Goal: Task Accomplishment & Management: Manage account settings

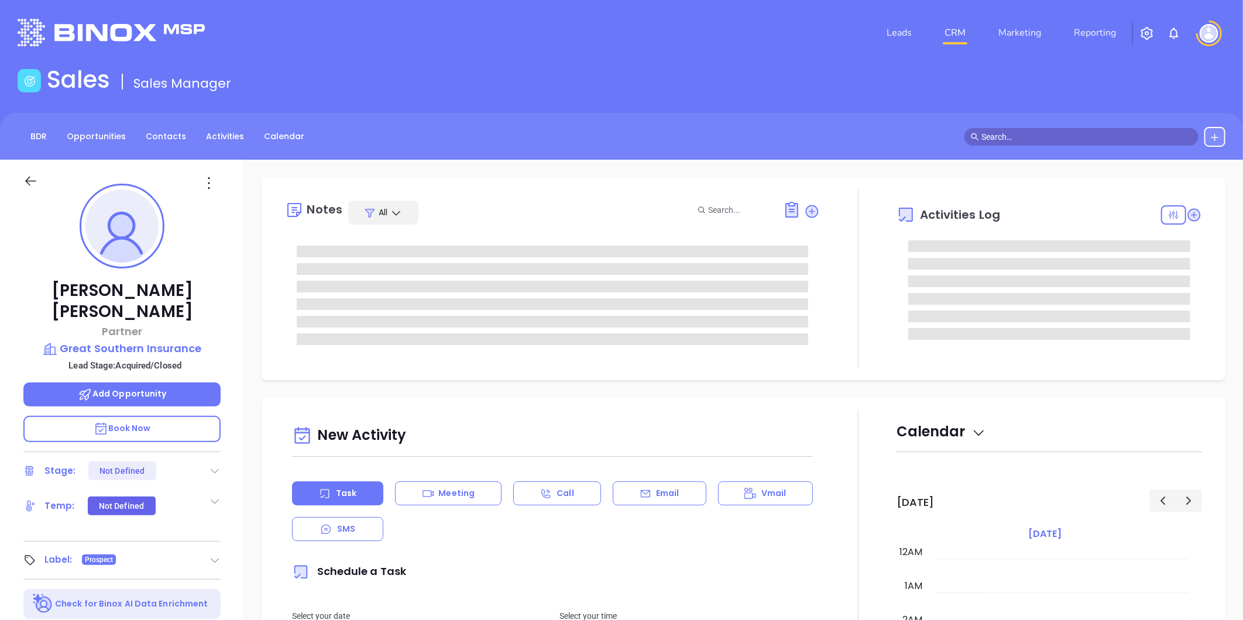
type input "[DATE]"
type input "Liz Cruz"
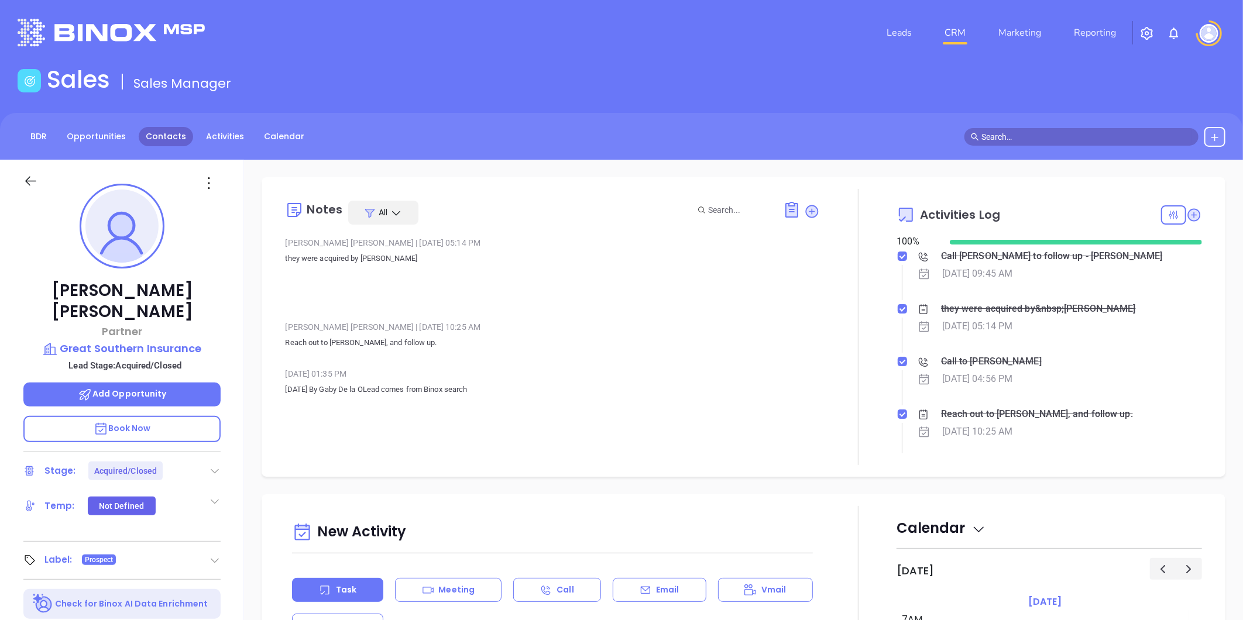
click at [162, 135] on link "Contacts" at bounding box center [166, 136] width 54 height 19
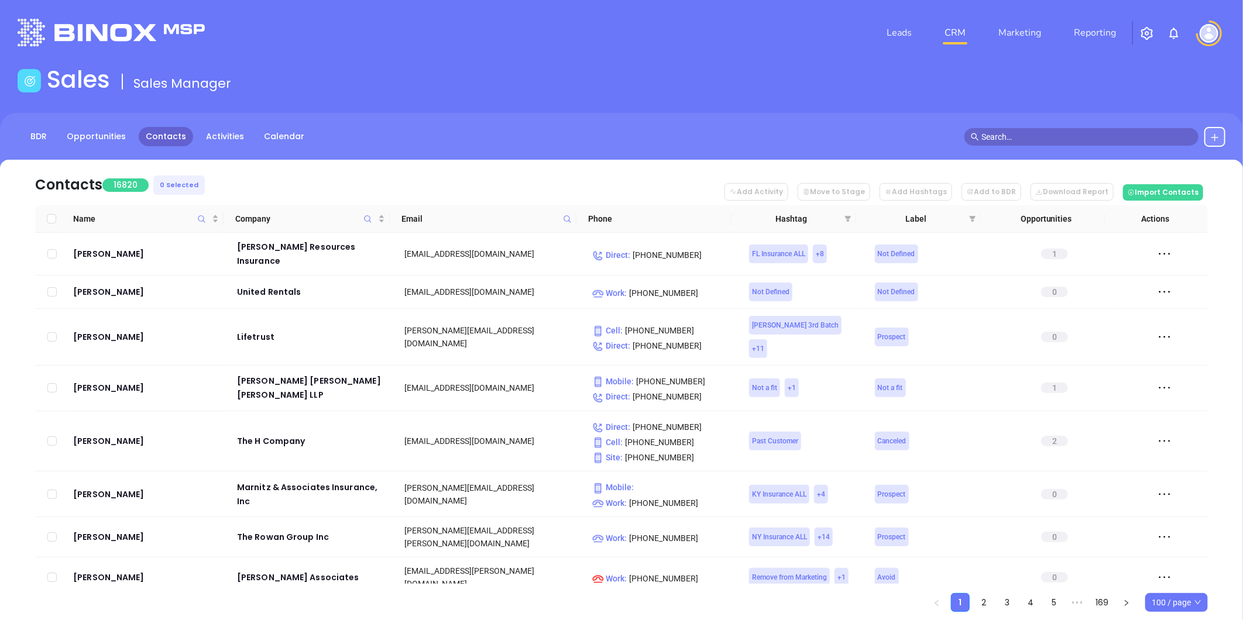
click at [565, 218] on icon at bounding box center [567, 219] width 9 height 9
click at [536, 245] on input "text" at bounding box center [509, 244] width 118 height 19
paste input "Holman Insurance Agency, Inc."
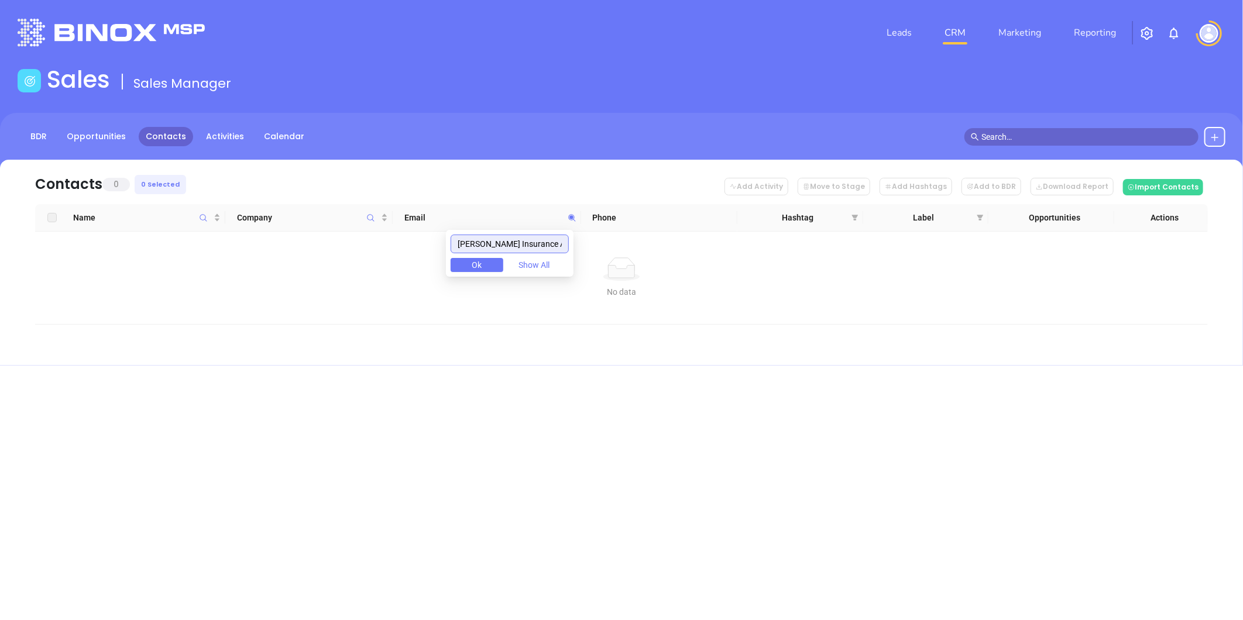
click at [547, 241] on input "Holman Insurance Agency, Inc." at bounding box center [509, 244] width 118 height 19
paste input "[DOMAIN_NAME]"
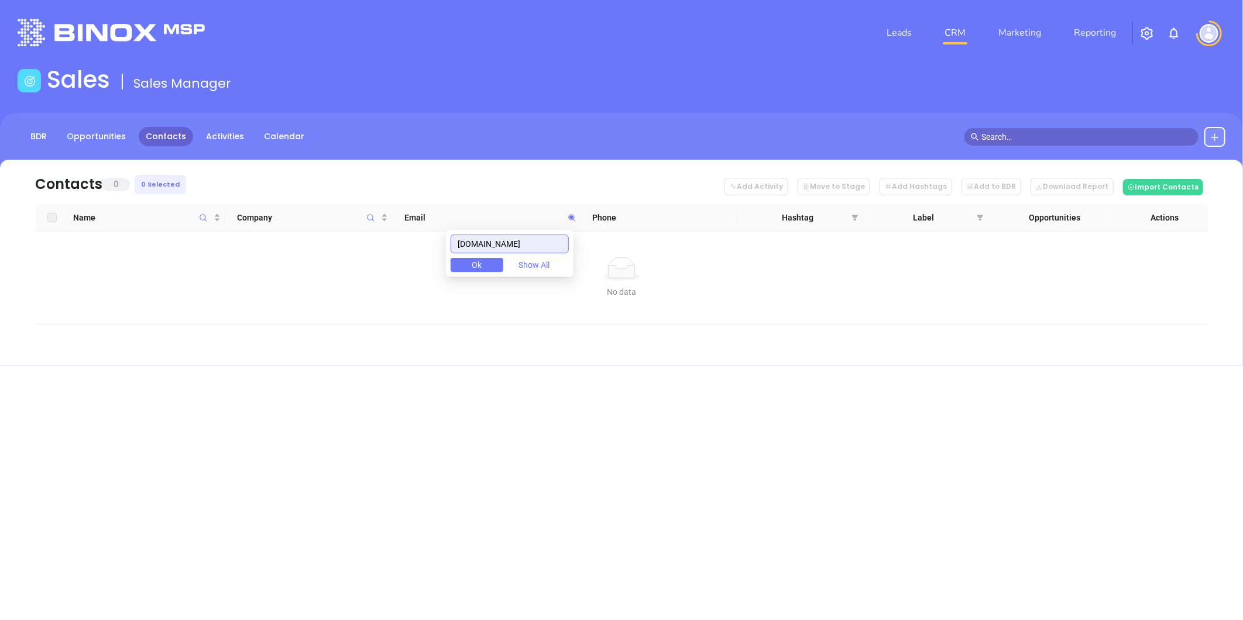
drag, startPoint x: 550, startPoint y: 243, endPoint x: 428, endPoint y: 243, distance: 122.3
click at [428, 243] on body "Leads CRM Marketing Reporting Financial Leads Leads Sales Sales Manager BDR Opp…" at bounding box center [621, 310] width 1243 height 620
paste input "knight-freeinsurance.com"
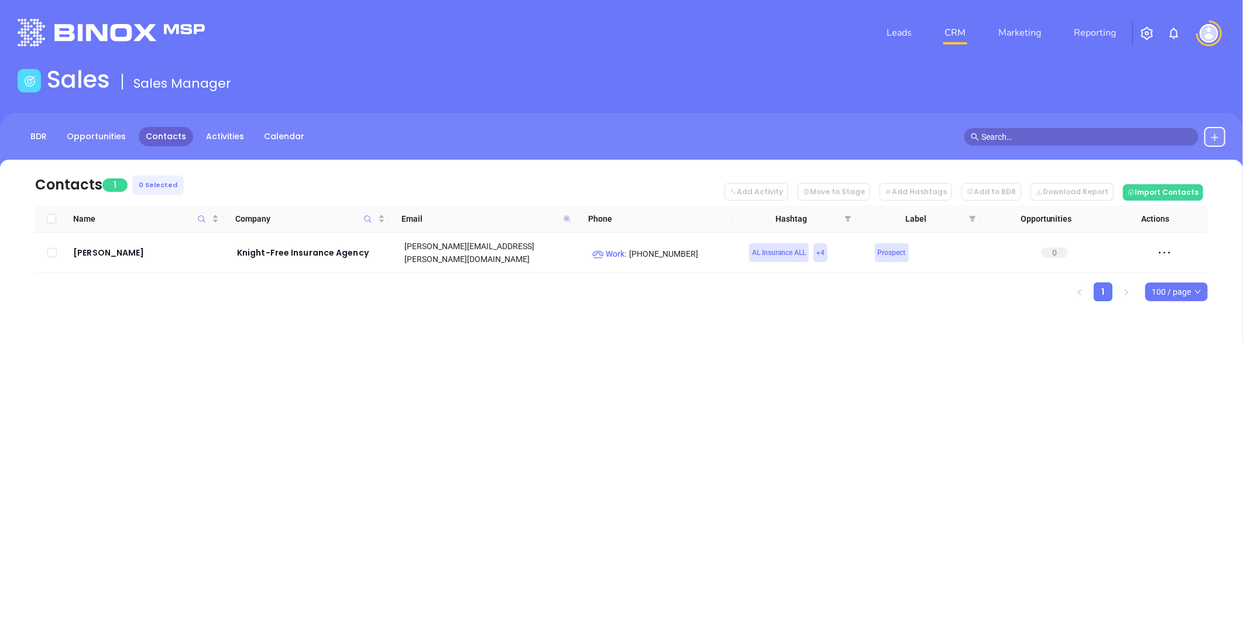
click at [565, 218] on icon at bounding box center [566, 218] width 7 height 7
paste input "freedomagency.net"
click at [568, 217] on icon at bounding box center [566, 218] width 7 height 7
paste input "[DOMAIN_NAME]"
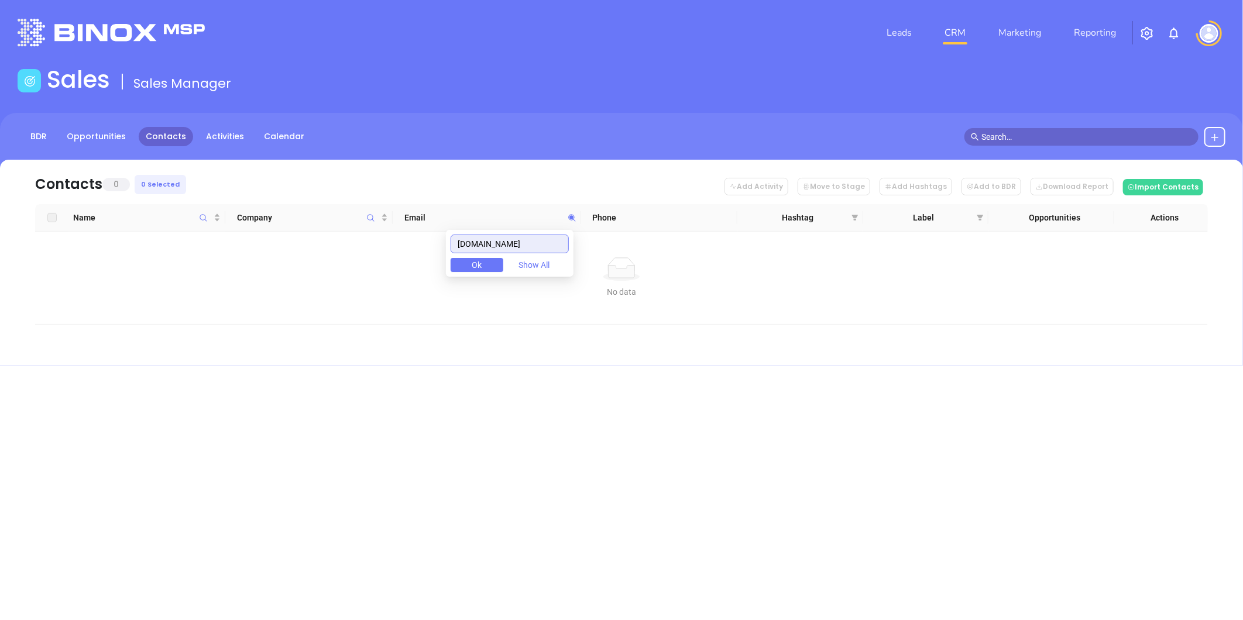
drag, startPoint x: 555, startPoint y: 244, endPoint x: 429, endPoint y: 253, distance: 126.1
click at [428, 253] on body "Leads CRM Marketing Reporting Financial Leads Leads Sales Sales Manager BDR Opp…" at bounding box center [621, 310] width 1243 height 620
paste input "akinandassociates"
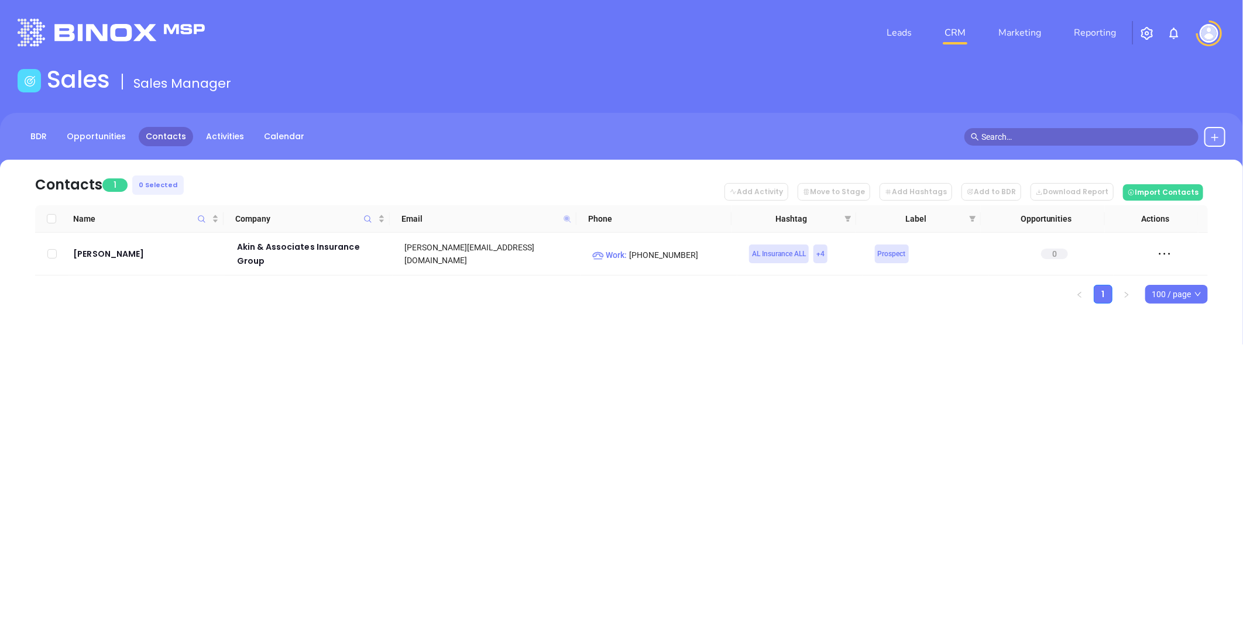
click at [565, 217] on icon at bounding box center [566, 218] width 7 height 7
paste input "diamondassurancegroup"
click at [565, 219] on icon at bounding box center [567, 219] width 9 height 9
paste input "cousinsins"
click at [482, 270] on span "Ok" at bounding box center [477, 265] width 10 height 13
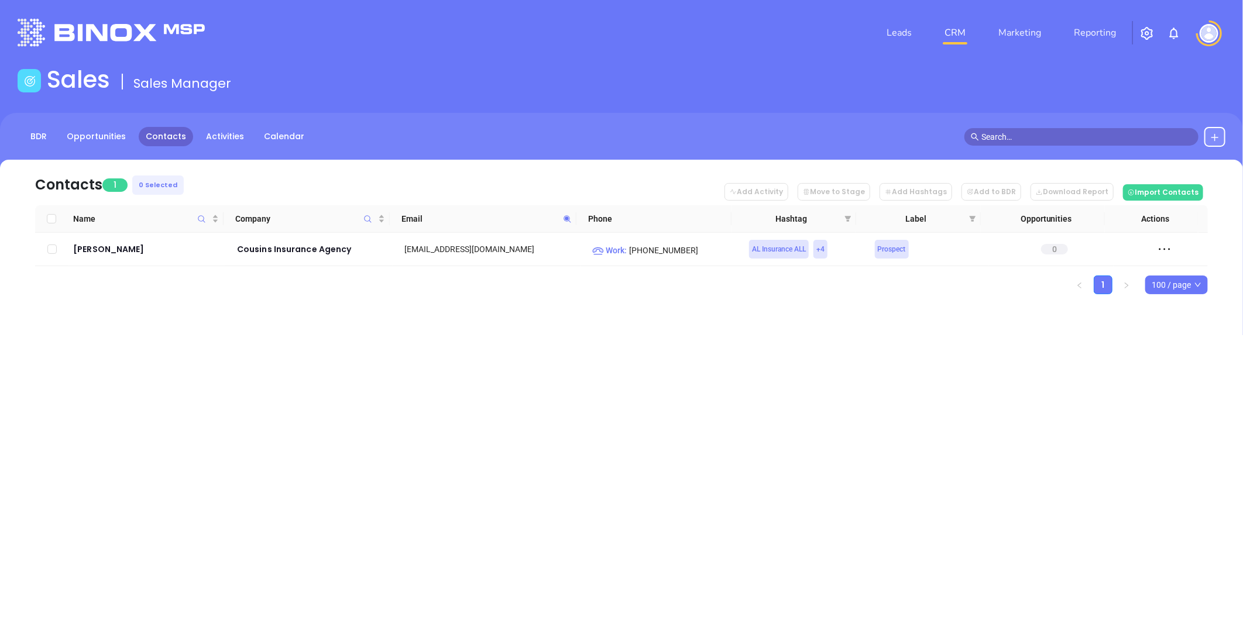
click at [569, 218] on icon at bounding box center [567, 219] width 9 height 9
paste input "legacyinsurance.org"
click at [564, 216] on icon at bounding box center [566, 218] width 7 height 7
paste input "davisdavisins.com"
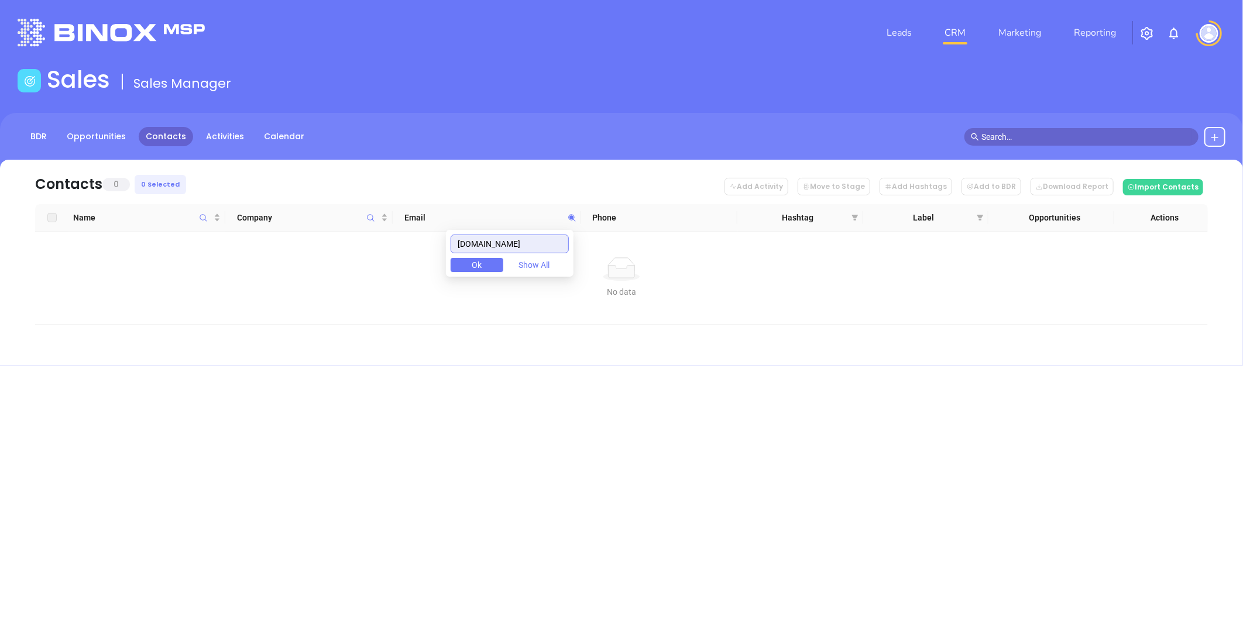
drag, startPoint x: 529, startPoint y: 247, endPoint x: 390, endPoint y: 273, distance: 141.7
click at [392, 273] on body "Leads CRM Marketing Reporting Financial Leads Leads Sales Sales Manager BDR Opp…" at bounding box center [621, 310] width 1243 height 620
paste input "therinehartagency"
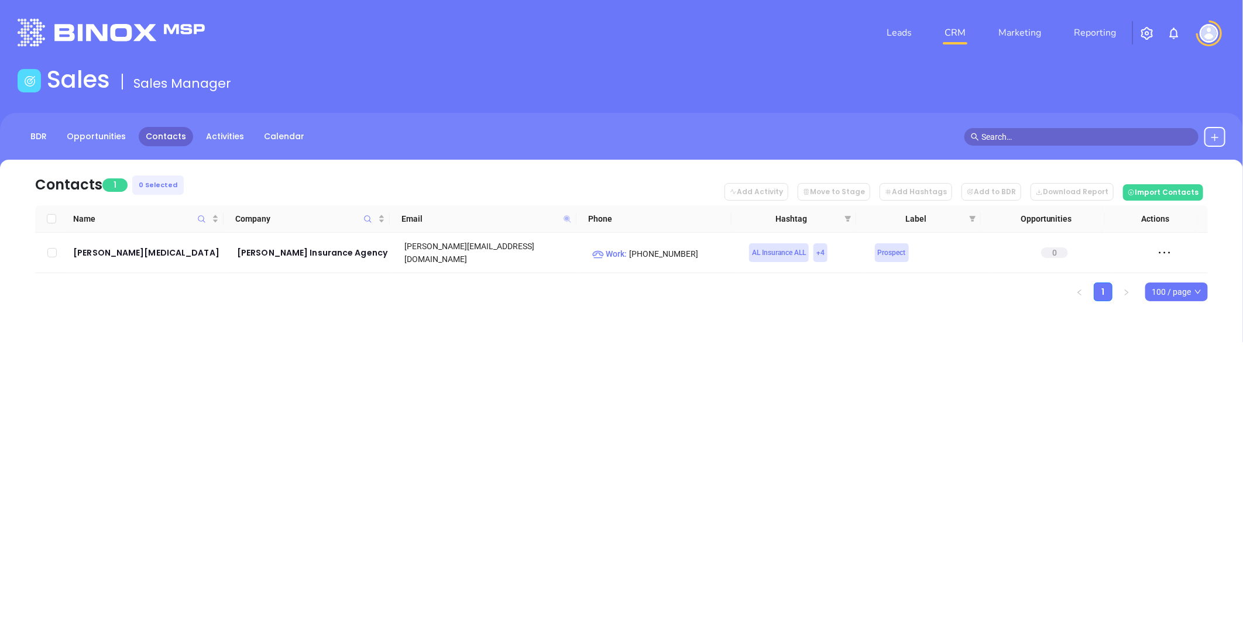
click at [565, 218] on icon at bounding box center [566, 218] width 7 height 7
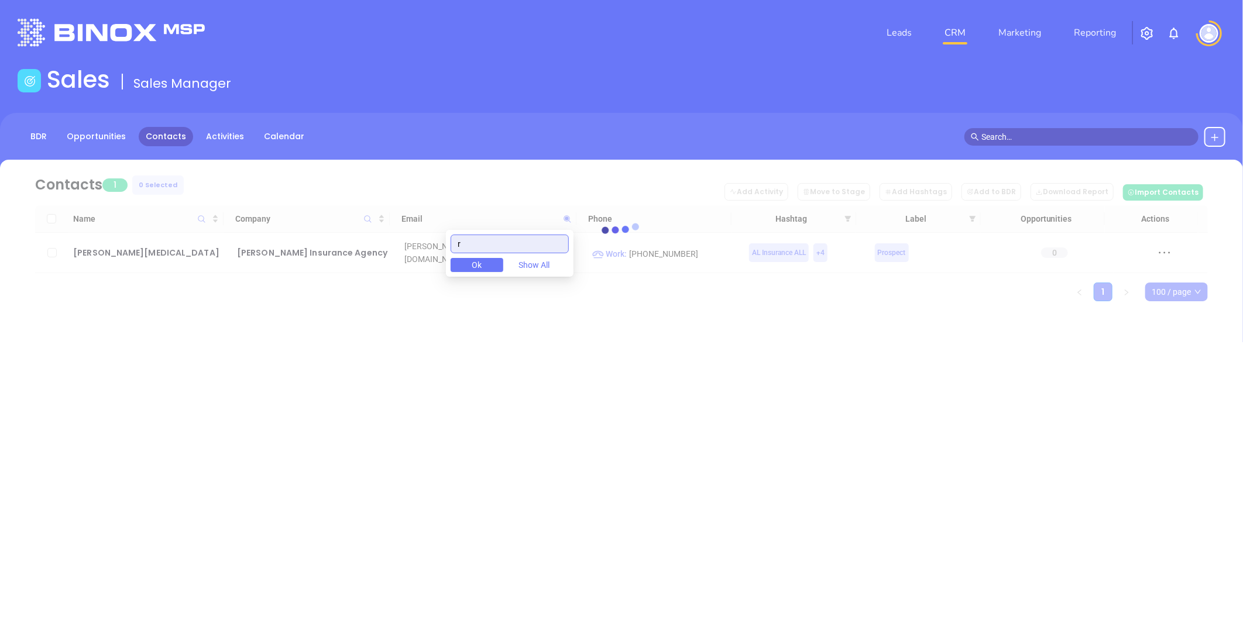
paste input "uxcarterinsurance.com"
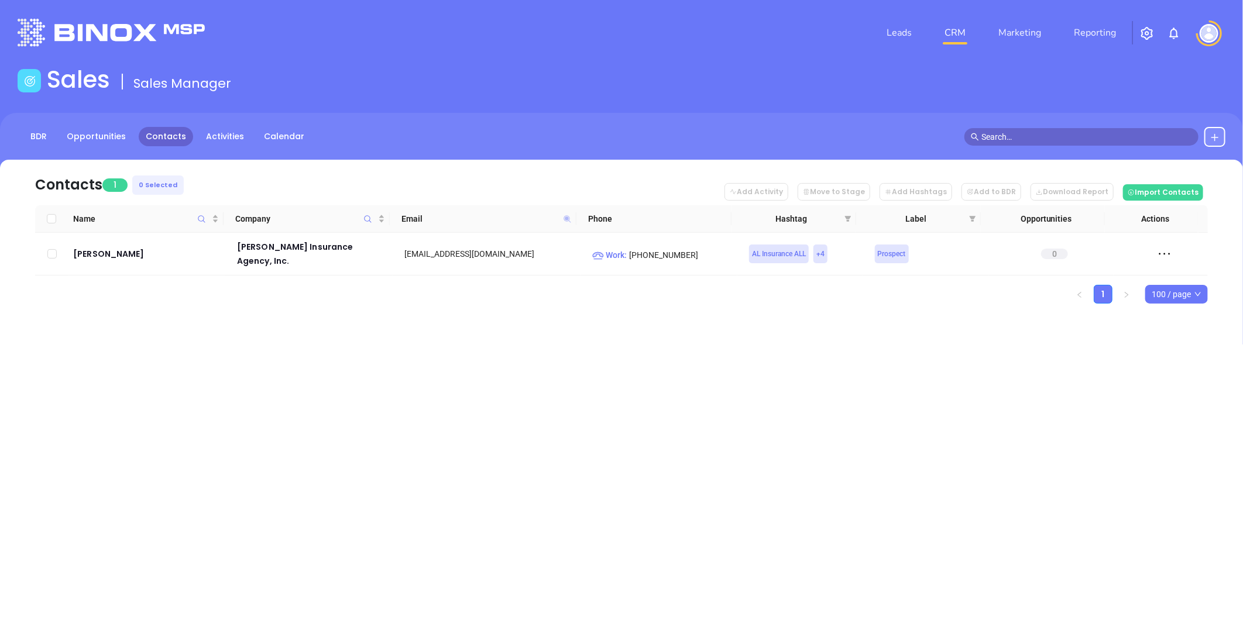
click at [569, 220] on icon at bounding box center [566, 218] width 7 height 7
paste input "sanbuck"
click at [563, 219] on icon at bounding box center [567, 219] width 9 height 9
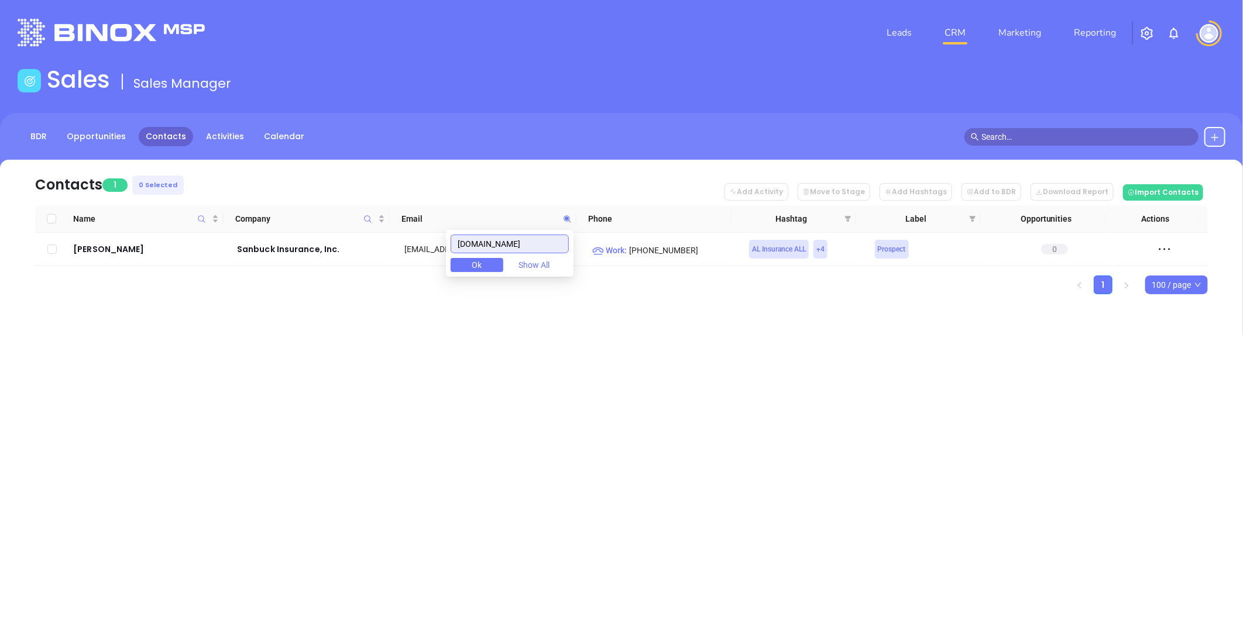
paste input "chutzinsurance"
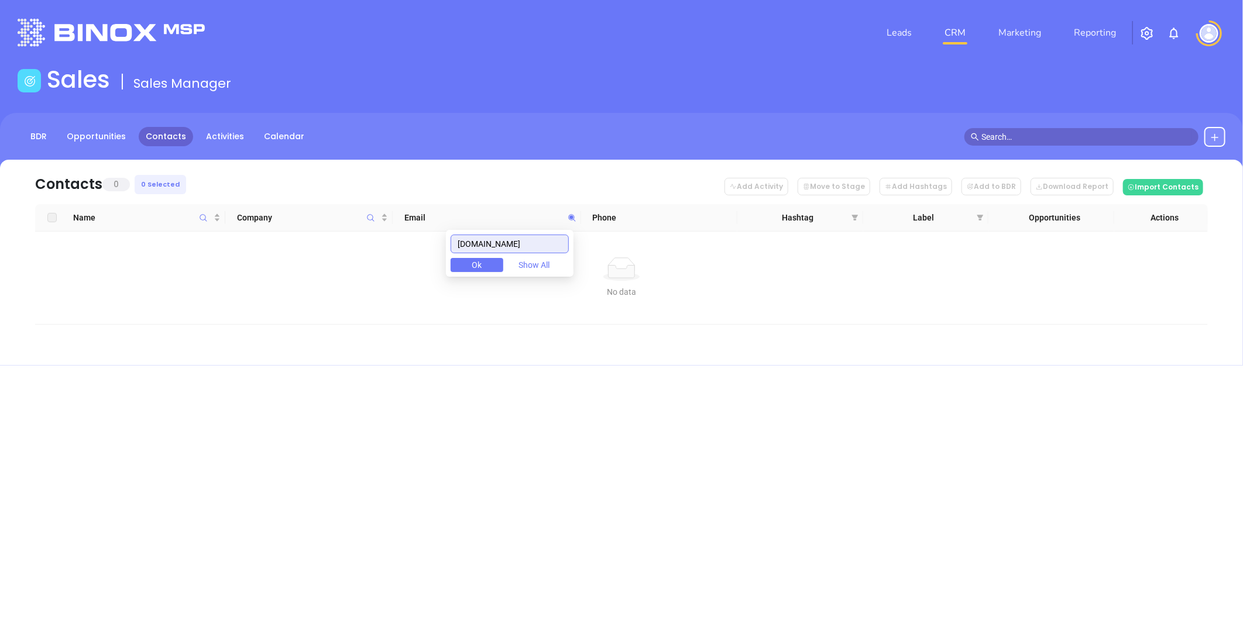
drag, startPoint x: 341, startPoint y: 257, endPoint x: 321, endPoint y: 258, distance: 20.5
click at [318, 260] on body "Leads CRM Marketing Reporting Financial Leads Leads Sales Sales Manager BDR Opp…" at bounding box center [621, 310] width 1243 height 620
paste input "text"
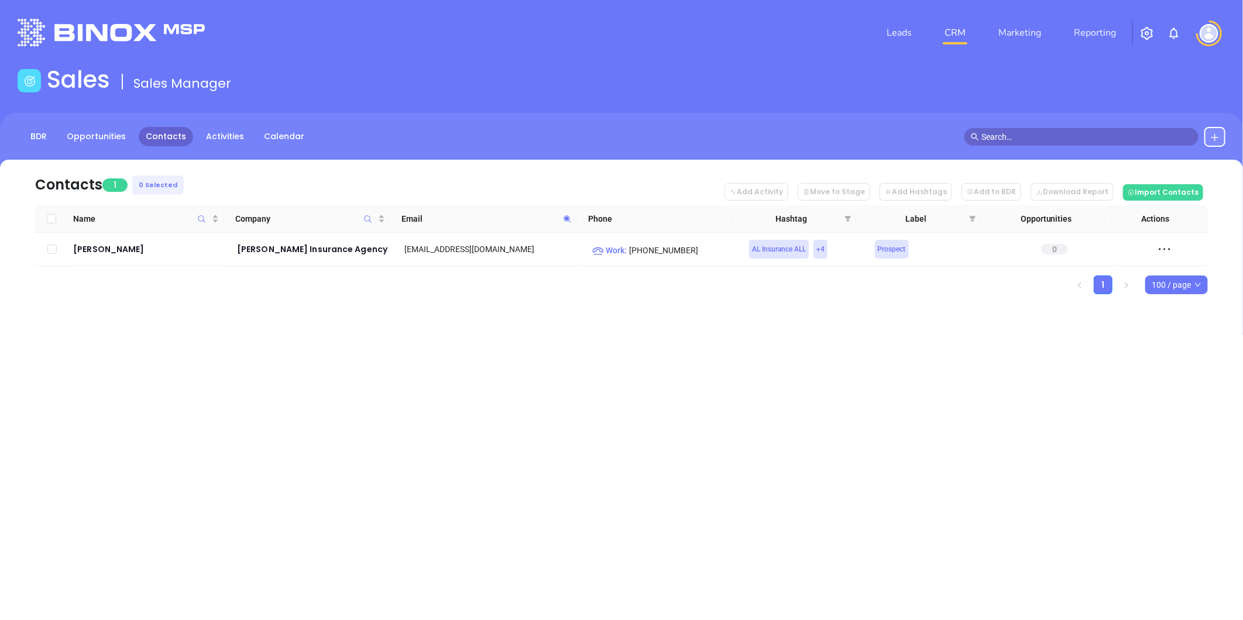
click at [564, 218] on icon at bounding box center [567, 219] width 9 height 9
paste input "whittakerwarren"
click at [564, 216] on icon at bounding box center [567, 219] width 9 height 9
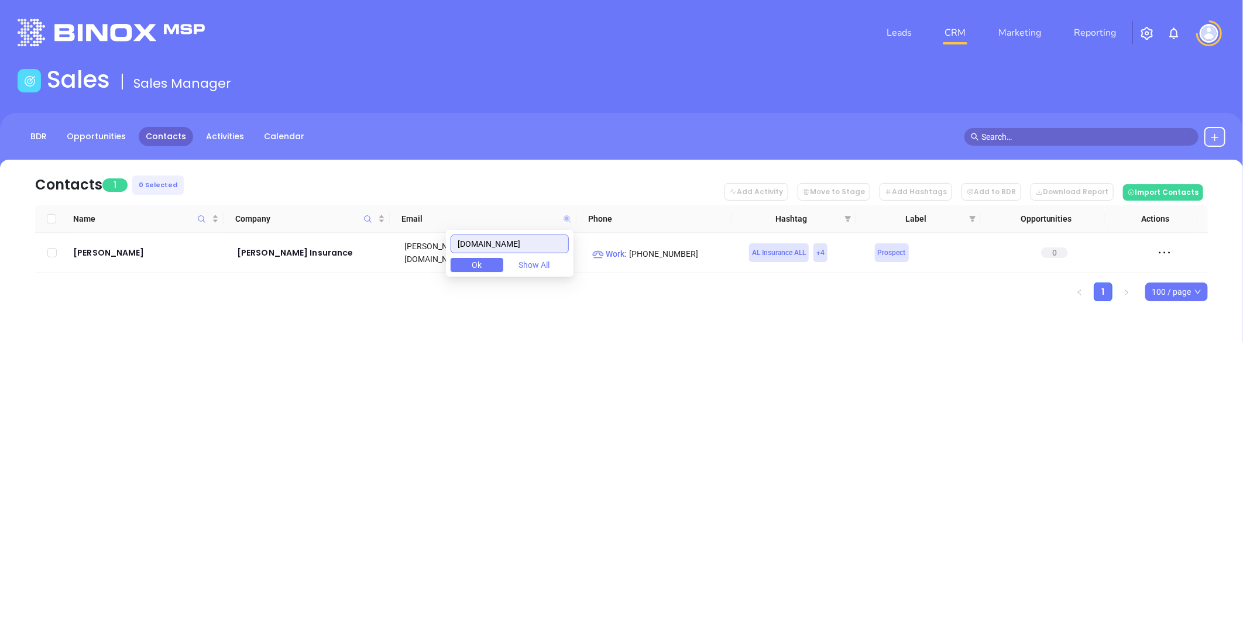
paste input "iregrassinsurance"
click at [563, 217] on icon at bounding box center [567, 219] width 9 height 9
paste input "hortonsagencies"
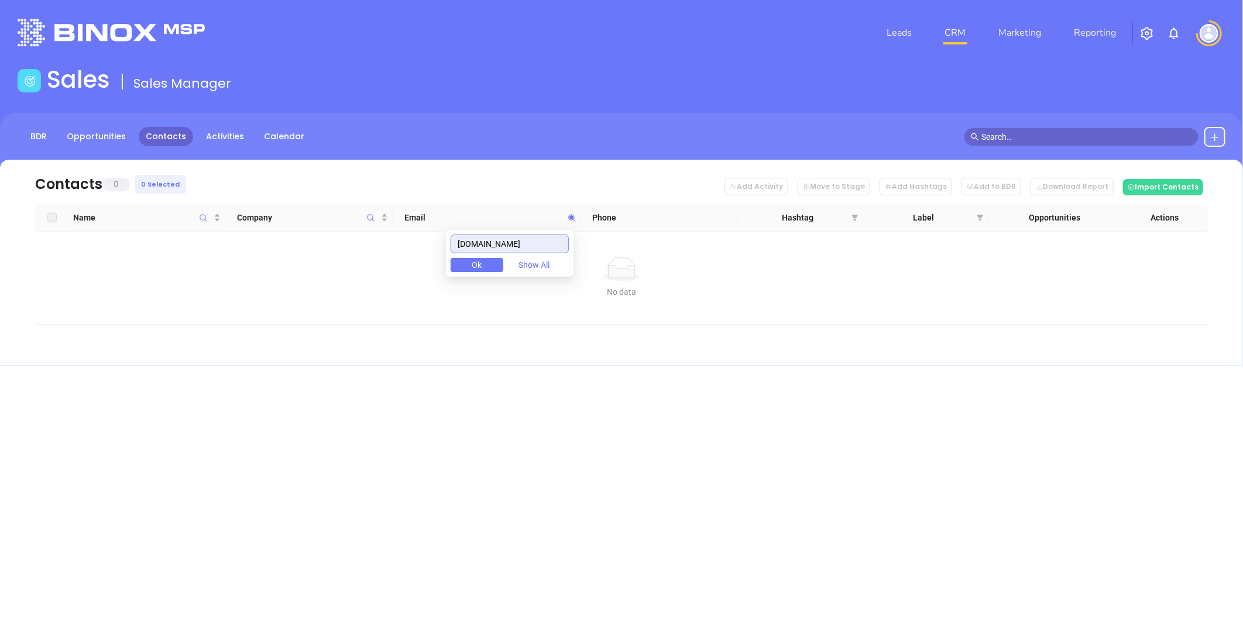
type input "hortonsagencies.com"
drag, startPoint x: 551, startPoint y: 246, endPoint x: 389, endPoint y: 267, distance: 163.4
click at [414, 266] on body "Leads CRM Marketing Reporting Financial Leads Leads Sales Sales Manager BDR Opp…" at bounding box center [621, 310] width 1243 height 620
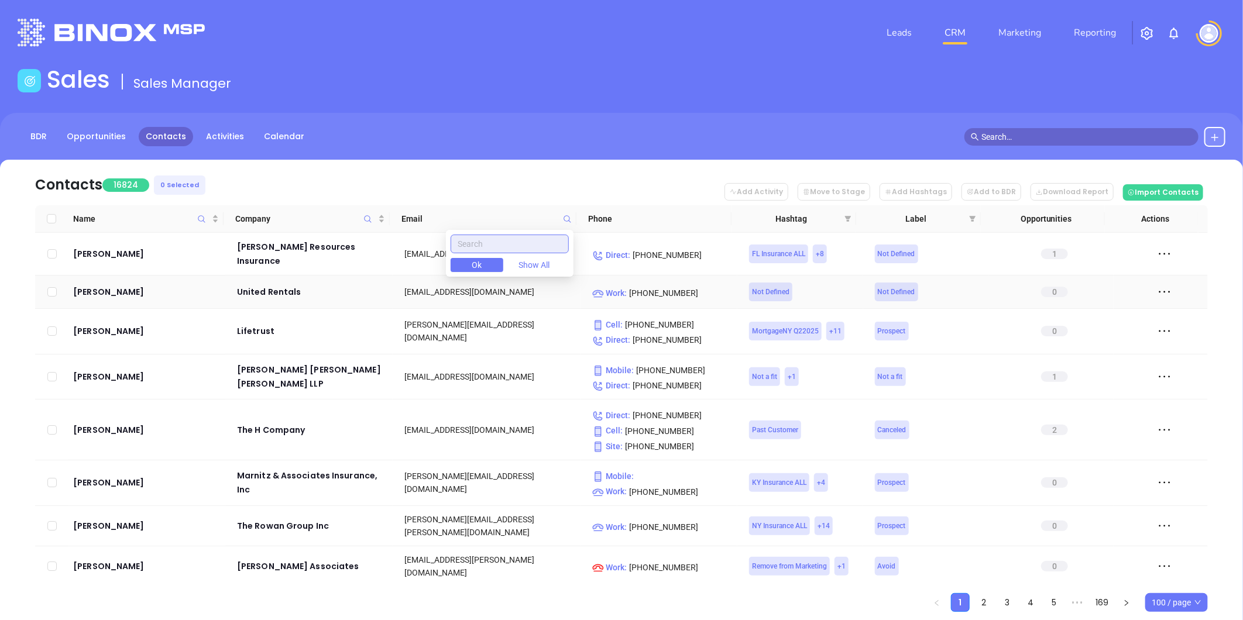
paste input "donnacooper.org"
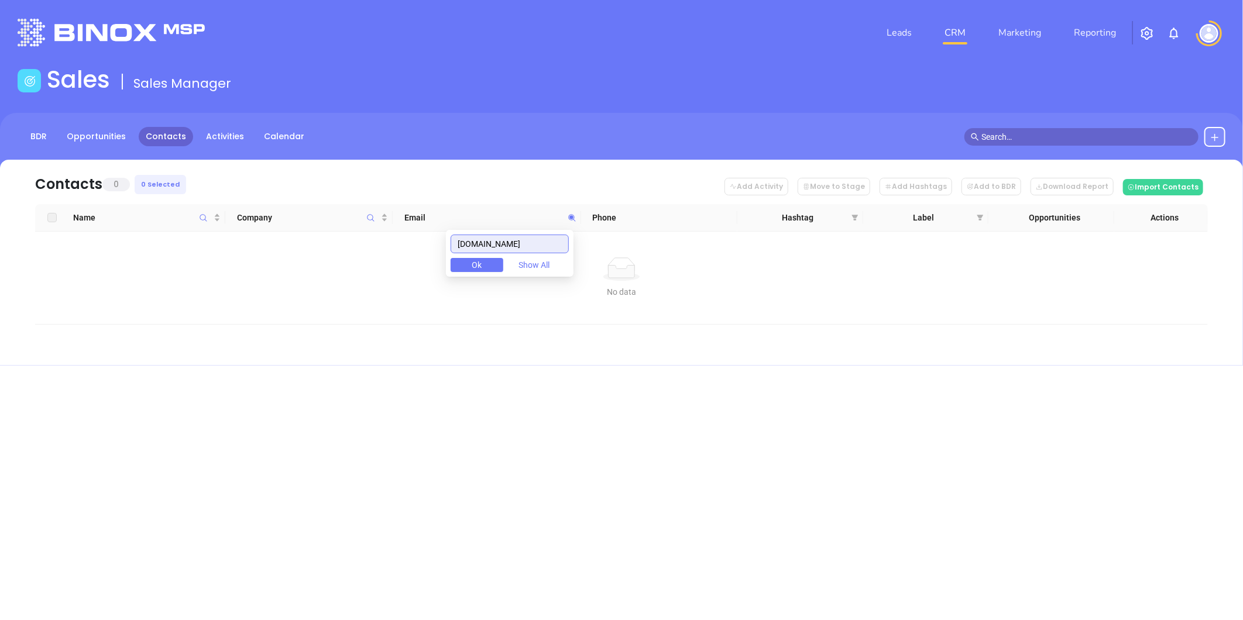
drag, startPoint x: 469, startPoint y: 255, endPoint x: 446, endPoint y: 255, distance: 22.8
click at [447, 255] on body "Leads CRM Marketing Reporting Financial Leads Leads Sales Sales Manager BDR Opp…" at bounding box center [621, 310] width 1243 height 620
click at [534, 246] on input "donnacooper.org" at bounding box center [509, 244] width 118 height 19
drag, startPoint x: 430, startPoint y: 242, endPoint x: 391, endPoint y: 242, distance: 39.2
click at [391, 242] on body "Leads CRM Marketing Reporting Financial Leads Leads Sales Sales Manager BDR Opp…" at bounding box center [621, 310] width 1243 height 620
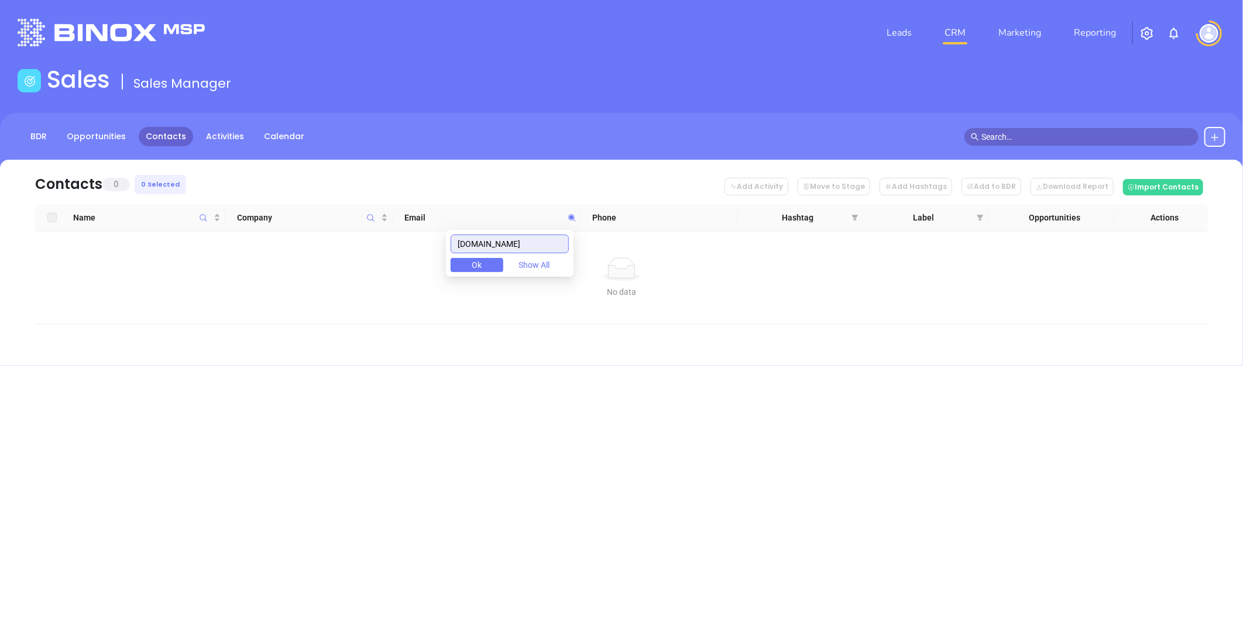
paste input "robertsoninsuranceinc.com"
drag, startPoint x: 472, startPoint y: 239, endPoint x: 530, endPoint y: 246, distance: 58.4
click at [476, 240] on input "robertsoninsuranceinc.com" at bounding box center [509, 244] width 118 height 19
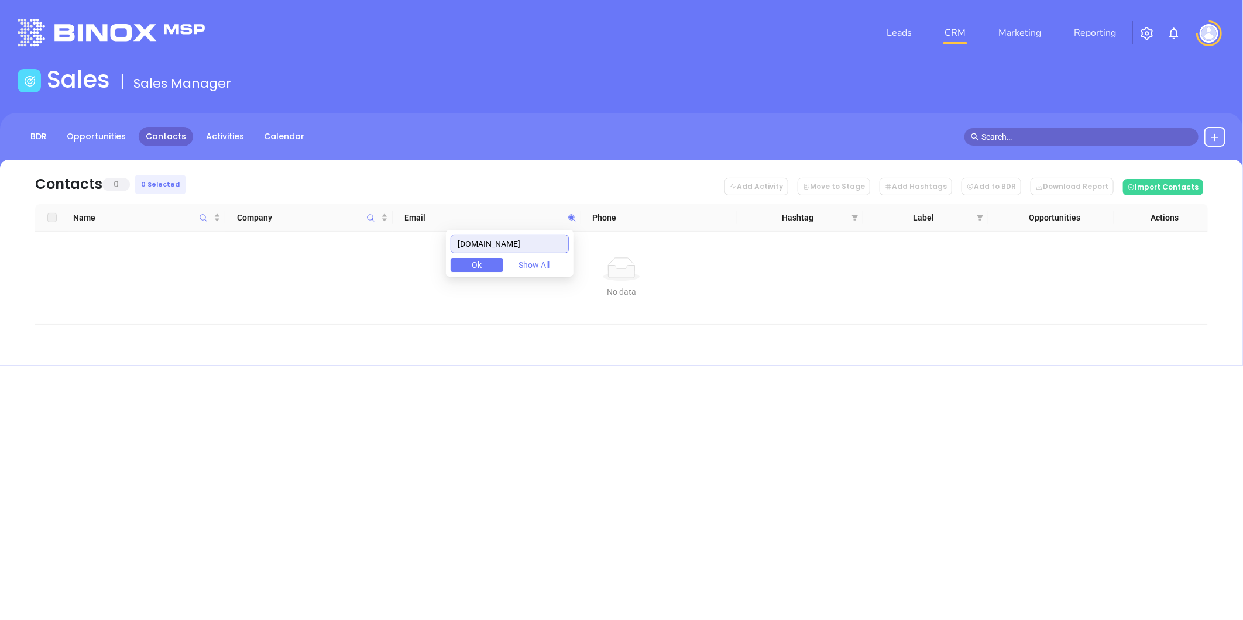
type input "robertsoninsuranceinc.com"
click at [533, 246] on input "robertsoninsuranceinc.com" at bounding box center [509, 244] width 118 height 19
click at [534, 244] on input "robertsoninsuranceinc.com" at bounding box center [509, 244] width 118 height 19
click at [535, 244] on input "robertsoninsuranceinc.com" at bounding box center [509, 244] width 118 height 19
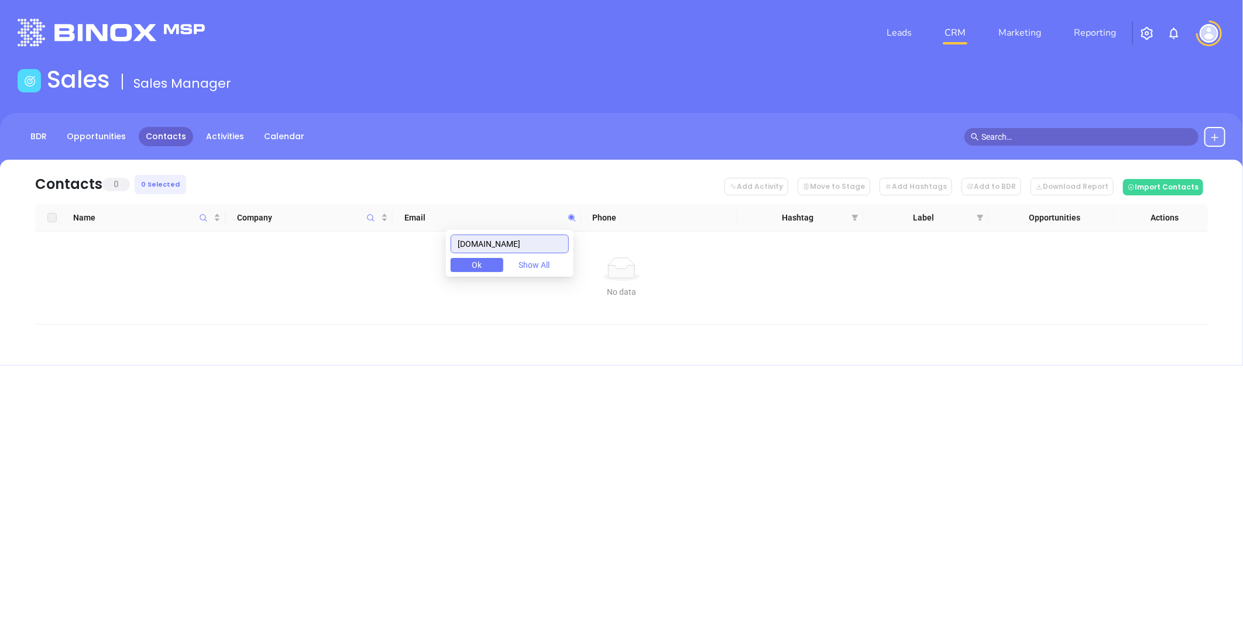
click at [546, 243] on input "robertsoninsuranceinc.com" at bounding box center [509, 244] width 118 height 19
click at [564, 246] on input "robertsoninsuranceinc.com" at bounding box center [509, 244] width 118 height 19
click at [565, 246] on input "robertsoninsuranceinc.com" at bounding box center [509, 244] width 118 height 19
drag, startPoint x: 370, startPoint y: 243, endPoint x: 297, endPoint y: 248, distance: 73.3
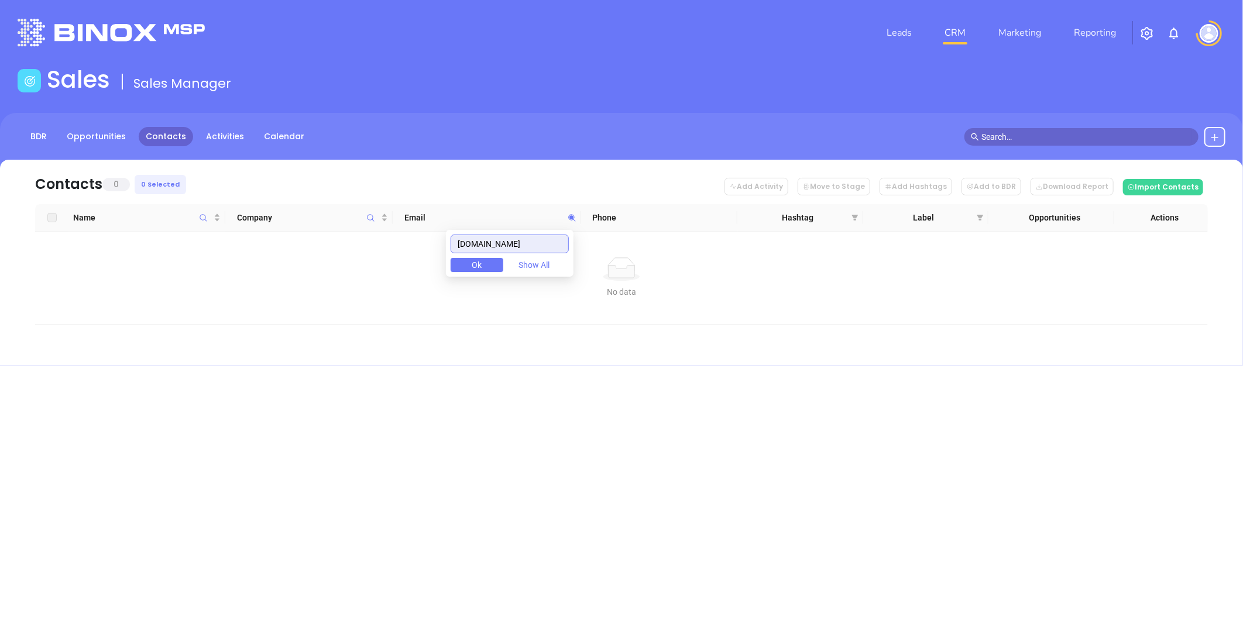
click at [297, 248] on body "Leads CRM Marketing Reporting Financial Leads Leads Sales Sales Manager BDR Opp…" at bounding box center [621, 310] width 1243 height 620
click at [545, 248] on input "robertsoninsuranceinc.com" at bounding box center [509, 244] width 118 height 19
click at [546, 248] on input "robertsoninsuranceinc.com" at bounding box center [509, 244] width 118 height 19
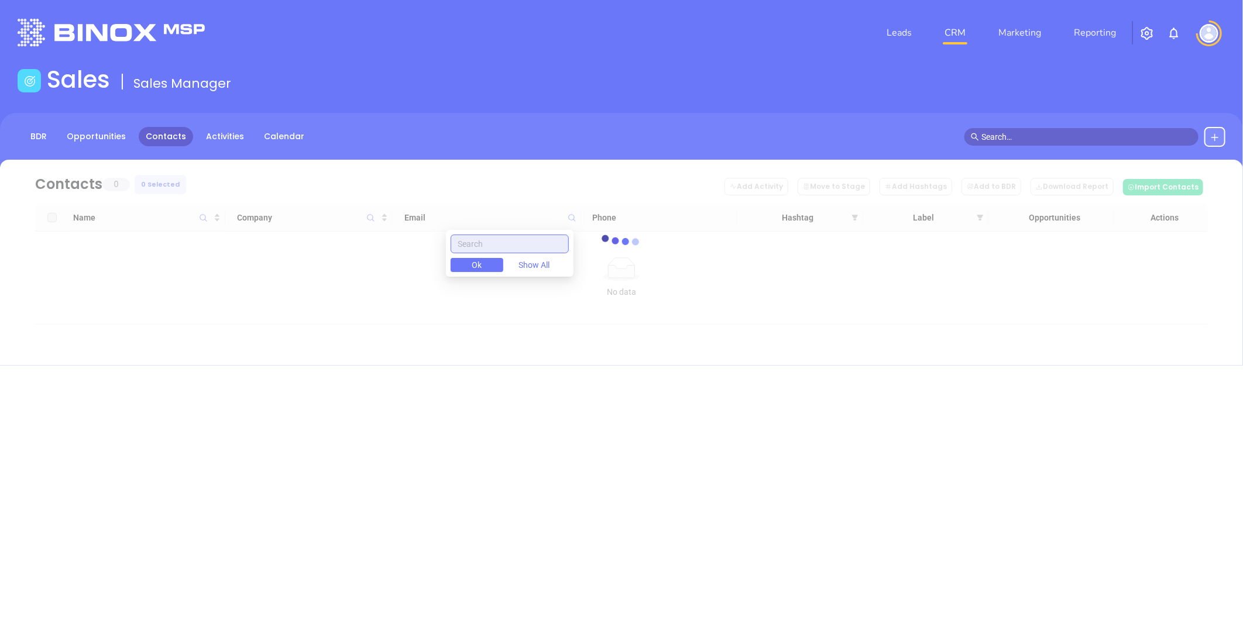
paste input "Robertsoninsuranceinc.com"
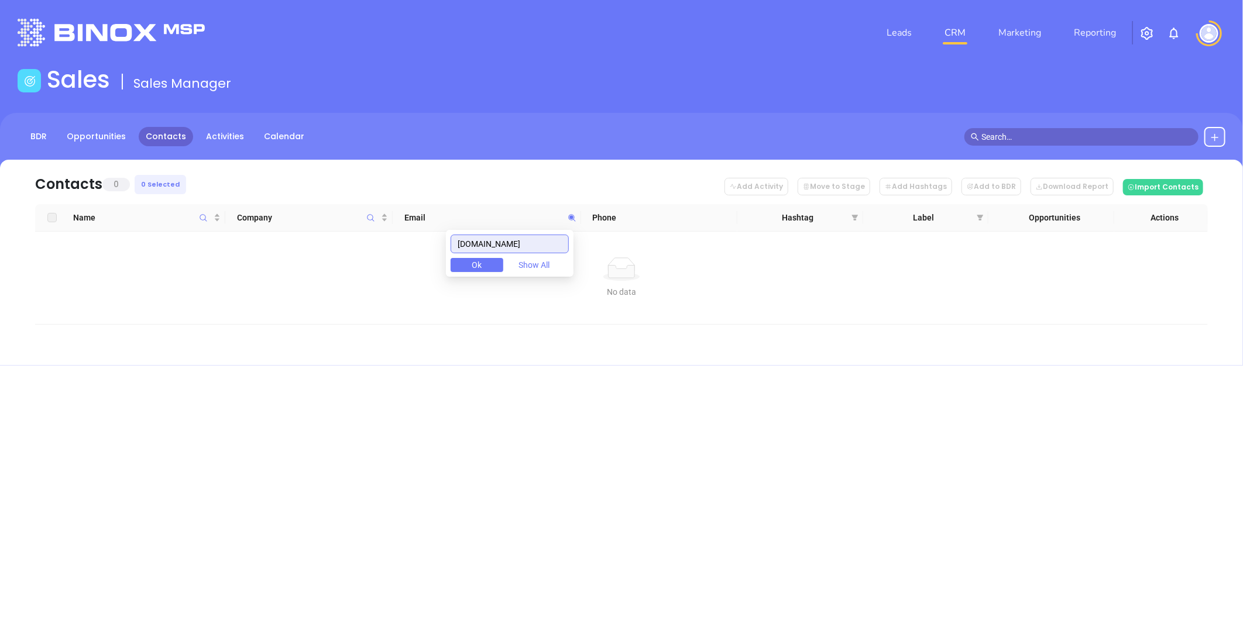
click at [470, 245] on input "Robertsoninsuranceinc.com" at bounding box center [509, 244] width 118 height 19
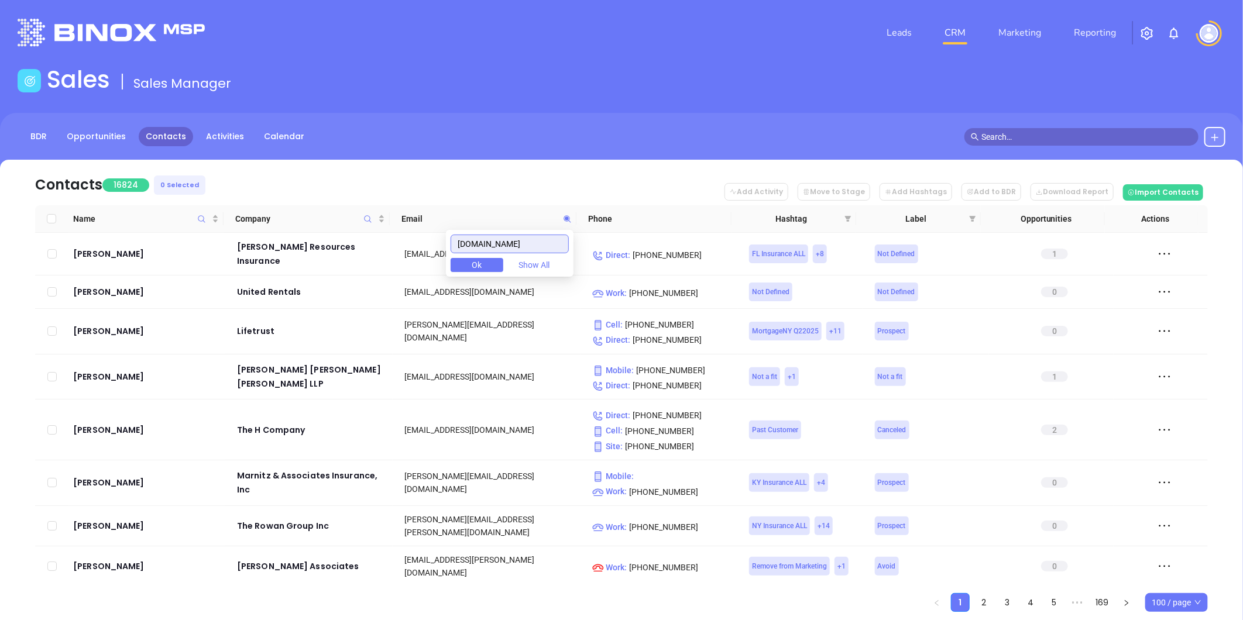
scroll to position [0, 0]
click at [531, 247] on input "Robertsoninsuranceinc.com" at bounding box center [509, 244] width 118 height 19
click at [530, 247] on input "Robertsoninsuranceinc.com" at bounding box center [509, 244] width 118 height 19
paste input "sunstarinsurancegroup"
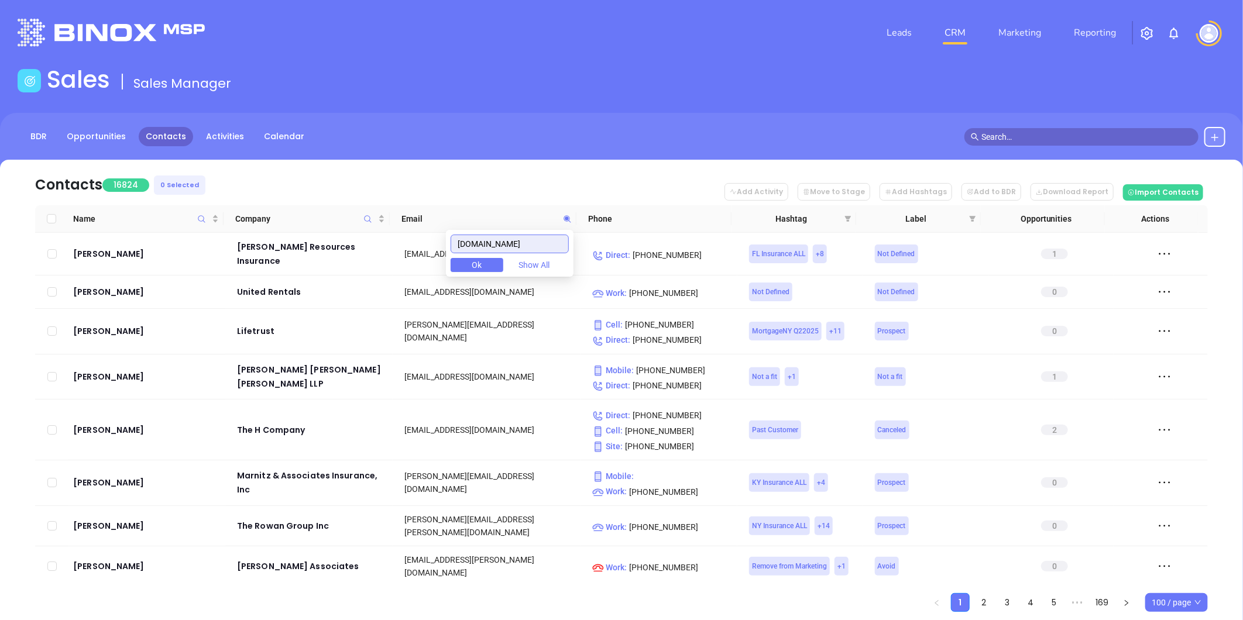
scroll to position [0, 4]
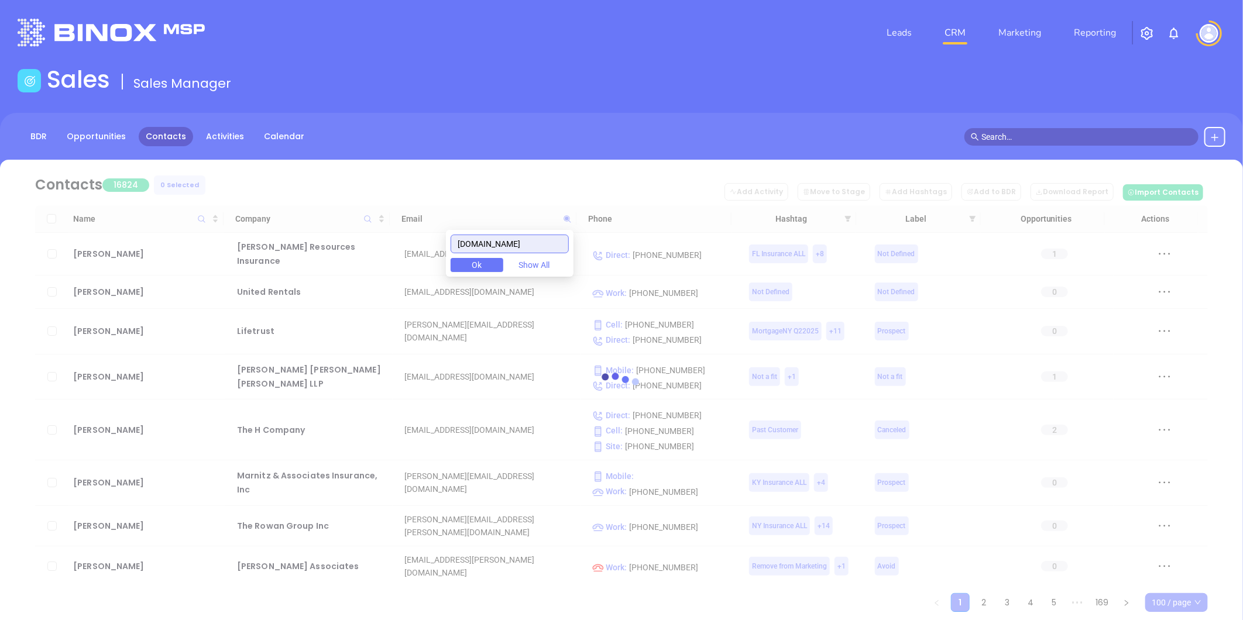
click at [521, 241] on input "sunstarinsurancegroup.com" at bounding box center [509, 244] width 118 height 19
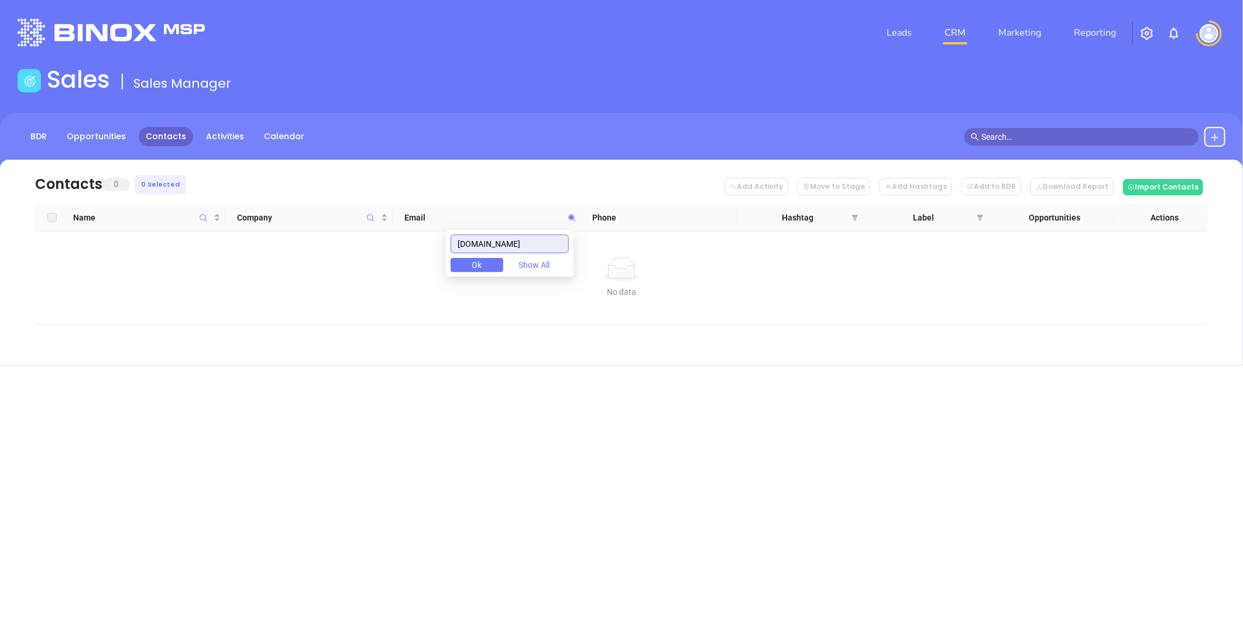
click at [474, 238] on input "sunstarinsurancegroup.com" at bounding box center [509, 244] width 118 height 19
click at [545, 246] on input "sunstarinsurancegroup.com" at bounding box center [509, 244] width 118 height 19
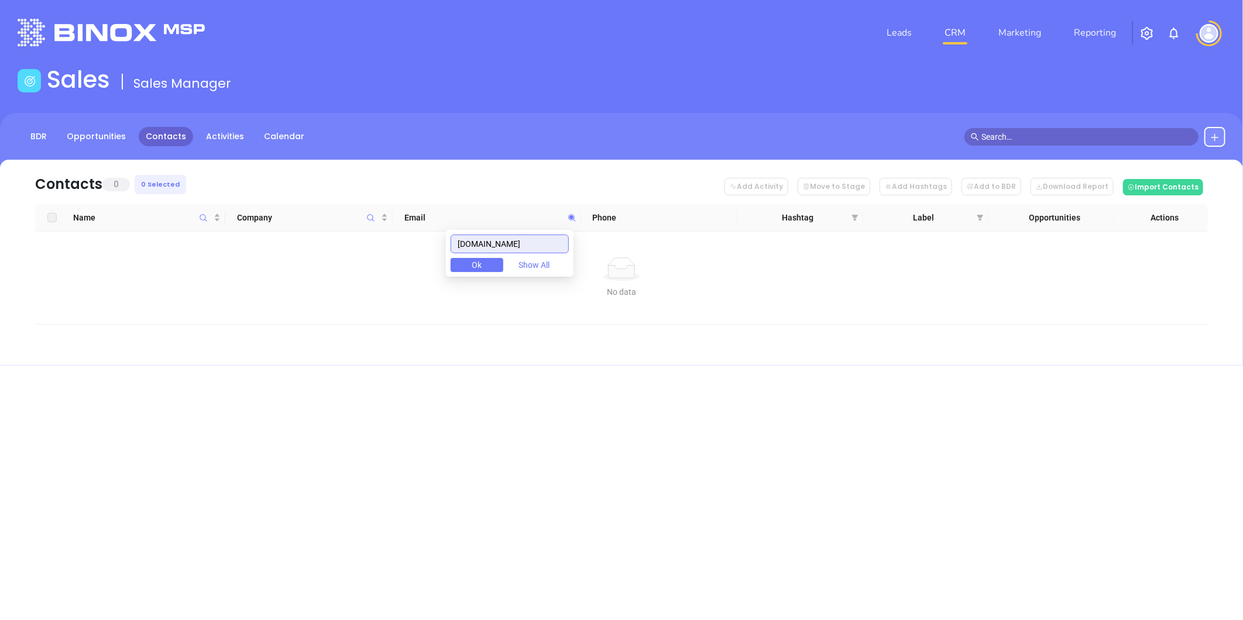
type input "sunstarinsurancegroup.com"
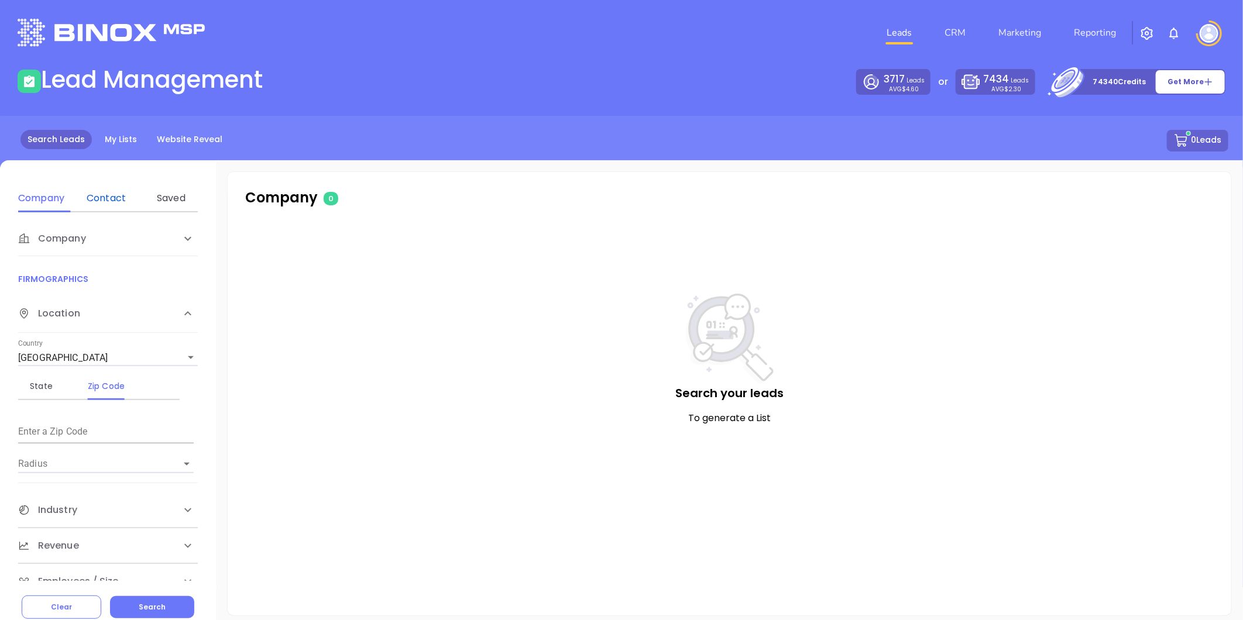
click at [98, 194] on div "Contact" at bounding box center [106, 198] width 46 height 14
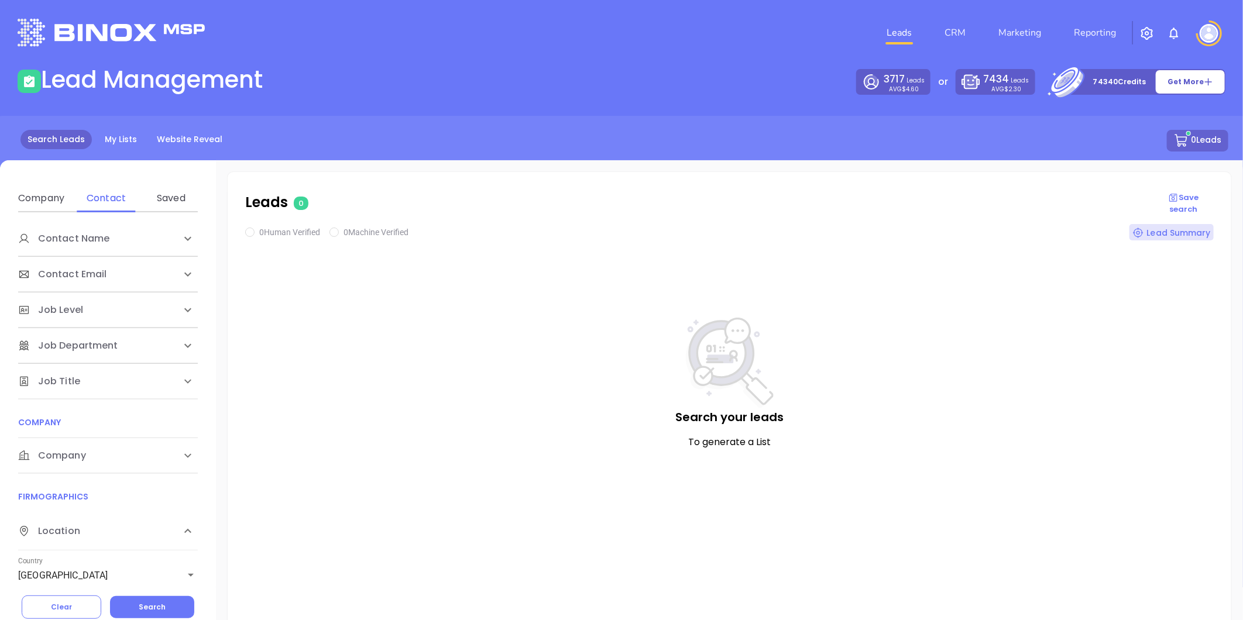
drag, startPoint x: 54, startPoint y: 459, endPoint x: 74, endPoint y: 472, distance: 23.4
click at [55, 459] on span "Company" at bounding box center [52, 456] width 68 height 14
click at [101, 501] on div "Domain" at bounding box center [106, 501] width 46 height 14
click at [80, 541] on input "Enter a company name" at bounding box center [106, 544] width 176 height 19
paste input "holmaninsurance.net"
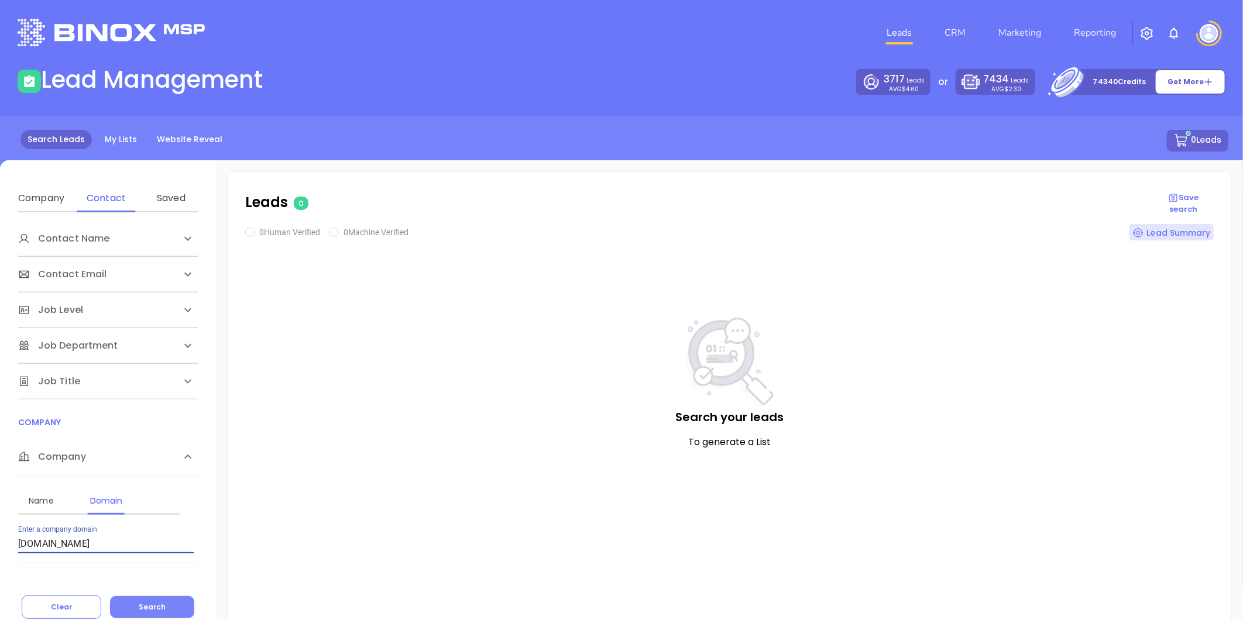
type input "holmaninsurance.net"
drag, startPoint x: 129, startPoint y: 607, endPoint x: 153, endPoint y: 572, distance: 42.5
click at [129, 606] on button "Search" at bounding box center [152, 607] width 84 height 22
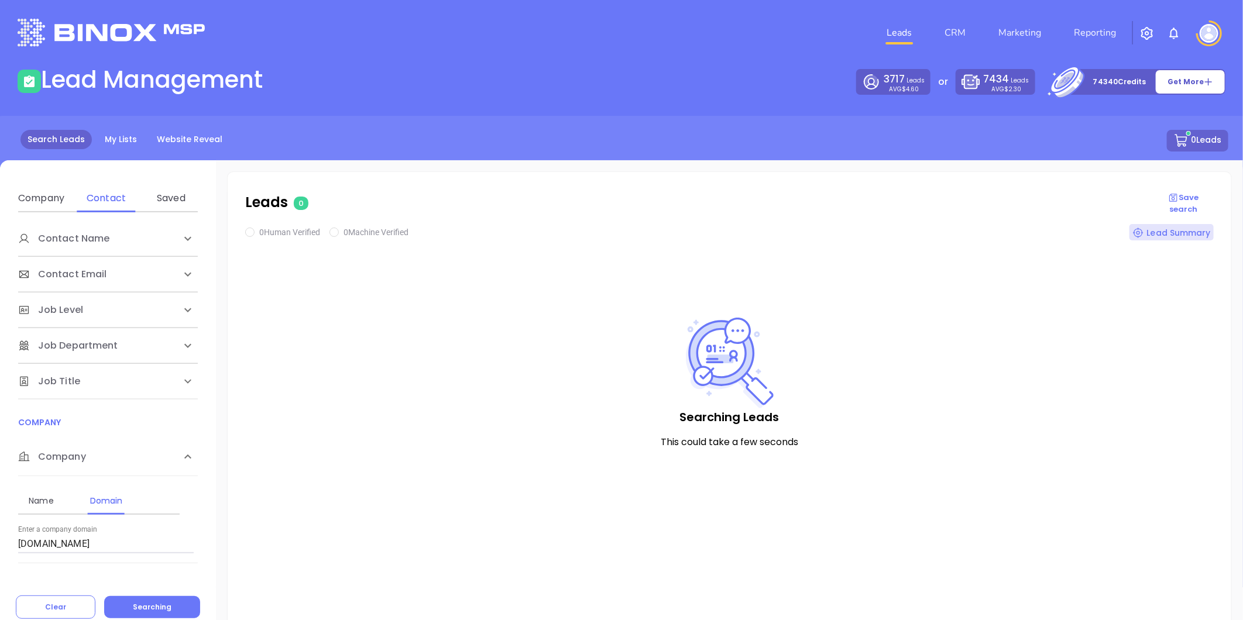
checkbox input "true"
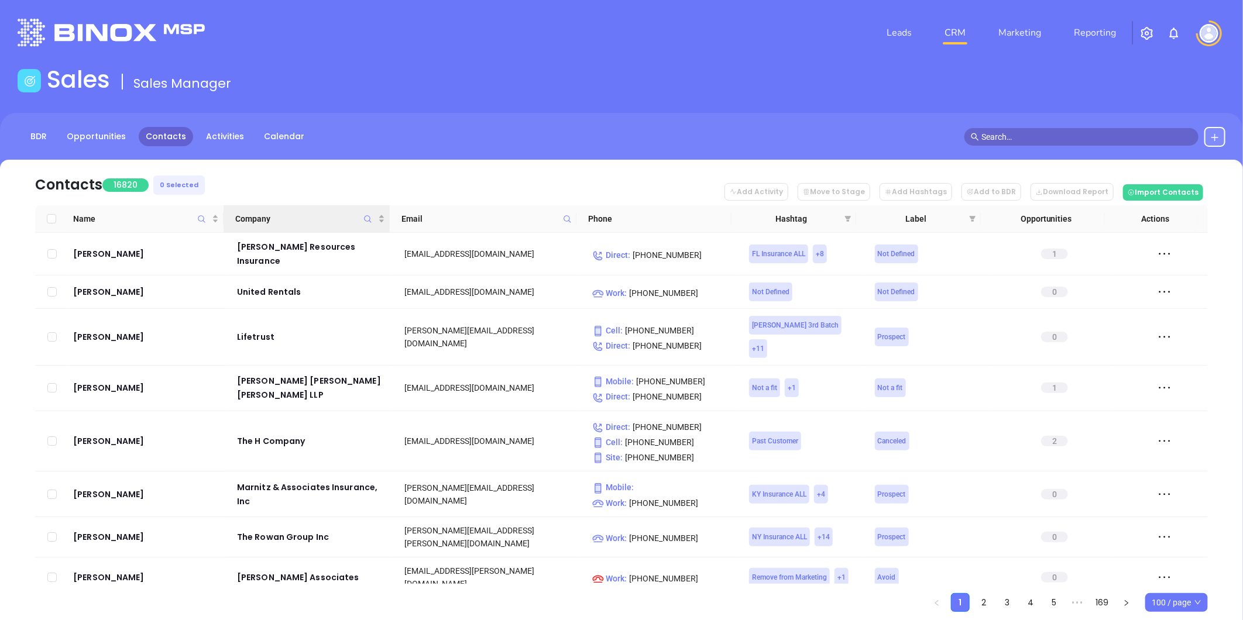
click at [366, 216] on icon "Company" at bounding box center [367, 219] width 9 height 9
paste input "Holman Insurance Agency, Inc."
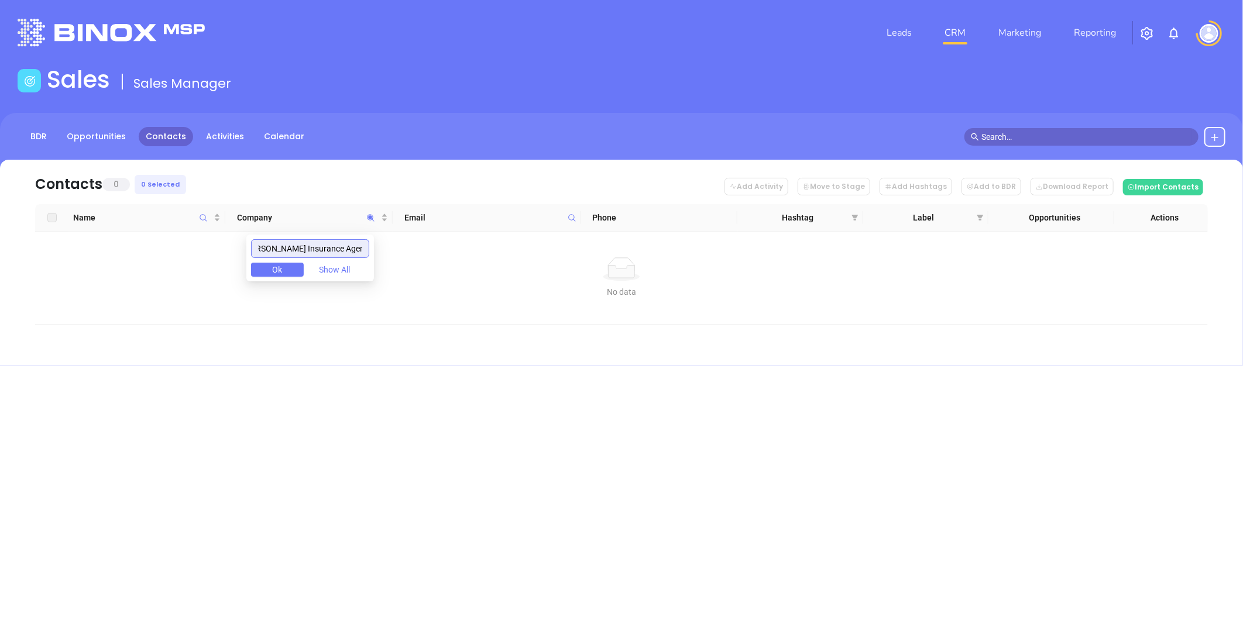
type input "Holman Insurance Agency, Inc."
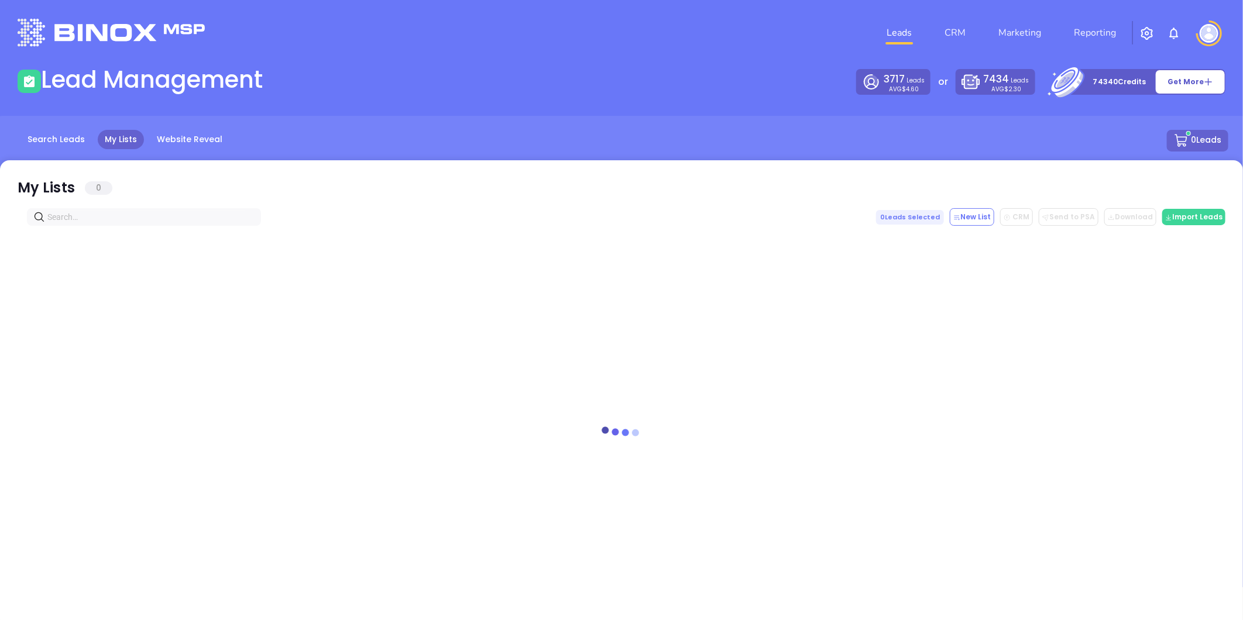
click at [51, 218] on input "text" at bounding box center [146, 217] width 198 height 13
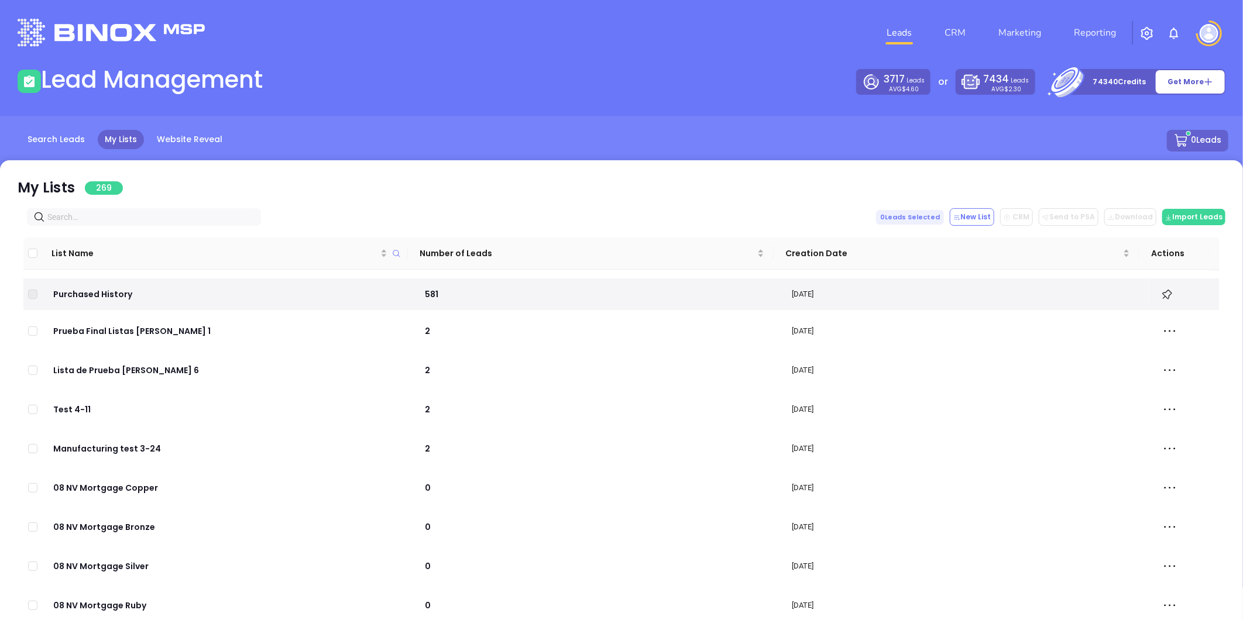
paste input "[DOMAIN_NAME]"
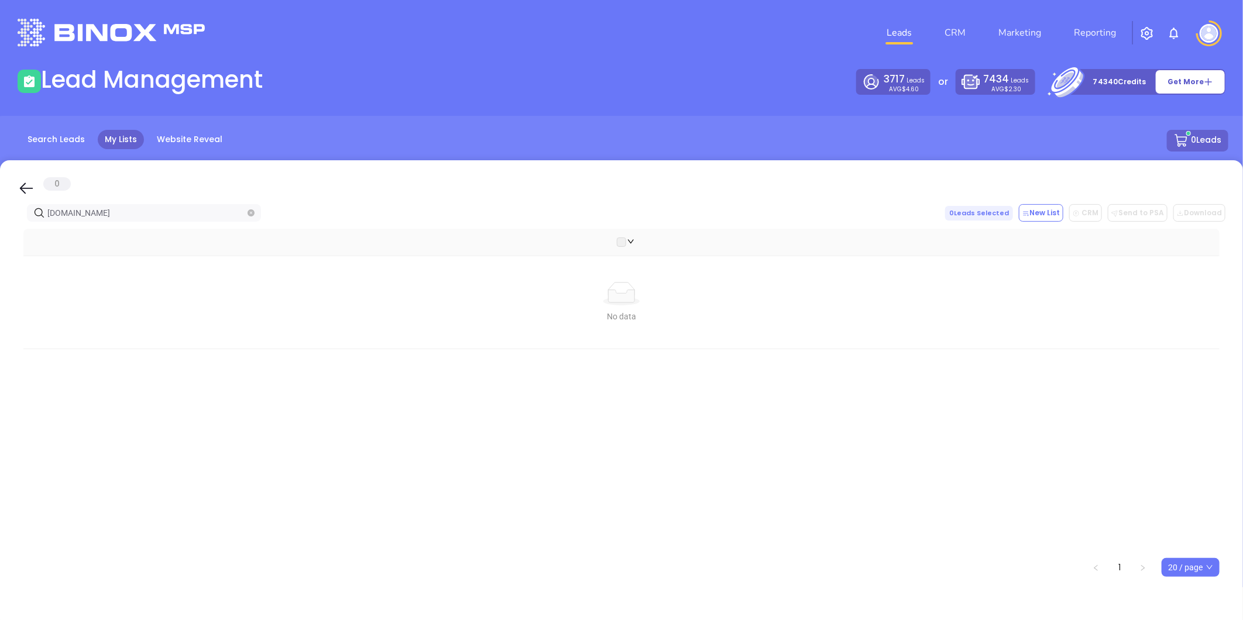
type input "[DOMAIN_NAME]"
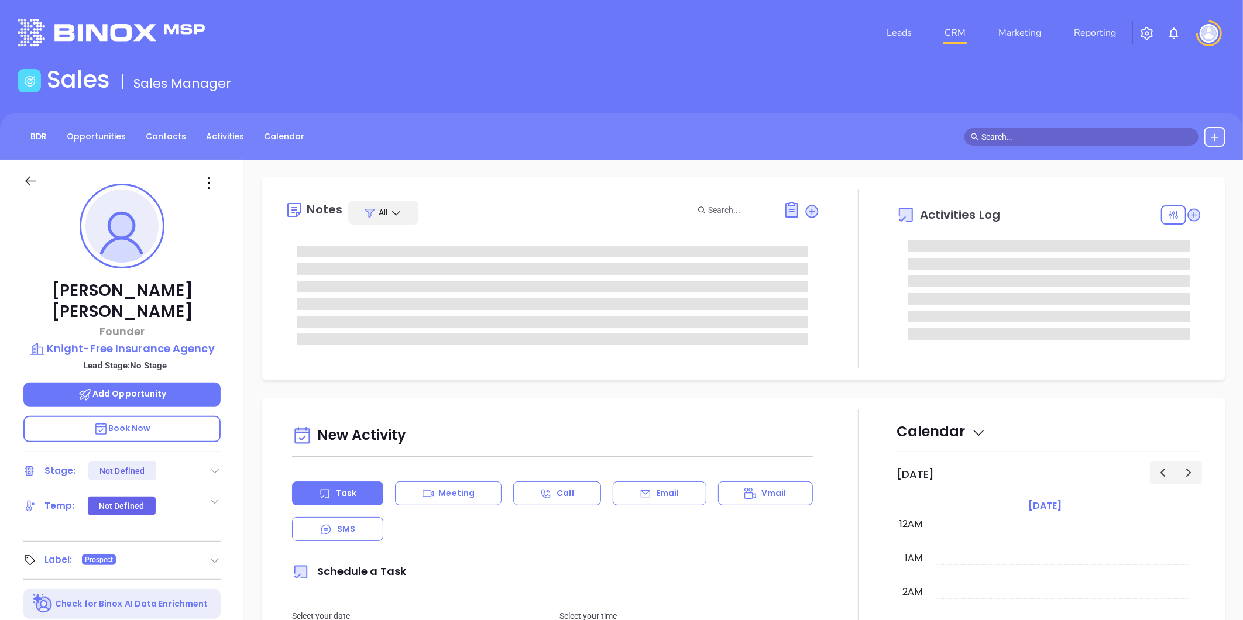
type input "[DATE]"
type input "[PERSON_NAME]"
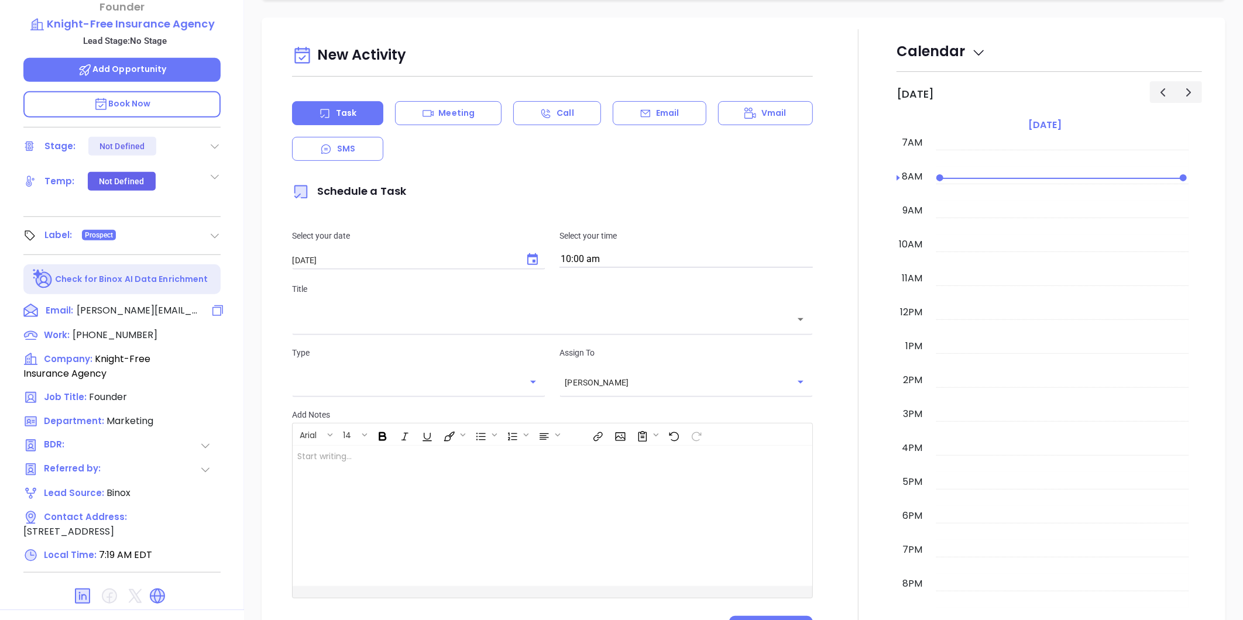
scroll to position [65, 0]
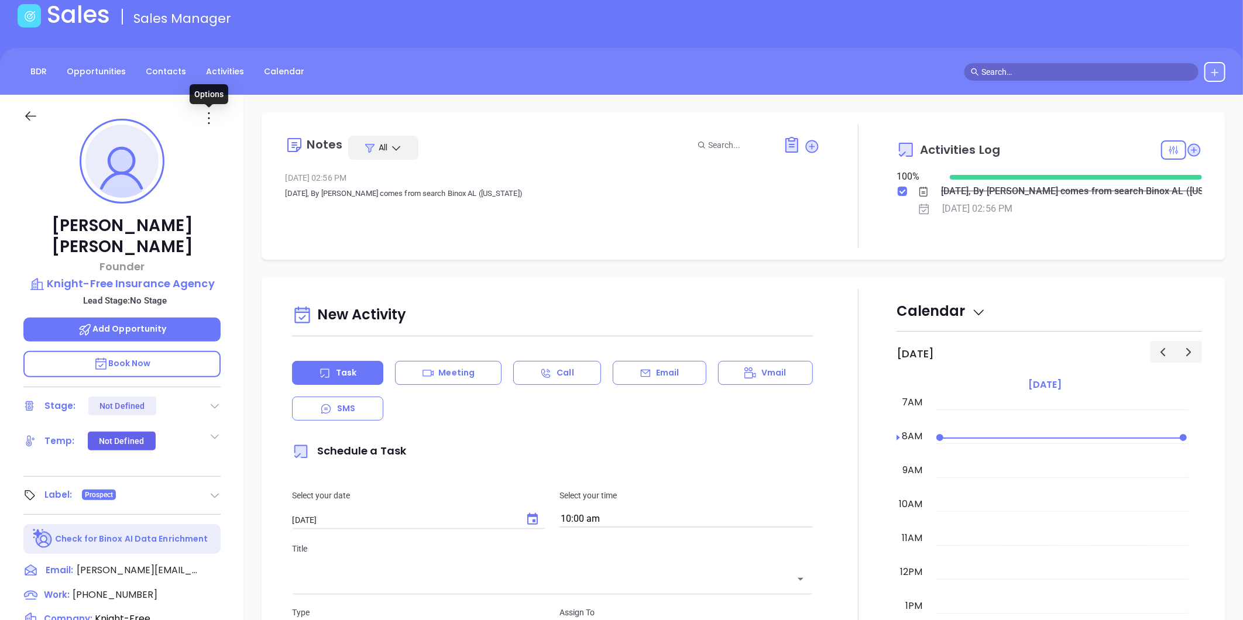
drag, startPoint x: 211, startPoint y: 114, endPoint x: 214, endPoint y: 125, distance: 12.2
click at [211, 114] on icon at bounding box center [209, 118] width 19 height 19
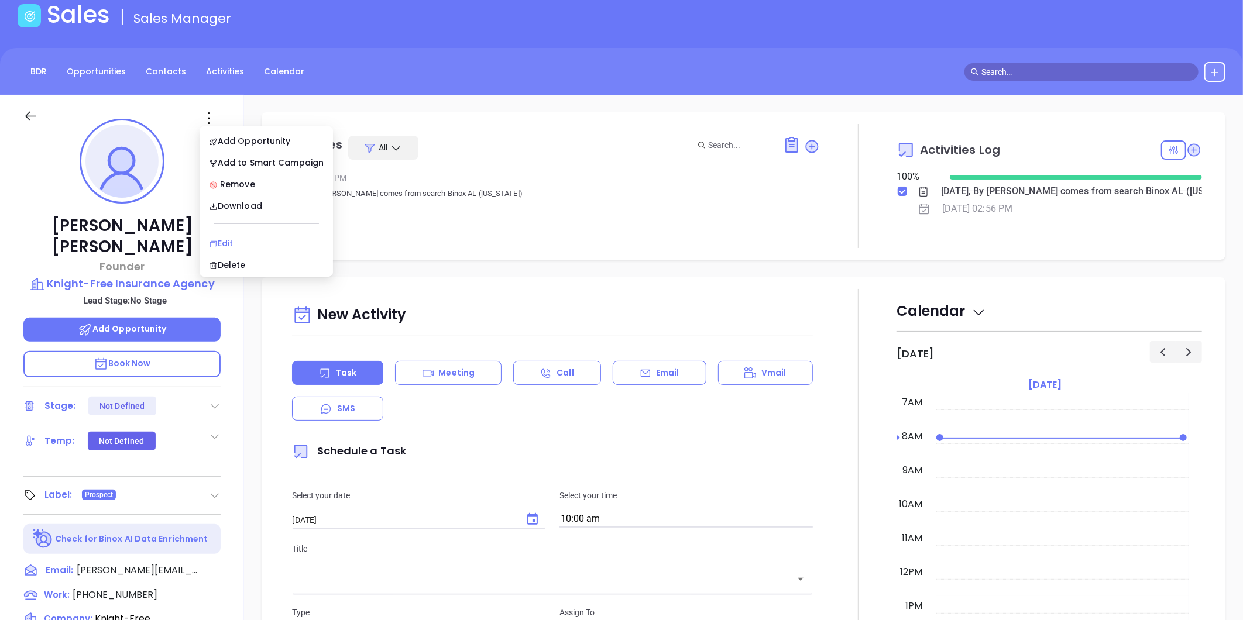
click at [232, 239] on div "Edit" at bounding box center [266, 243] width 115 height 13
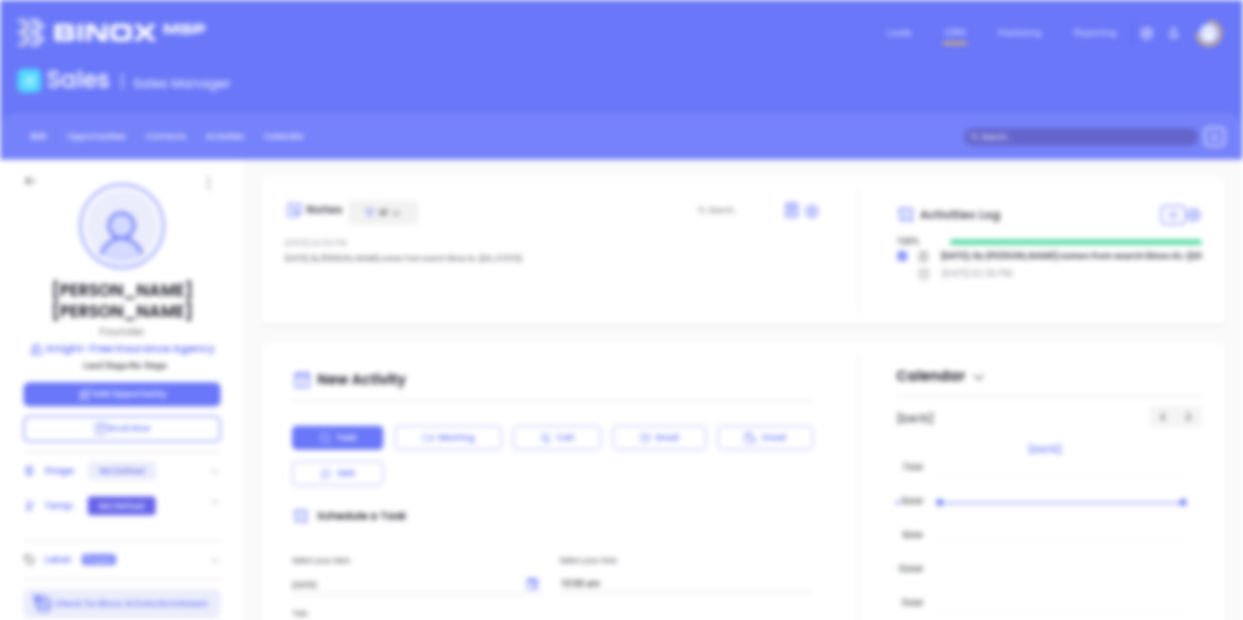
scroll to position [0, 0]
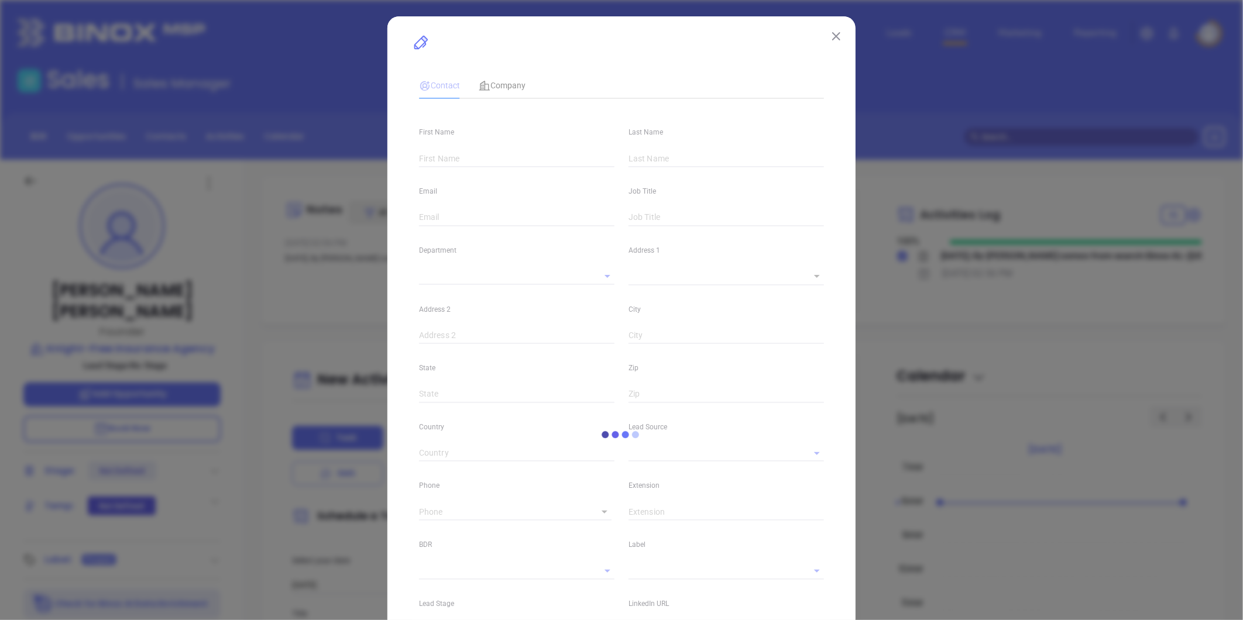
type input "Paul"
type input "Wescoat"
type input "wescoat@knight-freeinsurance.com"
type input "Founder"
type input "1"
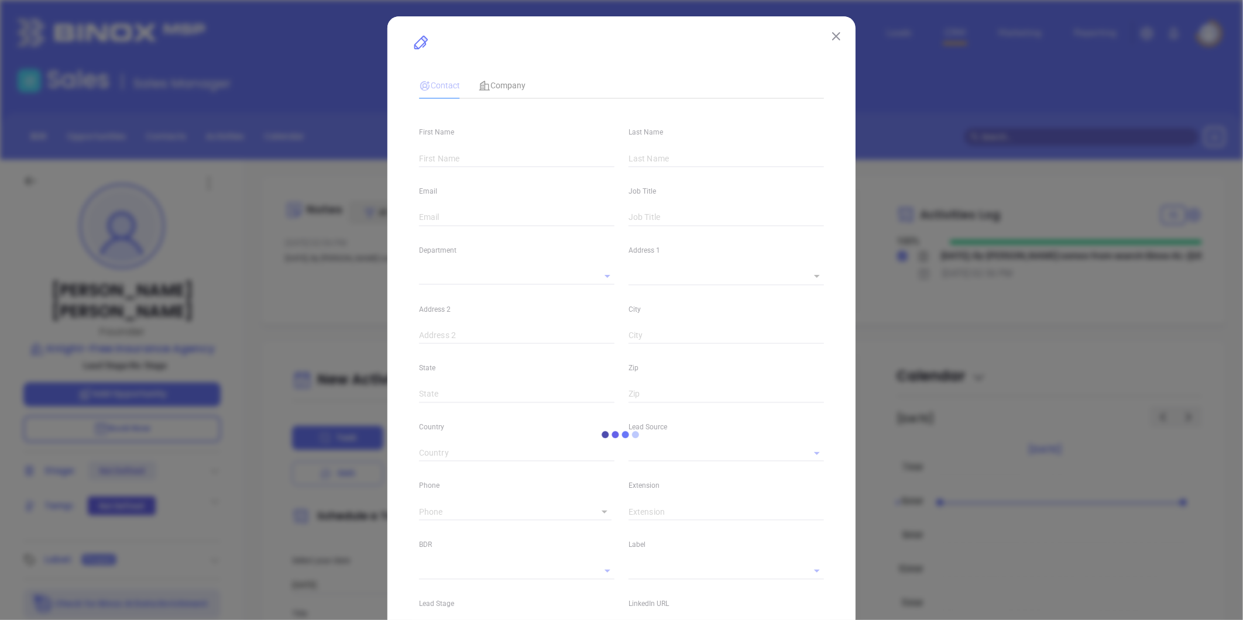
type input "www.linkedin.com/in/wescoat-free-2642b966"
type input "Marketing"
type input "Binox"
type input "undefined undefined"
type input "(256) 734-4060"
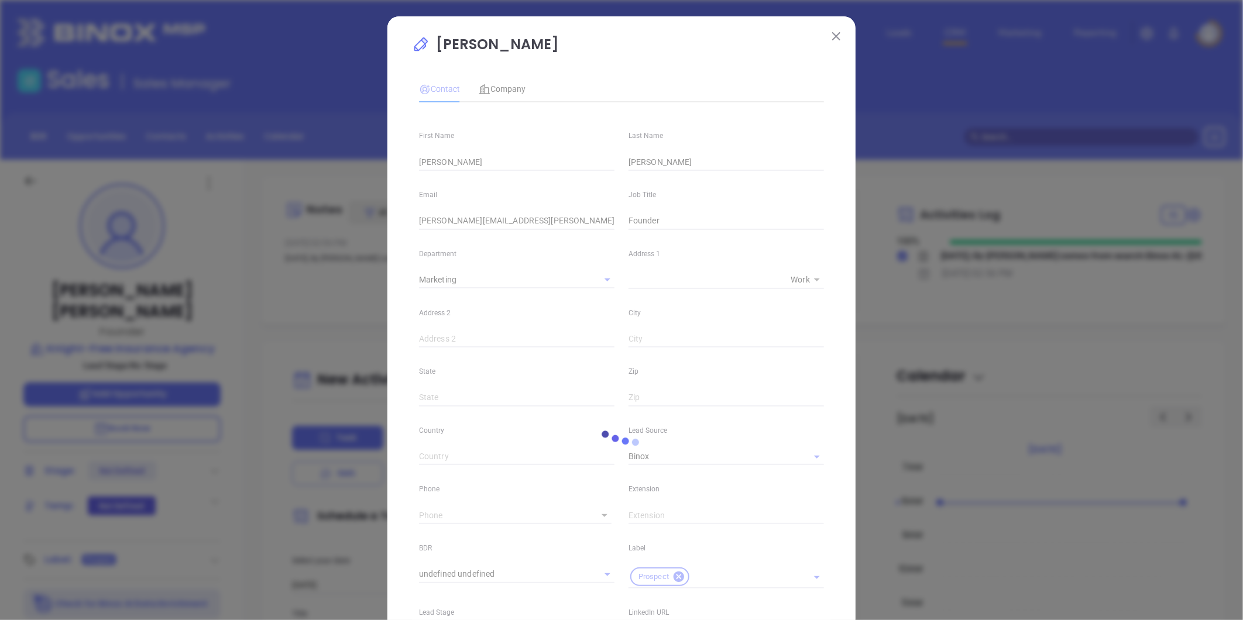
type input "1"
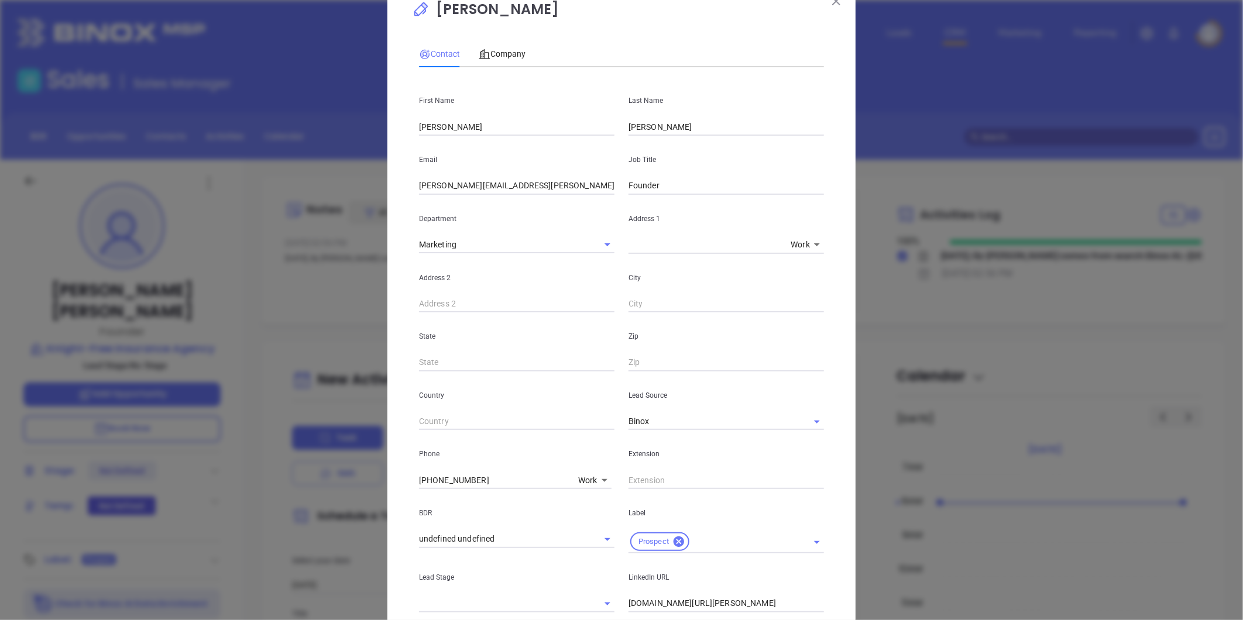
scroll to position [239, 0]
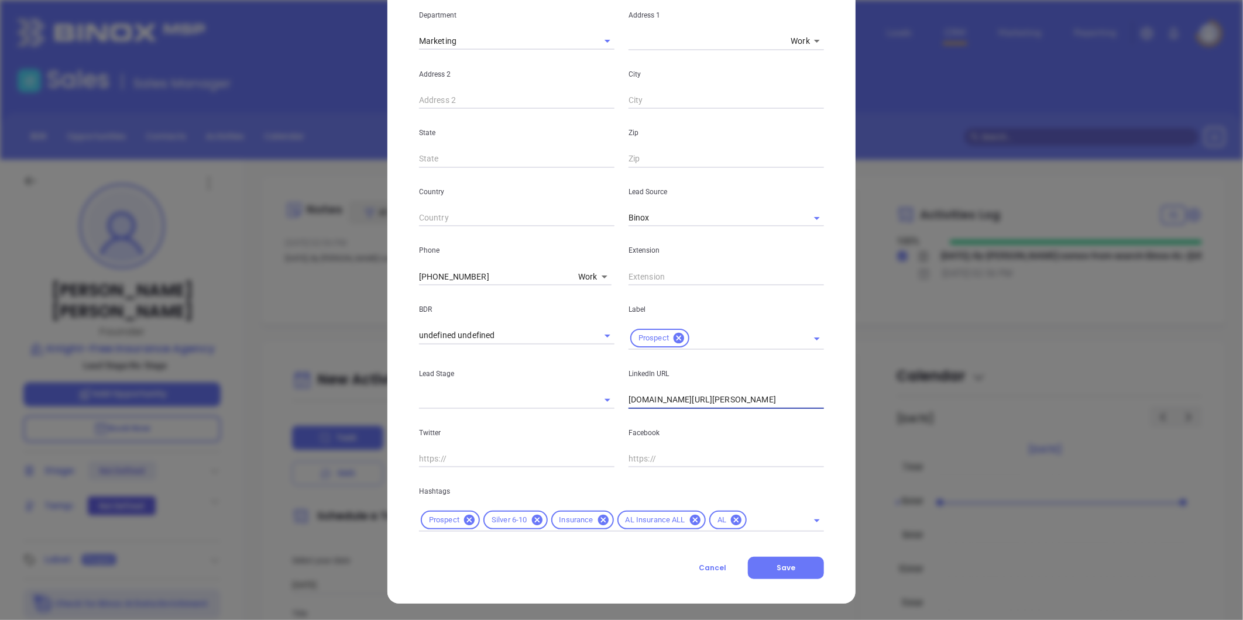
click at [700, 404] on input "www.linkedin.com/in/wescoat-free-2642b966" at bounding box center [725, 400] width 195 height 18
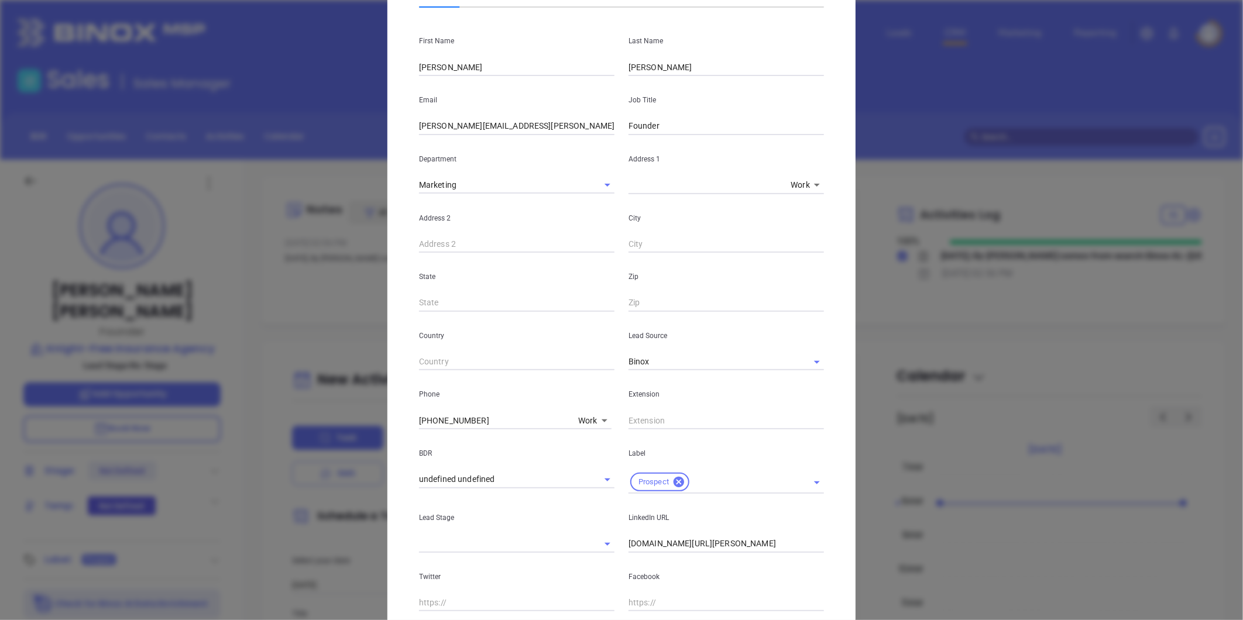
scroll to position [0, 0]
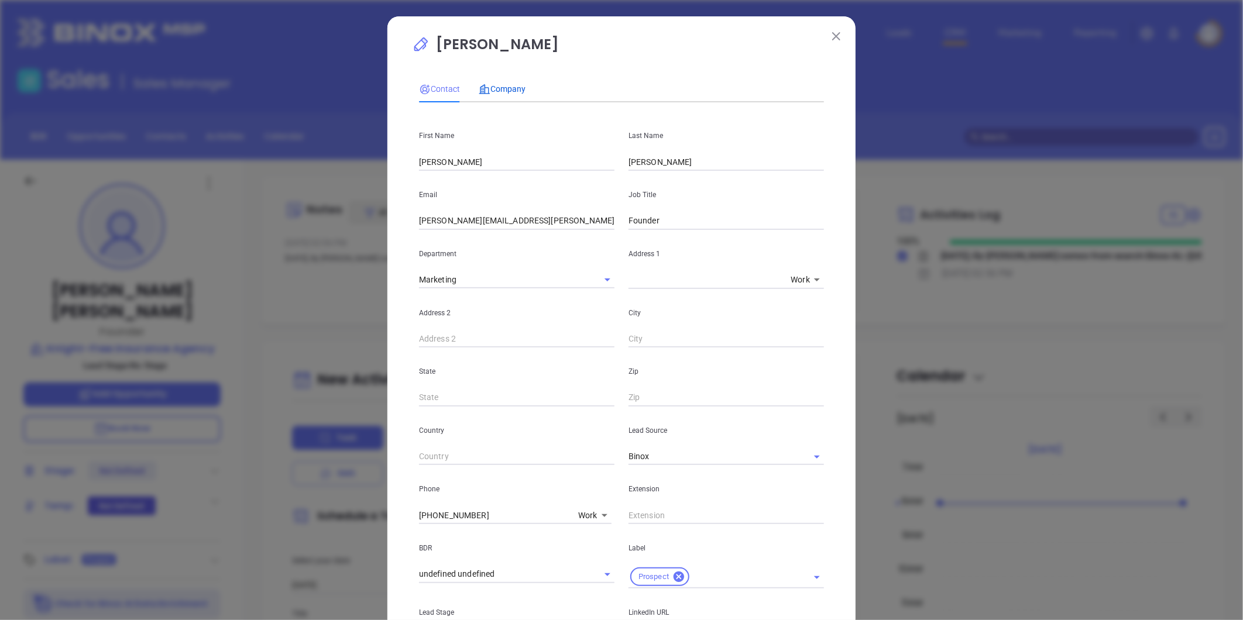
click at [505, 85] on span "Company" at bounding box center [502, 88] width 47 height 9
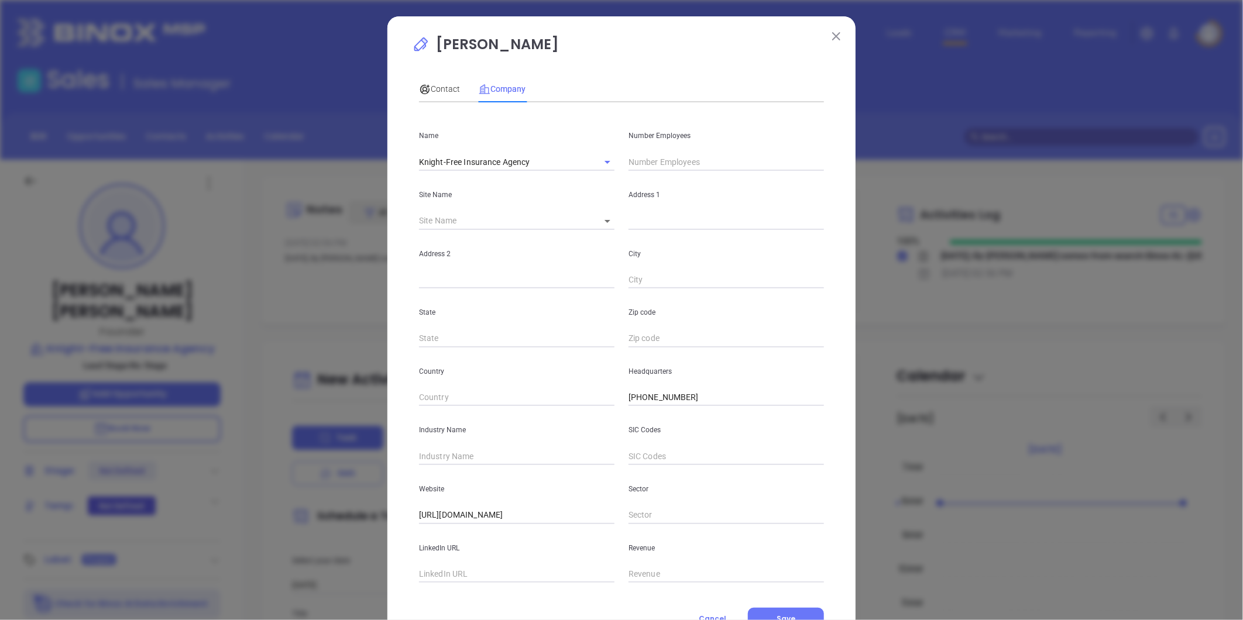
click at [601, 219] on body "Leads CRM Marketing Reporting Financial Leads Leads Sales Sales Manager BDR Opp…" at bounding box center [621, 310] width 1243 height 620
click at [605, 228] on li "Cullman" at bounding box center [613, 221] width 54 height 21
type input "Cullman"
type input "120891"
type input "410 1st Avenue Southeast"
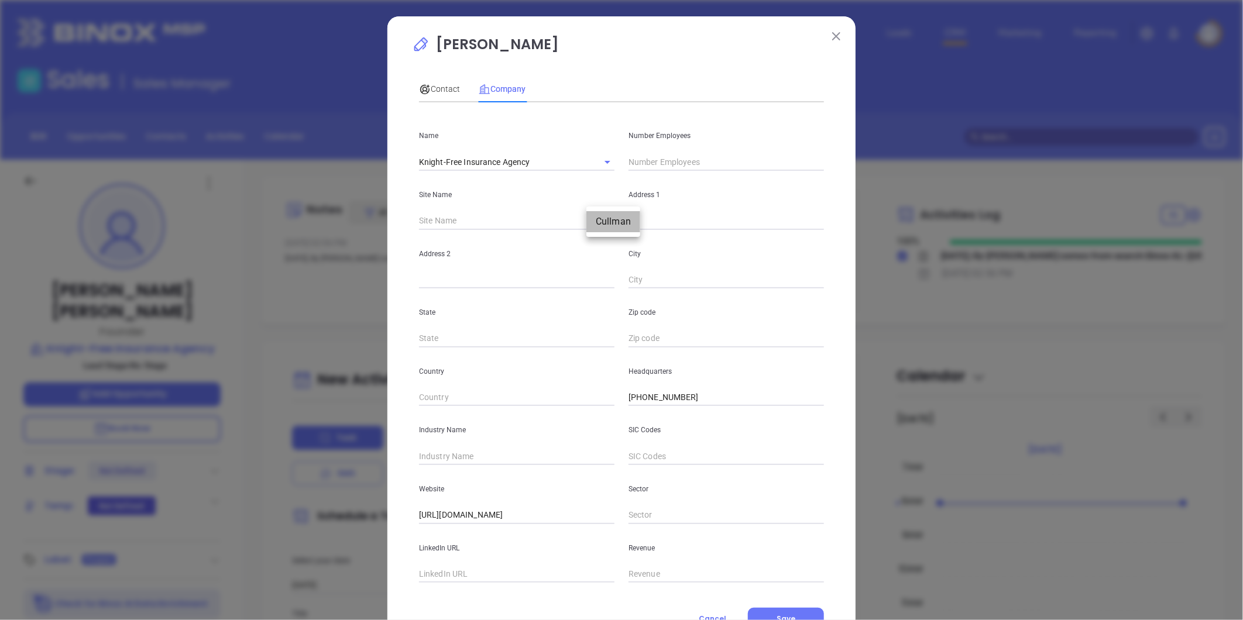
type input "Suite 100"
type input "Cullman"
type input "AL"
type input "35055"
click at [663, 160] on input "text" at bounding box center [725, 162] width 195 height 18
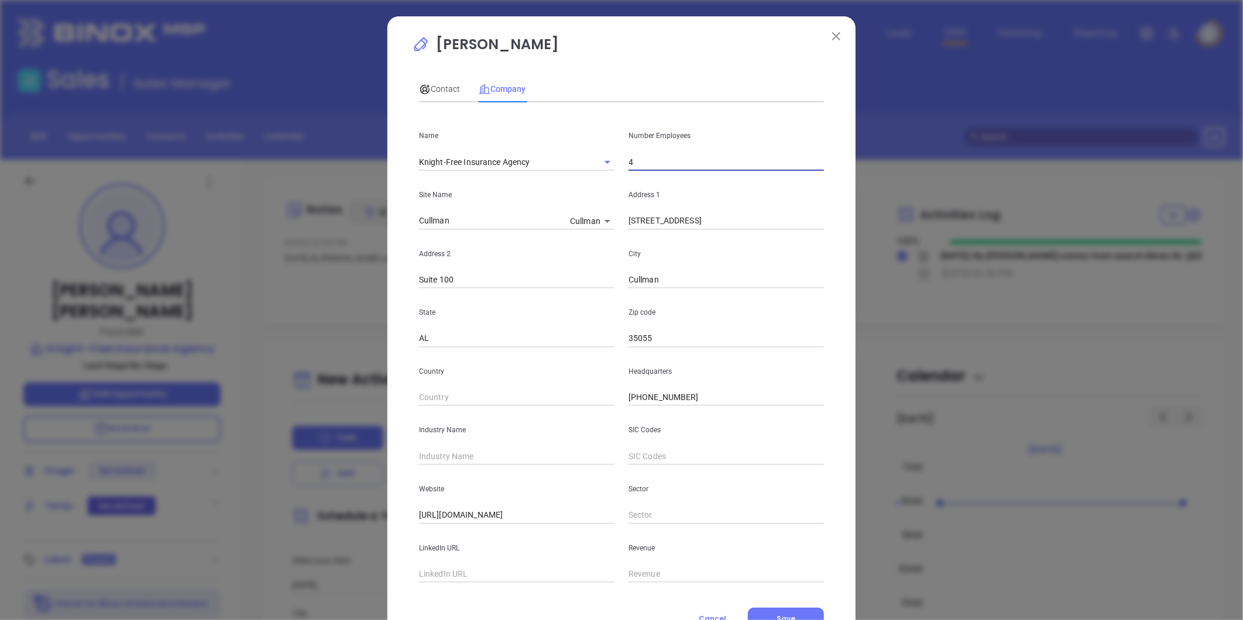
type input "4"
drag, startPoint x: 529, startPoint y: 388, endPoint x: 527, endPoint y: 400, distance: 11.4
click at [529, 389] on input "text" at bounding box center [516, 398] width 195 height 18
click at [419, 454] on input "text" at bounding box center [516, 457] width 195 height 18
type input "Insurance"
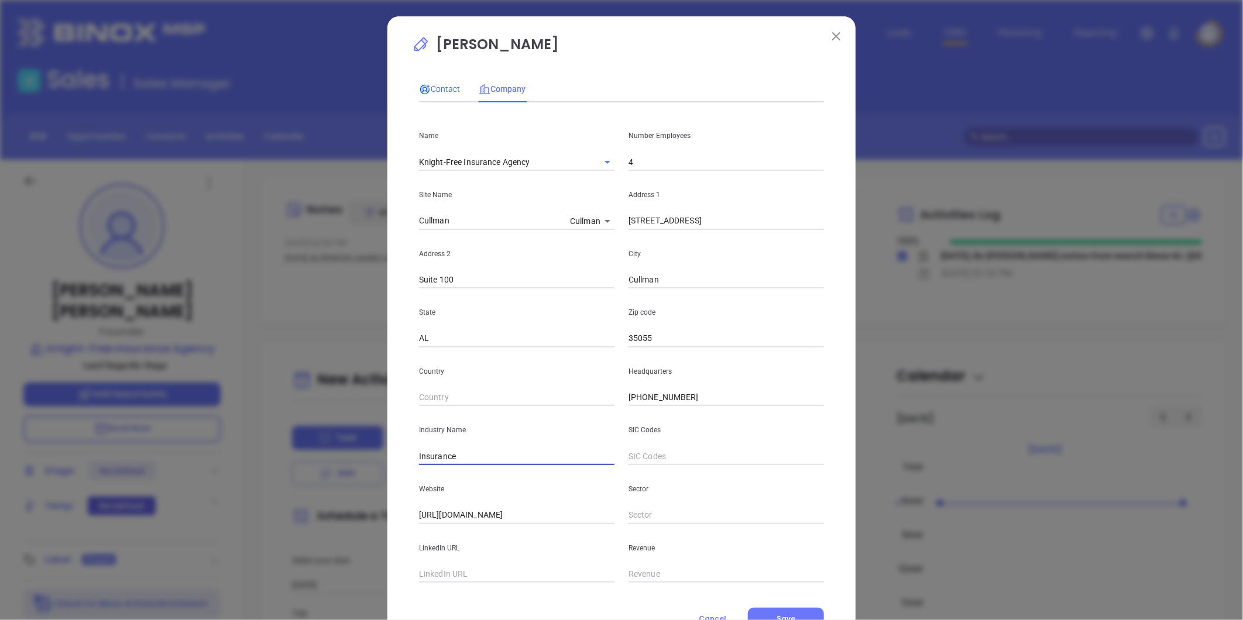
click at [432, 84] on span "Contact" at bounding box center [439, 88] width 41 height 9
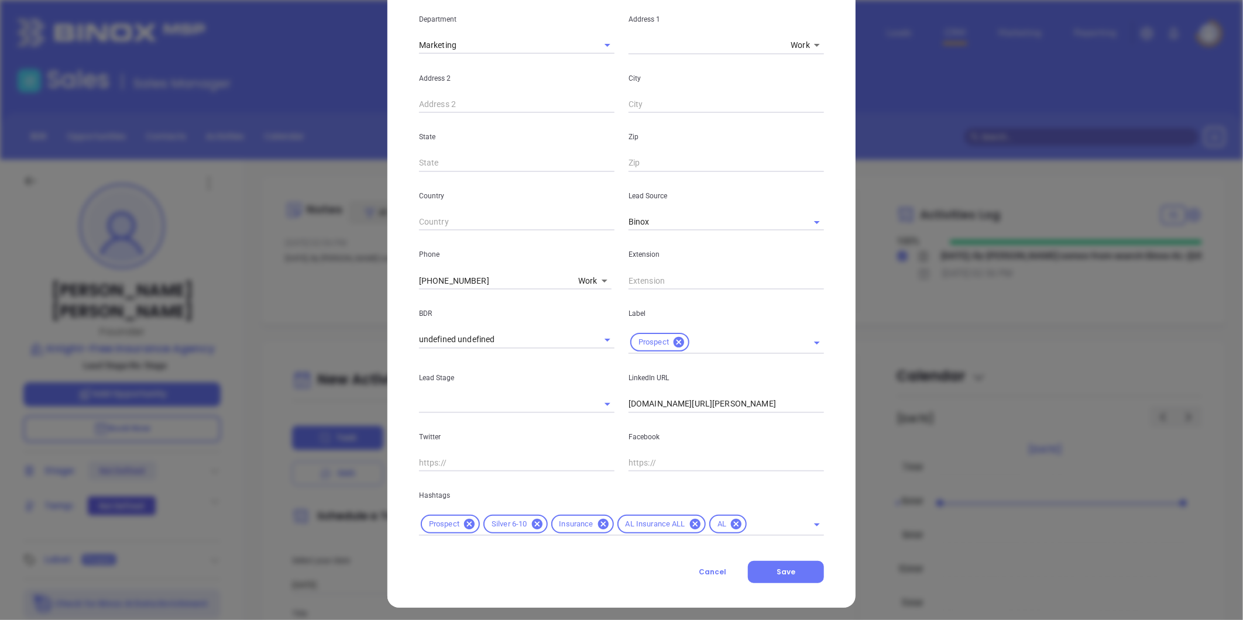
scroll to position [239, 0]
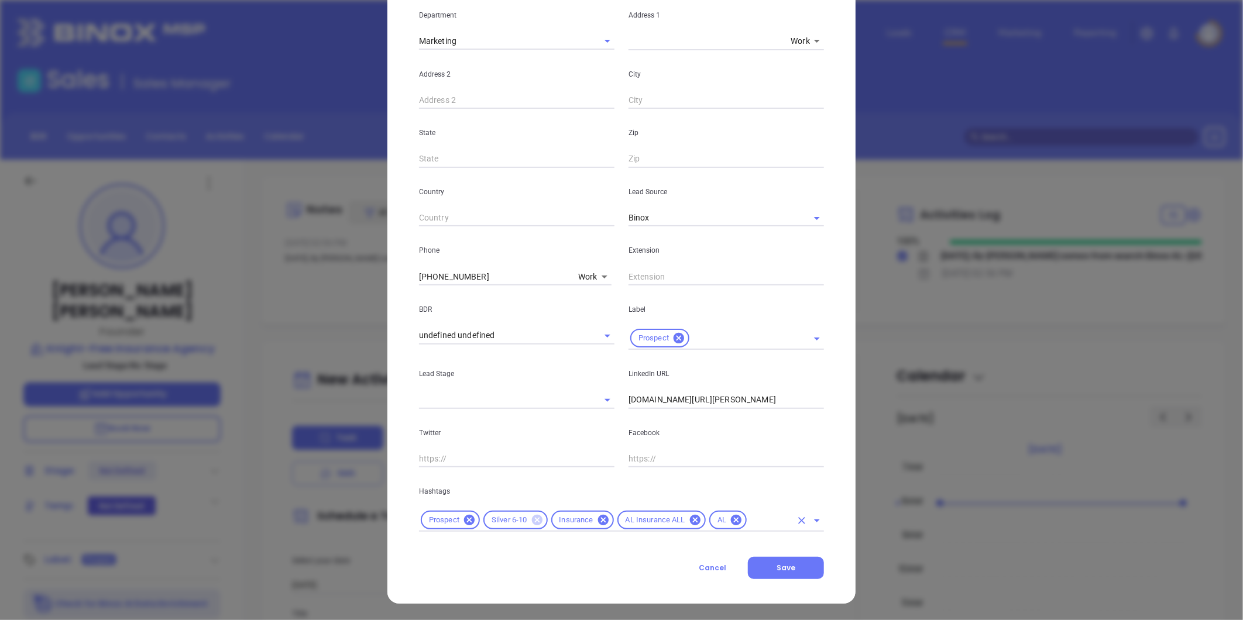
click at [534, 519] on icon at bounding box center [536, 520] width 11 height 11
click at [693, 521] on input "text" at bounding box center [736, 520] width 110 height 15
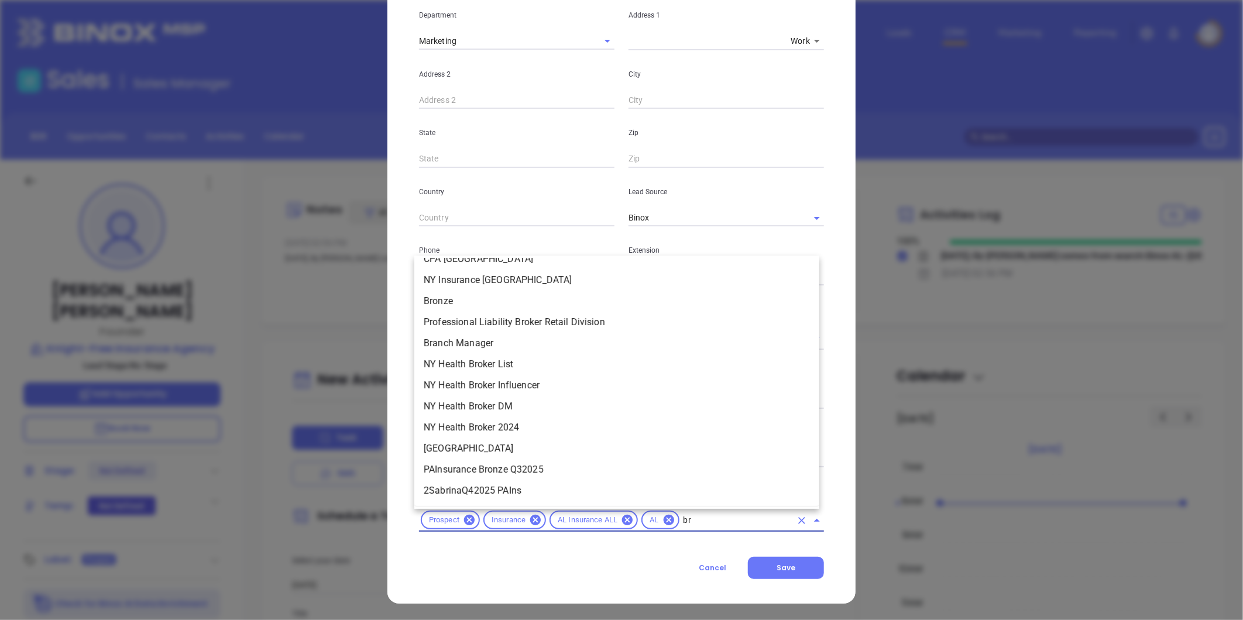
scroll to position [0, 0]
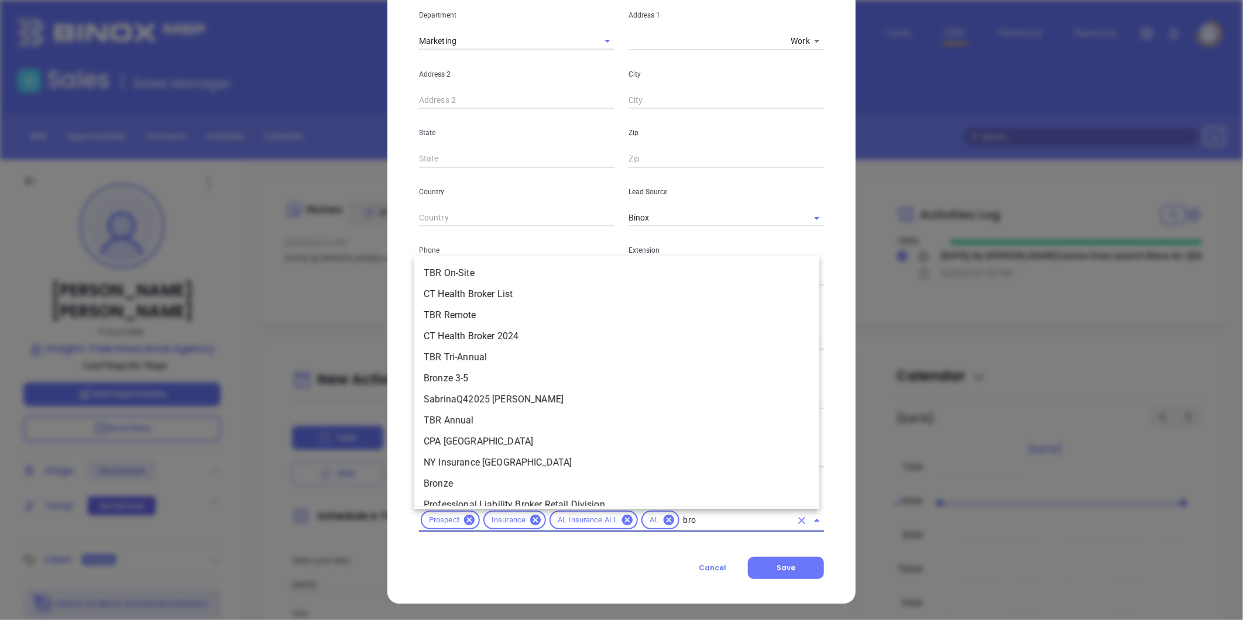
type input "bron"
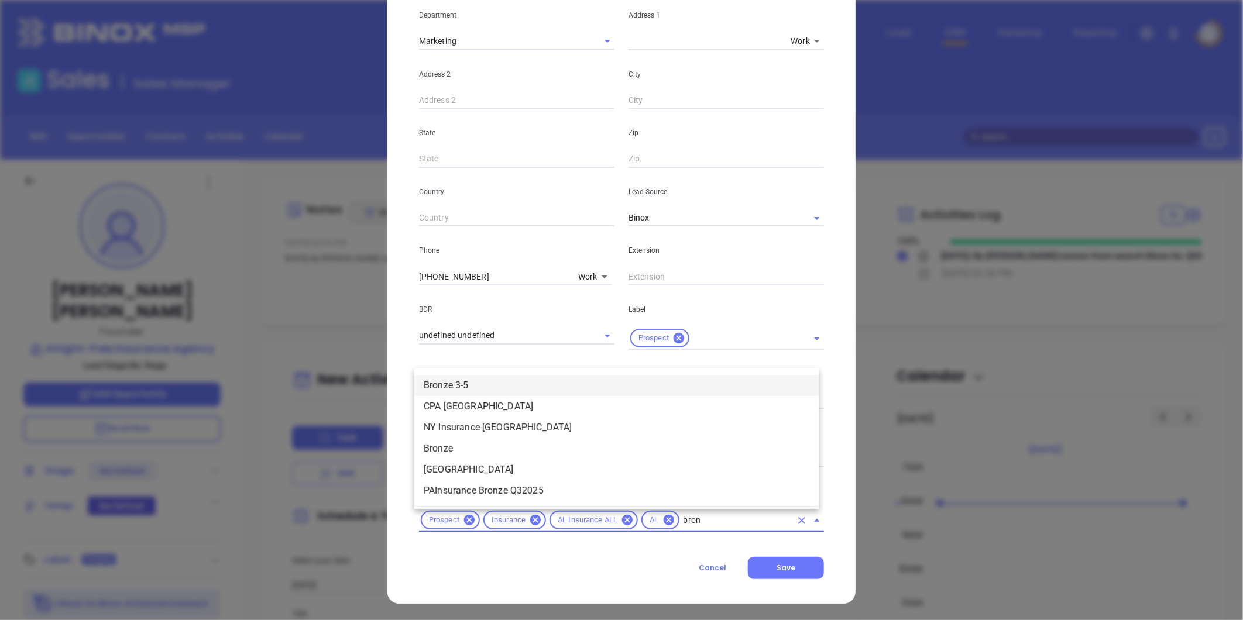
click at [472, 381] on li "Bronze 3-5" at bounding box center [616, 385] width 405 height 21
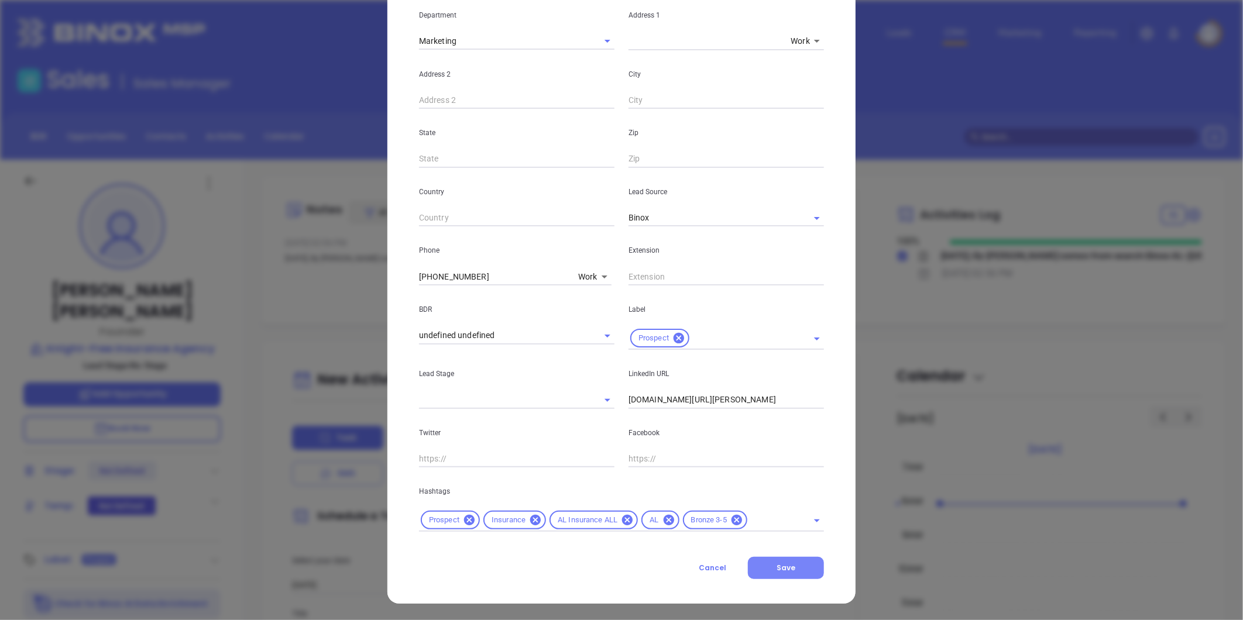
click at [802, 574] on button "Save" at bounding box center [786, 568] width 76 height 22
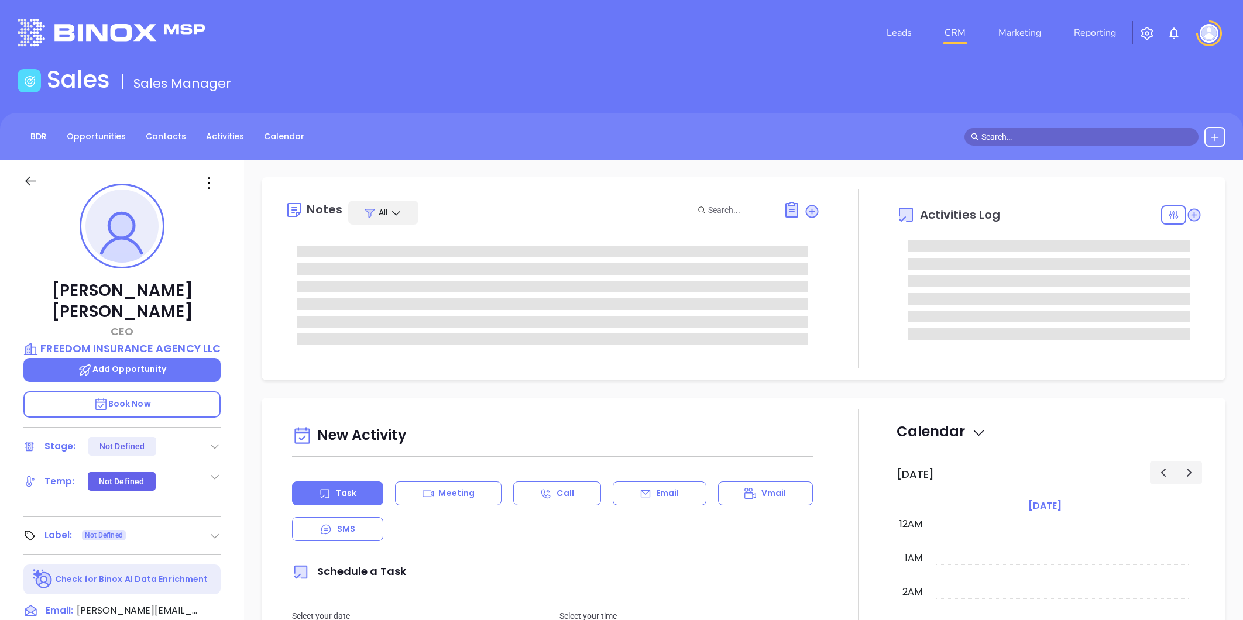
type input "[PERSON_NAME]"
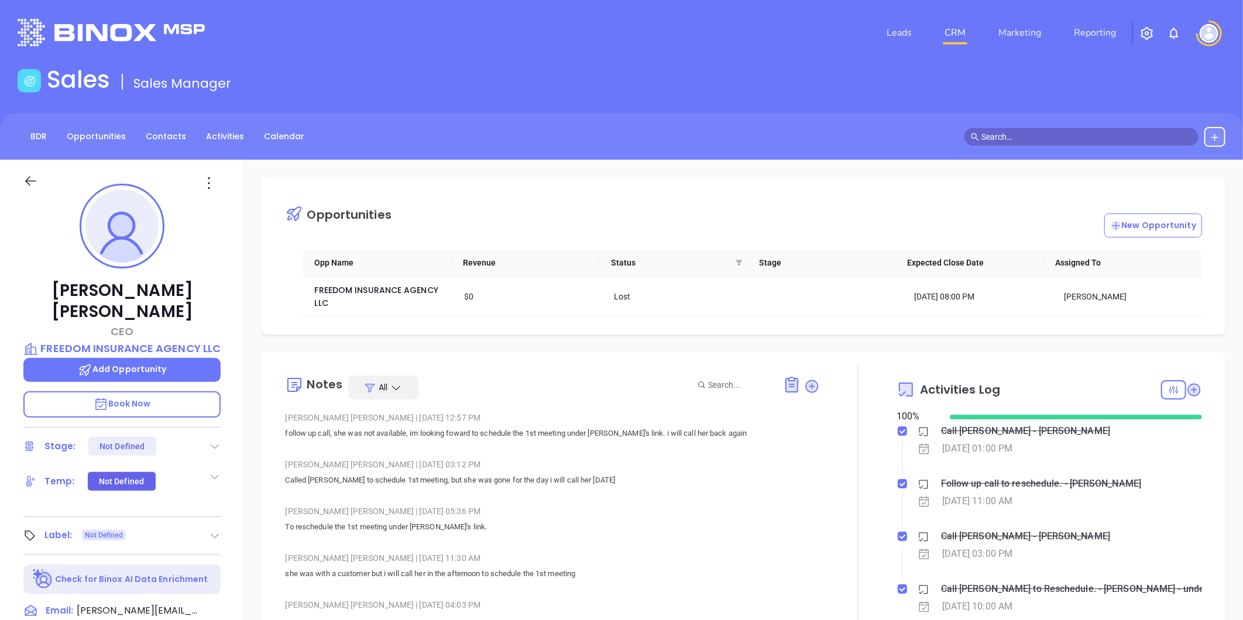
scroll to position [238, 0]
click at [174, 341] on p "FREEDOM INSURANCE AGENCY LLC" at bounding box center [121, 349] width 197 height 16
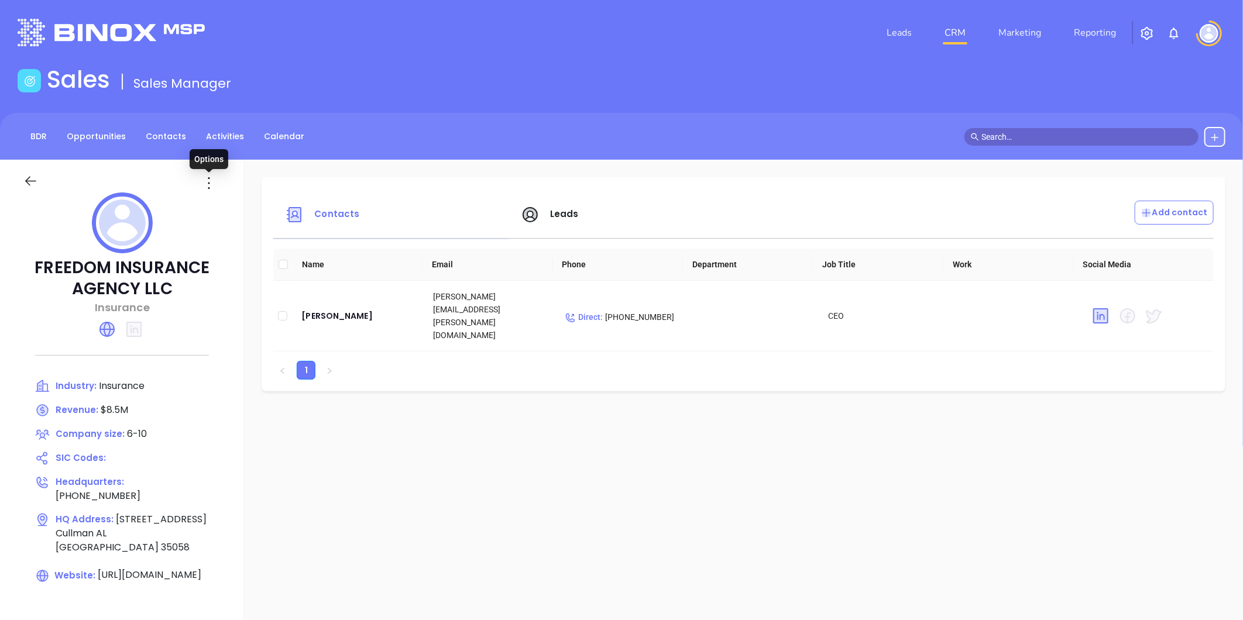
click at [212, 182] on icon at bounding box center [209, 183] width 19 height 19
click at [232, 208] on div "Edit" at bounding box center [262, 206] width 106 height 13
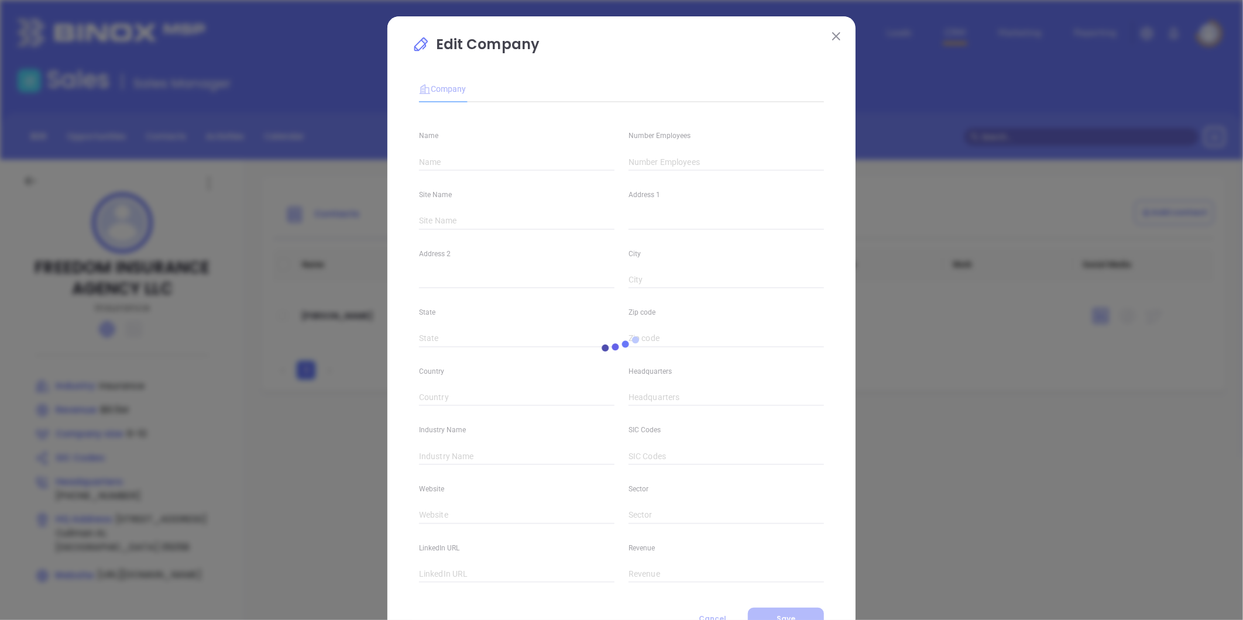
type input "FREEDOM INSURANCE AGENCY LLC"
type input "6-10"
type input "Main"
type input "[STREET_ADDRESS]"
type input "Cullman"
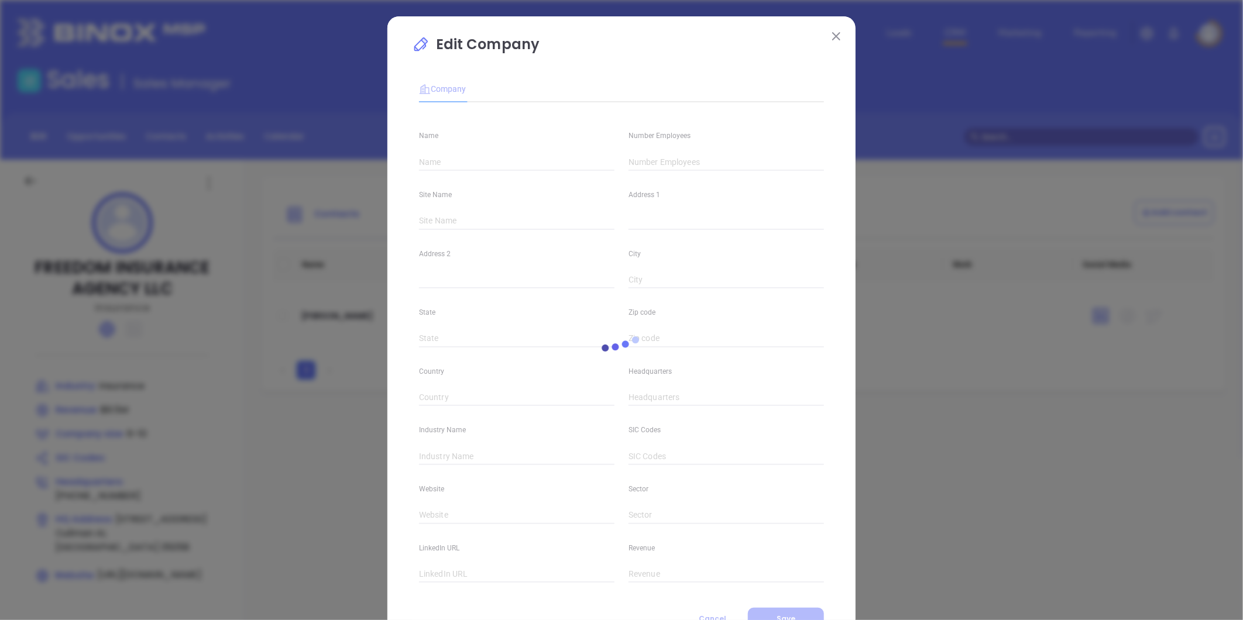
type input "AL"
type input "35058"
type input "[GEOGRAPHIC_DATA]"
type input "[PHONE_NUMBER]"
type input "Insurance"
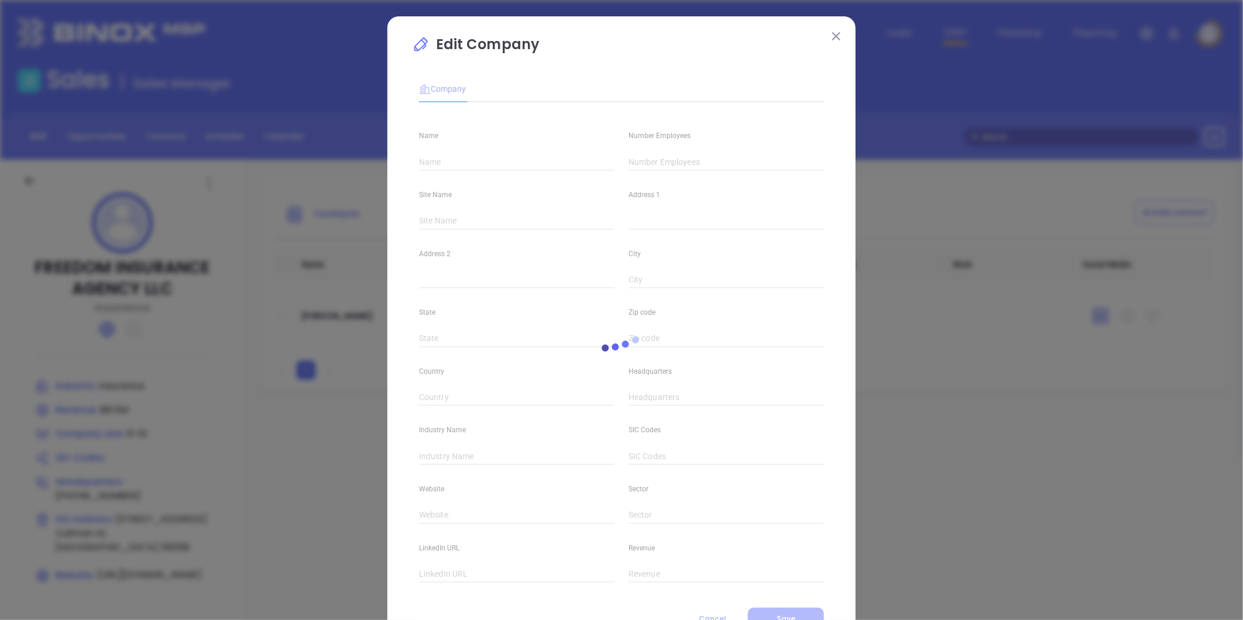
type input "[URL][DOMAIN_NAME]"
type input "$8.5M"
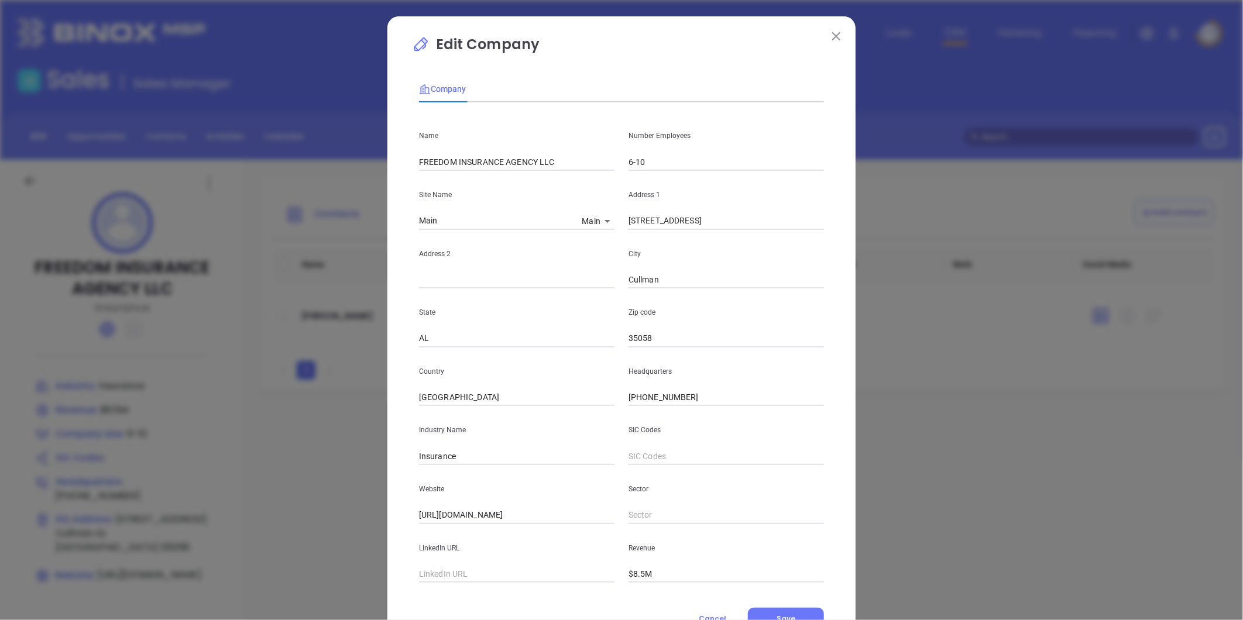
click at [507, 156] on input "FREEDOM INSURANCE AGENCY LLC" at bounding box center [516, 162] width 195 height 18
paste input "reedom Insurance Agency,"
type input "Freedom Insurance Agency, LLC"
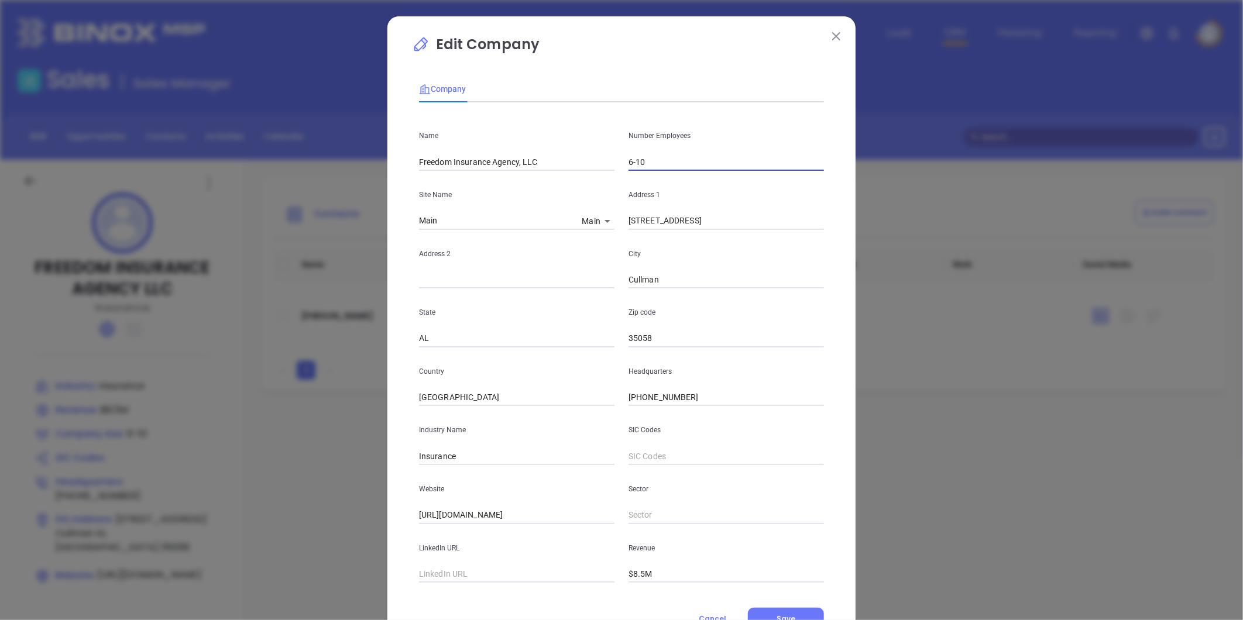
drag, startPoint x: 652, startPoint y: 162, endPoint x: 609, endPoint y: 167, distance: 43.0
click at [609, 167] on div "Name Freedom Insurance Agency, LLC Number Employees 6-10" at bounding box center [621, 141] width 419 height 59
type input "7"
click at [550, 197] on p "Site Name" at bounding box center [516, 194] width 195 height 13
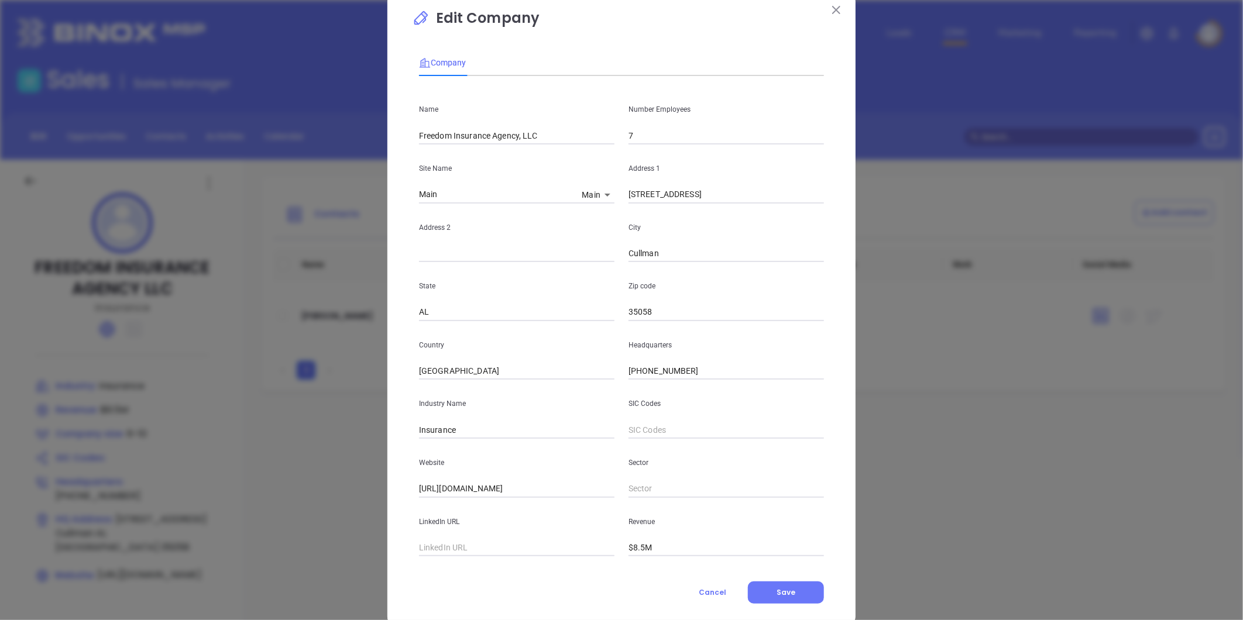
scroll to position [51, 0]
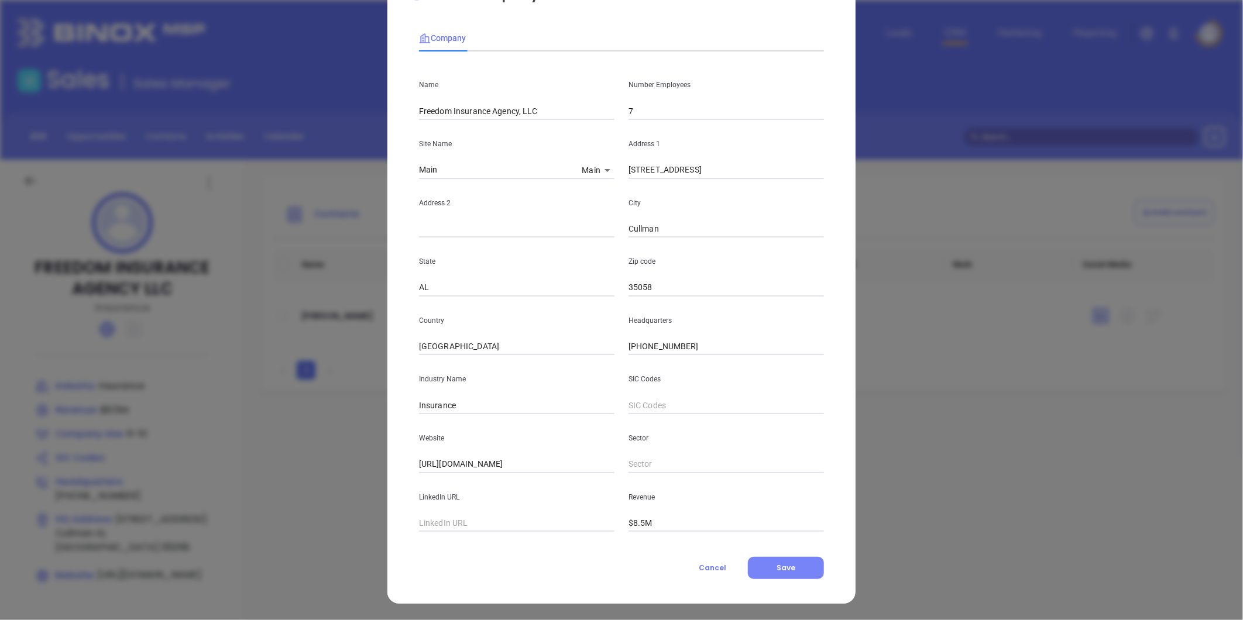
click at [776, 565] on span "Save" at bounding box center [785, 568] width 19 height 10
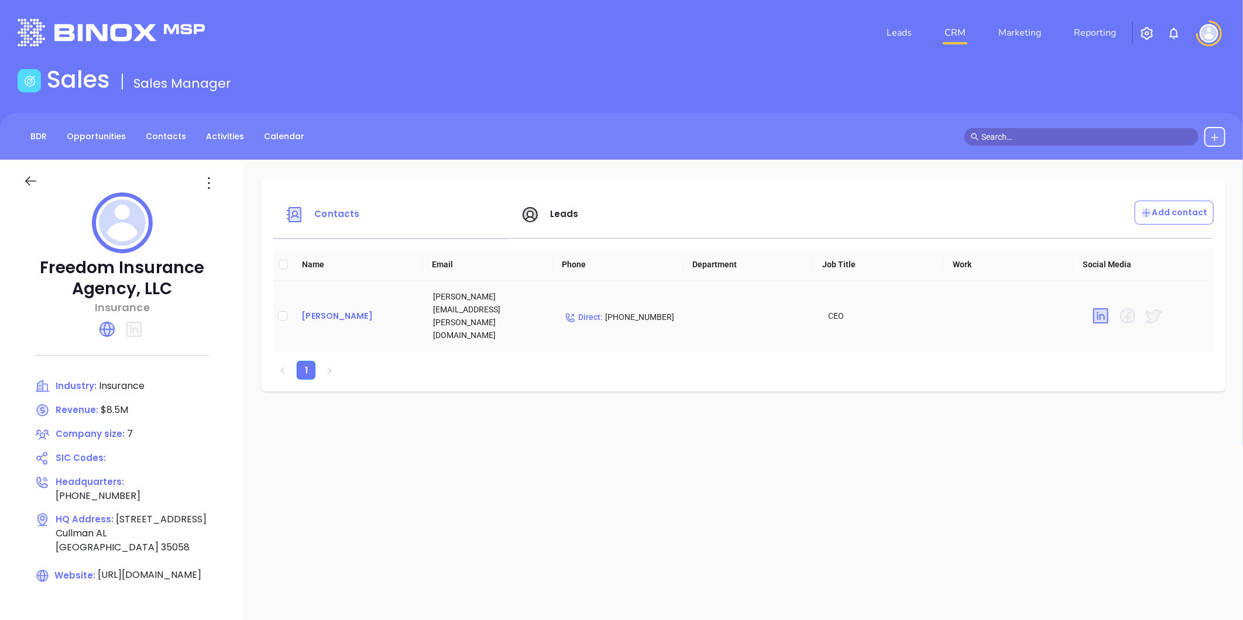
click at [332, 309] on div "[PERSON_NAME]" at bounding box center [357, 316] width 113 height 14
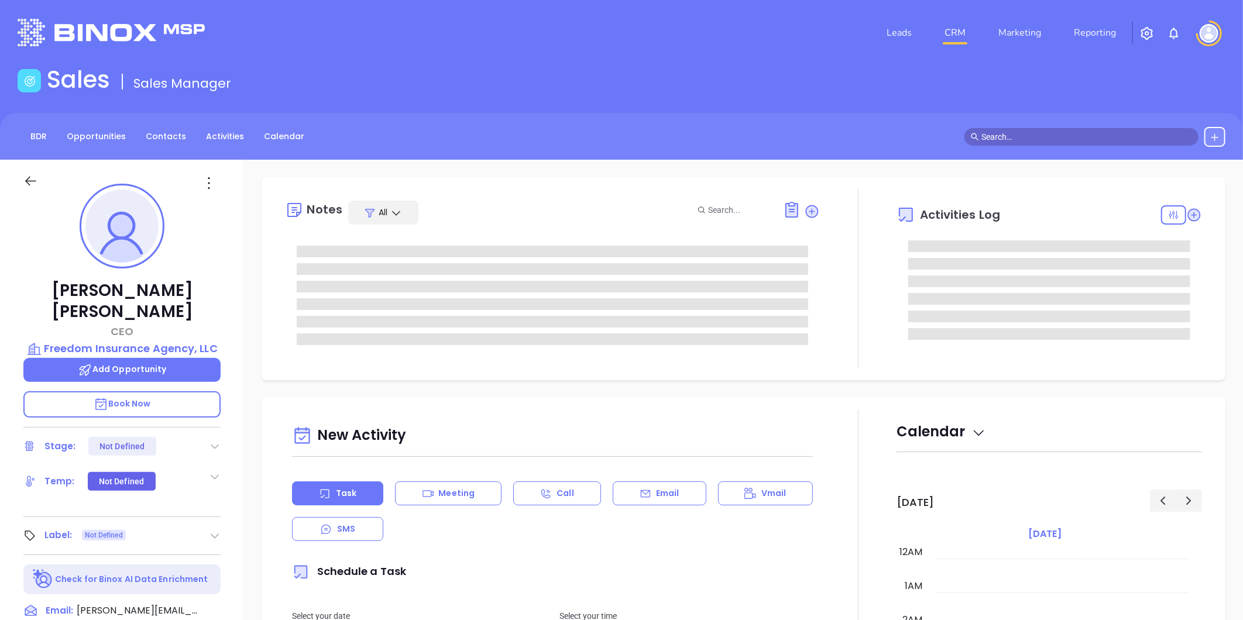
type input "[DATE]"
type input "[PERSON_NAME]"
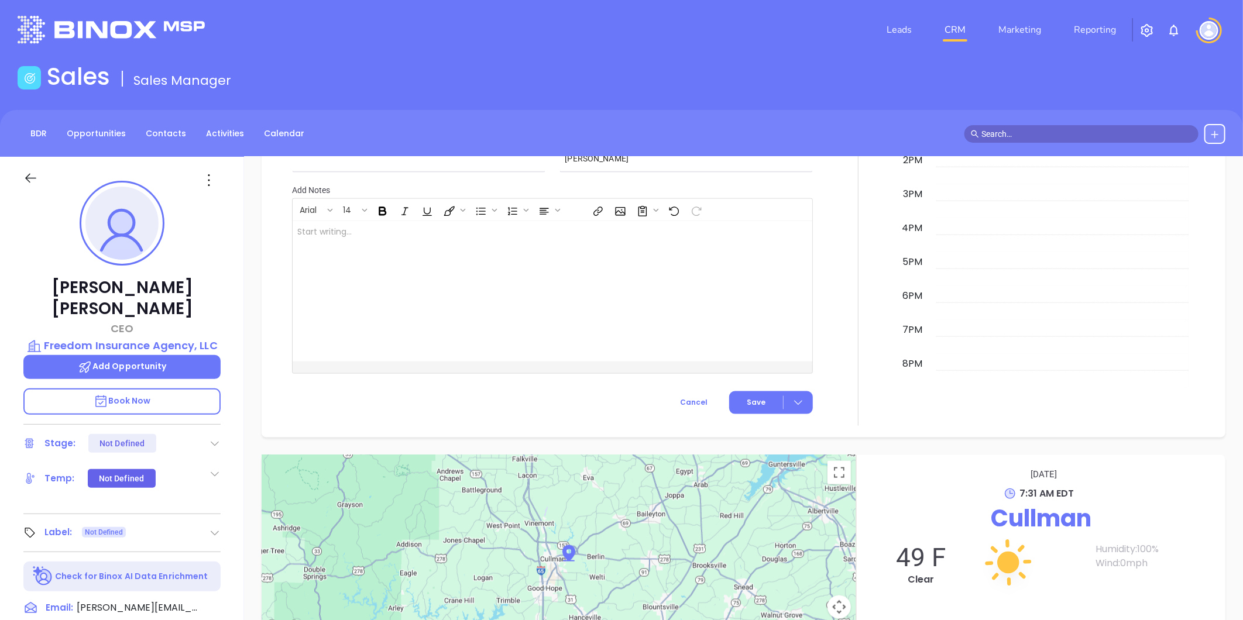
scroll to position [0, 0]
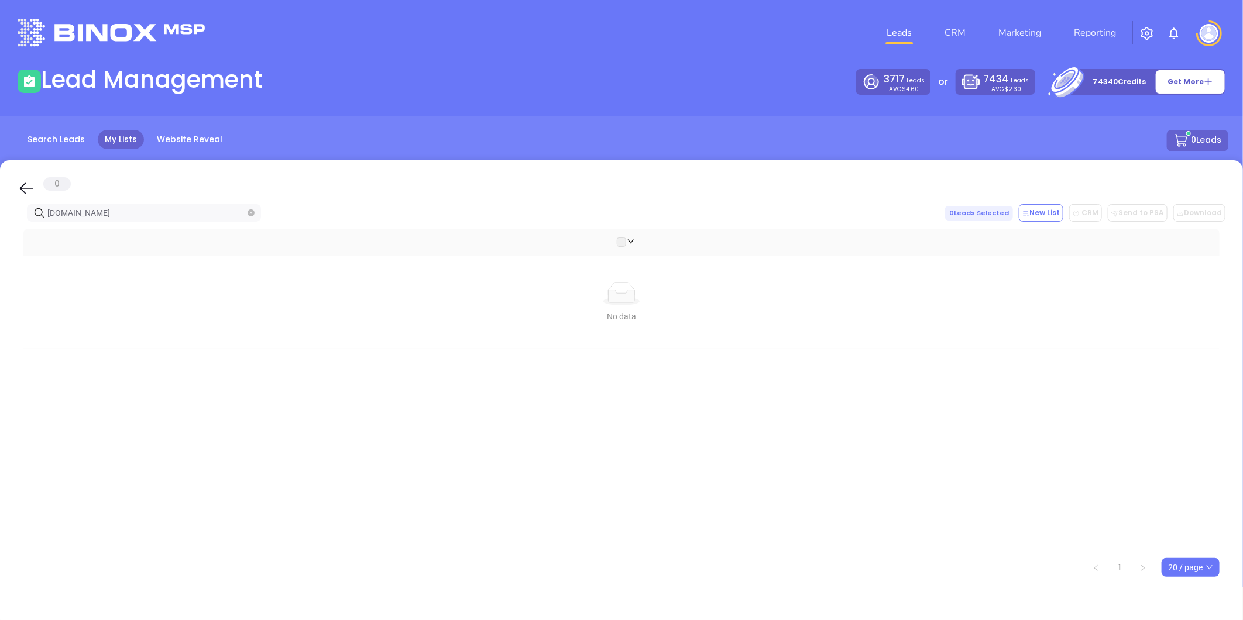
drag, startPoint x: 132, startPoint y: 211, endPoint x: -134, endPoint y: 208, distance: 266.2
click at [0, 208] on html "Leads CRM Marketing Reporting Financial Leads Leads Lead Management 3717 Leads …" at bounding box center [621, 310] width 1243 height 620
click at [10, 195] on div "0 [DOMAIN_NAME] 0 Leads Selected New List CRM Send to PSA Download Download2 No…" at bounding box center [621, 394] width 1243 height 468
paste input "akinandassociates"
drag, startPoint x: 137, startPoint y: 211, endPoint x: -67, endPoint y: 176, distance: 207.2
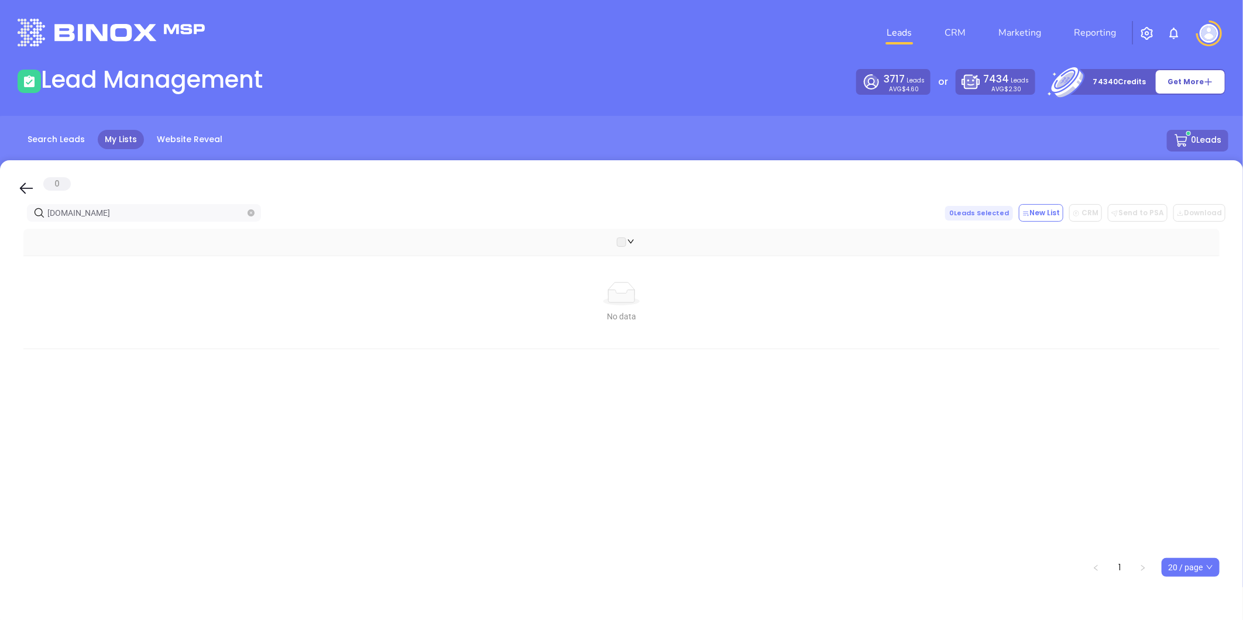
click at [0, 176] on html "Leads CRM Marketing Reporting Financial Leads Leads Lead Management 3717 Leads …" at bounding box center [621, 310] width 1243 height 620
paste input "diamondassurancegroup"
drag, startPoint x: 211, startPoint y: 215, endPoint x: 367, endPoint y: 223, distance: 156.4
click at [376, 234] on div "0 [DOMAIN_NAME] 0 Leads Selected New List CRM Send to PSA Download Download2 No…" at bounding box center [621, 394] width 1243 height 468
drag, startPoint x: 167, startPoint y: 212, endPoint x: -151, endPoint y: 234, distance: 319.0
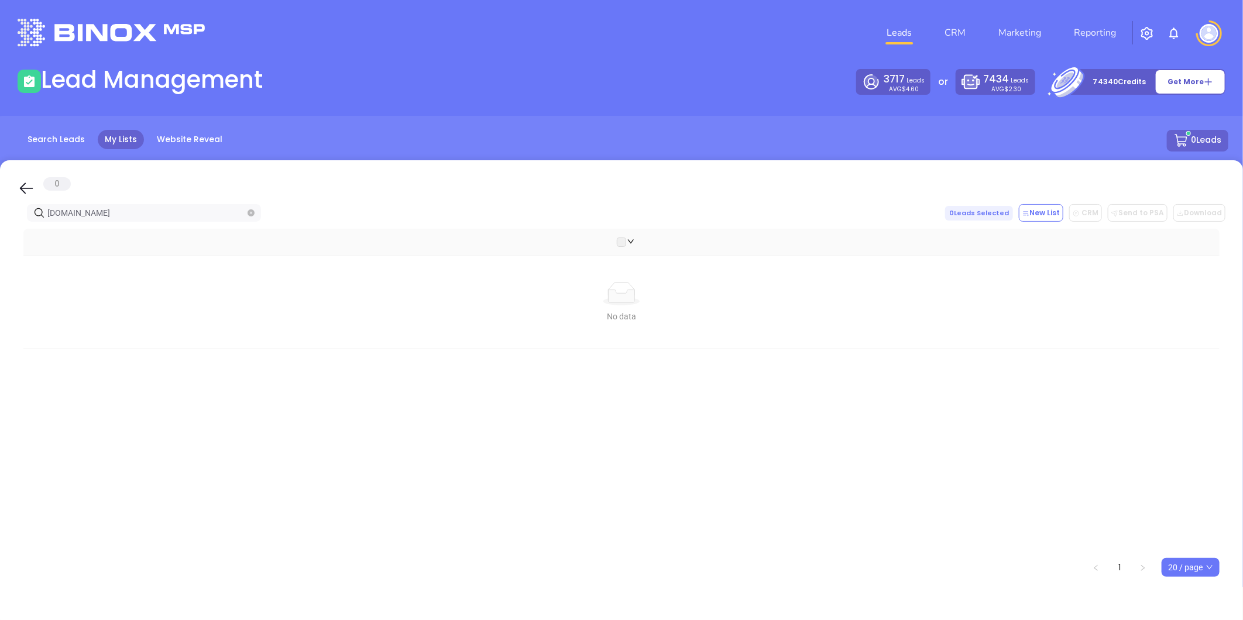
click at [0, 234] on html "Leads CRM Marketing Reporting Financial Leads Leads Lead Management 3717 Leads …" at bounding box center [621, 310] width 1243 height 620
paste input "schutzinsurance"
drag, startPoint x: 130, startPoint y: 214, endPoint x: -44, endPoint y: 215, distance: 174.9
click at [0, 215] on html "Leads CRM Marketing Reporting Financial Leads Leads Lead Management 3717 Leads …" at bounding box center [621, 310] width 1243 height 620
drag, startPoint x: 135, startPoint y: 211, endPoint x: -168, endPoint y: 223, distance: 302.7
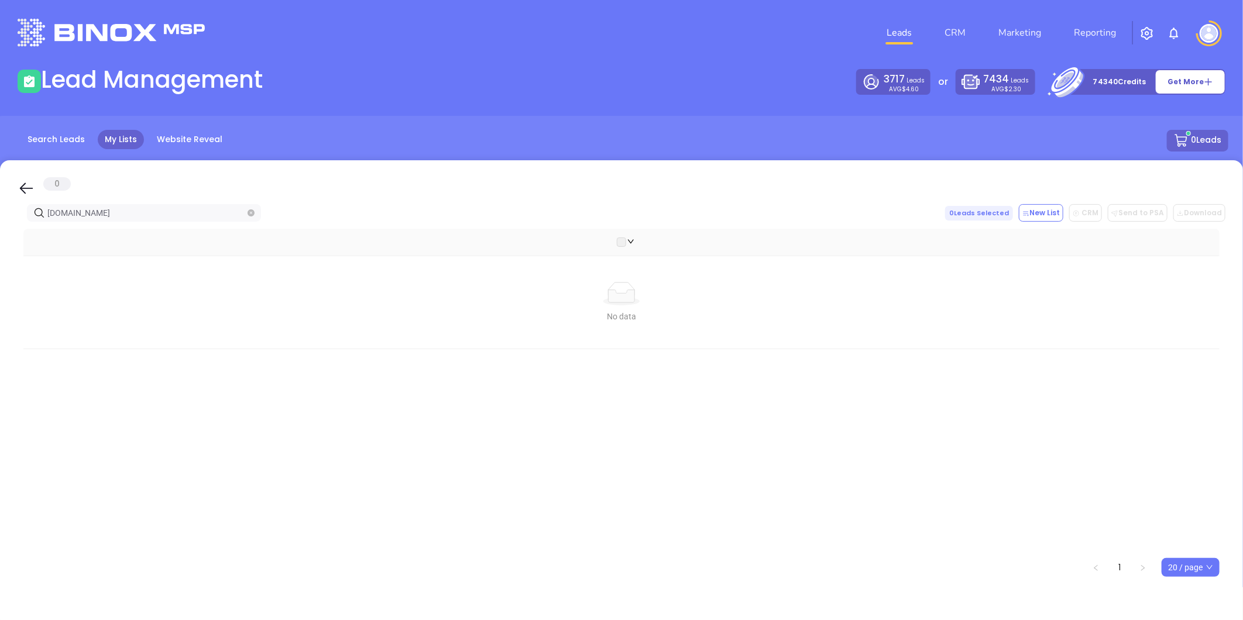
click at [0, 223] on html "Leads CRM Marketing Reporting Financial Leads Leads Lead Management 3717 Leads …" at bounding box center [621, 310] width 1243 height 620
paste input "[DOMAIN_NAME]"
drag, startPoint x: 123, startPoint y: 218, endPoint x: -108, endPoint y: 219, distance: 231.7
click at [0, 219] on html "Leads CRM Marketing Reporting Financial Leads Leads Lead Management 3717 Leads …" at bounding box center [621, 310] width 1243 height 620
paste input "[DOMAIN_NAME]"
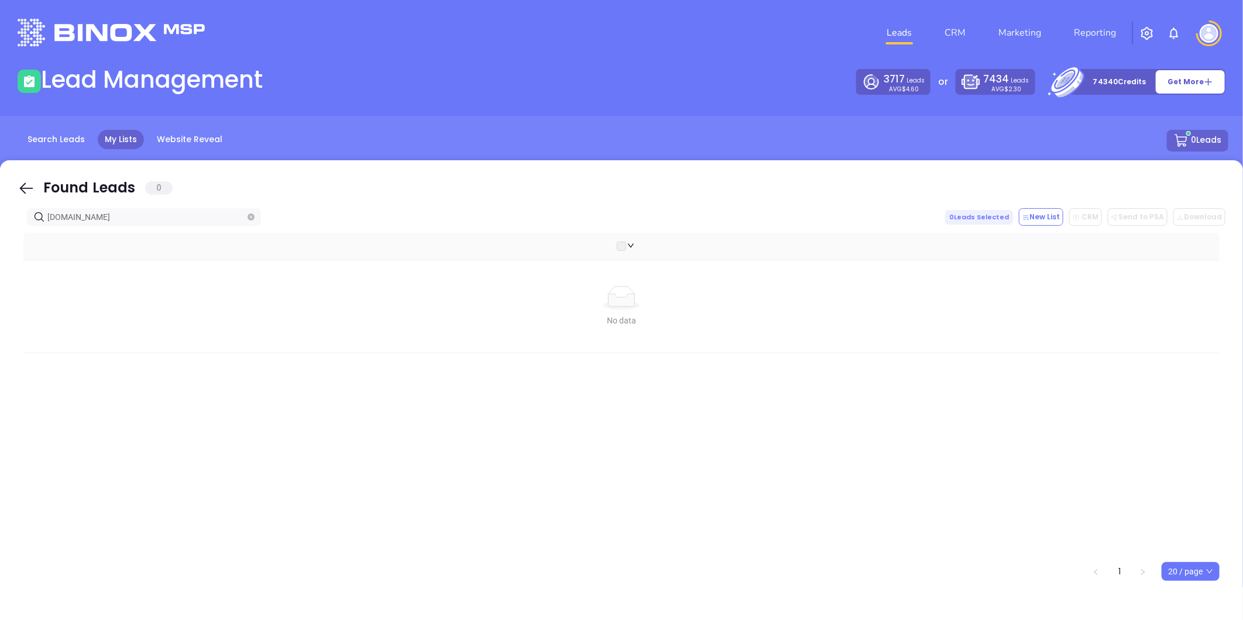
type input "[DOMAIN_NAME]"
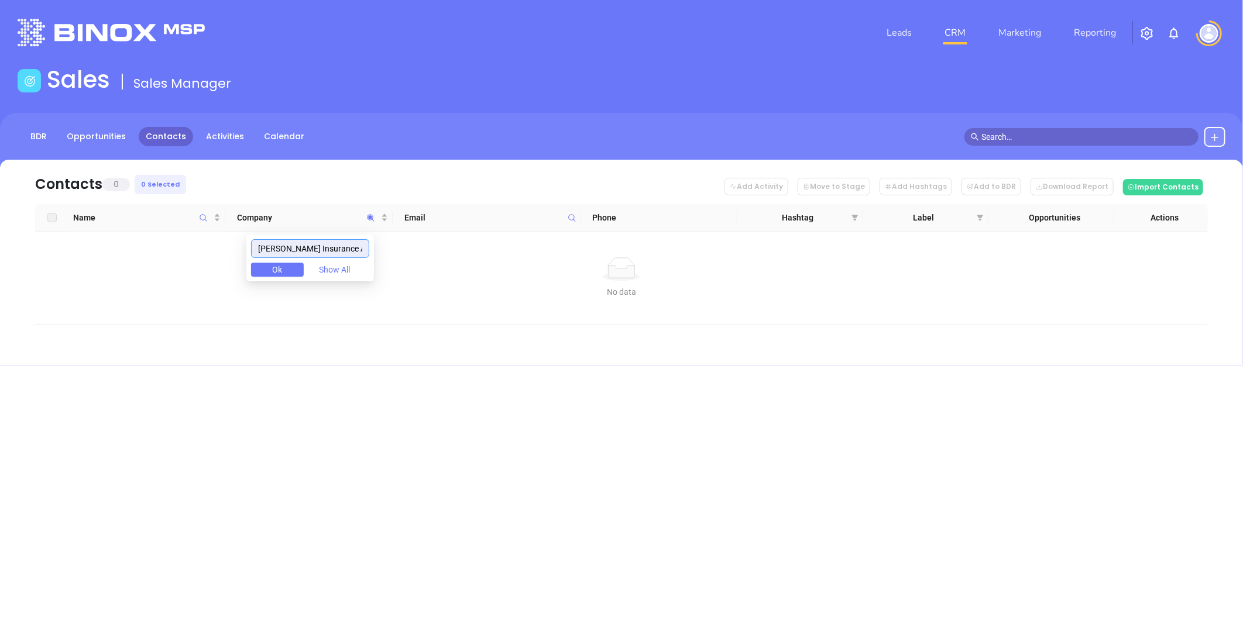
click at [328, 250] on input "[PERSON_NAME] Insurance Agency, Inc." at bounding box center [310, 248] width 118 height 19
click at [328, 249] on input "[PERSON_NAME] Insurance Agency, Inc." at bounding box center [310, 248] width 118 height 19
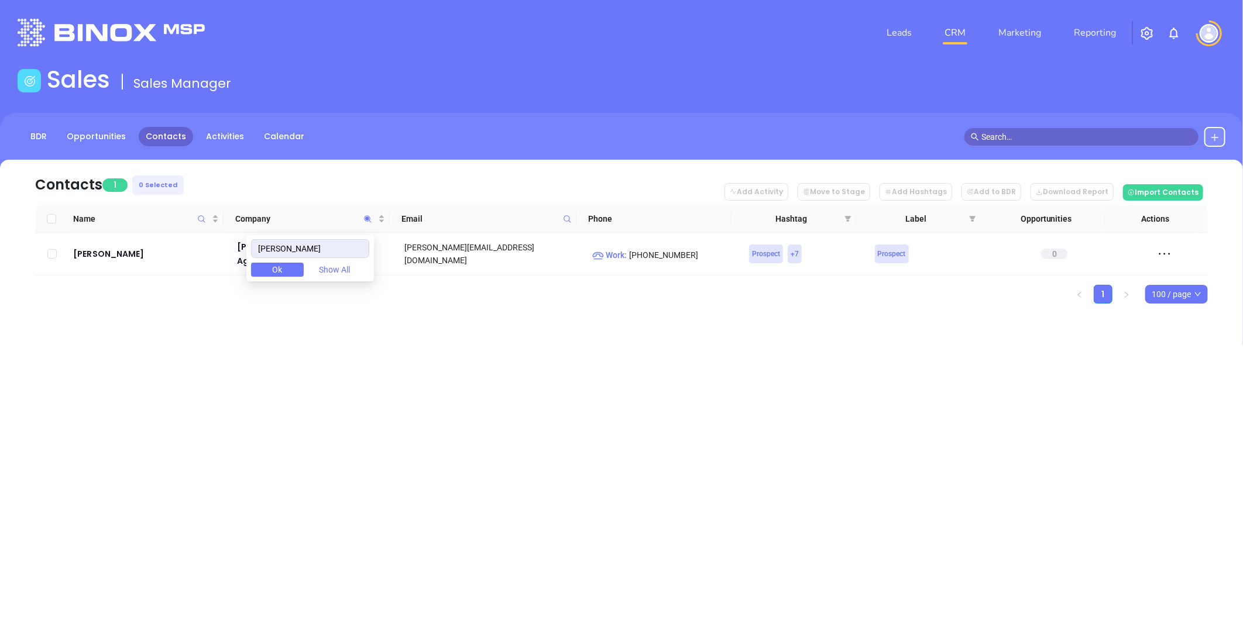
type input "[PERSON_NAME]"
click at [395, 438] on div "Leads CRM Marketing Reporting Financial Leads Leads Sales Sales Manager BDR Opp…" at bounding box center [621, 310] width 1243 height 620
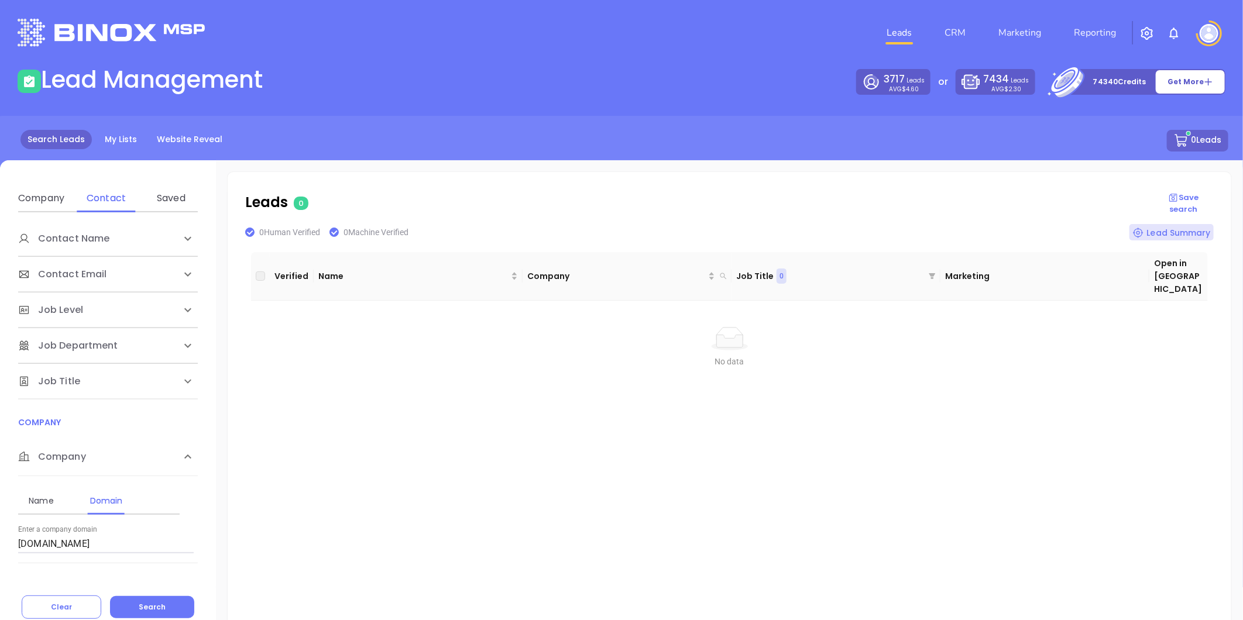
drag, startPoint x: 113, startPoint y: 543, endPoint x: -178, endPoint y: 521, distance: 291.6
click at [0, 521] on html "Leads CRM Marketing Reporting Financial Leads Leads Lead Management 3717 Leads …" at bounding box center [621, 310] width 1243 height 620
paste input "vbfowlerinsurance.com"
click at [161, 603] on span "Search" at bounding box center [152, 607] width 27 height 10
drag, startPoint x: 127, startPoint y: 545, endPoint x: 92, endPoint y: 521, distance: 42.4
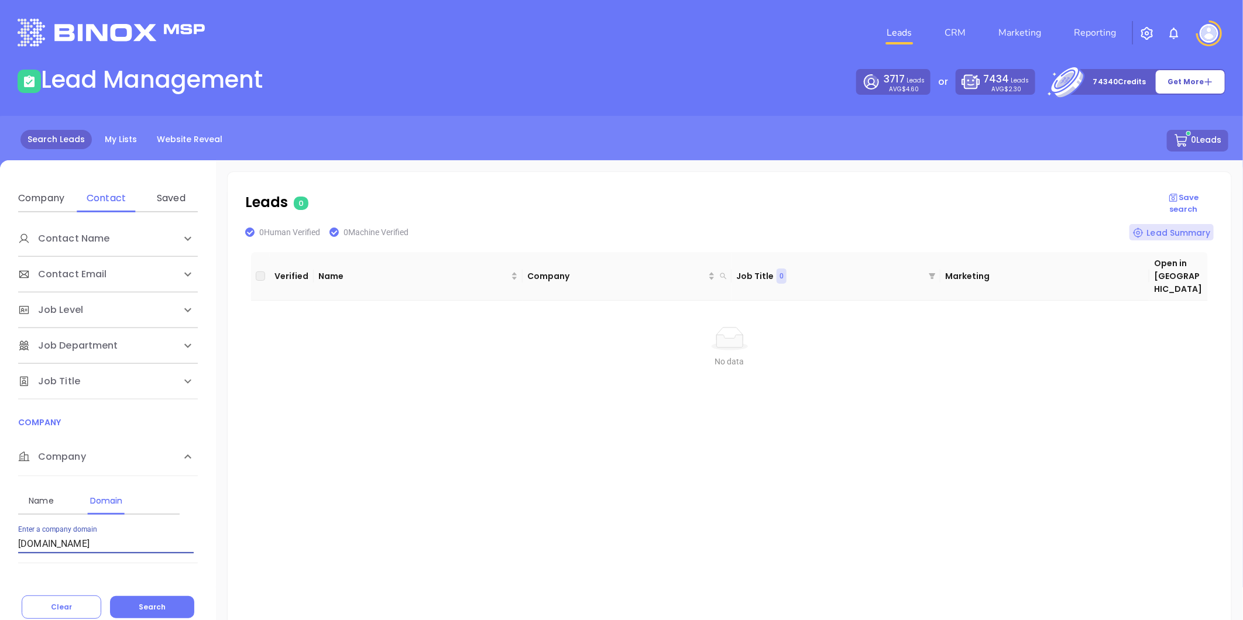
click at [0, 527] on html "Leads CRM Marketing Reporting Financial Leads Leads Lead Management 3717 Leads …" at bounding box center [621, 310] width 1243 height 620
paste input "akinandassociates"
drag, startPoint x: 156, startPoint y: 601, endPoint x: 226, endPoint y: 527, distance: 103.1
click at [155, 602] on span "Search" at bounding box center [152, 607] width 27 height 10
drag, startPoint x: 123, startPoint y: 543, endPoint x: -86, endPoint y: 539, distance: 209.5
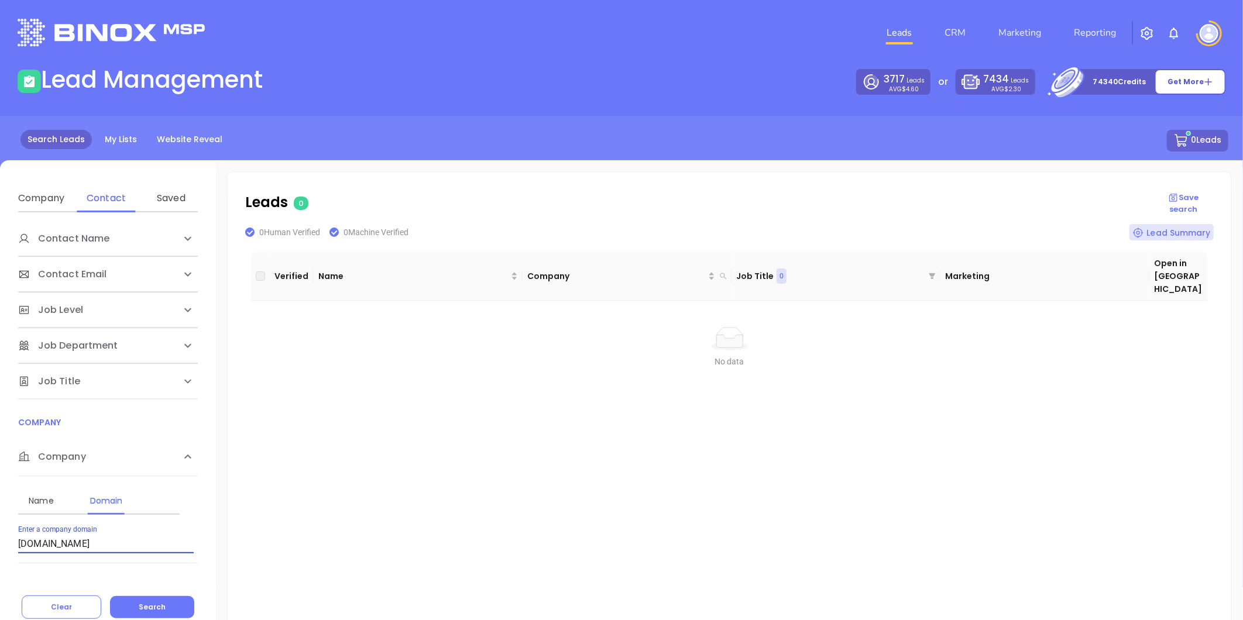
click at [0, 539] on html "Leads CRM Marketing Reporting Financial Leads Leads Lead Management 3717 Leads …" at bounding box center [621, 310] width 1243 height 620
paste input "cousinsin"
click at [148, 606] on span "Search" at bounding box center [152, 607] width 27 height 10
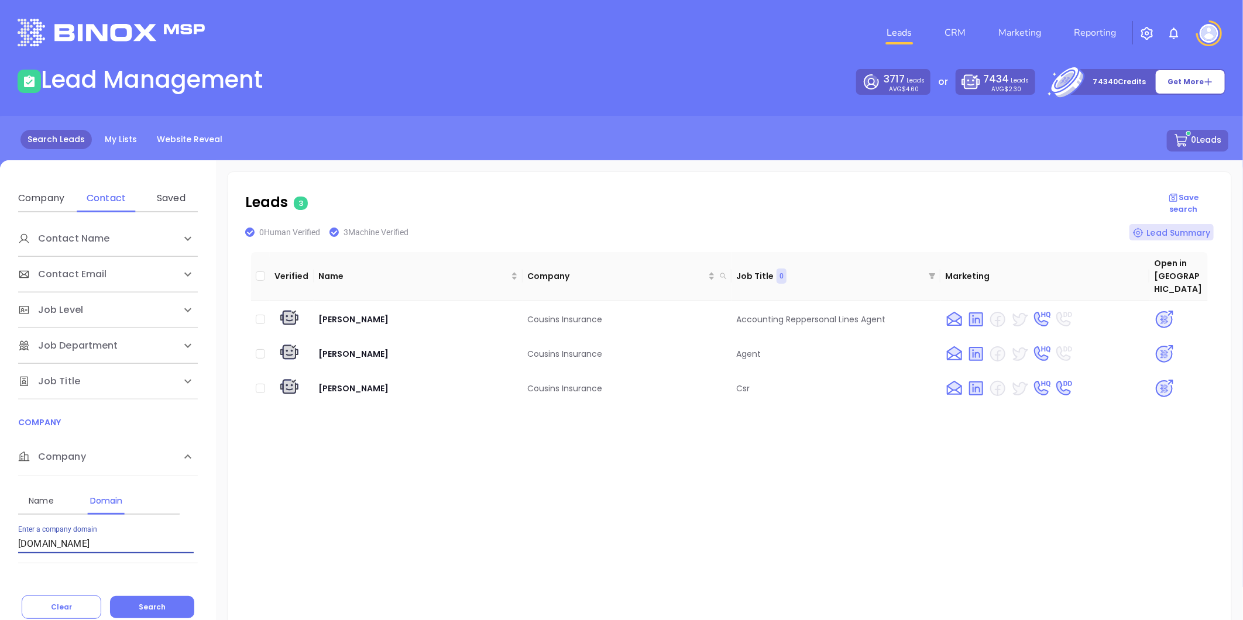
drag, startPoint x: 88, startPoint y: 546, endPoint x: -27, endPoint y: 569, distance: 117.5
click at [0, 569] on html "Leads CRM Marketing Reporting Financial Leads Leads Lead Management 3717 Leads …" at bounding box center [621, 310] width 1243 height 620
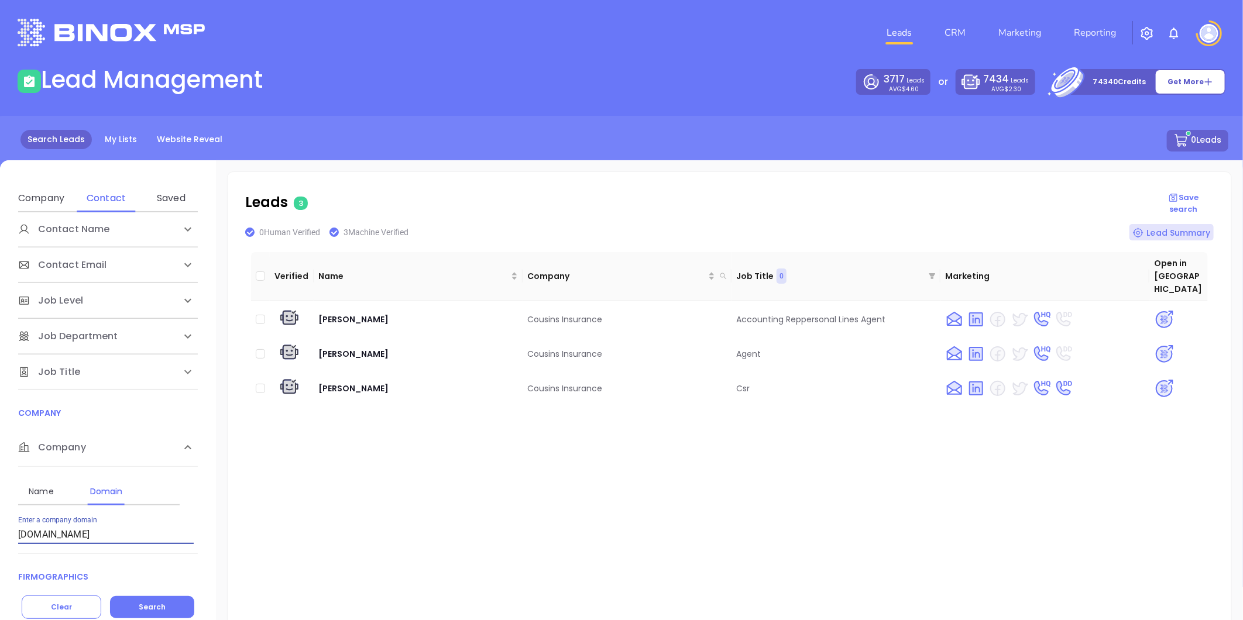
paste input "davisdavi"
click at [147, 606] on span "Search" at bounding box center [152, 607] width 27 height 10
drag, startPoint x: 90, startPoint y: 536, endPoint x: 92, endPoint y: 543, distance: 6.8
click at [90, 537] on input "davisdavisins.com" at bounding box center [106, 534] width 176 height 19
drag, startPoint x: 27, startPoint y: 533, endPoint x: -78, endPoint y: 527, distance: 105.5
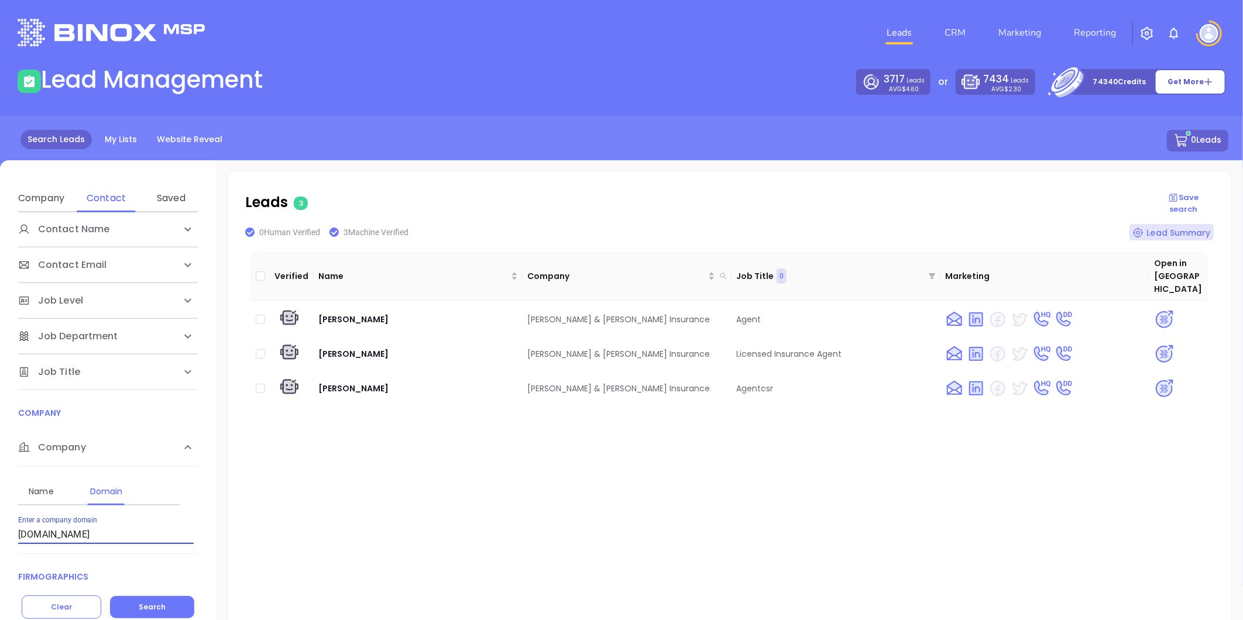
click at [0, 527] on html "Leads CRM Marketing Reporting Financial Leads Leads Lead Management 3717 Leads …" at bounding box center [621, 310] width 1243 height 620
paste input "schutzinsurance"
click at [144, 604] on span "Search" at bounding box center [152, 607] width 27 height 10
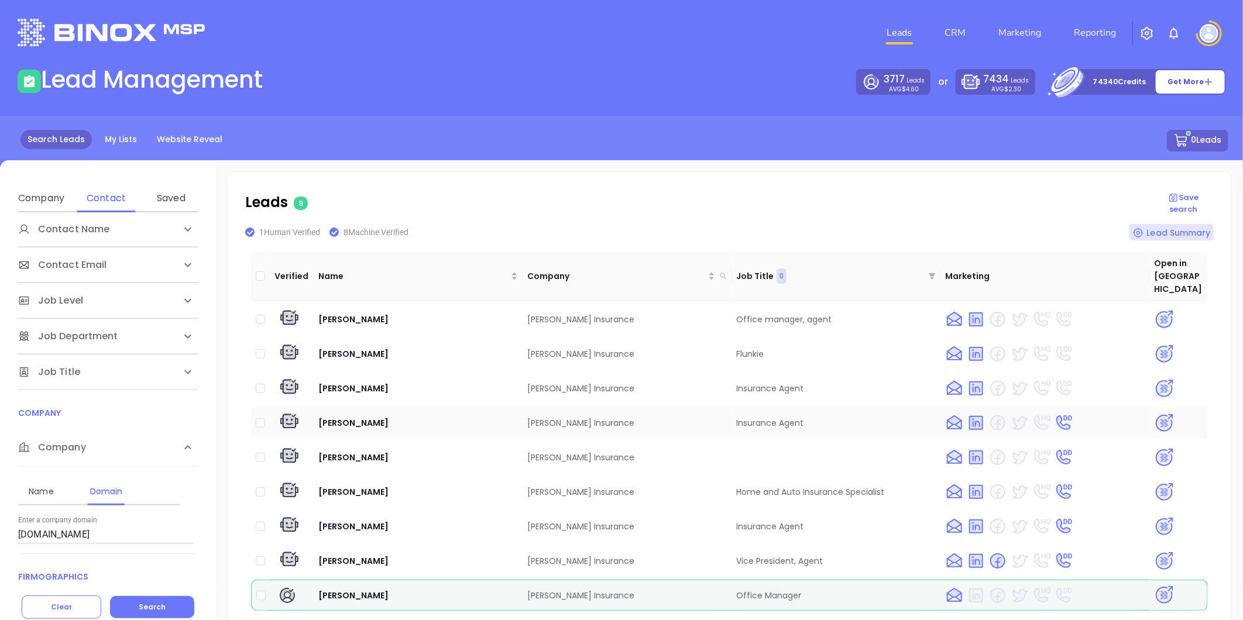
scroll to position [13, 0]
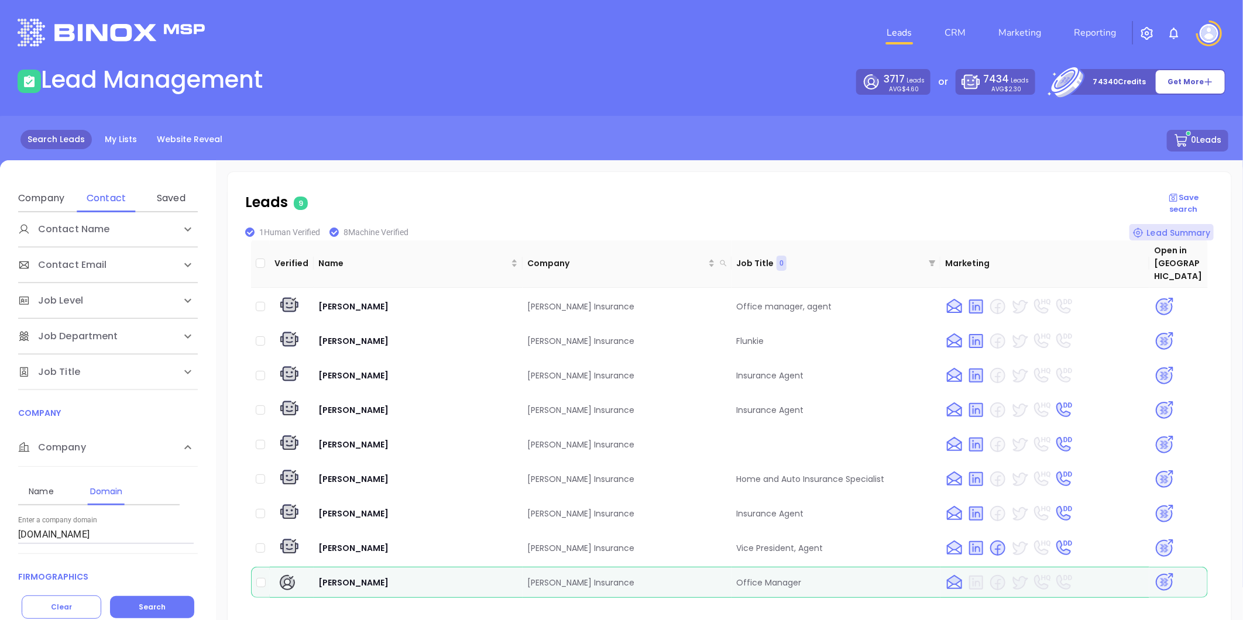
click at [425, 82] on div "Lead Management" at bounding box center [316, 82] width 611 height 33
drag, startPoint x: 118, startPoint y: 541, endPoint x: -325, endPoint y: 535, distance: 443.5
click at [0, 535] on html "Leads CRM Marketing Reporting Financial Leads Leads Lead Management 3717 Leads …" at bounding box center [621, 310] width 1243 height 620
paste input "Robertsoninsuranceinc"
click at [142, 607] on span "Search" at bounding box center [152, 607] width 27 height 10
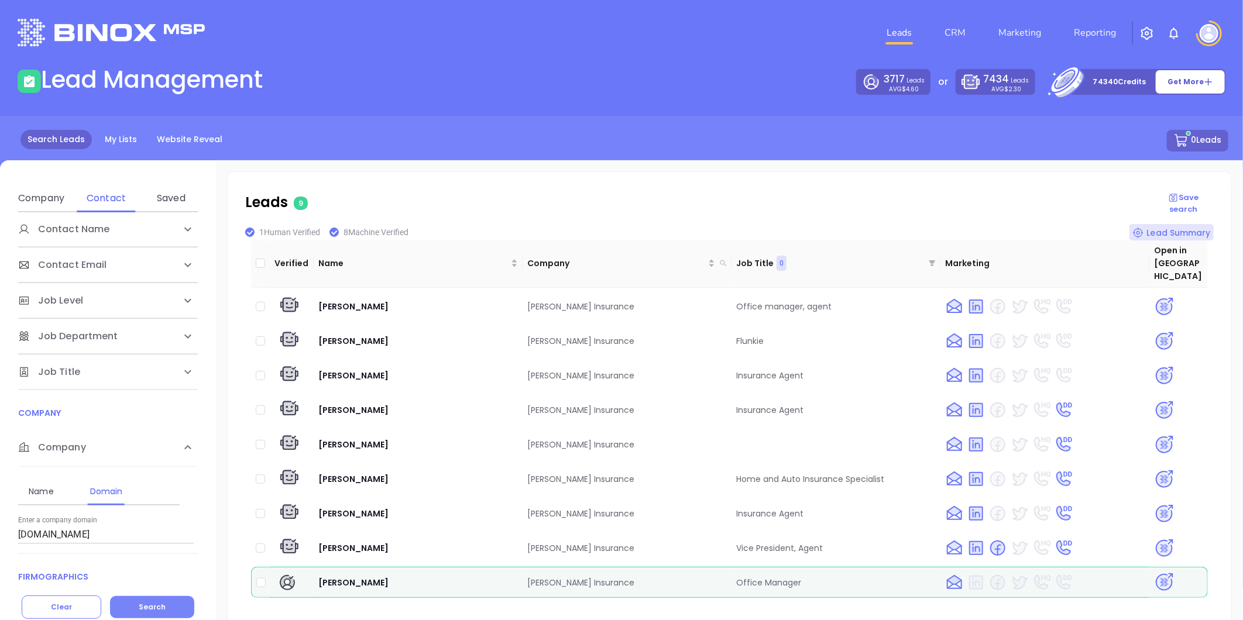
scroll to position [0, 0]
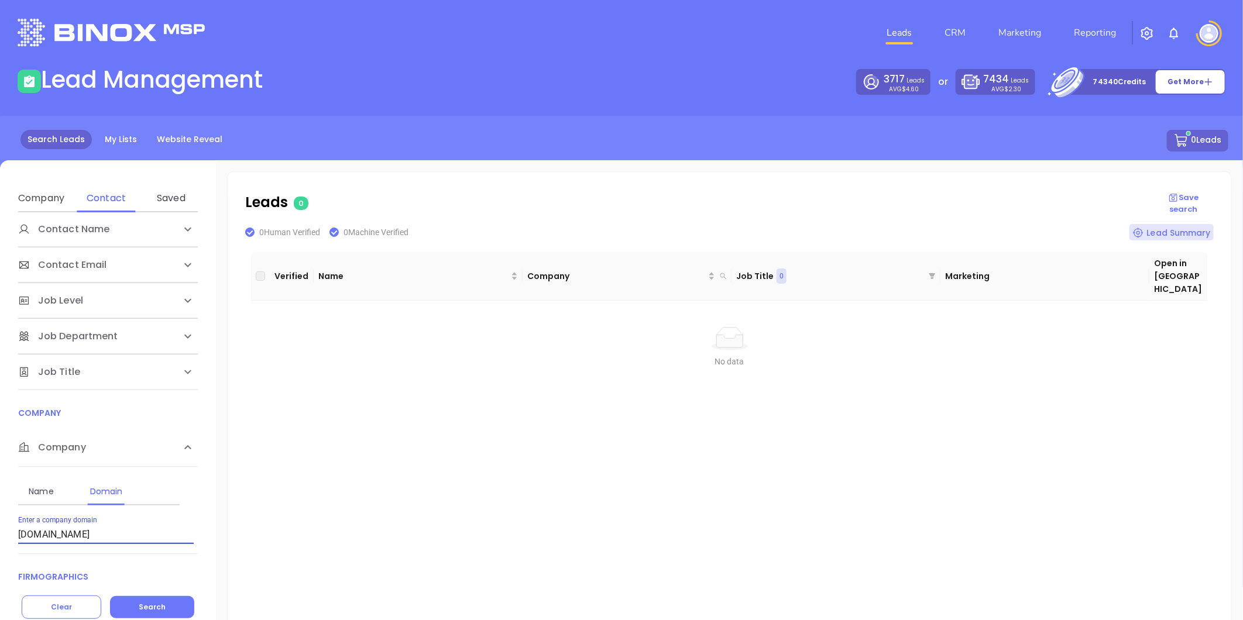
drag, startPoint x: 147, startPoint y: 533, endPoint x: -241, endPoint y: 525, distance: 388.0
click at [0, 525] on html "Leads CRM Marketing Reporting Financial Leads Leads Lead Management 3717 Leads …" at bounding box center [621, 310] width 1243 height 620
paste input "sunstarinsurancegroup"
type input "sunstarinsurancegroup.com"
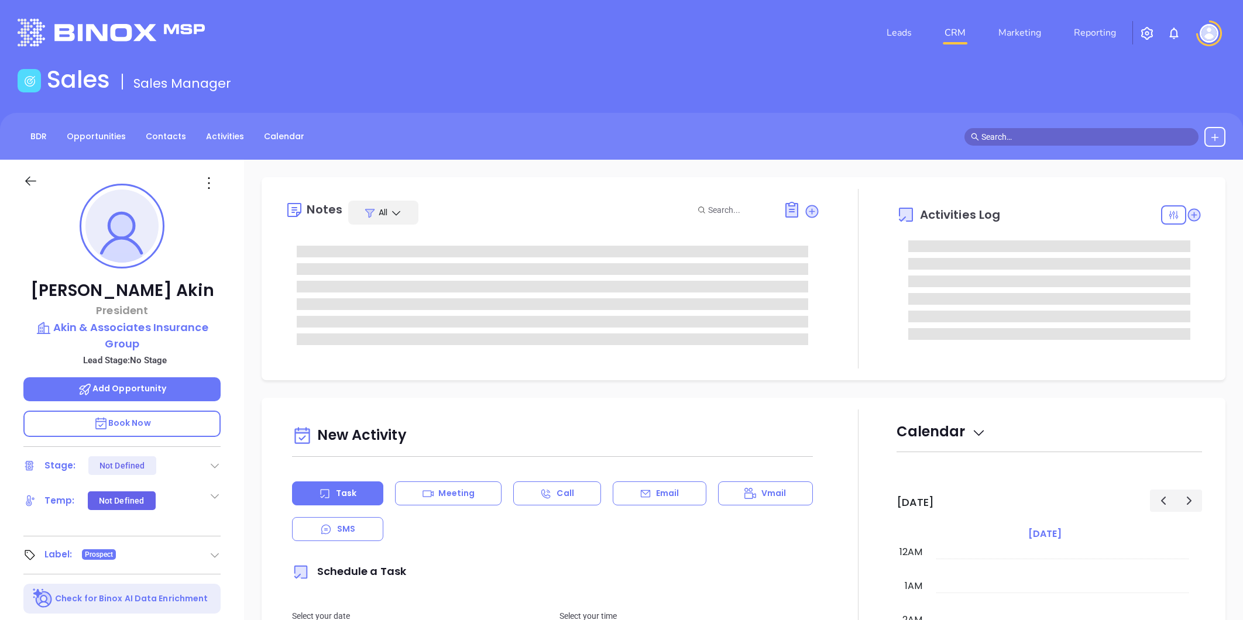
type input "[PERSON_NAME]"
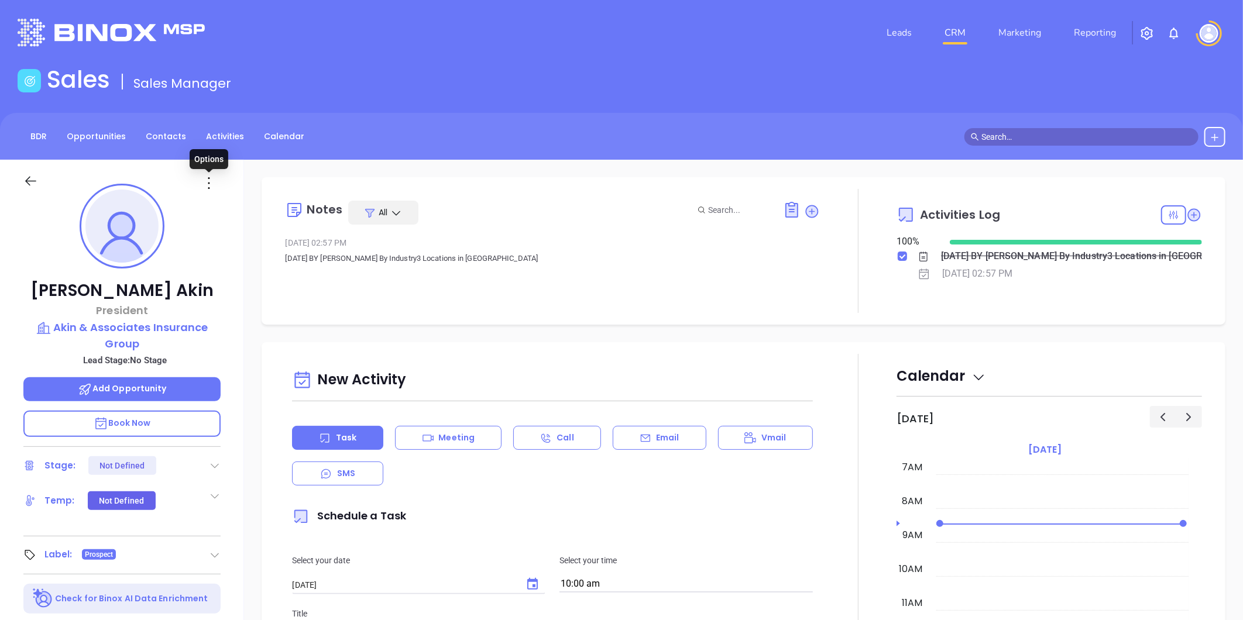
click at [209, 181] on icon at bounding box center [209, 183] width 19 height 19
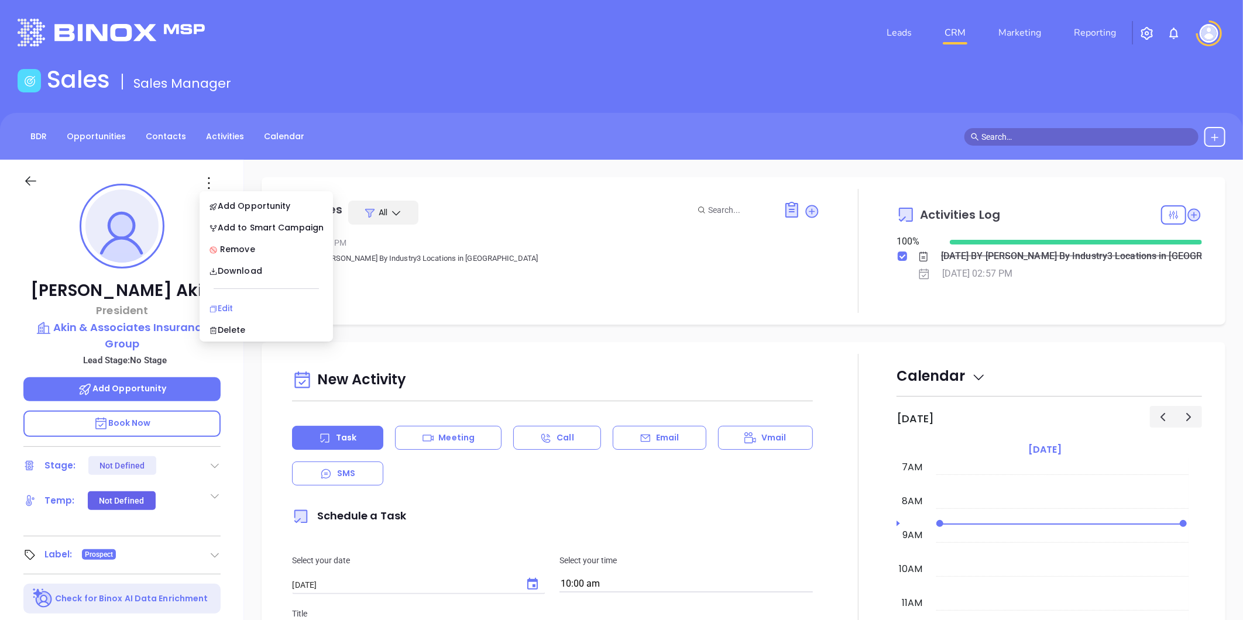
click at [228, 300] on li "Edit" at bounding box center [266, 308] width 129 height 25
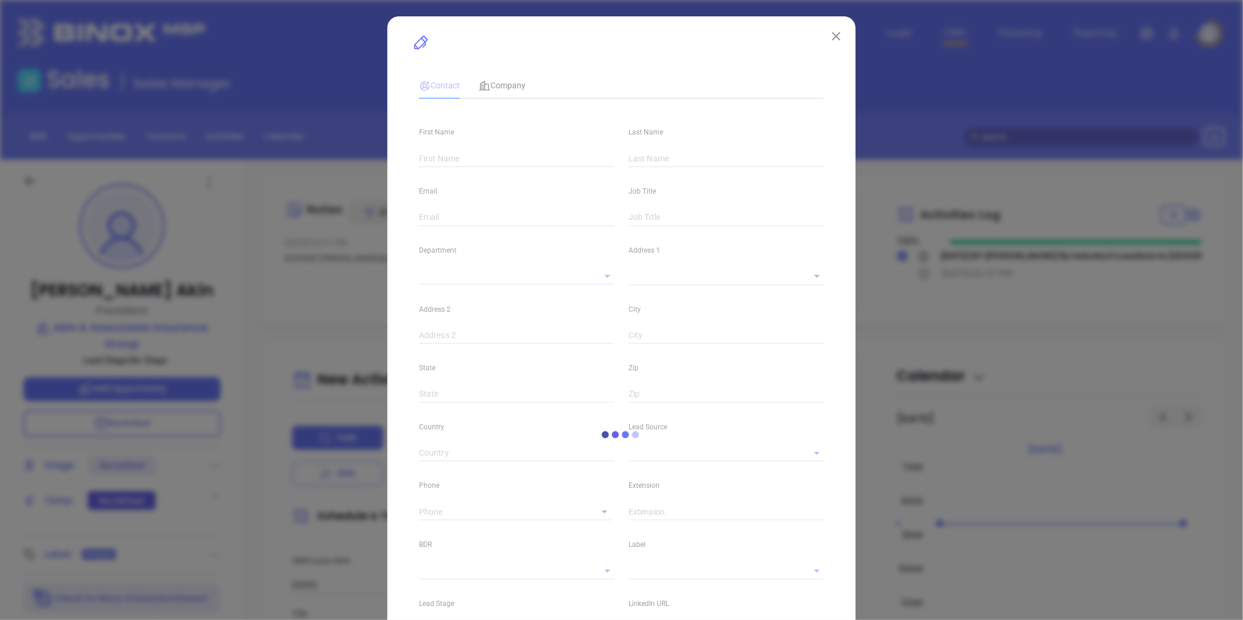
type input "[PERSON_NAME]"
type input "Akin"
type input "[PERSON_NAME][EMAIL_ADDRESS][DOMAIN_NAME]"
type input "President"
type input "1"
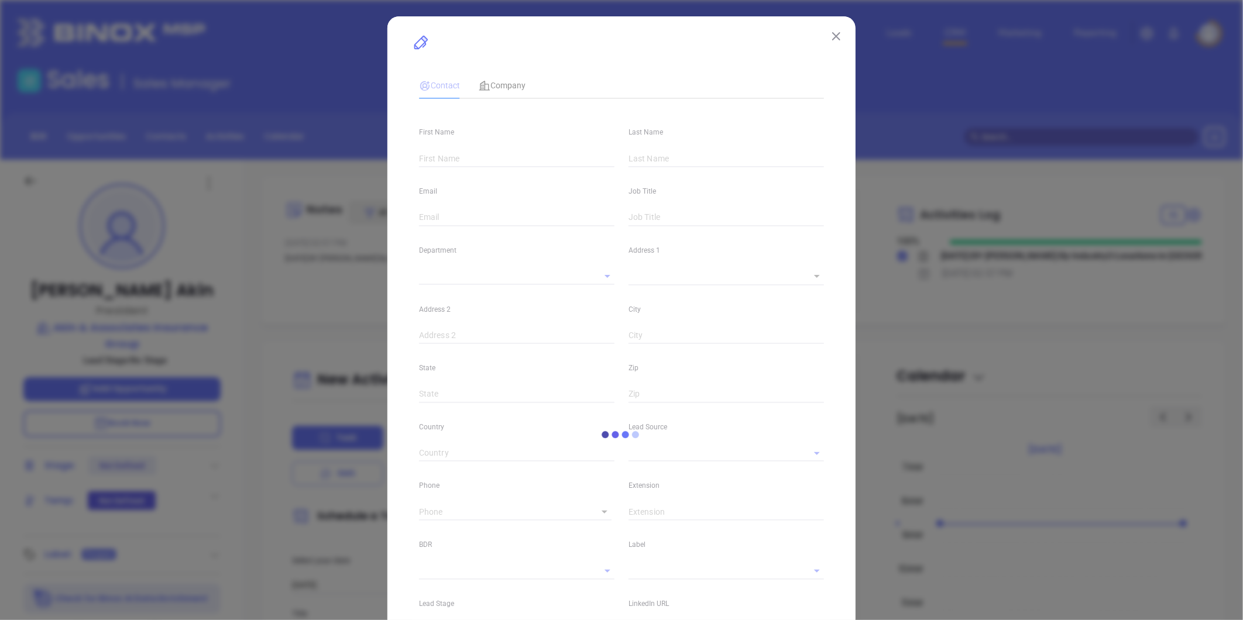
type input "[DOMAIN_NAME][URL][PERSON_NAME]"
type input "Marketing"
type input "Binox"
type input "undefined undefined"
type input "[PHONE_NUMBER]"
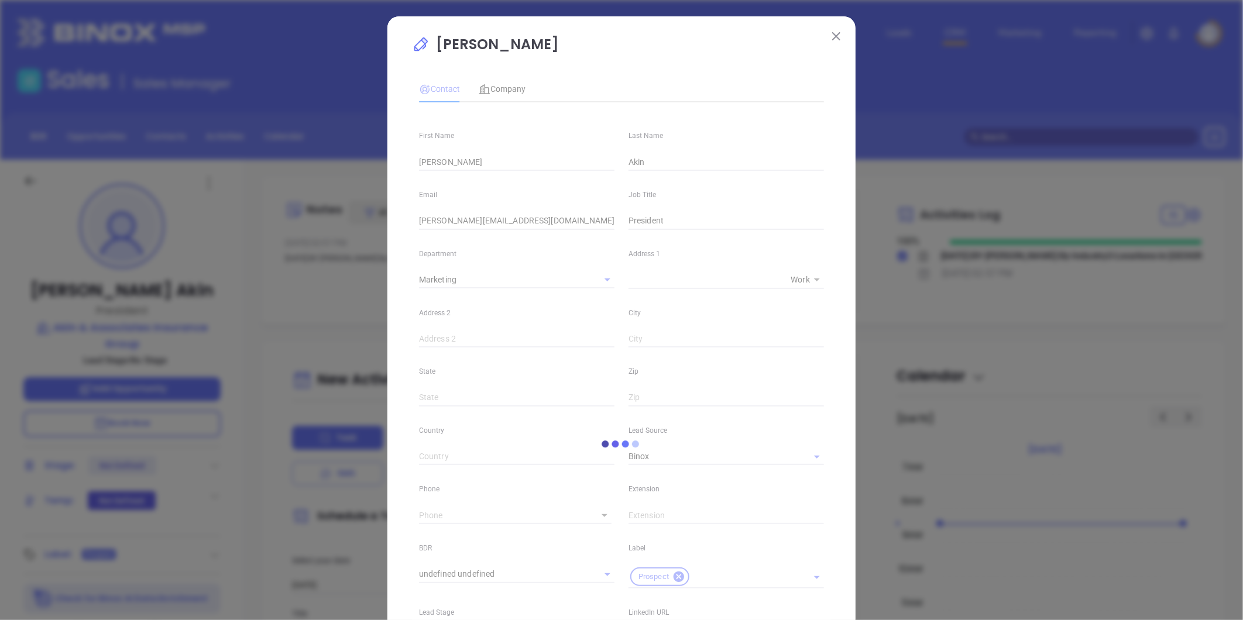
type input "1"
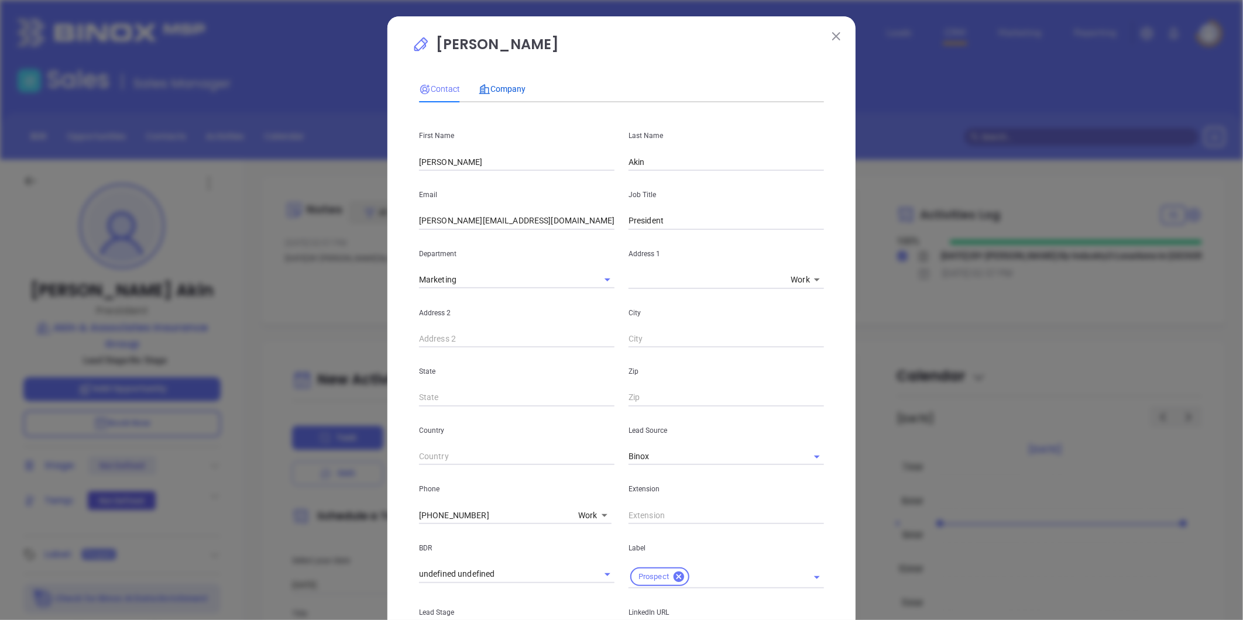
click at [500, 85] on span "Company" at bounding box center [502, 88] width 47 height 9
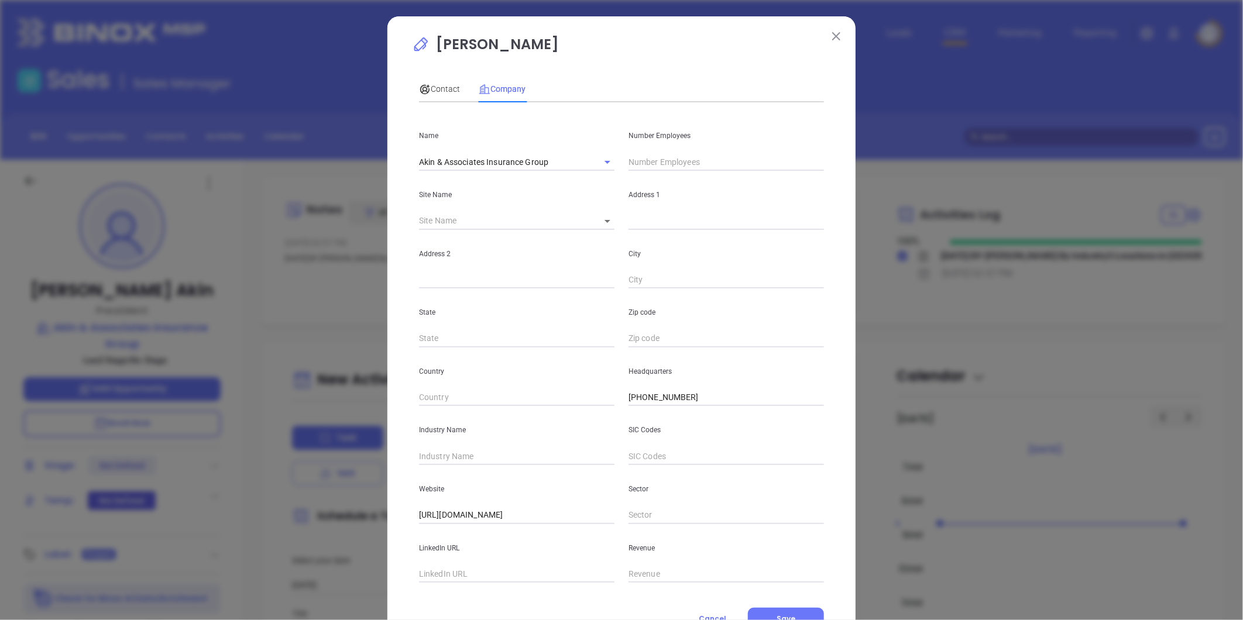
click at [597, 219] on body "Leads CRM Marketing Reporting Financial Leads Leads Sales Sales Manager BDR Opp…" at bounding box center [621, 310] width 1243 height 620
drag, startPoint x: 607, startPoint y: 219, endPoint x: 642, endPoint y: 223, distance: 35.3
click at [611, 219] on li "Decatur" at bounding box center [611, 221] width 51 height 21
type input "Decatur"
type input "120907"
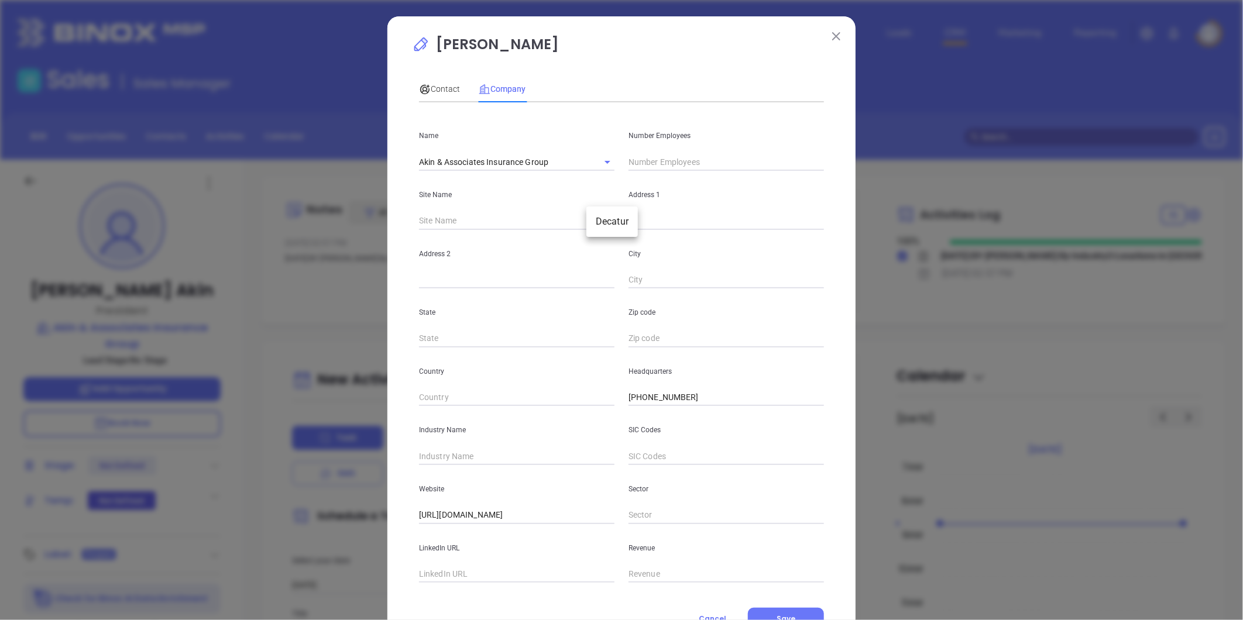
type input "468 Highway 67 South"
type input "Decatur"
type input "AL"
type input "35603"
drag, startPoint x: 723, startPoint y: 224, endPoint x: 497, endPoint y: 231, distance: 225.4
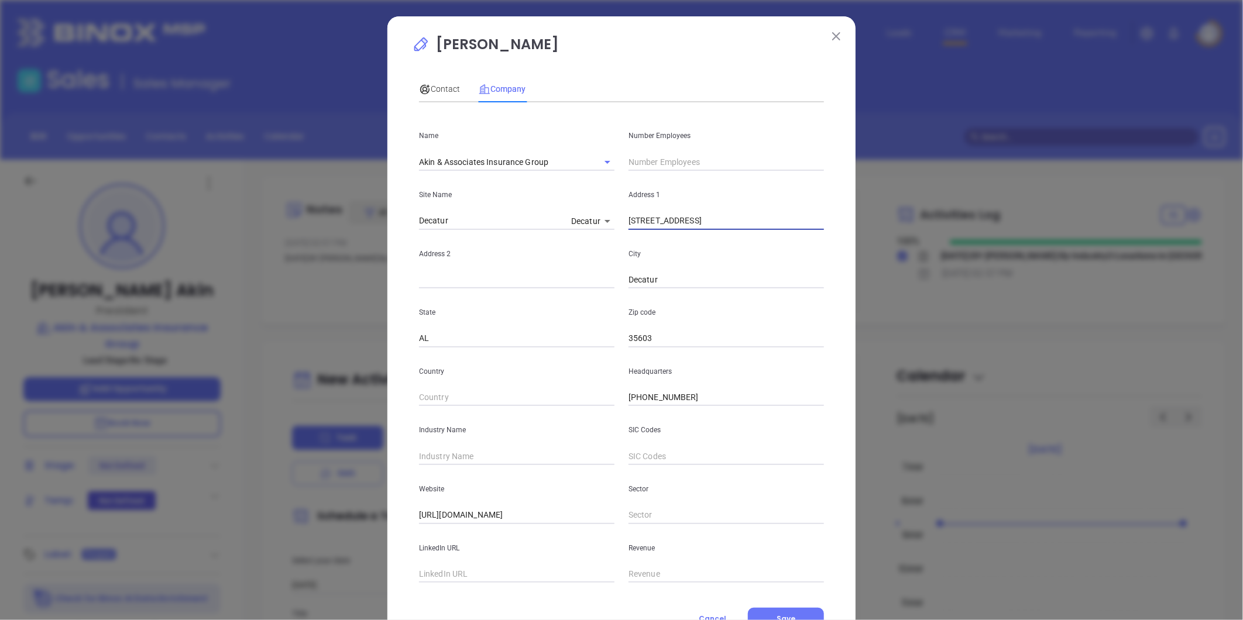
click at [494, 218] on div "Site Name Decatur Decatur 120907 Address 1 468 Highway 67 South" at bounding box center [621, 200] width 419 height 59
paste input "101 Main Ave NW, Cullman, AL 35055"
drag, startPoint x: 694, startPoint y: 222, endPoint x: 998, endPoint y: 214, distance: 303.8
click at [998, 214] on div "Larry Akin Contact Company First Name Larry Last Name Akin Email Rakin@akinanda…" at bounding box center [621, 310] width 1243 height 620
type input "101 Main Ave NW"
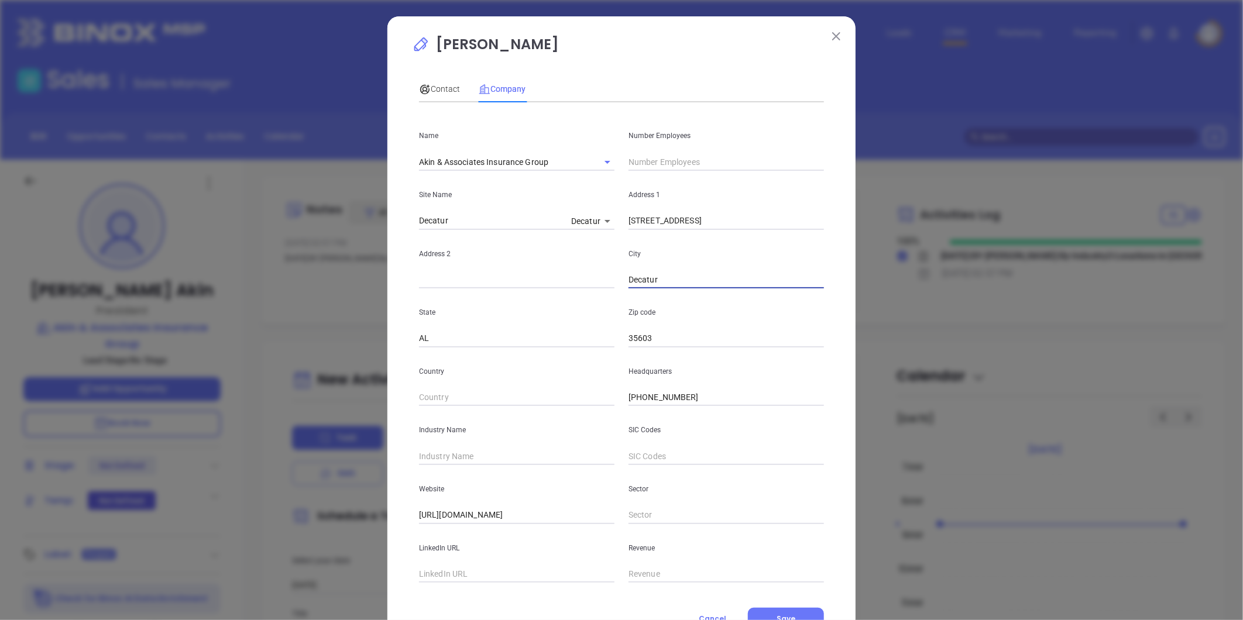
drag, startPoint x: 661, startPoint y: 283, endPoint x: 593, endPoint y: 283, distance: 68.5
click at [593, 283] on div "Address 2 City Decatur" at bounding box center [621, 259] width 419 height 59
paste input "Cullman, AL 35055"
drag, startPoint x: 720, startPoint y: 320, endPoint x: 675, endPoint y: 295, distance: 51.8
click at [721, 322] on div "Zip code 35603" at bounding box center [725, 317] width 209 height 59
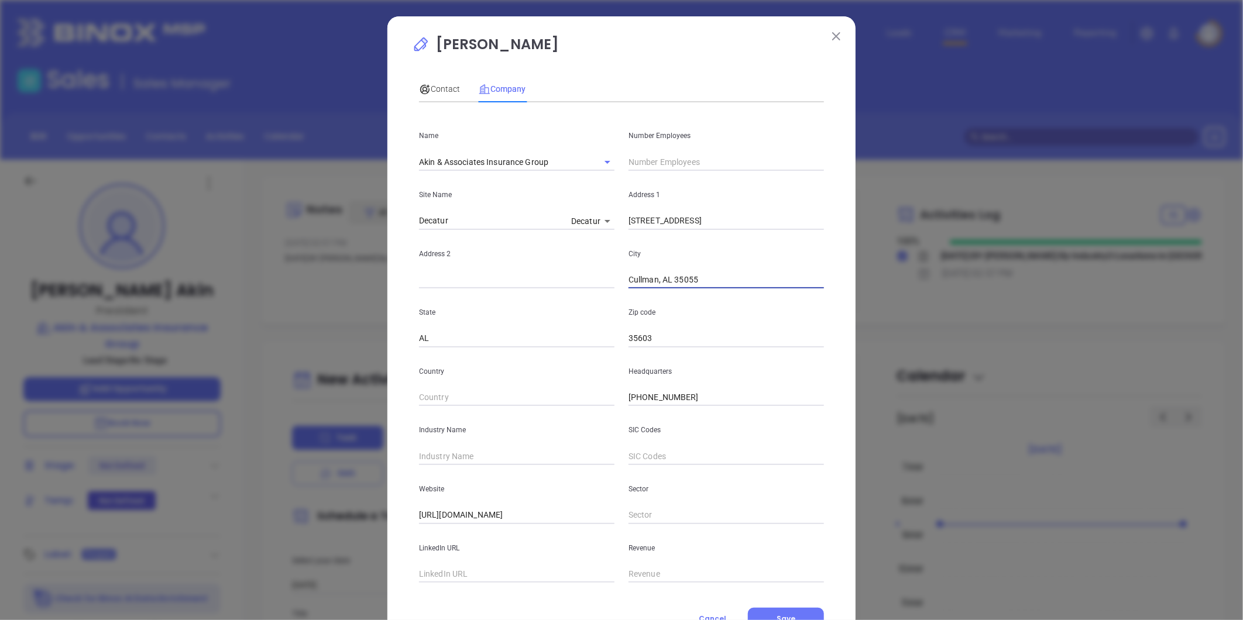
drag, startPoint x: 682, startPoint y: 279, endPoint x: 756, endPoint y: 277, distance: 74.9
click at [756, 277] on input "Cullman, AL 35055" at bounding box center [725, 280] width 195 height 18
type input "Cullman"
paste input "AL 35055"
type input "35055"
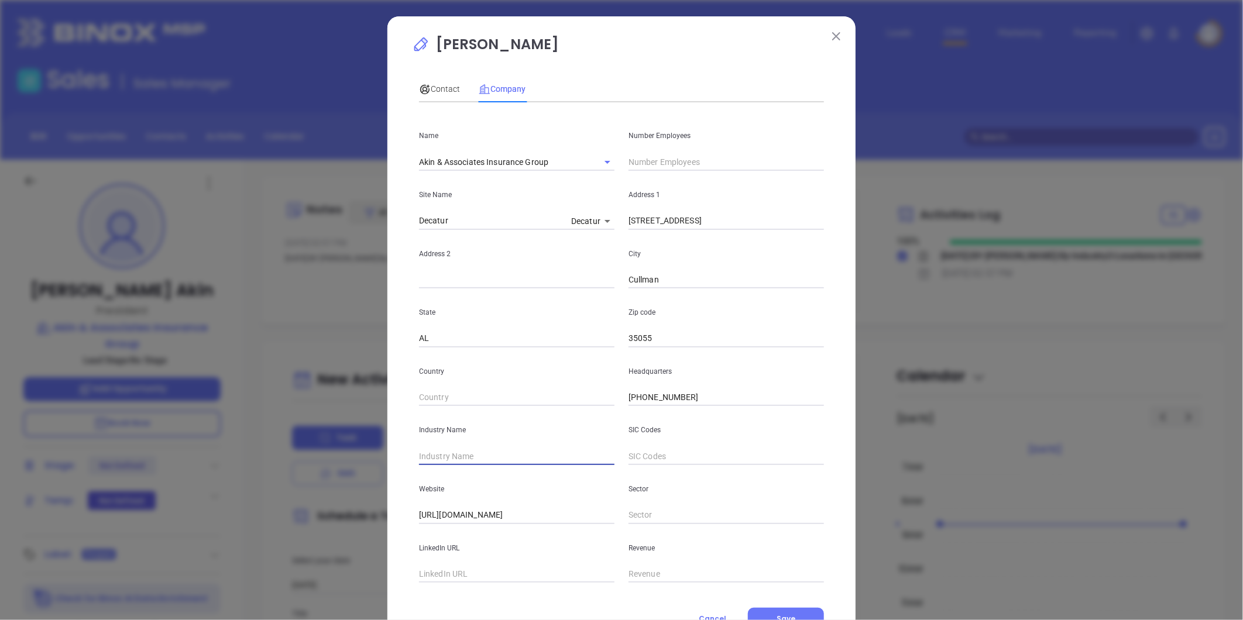
click at [472, 456] on input "text" at bounding box center [516, 457] width 195 height 18
click at [472, 456] on input "In" at bounding box center [516, 457] width 195 height 18
type input "Insurance"
click at [672, 154] on input "text" at bounding box center [725, 162] width 195 height 18
type input "10"
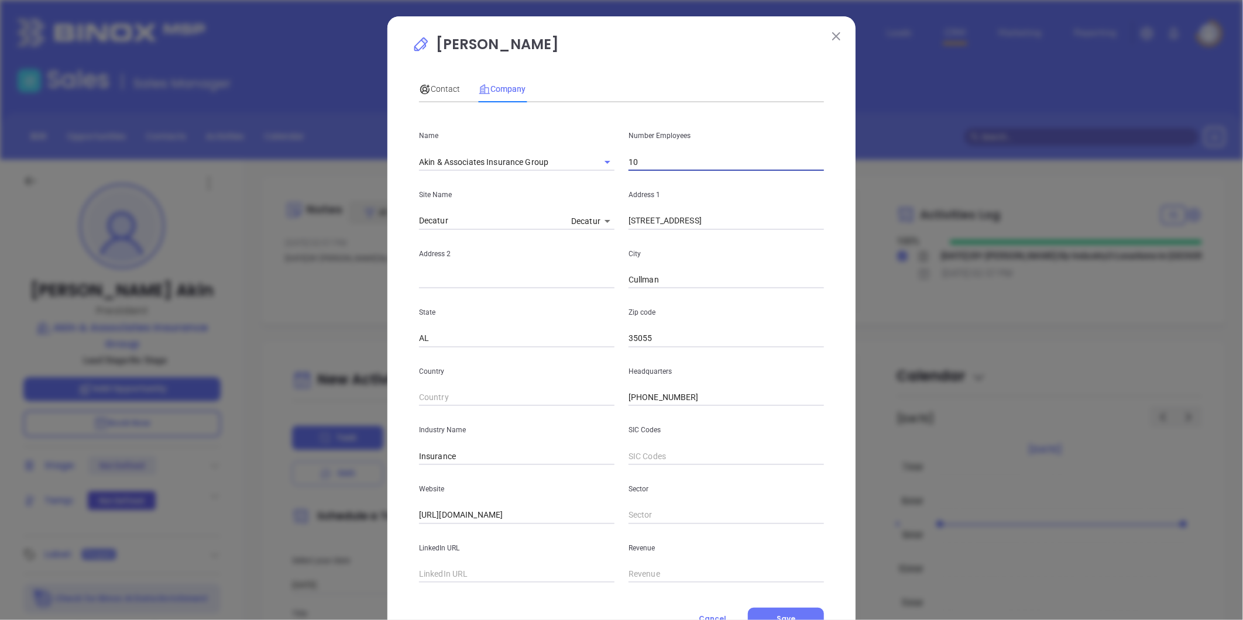
click at [531, 319] on p "State" at bounding box center [516, 312] width 195 height 13
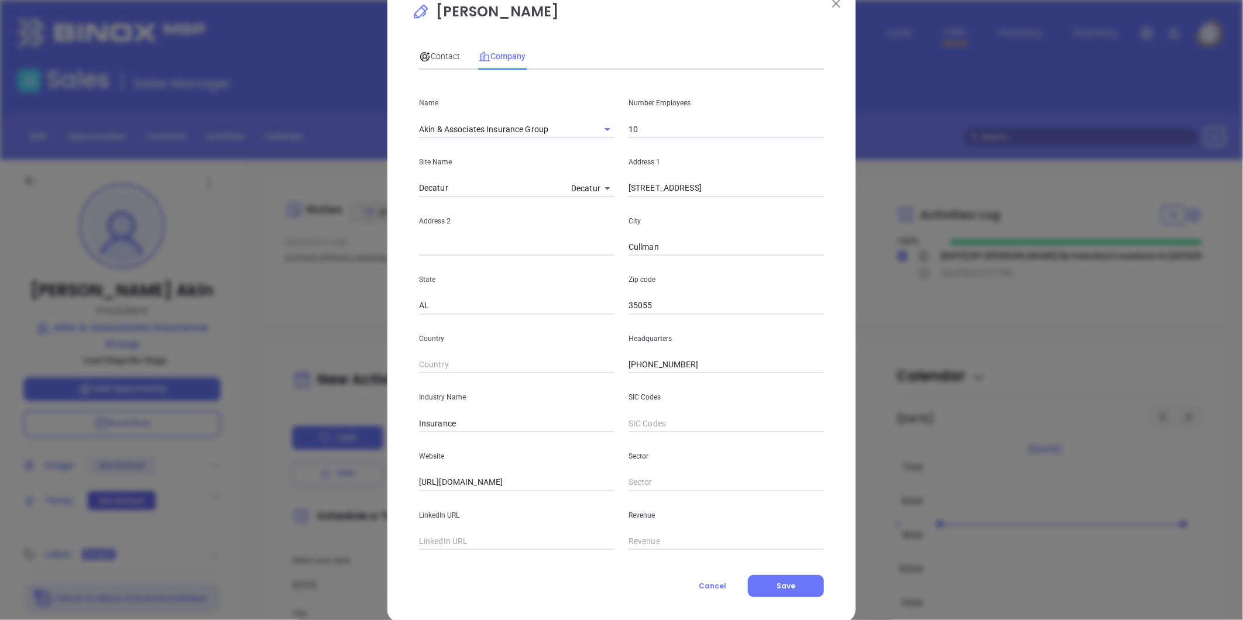
scroll to position [51, 0]
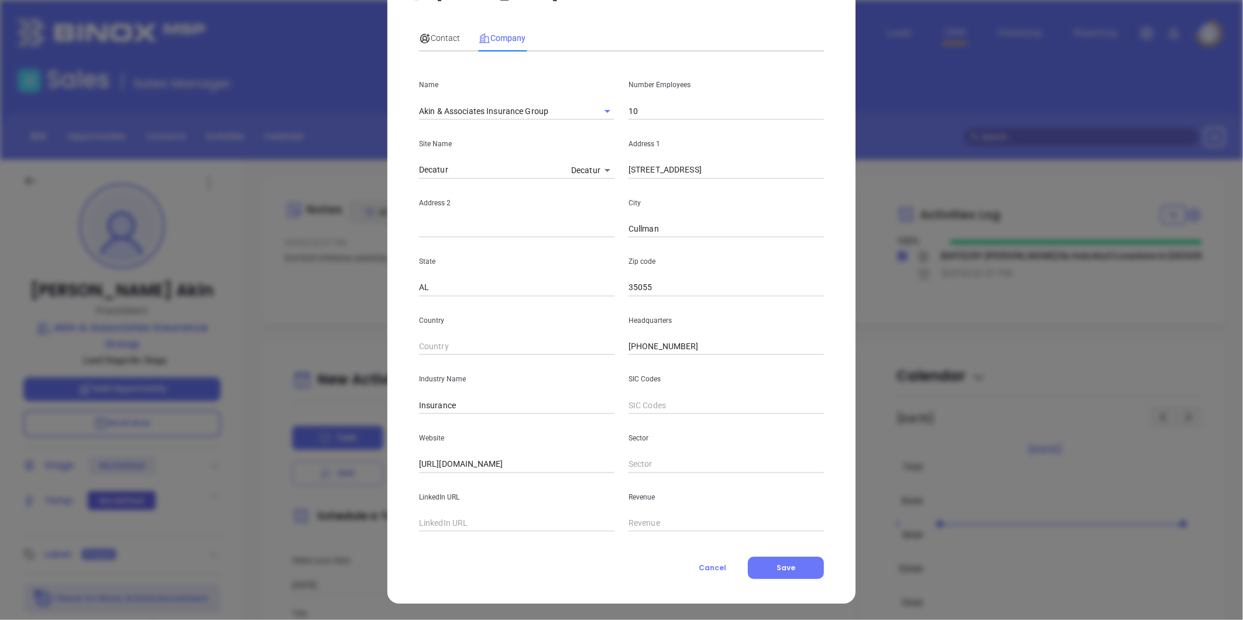
click at [460, 519] on input "text" at bounding box center [516, 524] width 195 height 18
paste input "https://www.linkedin.com/company/akin-&-associates-insurance-group/about/"
type input "https://www.linkedin.com/company/akin-&-associates-insurance-group/about/"
click at [434, 34] on span "Contact" at bounding box center [439, 37] width 41 height 9
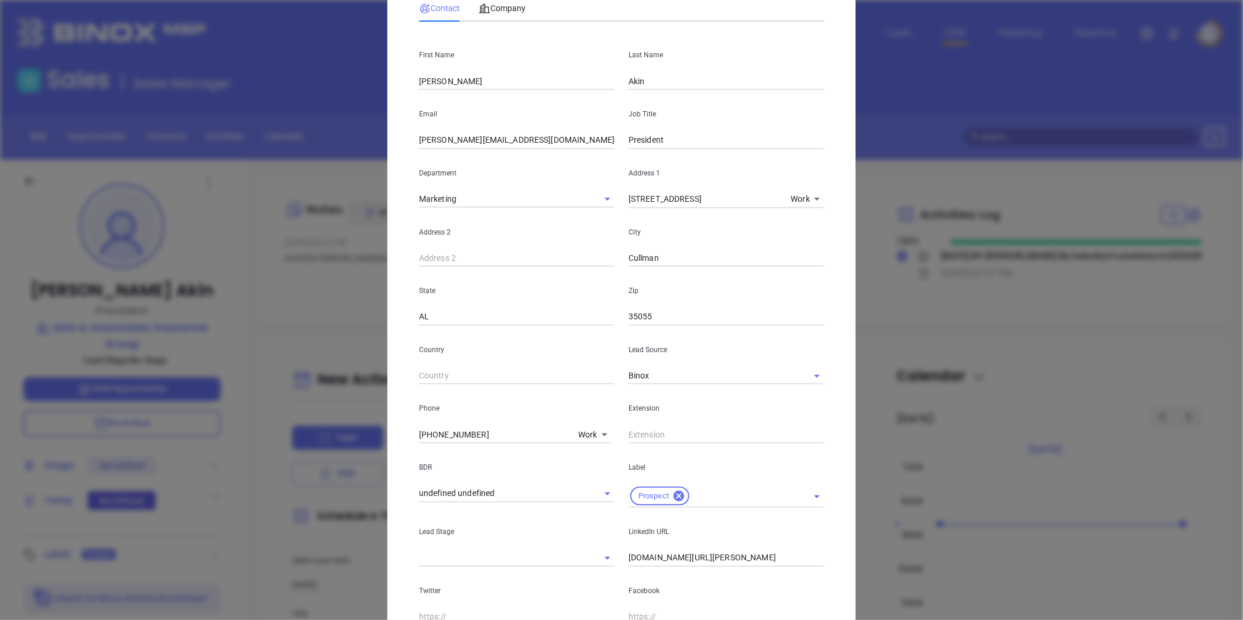
scroll to position [0, 0]
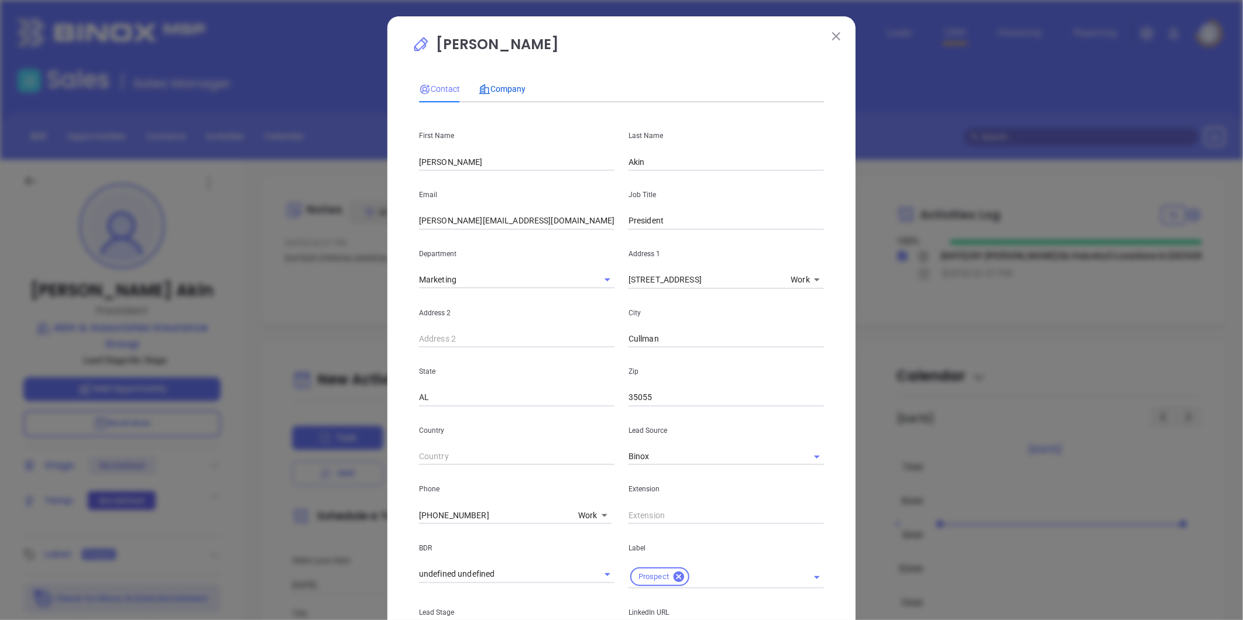
click at [504, 87] on span "Company" at bounding box center [502, 88] width 47 height 9
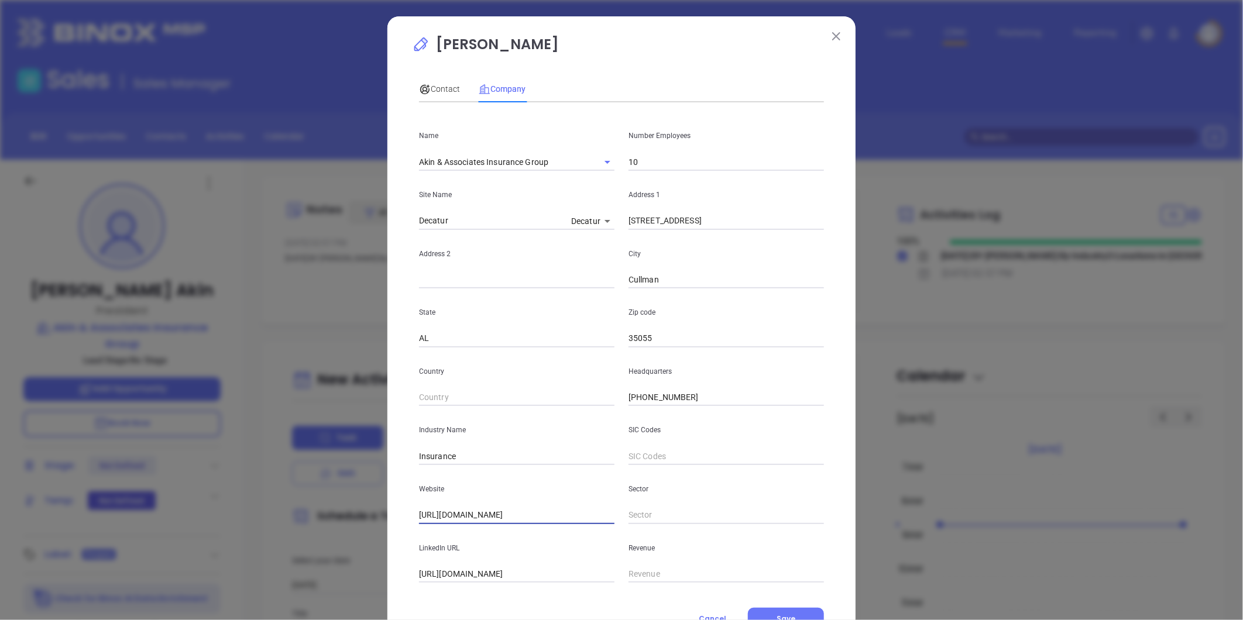
drag, startPoint x: 558, startPoint y: 517, endPoint x: 183, endPoint y: 515, distance: 375.6
click at [101, 501] on div "Larry Akin Contact Company First Name Larry Last Name Akin Email Rakin@akinanda…" at bounding box center [621, 310] width 1243 height 620
click at [439, 85] on span "Contact" at bounding box center [439, 88] width 41 height 9
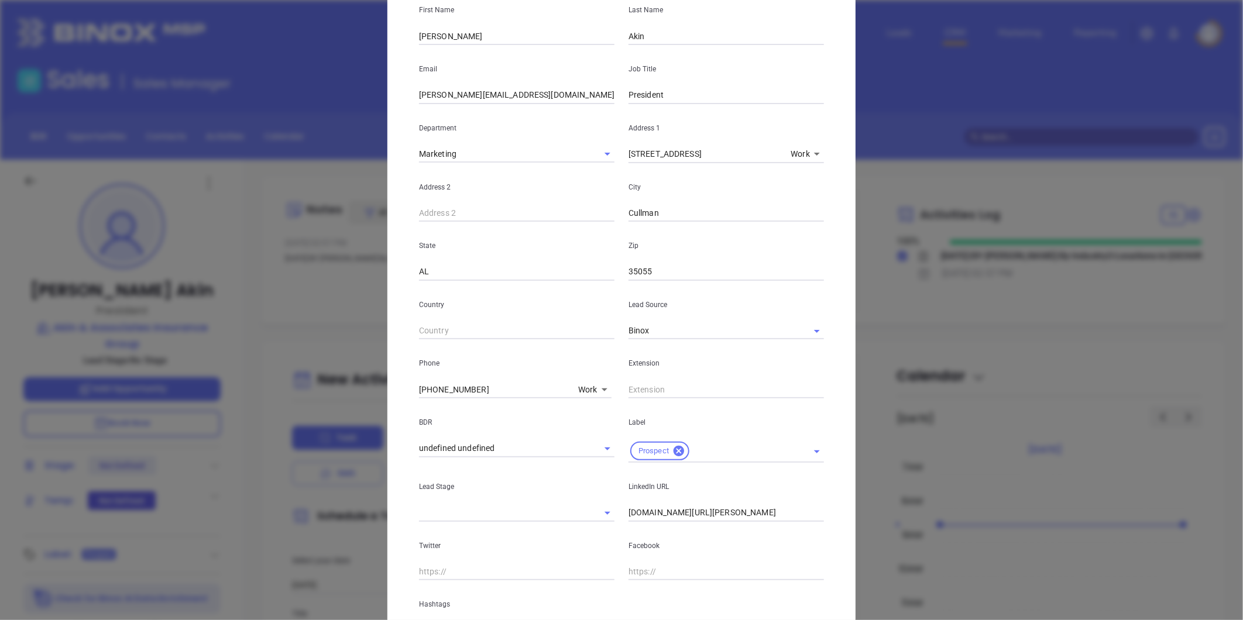
scroll to position [239, 0]
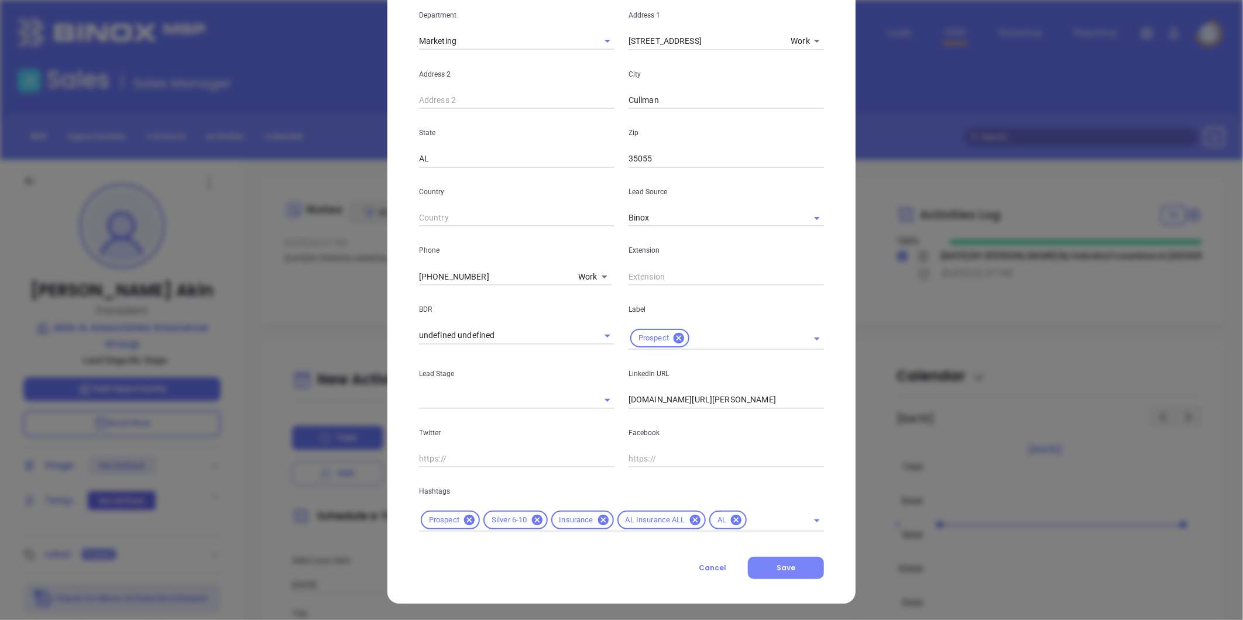
click at [782, 568] on span "Save" at bounding box center [785, 568] width 19 height 10
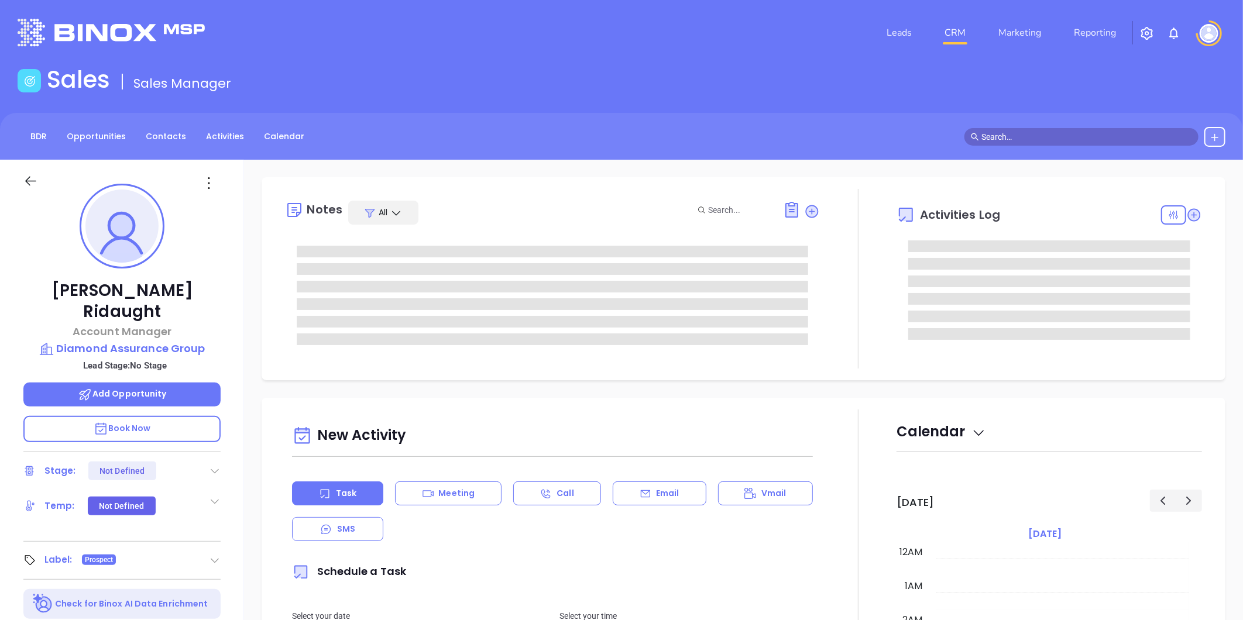
type input "10:00 am"
type input "[DATE]"
type input "[PERSON_NAME]"
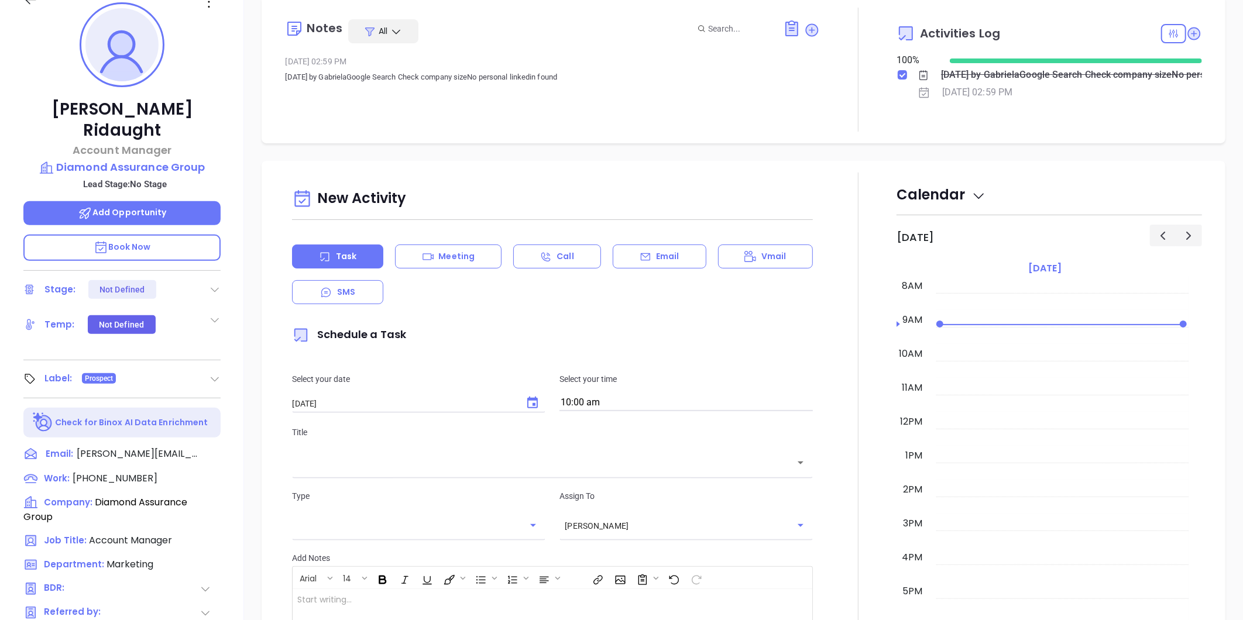
scroll to position [65, 0]
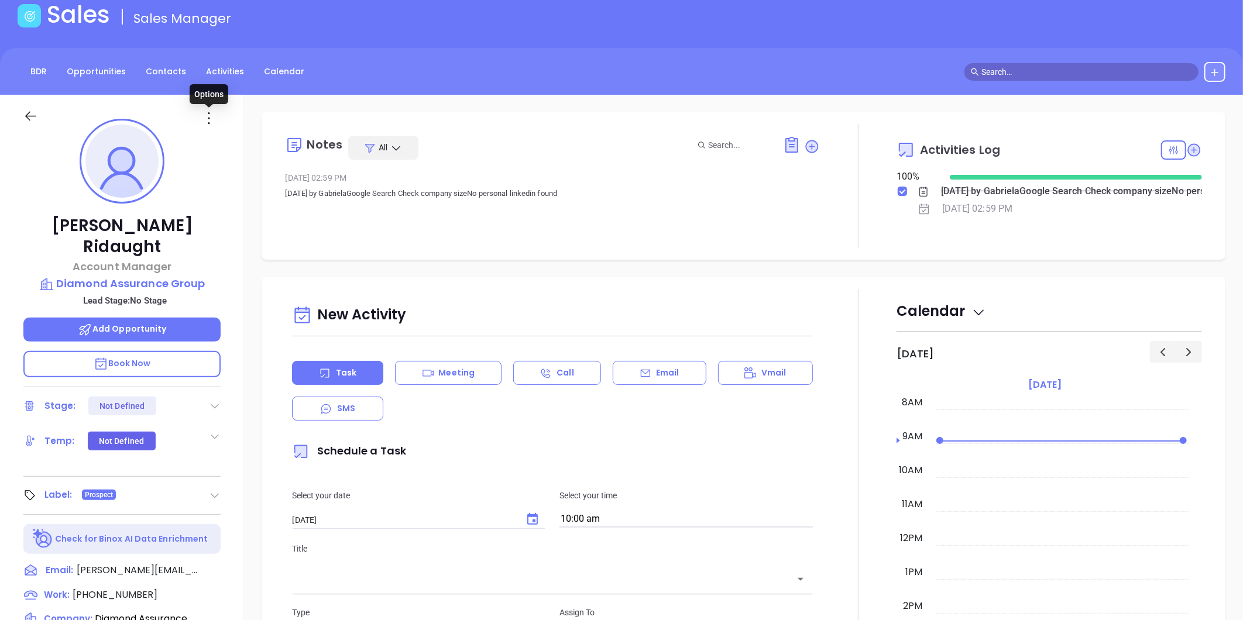
click at [208, 112] on icon at bounding box center [209, 118] width 19 height 19
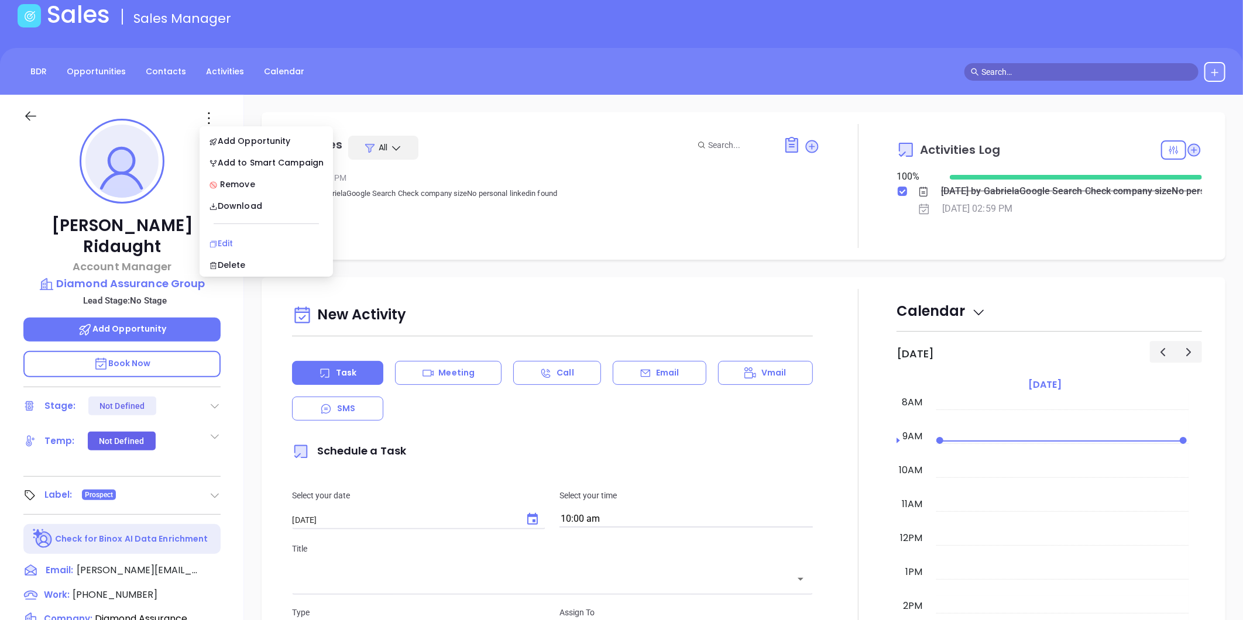
click at [231, 240] on div "Edit" at bounding box center [266, 243] width 115 height 13
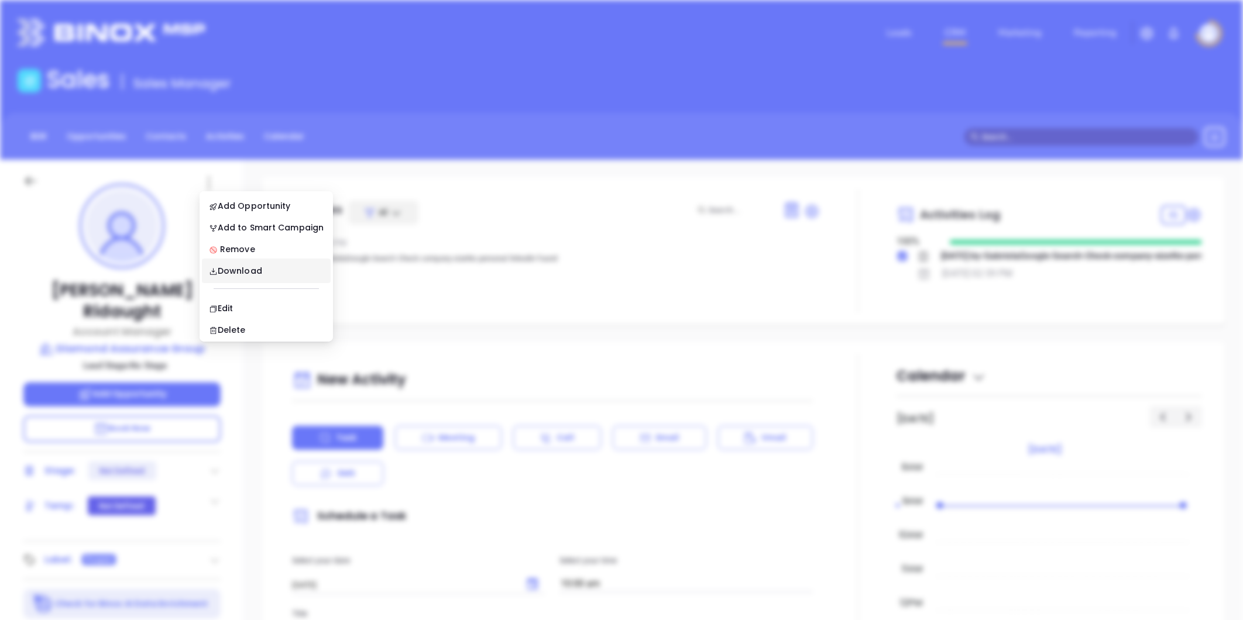
scroll to position [0, 0]
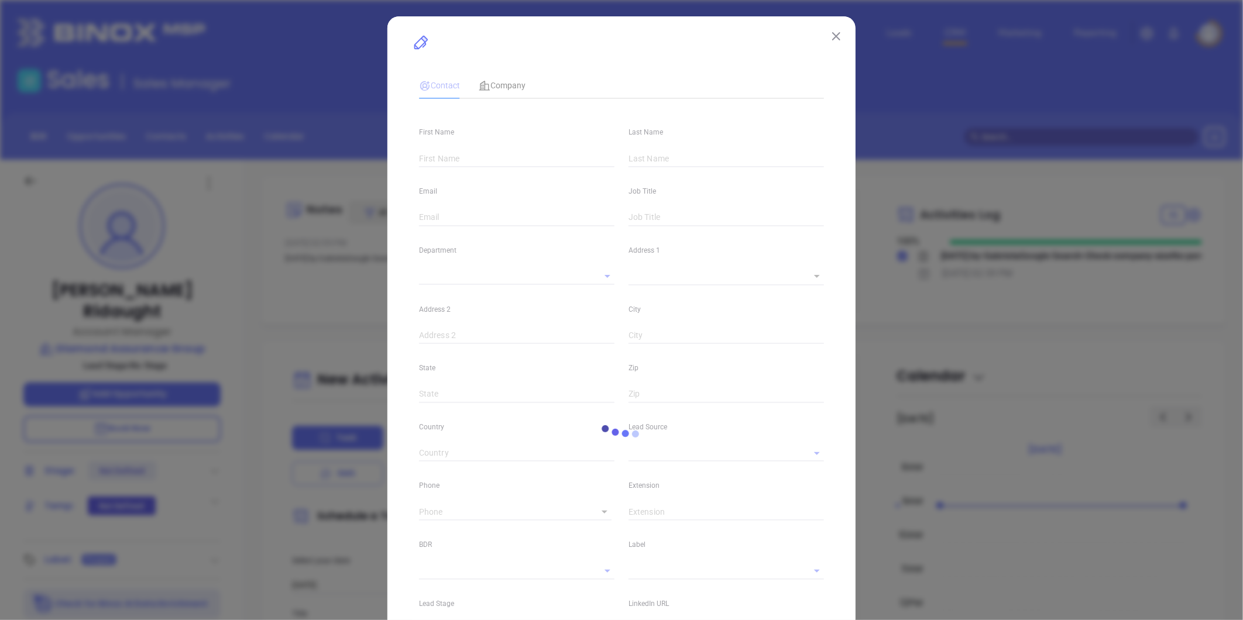
type input "[PERSON_NAME]"
type input "Ridaught"
type input "[PERSON_NAME][EMAIL_ADDRESS][DOMAIN_NAME]"
type input "Account Manager"
type input "1"
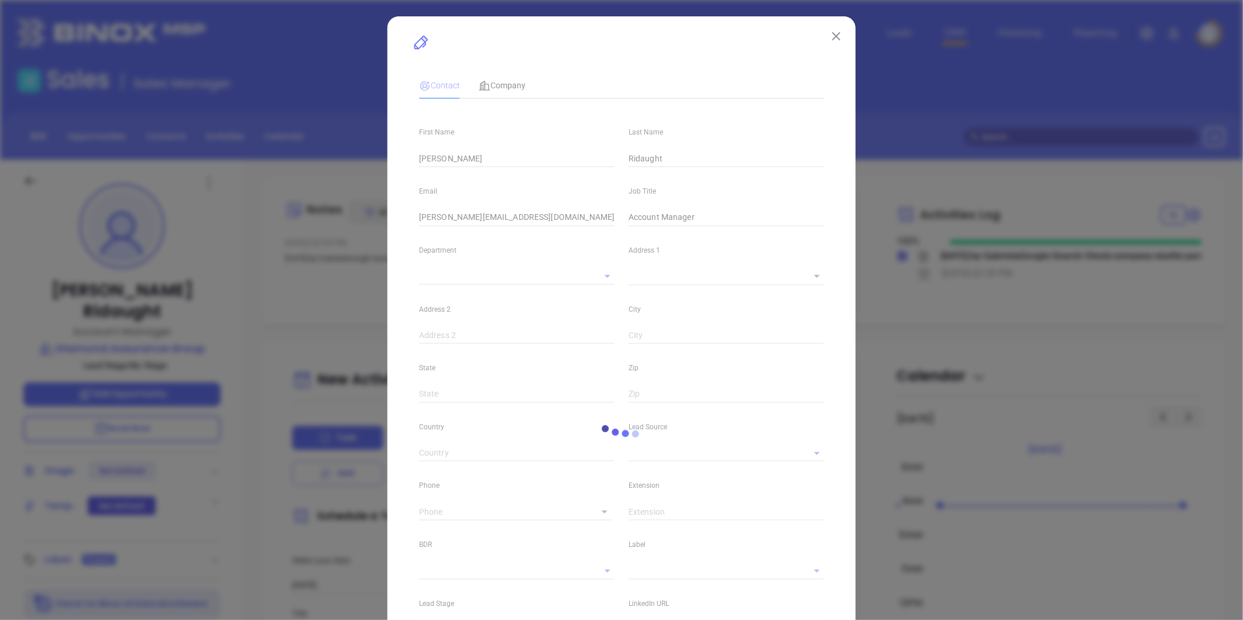
type input "Marketing"
type input "Binox"
type input "undefined undefined"
type input "[PHONE_NUMBER]"
type input "1"
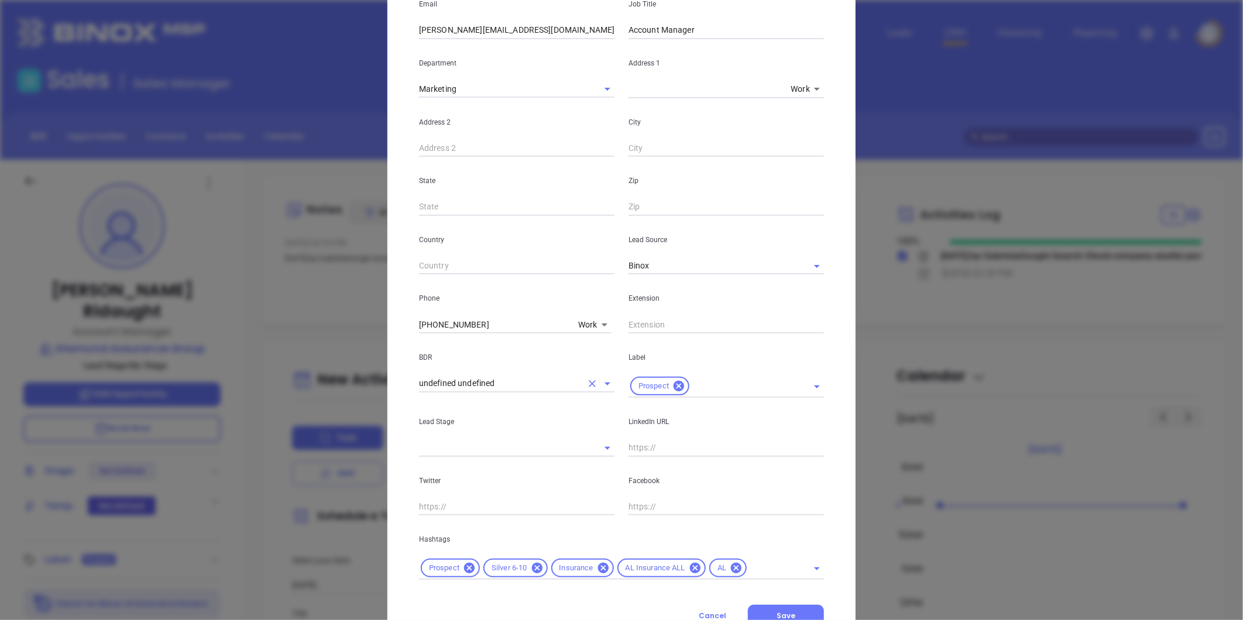
scroll to position [195, 0]
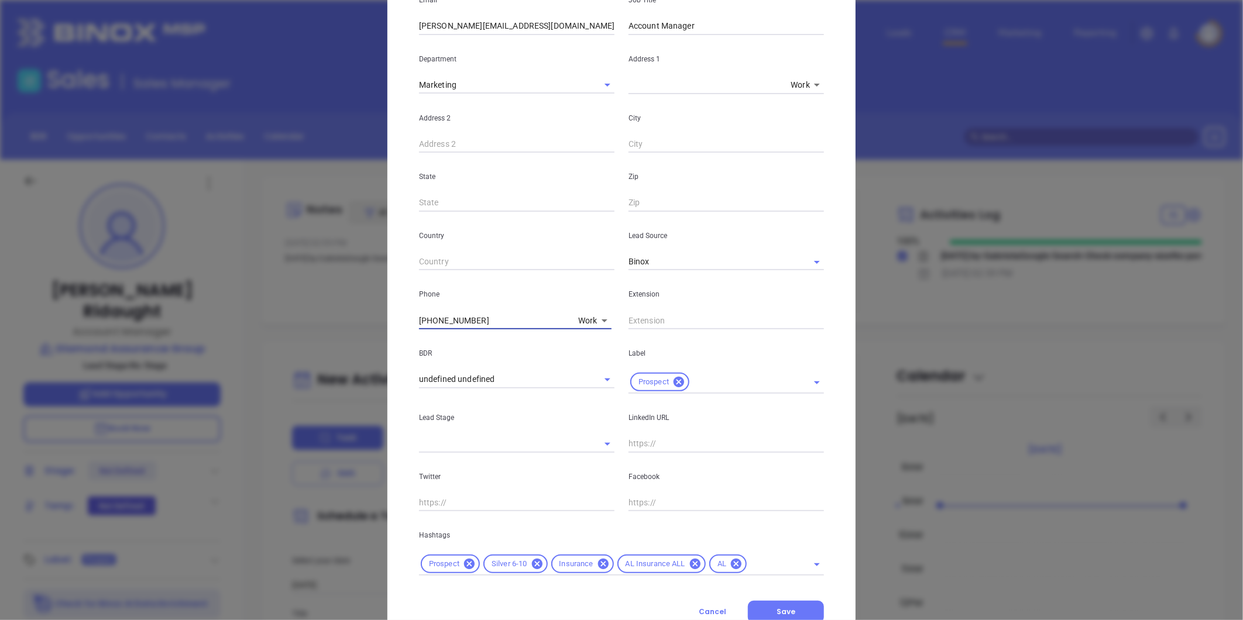
drag, startPoint x: 343, startPoint y: 303, endPoint x: 172, endPoint y: 281, distance: 172.3
click at [172, 278] on div "[PERSON_NAME] Contact Company First Name [PERSON_NAME] Last Name [PERSON_NAME] …" at bounding box center [621, 310] width 1243 height 620
type input "( ) -"
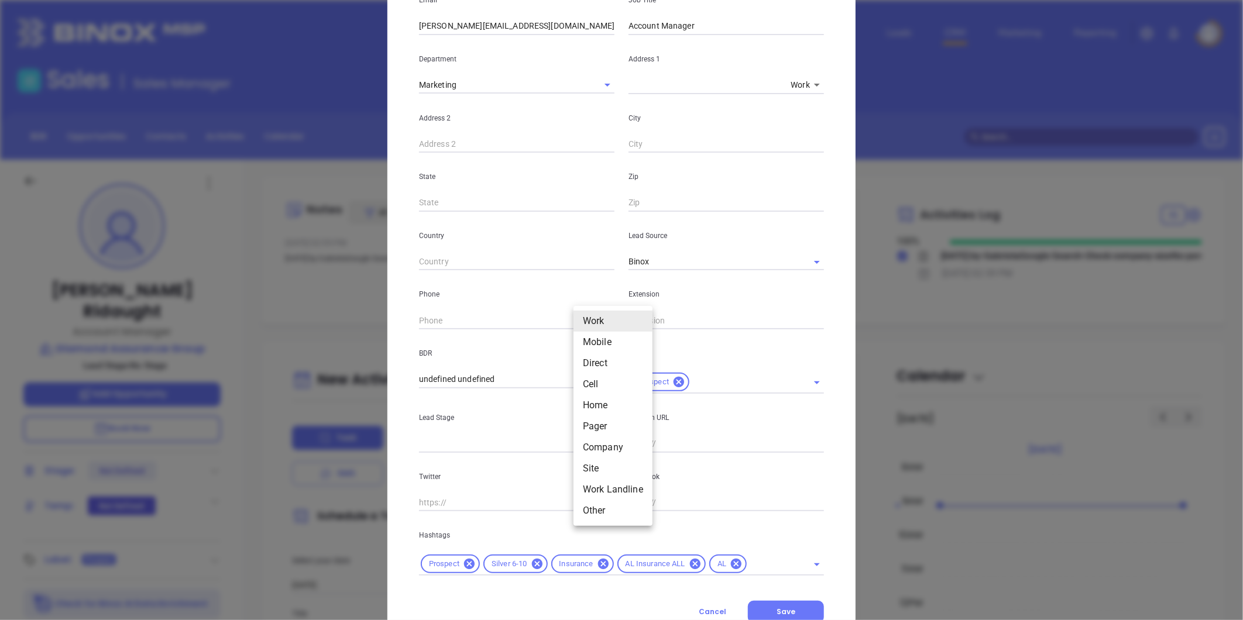
click at [591, 318] on body "Leads CRM Marketing Reporting Financial Leads Leads Sales Sales Manager BDR Opp…" at bounding box center [621, 310] width 1243 height 620
click at [596, 341] on li "Mobile" at bounding box center [612, 342] width 79 height 21
click at [576, 319] on body "Leads CRM Marketing Reporting Financial Leads Leads Sales Sales Manager BDR Opp…" at bounding box center [621, 310] width 1243 height 620
click at [593, 349] on li "Direct" at bounding box center [606, 342] width 79 height 21
click at [575, 319] on body "Leads CRM Marketing Reporting Financial Leads Leads Sales Sales Manager BDR Opp…" at bounding box center [621, 310] width 1243 height 620
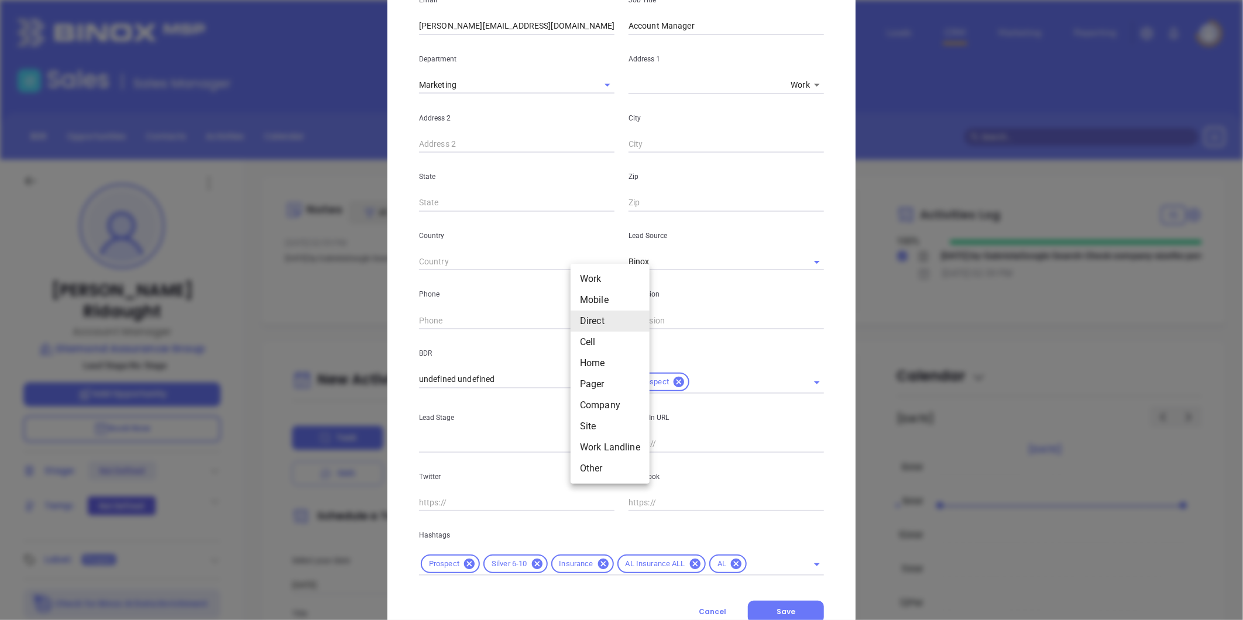
click at [598, 424] on li "Site" at bounding box center [609, 426] width 79 height 21
type input "11"
type input "( ) -"
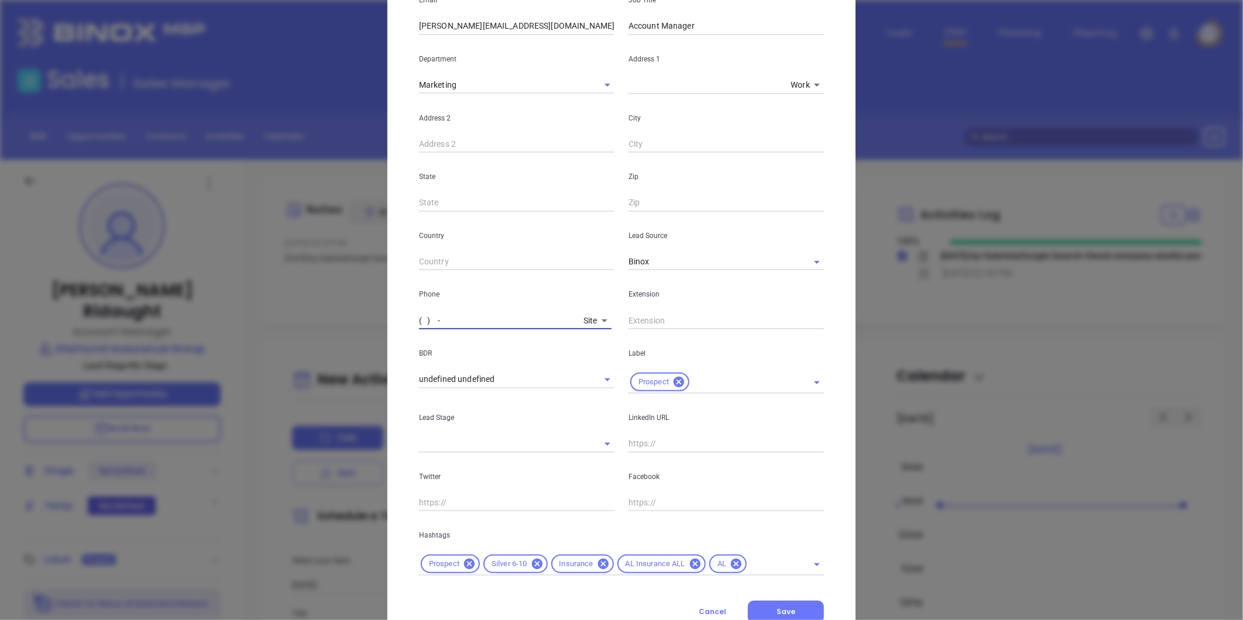
click at [441, 322] on input "( ) -" at bounding box center [499, 321] width 160 height 18
click at [515, 317] on input "( ) -" at bounding box center [499, 321] width 160 height 18
paste input "text"
paste input "877) 396-0060"
type input "[PHONE_NUMBER]"
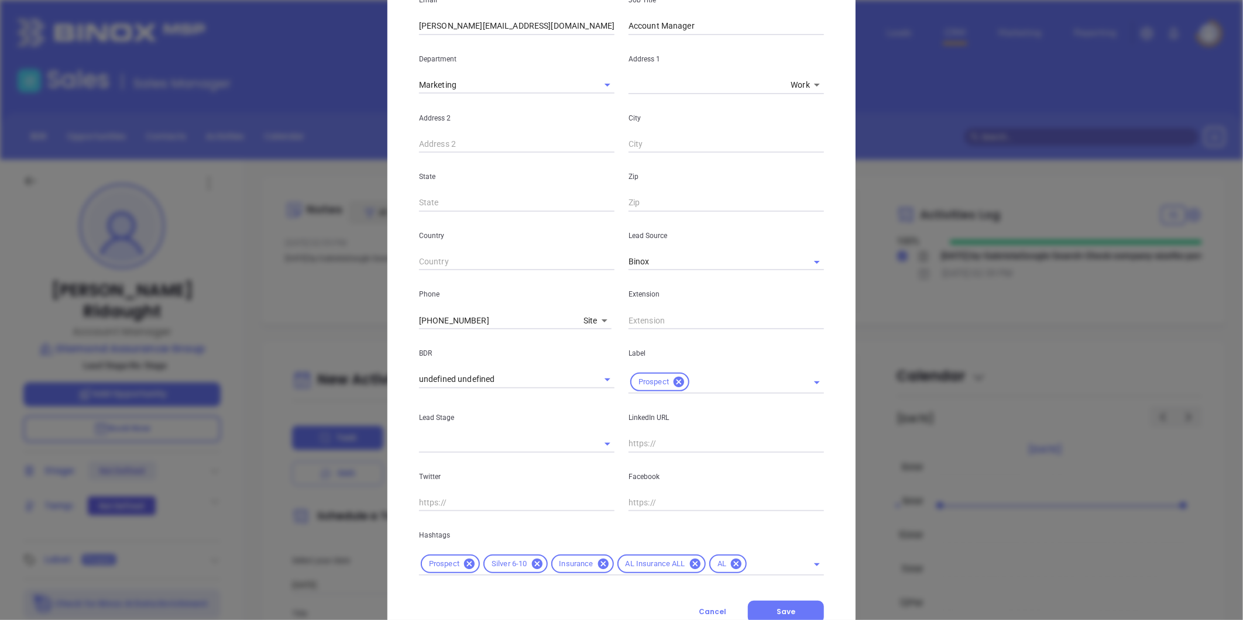
click at [583, 319] on body "Leads CRM Marketing Reporting Financial Leads Leads Sales Sales Manager BDR Opp…" at bounding box center [621, 310] width 1243 height 620
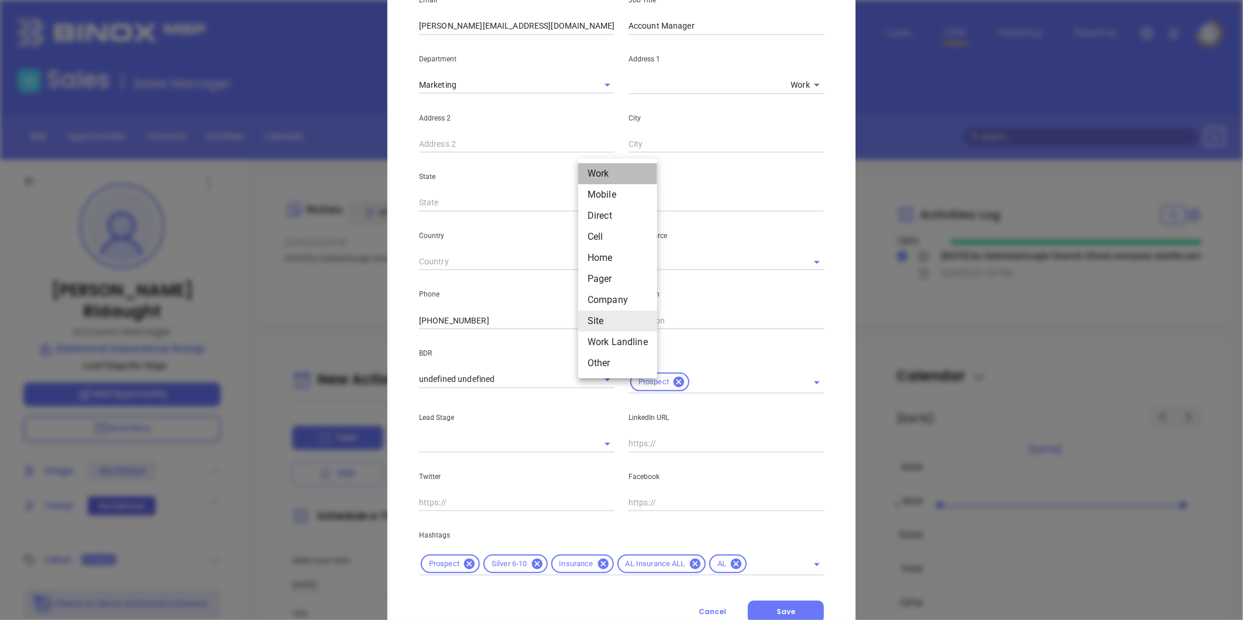
click at [606, 165] on li "Work" at bounding box center [617, 173] width 79 height 21
type input "1"
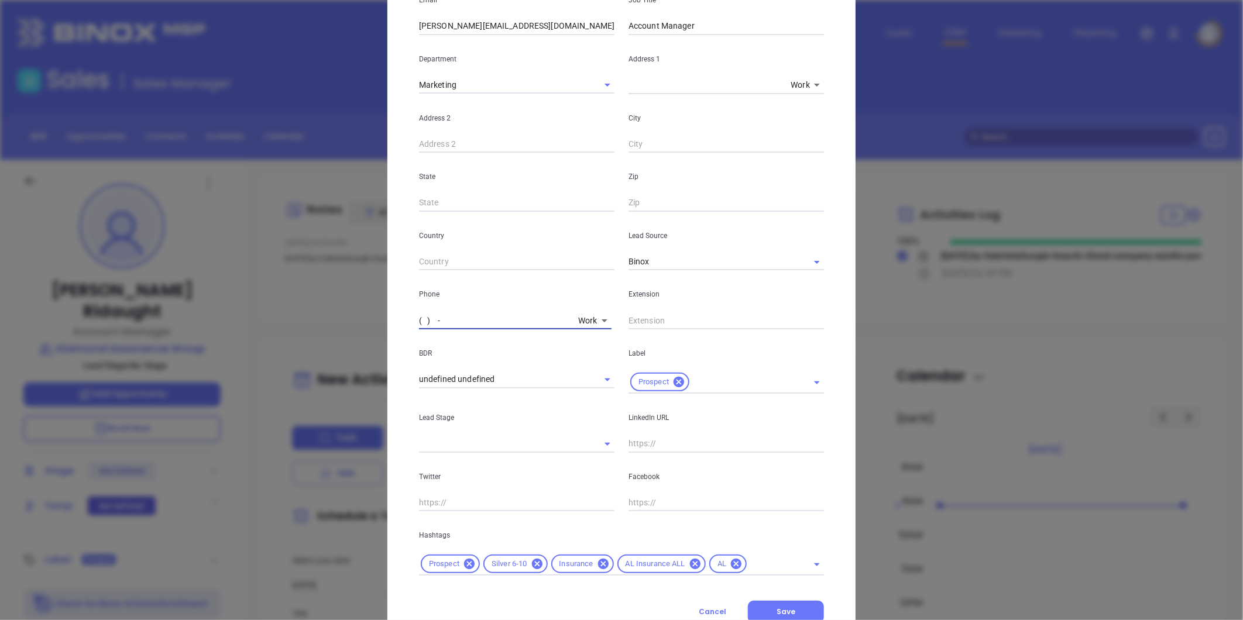
click at [452, 323] on input "( ) -" at bounding box center [496, 321] width 154 height 18
paste input "205) 679-0068"
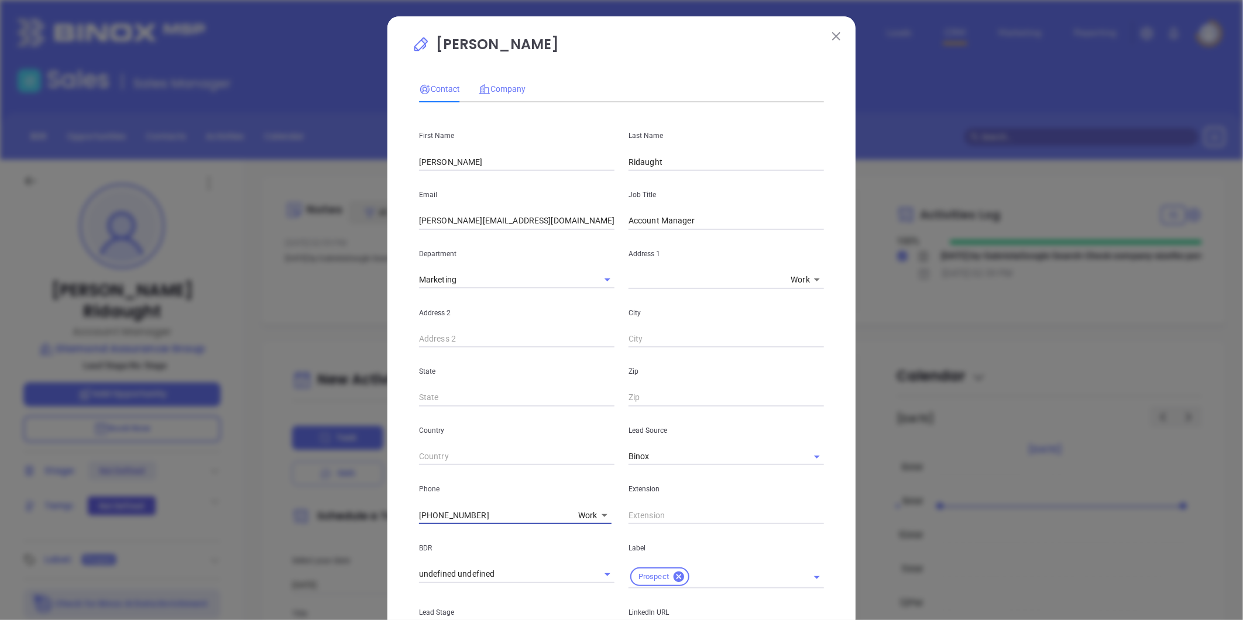
type input "[PHONE_NUMBER]"
click at [501, 82] on div "Company" at bounding box center [502, 88] width 47 height 13
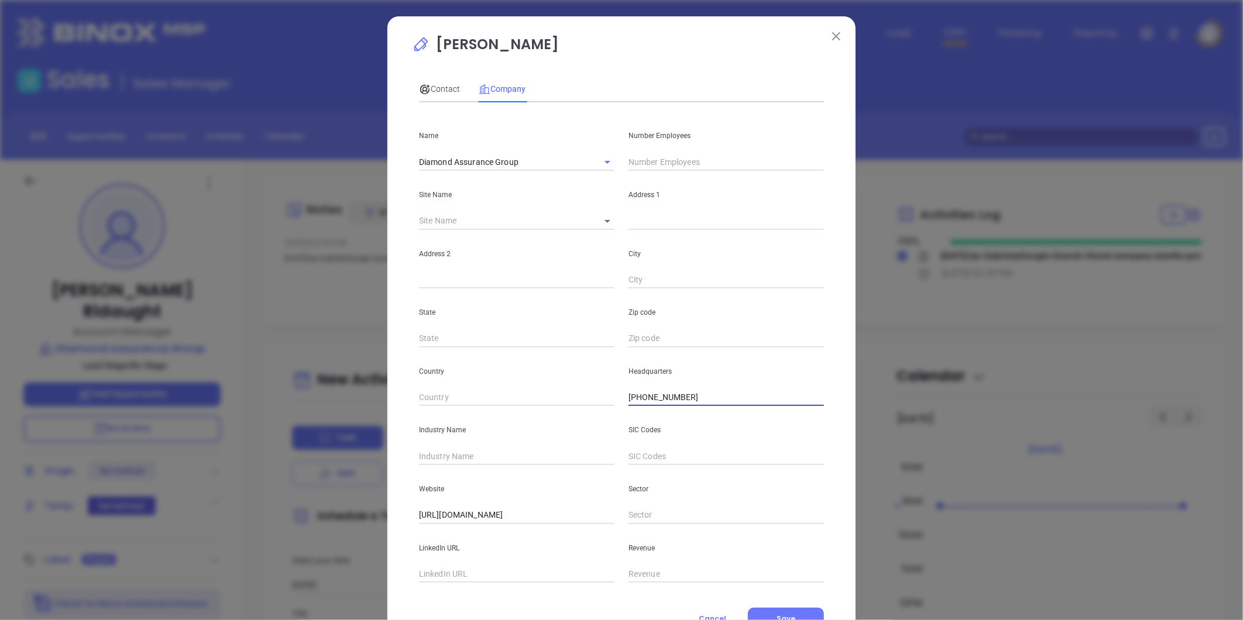
drag, startPoint x: 687, startPoint y: 399, endPoint x: 579, endPoint y: 387, distance: 108.9
click at [579, 387] on div "Country Headquarters [PHONE_NUMBER]" at bounding box center [621, 377] width 419 height 59
paste input "05) 679-0068"
type input "[PHONE_NUMBER]"
click at [455, 568] on input "text" at bounding box center [516, 575] width 195 height 18
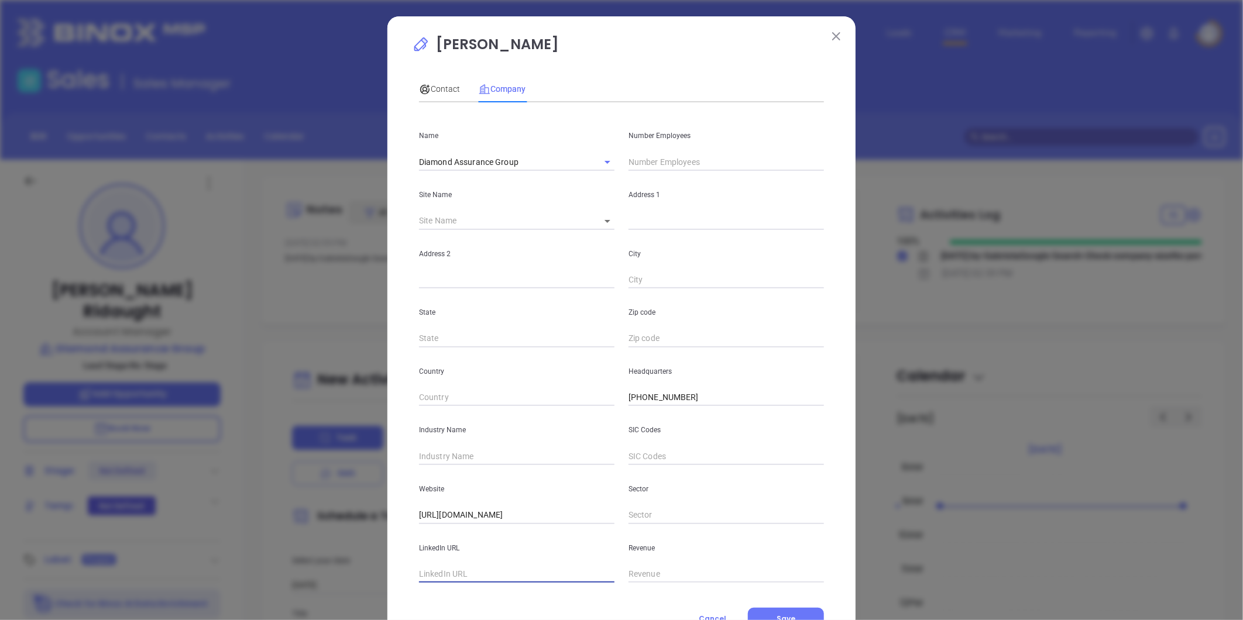
paste input "[URL][DOMAIN_NAME]"
type input "[URL][DOMAIN_NAME]"
click at [637, 160] on input "text" at bounding box center [725, 162] width 195 height 18
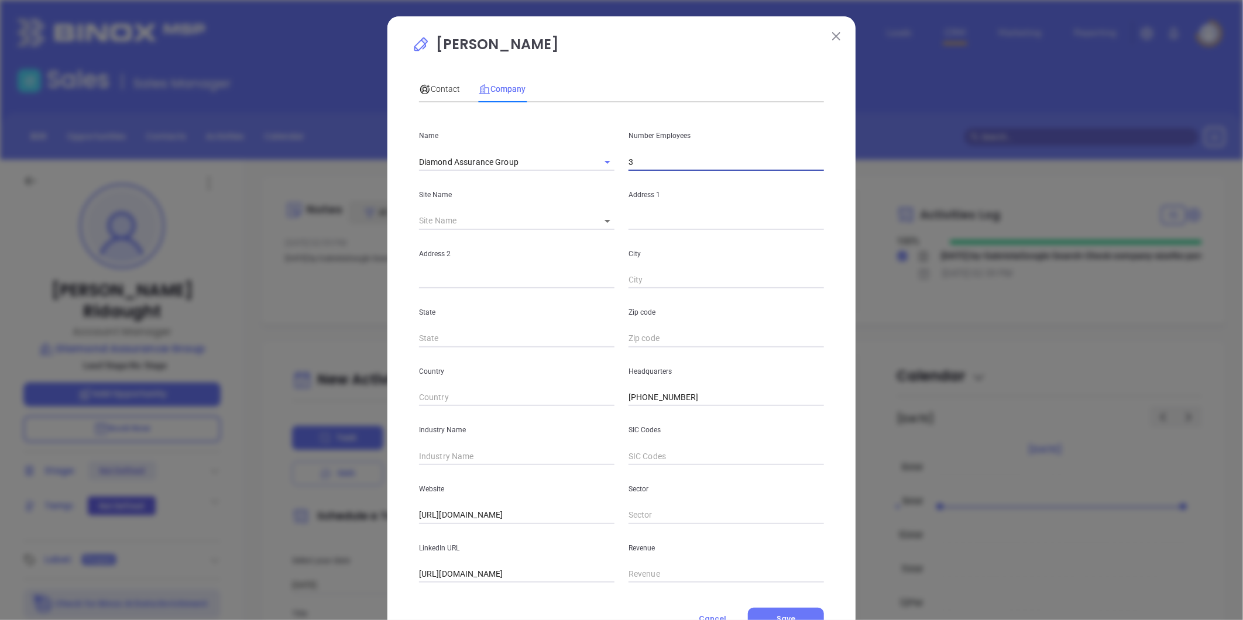
type input "3"
click at [535, 237] on div "Address 2" at bounding box center [516, 259] width 209 height 59
click at [604, 220] on icon at bounding box center [607, 221] width 6 height 3
click at [600, 221] on body "Leads CRM Marketing Reporting Financial Leads Leads Sales Sales Manager BDR Opp…" at bounding box center [621, 310] width 1243 height 620
click at [608, 225] on li "Cullman" at bounding box center [613, 221] width 54 height 21
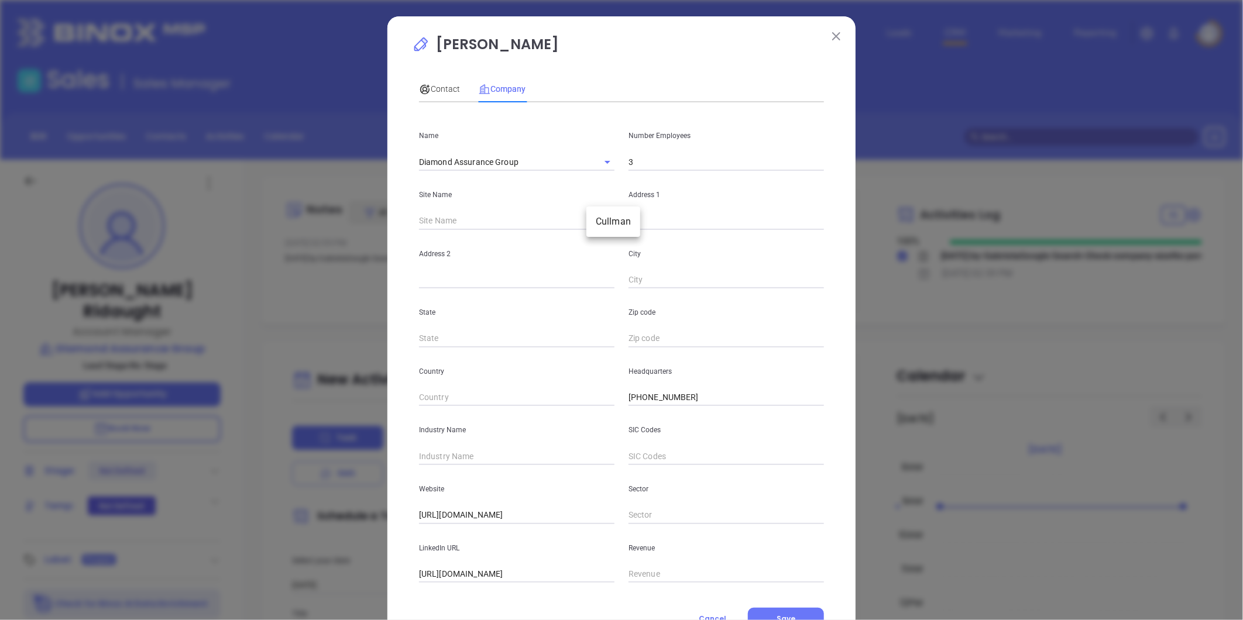
type input "Cullman"
type input "120959"
type input "[STREET_ADDRESS]"
type input "Cullman"
type input "AL"
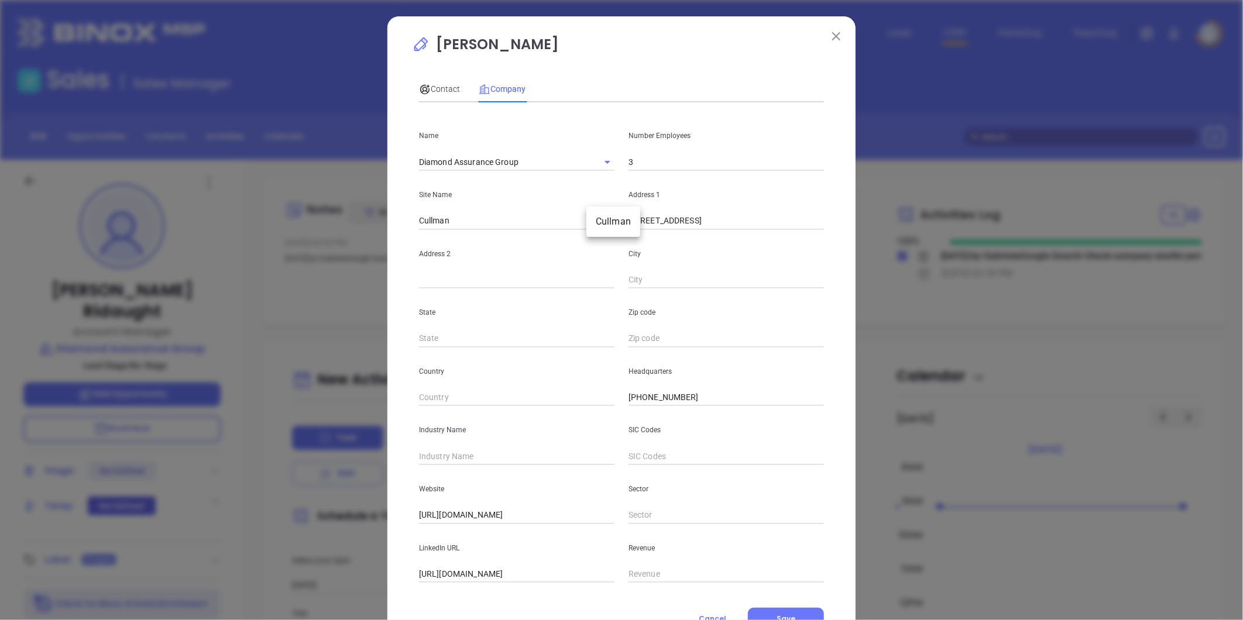
type input "35058"
click at [463, 450] on input "text" at bounding box center [516, 457] width 195 height 18
type input "Insurance"
click at [436, 90] on span "Contact" at bounding box center [439, 88] width 41 height 9
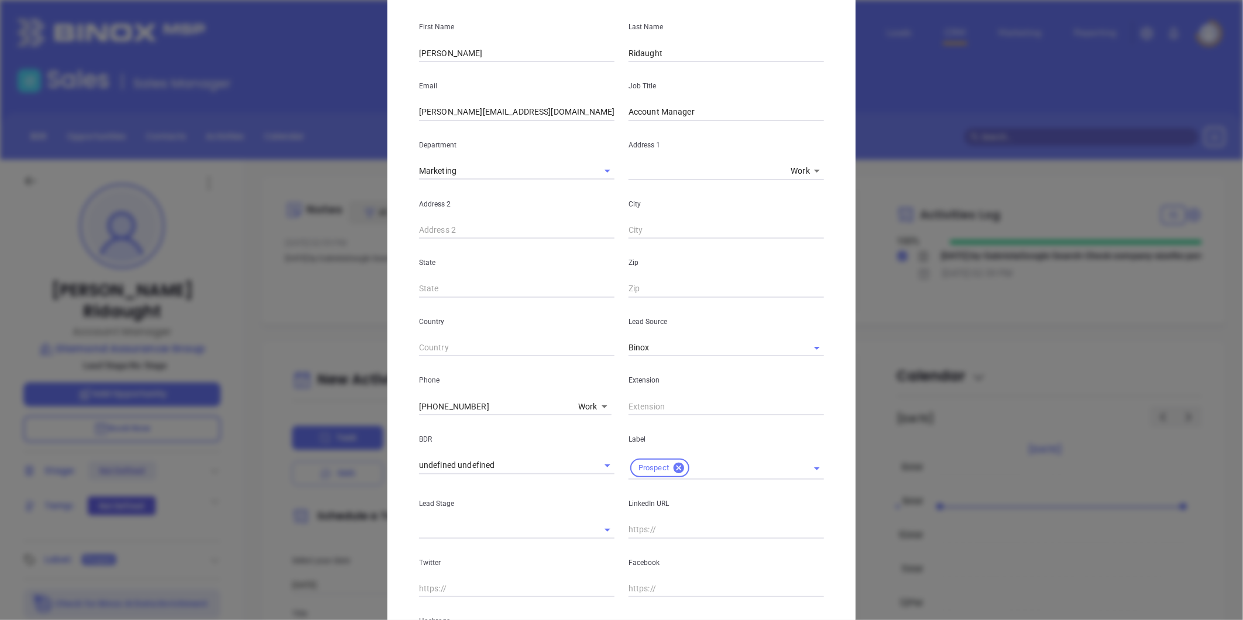
scroll to position [239, 0]
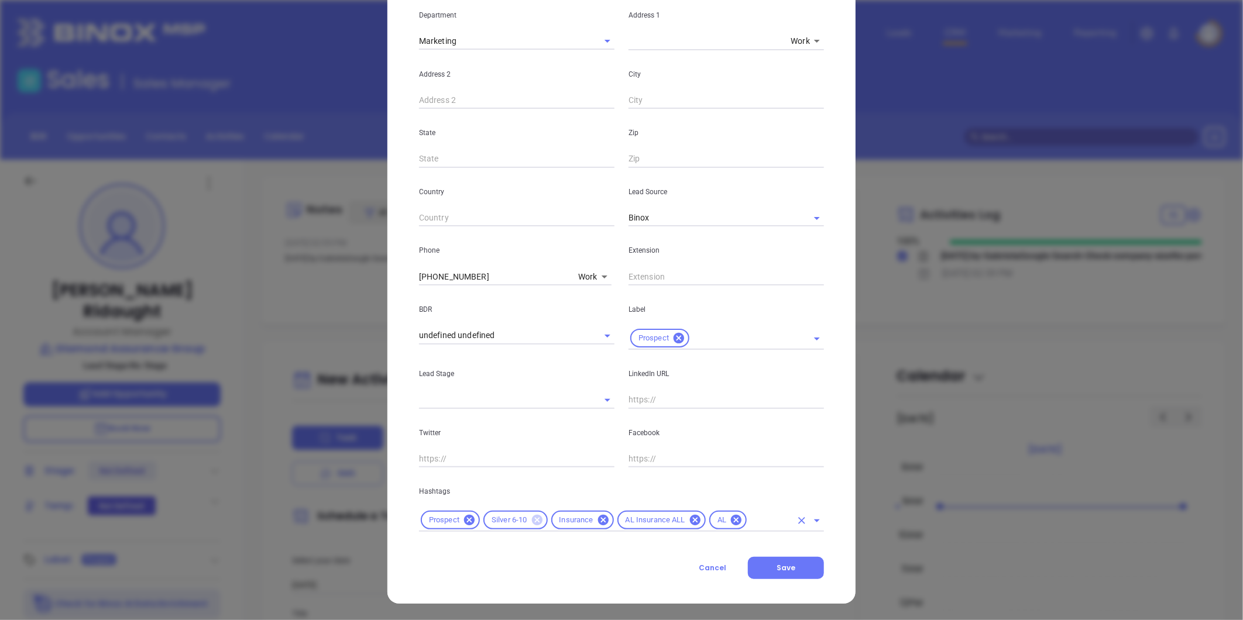
click at [536, 517] on icon at bounding box center [536, 520] width 11 height 11
click at [686, 522] on input "text" at bounding box center [736, 520] width 110 height 15
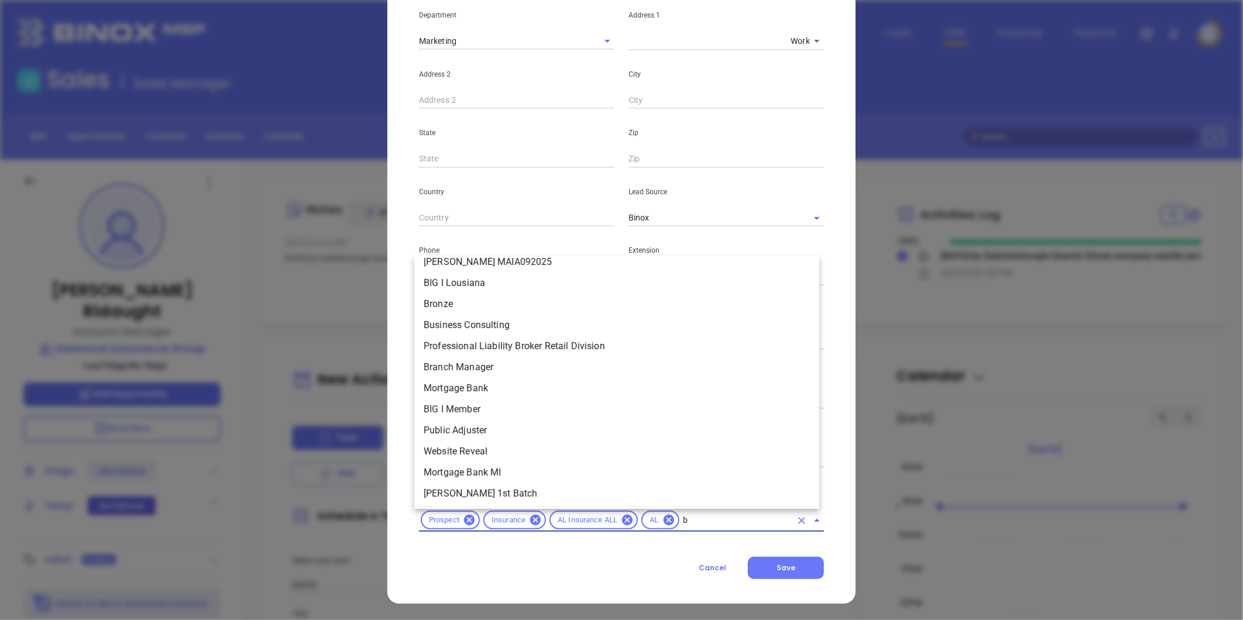
scroll to position [0, 0]
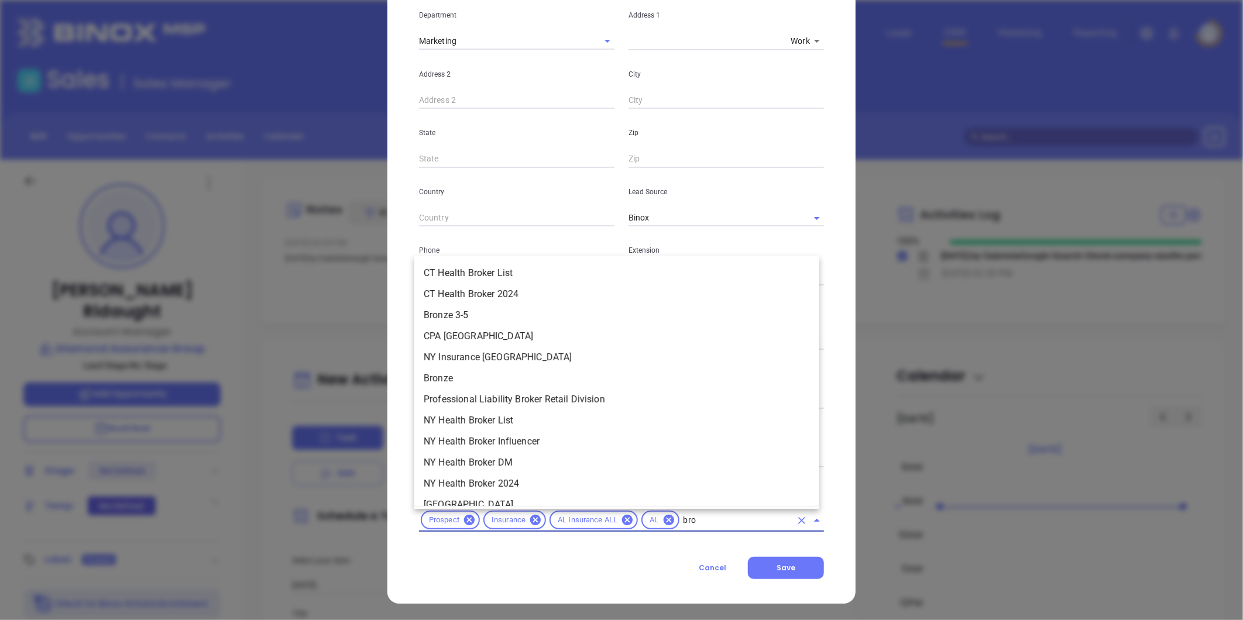
type input "bron"
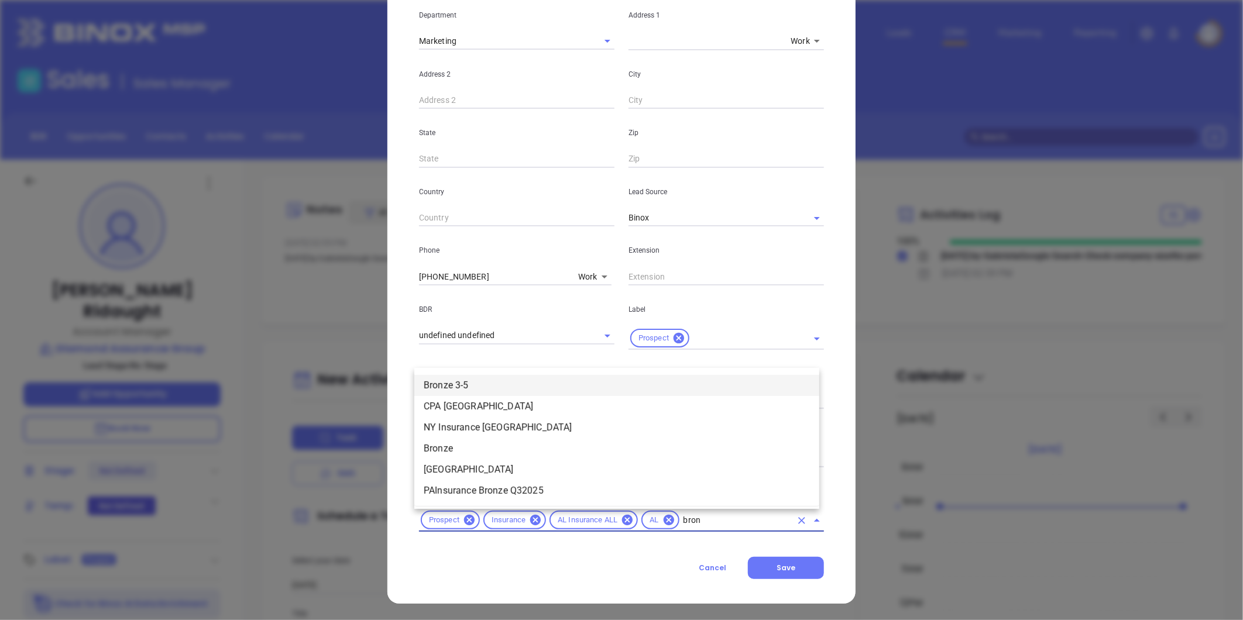
click at [507, 379] on li "Bronze 3-5" at bounding box center [616, 385] width 405 height 21
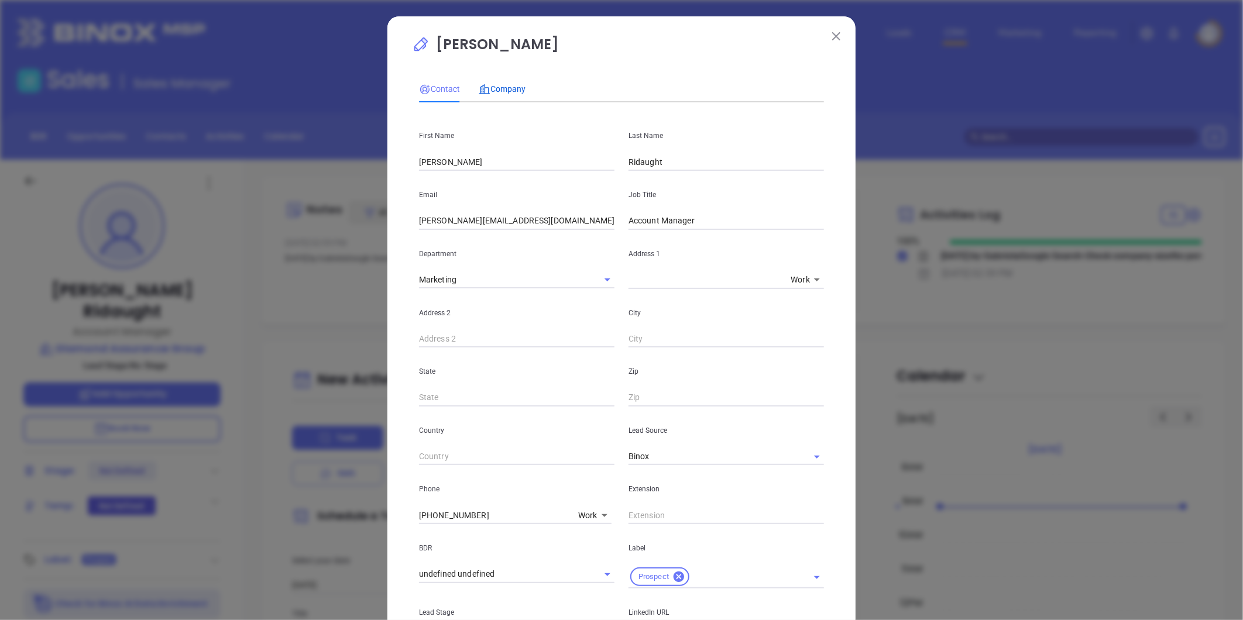
click at [501, 89] on span "Company" at bounding box center [502, 88] width 47 height 9
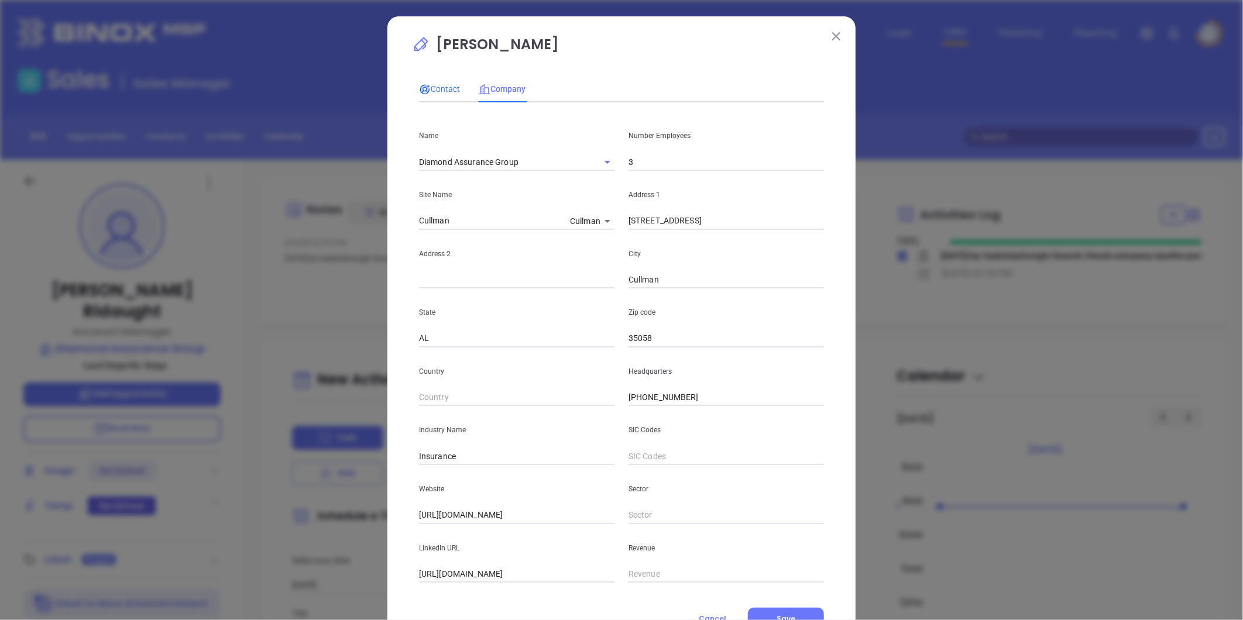
click at [434, 89] on span "Contact" at bounding box center [439, 88] width 41 height 9
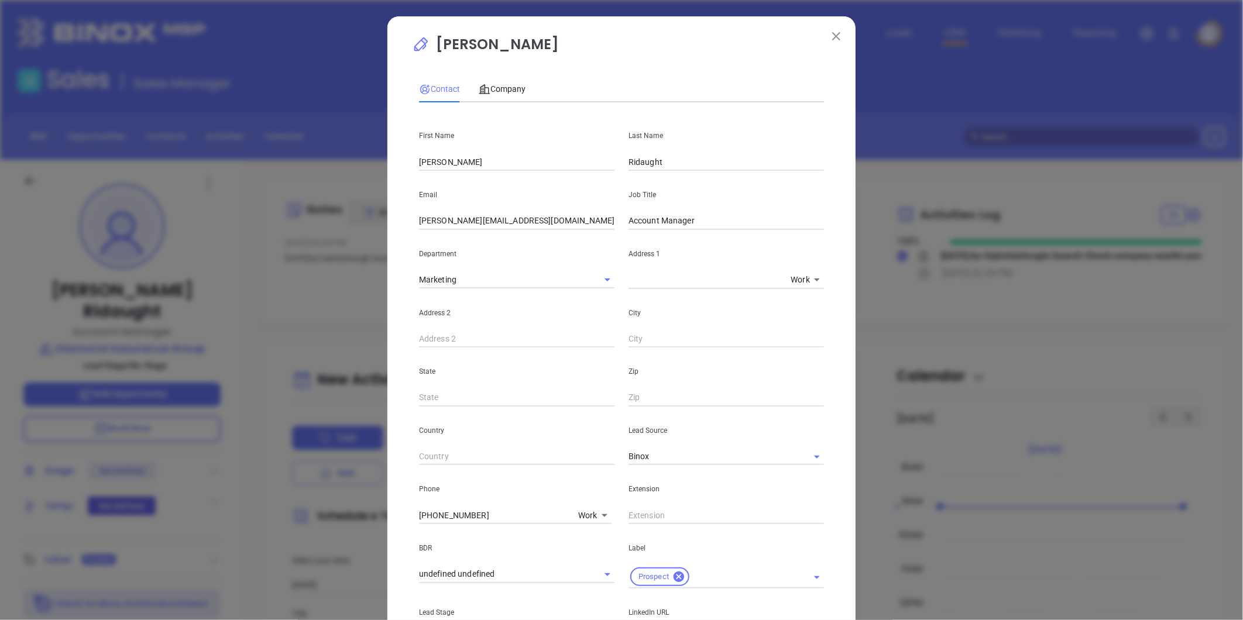
click at [437, 88] on span "Contact" at bounding box center [439, 88] width 41 height 9
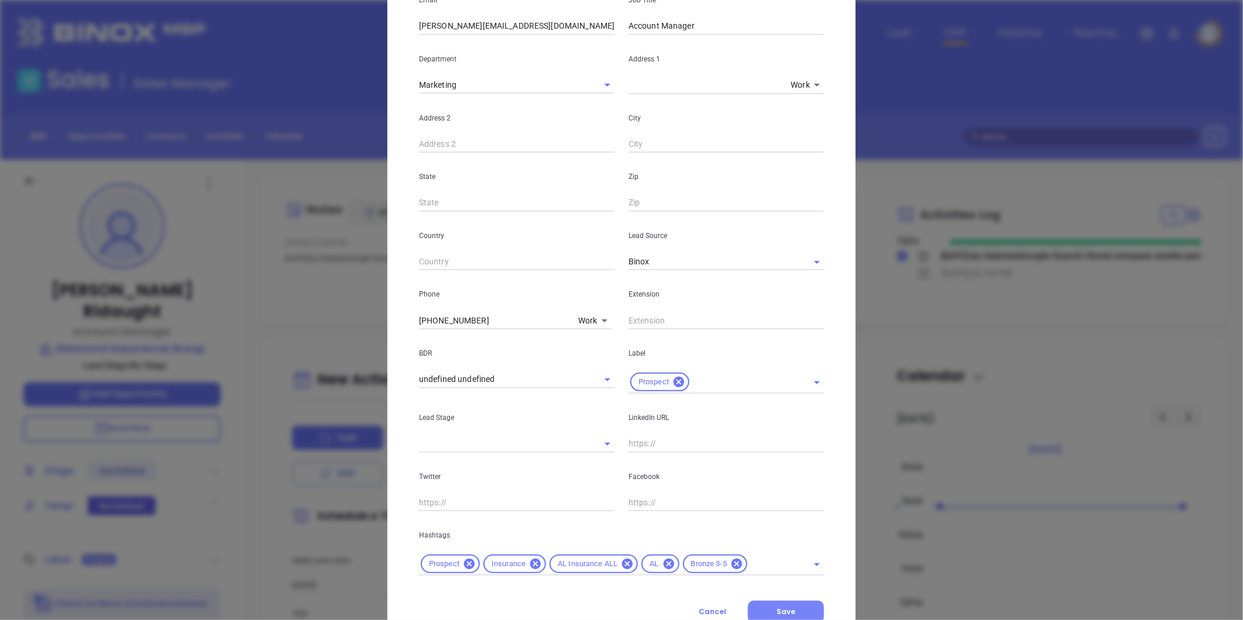
click at [791, 601] on button "Save" at bounding box center [786, 612] width 76 height 22
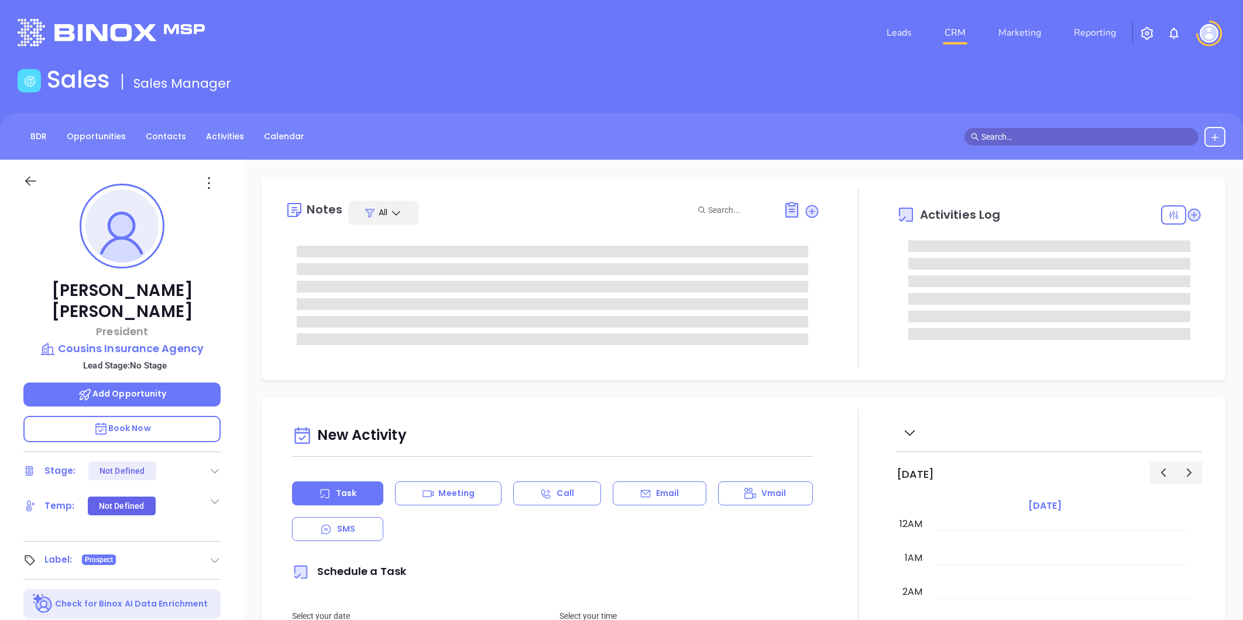
type input "[DATE]"
type input "[PERSON_NAME]"
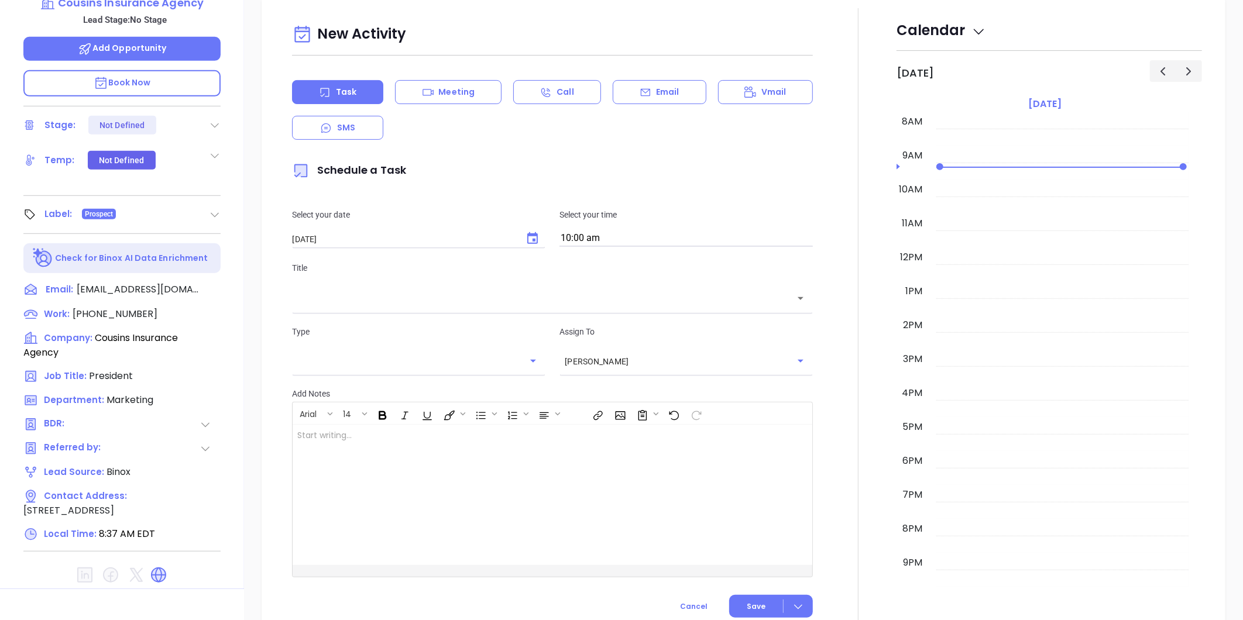
scroll to position [359, 0]
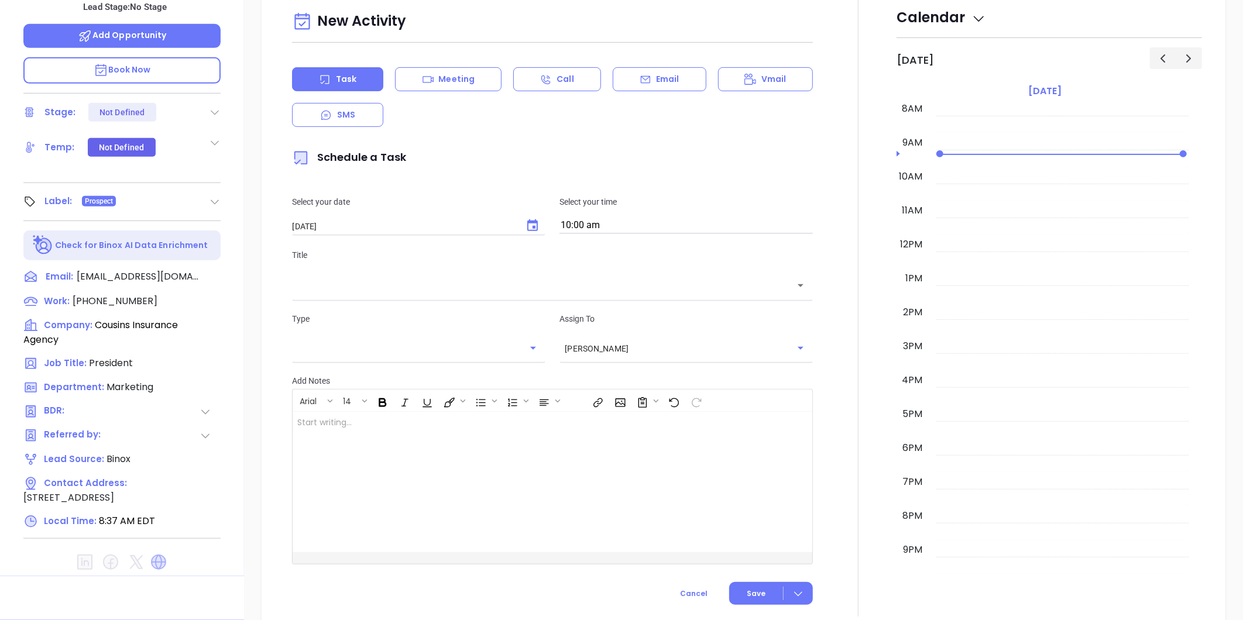
click at [161, 555] on icon at bounding box center [158, 562] width 15 height 15
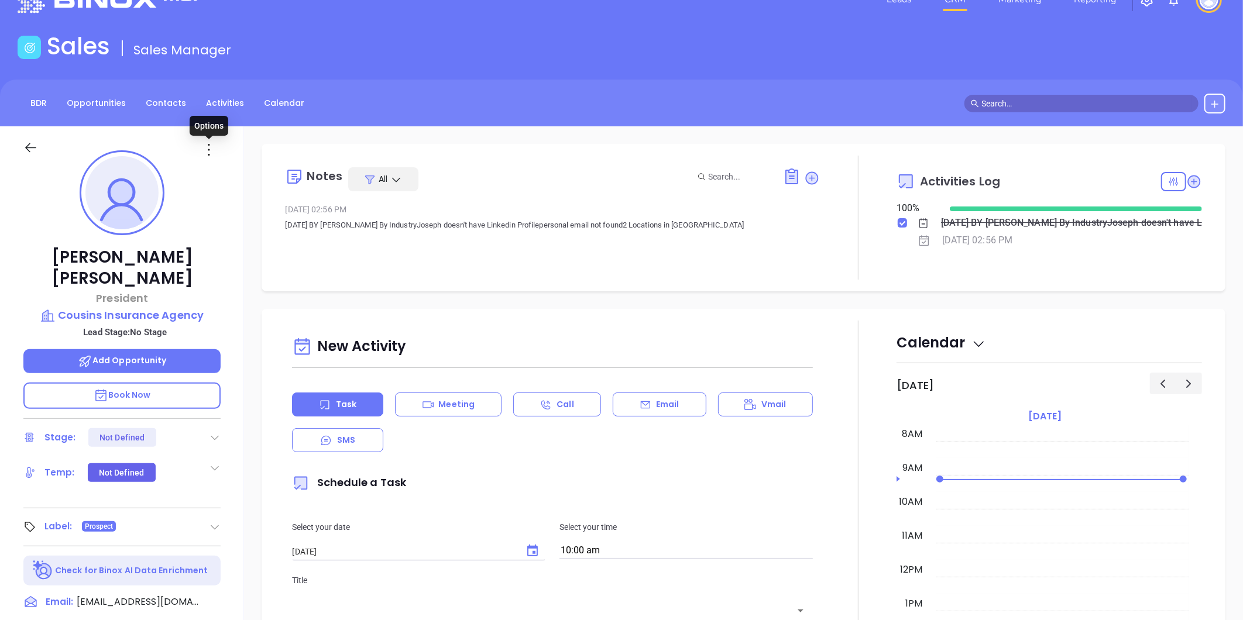
click at [206, 147] on icon at bounding box center [209, 149] width 19 height 19
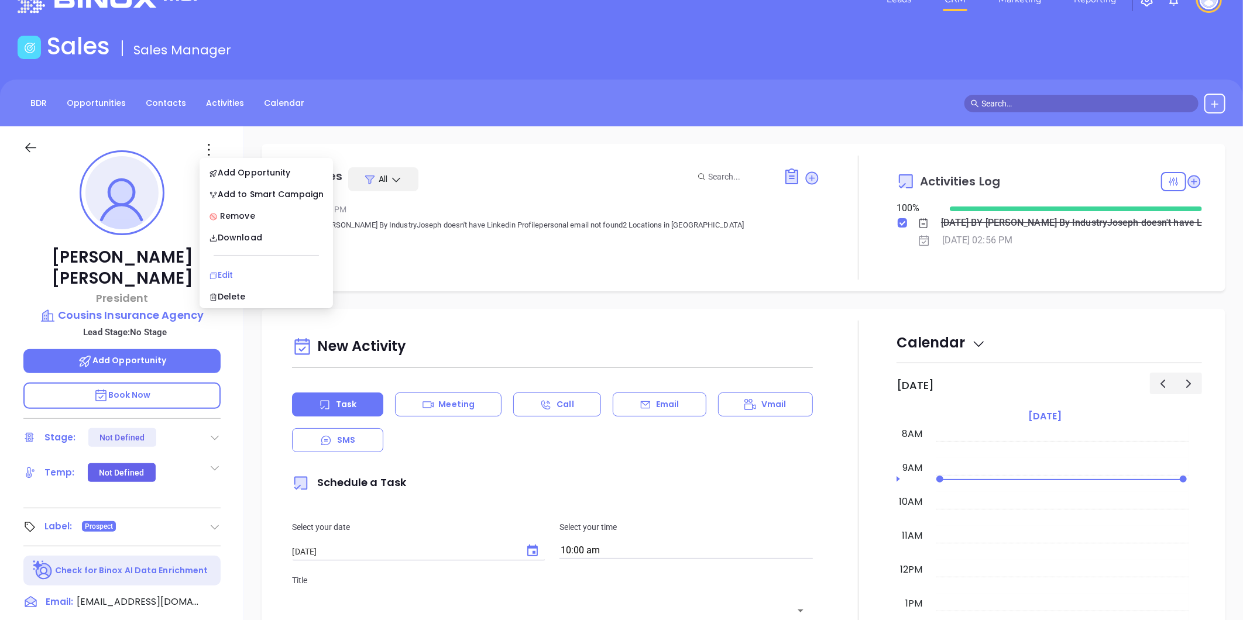
click at [226, 277] on div "Edit" at bounding box center [266, 275] width 115 height 13
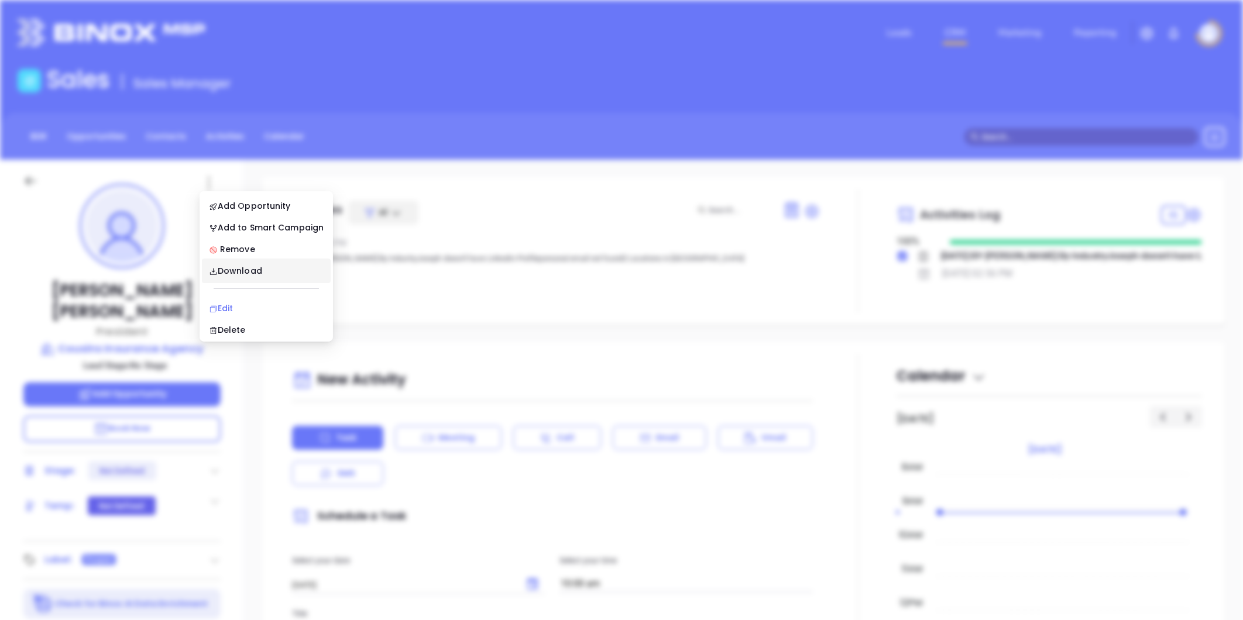
scroll to position [0, 0]
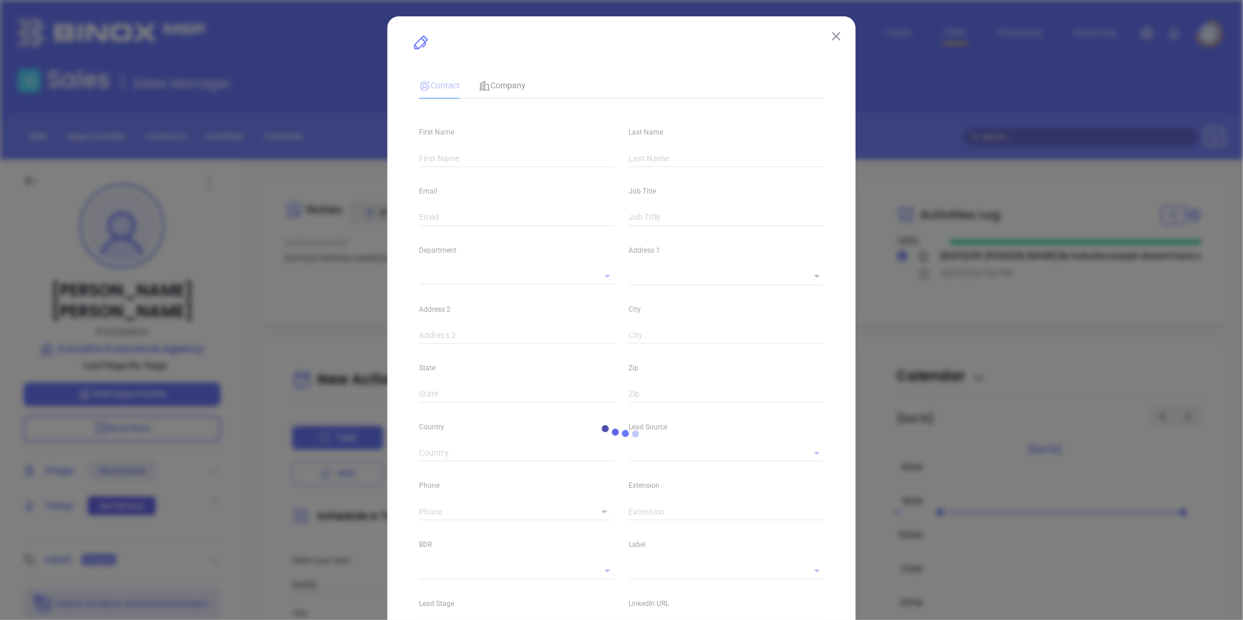
type input "Joseph"
type input "Bennett"
type input "cia-1@cousinsins.com"
type input "President"
type input "1"
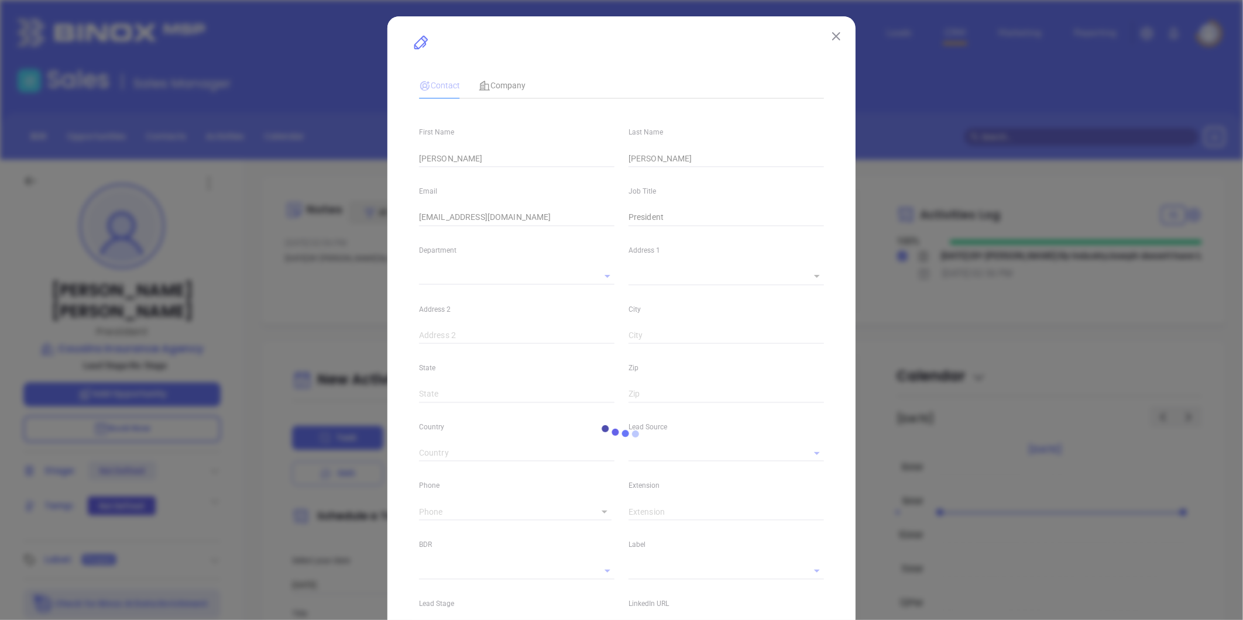
type input "Marketing"
type input "Binox"
type input "undefined undefined"
type input "(334) 567-8493"
type input "1"
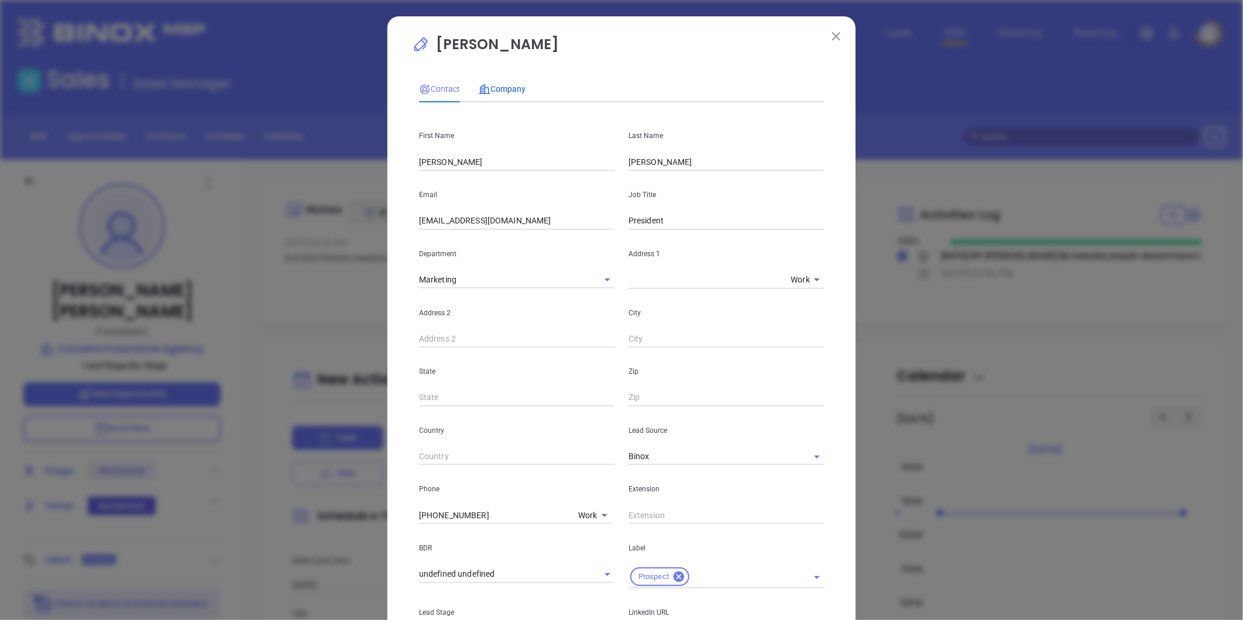
click at [501, 90] on span "Company" at bounding box center [502, 88] width 47 height 9
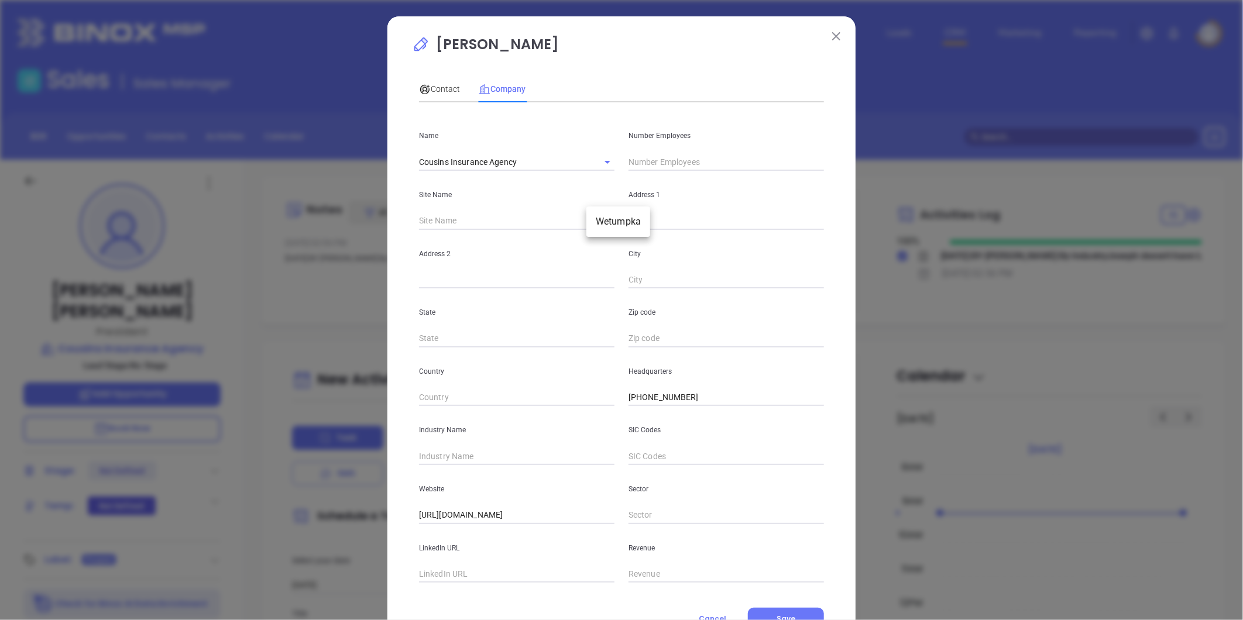
click at [603, 217] on body "Leads CRM Marketing Reporting Financial Leads Leads Sales Sales Manager BDR Opp…" at bounding box center [621, 310] width 1243 height 620
click at [611, 227] on li "Wetumpka" at bounding box center [618, 221] width 64 height 21
type input "Wetumpka"
type input "120897"
type input "234 Hill Street"
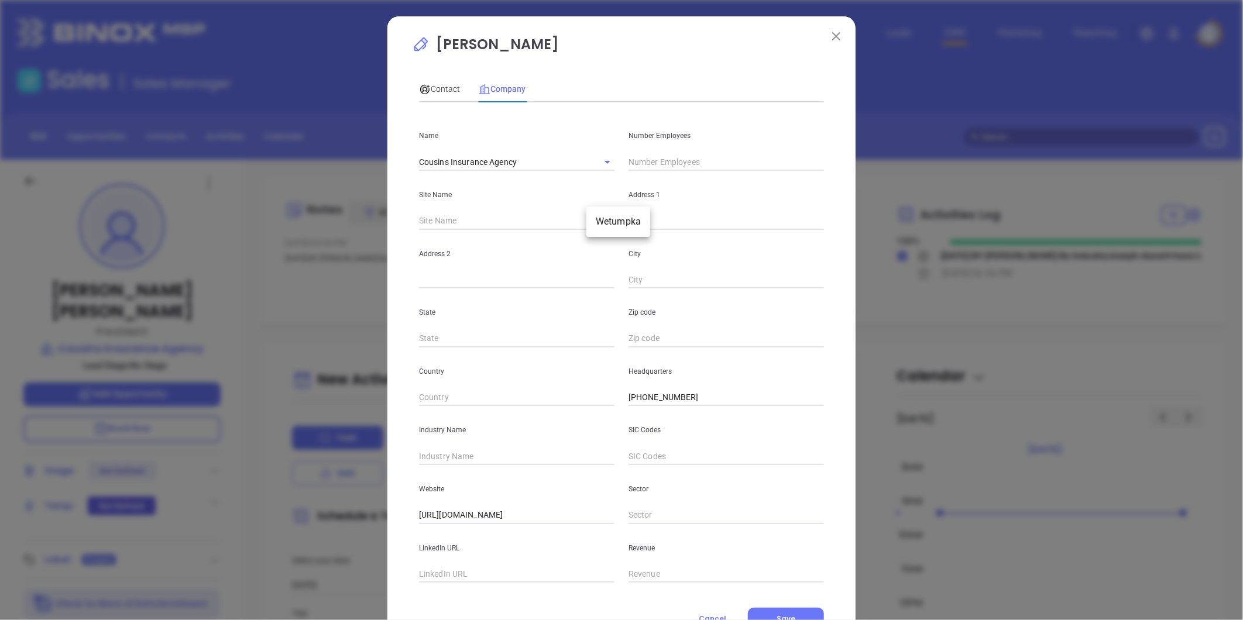
type input "Wetumpka"
type input "AL"
type input "36092"
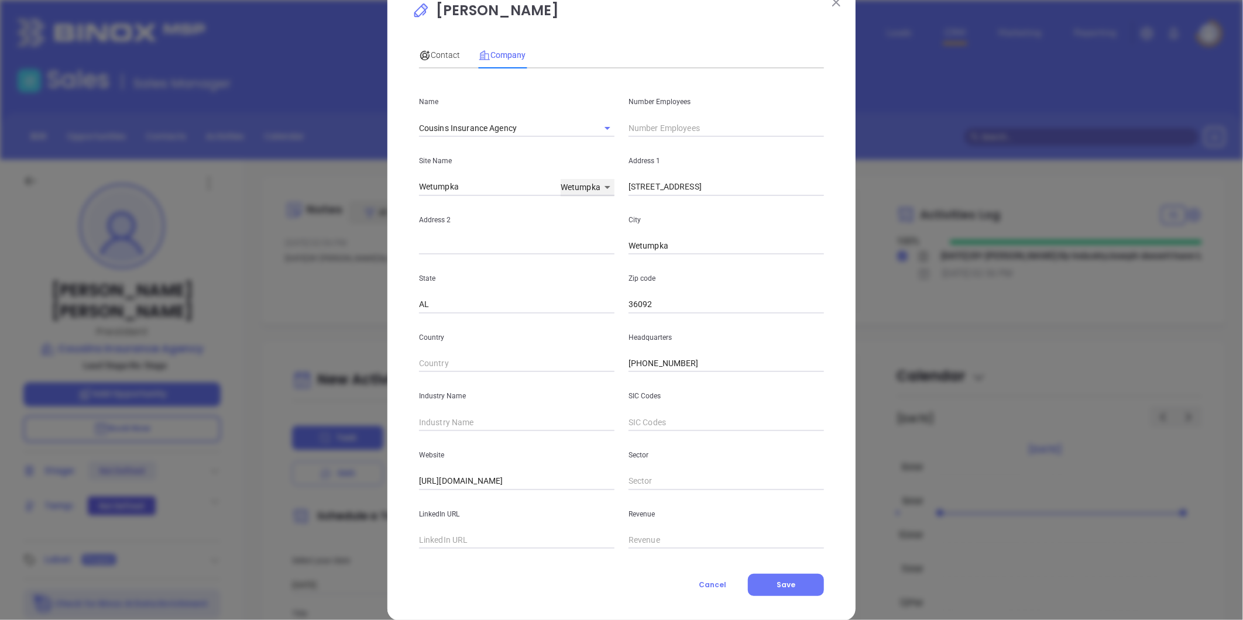
scroll to position [51, 0]
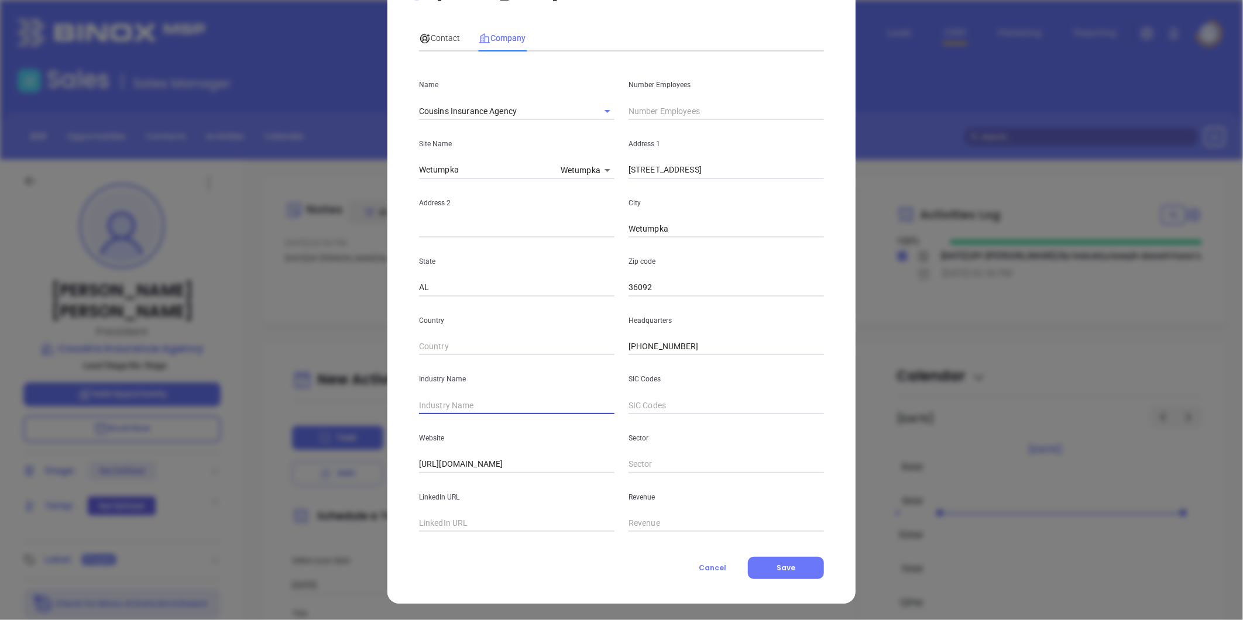
drag, startPoint x: 470, startPoint y: 408, endPoint x: 463, endPoint y: 398, distance: 11.7
click at [470, 408] on input "text" at bounding box center [516, 406] width 195 height 18
type input "Insurance"
click at [663, 112] on input "text" at bounding box center [725, 111] width 195 height 18
type input "6"
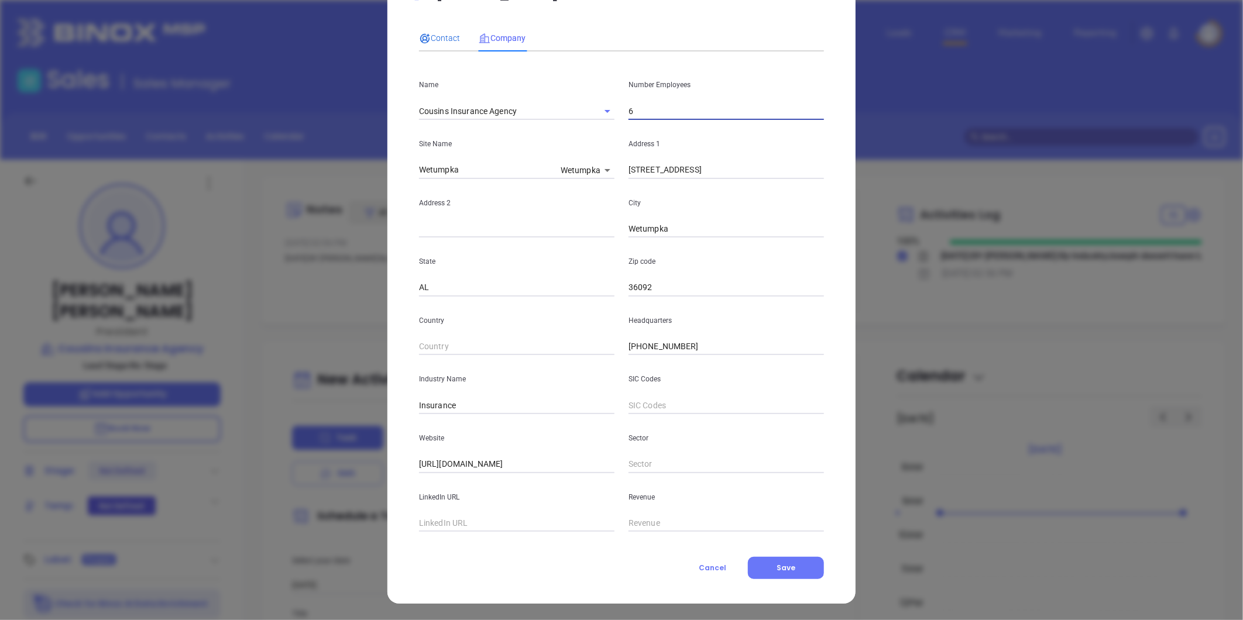
click at [435, 37] on span "Contact" at bounding box center [439, 37] width 41 height 9
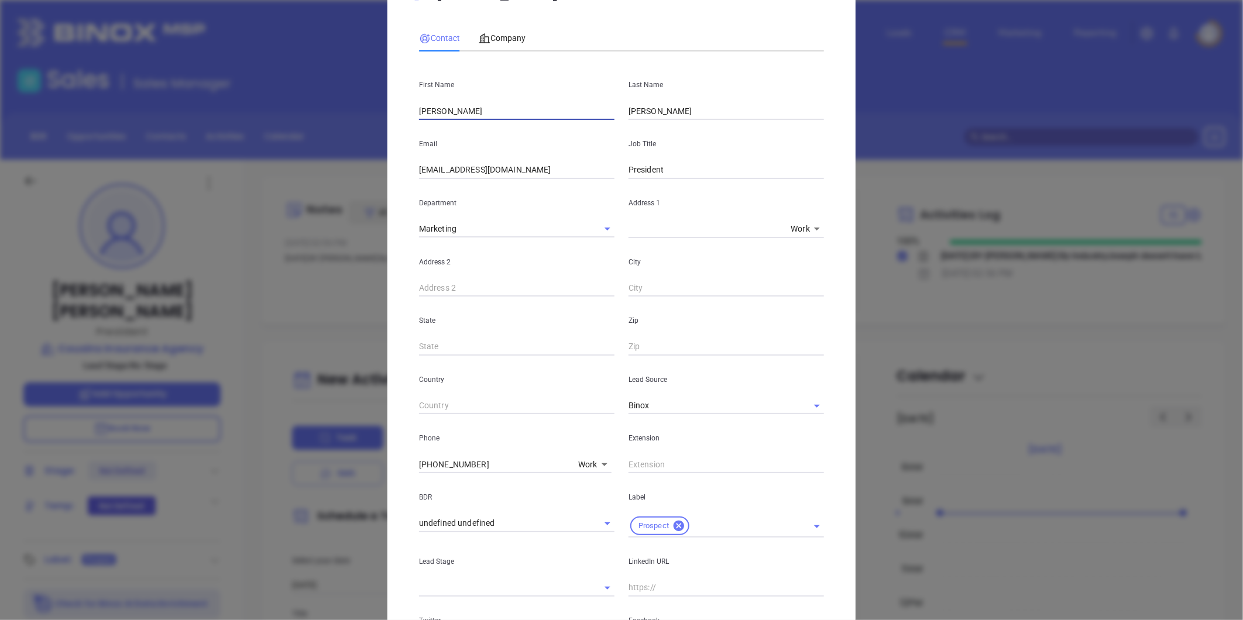
click at [446, 108] on input "Joseph" at bounding box center [516, 111] width 195 height 18
drag, startPoint x: 446, startPoint y: 108, endPoint x: 378, endPoint y: 120, distance: 68.9
click at [378, 120] on div "Joseph Bennett Contact Company First Name Joseph Last Name Bennett Email cia-1@…" at bounding box center [621, 310] width 1243 height 620
type input "Michael"
drag, startPoint x: 671, startPoint y: 167, endPoint x: 569, endPoint y: 178, distance: 102.3
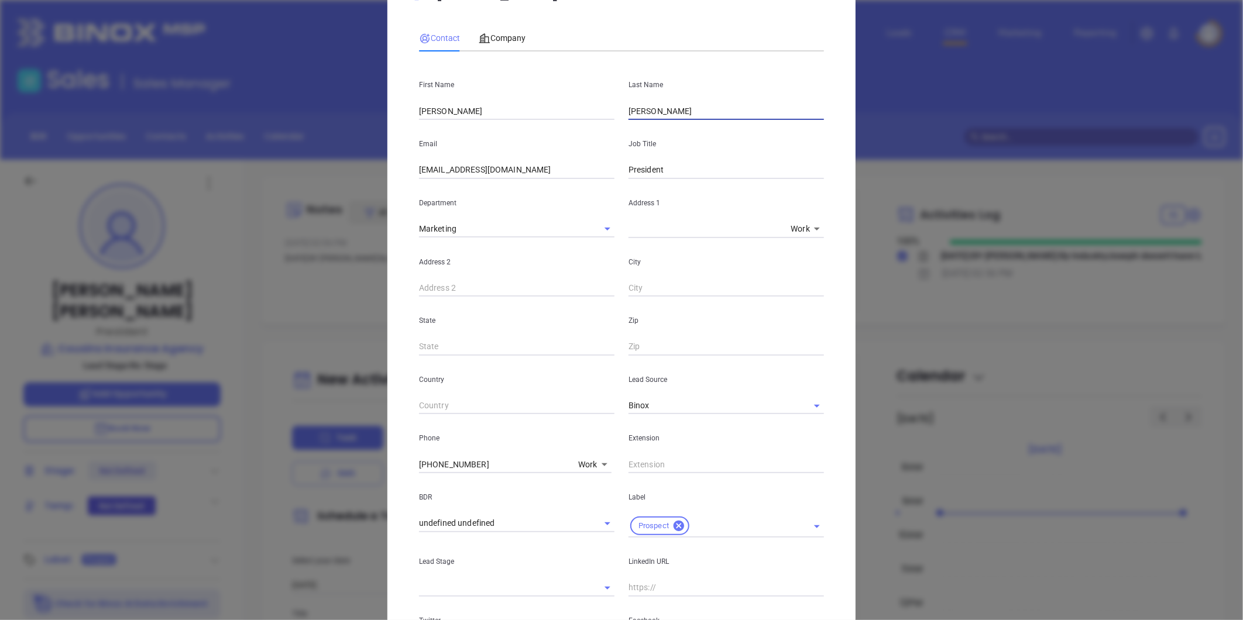
click at [580, 183] on div "First Name Michael Last Name Bennett Email cia-1@cousinsins.com Job Title Presi…" at bounding box center [621, 390] width 405 height 659
type input "o"
type input "Owner"
click at [518, 33] on span "Company" at bounding box center [502, 37] width 47 height 9
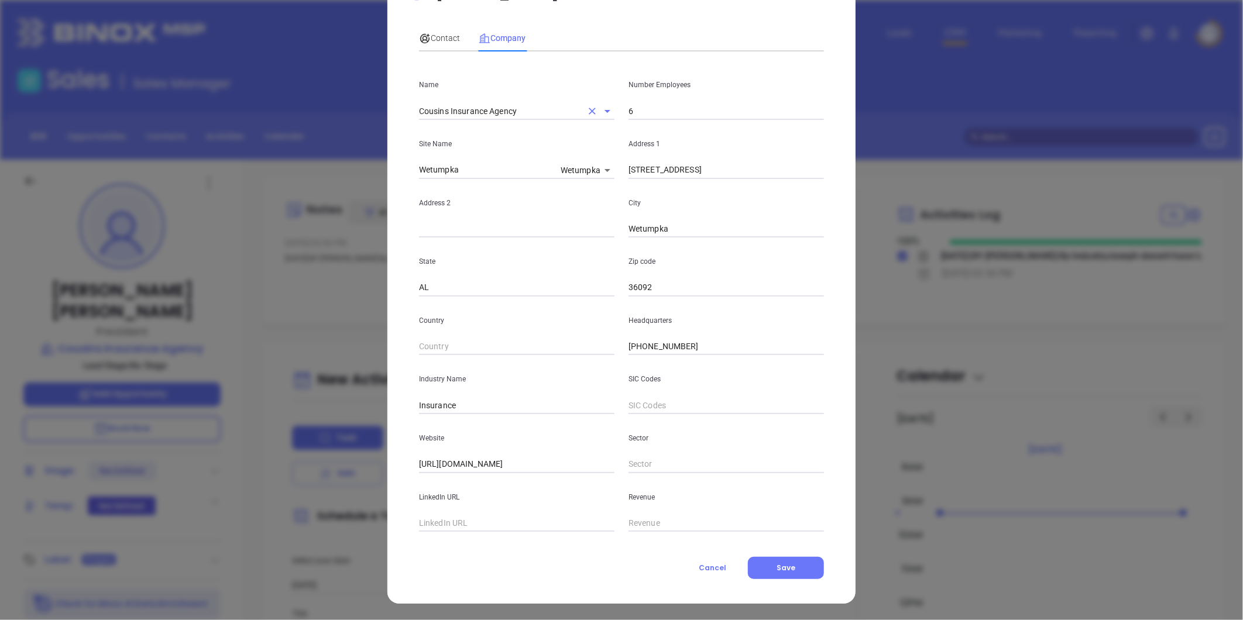
click at [470, 110] on input "Cousins Insurance Agency" at bounding box center [500, 110] width 163 height 17
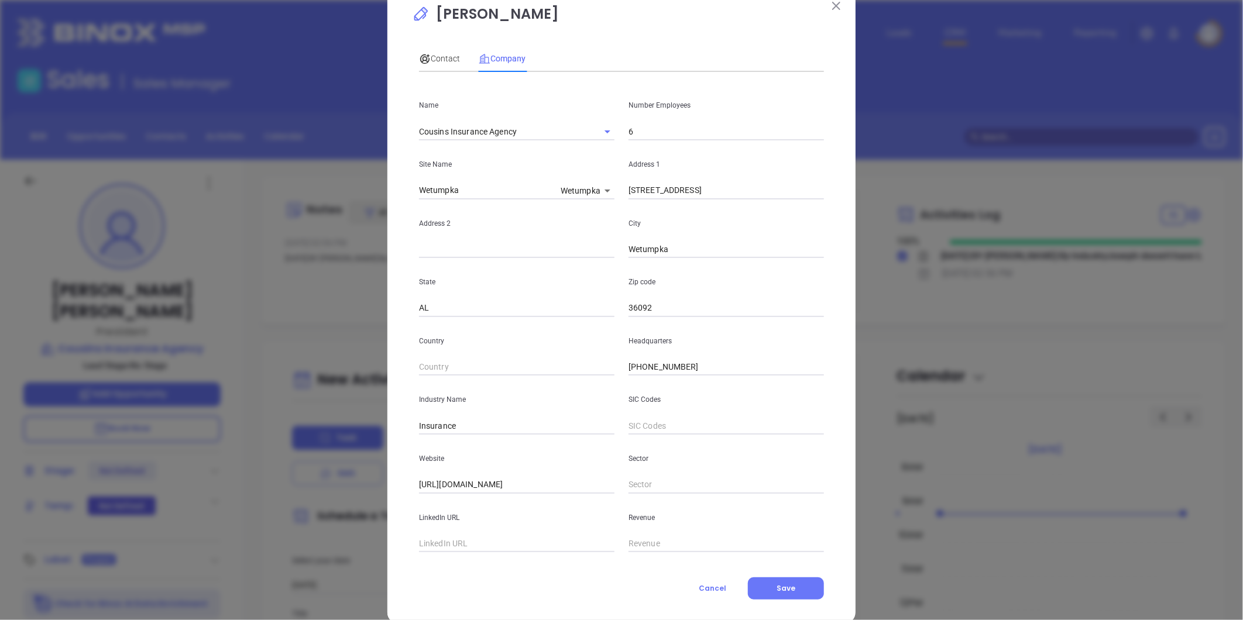
scroll to position [0, 0]
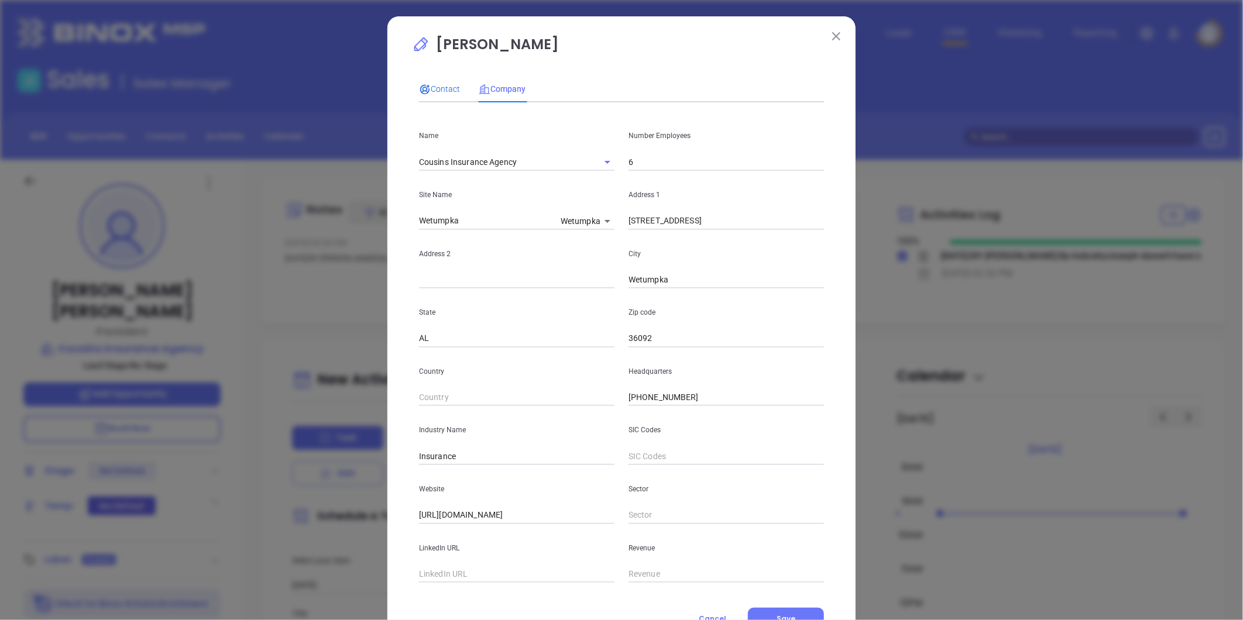
click at [446, 89] on span "Contact" at bounding box center [439, 88] width 41 height 9
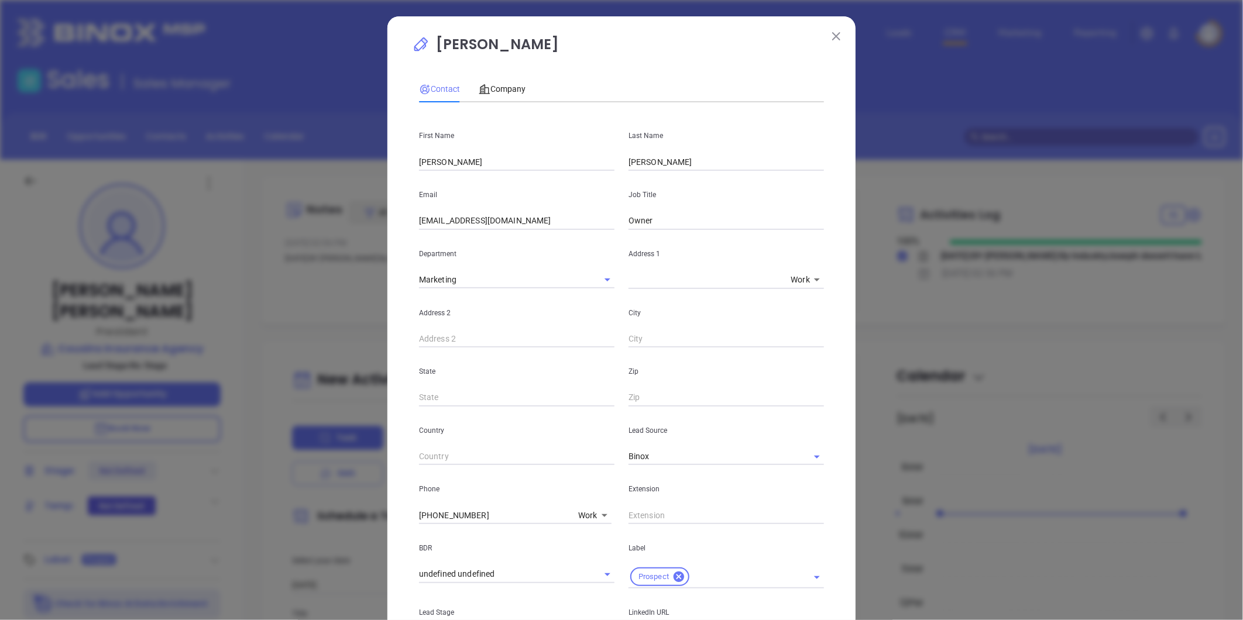
drag, startPoint x: 502, startPoint y: 220, endPoint x: 329, endPoint y: 236, distance: 173.9
click at [329, 236] on div "Joseph Bennett Contact Company First Name Michael Last Name Bennett Email cia-1…" at bounding box center [621, 310] width 1243 height 620
drag, startPoint x: 501, startPoint y: 186, endPoint x: 513, endPoint y: 187, distance: 11.8
click at [504, 185] on div "Email cia-1@cousinsins.com" at bounding box center [516, 200] width 209 height 59
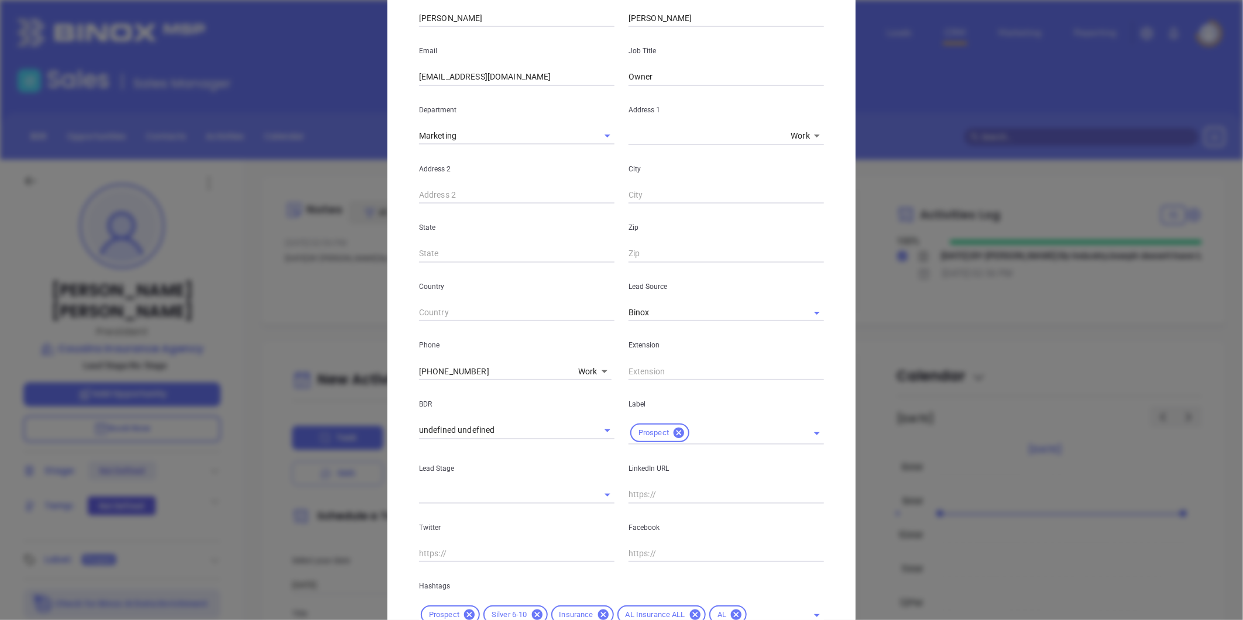
scroll to position [239, 0]
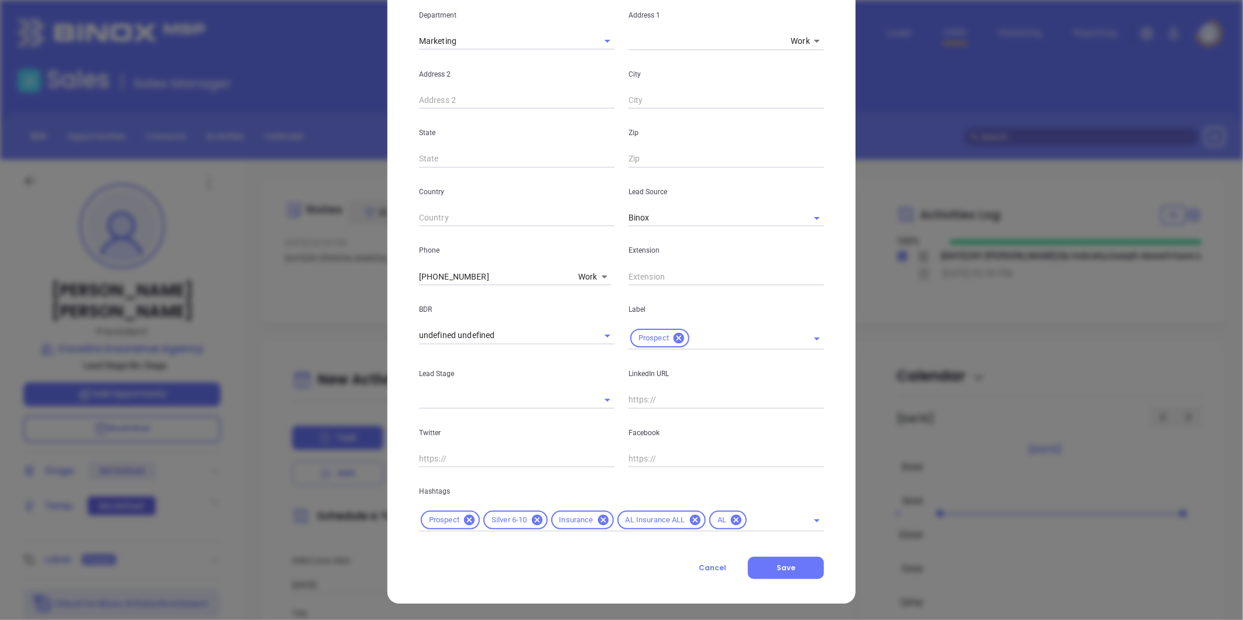
click at [644, 398] on input "text" at bounding box center [725, 400] width 195 height 18
paste input "linkedin.com/in/michael-bennett-46886316a"
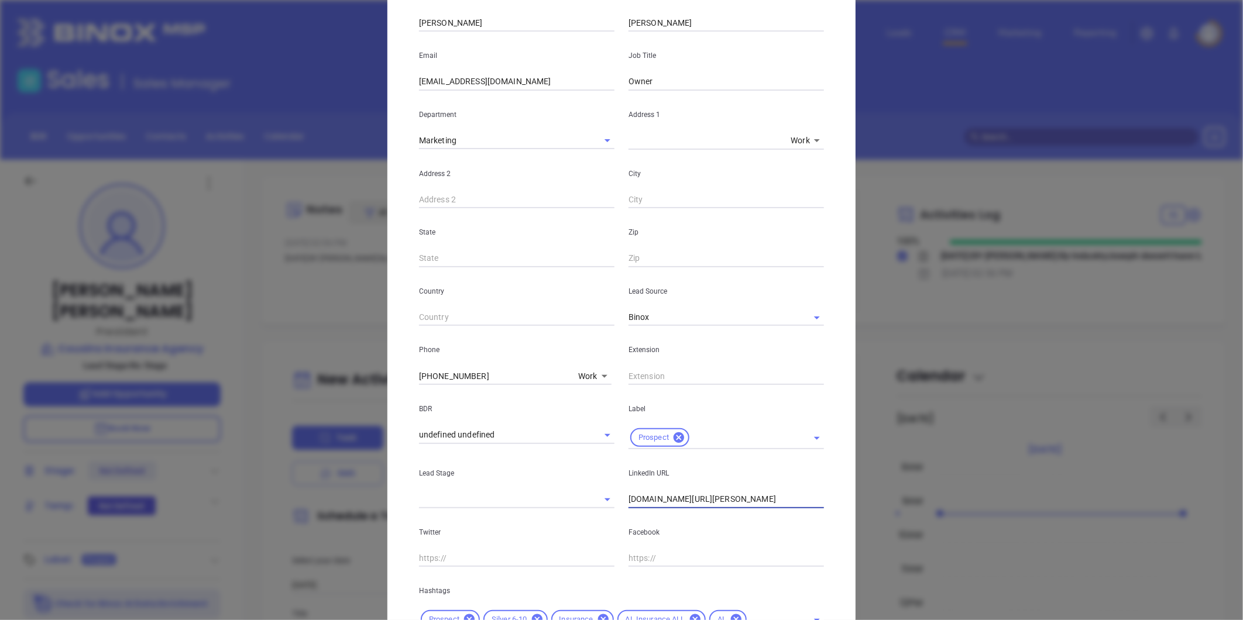
scroll to position [0, 0]
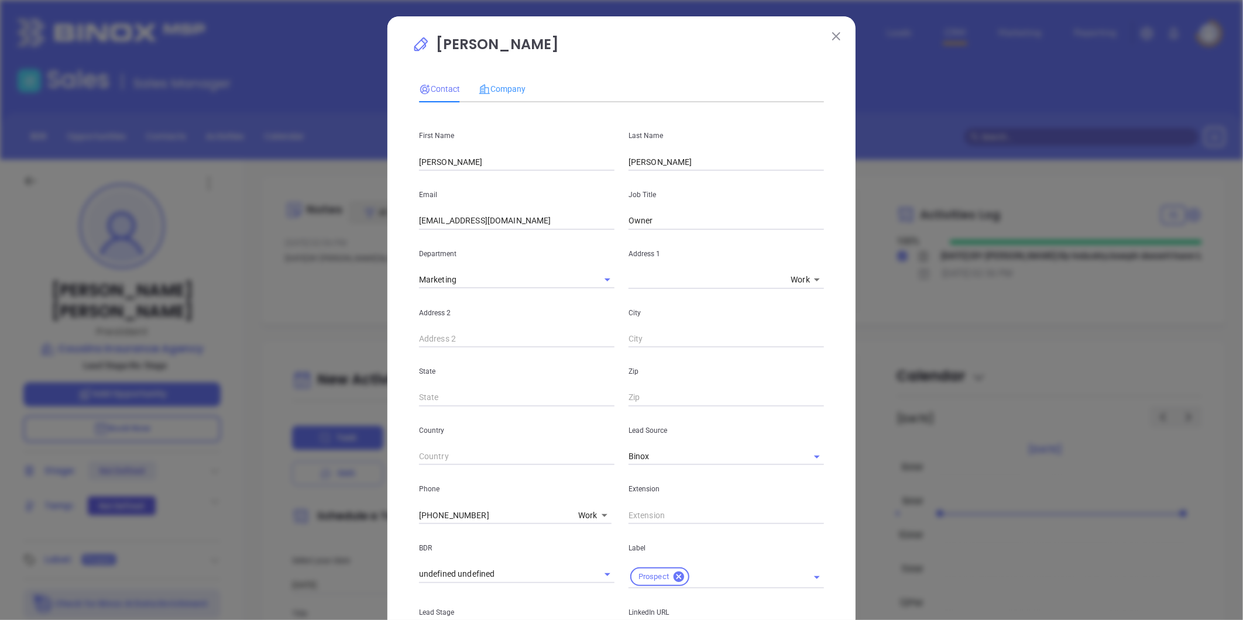
type input "www.linkedin.com/in/michael-bennett-46886316a"
click at [501, 79] on div "Company" at bounding box center [502, 88] width 47 height 27
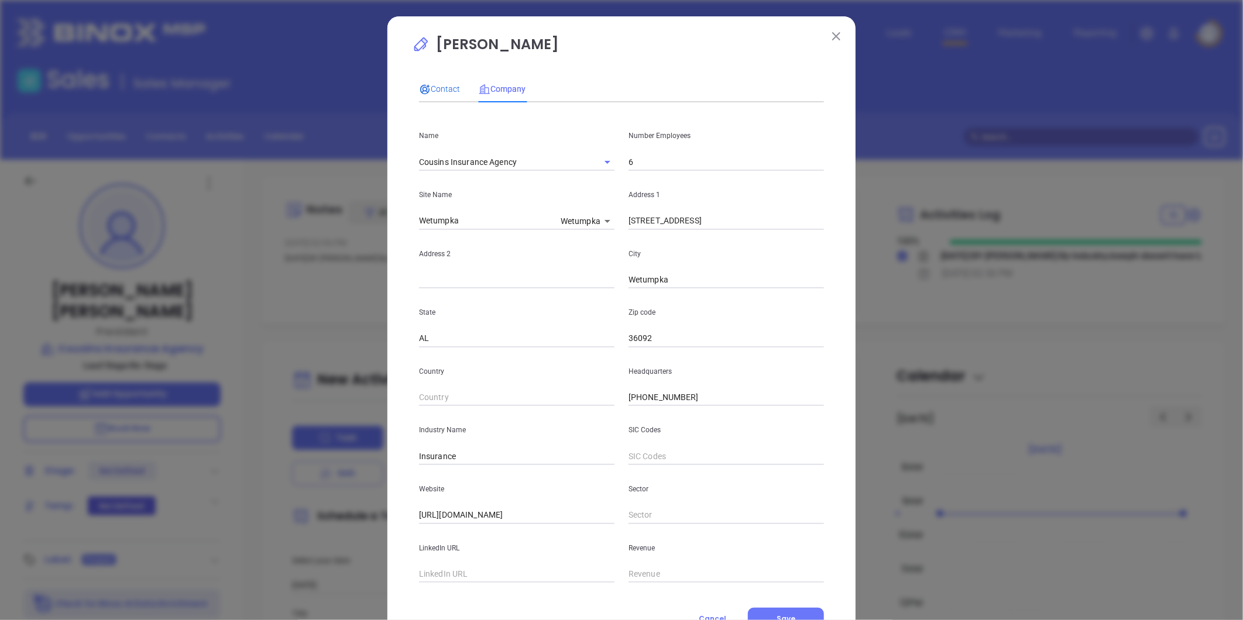
click at [440, 90] on span "Contact" at bounding box center [439, 88] width 41 height 9
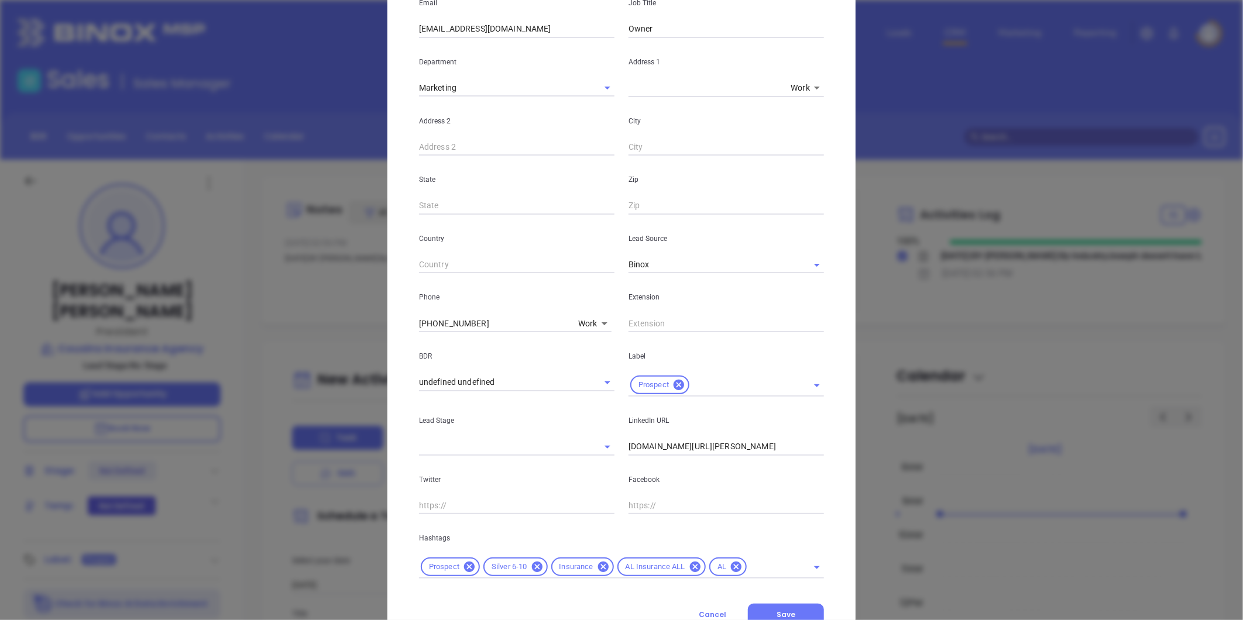
scroll to position [239, 0]
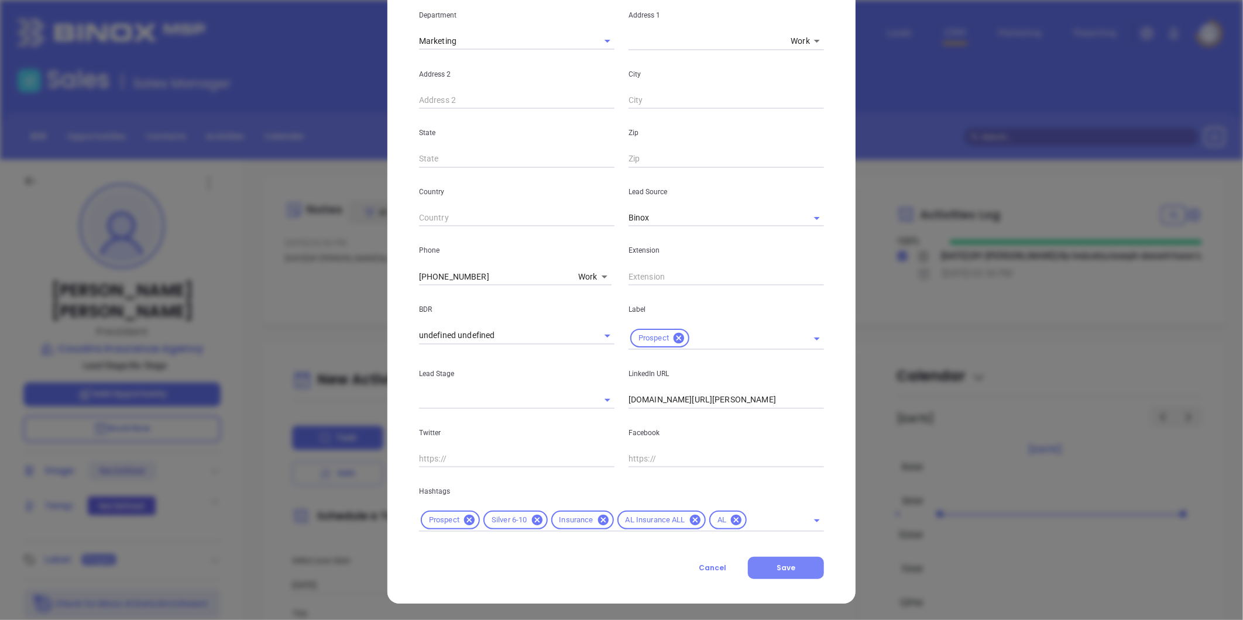
click at [789, 566] on button "Save" at bounding box center [786, 568] width 76 height 22
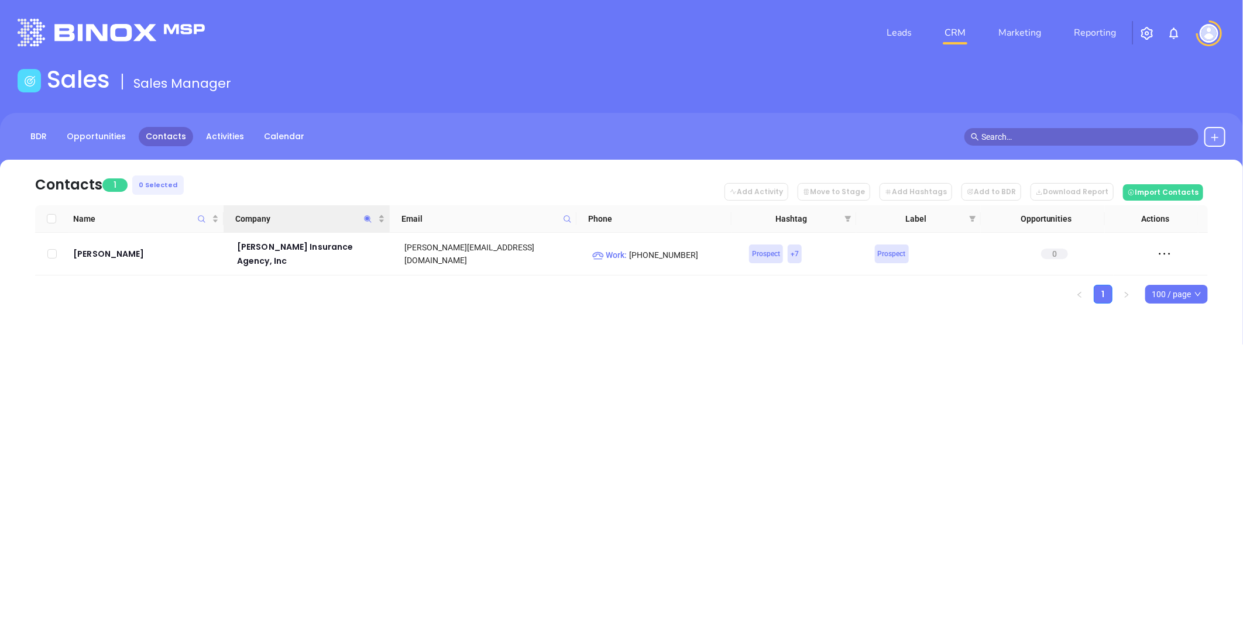
click at [366, 220] on icon "Company" at bounding box center [367, 219] width 9 height 9
click at [412, 377] on div "Leads CRM Marketing Reporting Financial Leads Leads Sales Sales Manager BDR Opp…" at bounding box center [621, 310] width 1243 height 620
click at [367, 218] on icon "Company" at bounding box center [367, 218] width 7 height 7
click at [358, 350] on div "Leads CRM Marketing Reporting Financial Leads Leads Sales Sales Manager BDR Opp…" at bounding box center [621, 310] width 1243 height 620
click at [367, 217] on icon "Company" at bounding box center [367, 218] width 7 height 7
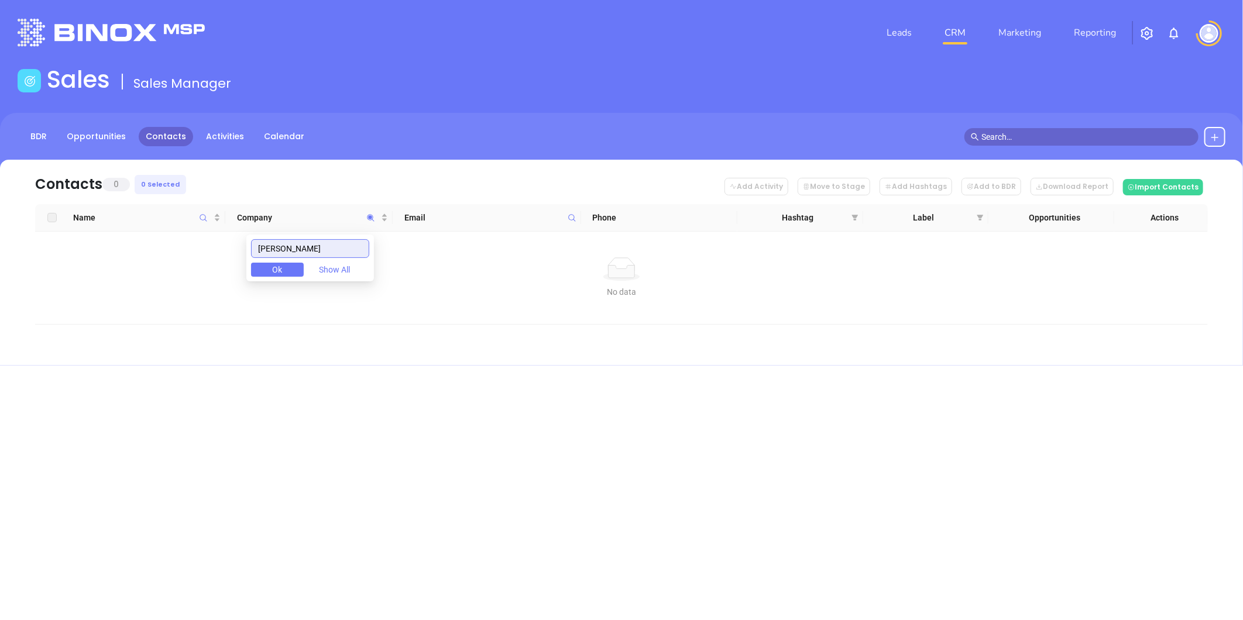
drag, startPoint x: 329, startPoint y: 250, endPoint x: 216, endPoint y: 250, distance: 112.3
click at [216, 250] on body "Leads CRM Marketing Reporting Financial Leads Leads Sales Sales Manager BDR Opp…" at bounding box center [621, 310] width 1243 height 620
paste input "John A. Robertson"
drag, startPoint x: 340, startPoint y: 243, endPoint x: -39, endPoint y: 204, distance: 380.6
click at [0, 204] on html "Leads CRM Marketing Reporting Financial Leads Leads Sales Sales Manager BDR Opp…" at bounding box center [621, 310] width 1243 height 620
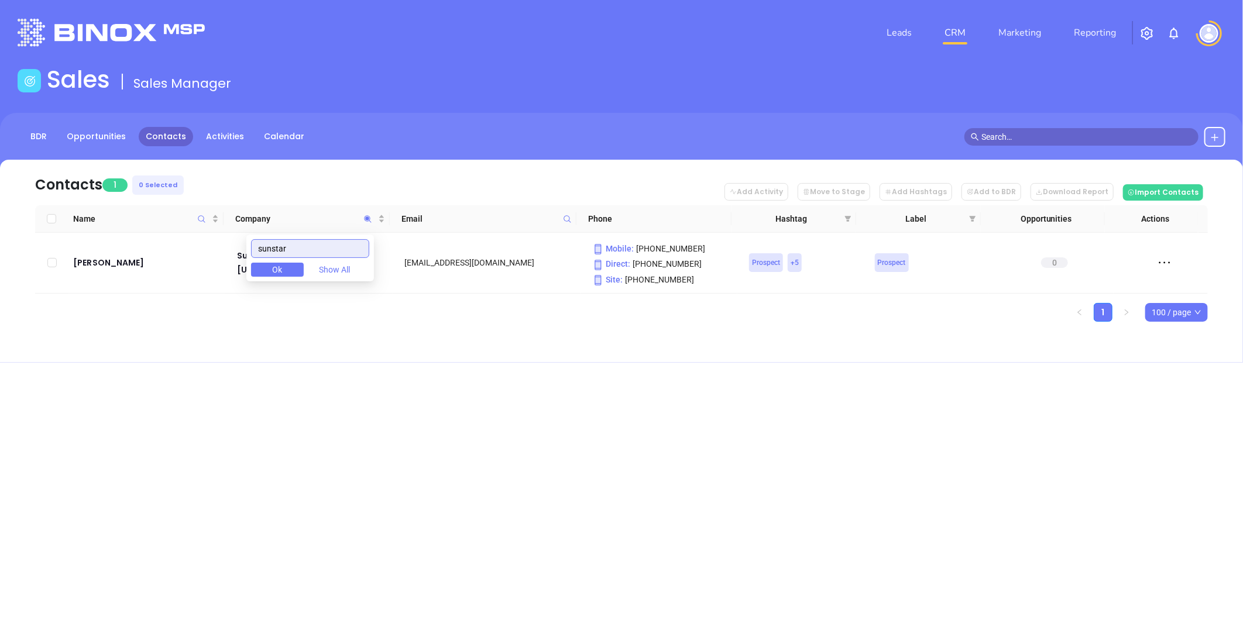
type input "sunstar"
click at [322, 339] on div "Contacts 1 0 Selected Add Activity Move to Stage Add Hashtags Add to BDR Downlo…" at bounding box center [621, 261] width 1243 height 203
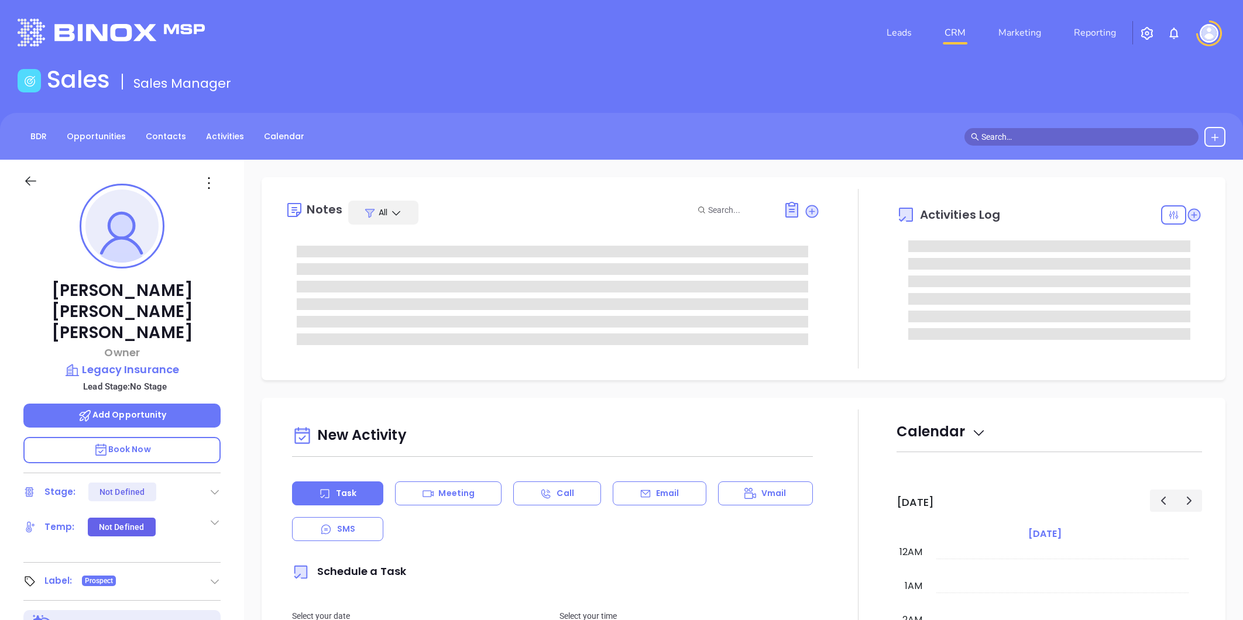
type input "[PERSON_NAME]"
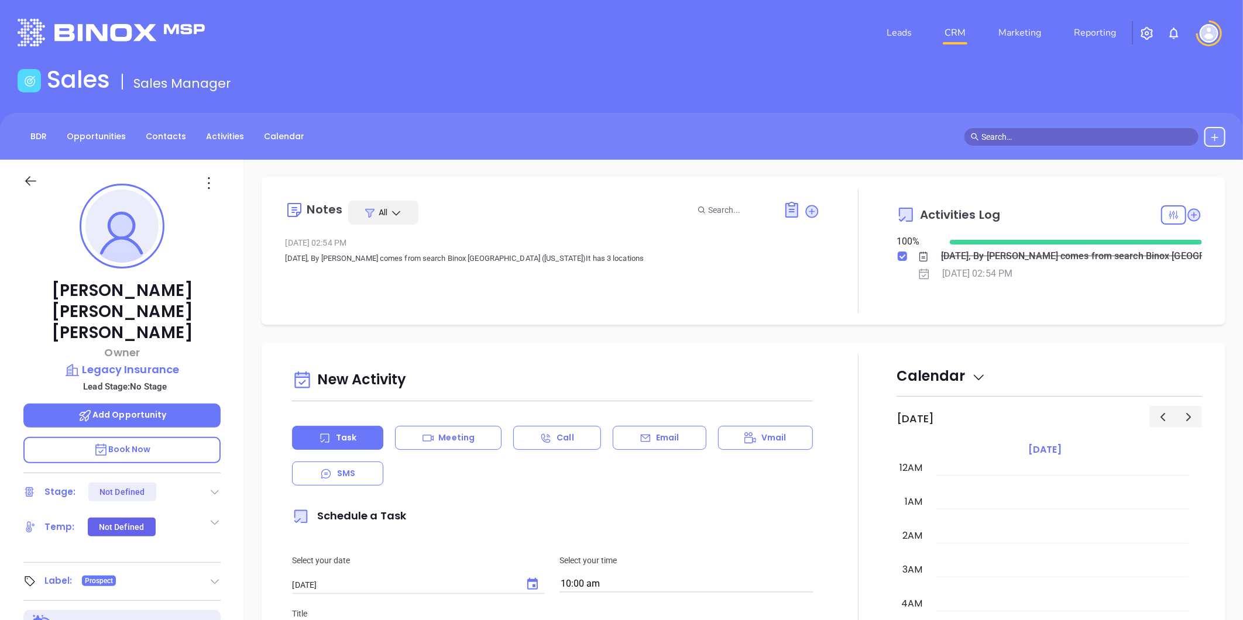
scroll to position [272, 0]
click at [209, 184] on icon at bounding box center [209, 183] width 19 height 19
click at [231, 307] on div "Edit" at bounding box center [266, 308] width 115 height 13
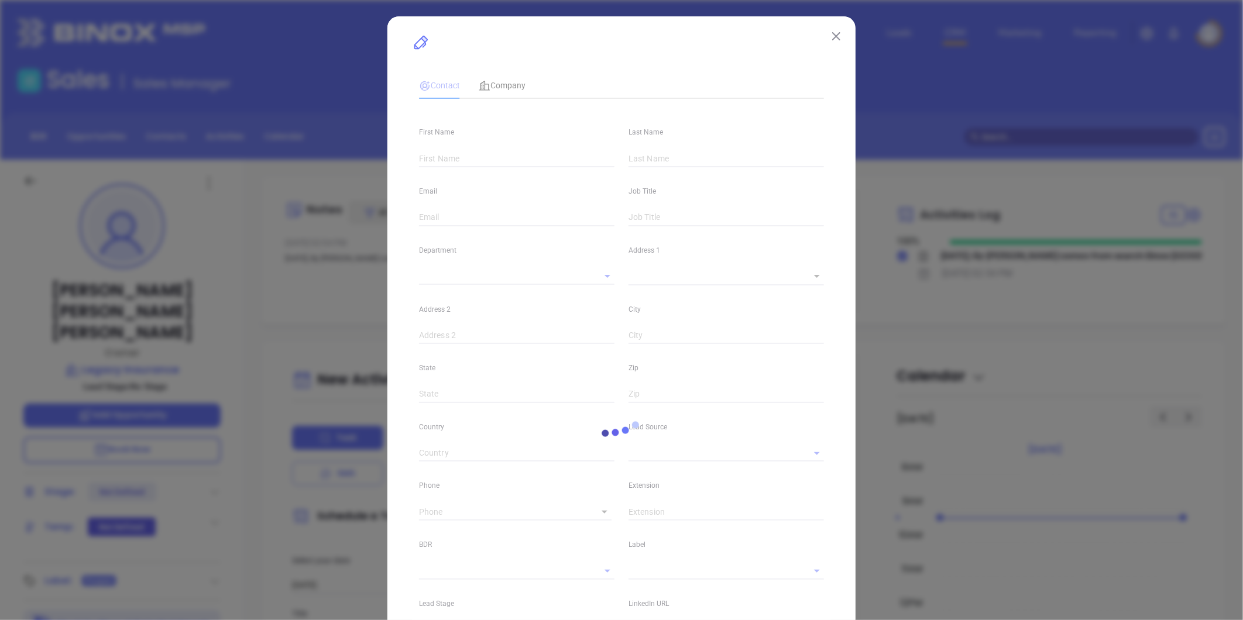
type input "[PERSON_NAME] [PERSON_NAME]"
type input "[PERSON_NAME]"
type input "[EMAIL_ADDRESS][DOMAIN_NAME]"
type input "Owner"
type input "1"
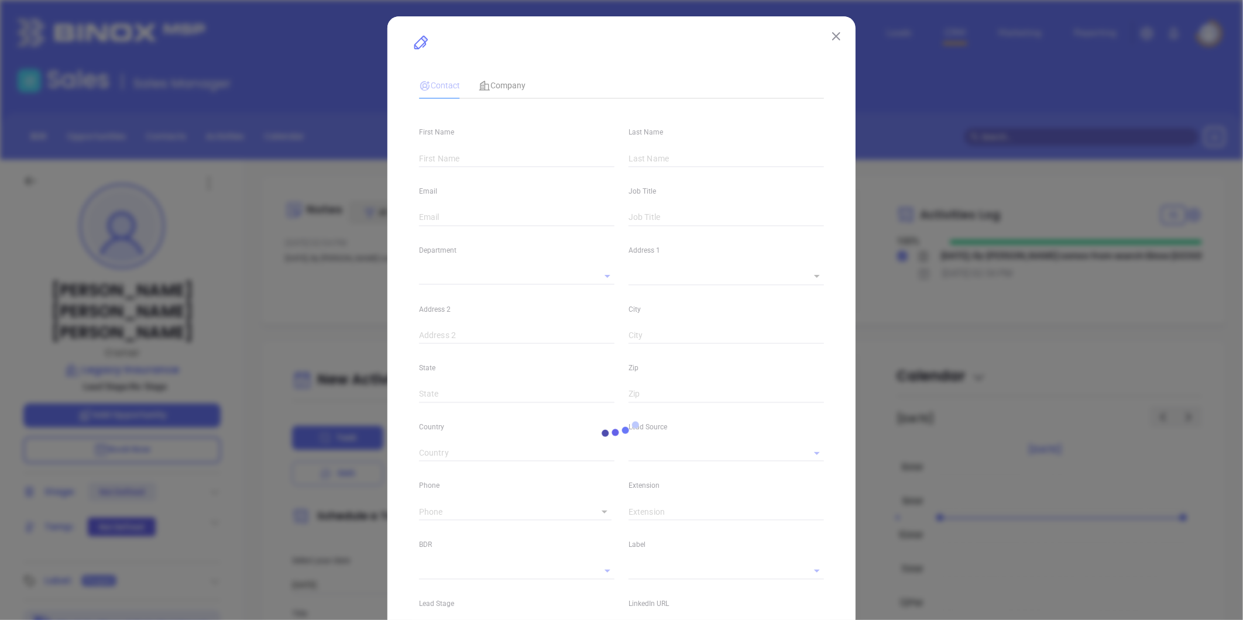
type input "[DOMAIN_NAME][URL][PERSON_NAME]"
type input "Marketing"
type input "Binox"
type input "undefined undefined"
type input "[PHONE_NUMBER]"
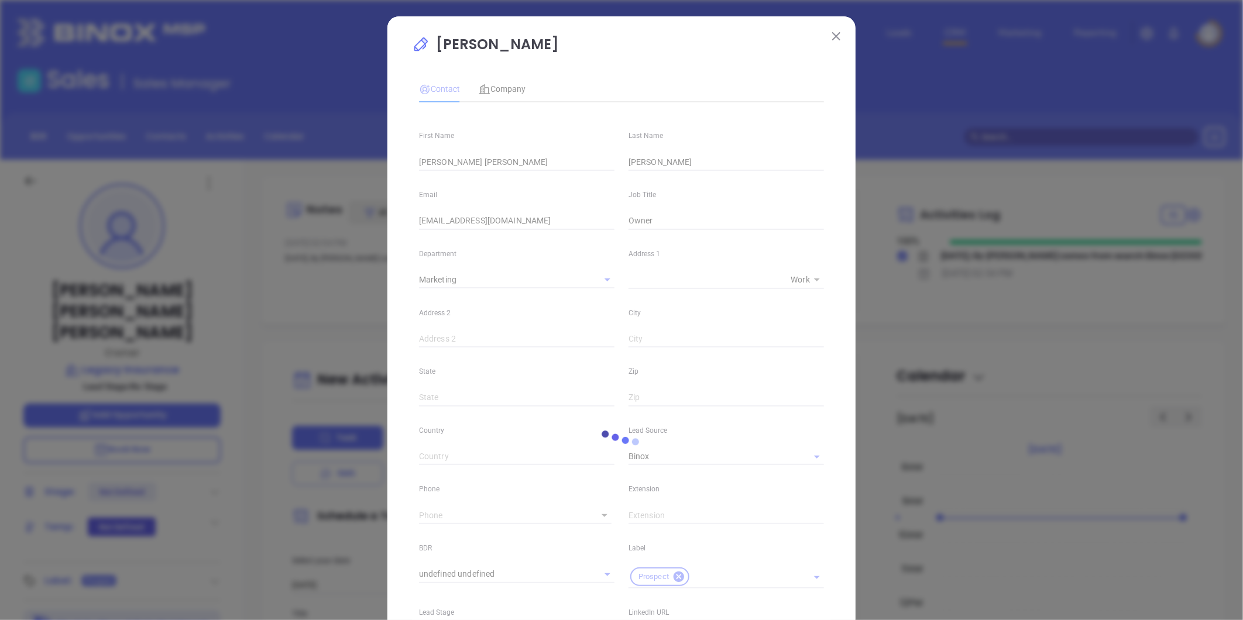
type input "1"
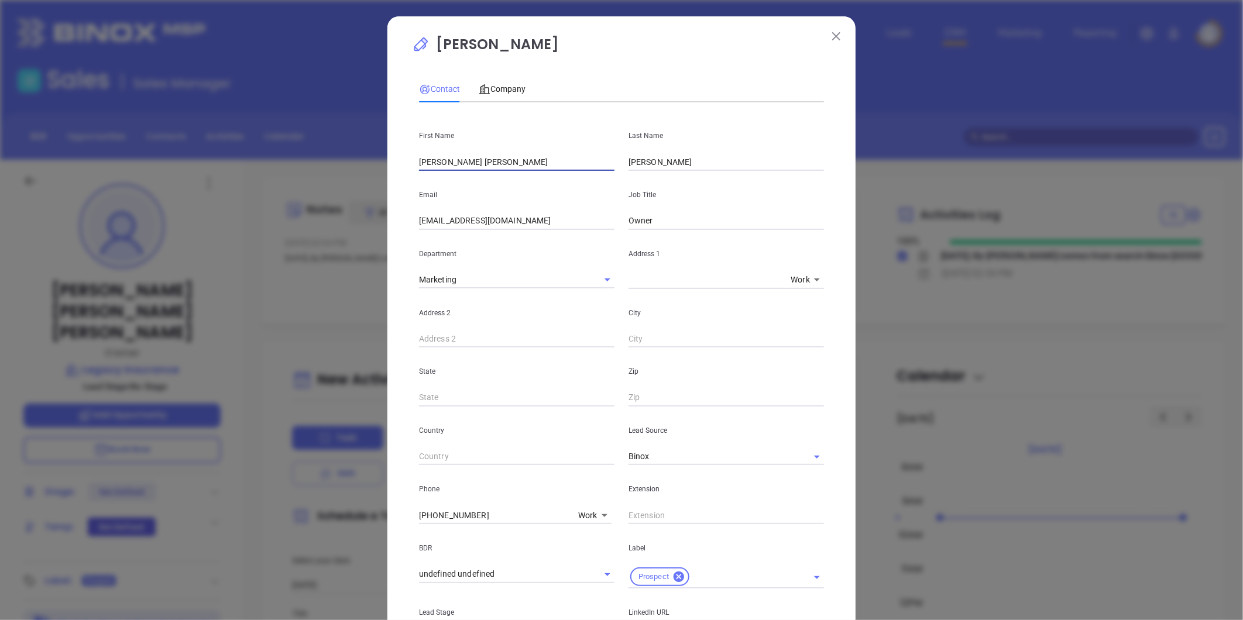
drag, startPoint x: 477, startPoint y: 160, endPoint x: 284, endPoint y: 174, distance: 194.1
click at [284, 174] on div "Joe Bob Whitt Contact Company First Name Joe Bob Last Name Whitt Email joebob@l…" at bounding box center [621, 310] width 1243 height 620
type input "Jessica"
type input "Smith"
click at [538, 223] on input "joebob@legacyinsurance.org" at bounding box center [516, 221] width 195 height 18
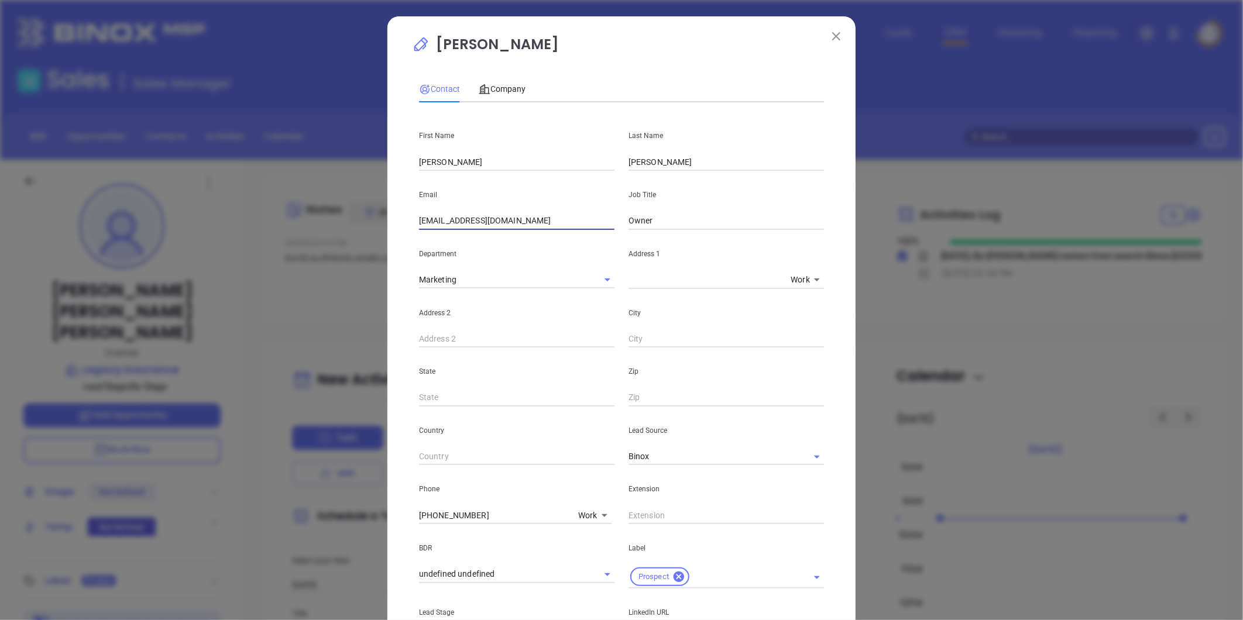
drag, startPoint x: 525, startPoint y: 224, endPoint x: 330, endPoint y: 242, distance: 195.6
click at [252, 253] on div "Joe Bob Whitt Contact Company First Name Jessica Last Name Smith Email joebob@l…" at bounding box center [621, 310] width 1243 height 620
paste input "essica"
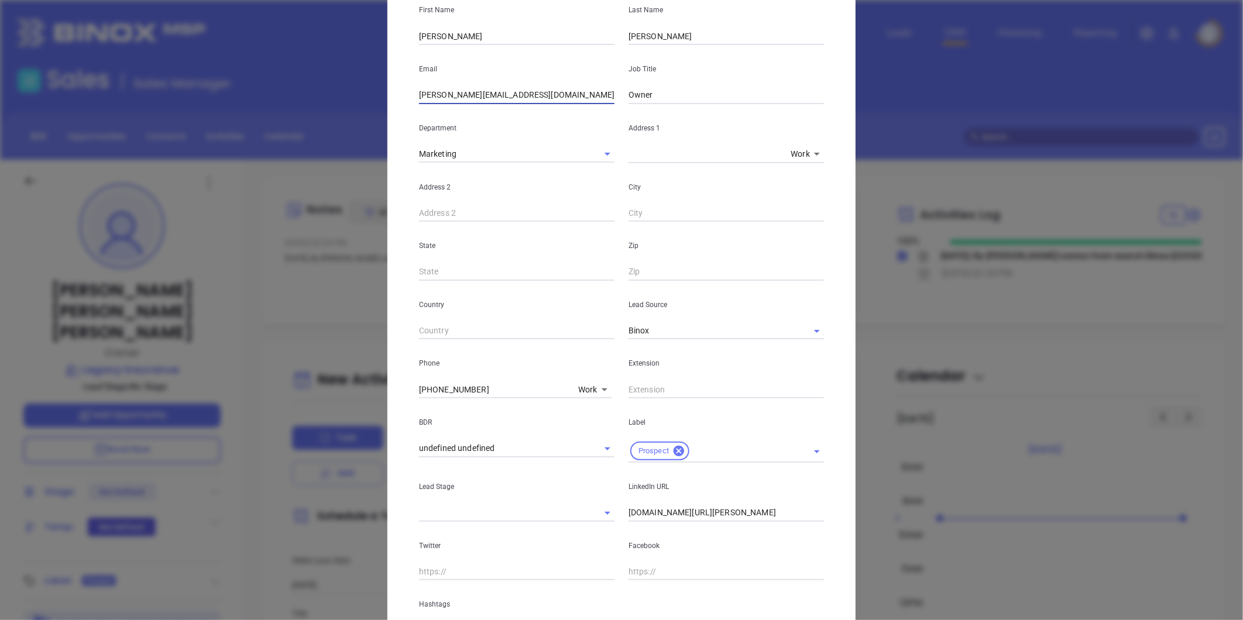
scroll to position [130, 0]
type input "jessica@legacyinsurance.org"
click at [671, 504] on input "www.linkedin.com/in/joe-bob-whitt-b3185433" at bounding box center [725, 509] width 195 height 18
click at [670, 504] on input "www.linkedin.com/in/joe-bob-whitt-b3185433" at bounding box center [725, 509] width 195 height 18
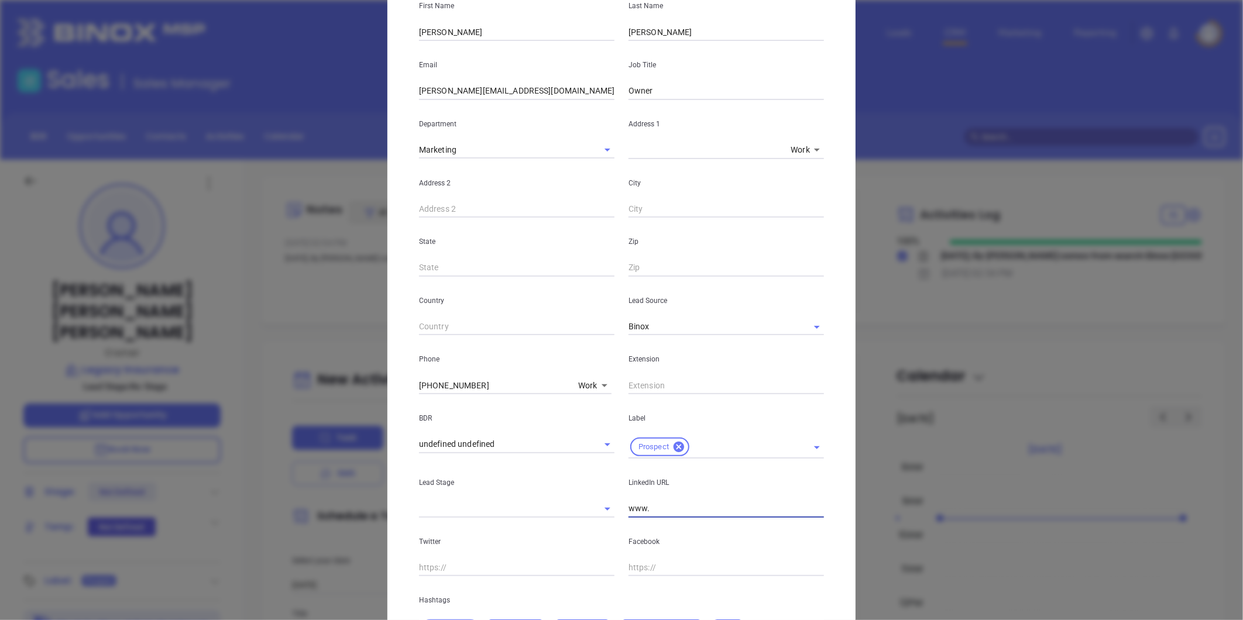
paste input "linkedin.com/in/jessica-smith-96bb24a"
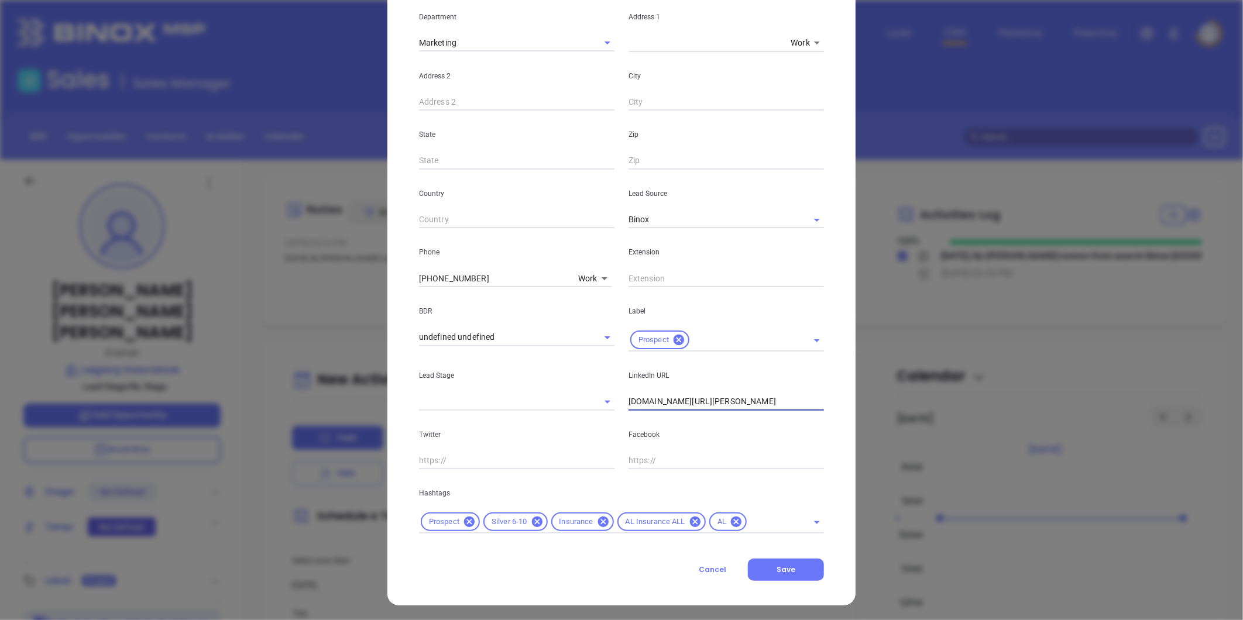
scroll to position [239, 0]
type input "www.linkedin.com/in/jessica-smith-96bb24a"
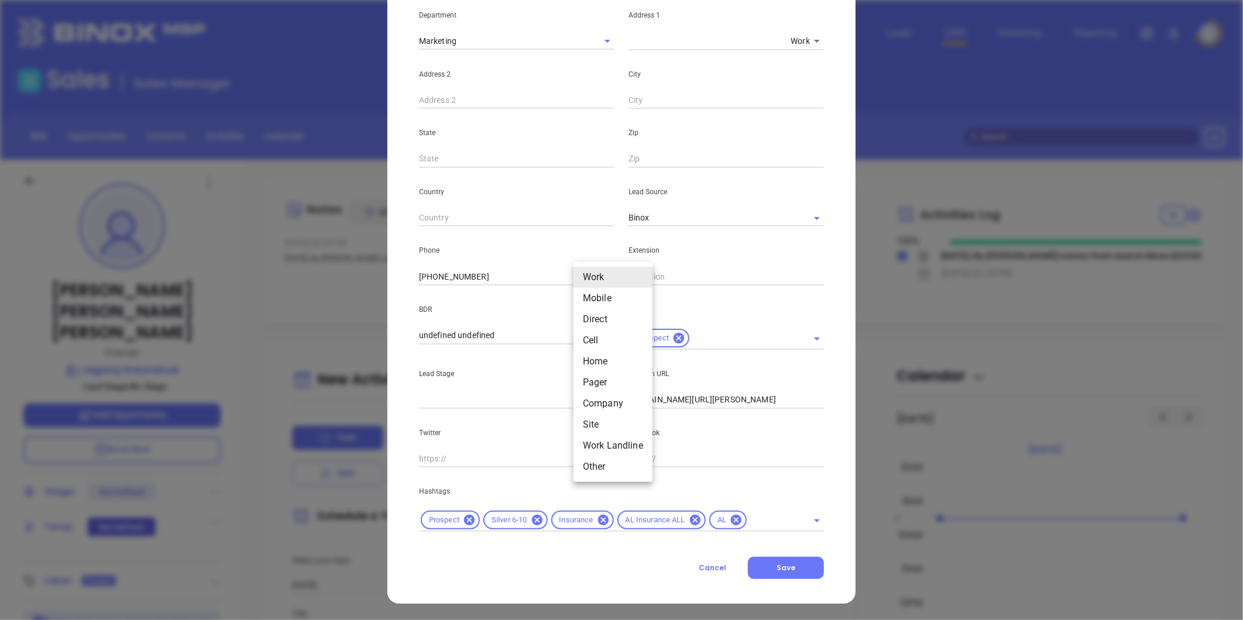
click at [582, 275] on body "Leads CRM Marketing Reporting Financial Leads Leads Sales Sales Manager BDR Opp…" at bounding box center [621, 310] width 1243 height 620
click at [590, 319] on li "Direct" at bounding box center [612, 319] width 79 height 21
type input "3"
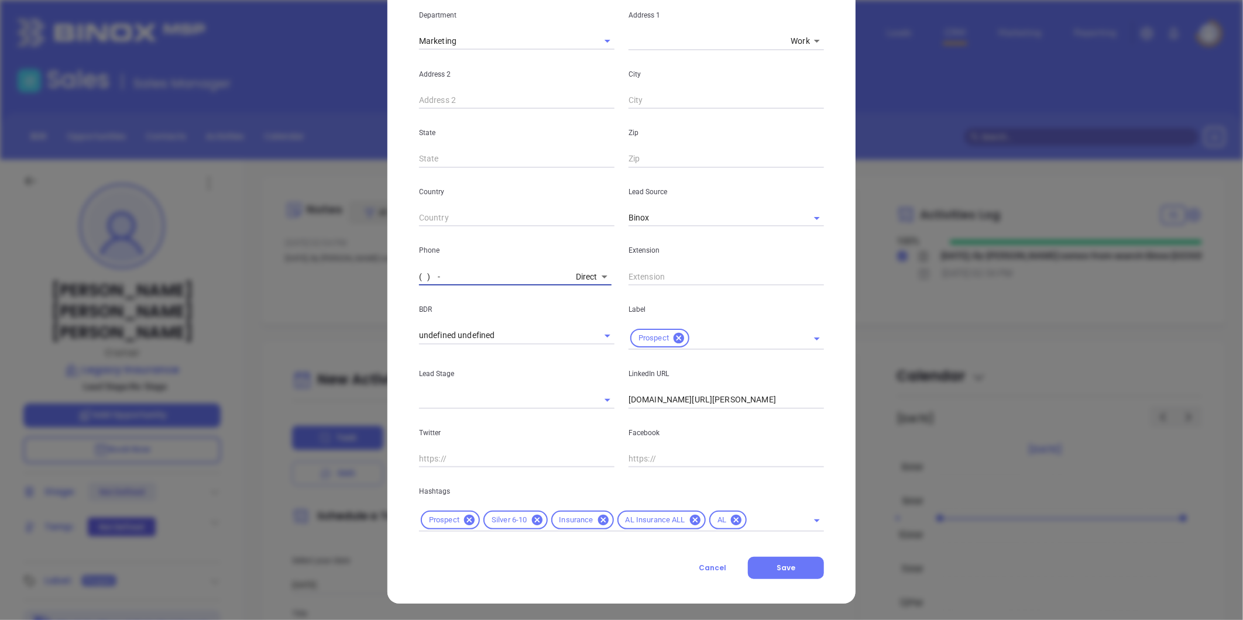
click at [459, 274] on input "( ) -" at bounding box center [495, 277] width 152 height 18
paste input "256) 429-2435"
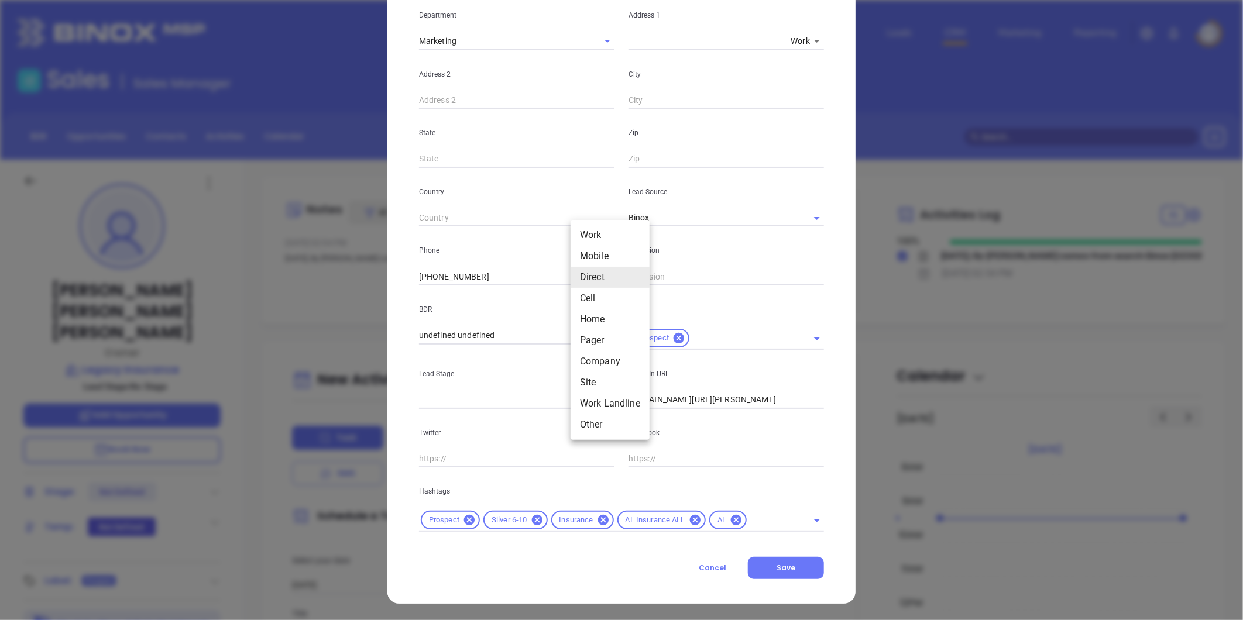
click at [574, 273] on body "Leads CRM Marketing Reporting Financial Leads Leads Sales Sales Manager BDR Opp…" at bounding box center [621, 310] width 1243 height 620
click at [599, 237] on li "Work" at bounding box center [609, 235] width 79 height 21
type input "(256) 325-3730"
type input "1"
drag, startPoint x: 479, startPoint y: 275, endPoint x: 301, endPoint y: 305, distance: 179.9
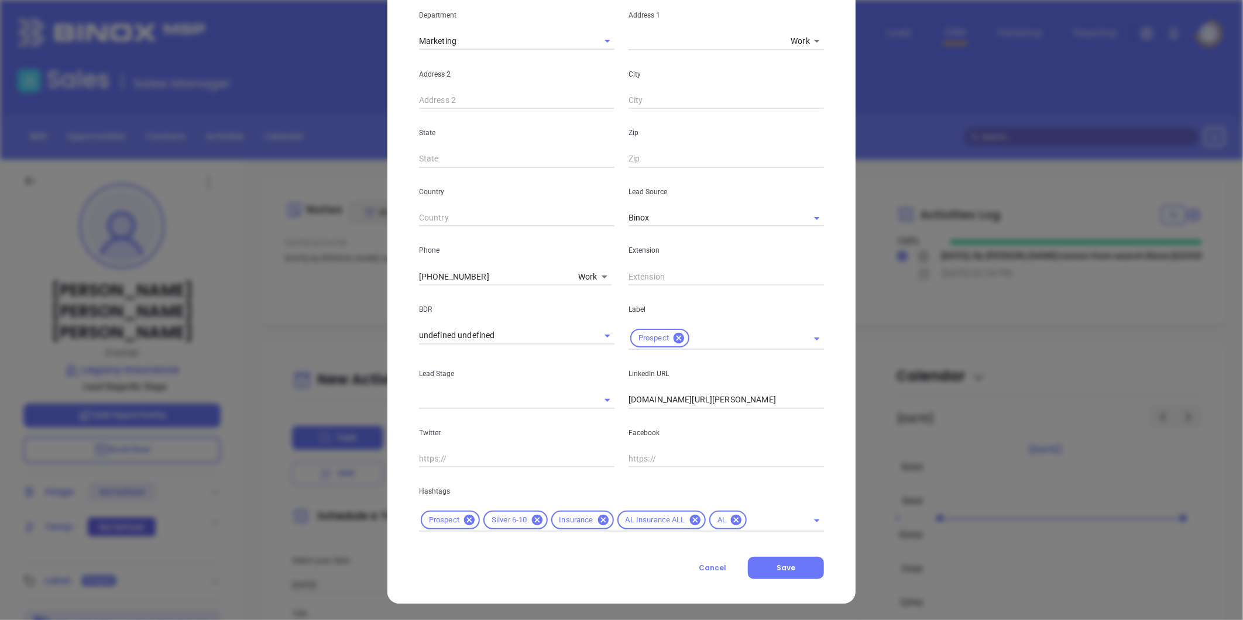
click at [301, 305] on div "Joe Bob Whitt Contact Company First Name Jessica Last Name Smith Email jessica@…" at bounding box center [621, 310] width 1243 height 620
type input "( ) -"
click at [582, 274] on body "Leads CRM Marketing Reporting Financial Leads Leads Sales Sales Manager BDR Opp…" at bounding box center [621, 310] width 1243 height 620
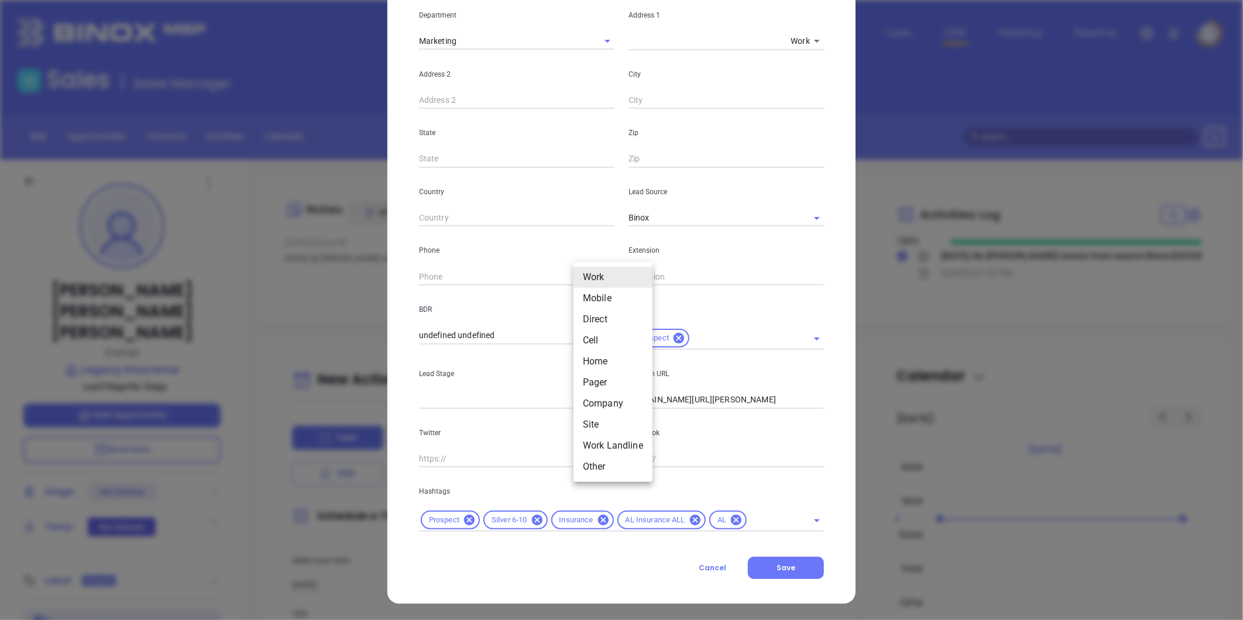
click at [594, 425] on li "Site" at bounding box center [612, 424] width 79 height 21
type input "11"
click at [474, 273] on input "( ) -" at bounding box center [499, 277] width 160 height 18
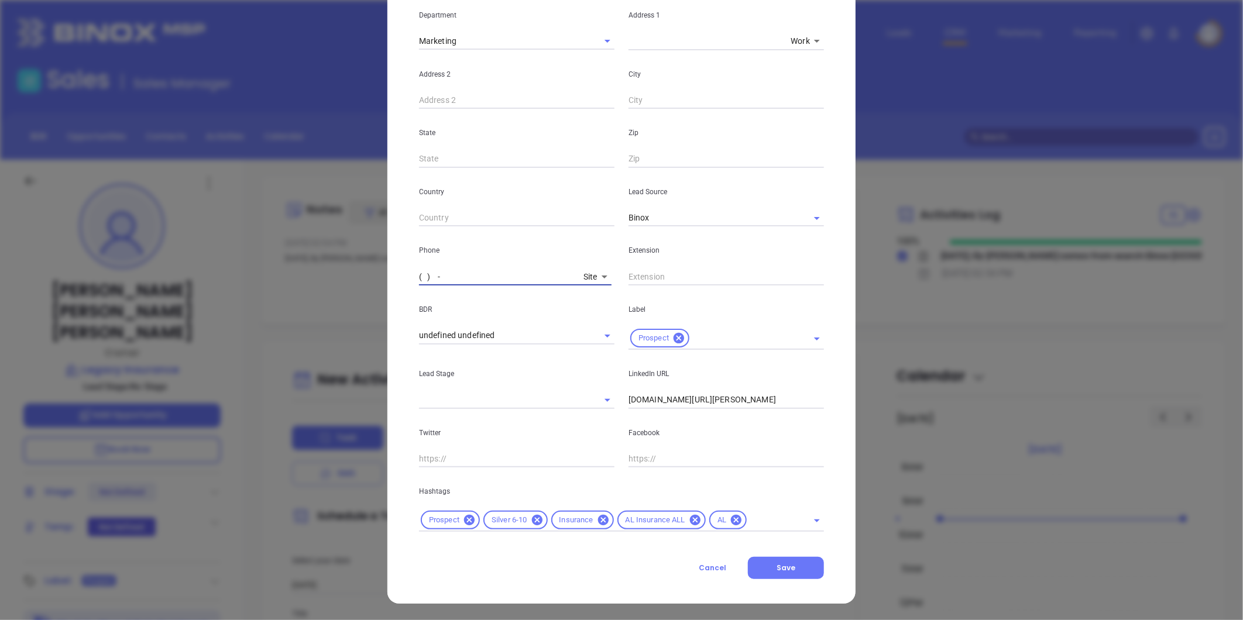
paste input "256) 325-3730"
type input "(256) 325-3730"
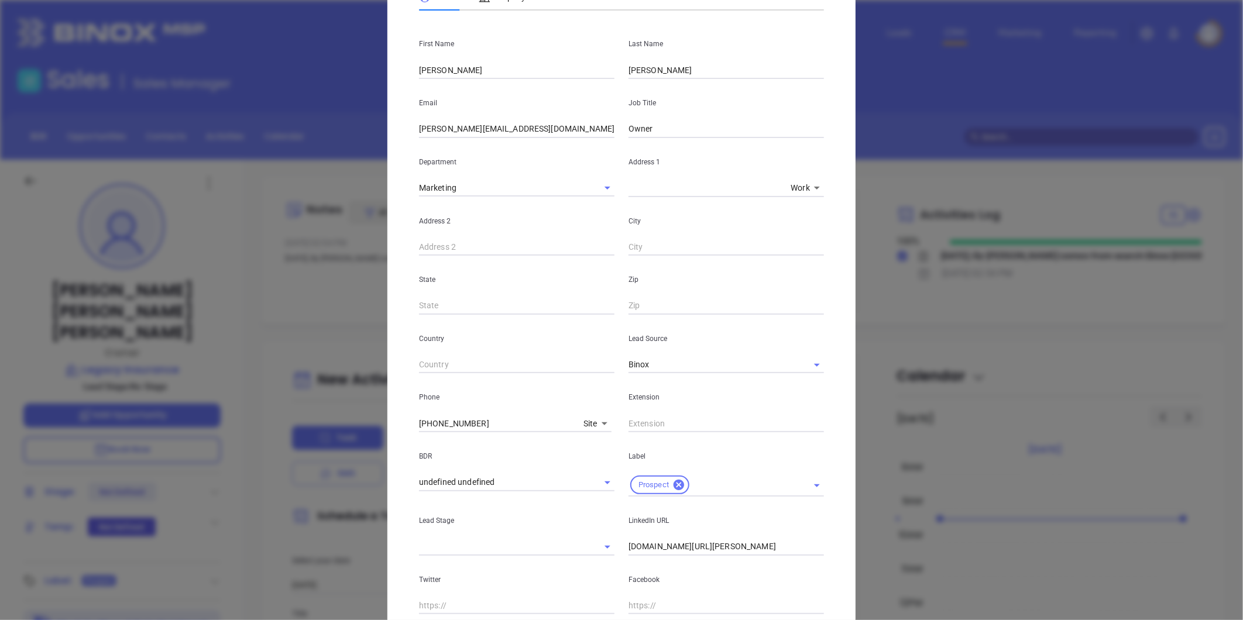
scroll to position [0, 0]
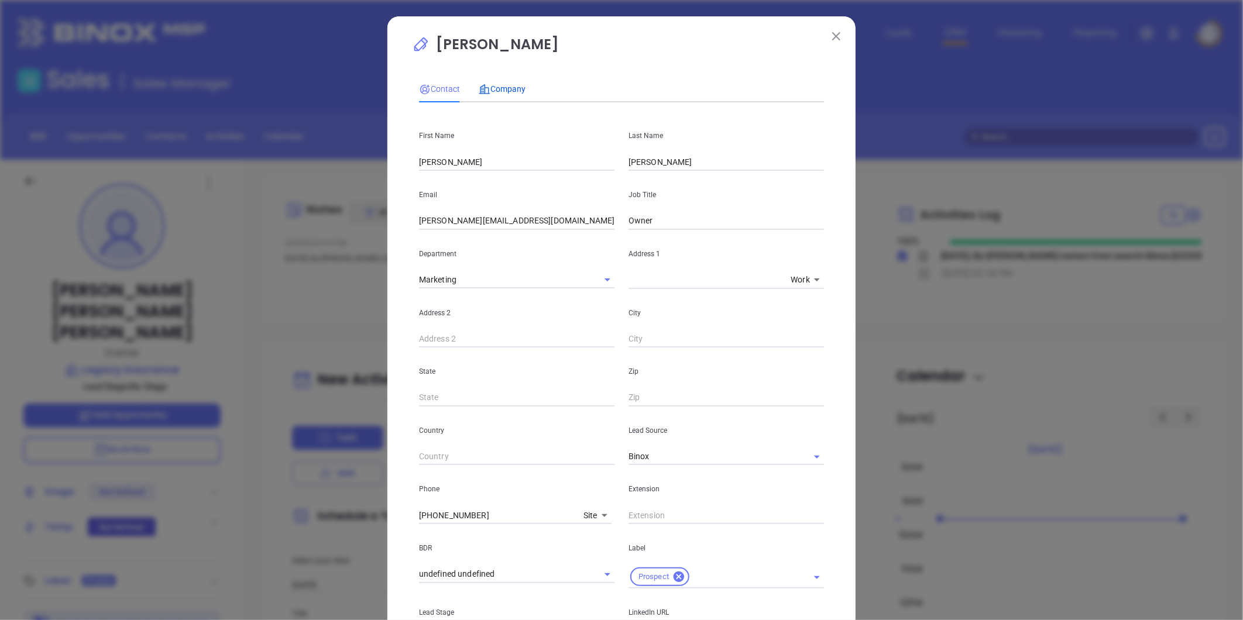
click at [502, 90] on span "Company" at bounding box center [502, 88] width 47 height 9
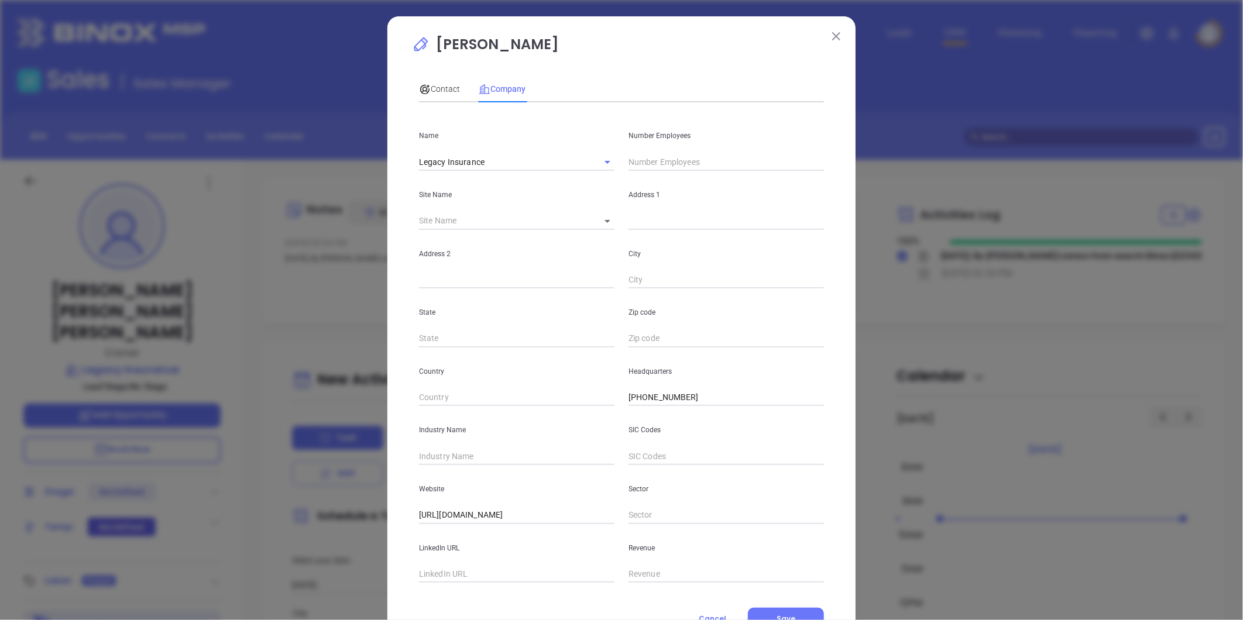
click at [652, 161] on input "text" at bounding box center [725, 162] width 195 height 18
type input "9"
click at [483, 291] on div "State" at bounding box center [516, 317] width 209 height 59
click at [600, 219] on body "Leads CRM Marketing Reporting Financial Leads Leads Sales Sales Manager BDR Opp…" at bounding box center [621, 310] width 1243 height 620
click at [616, 220] on li "Madison" at bounding box center [640, 221] width 109 height 21
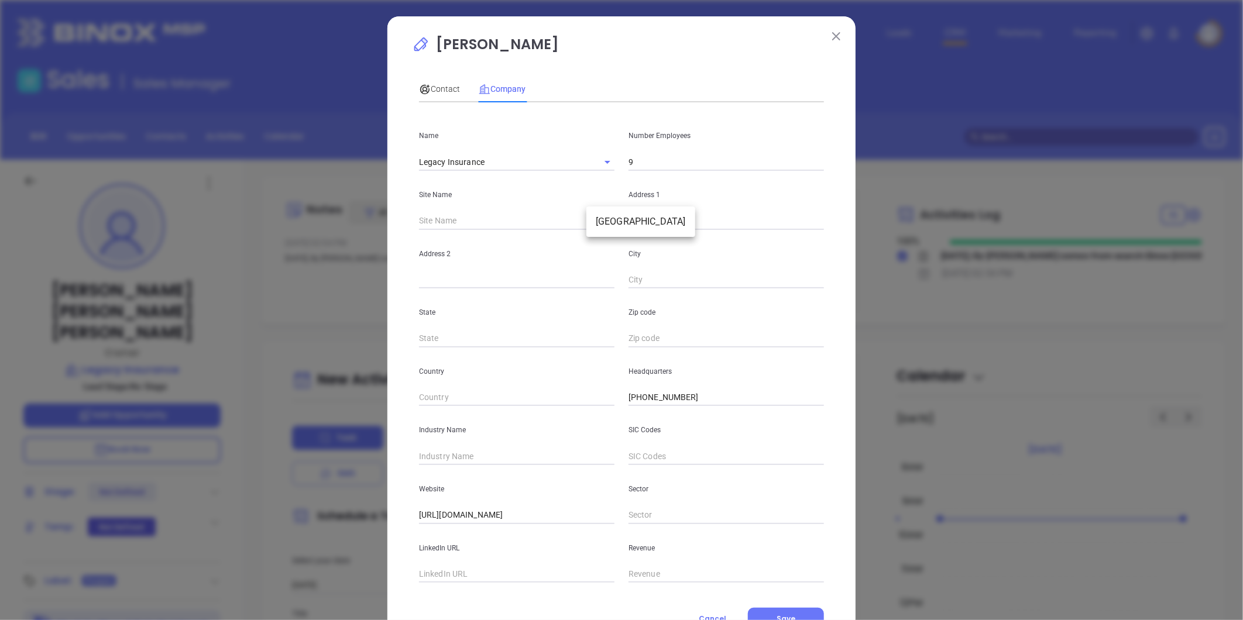
type input "Madison"
type input "120877"
type input "814A Palmer Road"
type input "Madison"
type input "AL"
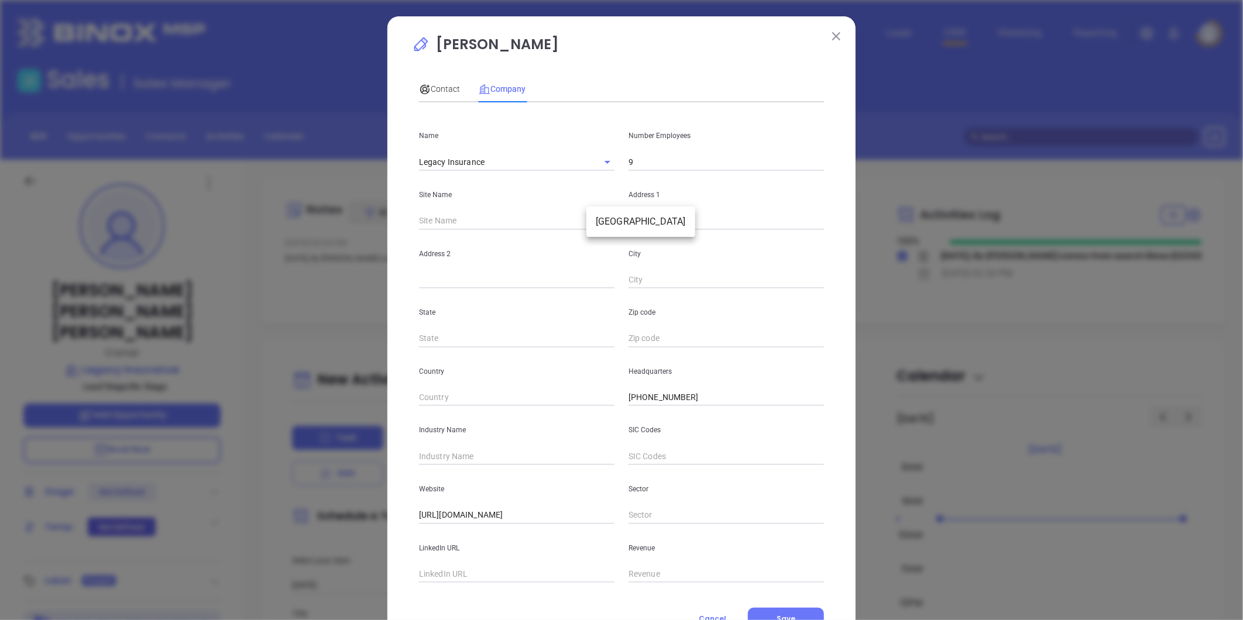
type input "35758"
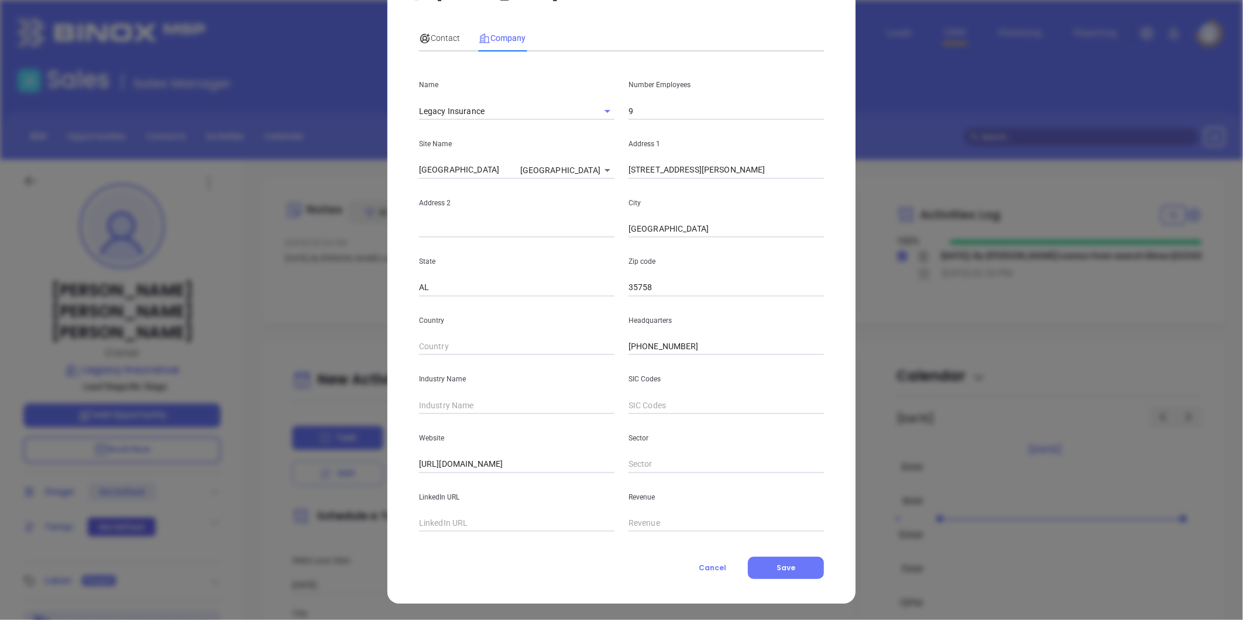
click at [486, 407] on input "text" at bounding box center [516, 406] width 195 height 18
type input "Insurance"
click at [443, 523] on input "text" at bounding box center [516, 524] width 195 height 18
paste input "https://www.linkedin.com/company/legacyinsurancewealthmanagement/"
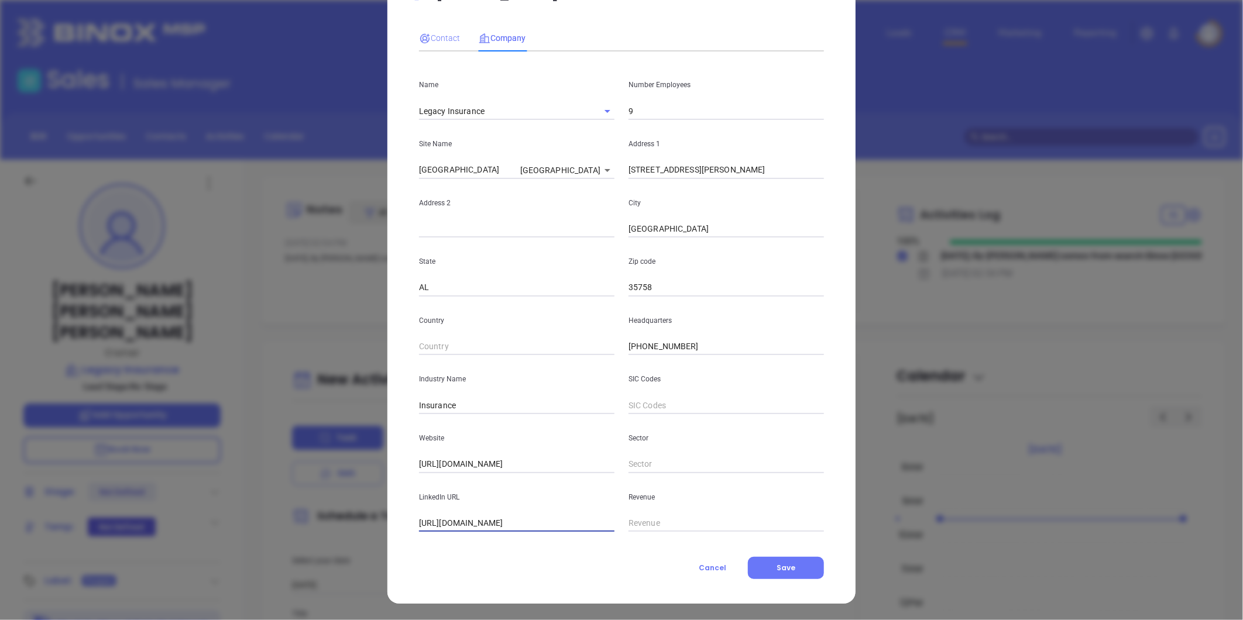
type input "https://www.linkedin.com/company/legacyinsurancewealthmanagement/"
click at [434, 40] on span "Contact" at bounding box center [439, 37] width 41 height 9
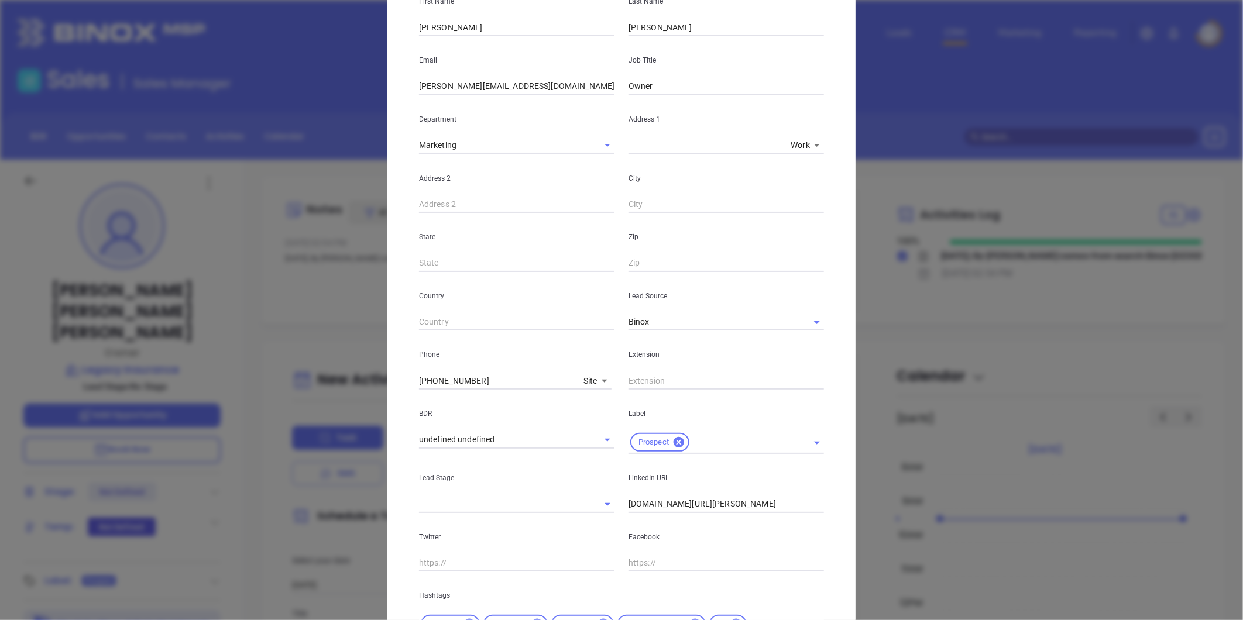
scroll to position [239, 0]
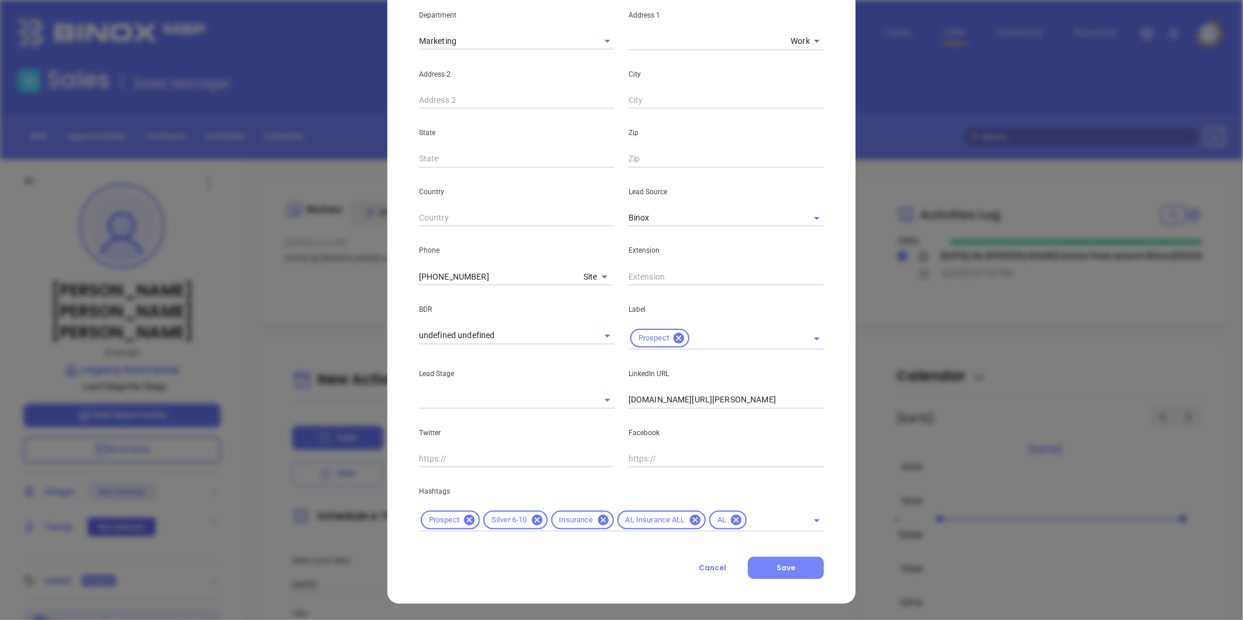
click at [780, 563] on span "Save" at bounding box center [785, 568] width 19 height 10
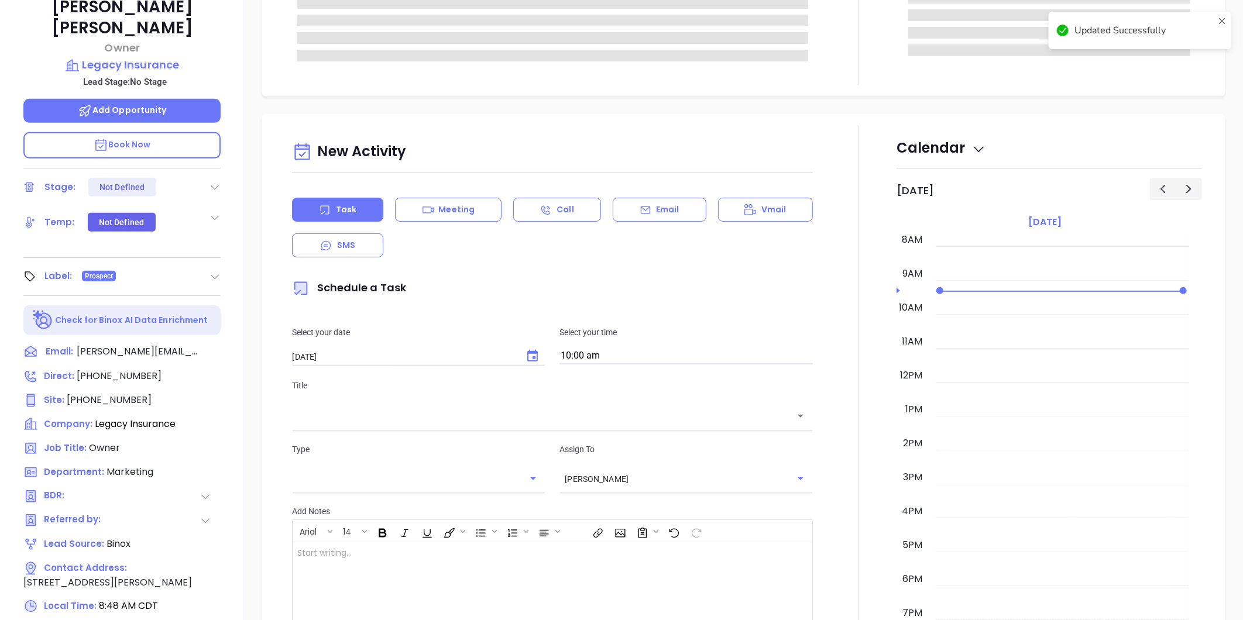
scroll to position [325, 0]
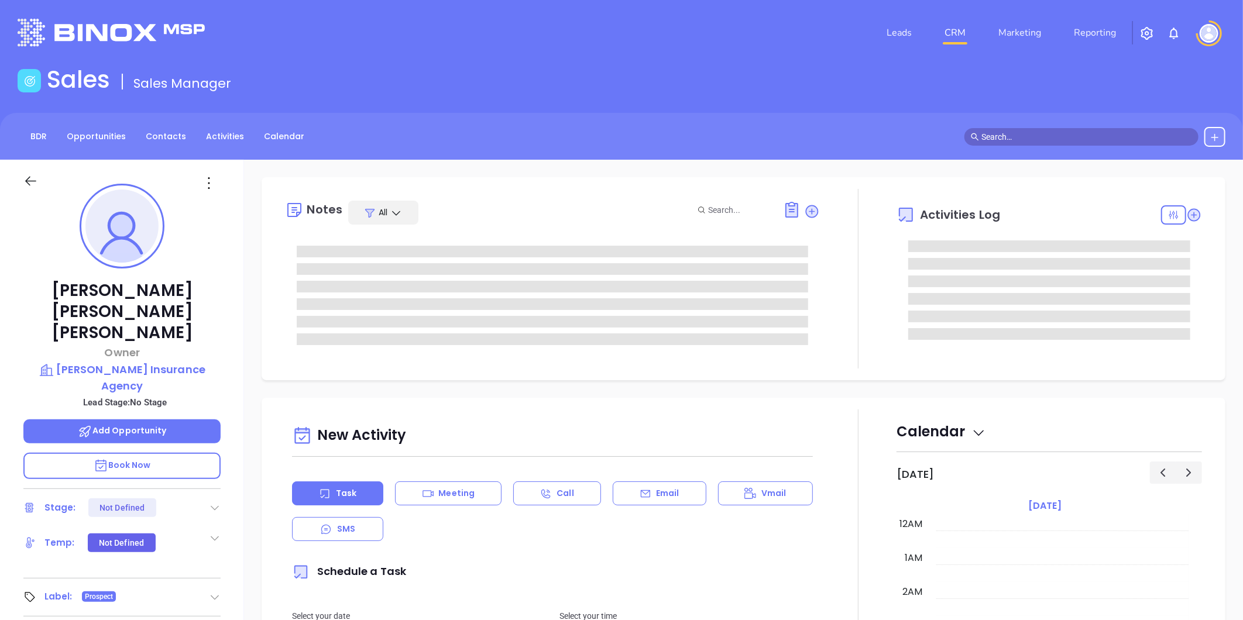
type input "[DATE]"
type input "[PERSON_NAME]"
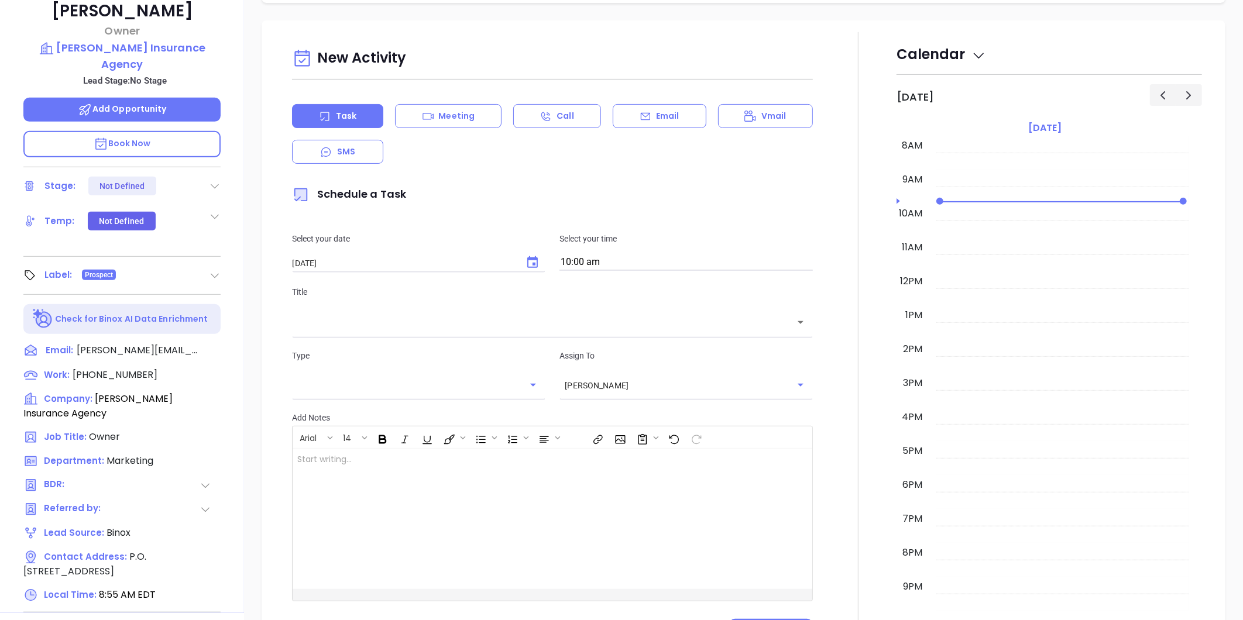
scroll to position [325, 0]
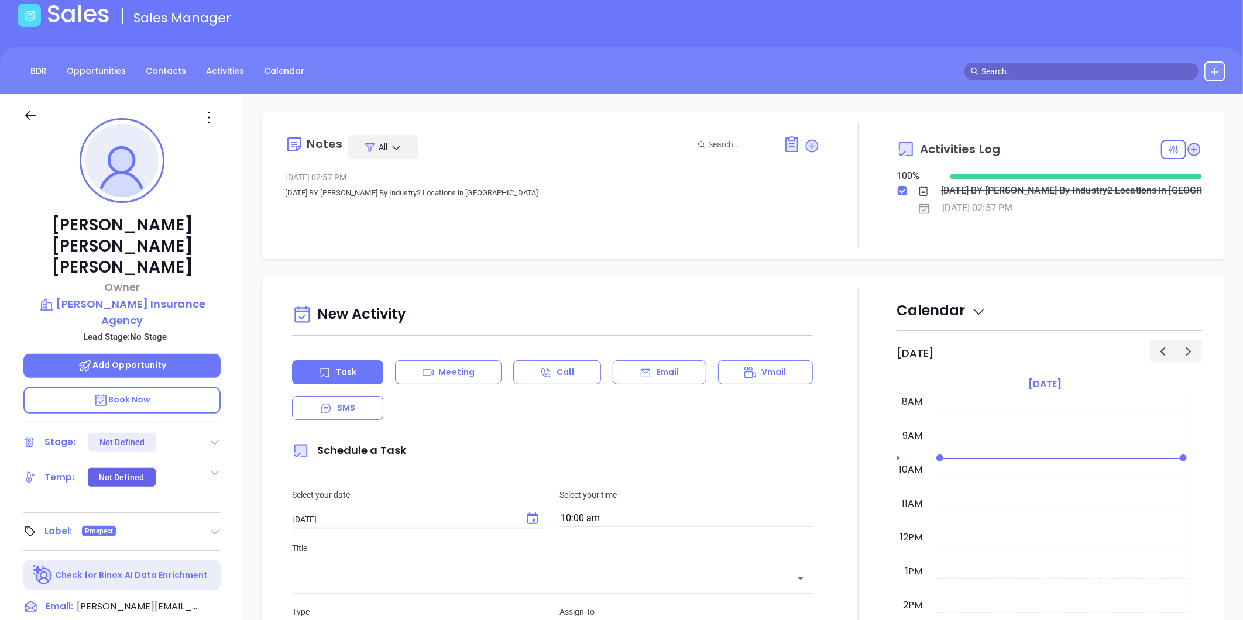
scroll to position [65, 0]
click at [212, 112] on icon at bounding box center [209, 118] width 19 height 19
click at [225, 240] on div "Edit" at bounding box center [266, 243] width 115 height 13
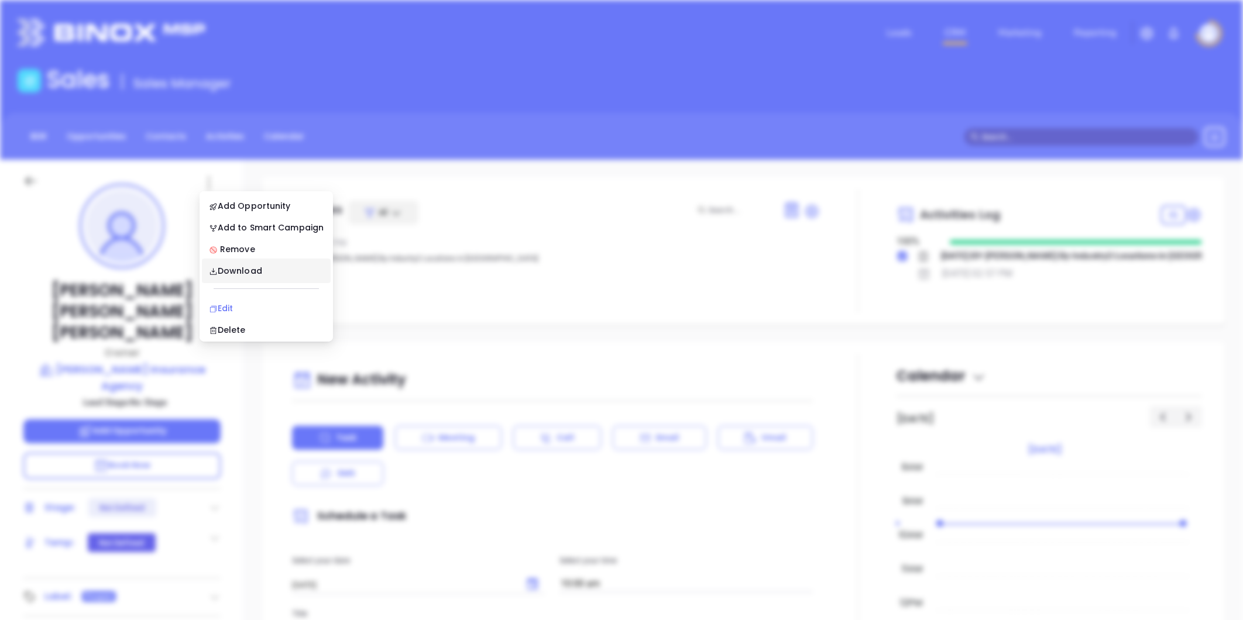
scroll to position [0, 0]
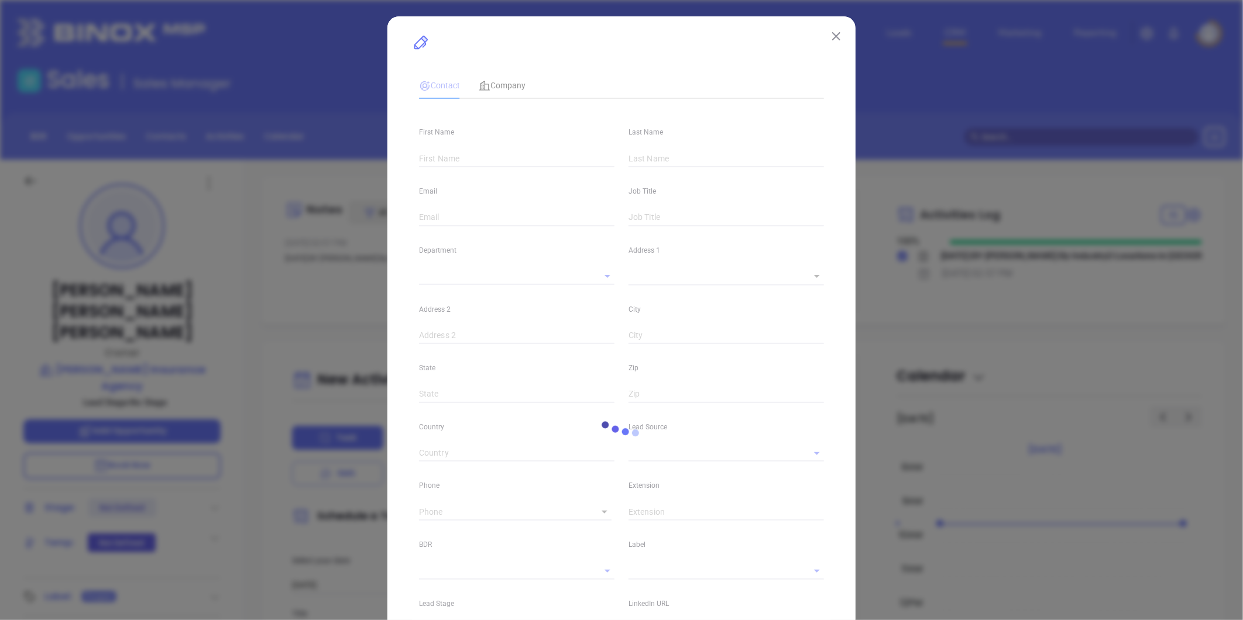
type input "Torie"
type input "Rinehart Nix"
type input "Torie@therinehartagency.com"
type input "Owner"
type input "1"
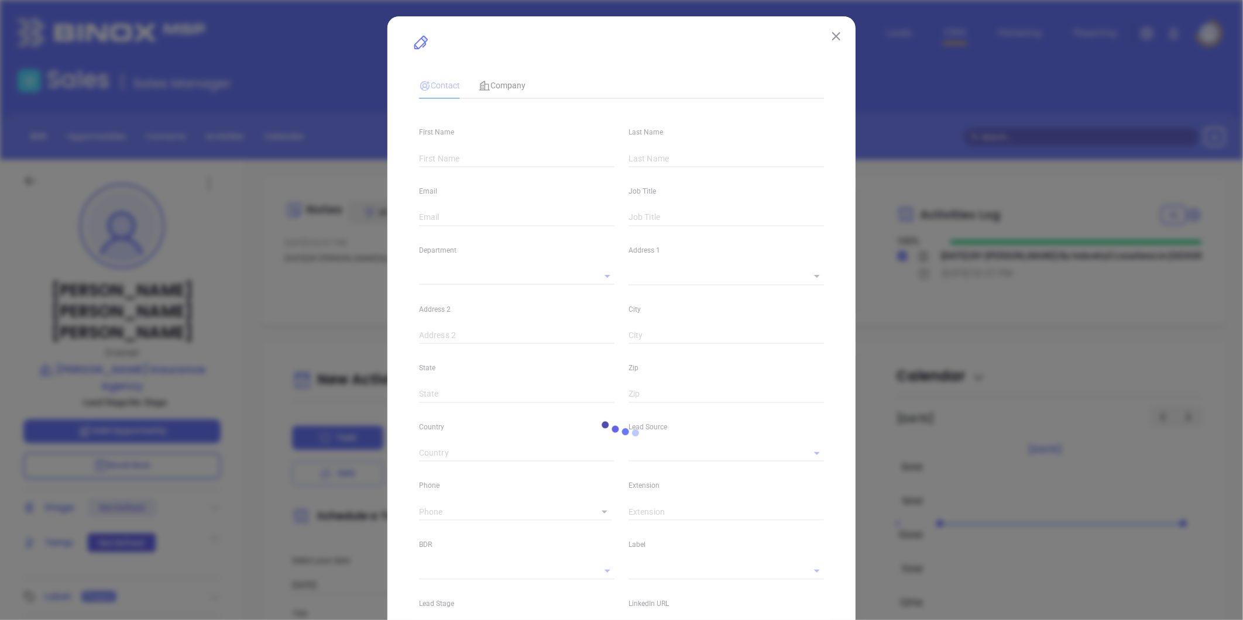
type input "www.linkedin.com/in/torie-rinehart-nix-33bb11113"
type input "Marketing"
type input "Binox"
type input "undefined undefined"
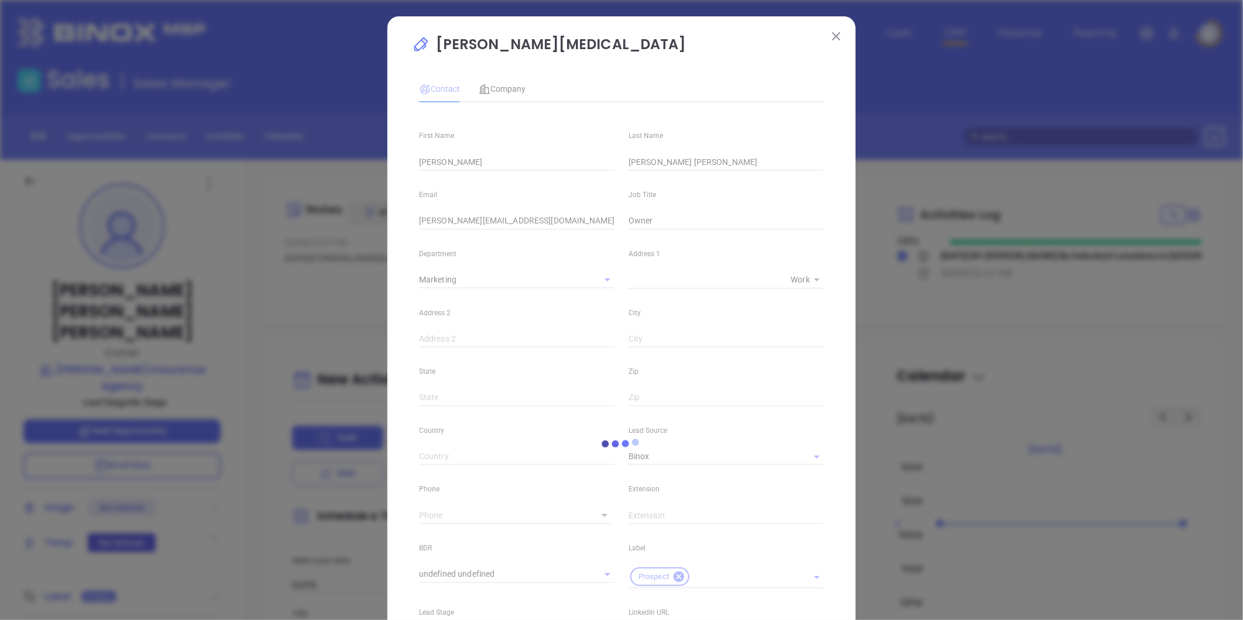
type input "(205) 671-5555"
type input "1"
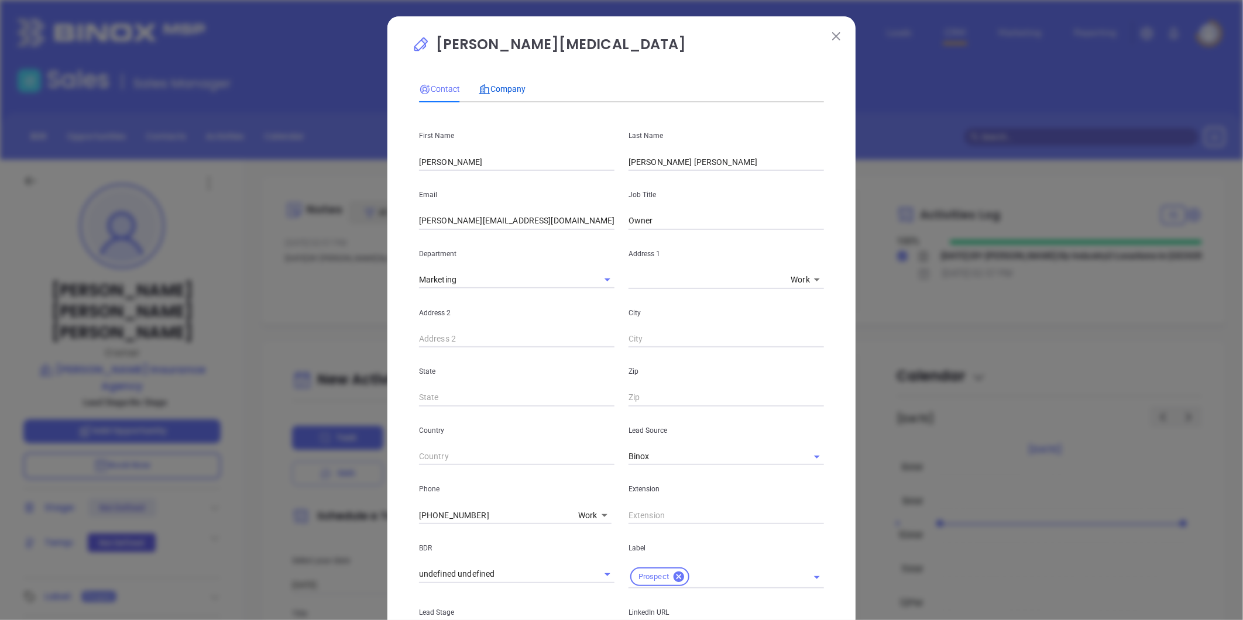
click at [507, 91] on span "Company" at bounding box center [502, 88] width 47 height 9
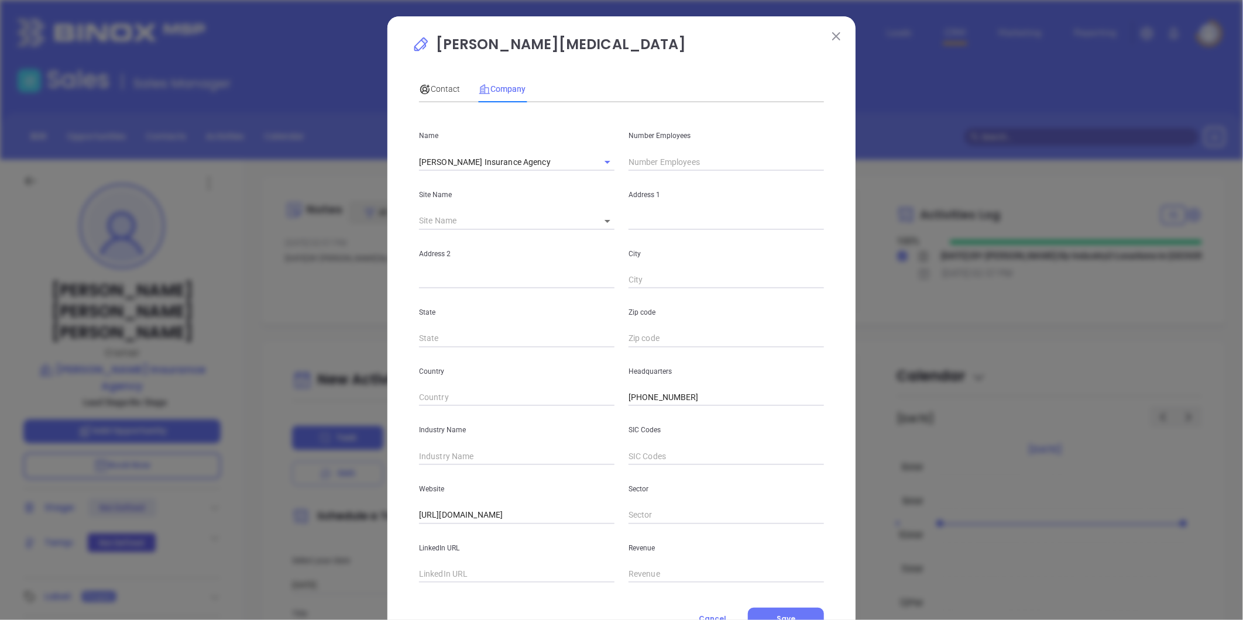
click at [600, 219] on body "Leads CRM Marketing Reporting Financial Leads Leads Sales Sales Manager BDR Opp…" at bounding box center [621, 310] width 1243 height 620
click at [609, 221] on li "Columbiana" at bounding box center [621, 221] width 70 height 21
type input "Columbiana"
type input "120909"
type input "P.O. Box 394"
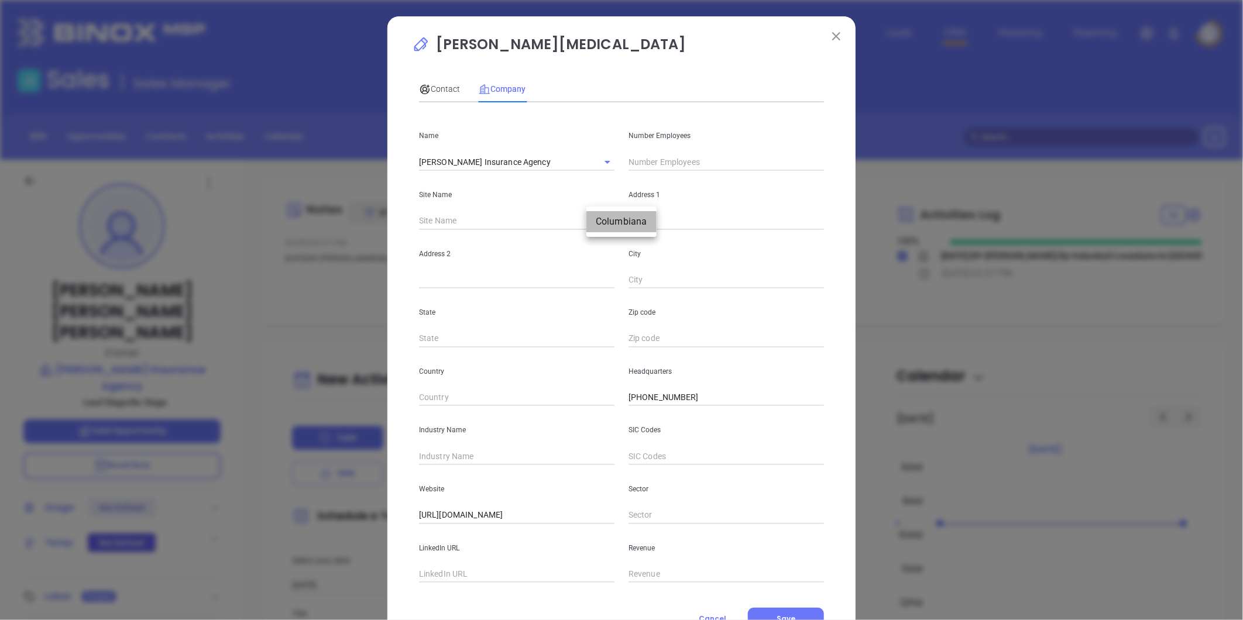
type input "Columbiana"
type input "AL"
type input "35051"
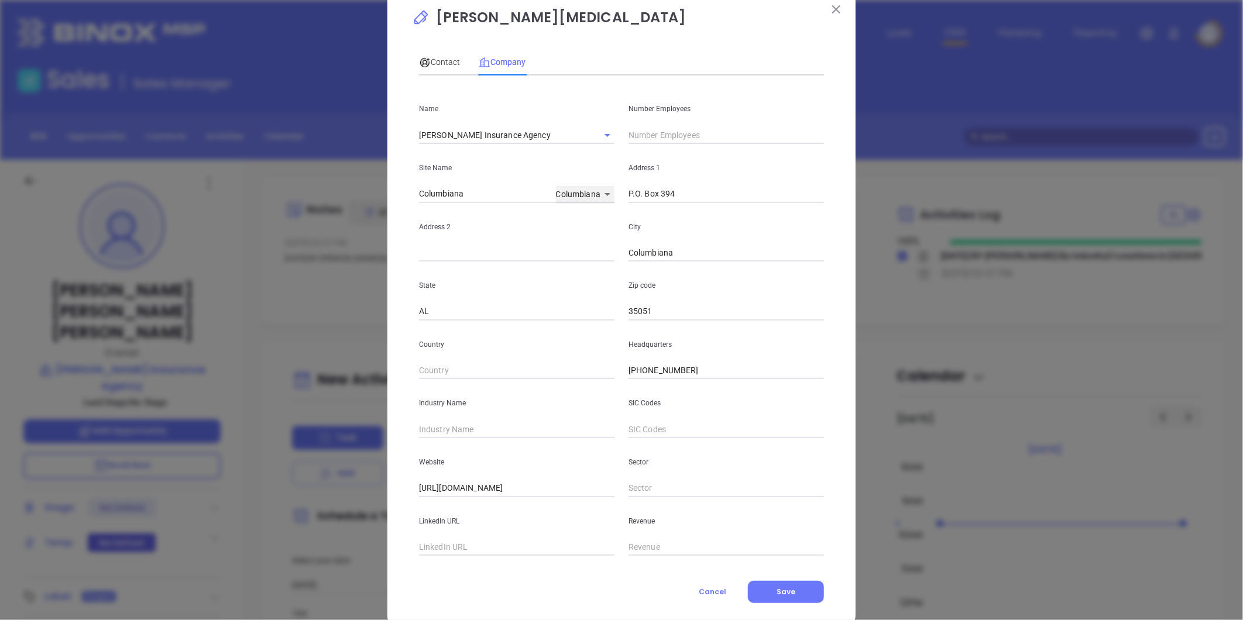
scroll to position [51, 0]
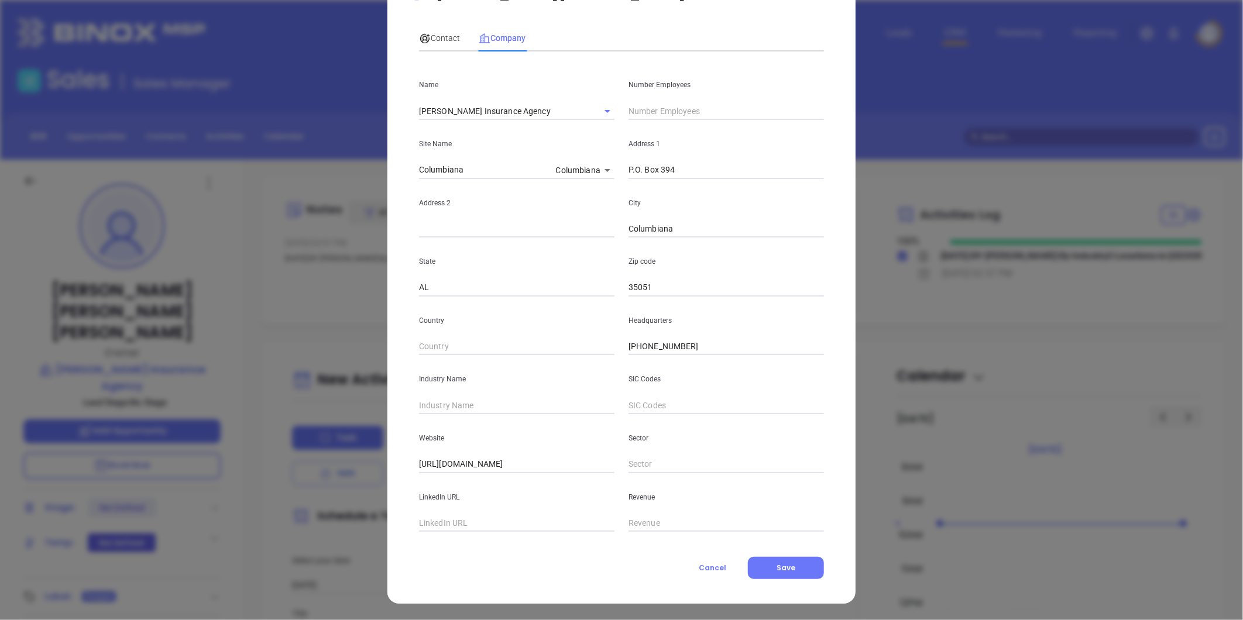
click at [669, 109] on input "text" at bounding box center [725, 111] width 195 height 18
type input "7"
click at [465, 407] on input "text" at bounding box center [516, 406] width 195 height 18
type input "Insurance"
click at [438, 36] on span "Contact" at bounding box center [439, 37] width 41 height 9
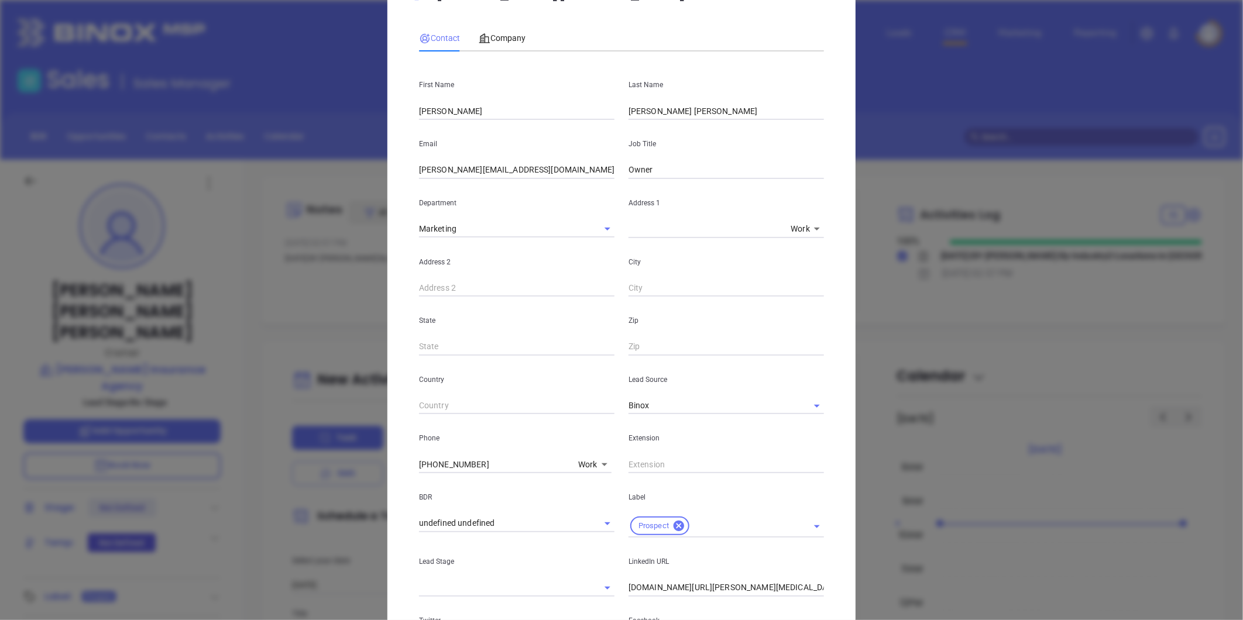
click at [288, 484] on div "Torie Rinehart Nix Contact Company First Name Torie Last Name Rinehart Nix Emai…" at bounding box center [621, 310] width 1243 height 620
click at [476, 462] on input "(205) 671-5555" at bounding box center [496, 465] width 154 height 18
drag, startPoint x: 486, startPoint y: 462, endPoint x: 379, endPoint y: 483, distance: 109.0
click at [379, 483] on div "Torie Rinehart Nix Contact Company First Name Torie Last Name Rinehart Nix Emai…" at bounding box center [621, 310] width 1243 height 620
type input "( ) -"
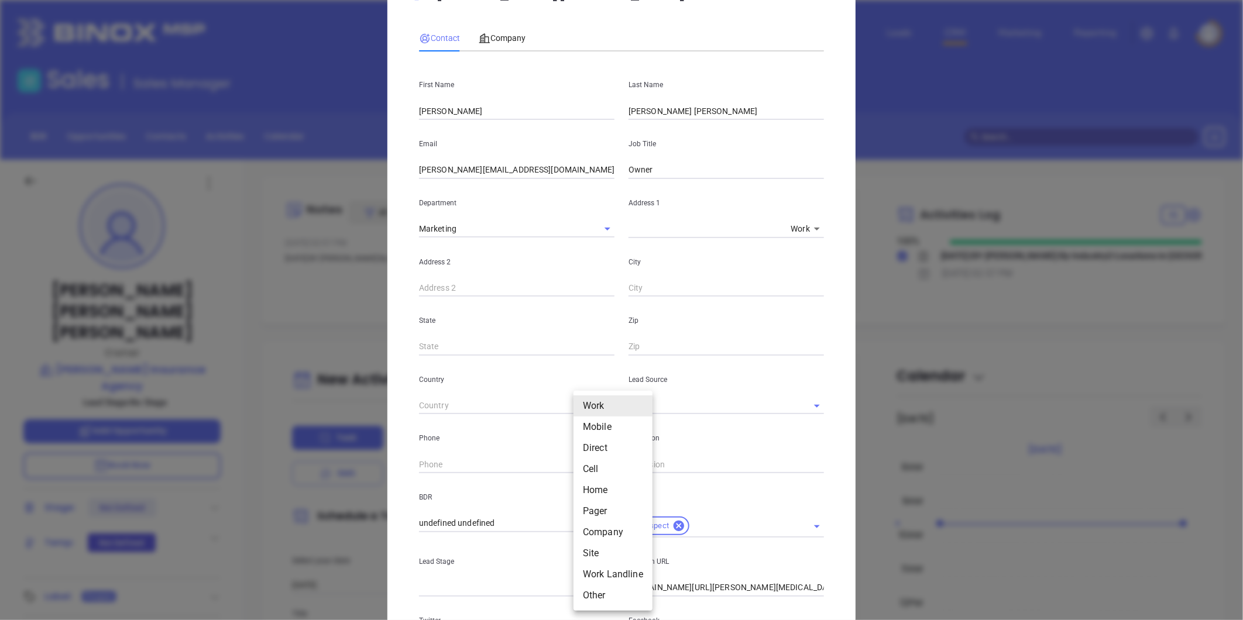
click at [582, 466] on body "Leads CRM Marketing Reporting Financial Leads Leads Sales Sales Manager BDR Opp…" at bounding box center [621, 310] width 1243 height 620
click at [591, 553] on li "Site" at bounding box center [612, 553] width 79 height 21
type input "11"
click at [458, 467] on input "( ) -" at bounding box center [499, 465] width 160 height 18
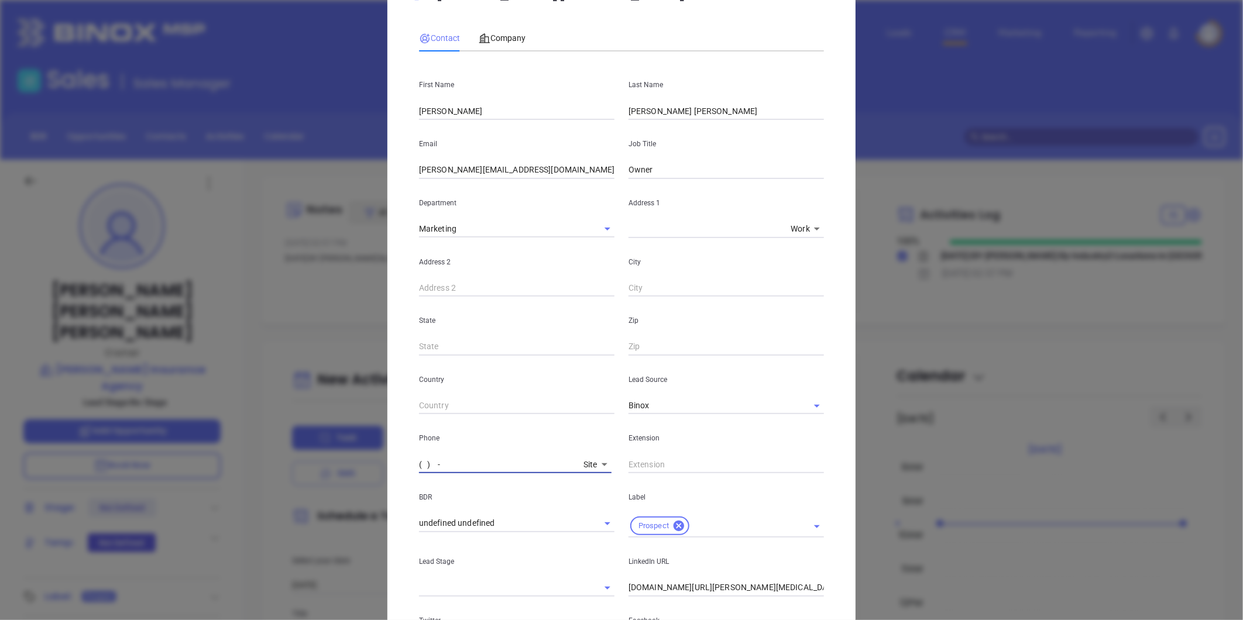
paste input "205) 671-5555"
type input "(205) 671-5555"
click at [674, 463] on input "text" at bounding box center [725, 465] width 195 height 18
type input "102"
click at [581, 390] on div "Country" at bounding box center [516, 385] width 209 height 59
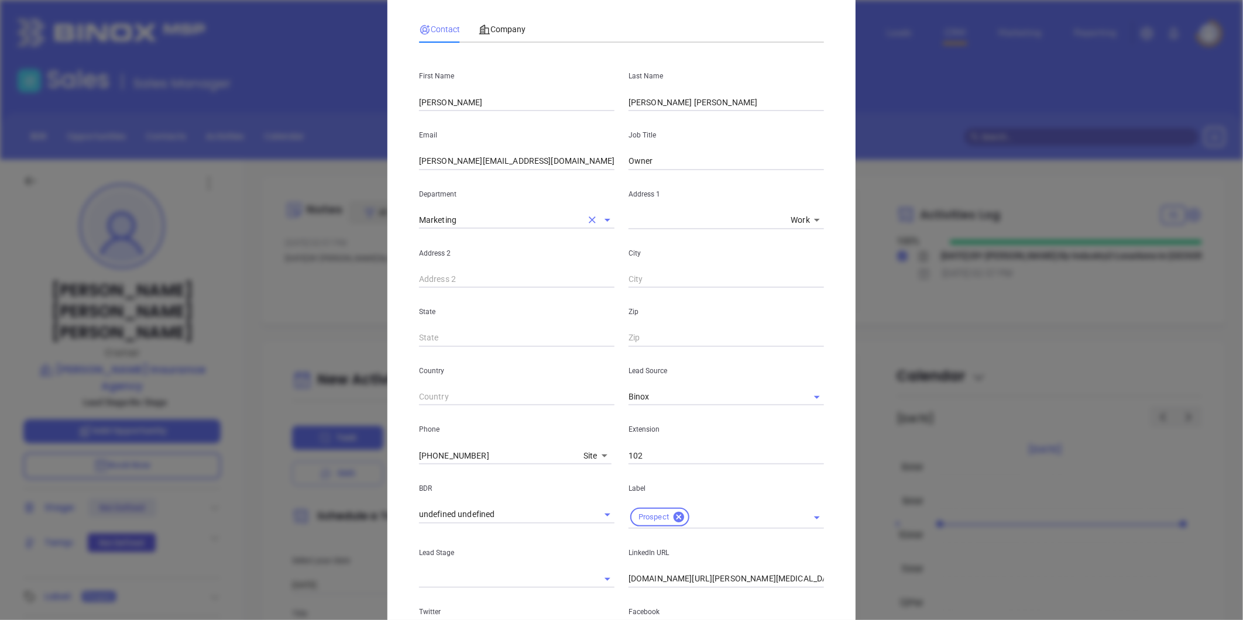
scroll to position [0, 0]
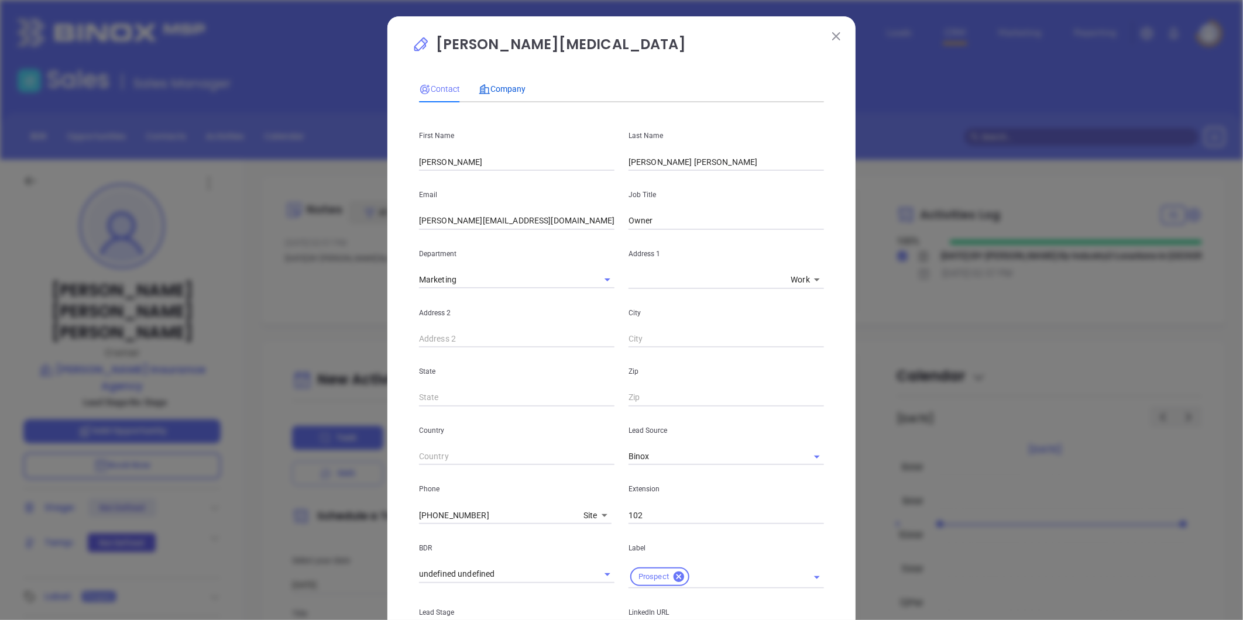
click at [504, 85] on span "Company" at bounding box center [502, 88] width 47 height 9
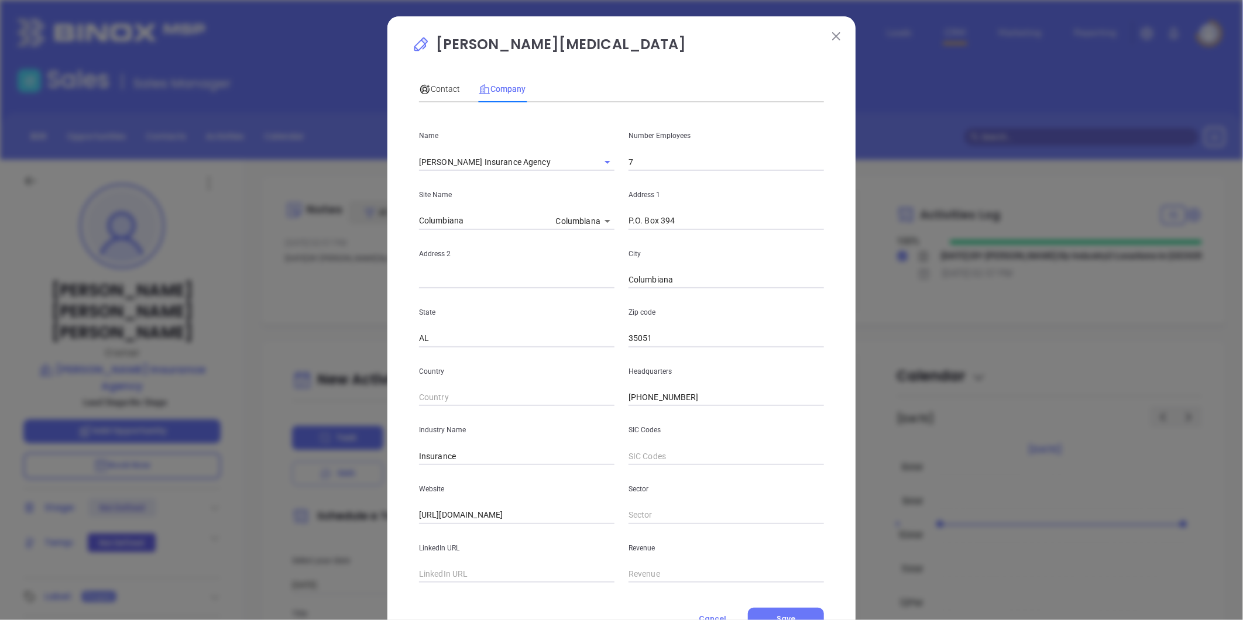
scroll to position [51, 0]
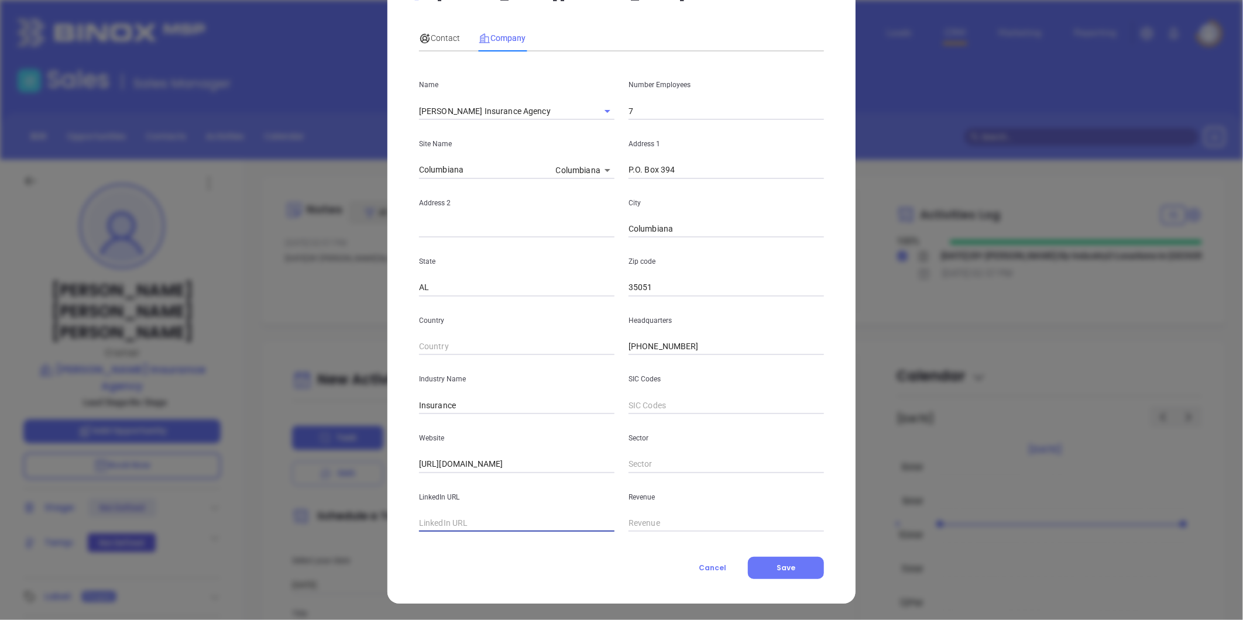
click at [453, 525] on input "text" at bounding box center [516, 524] width 195 height 18
paste input "https://www.linkedin.com/company/the-rinehart-agency/?trk=public_profile_topcar…"
type input "https://www.linkedin.com/company/the-rinehart-agency/?trk=public_profile_topcar…"
click at [435, 35] on span "Contact" at bounding box center [439, 37] width 41 height 9
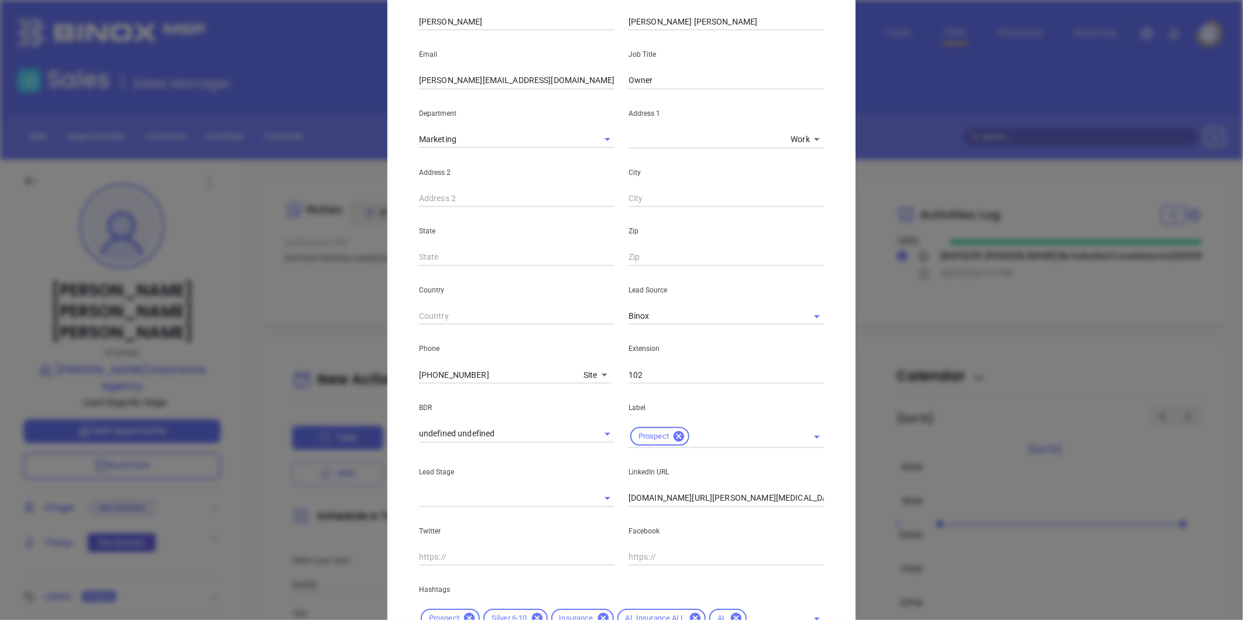
scroll to position [239, 0]
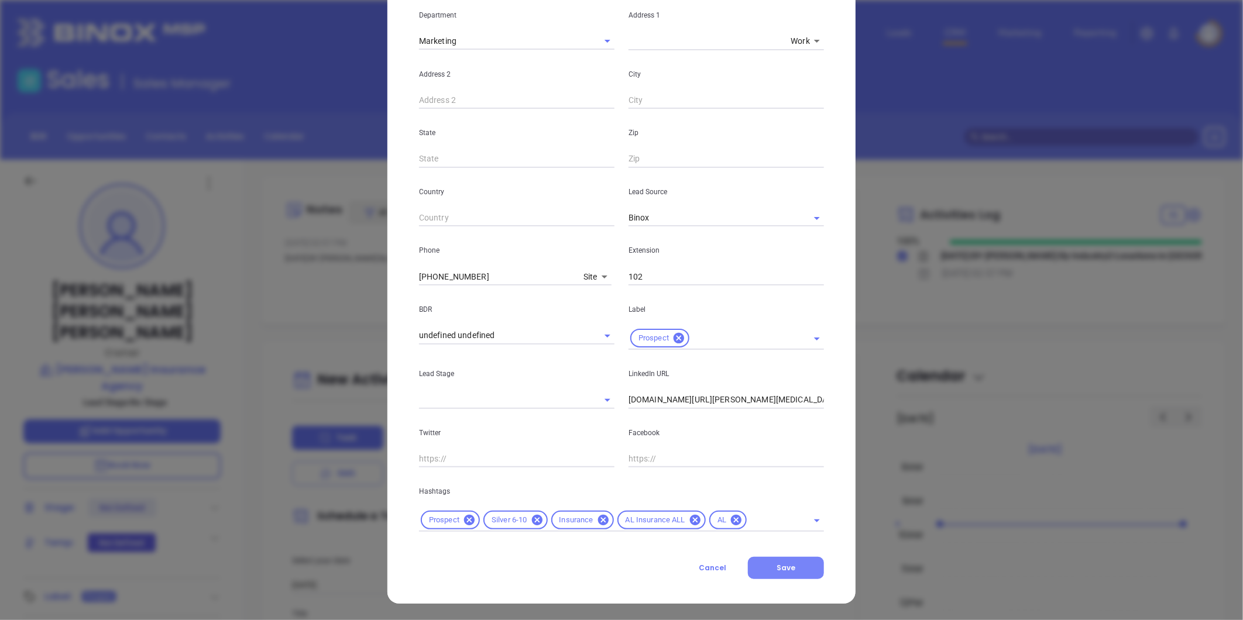
click at [772, 560] on button "Save" at bounding box center [786, 568] width 76 height 22
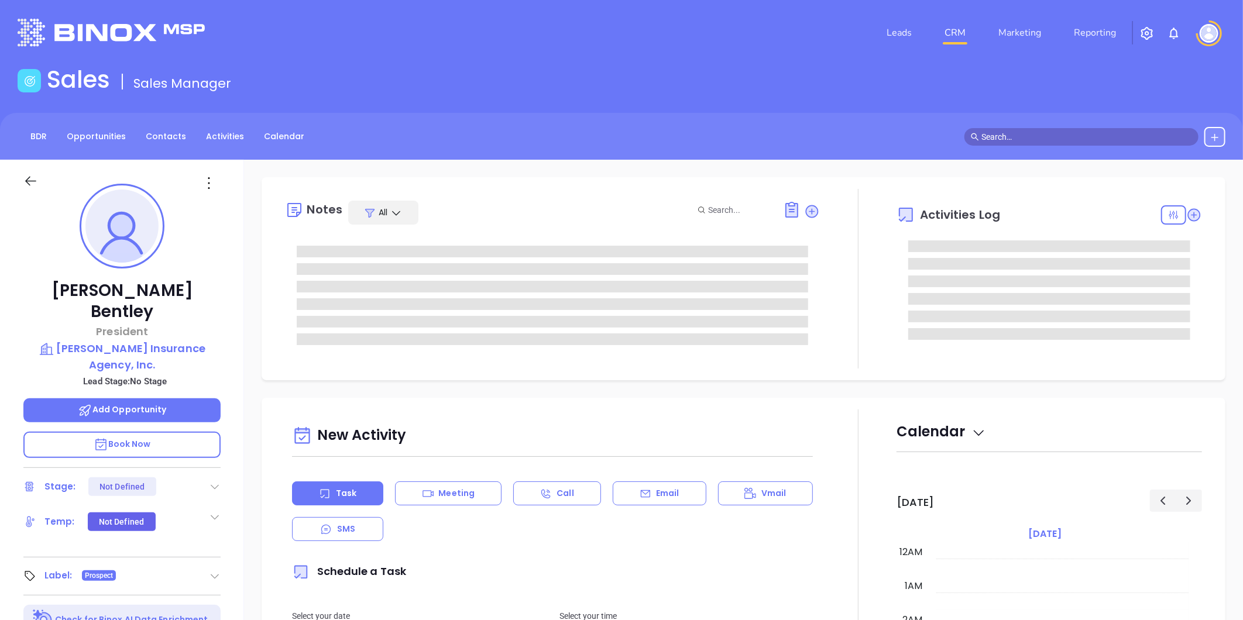
type input "[DATE]"
type input "[PERSON_NAME]"
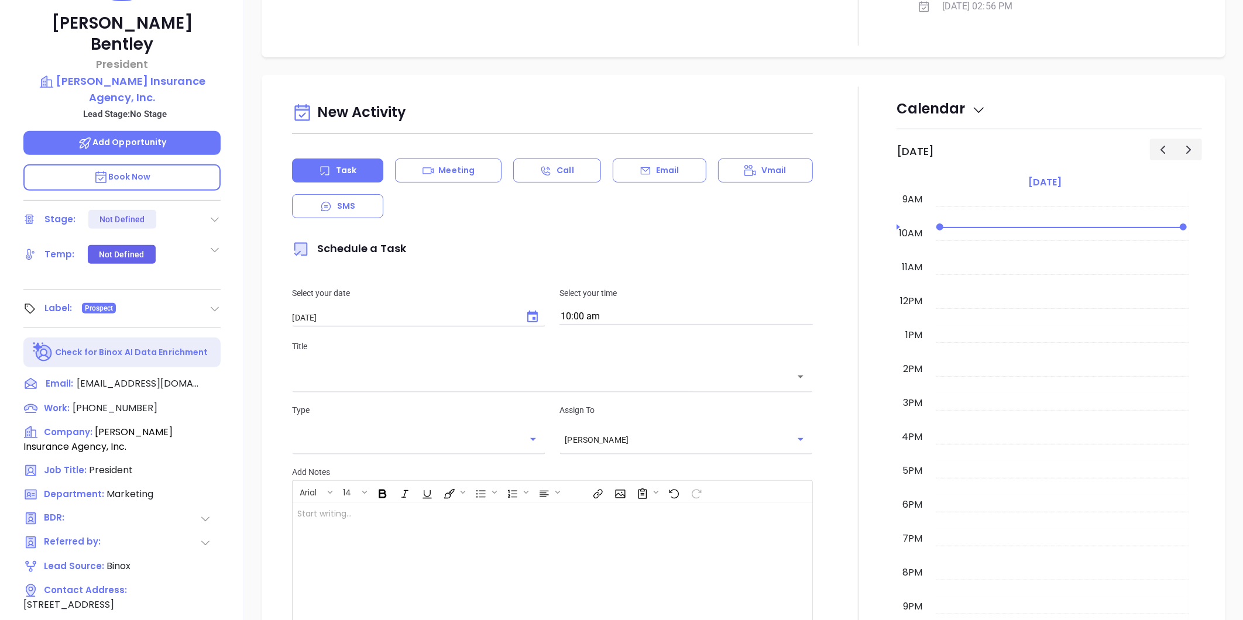
scroll to position [33, 0]
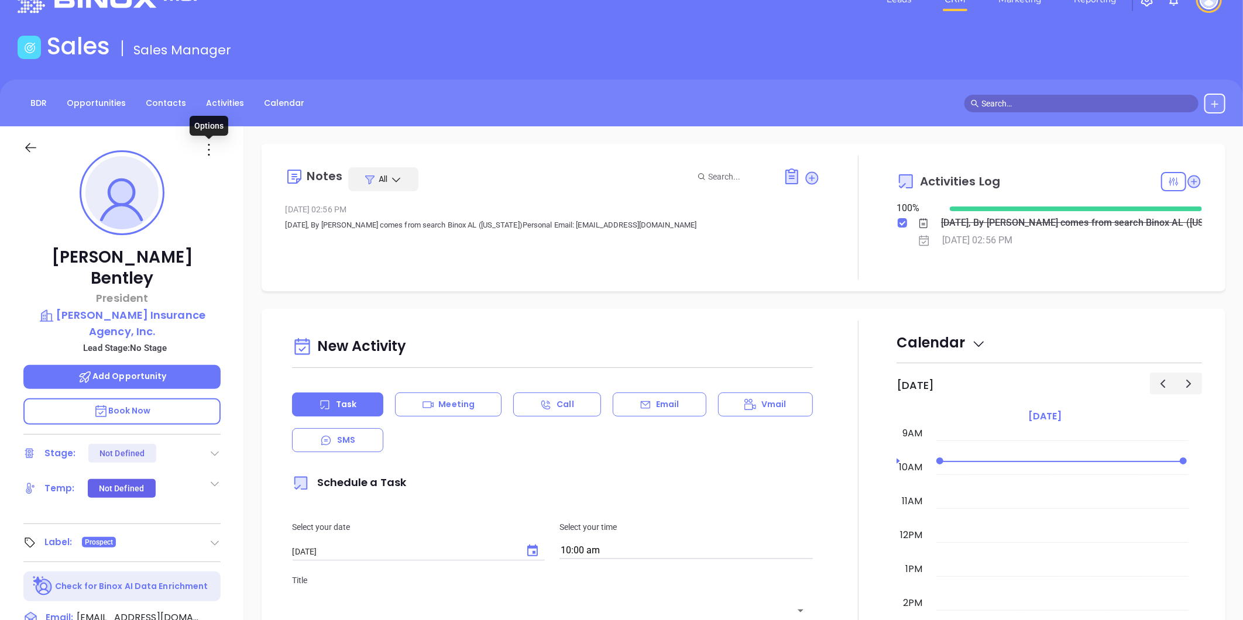
click at [206, 150] on icon at bounding box center [209, 149] width 19 height 19
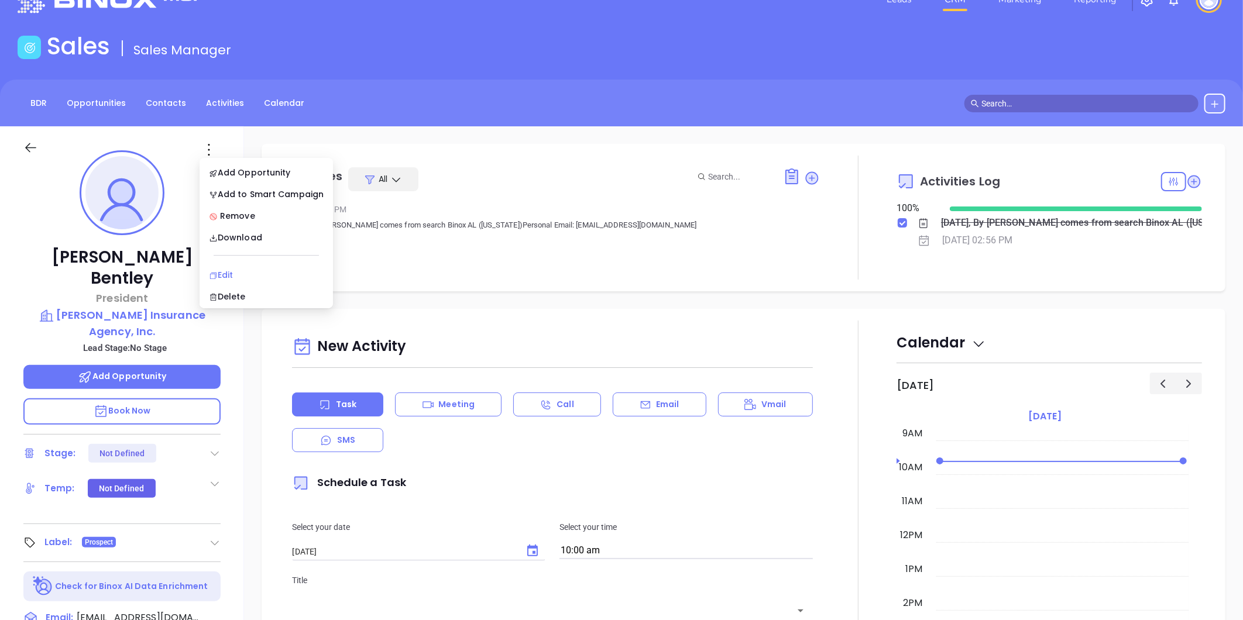
click at [235, 276] on div "Edit" at bounding box center [266, 275] width 115 height 13
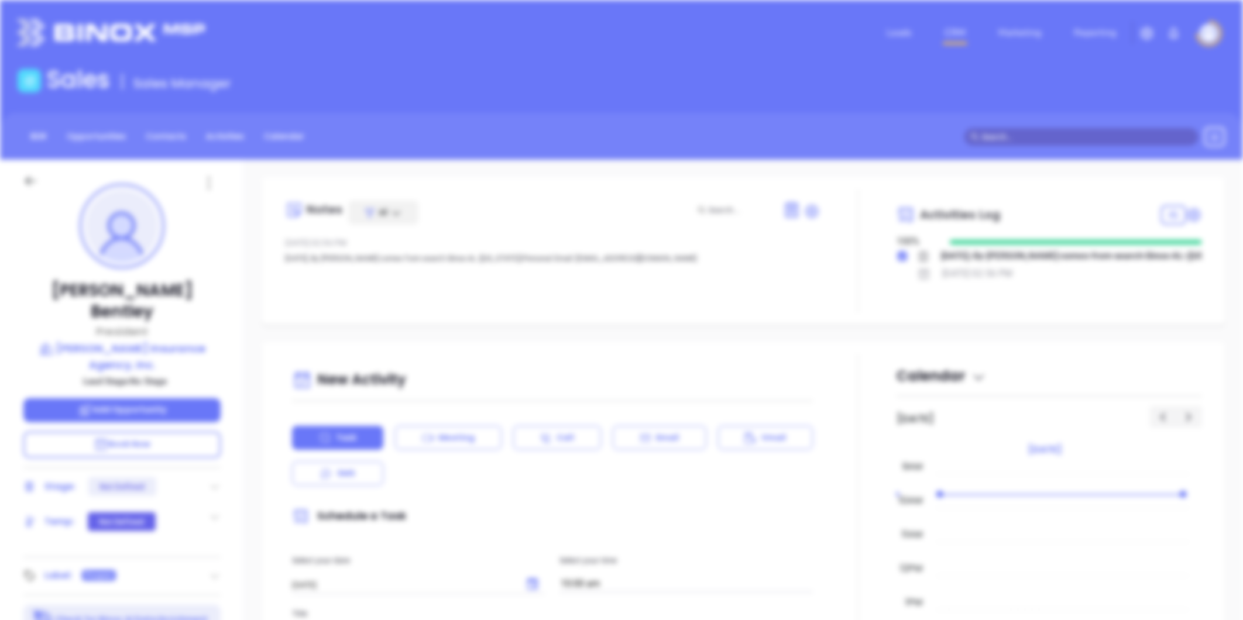
scroll to position [0, 0]
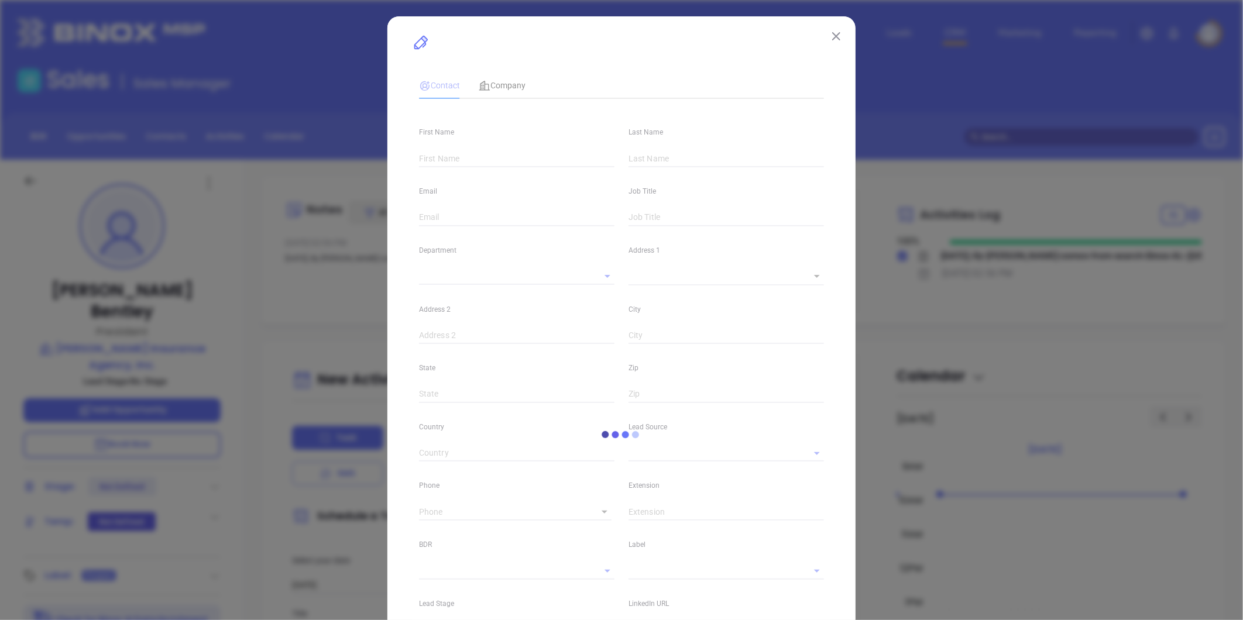
type input "[PERSON_NAME]"
type input "Bentley"
type input "[EMAIL_ADDRESS][DOMAIN_NAME]"
type input "President"
type input "1"
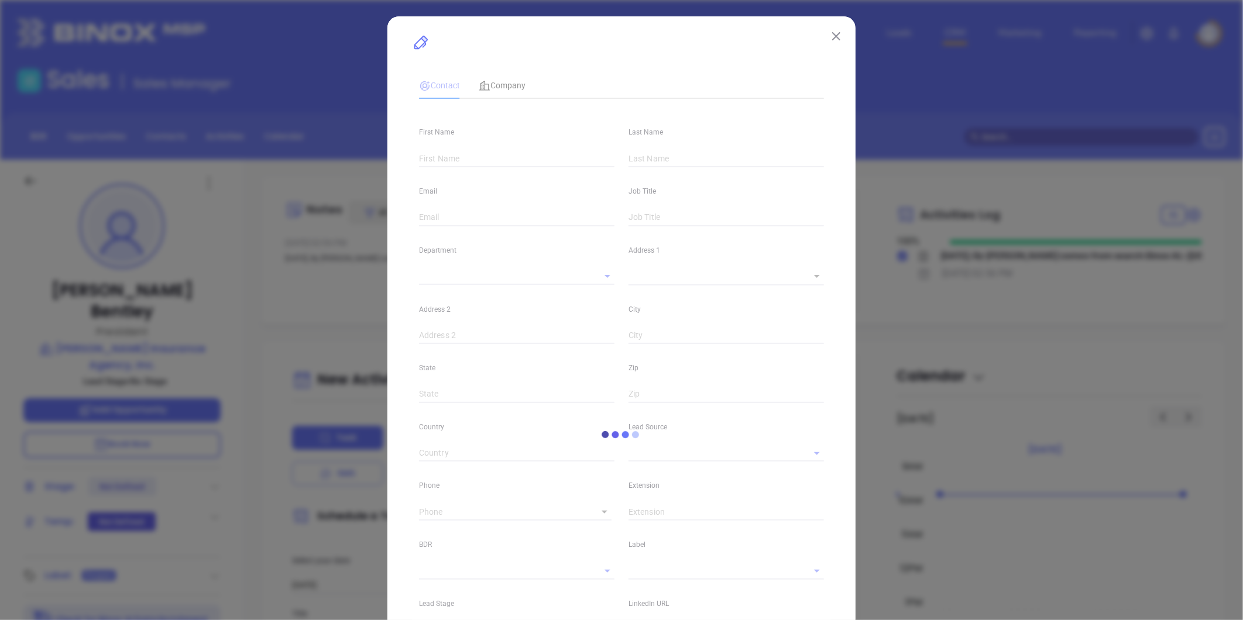
type input "[DOMAIN_NAME][URL]"
type input "Marketing"
type input "Binox"
type input "undefined undefined"
type input "[PHONE_NUMBER]"
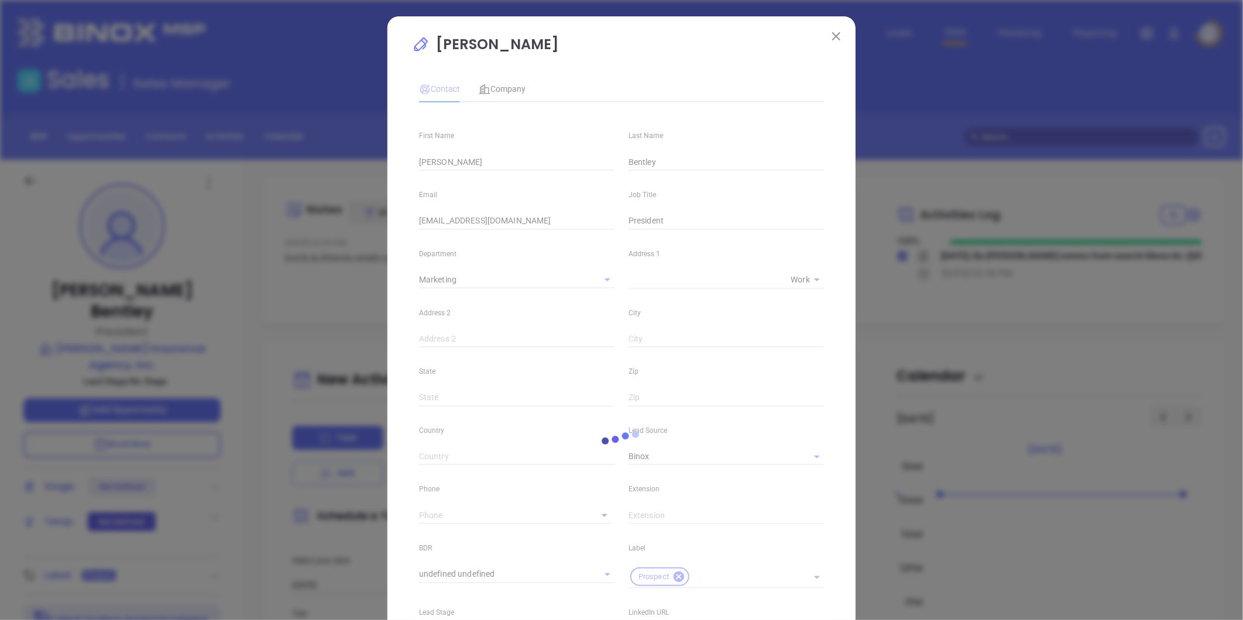
type input "1"
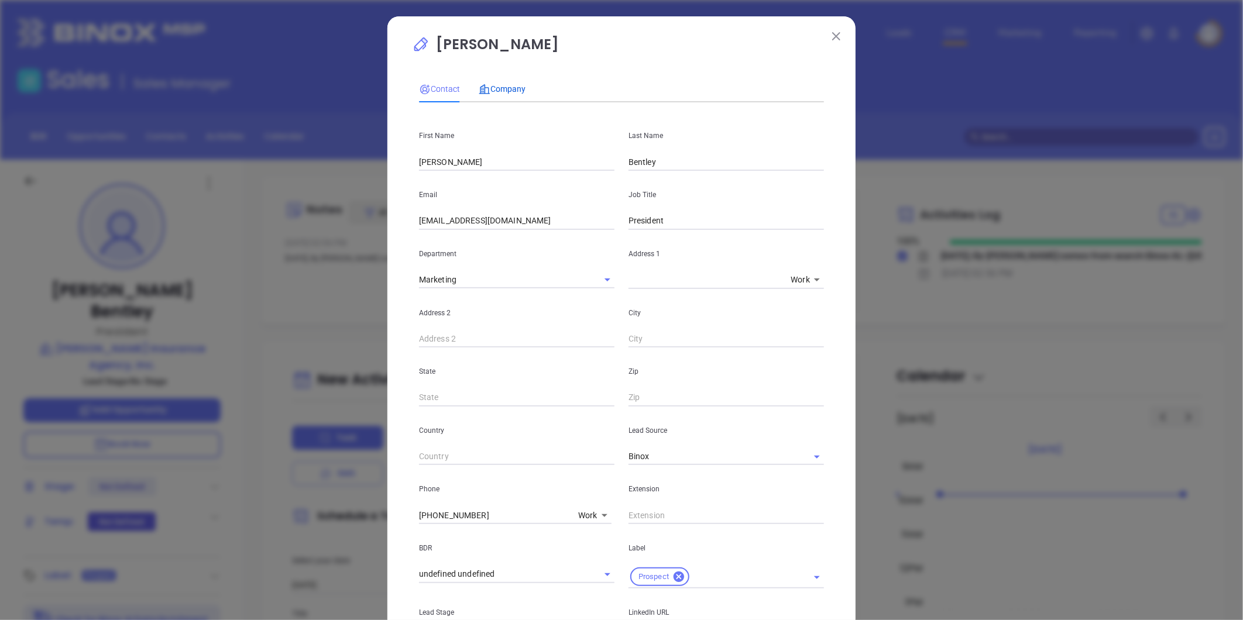
click at [493, 89] on span "Company" at bounding box center [502, 88] width 47 height 9
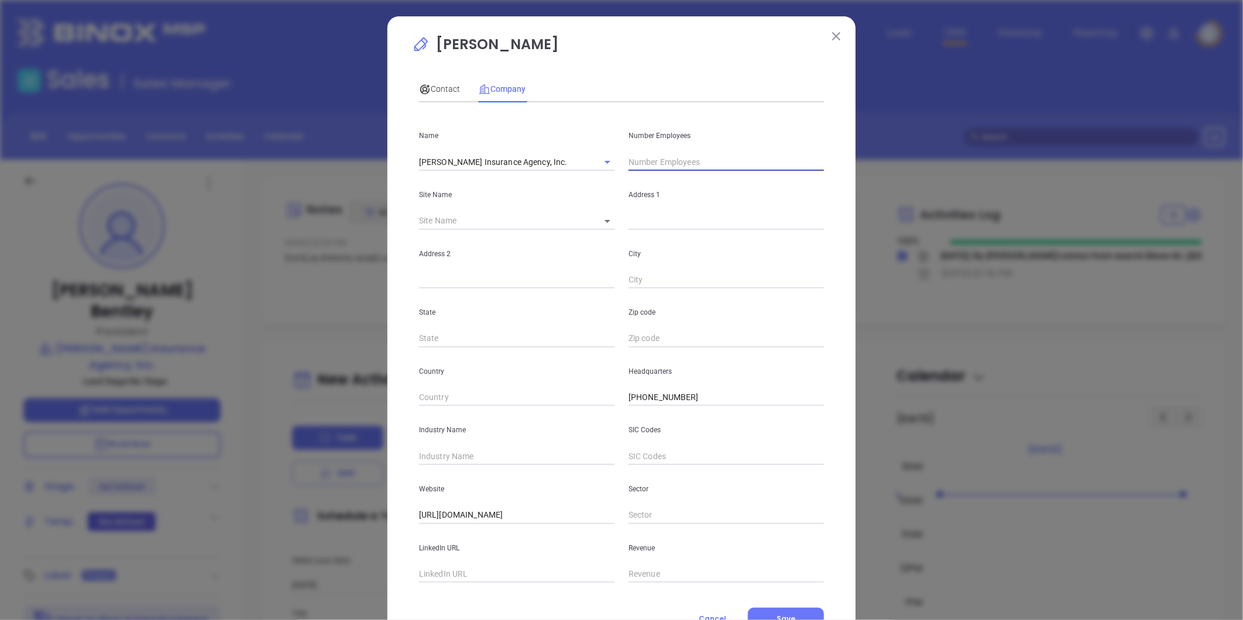
click at [660, 166] on input "text" at bounding box center [725, 162] width 195 height 18
type input "9"
click at [442, 461] on input "text" at bounding box center [516, 457] width 195 height 18
type input "Insurance"
click at [604, 221] on icon at bounding box center [607, 221] width 6 height 3
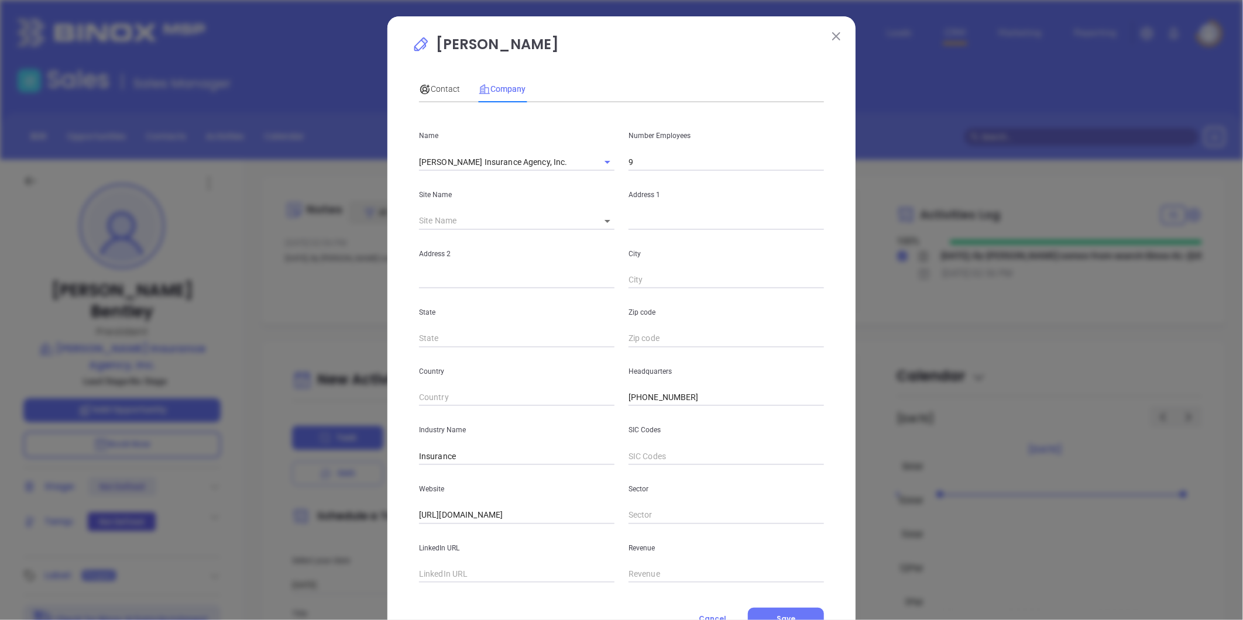
click at [601, 223] on body "Leads CRM Marketing Reporting Financial Leads Leads Sales Sales Manager BDR Opp…" at bounding box center [621, 310] width 1243 height 620
click at [606, 225] on li "Columbiana" at bounding box center [621, 221] width 70 height 21
type input "Columbiana"
type input "120887"
type input "PO Box 885"
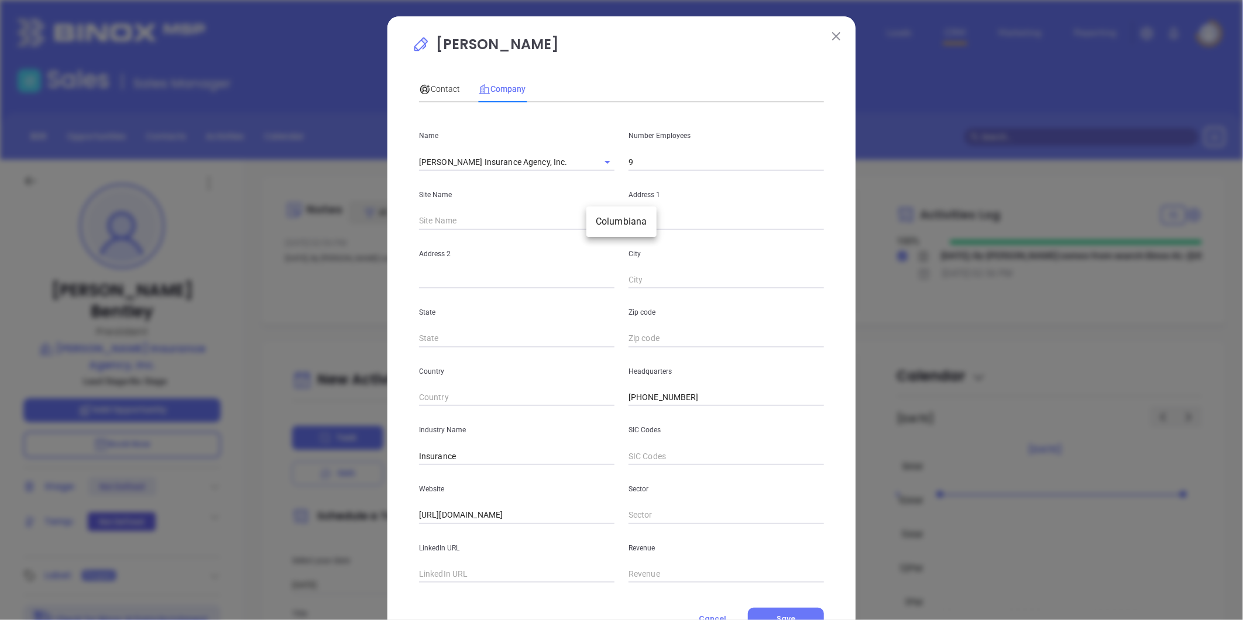
type input "Columbiana"
type input "AL"
type input "35051"
drag, startPoint x: 683, startPoint y: 221, endPoint x: 568, endPoint y: 235, distance: 116.0
click at [568, 233] on div "Name [PERSON_NAME] Insurance Agency, Inc. Number Employees 9 Site Name [GEOGRAP…" at bounding box center [621, 347] width 405 height 471
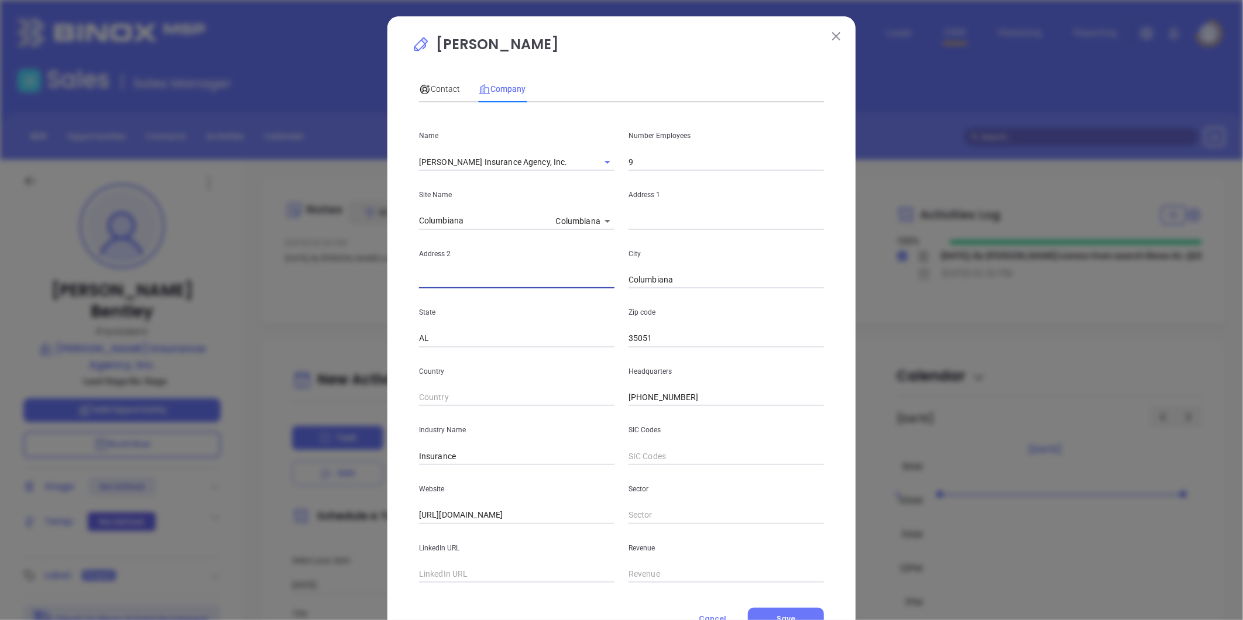
click at [423, 283] on input "text" at bounding box center [516, 280] width 195 height 18
paste input "PO Box 885"
type input "PO Box 885"
click at [654, 223] on input "text" at bounding box center [725, 221] width 195 height 18
paste input "[STREET_ADDRESS]"
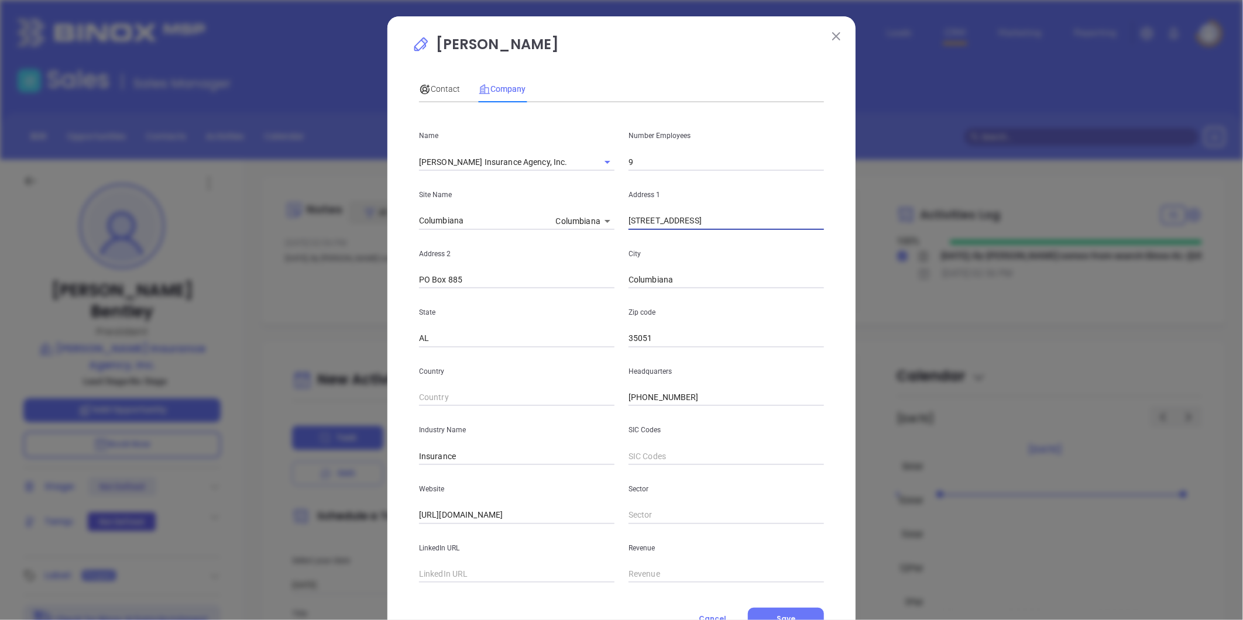
click at [628, 222] on input "[STREET_ADDRESS]" at bounding box center [725, 221] width 195 height 18
type input "[STREET_ADDRESS]"
click at [528, 315] on p "State" at bounding box center [516, 312] width 195 height 13
click at [479, 580] on input "text" at bounding box center [516, 575] width 195 height 18
paste input "[URL][DOMAIN_NAME]"
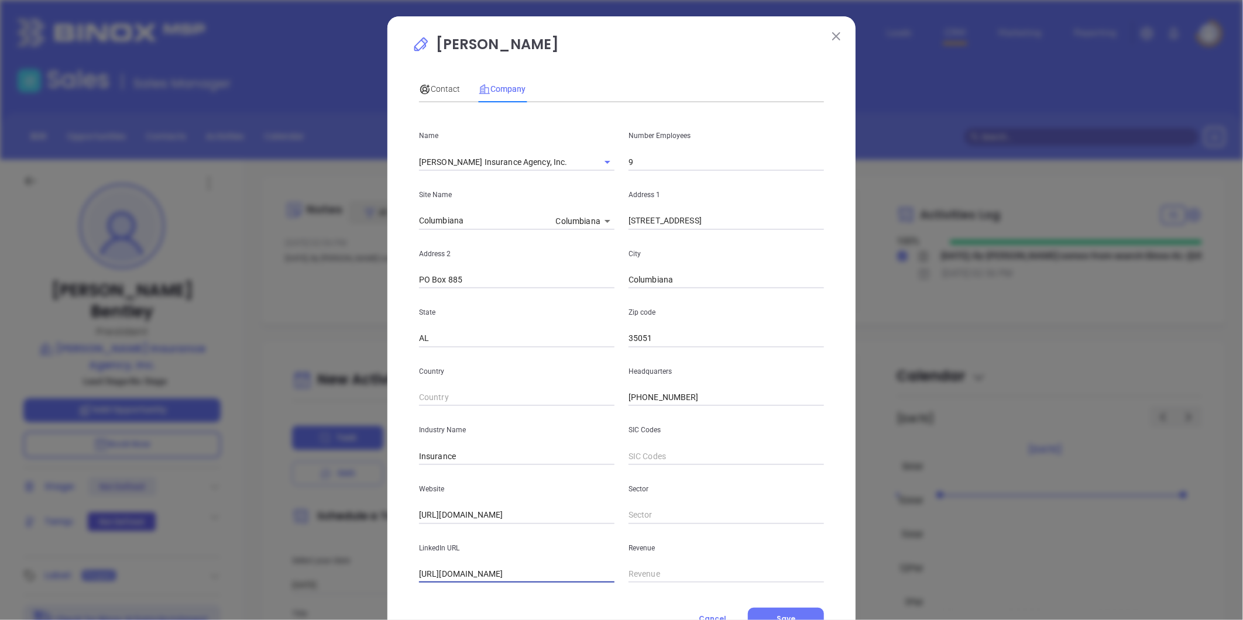
scroll to position [0, 13]
type input "[URL][DOMAIN_NAME]"
click at [439, 88] on span "Contact" at bounding box center [439, 88] width 41 height 9
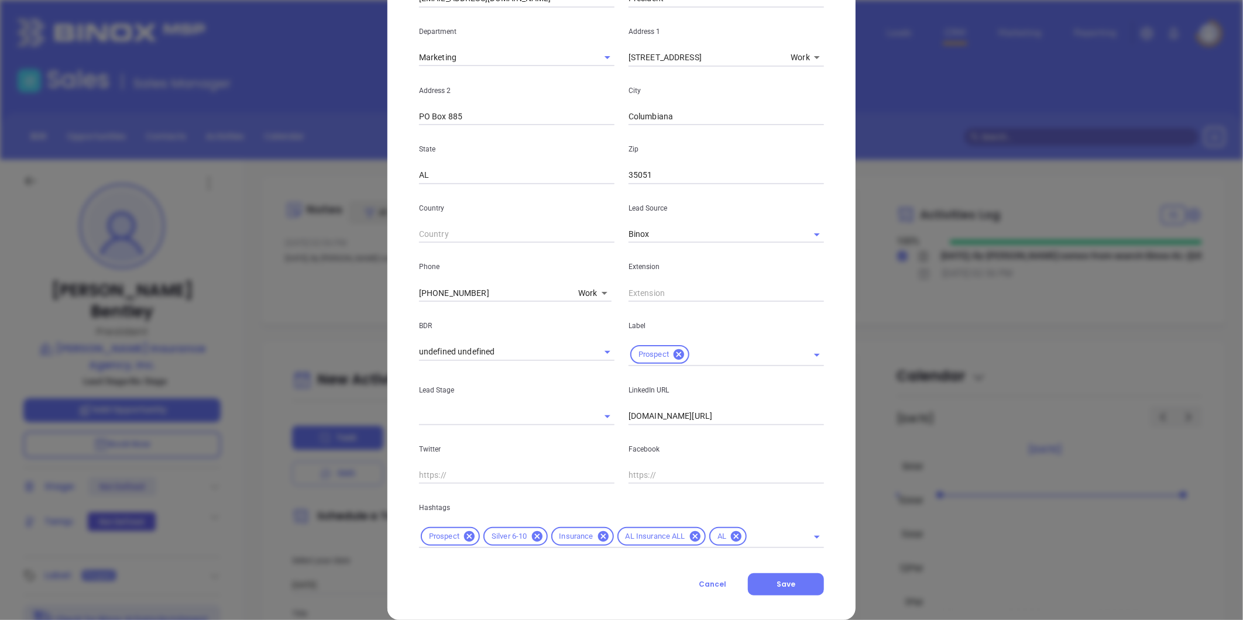
scroll to position [239, 0]
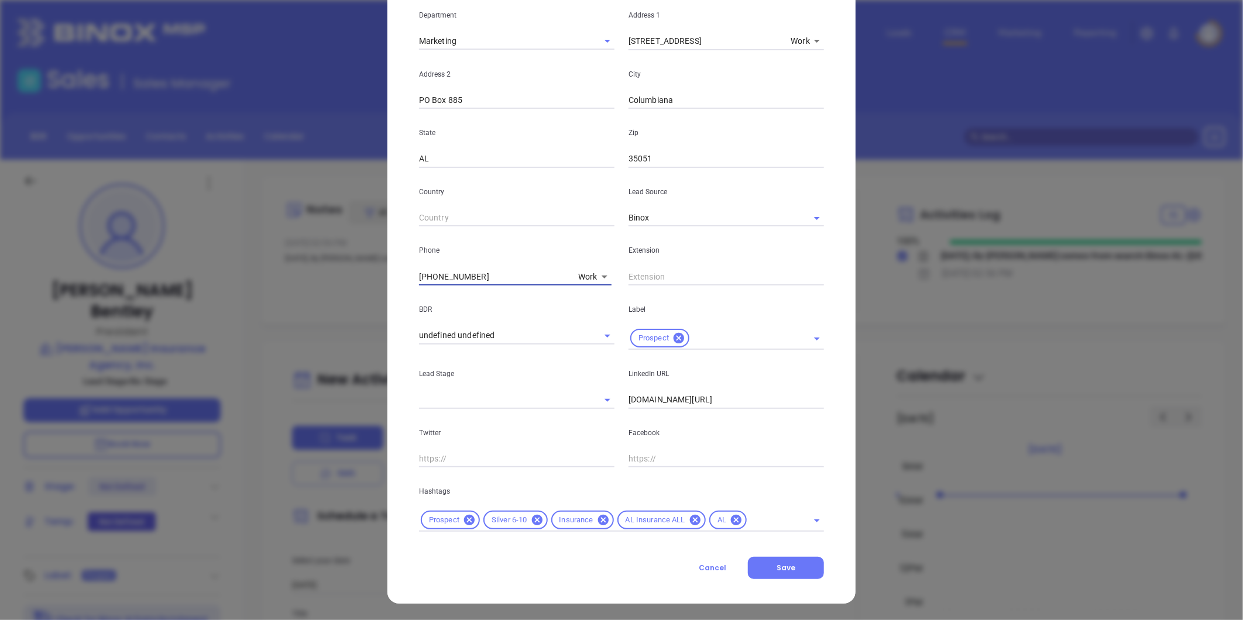
drag, startPoint x: 489, startPoint y: 277, endPoint x: 290, endPoint y: 278, distance: 199.5
click at [288, 278] on div "Rux Bentley Contact Company First Name Rux Last Name Bentley Email rbentley@rux…" at bounding box center [621, 310] width 1243 height 620
type input "( ) -"
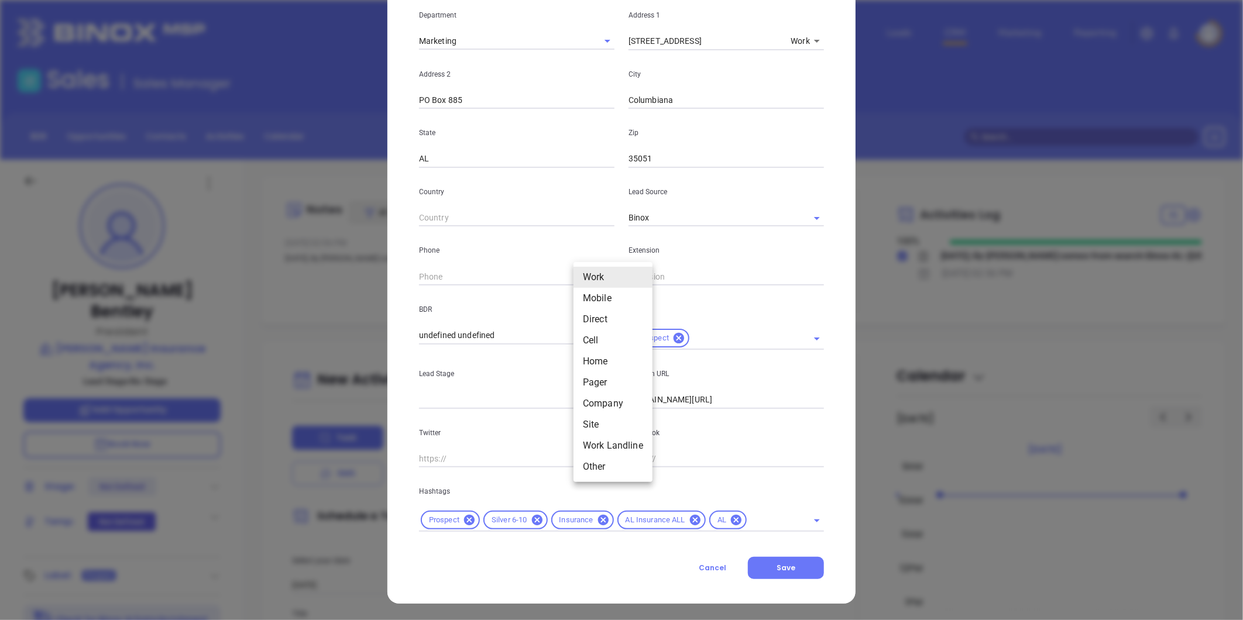
click at [580, 275] on body "Leads CRM Marketing Reporting Financial Leads Leads Sales Sales Manager BDR Opp…" at bounding box center [621, 310] width 1243 height 620
click at [586, 425] on li "Site" at bounding box center [612, 424] width 79 height 21
type input "11"
click at [453, 277] on input "( ) -" at bounding box center [499, 277] width 160 height 18
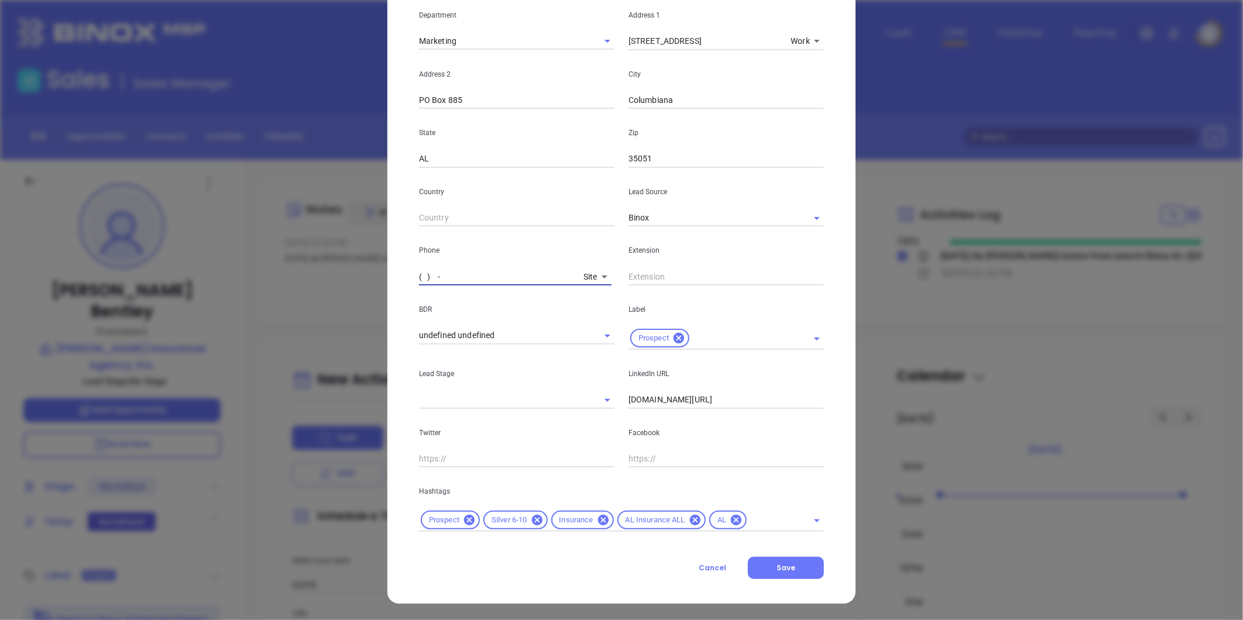
paste input "205) 669-3158"
type input "(205) 669-3158"
click at [641, 274] on input "text" at bounding box center [725, 277] width 195 height 18
type input "448"
click at [792, 562] on button "Save" at bounding box center [786, 568] width 76 height 22
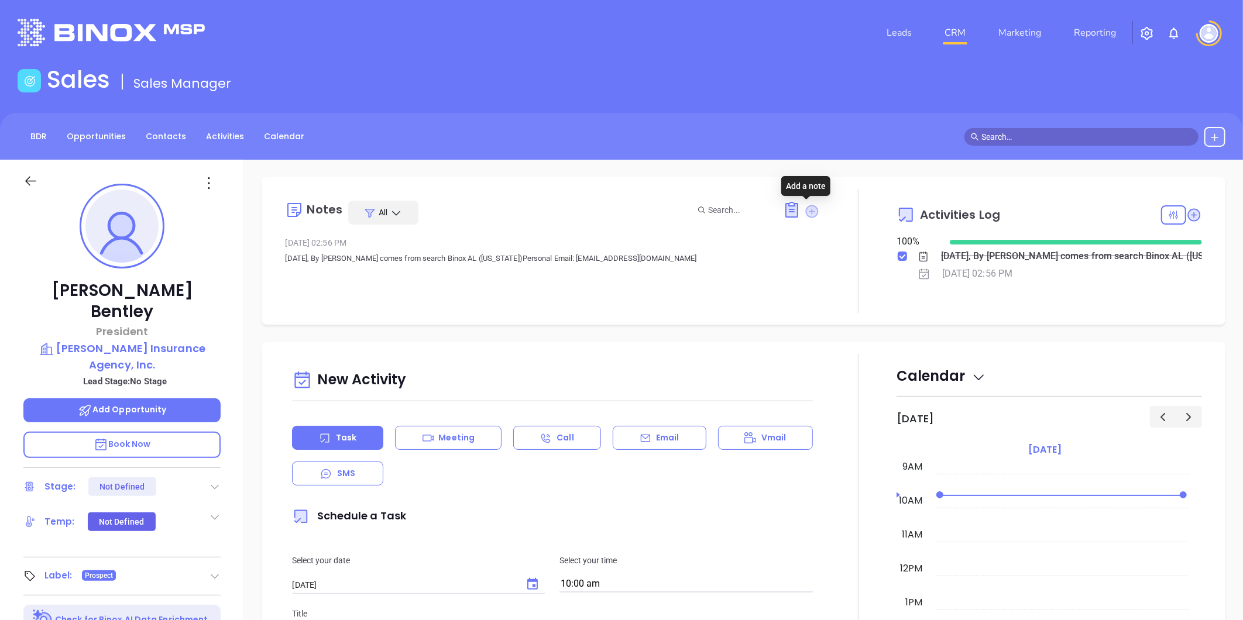
click at [806, 211] on icon at bounding box center [812, 211] width 13 height 13
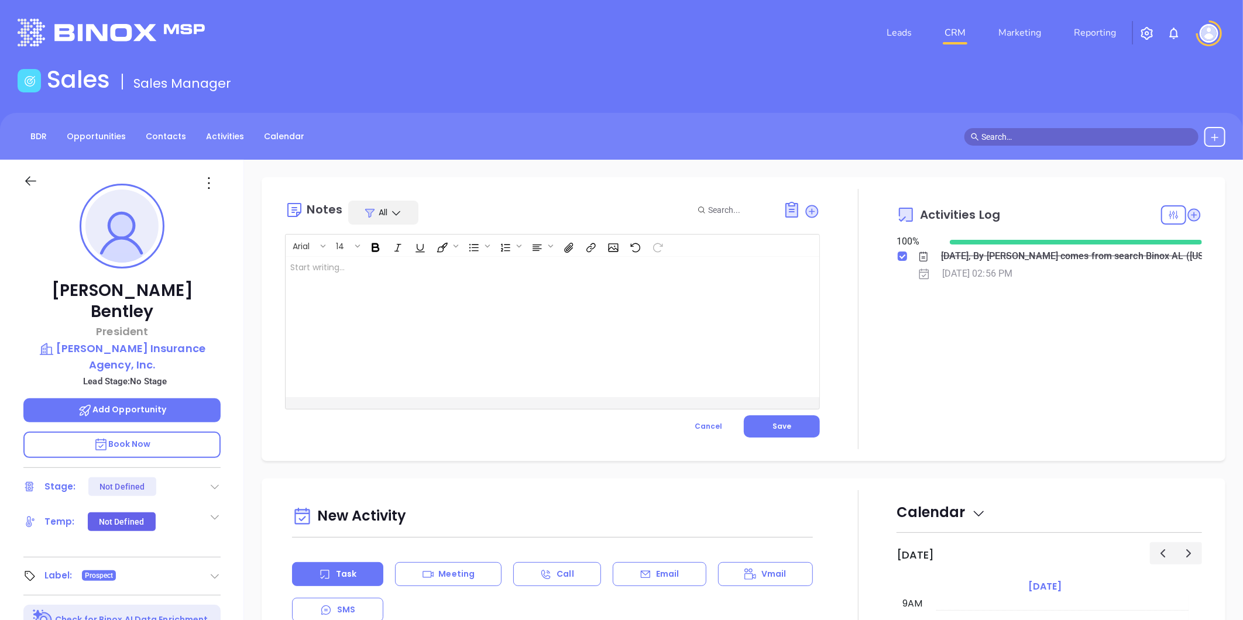
click at [584, 274] on div at bounding box center [534, 327] width 496 height 140
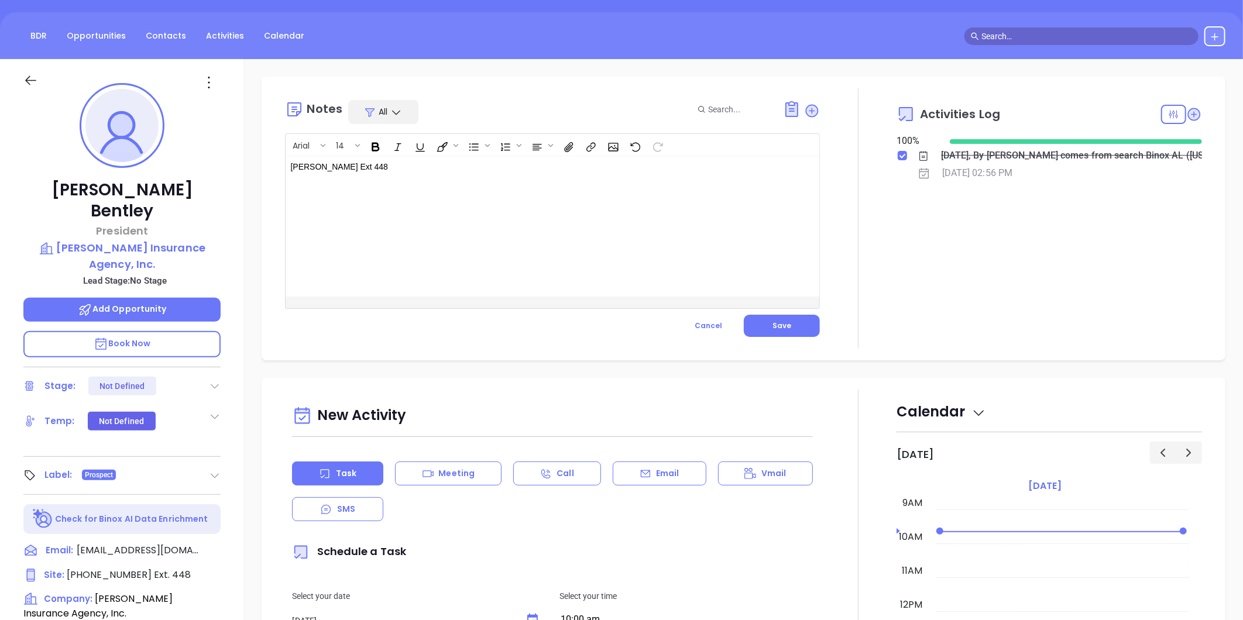
scroll to position [98, 0]
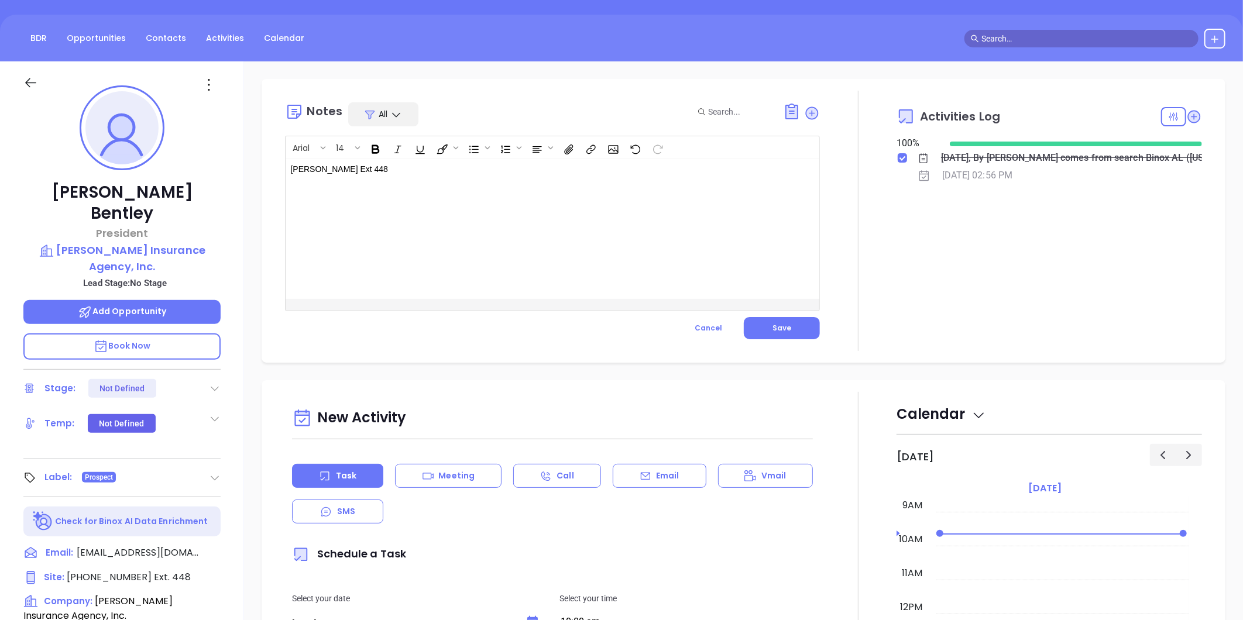
drag, startPoint x: 785, startPoint y: 328, endPoint x: 816, endPoint y: 324, distance: 31.2
click at [785, 328] on span "Save" at bounding box center [781, 328] width 19 height 10
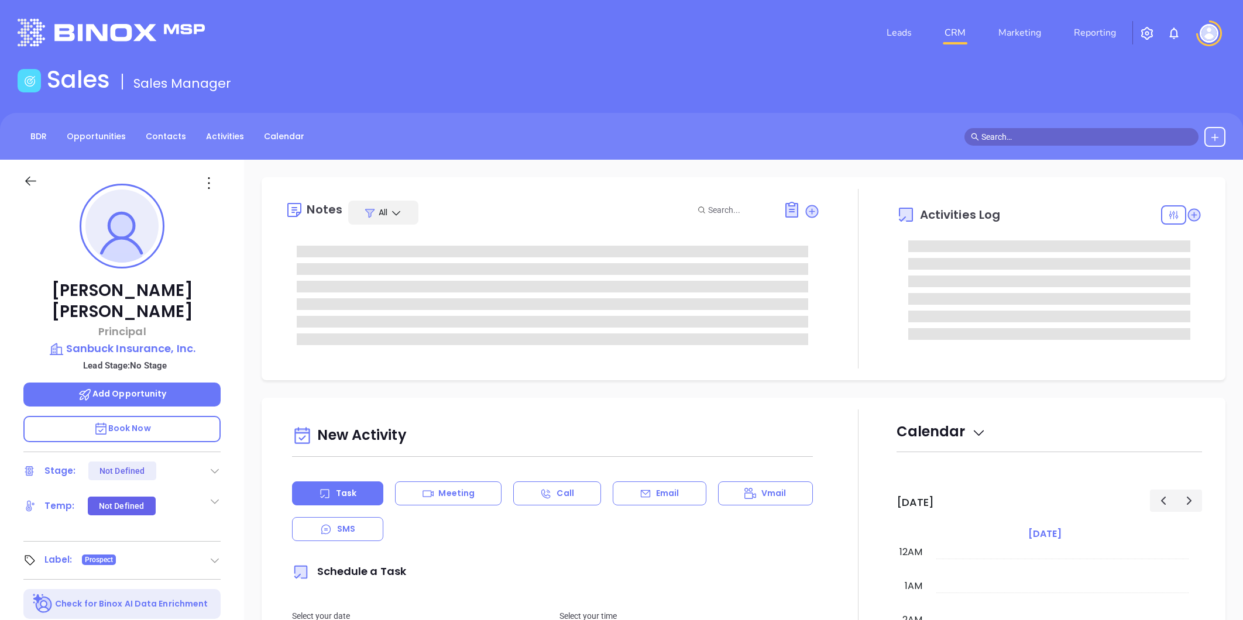
type input "[PERSON_NAME]"
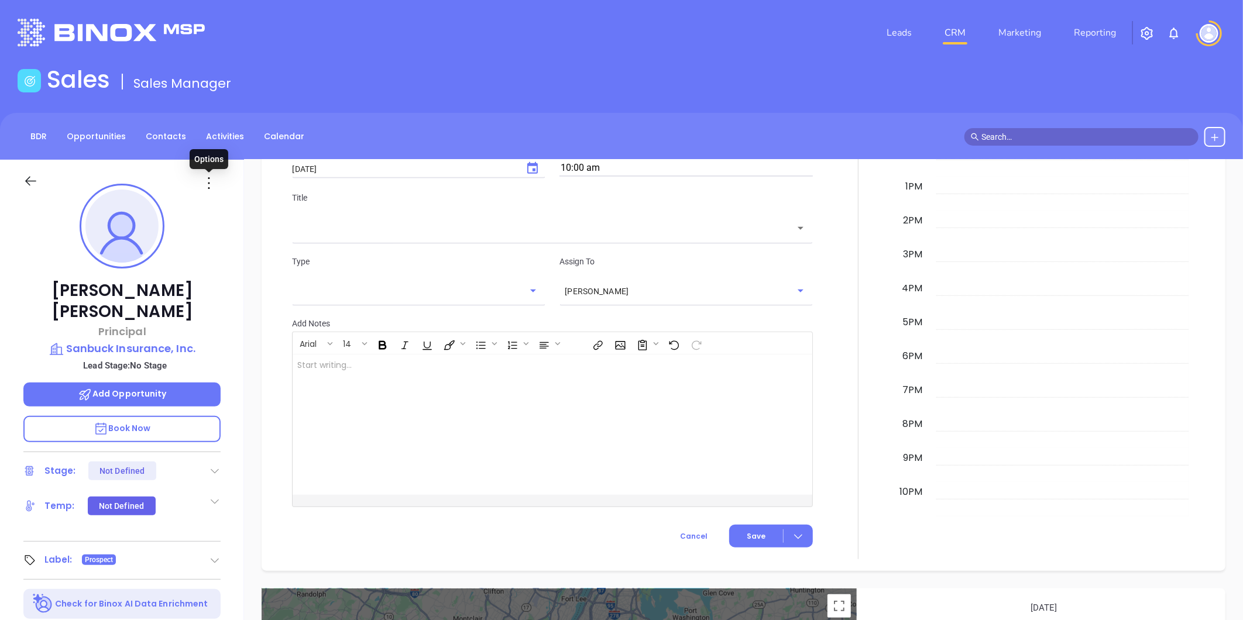
drag, startPoint x: 209, startPoint y: 184, endPoint x: 208, endPoint y: 212, distance: 27.5
click at [209, 184] on icon at bounding box center [209, 183] width 19 height 19
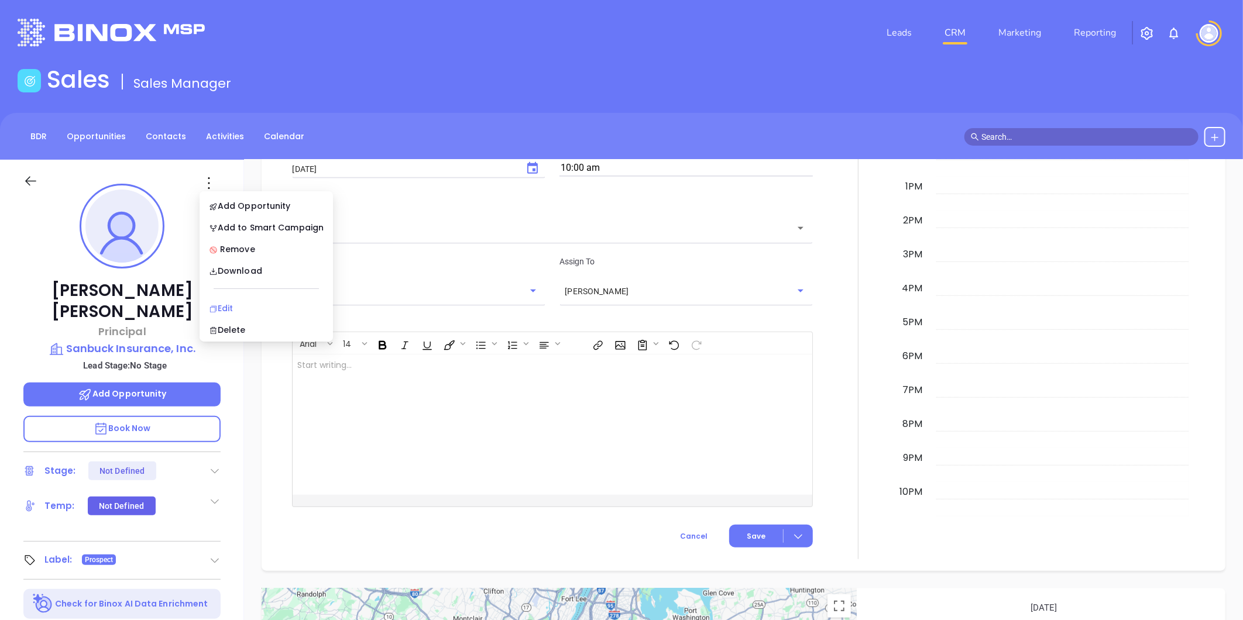
click at [231, 306] on div "Edit" at bounding box center [266, 308] width 115 height 13
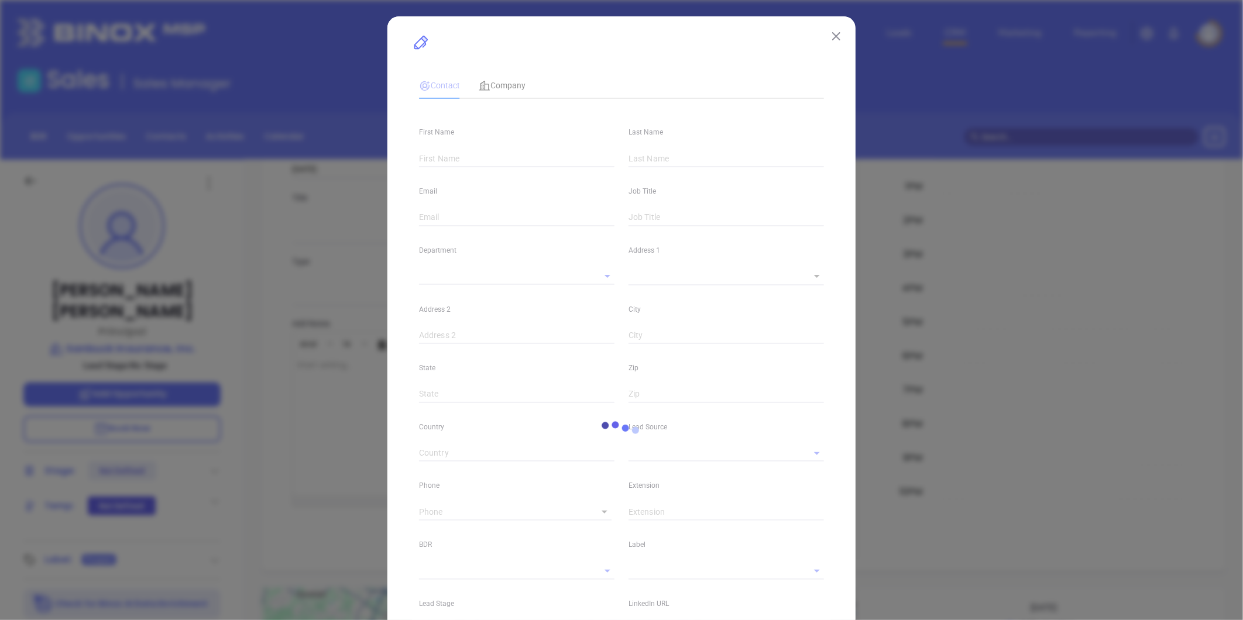
type input "[PERSON_NAME]"
type input "[EMAIL_ADDRESS][DOMAIN_NAME]"
type input "Principal"
type input "1"
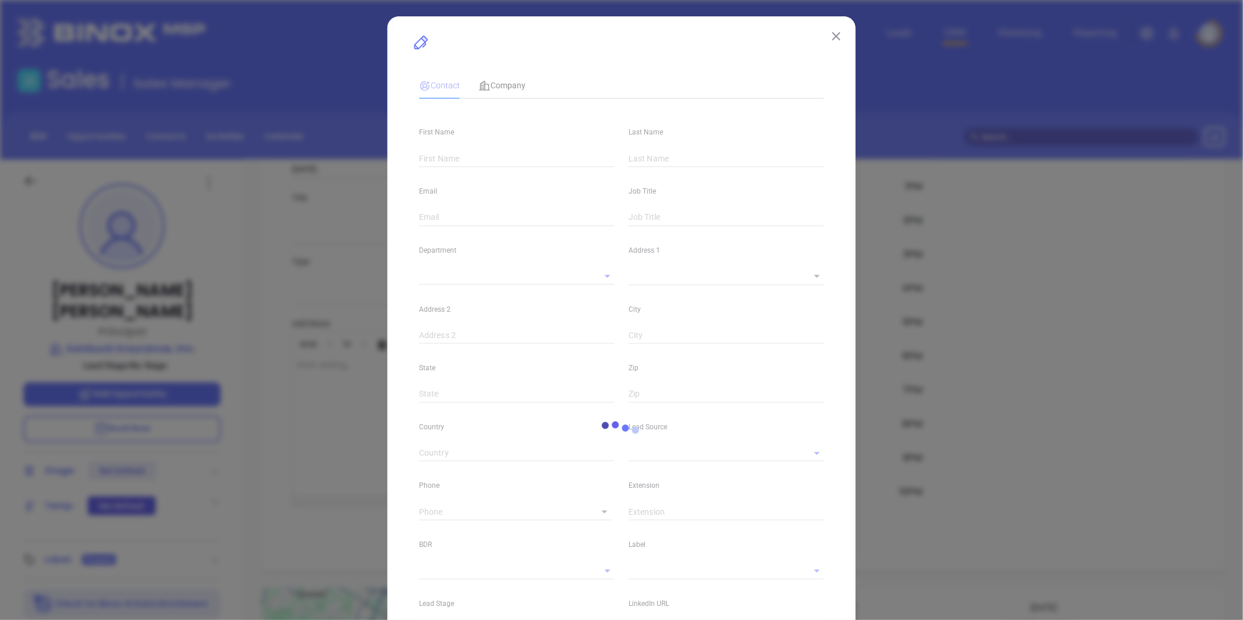
type input "[DOMAIN_NAME][URL][PERSON_NAME]"
type input "Marketing"
type input "Binox"
type input "undefined undefined"
type input "[PHONE_NUMBER]"
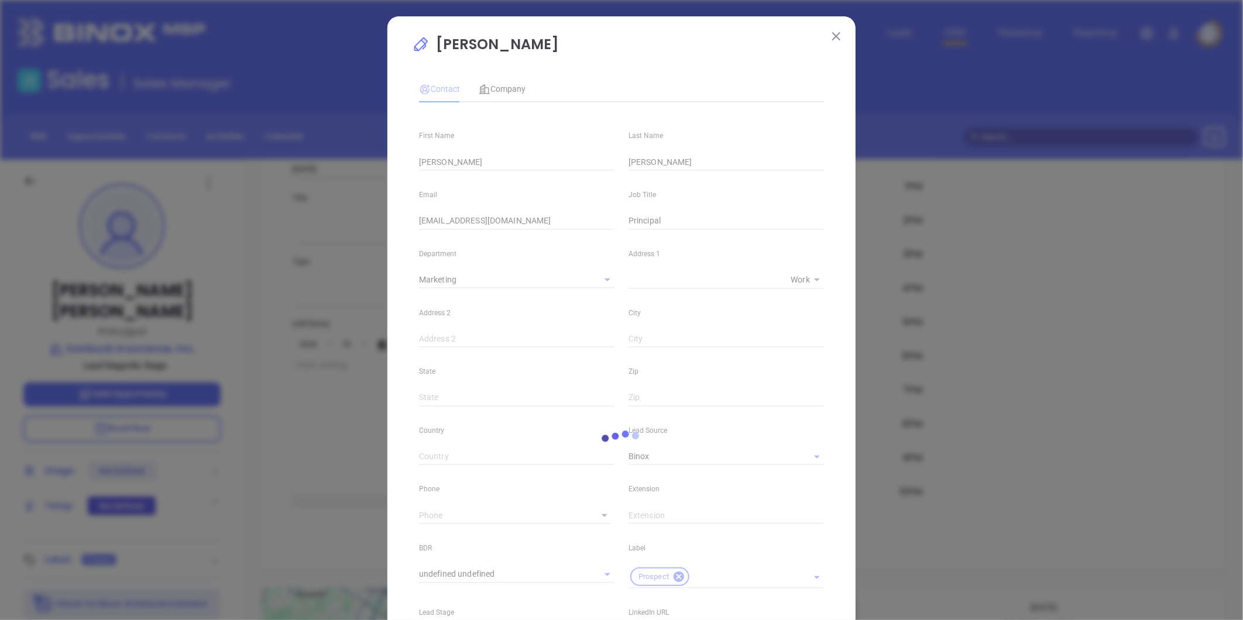
type input "1"
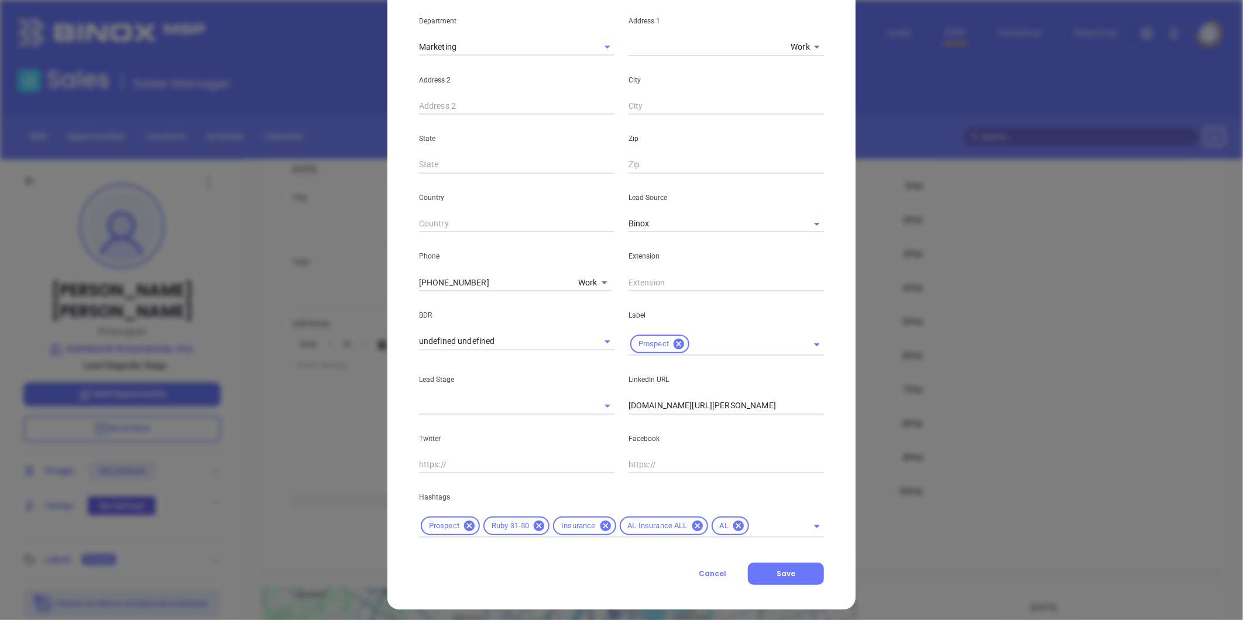
scroll to position [239, 0]
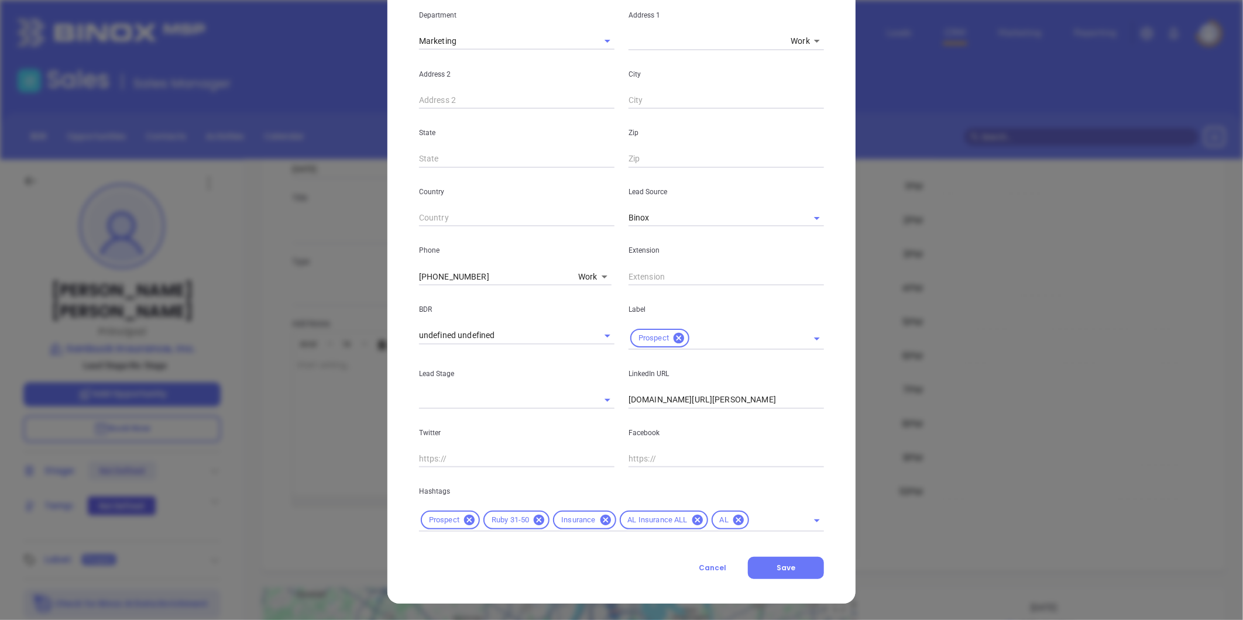
drag, startPoint x: 472, startPoint y: 281, endPoint x: 290, endPoint y: 283, distance: 181.4
click at [290, 283] on div "[PERSON_NAME] Contact Company First Name [PERSON_NAME] Last Name [PERSON_NAME] …" at bounding box center [621, 310] width 1243 height 620
type input "( ) -"
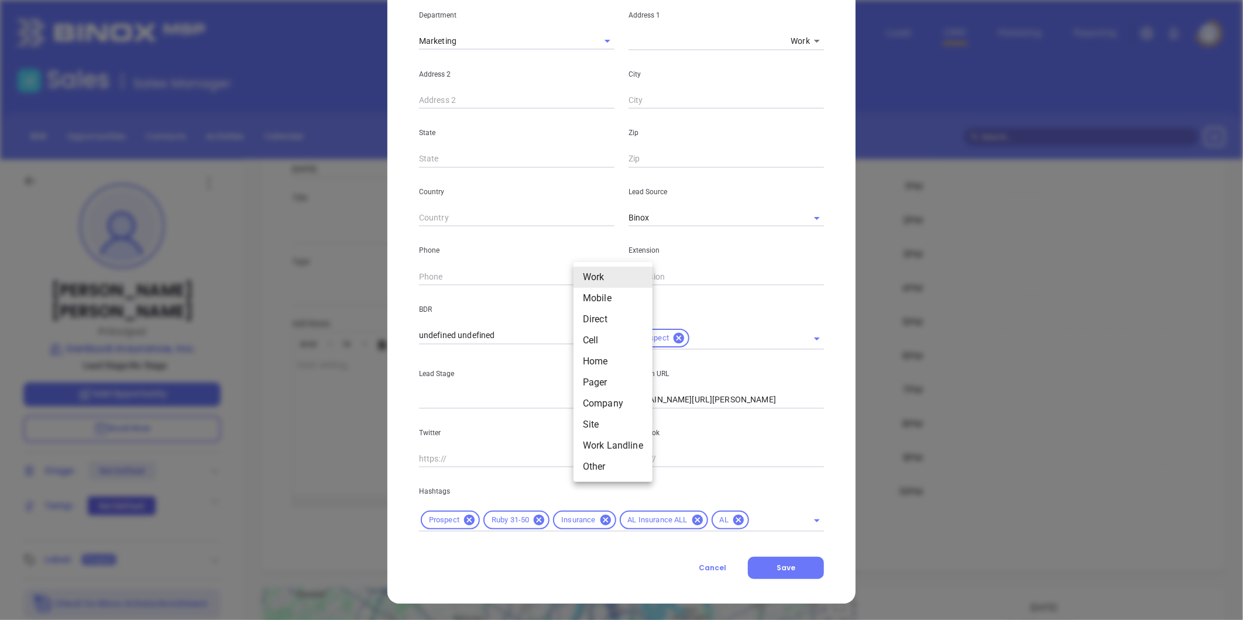
click at [584, 271] on body "Leads CRM Marketing Reporting Financial Leads Leads Sales Sales Manager BDR Opp…" at bounding box center [621, 310] width 1243 height 620
drag, startPoint x: 593, startPoint y: 422, endPoint x: 539, endPoint y: 362, distance: 81.6
click at [593, 422] on li "Site" at bounding box center [612, 424] width 79 height 21
type input "11"
click at [465, 281] on input "( ) -" at bounding box center [499, 277] width 160 height 18
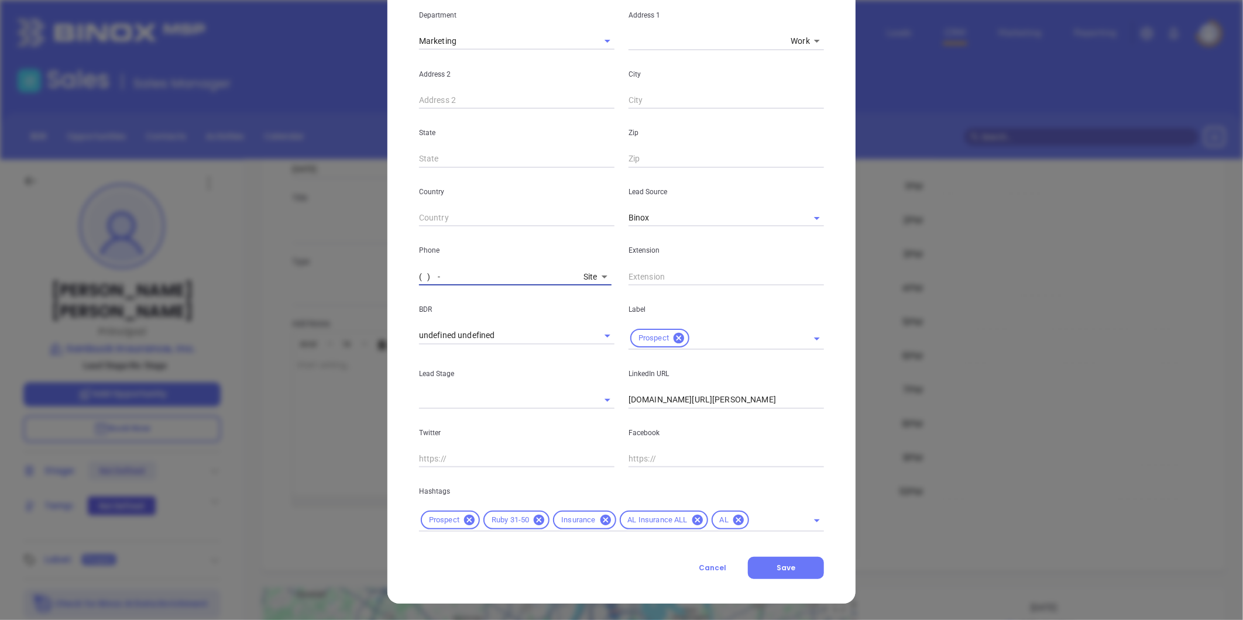
paste input "334) 347-1977"
type input "[PHONE_NUMBER]"
click at [541, 199] on div "Country" at bounding box center [516, 197] width 209 height 59
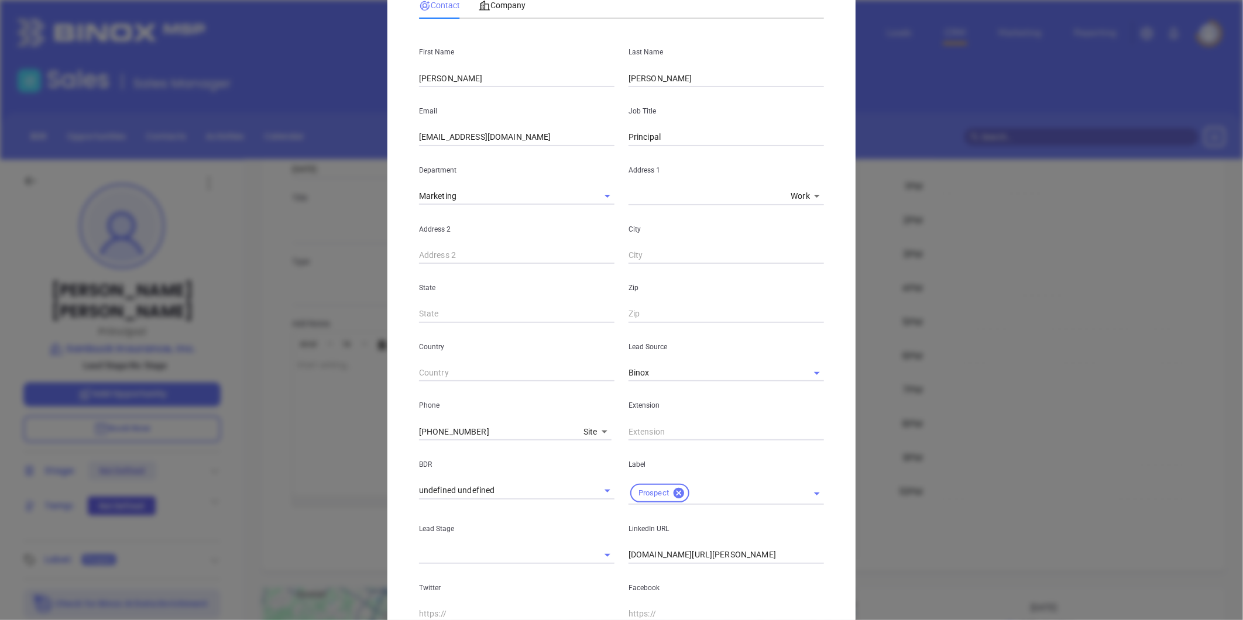
scroll to position [0, 0]
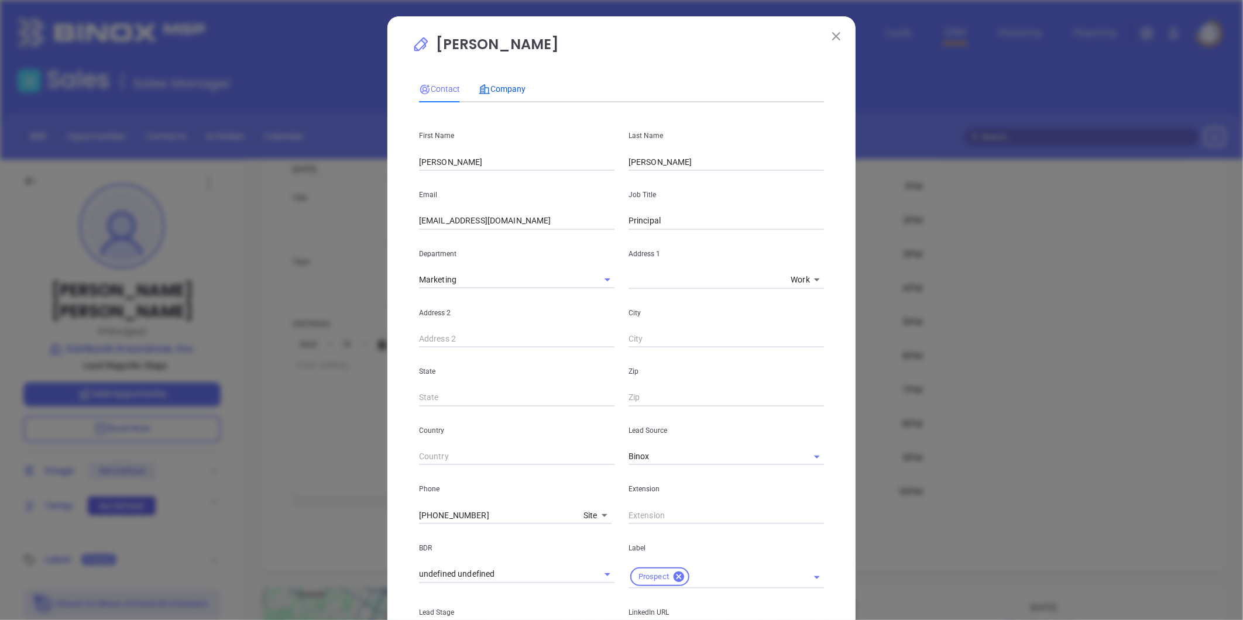
click at [504, 85] on span "Company" at bounding box center [502, 88] width 47 height 9
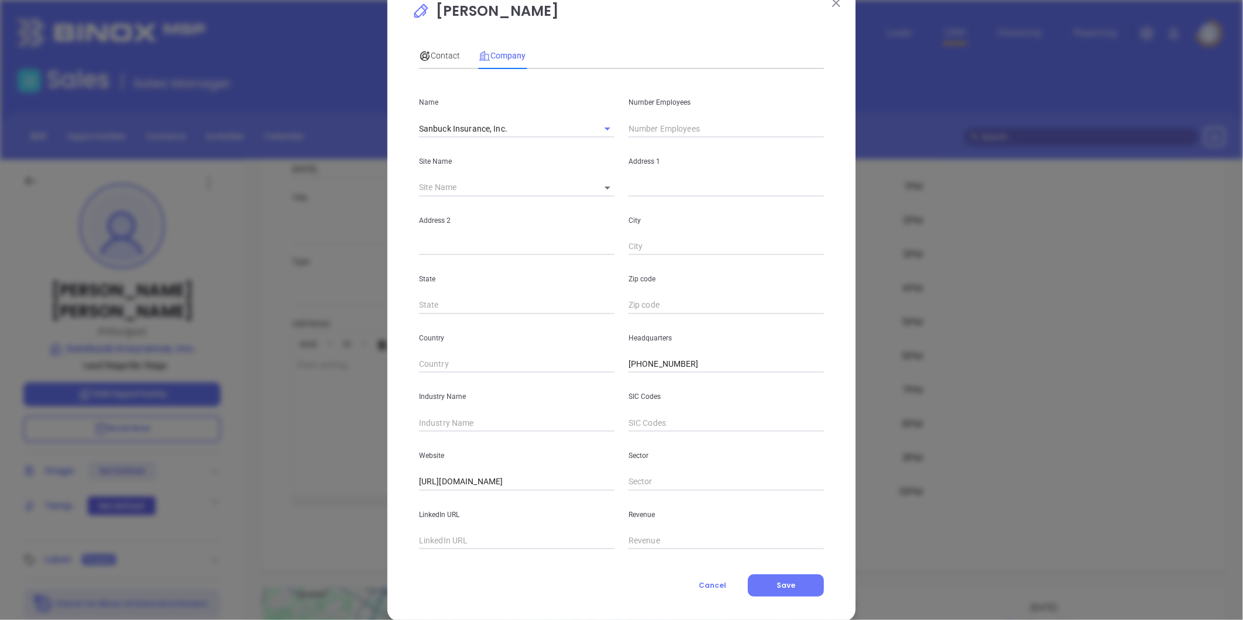
scroll to position [51, 0]
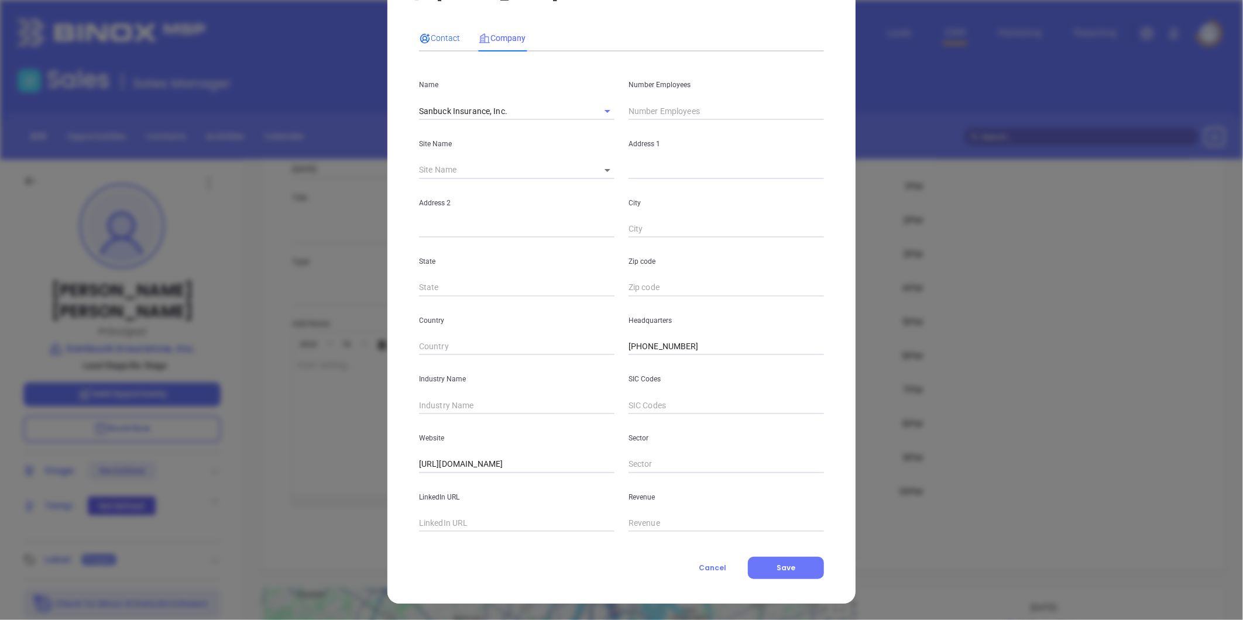
click at [439, 32] on div "Contact" at bounding box center [439, 38] width 41 height 13
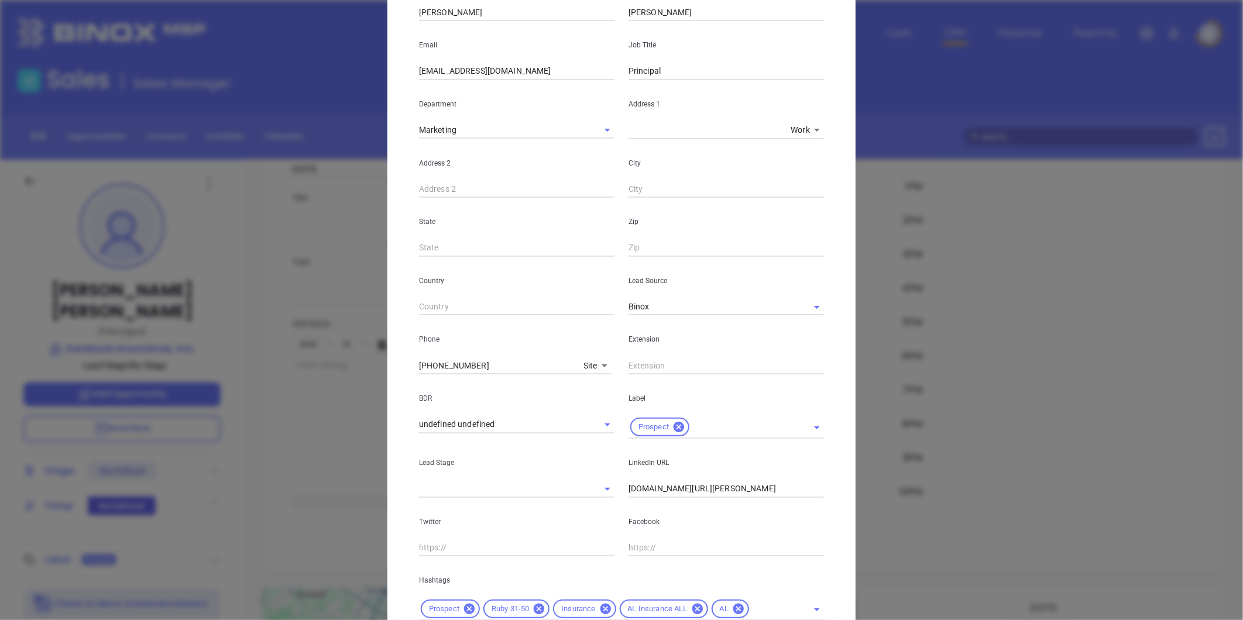
scroll to position [239, 0]
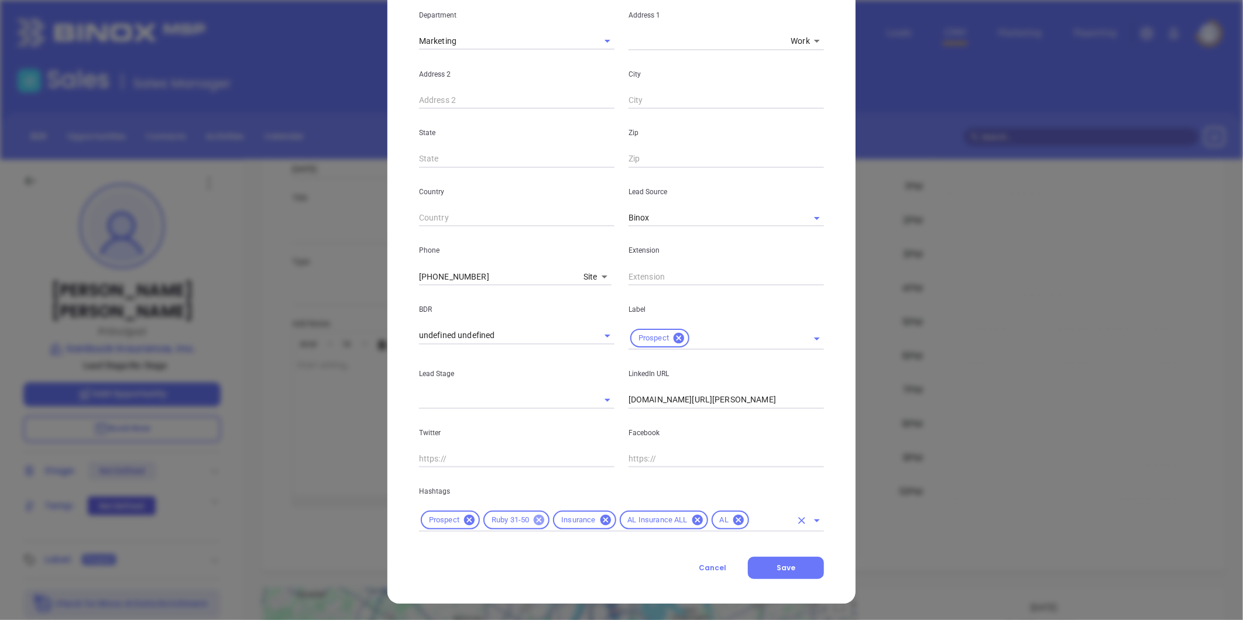
click at [535, 521] on icon at bounding box center [538, 520] width 13 height 13
click at [691, 522] on input "text" at bounding box center [736, 520] width 110 height 15
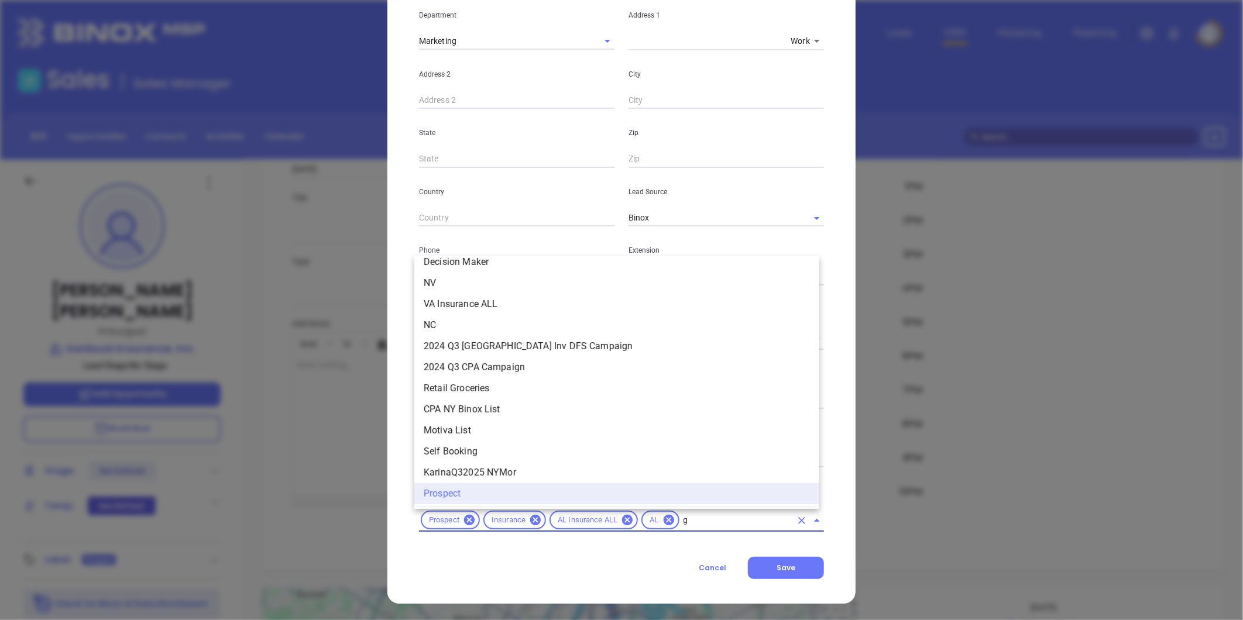
scroll to position [0, 0]
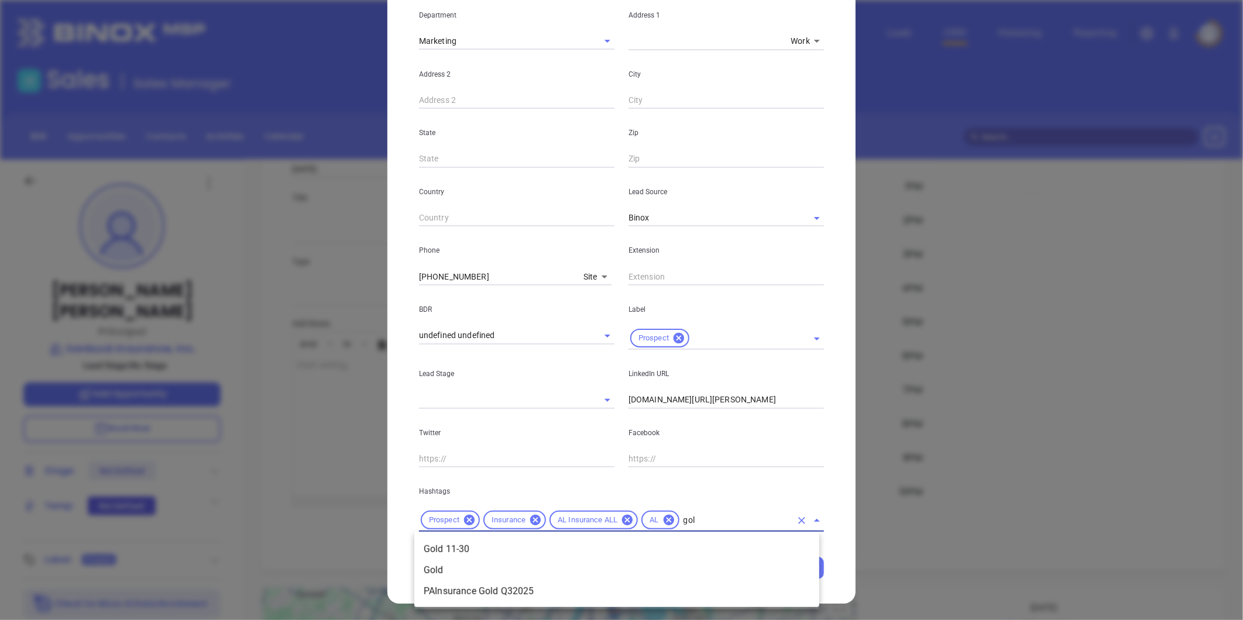
type input "gold"
click at [493, 556] on li "Gold 11-30" at bounding box center [616, 549] width 405 height 21
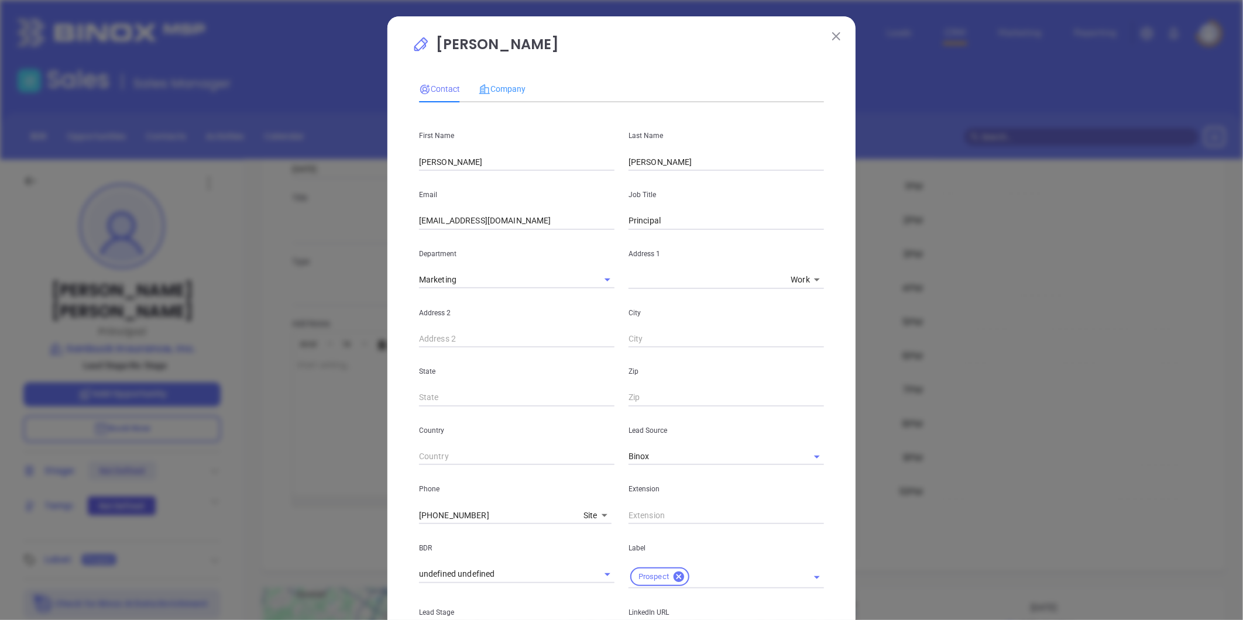
click at [499, 81] on div "Company" at bounding box center [502, 88] width 47 height 27
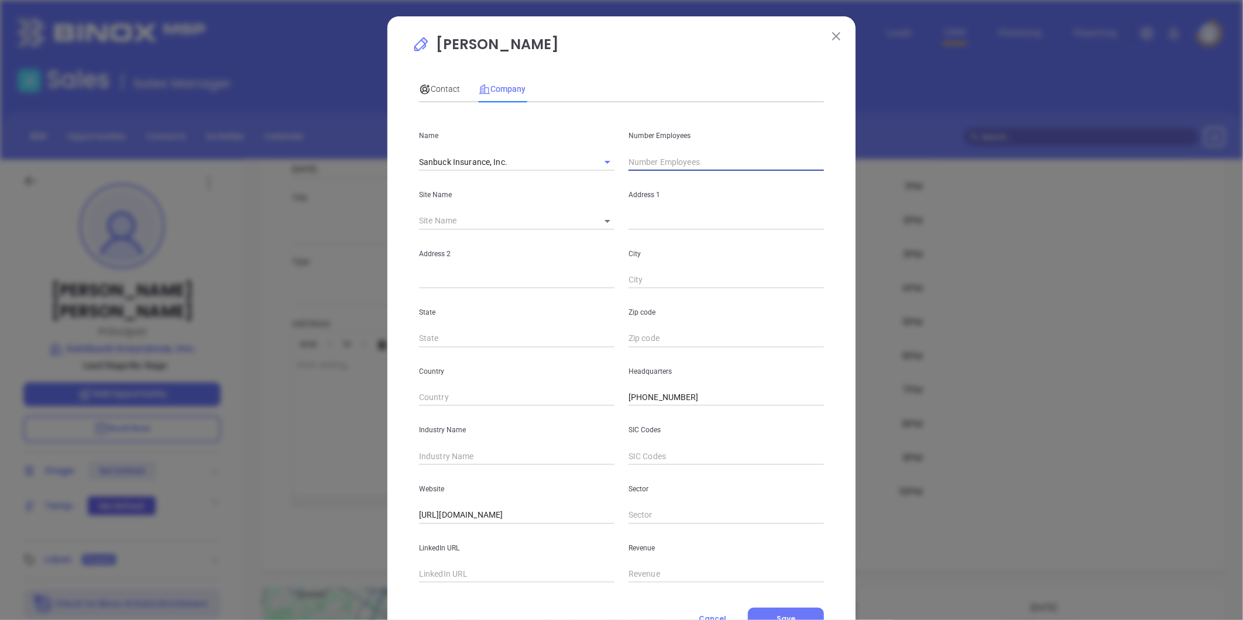
click at [650, 161] on input "text" at bounding box center [725, 162] width 195 height 18
type input "19"
drag, startPoint x: 505, startPoint y: 248, endPoint x: 555, endPoint y: 260, distance: 51.1
click at [505, 248] on p "Address 2" at bounding box center [516, 253] width 195 height 13
click at [600, 222] on body "Leads CRM Marketing Reporting Financial Leads Leads Sales Sales Manager BDR Opp…" at bounding box center [621, 310] width 1243 height 620
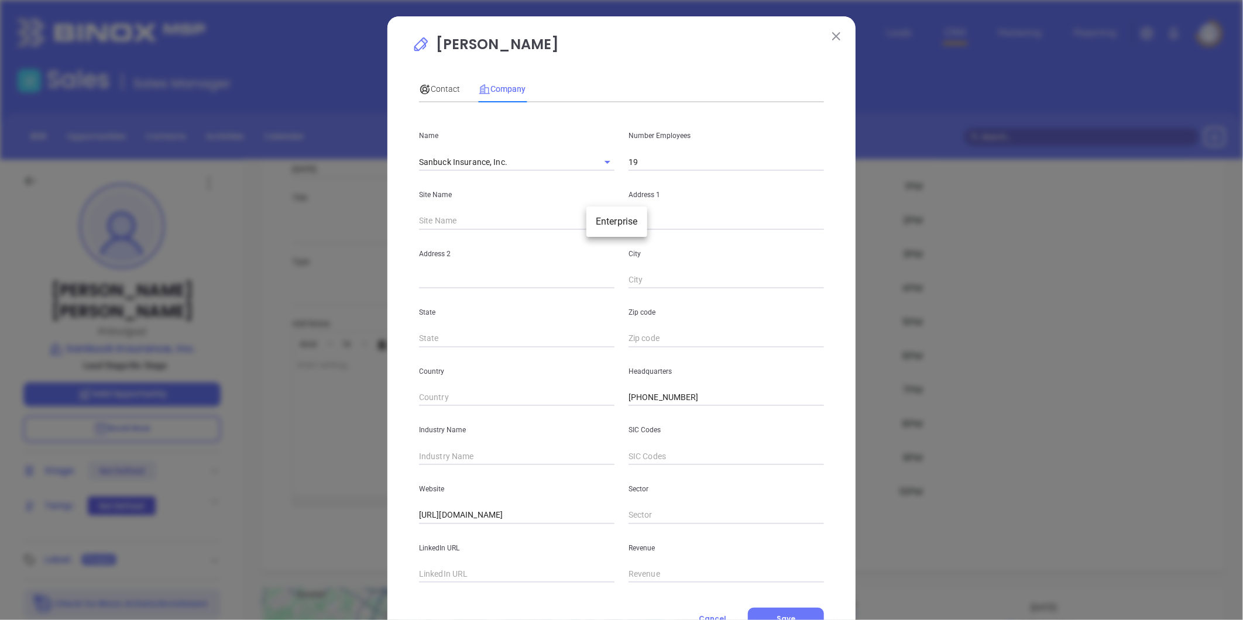
click at [609, 226] on li "Enterprise" at bounding box center [616, 221] width 61 height 21
type input "Enterprise"
type input "120805"
type input "[STREET_ADDRESS][PERSON_NAME]"
type input "Enterprise"
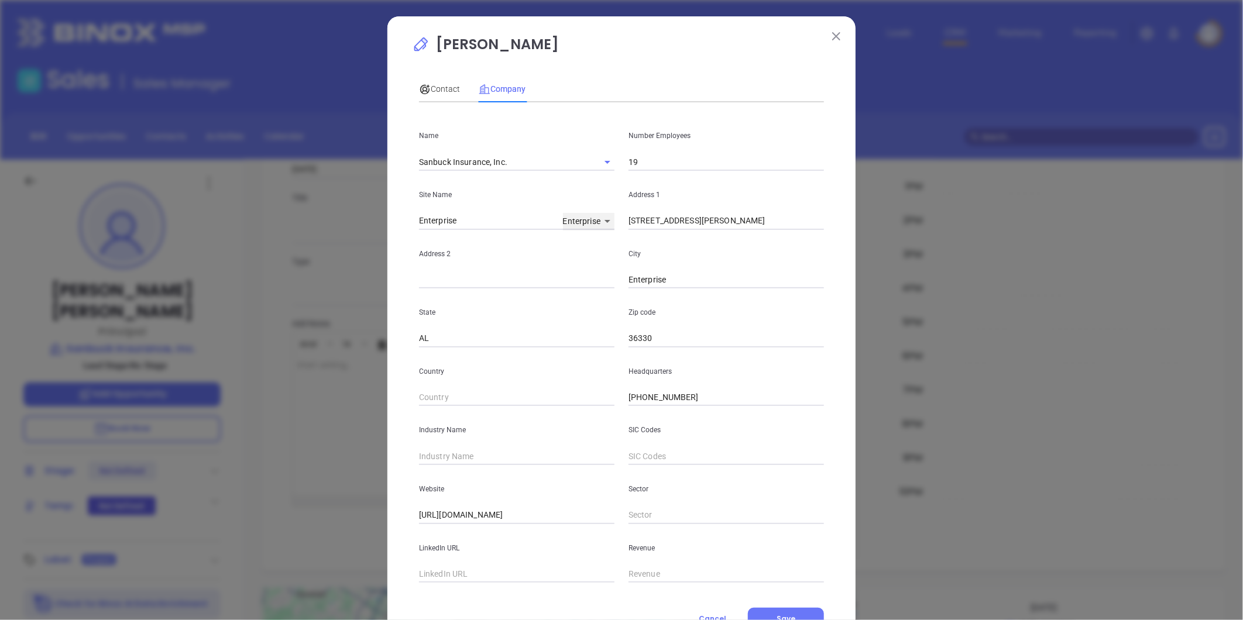
type input "AL"
type input "36330"
drag, startPoint x: 697, startPoint y: 223, endPoint x: 599, endPoint y: 240, distance: 99.2
click at [599, 240] on div "Name Sanbuck Insurance, Inc. Number Employees 19 Site Name Enterprise Enterpris…" at bounding box center [621, 347] width 405 height 471
paste input "[STREET_ADDRESS]"
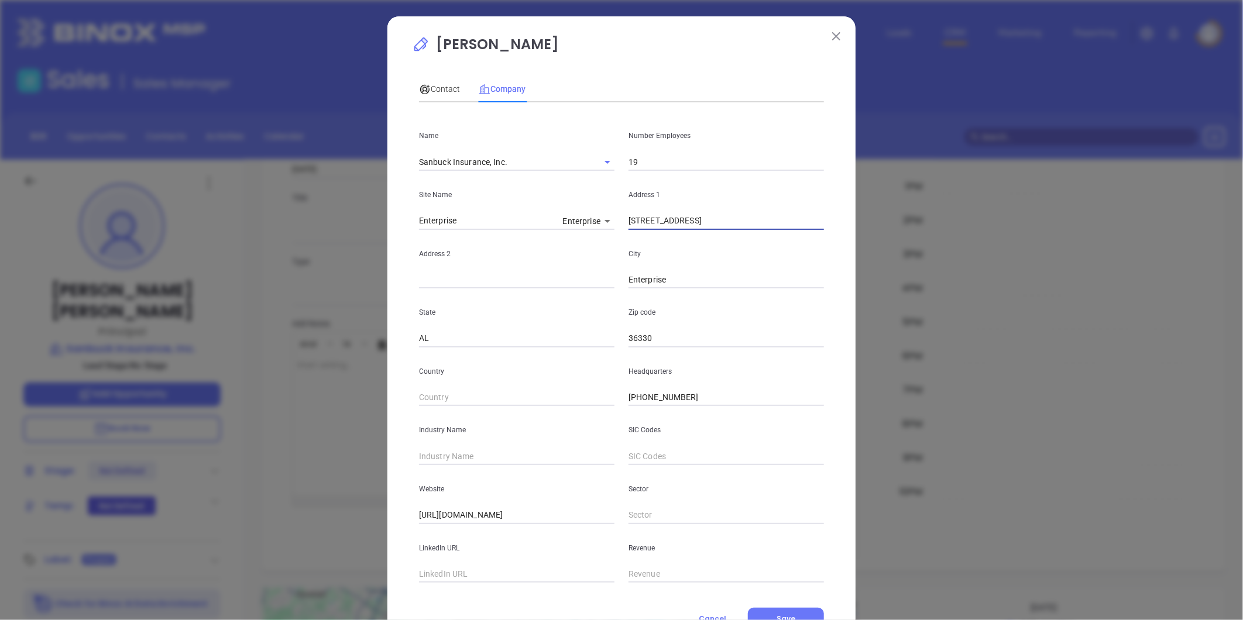
drag, startPoint x: 703, startPoint y: 221, endPoint x: 957, endPoint y: 207, distance: 254.3
click at [957, 207] on div "Joe Brabham Contact Company First Name Joe Last Name Brabham Email jbrabham@san…" at bounding box center [621, 310] width 1243 height 620
type input "101 S 3 Notch Street"
paste input "Troy, AL 36081"
drag, startPoint x: 642, startPoint y: 279, endPoint x: 896, endPoint y: 256, distance: 254.9
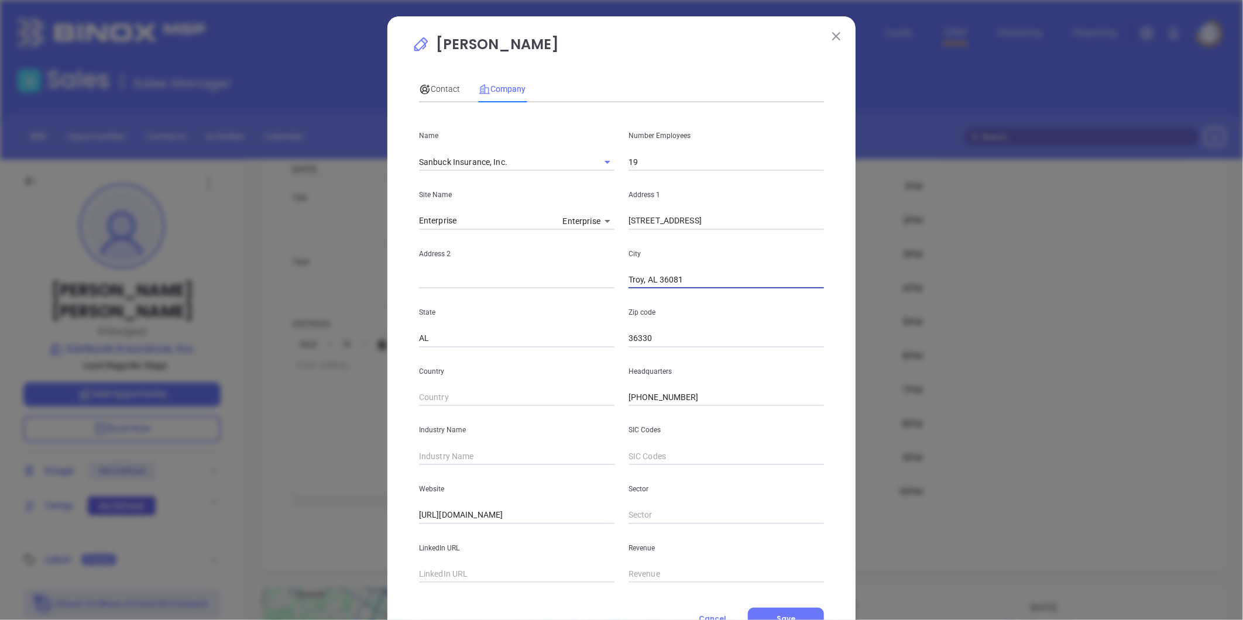
click at [888, 258] on div "Joe Brabham Contact Company First Name Joe Last Name Brabham Email jbrabham@san…" at bounding box center [621, 310] width 1243 height 620
type input "Troy"
paste input "AL 36081"
type input "36081"
click at [443, 454] on input "text" at bounding box center [516, 457] width 195 height 18
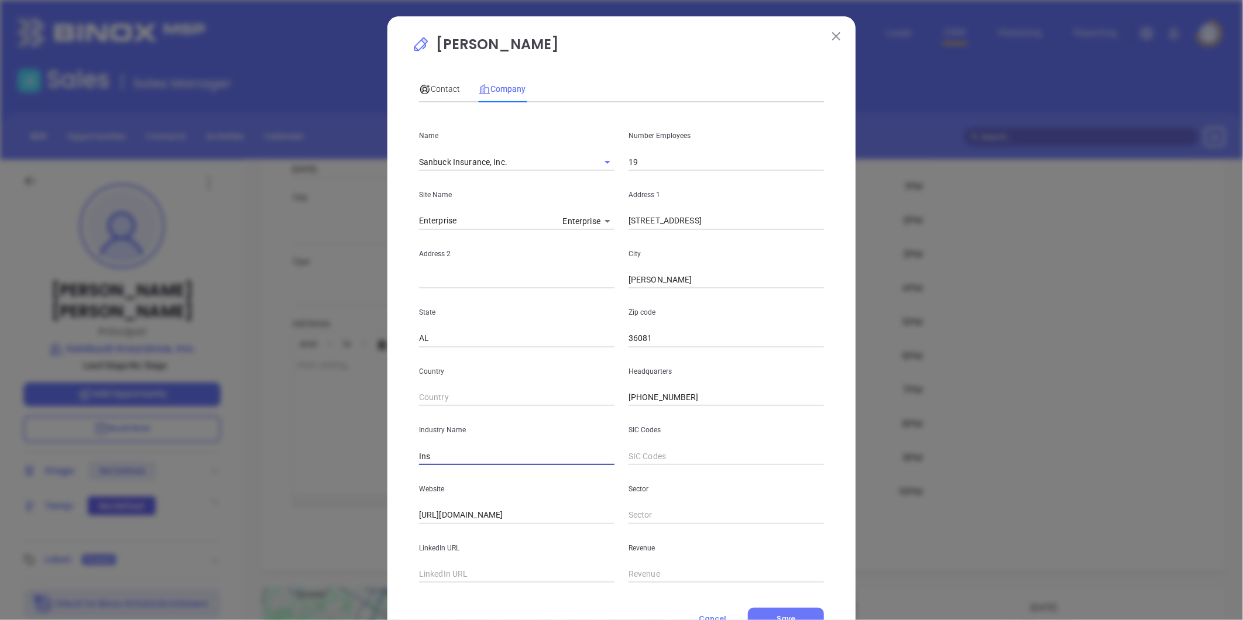
type input "Insurance"
drag, startPoint x: 507, startPoint y: 163, endPoint x: 295, endPoint y: 170, distance: 211.9
click at [295, 170] on div "Joe Brabham Contact Company First Name Joe Last Name Brabham Email jbrabham@san…" at bounding box center [621, 310] width 1243 height 620
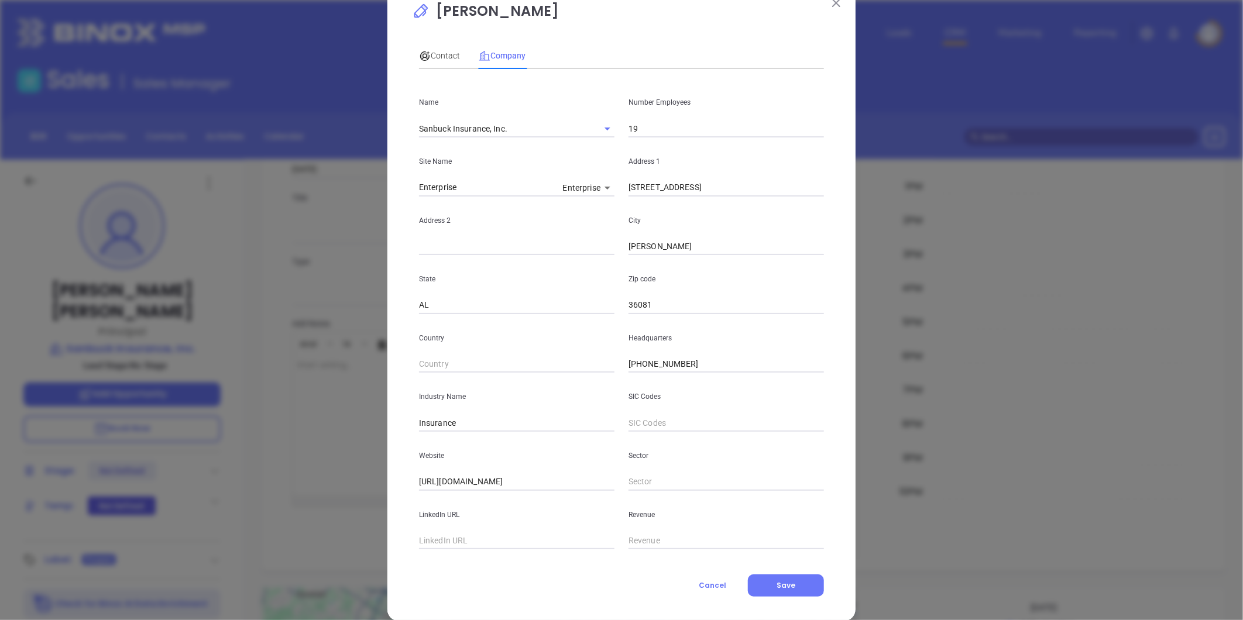
scroll to position [51, 0]
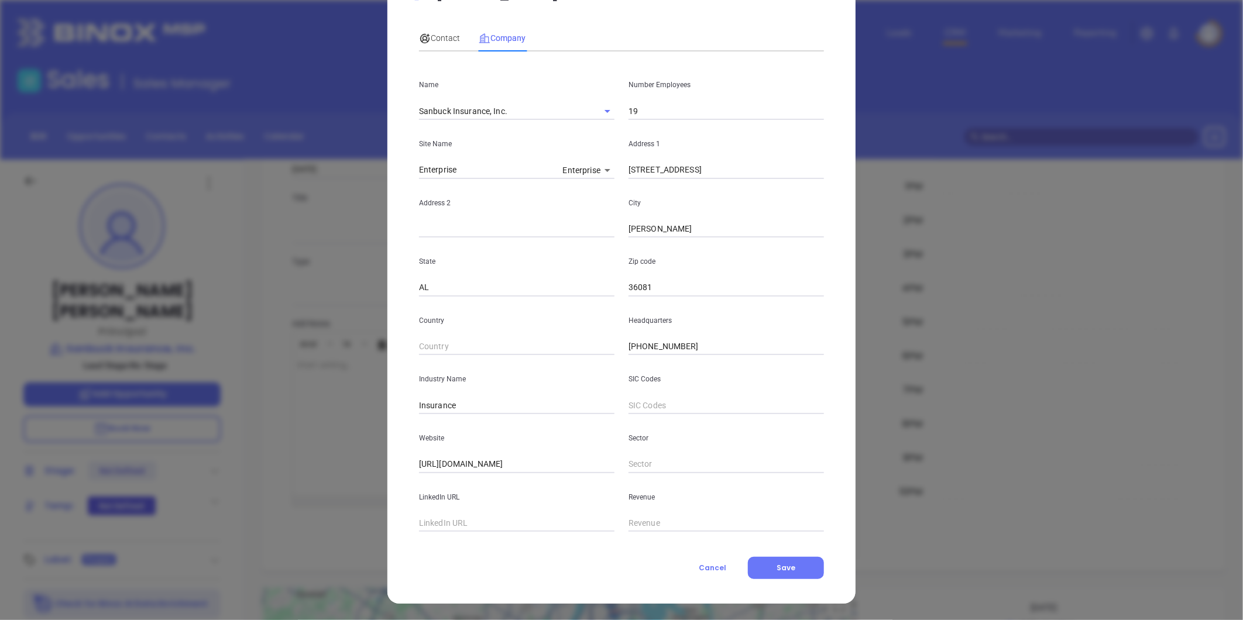
click at [453, 523] on input "text" at bounding box center [516, 524] width 195 height 18
paste input "https://www.linkedin.com/company/sanbuck-insurance/"
type input "https://www.linkedin.com/company/sanbuck-insurance/"
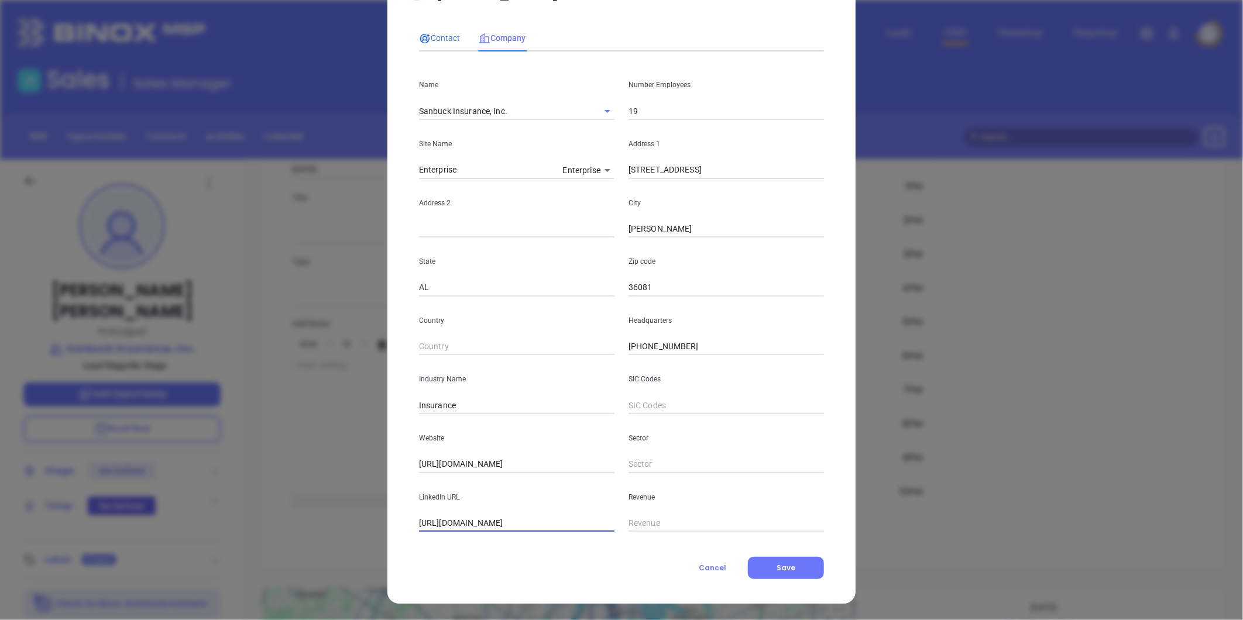
click at [437, 35] on span "Contact" at bounding box center [439, 37] width 41 height 9
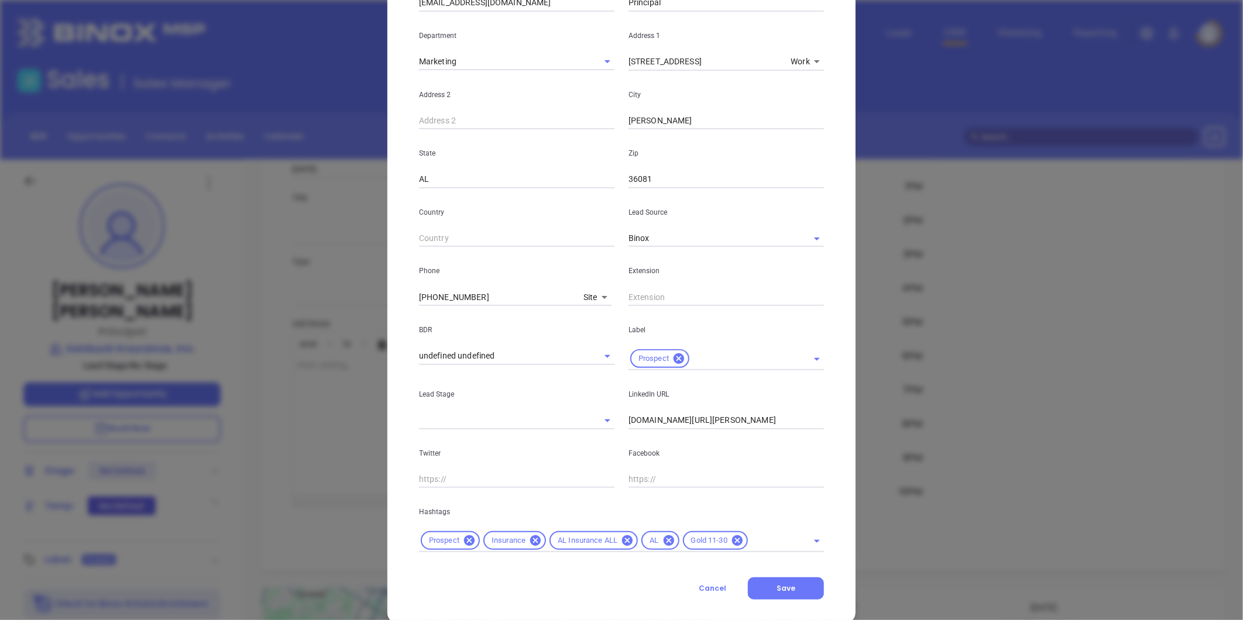
scroll to position [239, 0]
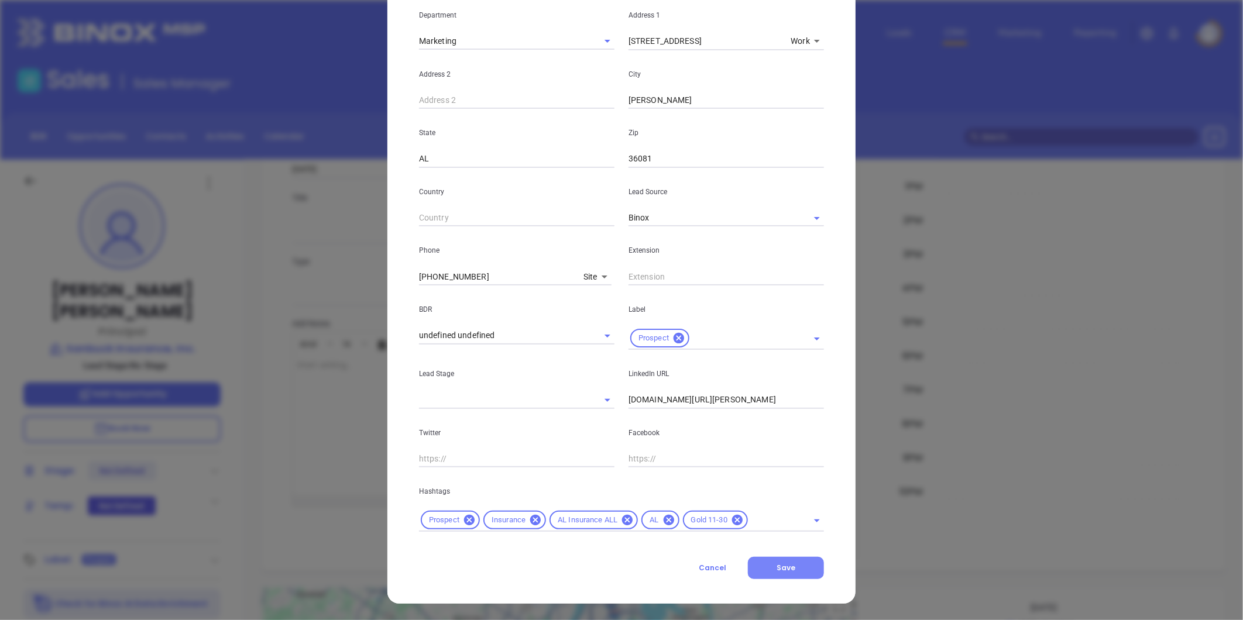
click at [789, 568] on span "Save" at bounding box center [785, 568] width 19 height 10
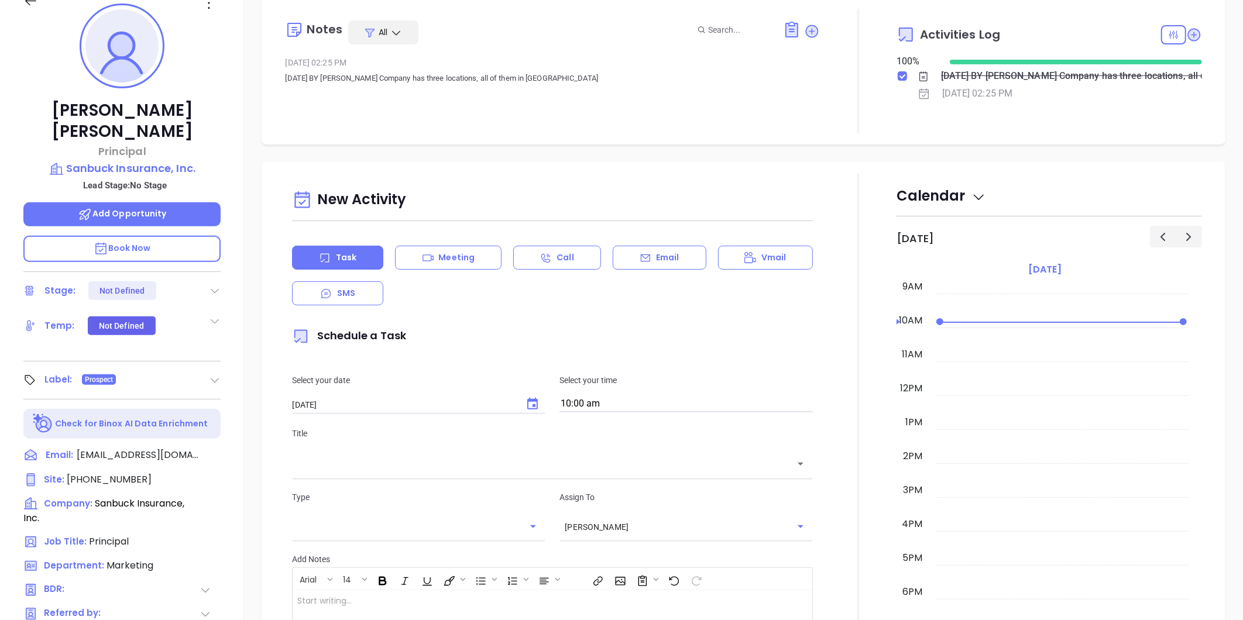
scroll to position [359, 0]
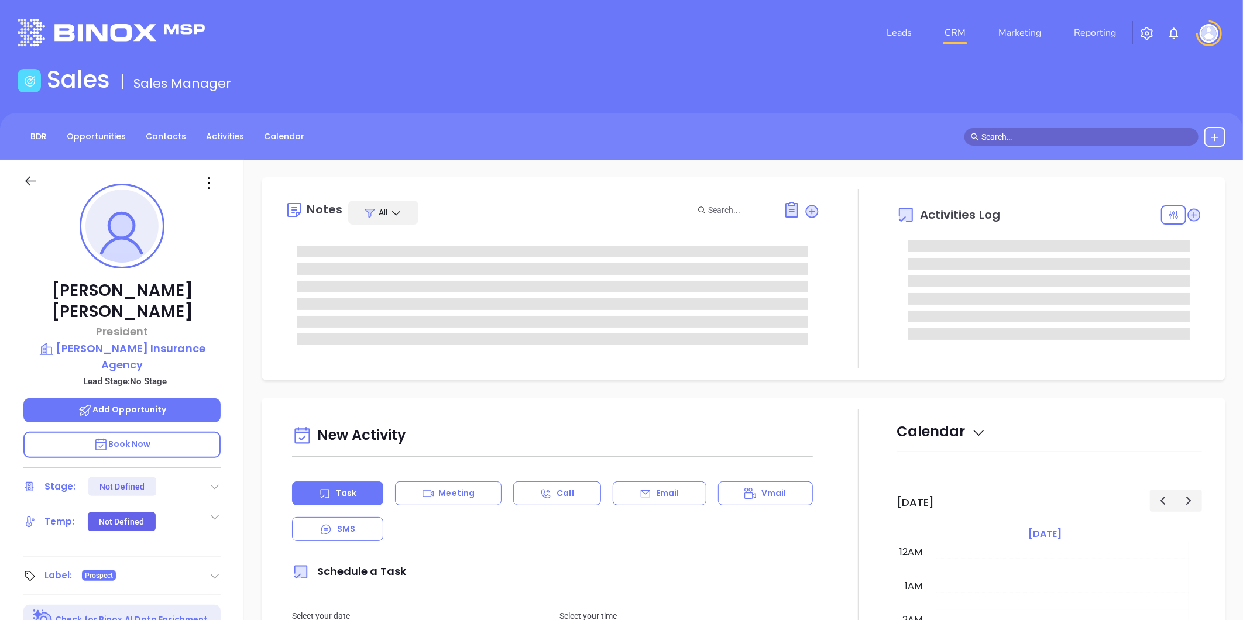
type input "[DATE]"
type input "[PERSON_NAME]"
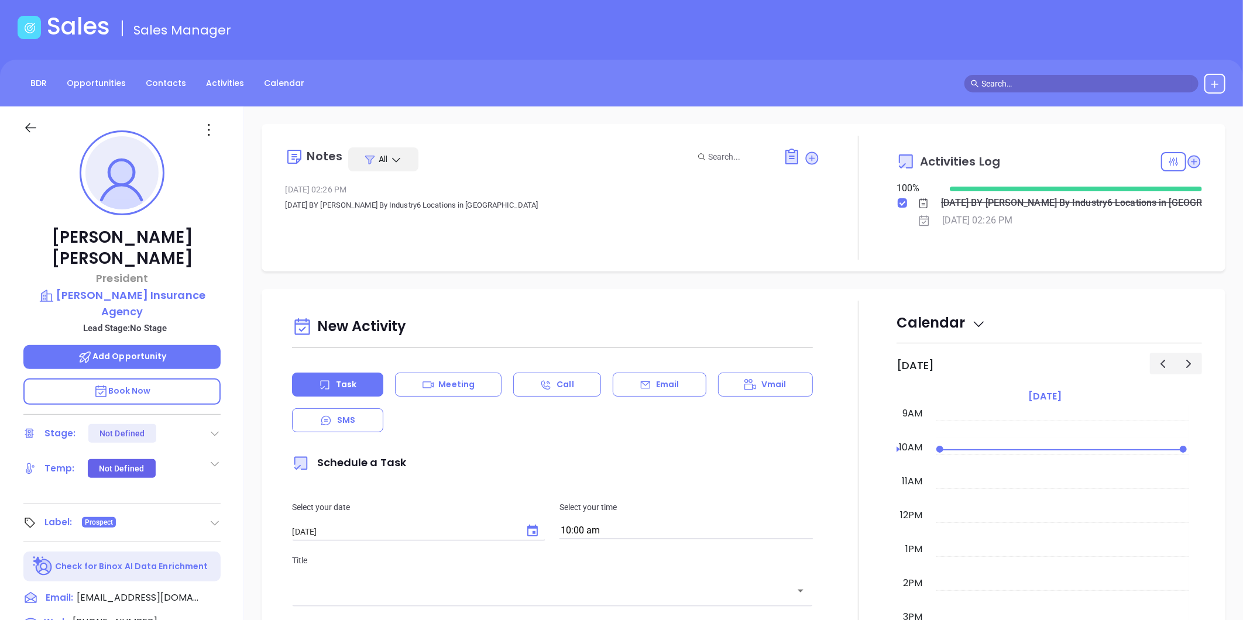
scroll to position [359, 0]
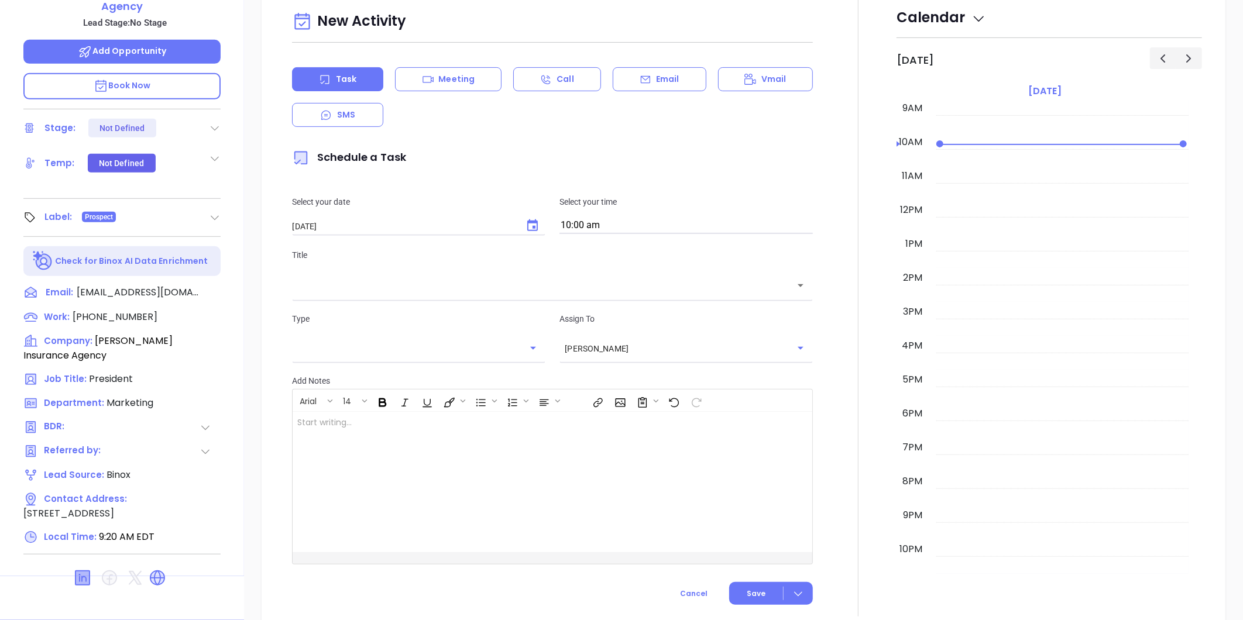
click at [87, 571] on icon at bounding box center [82, 578] width 14 height 14
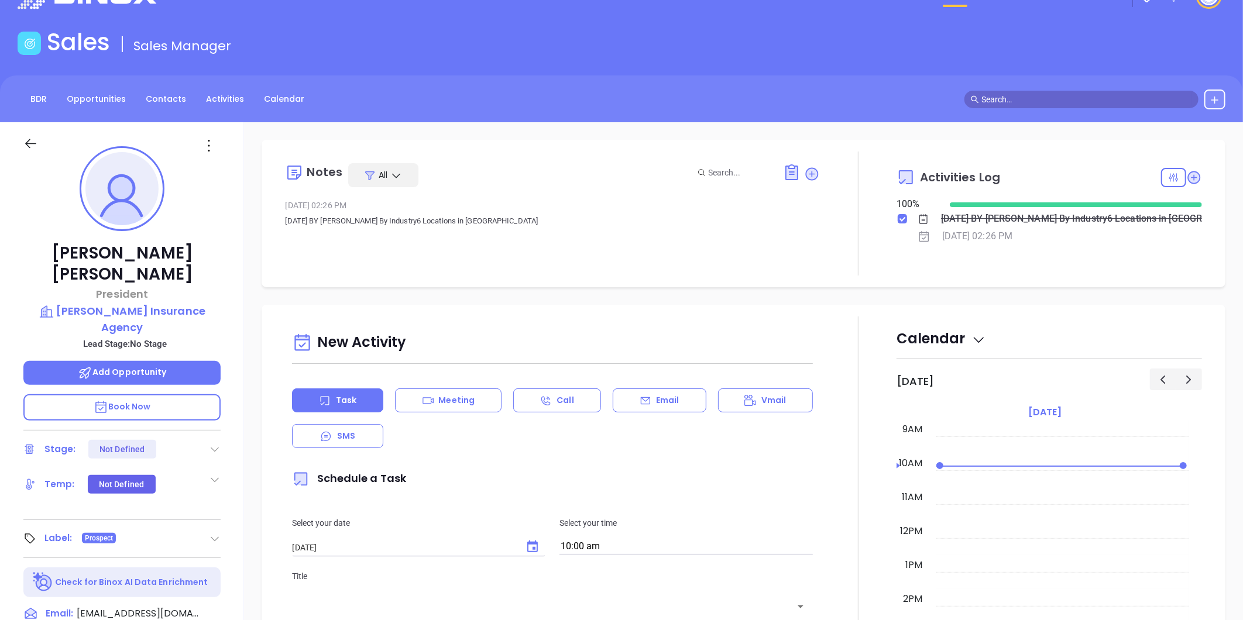
scroll to position [33, 0]
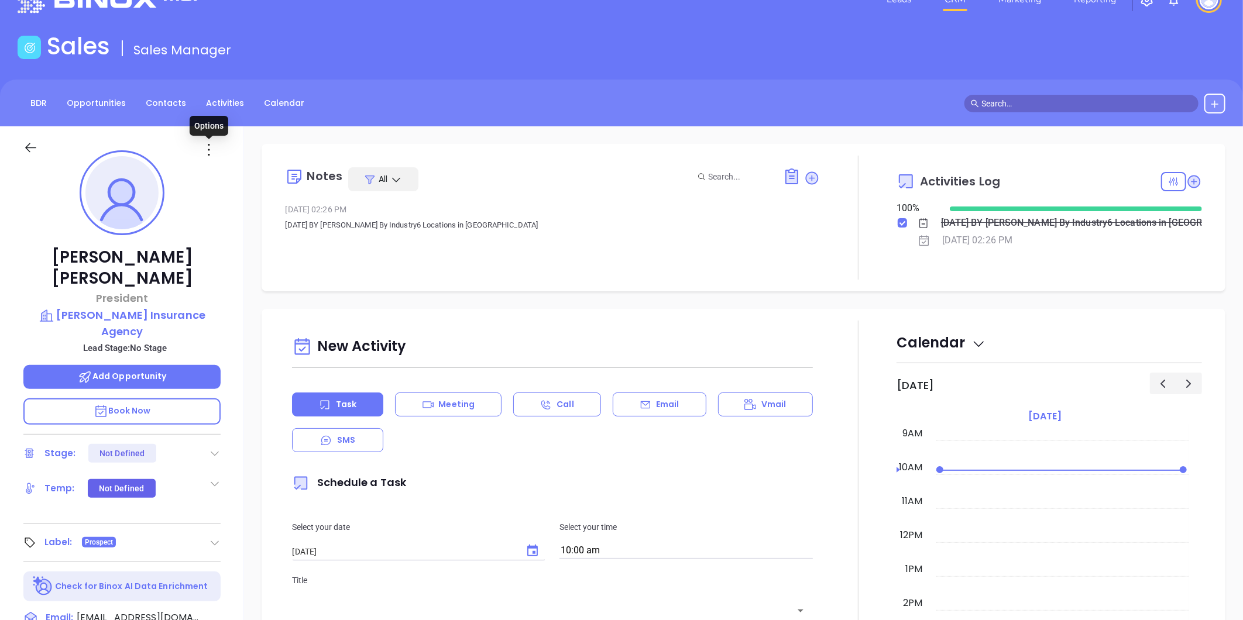
drag, startPoint x: 206, startPoint y: 149, endPoint x: 214, endPoint y: 177, distance: 29.3
click at [206, 148] on icon at bounding box center [209, 149] width 19 height 19
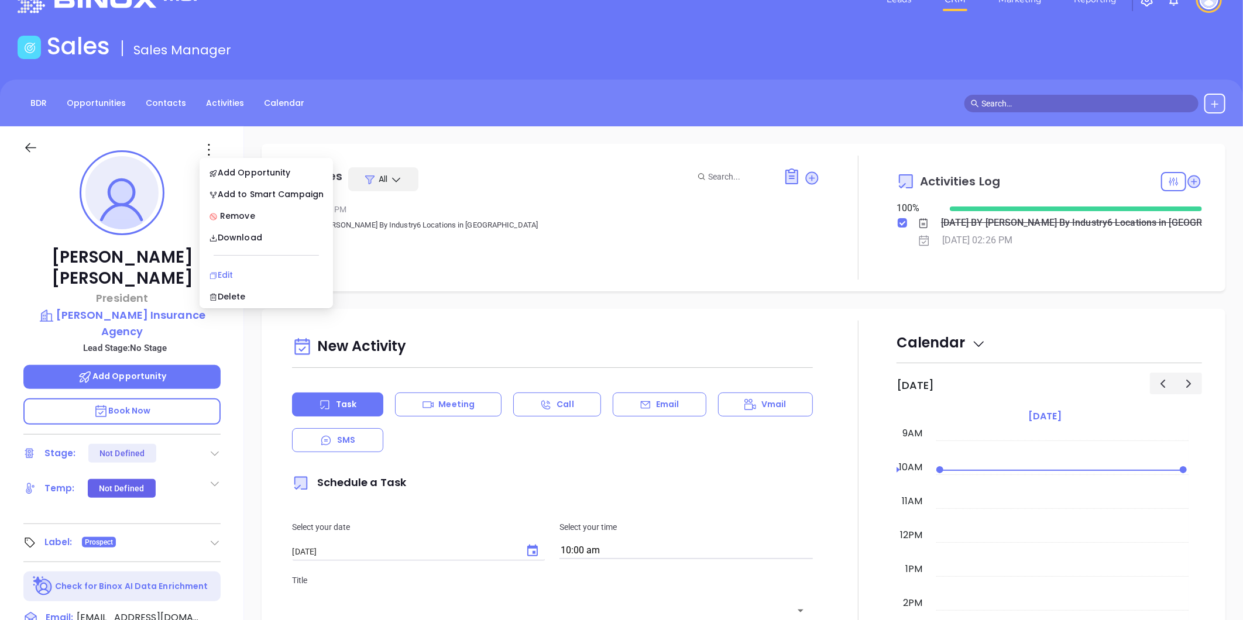
click at [226, 273] on div "Edit" at bounding box center [266, 275] width 115 height 13
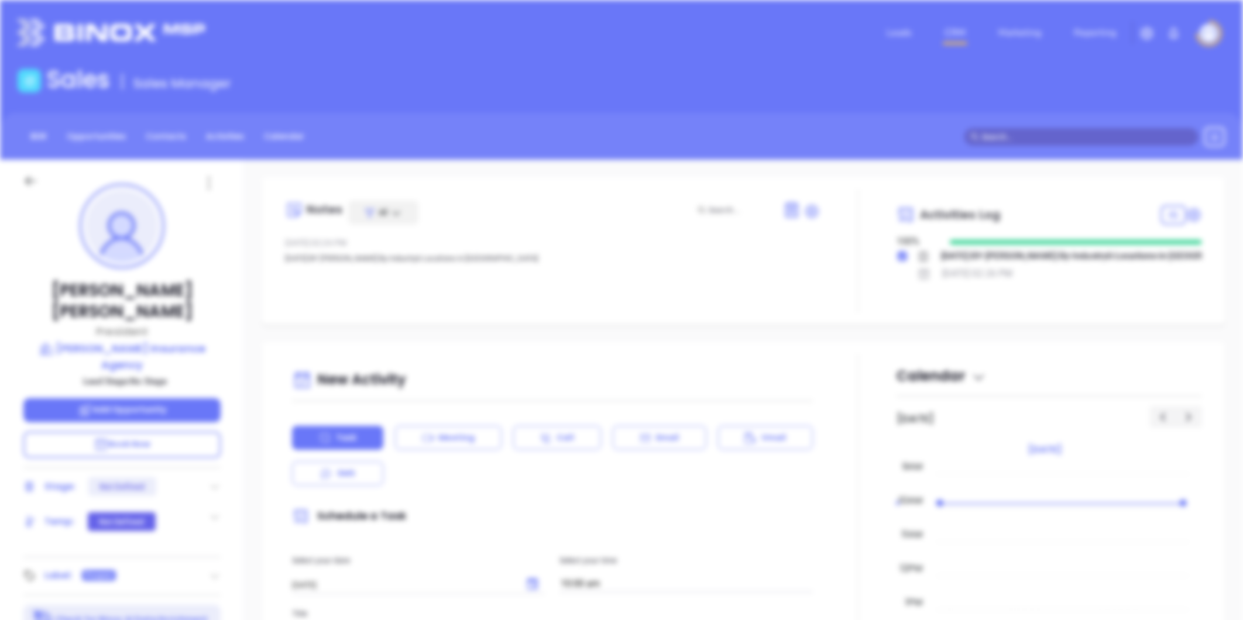
scroll to position [0, 0]
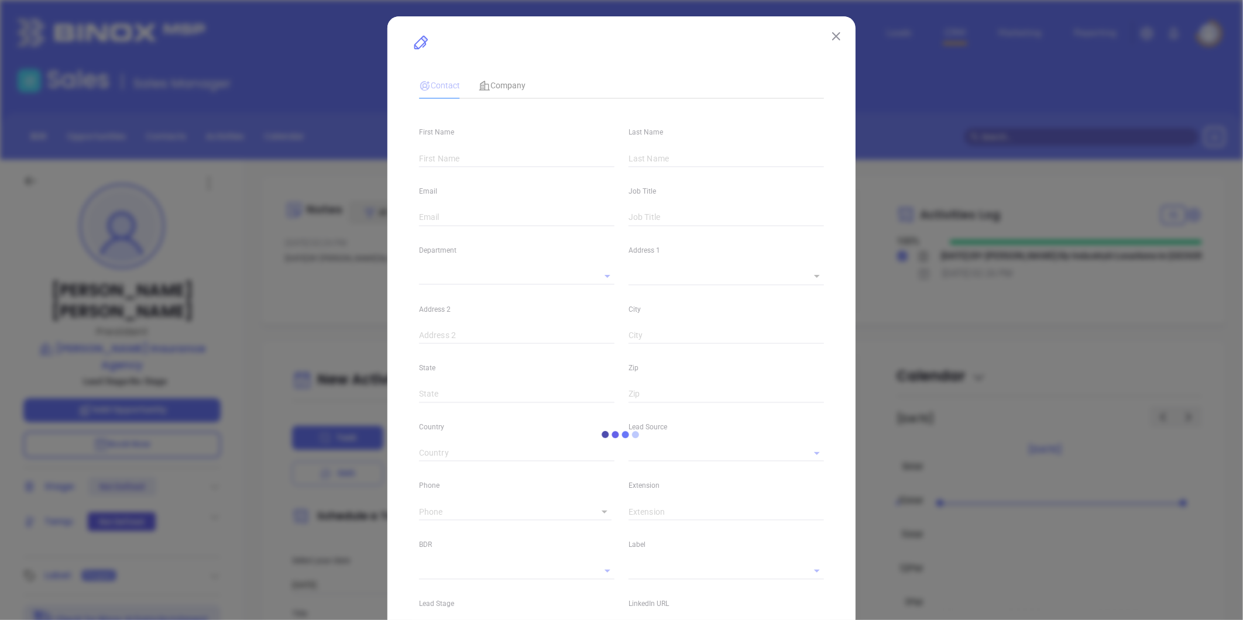
type input "David"
type input "Schutz"
type input "dschutz@schutzins.com"
type input "President"
type input "1"
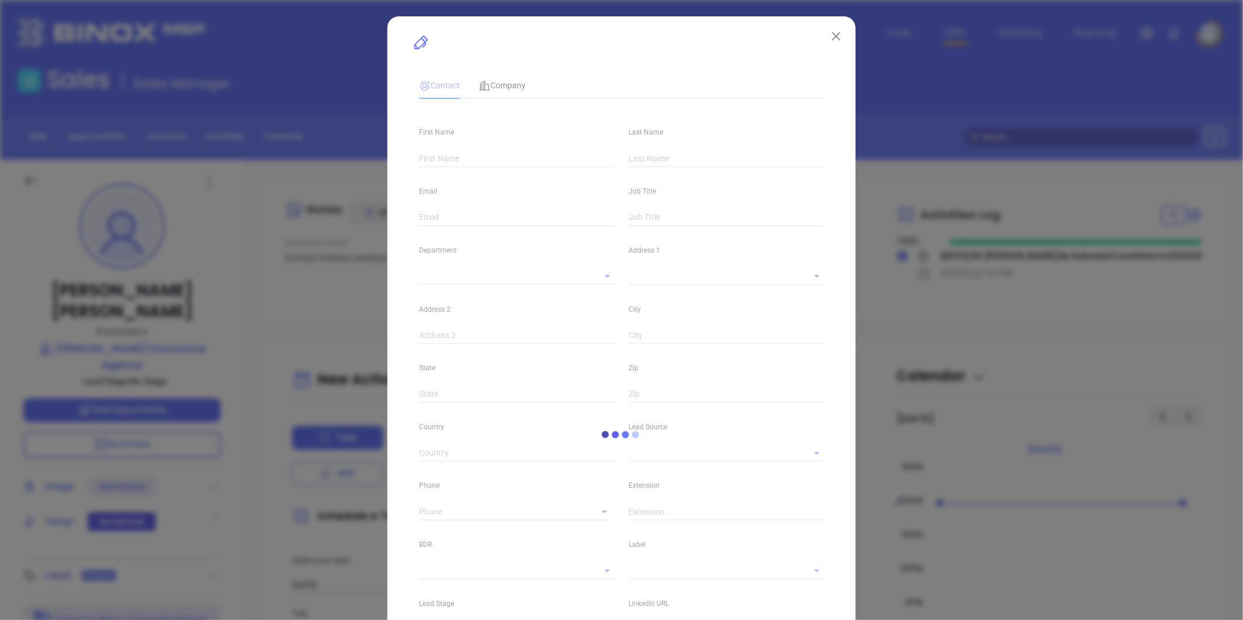
type input "www.linkedin.com/in/david-schutz-4987a0239"
type input "Marketing"
type input "Binox"
type input "undefined undefined"
type input "(334) 588-2285"
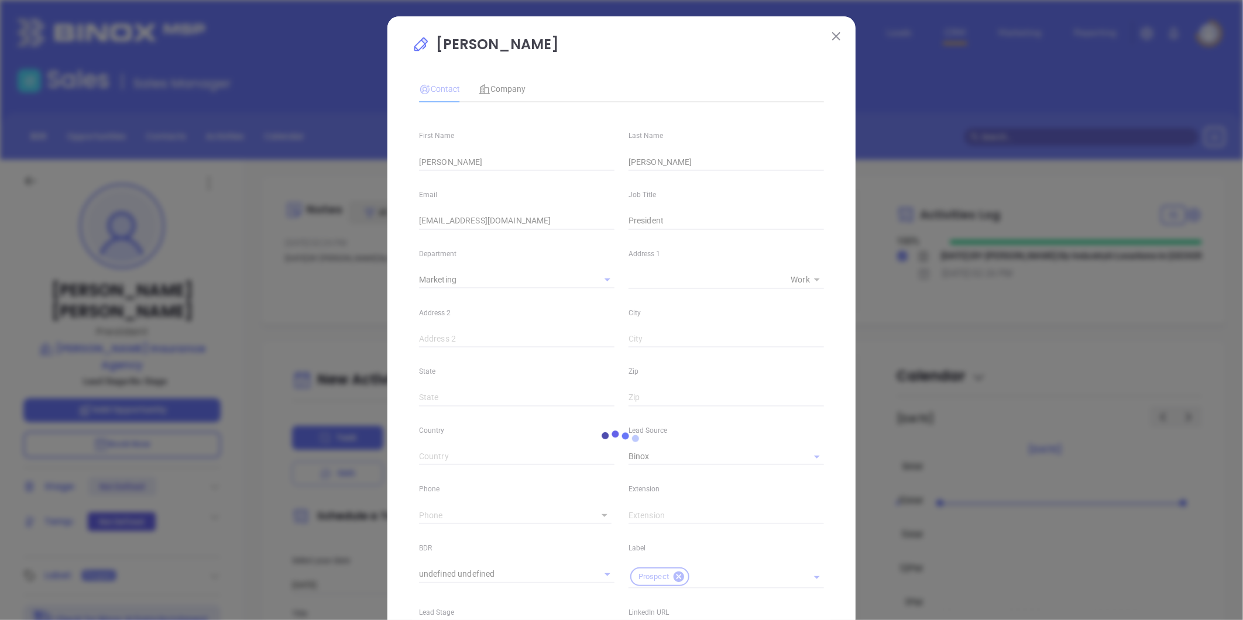
type input "1"
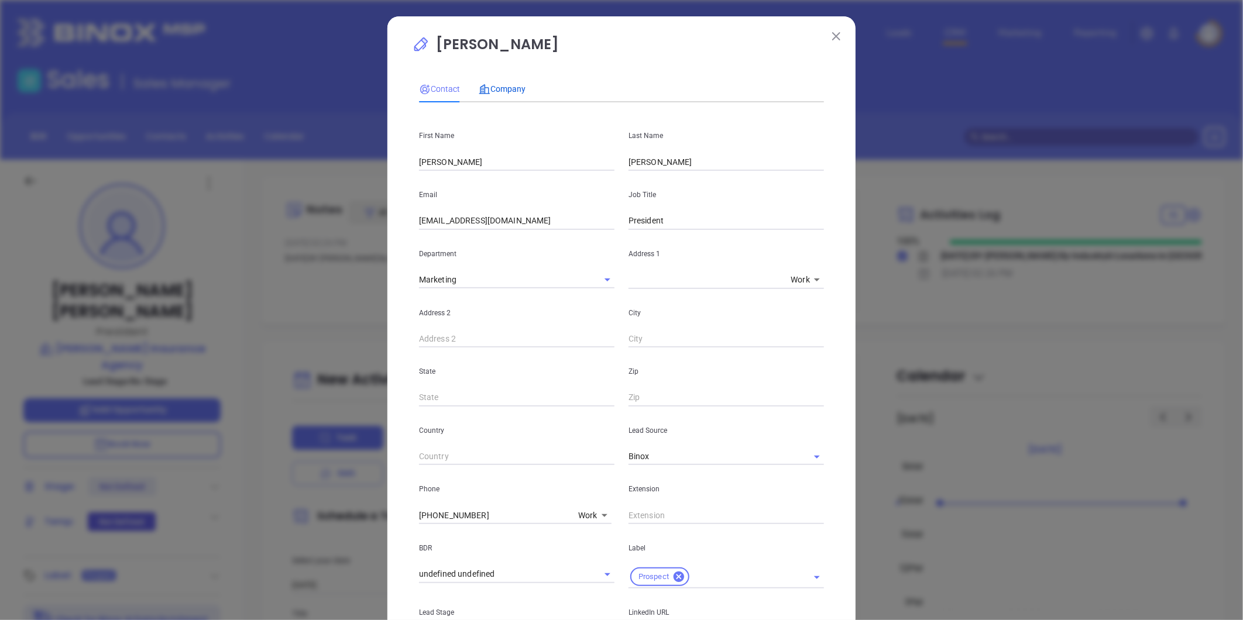
drag, startPoint x: 510, startPoint y: 87, endPoint x: 523, endPoint y: 87, distance: 12.9
click at [513, 86] on span "Company" at bounding box center [502, 88] width 47 height 9
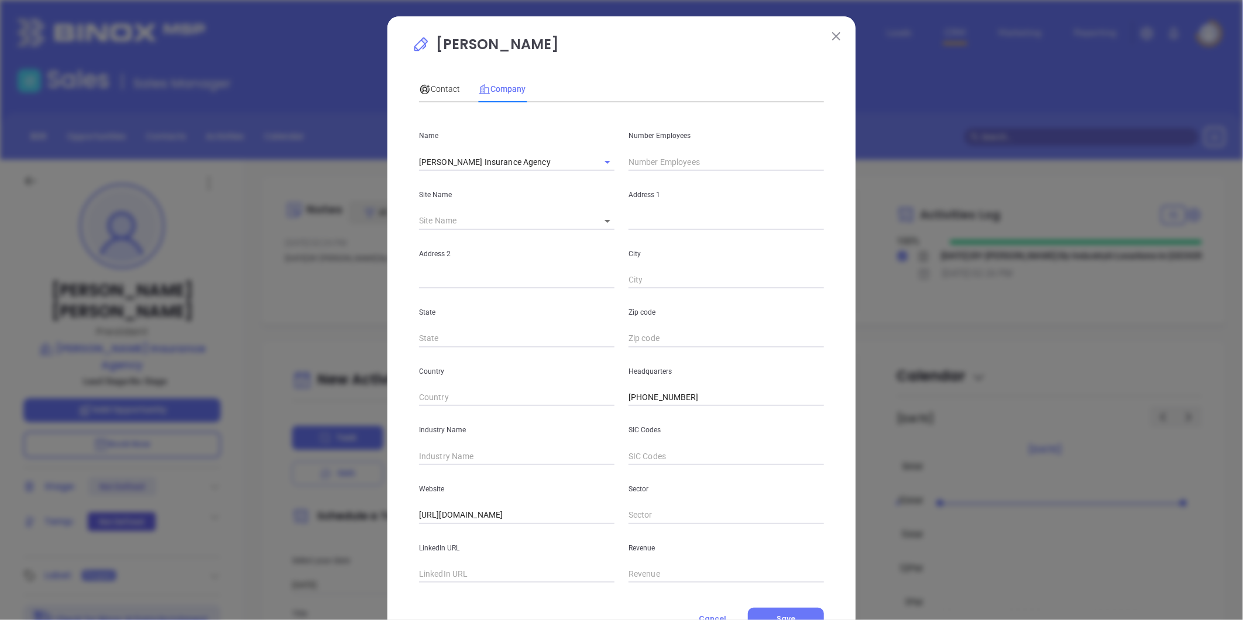
click at [646, 165] on input "text" at bounding box center [725, 162] width 195 height 18
type input "16"
click at [446, 577] on input "text" at bounding box center [516, 575] width 195 height 18
paste input "https://www.linkedin.com/company/schutz-insurance/"
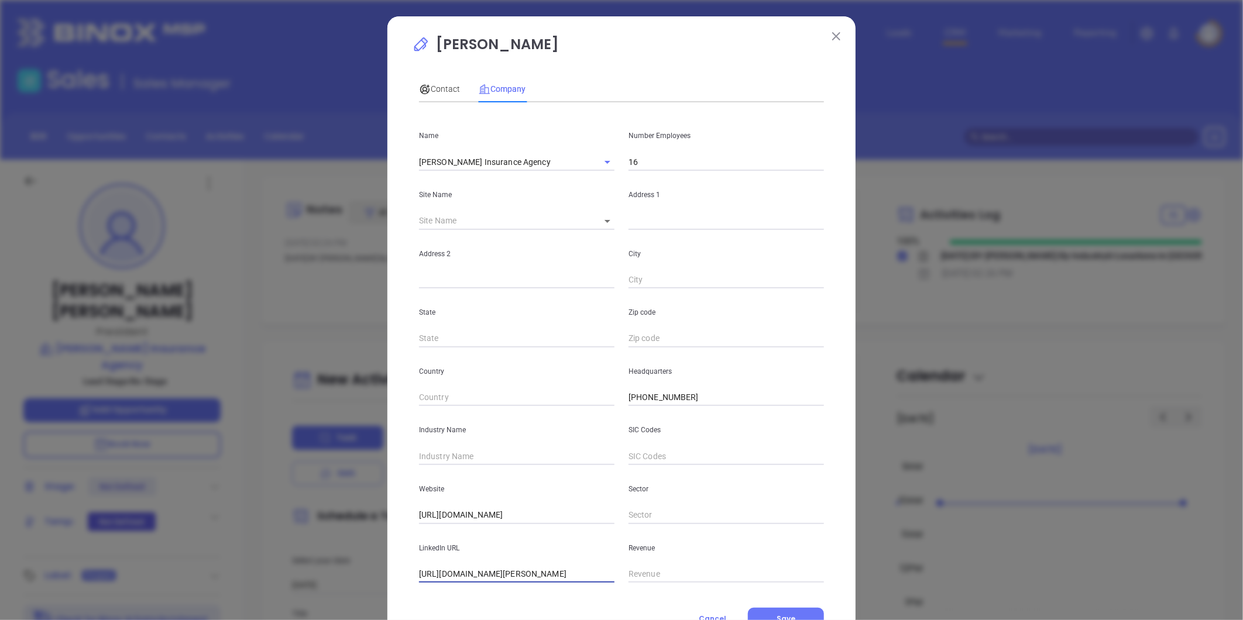
type input "https://www.linkedin.com/company/schutz-insurance/"
click at [455, 453] on input "text" at bounding box center [516, 457] width 195 height 18
type input "Insurance"
click at [599, 219] on body "Leads CRM Marketing Reporting Financial Leads Leads Sales Sales Manager BDR Opp…" at bounding box center [621, 310] width 1243 height 620
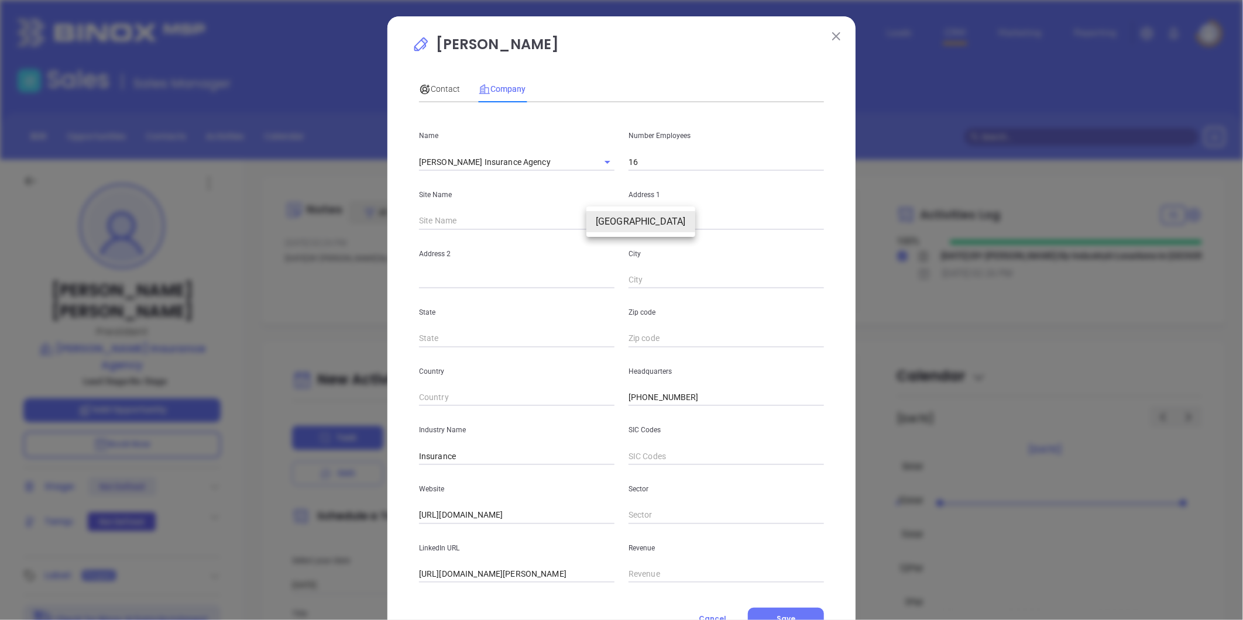
drag, startPoint x: 607, startPoint y: 221, endPoint x: 666, endPoint y: 214, distance: 59.4
click at [610, 220] on li "Hartford" at bounding box center [640, 221] width 109 height 21
type input "Hartford"
type input "120824"
type input "106 South 4th Avenue"
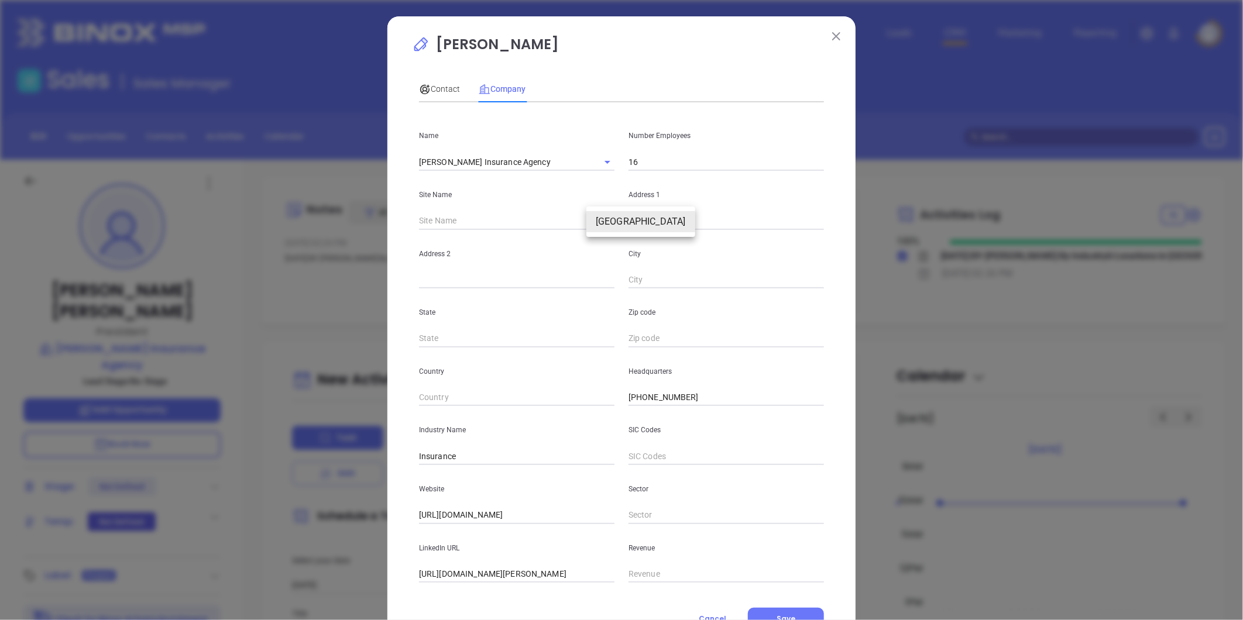
type input "Hartford"
type input "AL"
type input "36344"
drag, startPoint x: 727, startPoint y: 225, endPoint x: 589, endPoint y: 230, distance: 138.2
click at [589, 230] on div "Site Name Hartford Hartford 120824 Address 1 106 South 4th Avenue" at bounding box center [621, 200] width 419 height 59
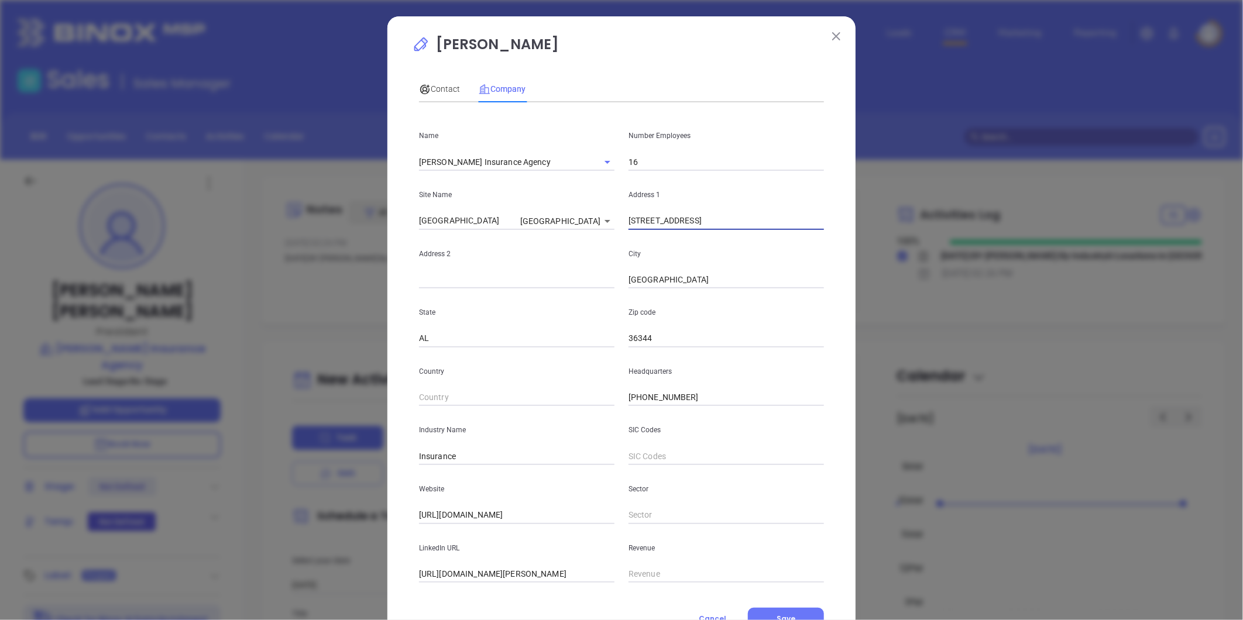
paste input "222 S Main St. Enterprise, AL. 36330"
drag, startPoint x: 591, startPoint y: 231, endPoint x: 775, endPoint y: 221, distance: 183.9
click at [782, 221] on div "Name Schutz Insurance Agency Number Employees 16 Site Name Hartford Hartford 12…" at bounding box center [621, 347] width 405 height 471
drag, startPoint x: 919, startPoint y: 183, endPoint x: 1010, endPoint y: 170, distance: 92.1
click at [1010, 170] on div "David Schutz Contact Company First Name David Last Name Schutz Email dschutz@sc…" at bounding box center [621, 310] width 1243 height 620
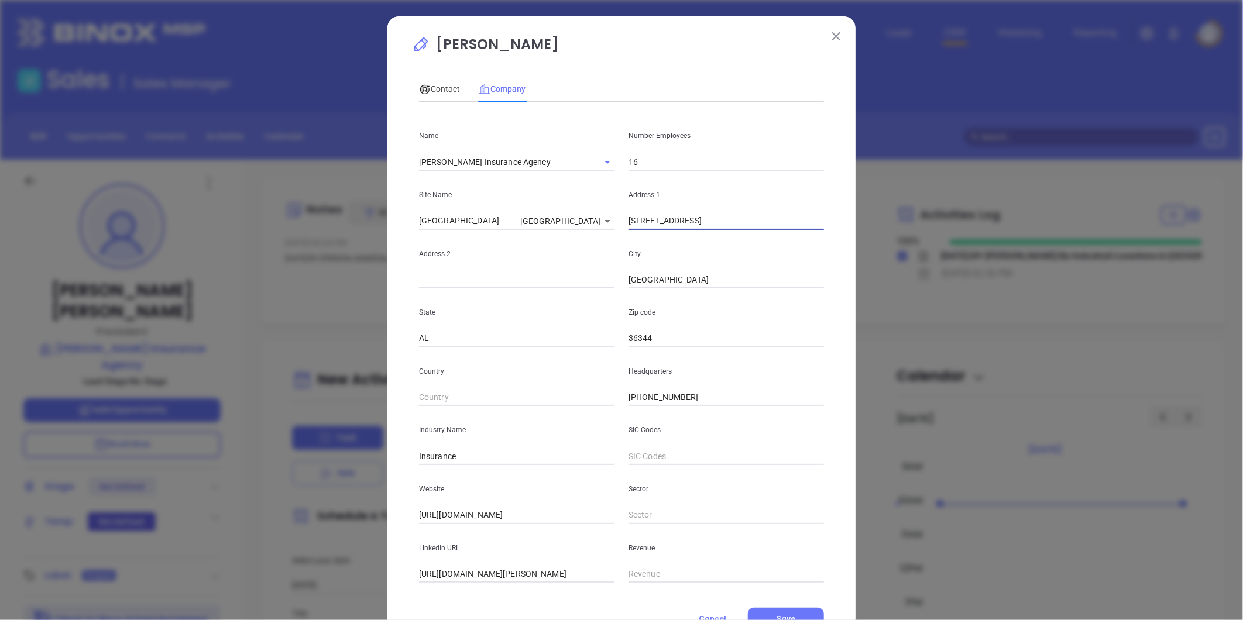
type input "222 S Main St"
drag, startPoint x: 668, startPoint y: 277, endPoint x: 621, endPoint y: 291, distance: 48.3
click at [621, 291] on div "Name Schutz Insurance Agency Number Employees 16 Site Name Hartford Hartford 12…" at bounding box center [621, 347] width 405 height 471
paste input "Enterprise, AL. 36330"
drag, startPoint x: 665, startPoint y: 278, endPoint x: 938, endPoint y: 232, distance: 276.5
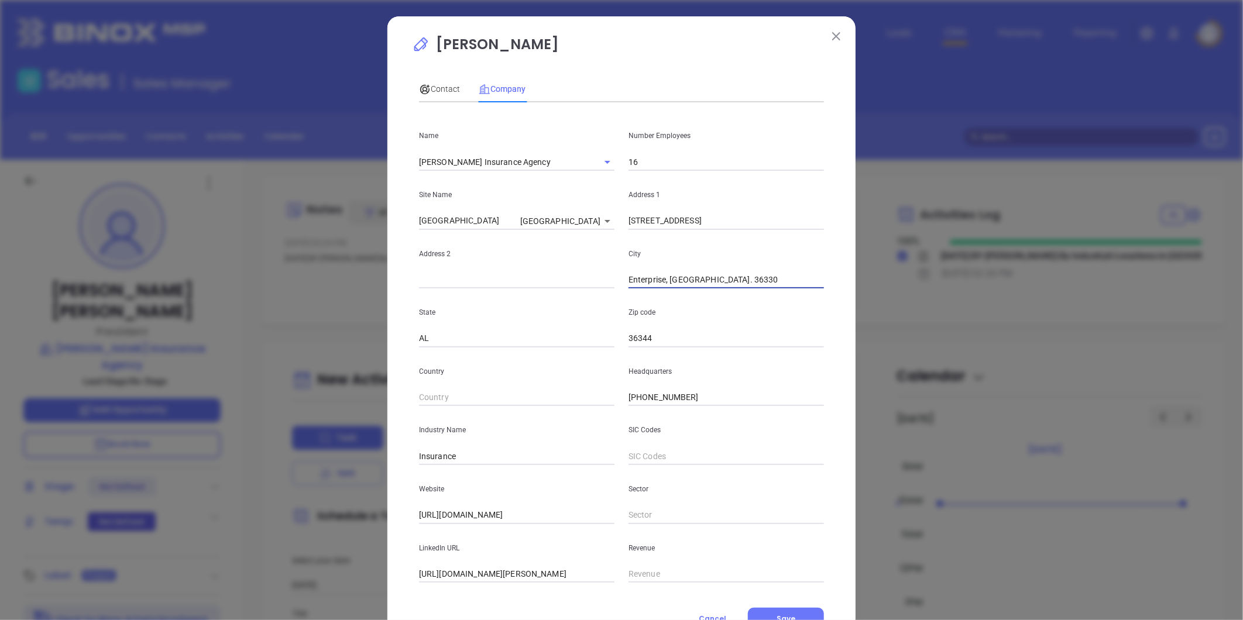
click at [938, 232] on div "David Schutz Contact Company First Name David Last Name Schutz Email dschutz@sc…" at bounding box center [621, 310] width 1243 height 620
click at [936, 229] on div "David Schutz Contact Company First Name David Last Name Schutz Email dschutz@sc…" at bounding box center [621, 310] width 1243 height 620
click at [733, 284] on input "Enterprise," at bounding box center [725, 280] width 195 height 18
type input "Enterprise,"
paste input "AL. 36330"
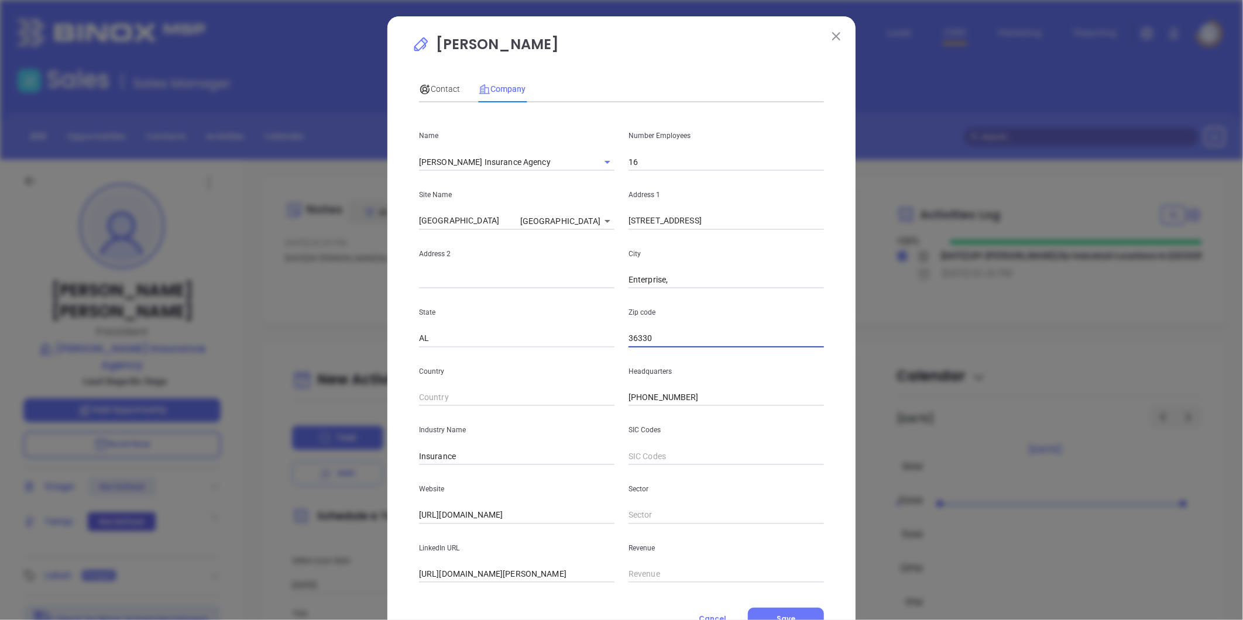
type input "36330"
click at [733, 284] on input "Enterprise," at bounding box center [725, 280] width 195 height 18
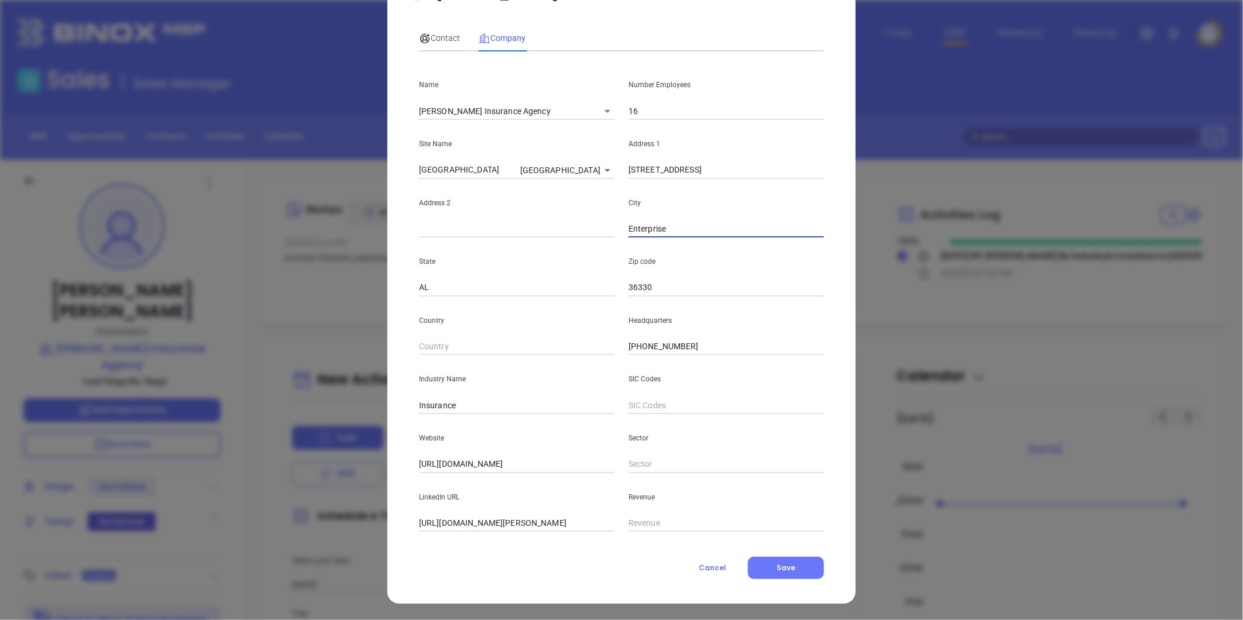
type input "Enterprise"
drag, startPoint x: 688, startPoint y: 170, endPoint x: 598, endPoint y: 172, distance: 90.1
click at [598, 172] on div "Site Name Hartford Hartford 120824 Address 1 222 S Main St" at bounding box center [621, 149] width 419 height 59
paste input "106 S 4th Ave Hartford, AL 36344"
drag, startPoint x: 677, startPoint y: 168, endPoint x: 1003, endPoint y: 139, distance: 327.8
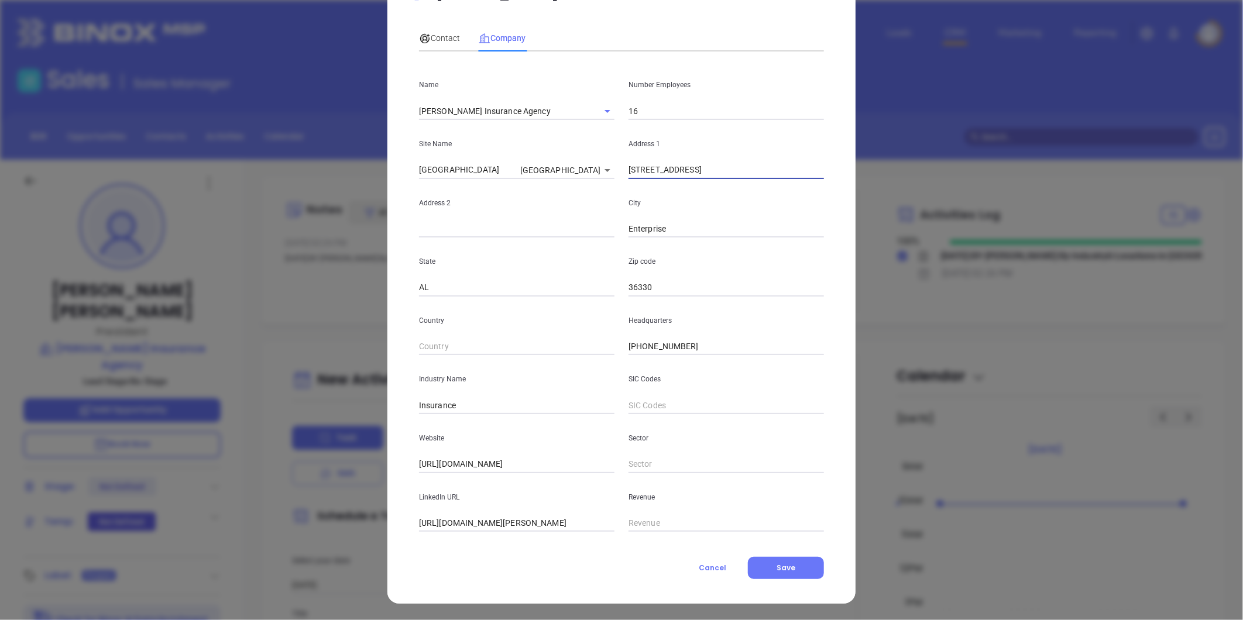
click at [1003, 139] on div "David Schutz Contact Company First Name David Last Name Schutz Email dschutz@sc…" at bounding box center [621, 310] width 1243 height 620
type input "106 S 4th Ave"
paste input "Hartford, AL 36344"
drag, startPoint x: 671, startPoint y: 229, endPoint x: 809, endPoint y: 209, distance: 138.9
click at [809, 209] on div "City Hartford, AL 36344" at bounding box center [725, 208] width 209 height 59
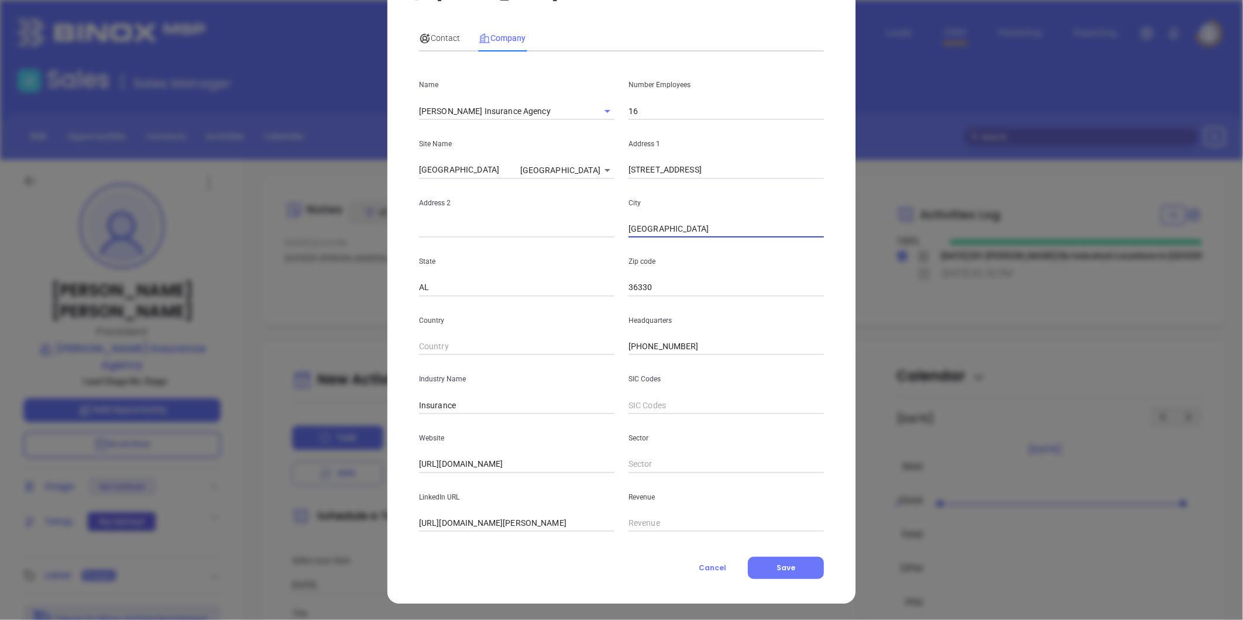
type input "Hartford"
paste input "44"
type input "36344"
drag, startPoint x: 699, startPoint y: 347, endPoint x: 592, endPoint y: 356, distance: 106.8
click at [569, 352] on div "Country Headquarters (334) 588-2285" at bounding box center [621, 326] width 419 height 59
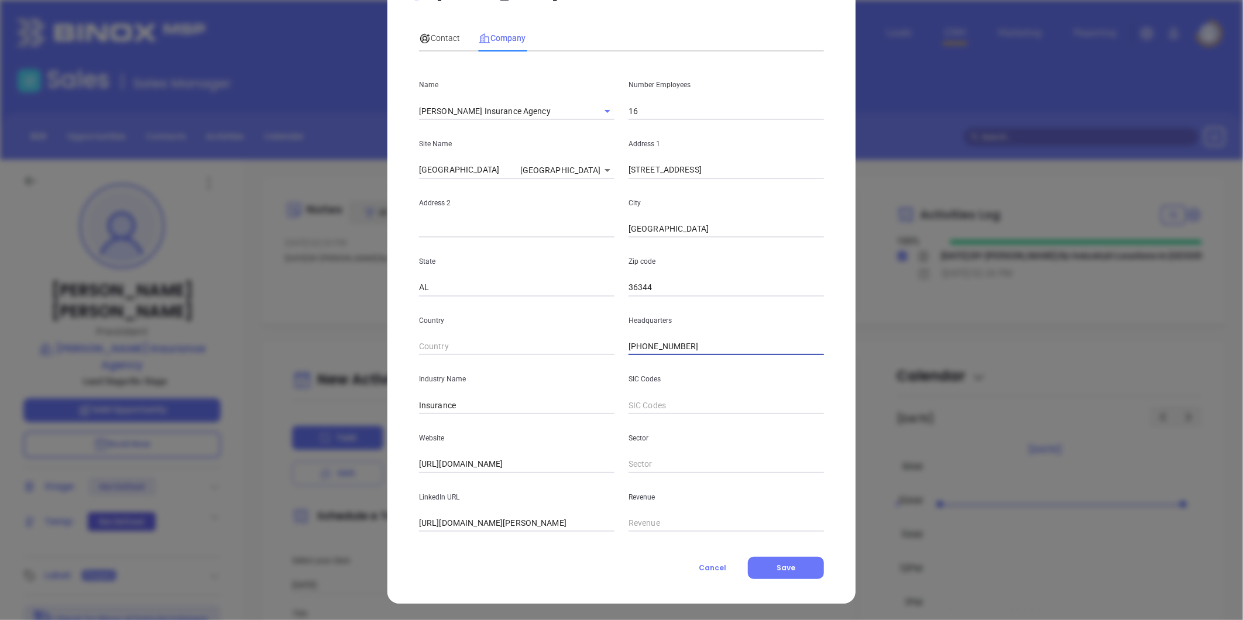
paste input "4 ) 316-2703"
type input "(34 ) 316-2703"
click at [436, 36] on span "Contact" at bounding box center [439, 37] width 41 height 9
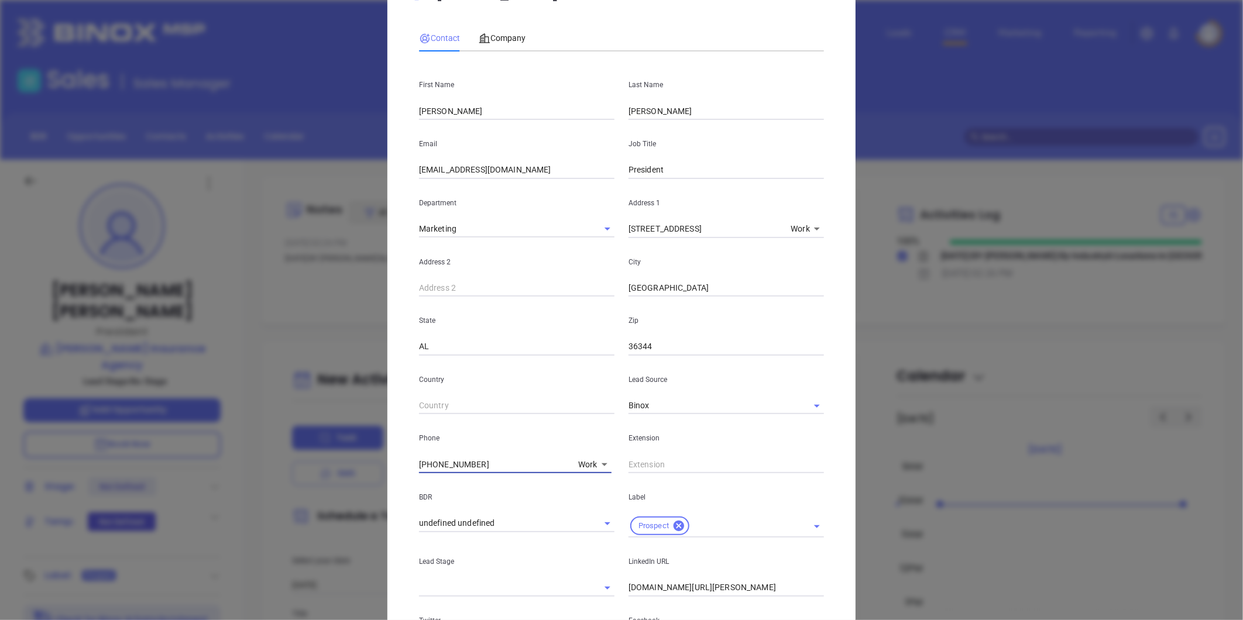
drag, startPoint x: 477, startPoint y: 460, endPoint x: 301, endPoint y: 458, distance: 176.7
click at [301, 458] on div "David Schutz Contact Company First Name David Last Name Schutz Email dschutz@sc…" at bounding box center [621, 310] width 1243 height 620
type input "( ) -"
click at [583, 462] on body "Leads CRM Marketing Reporting Financial Leads Leads Sales Sales Manager BDR Opp…" at bounding box center [621, 310] width 1243 height 620
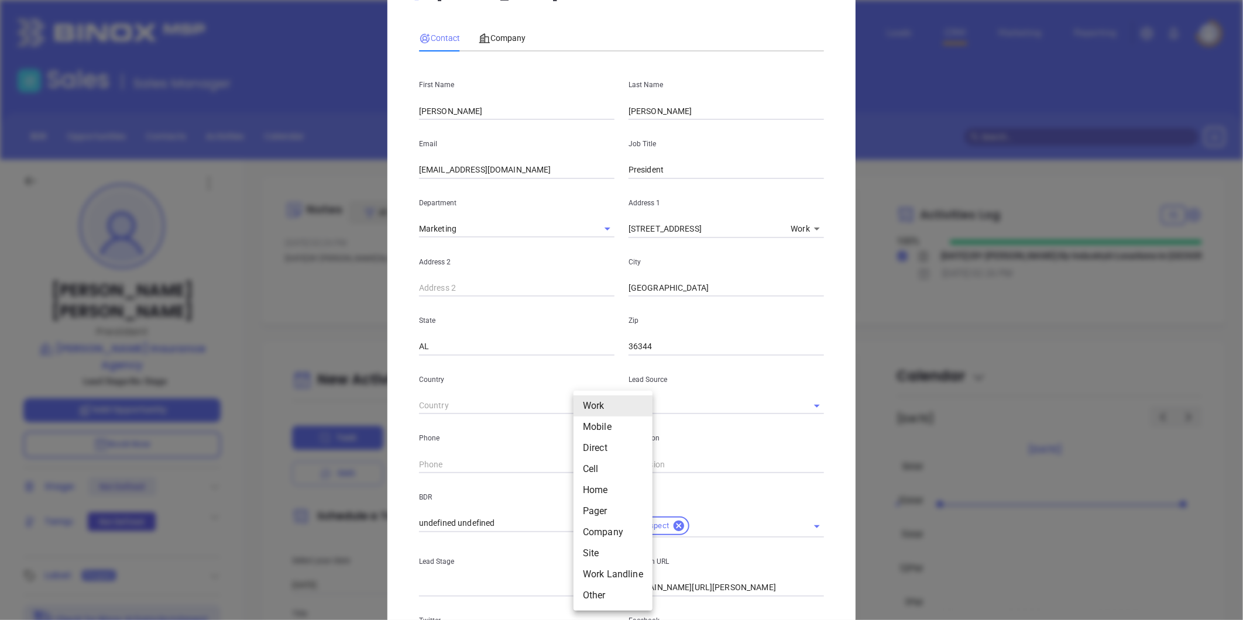
click at [592, 552] on li "Site" at bounding box center [612, 553] width 79 height 21
type input "11"
click at [441, 469] on input "( ) -" at bounding box center [499, 465] width 160 height 18
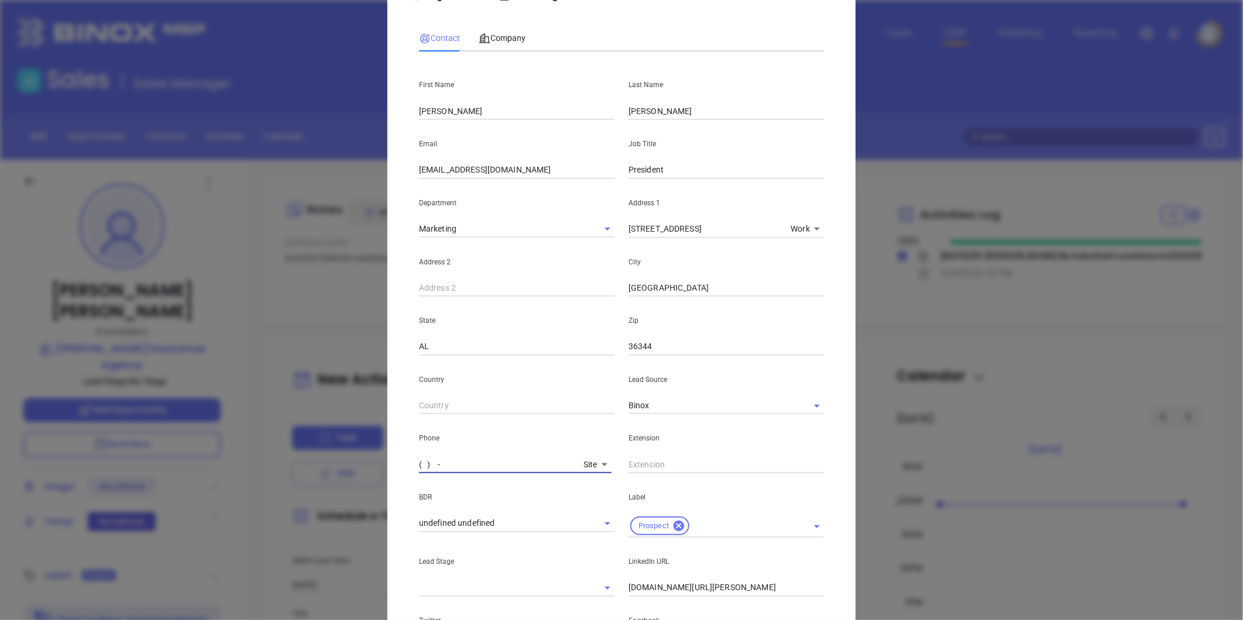
paste input "34 ) 316-2703"
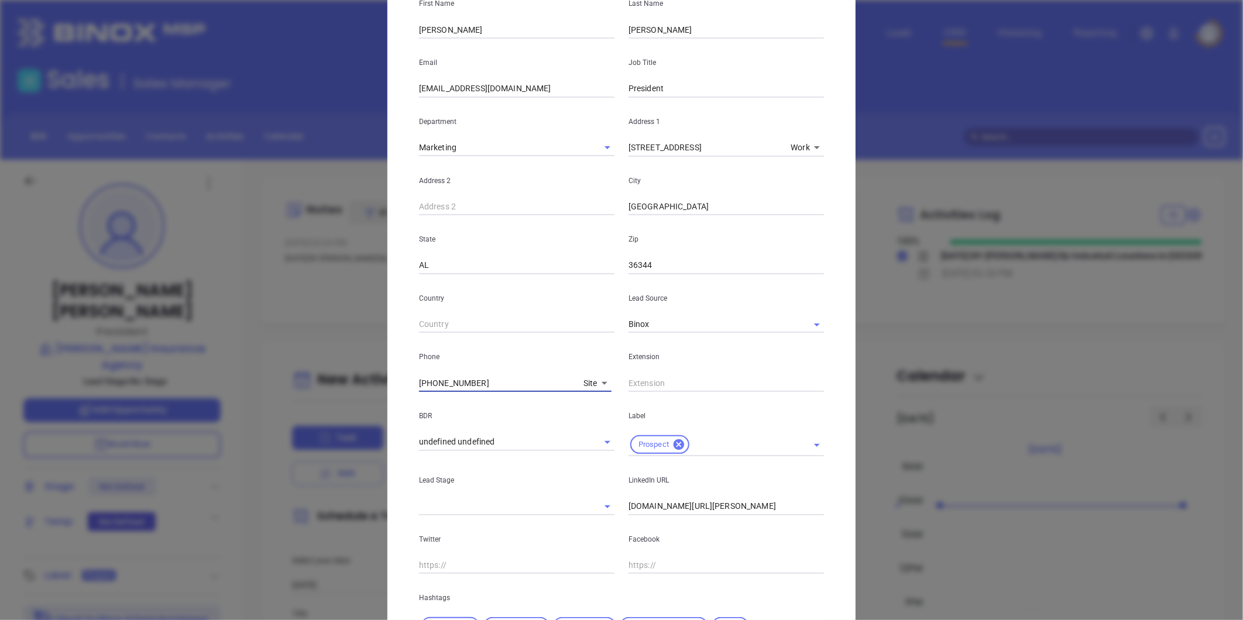
scroll to position [0, 0]
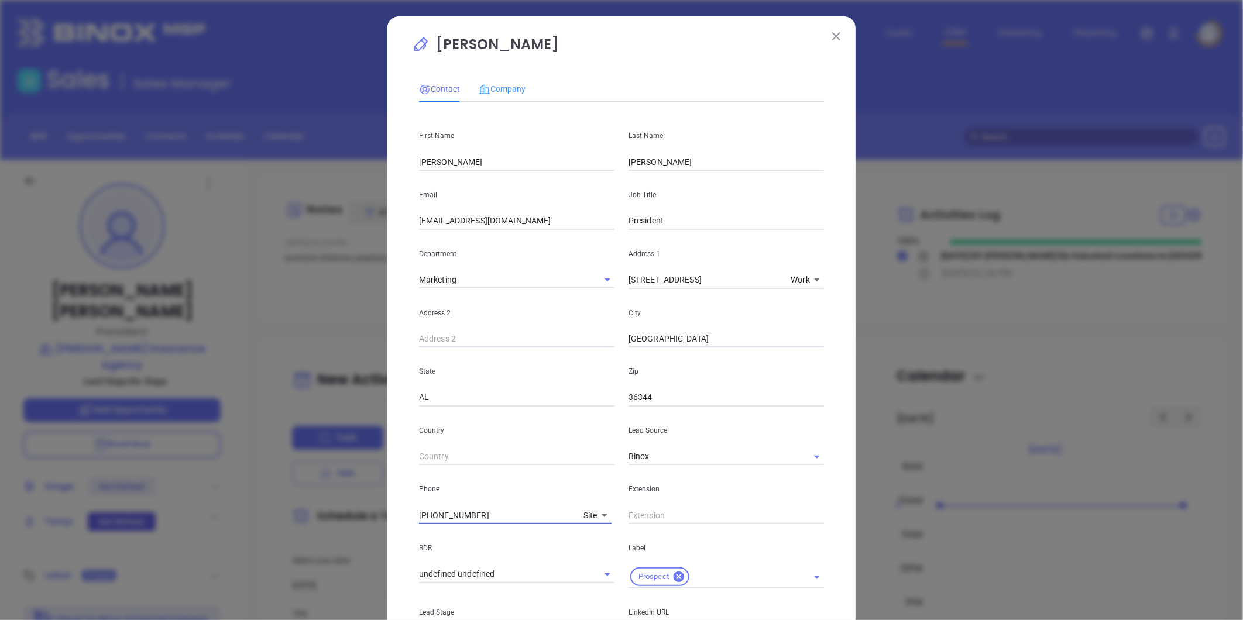
type input "(34 ) 316-2703"
click at [491, 79] on div "Company" at bounding box center [502, 88] width 47 height 27
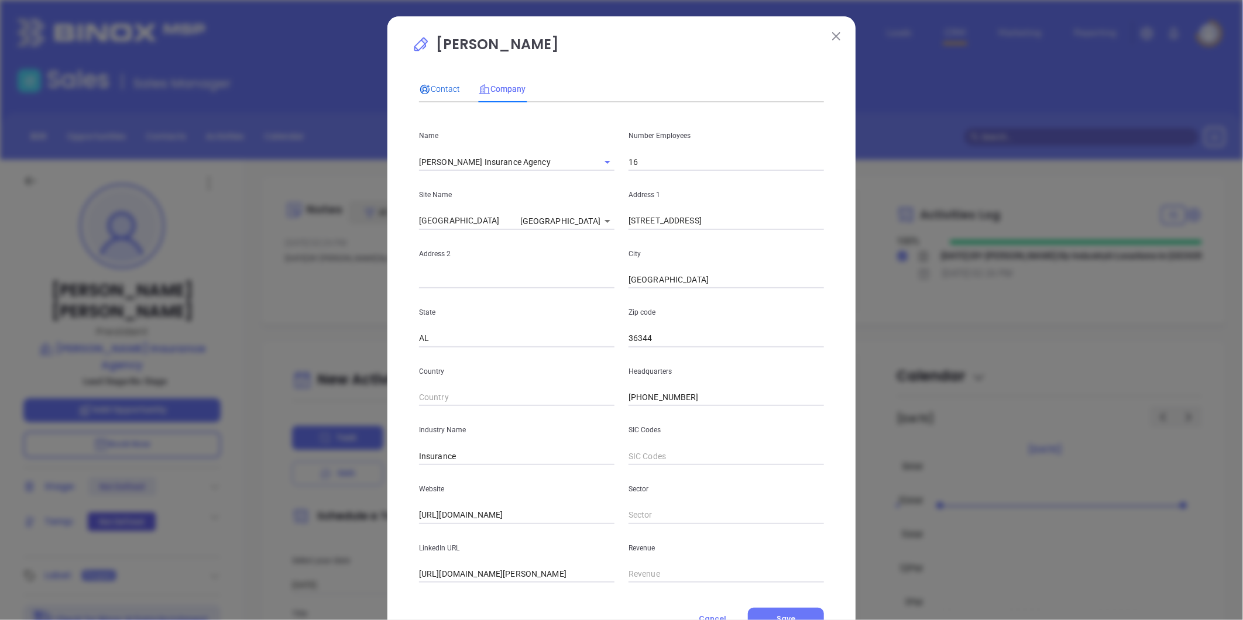
drag, startPoint x: 439, startPoint y: 84, endPoint x: 442, endPoint y: 90, distance: 6.8
click at [440, 84] on span "Contact" at bounding box center [439, 88] width 41 height 9
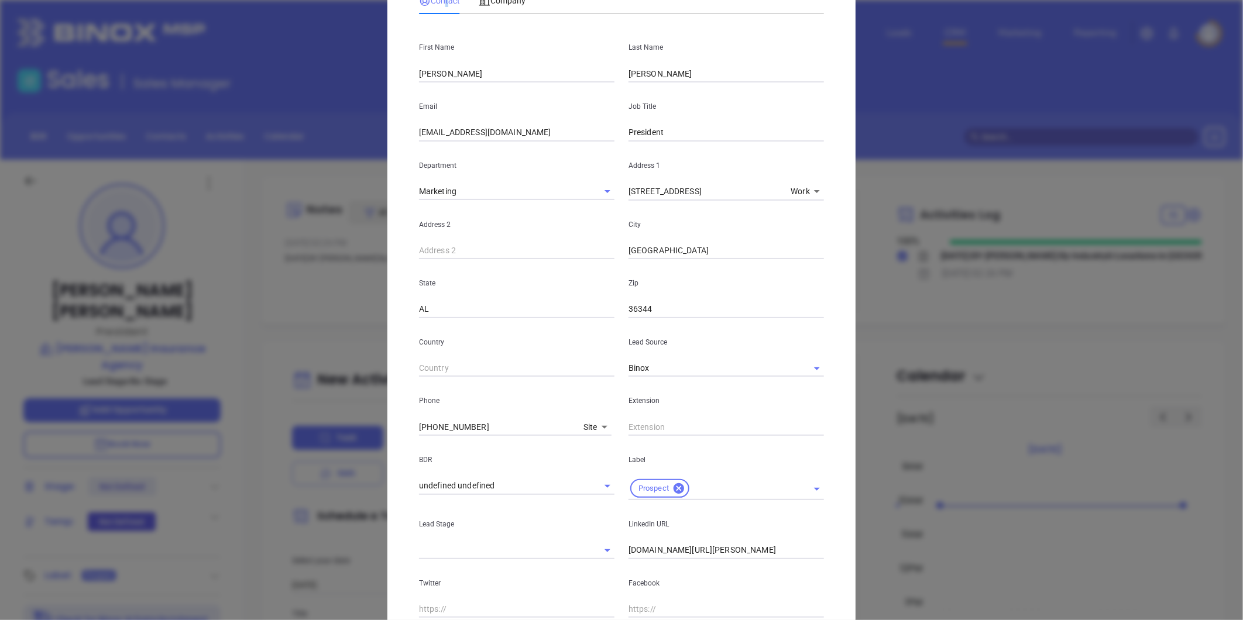
scroll to position [239, 0]
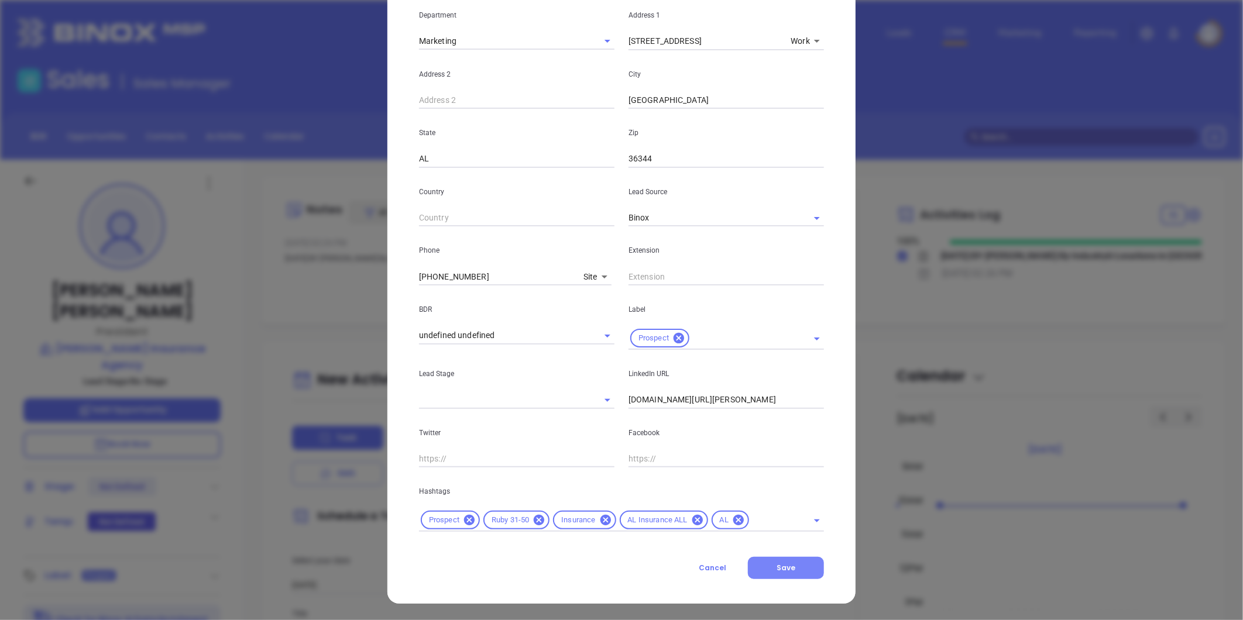
click at [799, 562] on button "Save" at bounding box center [786, 568] width 76 height 22
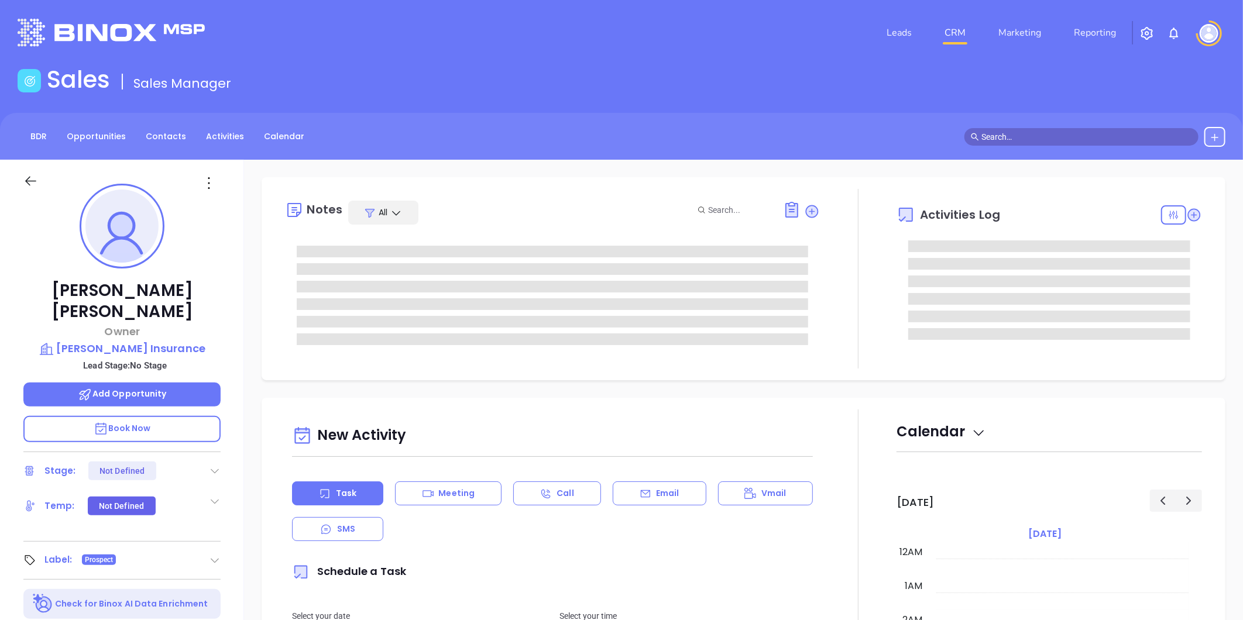
type input "[DATE]"
type input "[PERSON_NAME]"
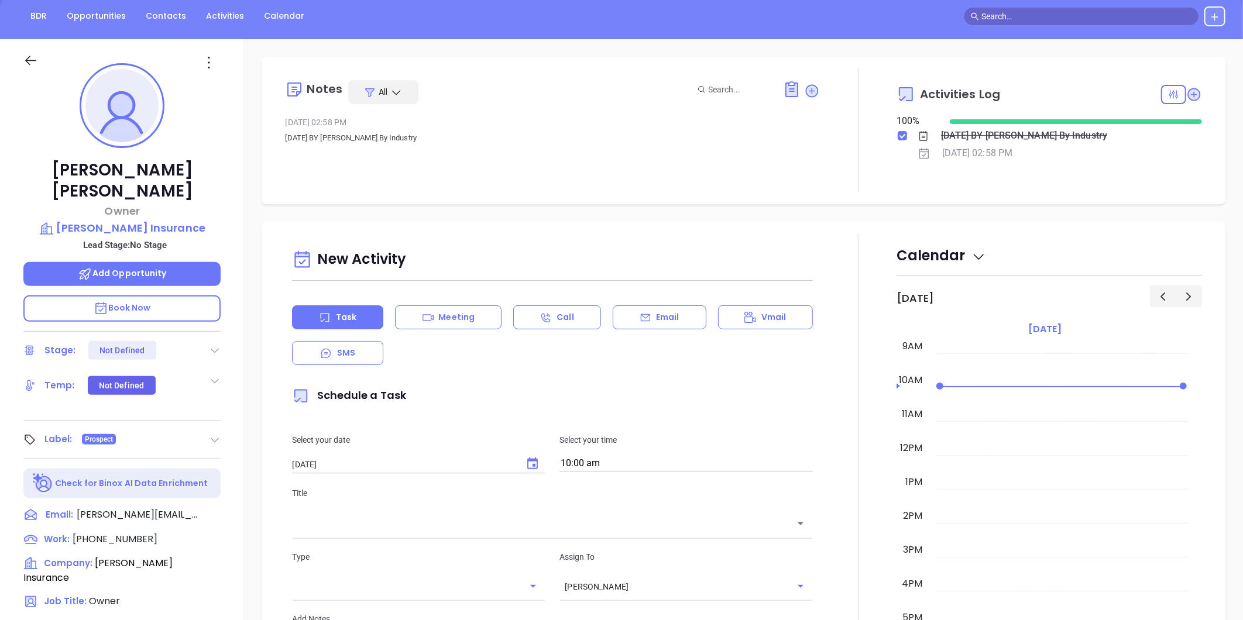
scroll to position [0, 0]
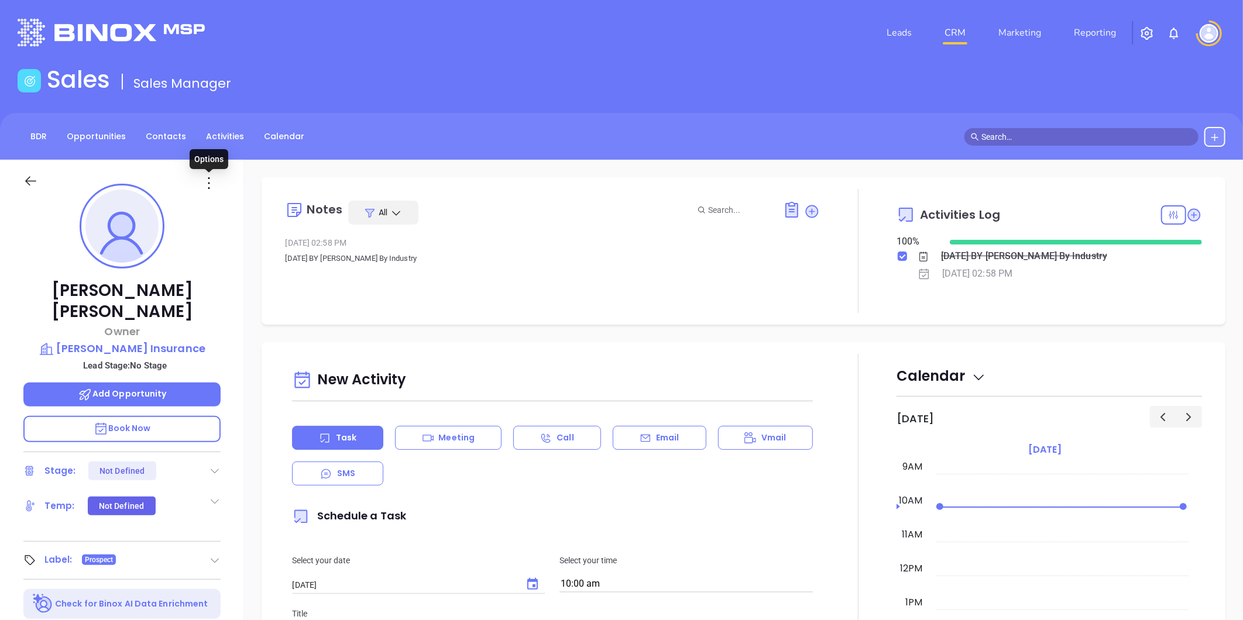
click at [204, 177] on icon at bounding box center [209, 183] width 19 height 19
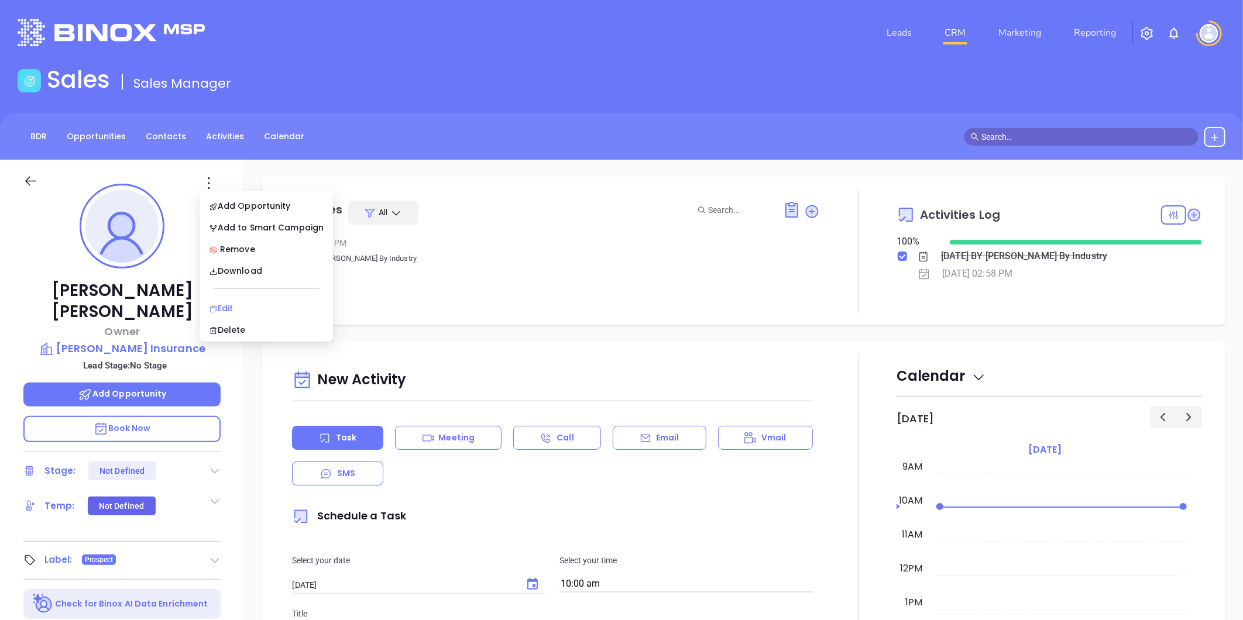
click at [232, 307] on div "Edit" at bounding box center [266, 308] width 115 height 13
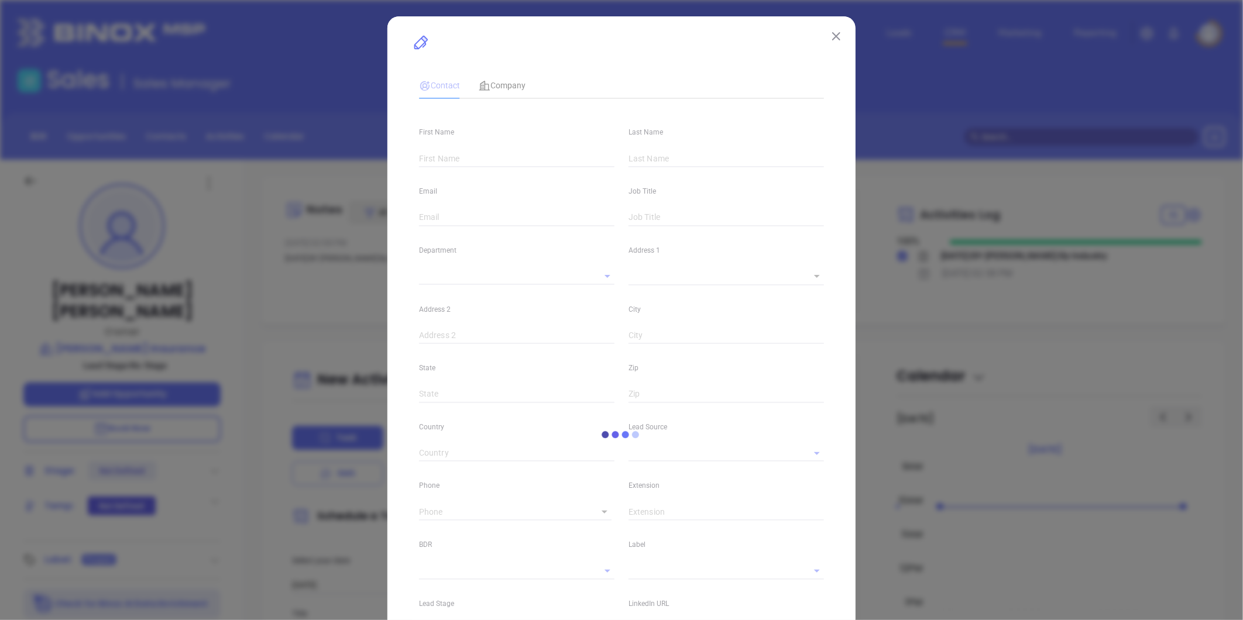
type input "[PERSON_NAME]"
type input "[PERSON_NAME][EMAIL_ADDRESS][DOMAIN_NAME]"
type input "Owner"
type input "1"
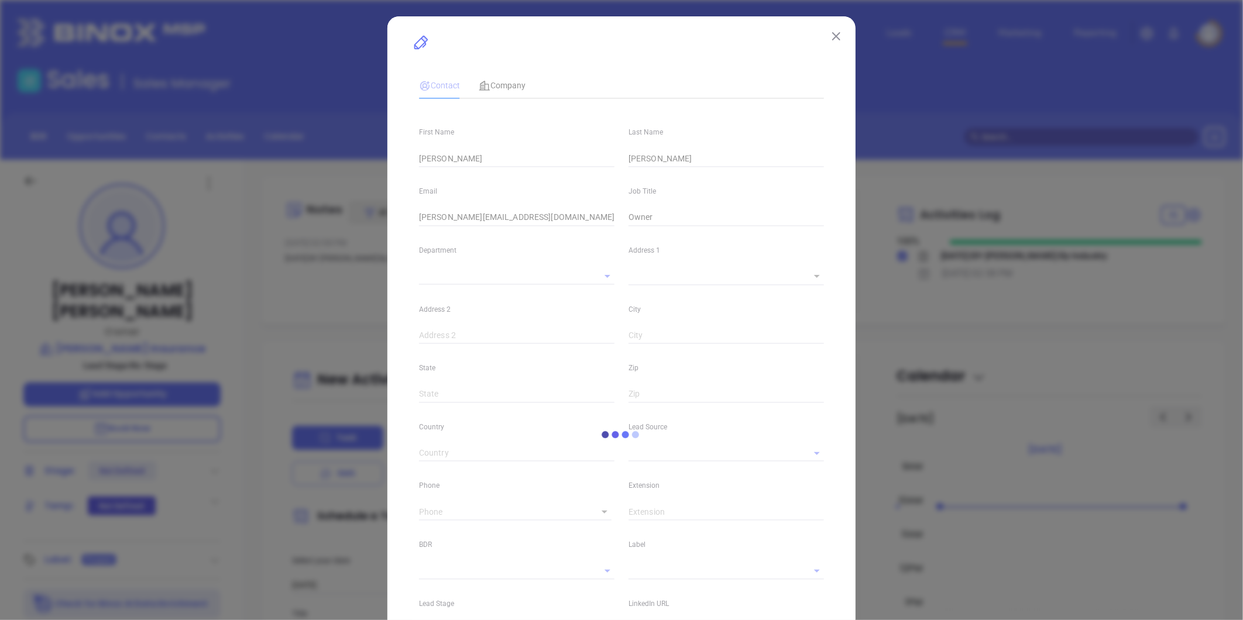
type input "[DOMAIN_NAME][URL][PERSON_NAME]"
type input "Marketing"
type input "Binox"
type input "undefined undefined"
type input "(888) 393-2631"
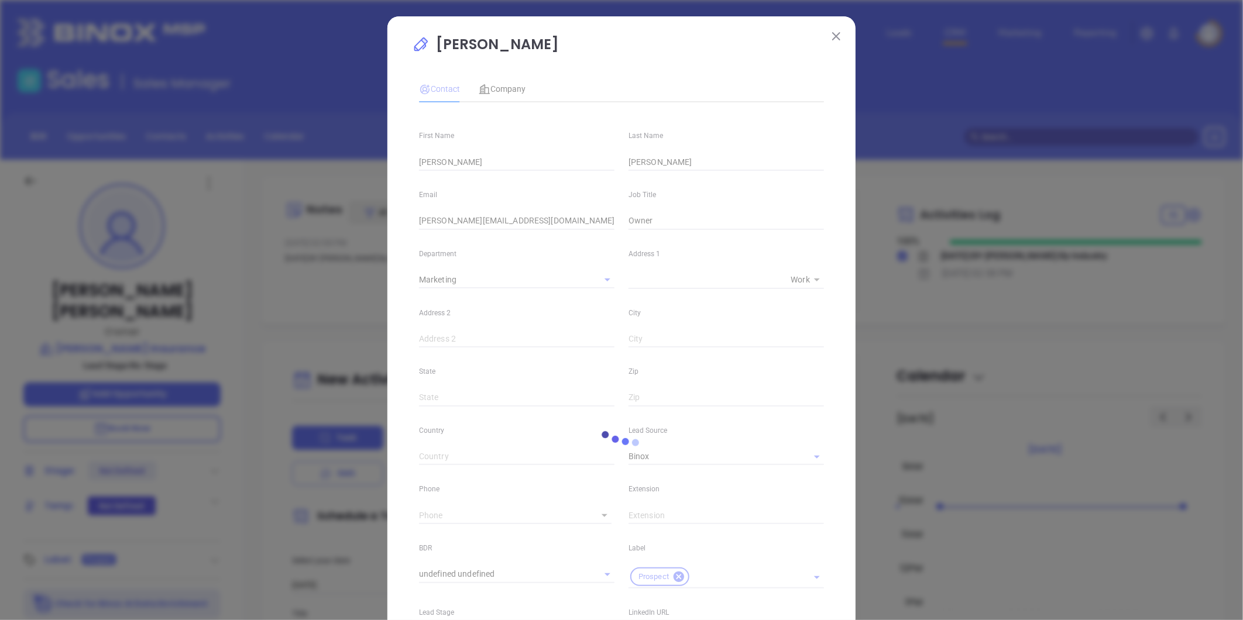
type input "1"
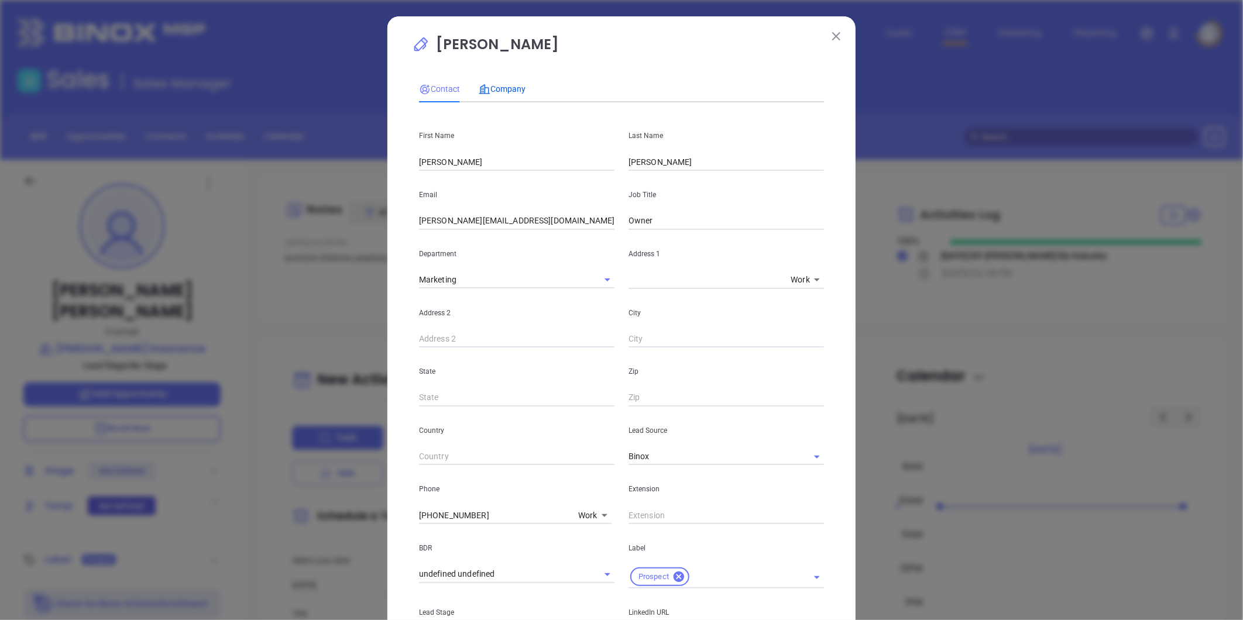
click at [501, 86] on span "Company" at bounding box center [502, 88] width 47 height 9
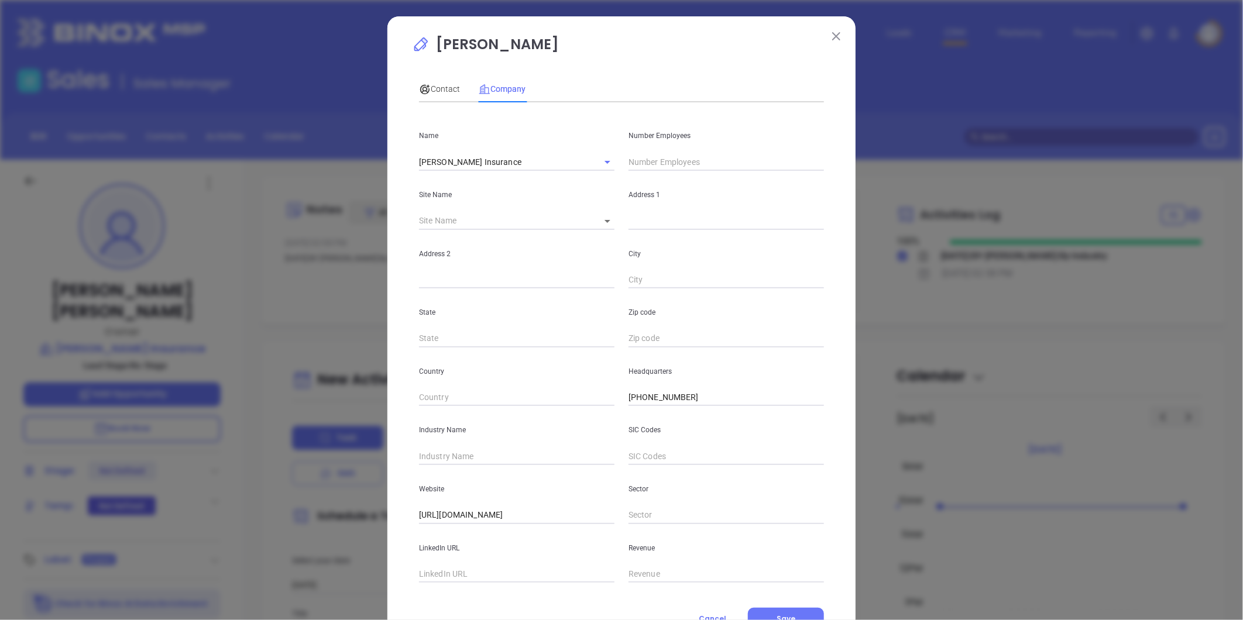
click at [599, 221] on body "Leads CRM Marketing Reporting Financial Leads Leads Sales Sales Manager BDR Opp…" at bounding box center [621, 310] width 1243 height 620
click at [618, 221] on li "Enterprise" at bounding box center [616, 221] width 61 height 21
type input "Enterprise"
type input "120928"
type input "P.O. Box 311283"
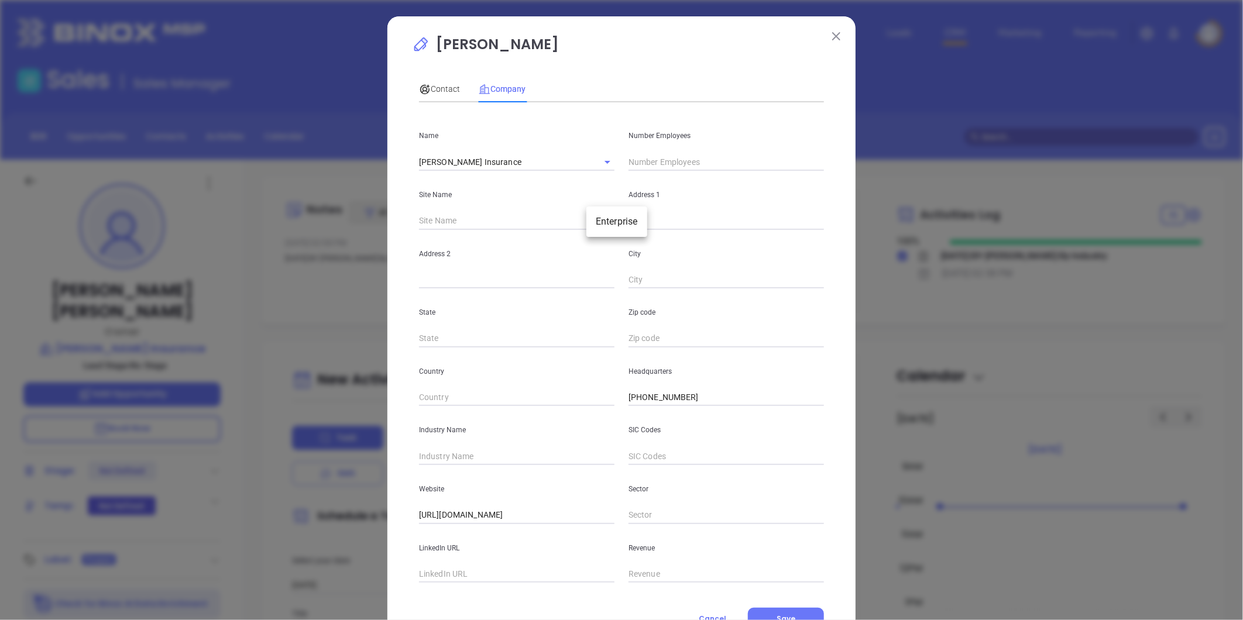
type input "Enterprise"
type input "AL"
type input "36331"
click at [419, 279] on input "text" at bounding box center [516, 280] width 195 height 18
paste input "103 Dixie Drive"
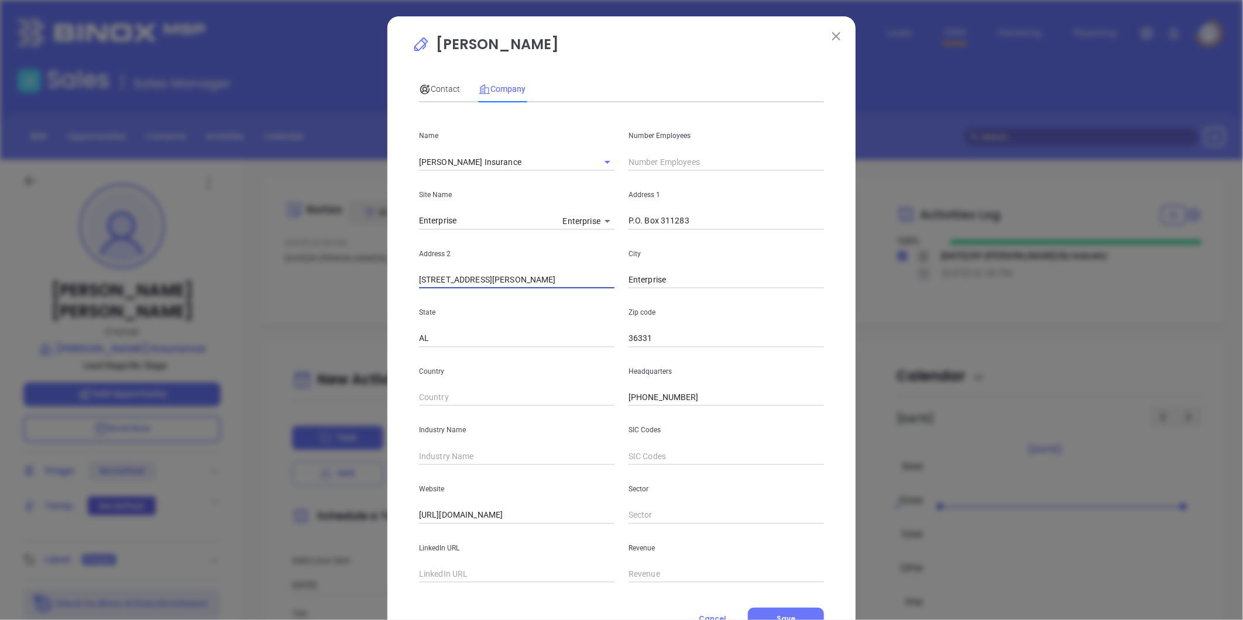
type input "103 Dixie Drive"
click at [435, 462] on input "text" at bounding box center [516, 457] width 195 height 18
type input "Insurance"
click at [464, 571] on input "text" at bounding box center [516, 575] width 195 height 18
paste input "https://www.linkedin.com/company/whittaker-warren-insurance/about/"
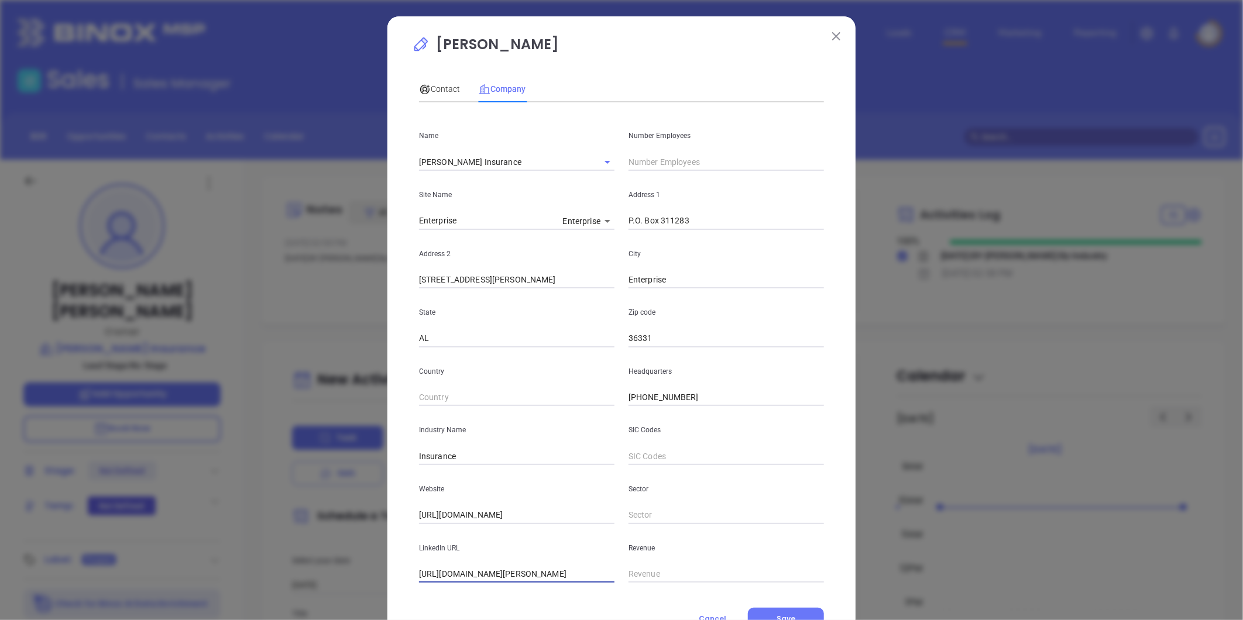
scroll to position [0, 68]
type input "https://www.linkedin.com/company/whittaker-warren-insurance/about/"
click at [665, 156] on input "text" at bounding box center [725, 162] width 195 height 18
type input "2"
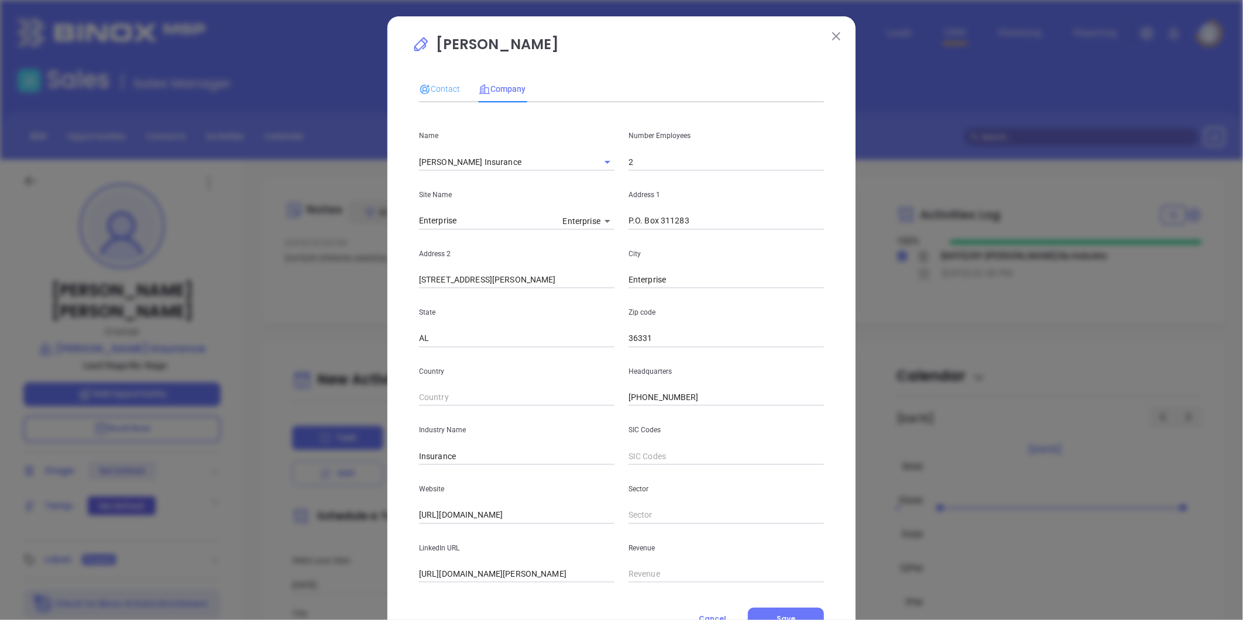
click at [433, 98] on div "Contact" at bounding box center [439, 88] width 41 height 27
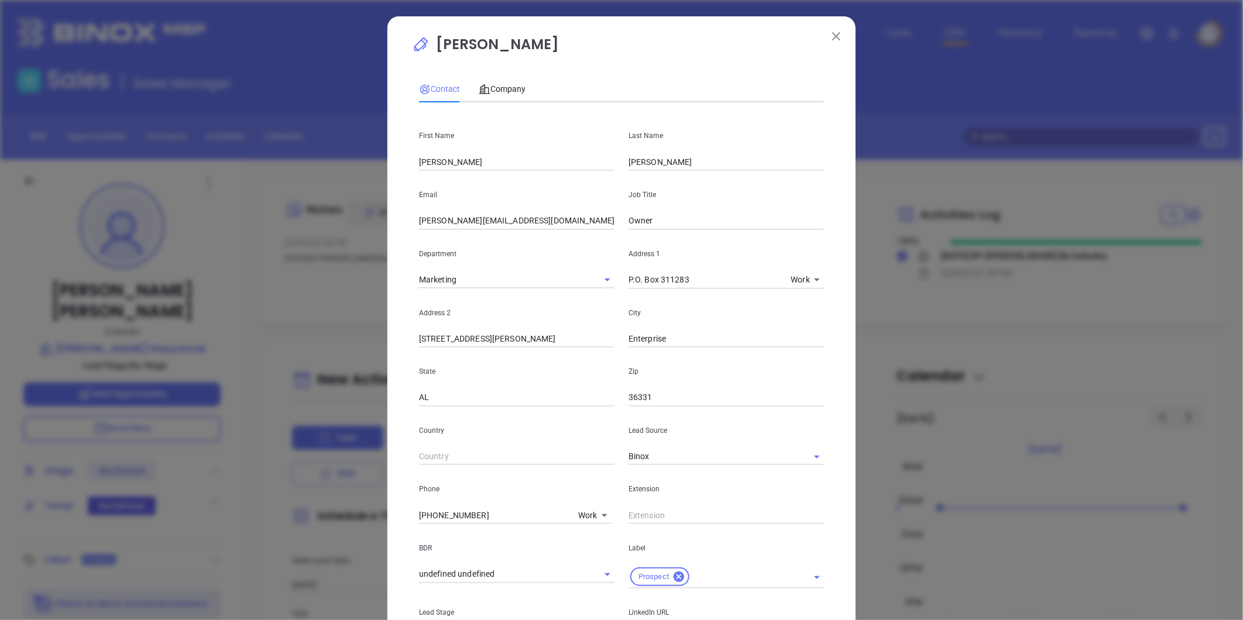
click at [434, 88] on span "Contact" at bounding box center [439, 88] width 41 height 9
click at [507, 81] on div "Company" at bounding box center [502, 88] width 47 height 27
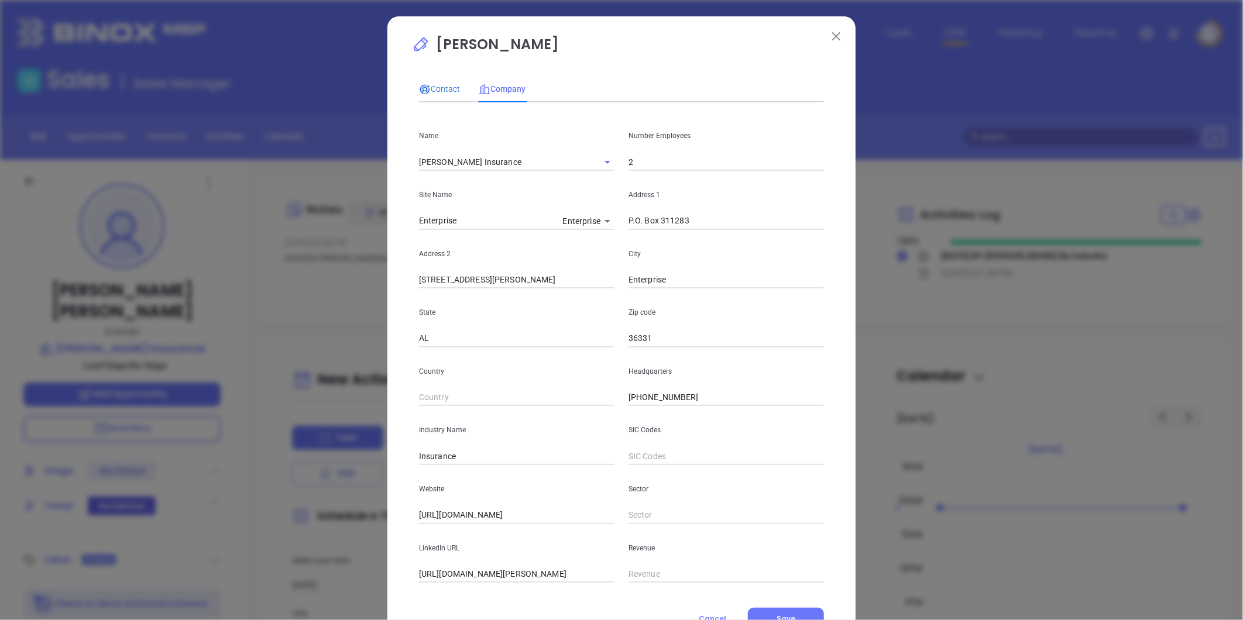
click at [431, 84] on span "Contact" at bounding box center [439, 88] width 41 height 9
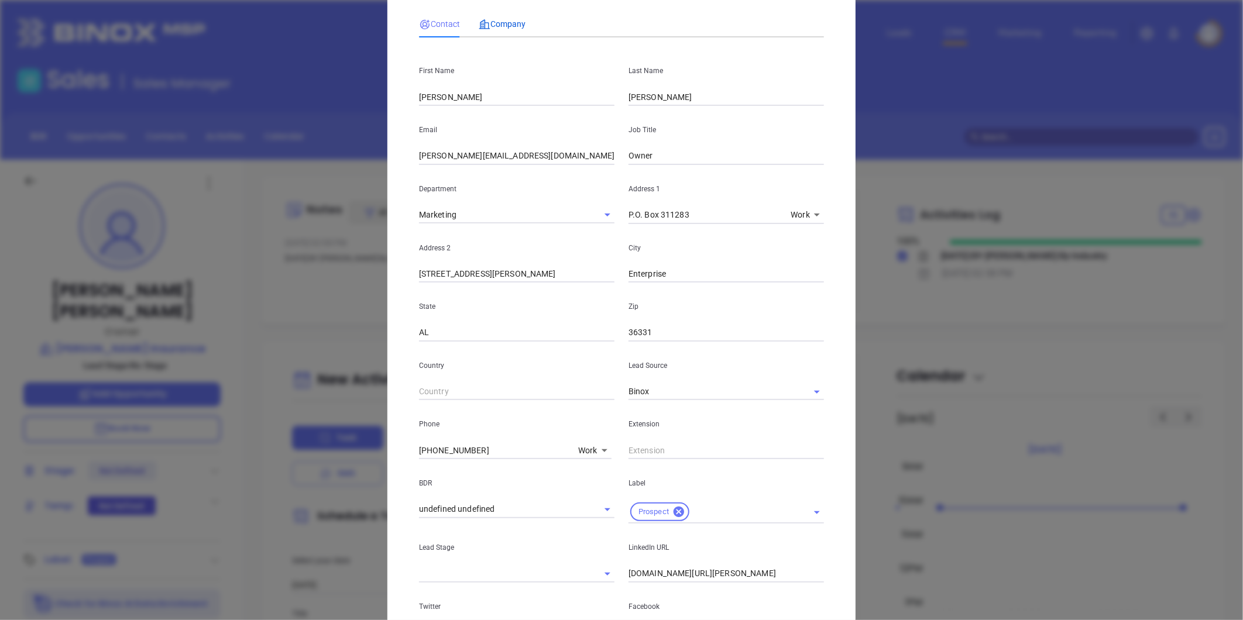
click at [510, 27] on span "Company" at bounding box center [502, 23] width 47 height 9
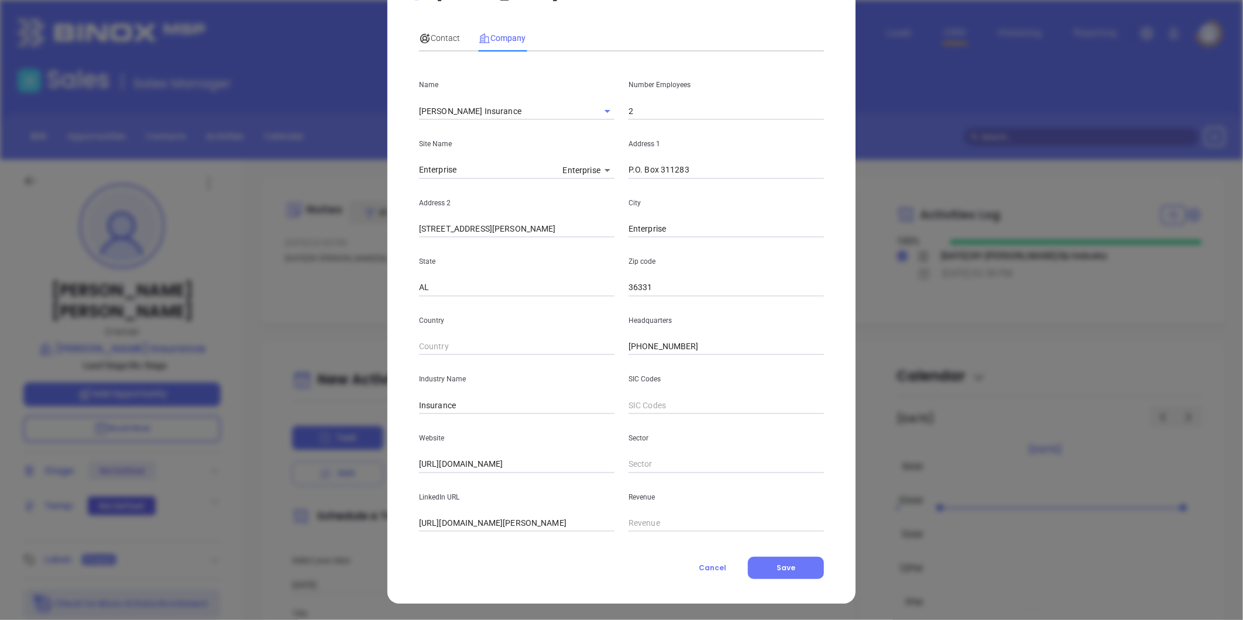
scroll to position [51, 0]
click at [644, 109] on input "2" at bounding box center [725, 111] width 195 height 18
type input "3"
click at [421, 33] on icon at bounding box center [425, 39] width 12 height 12
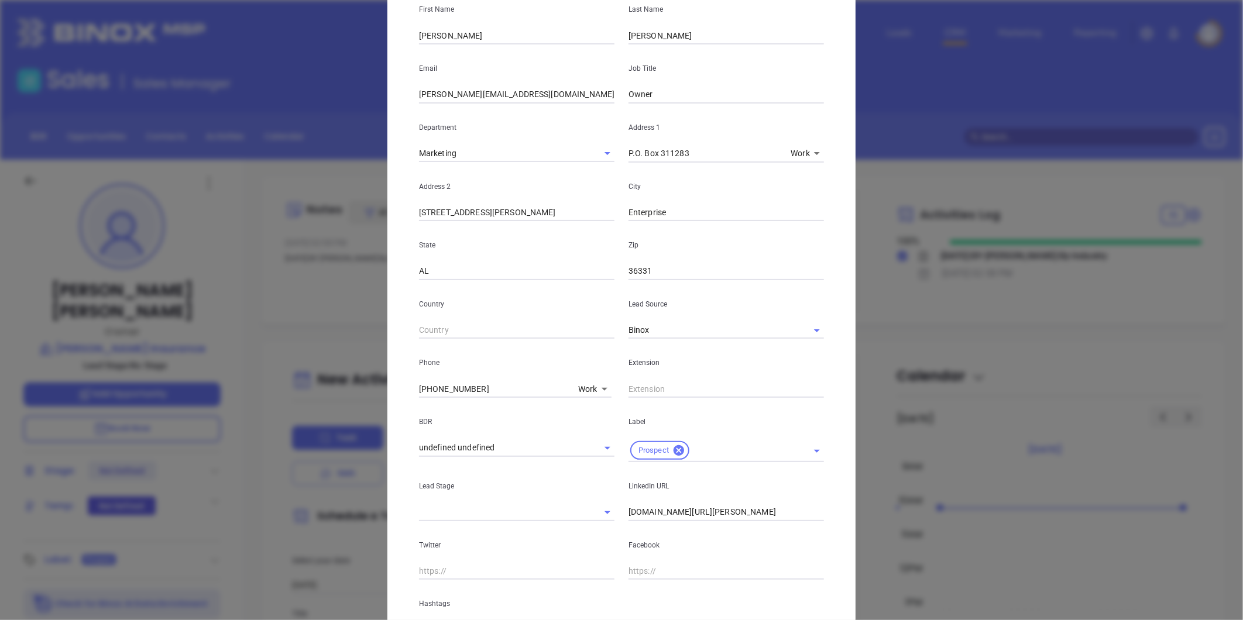
scroll to position [239, 0]
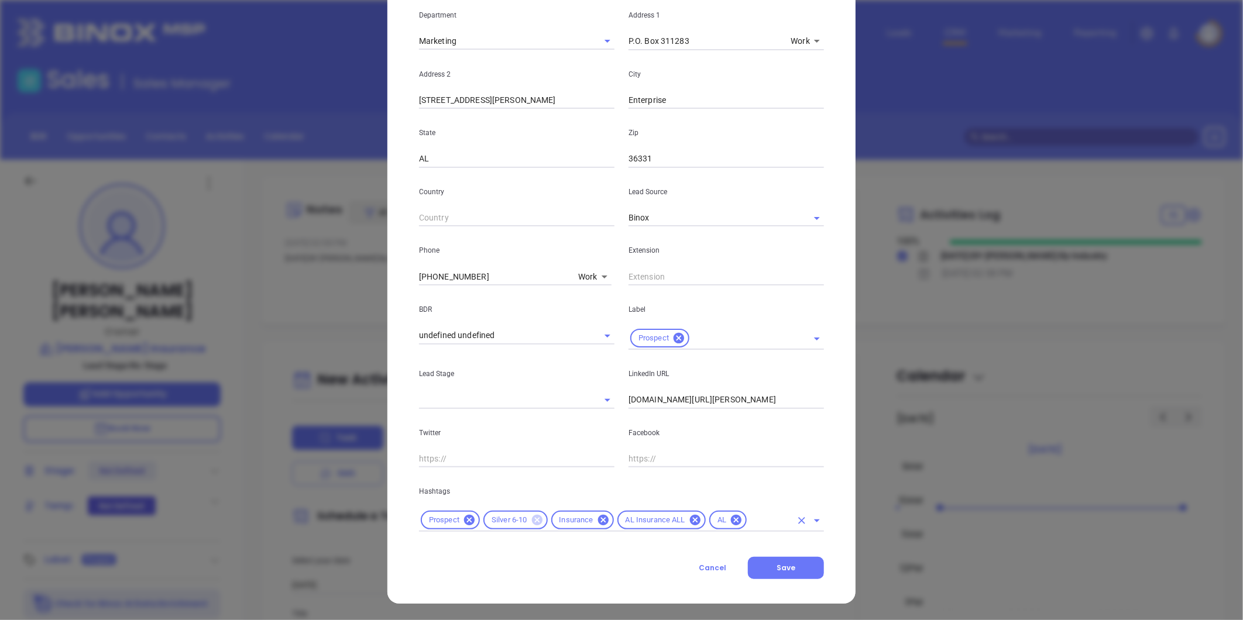
click at [533, 515] on icon at bounding box center [536, 520] width 11 height 11
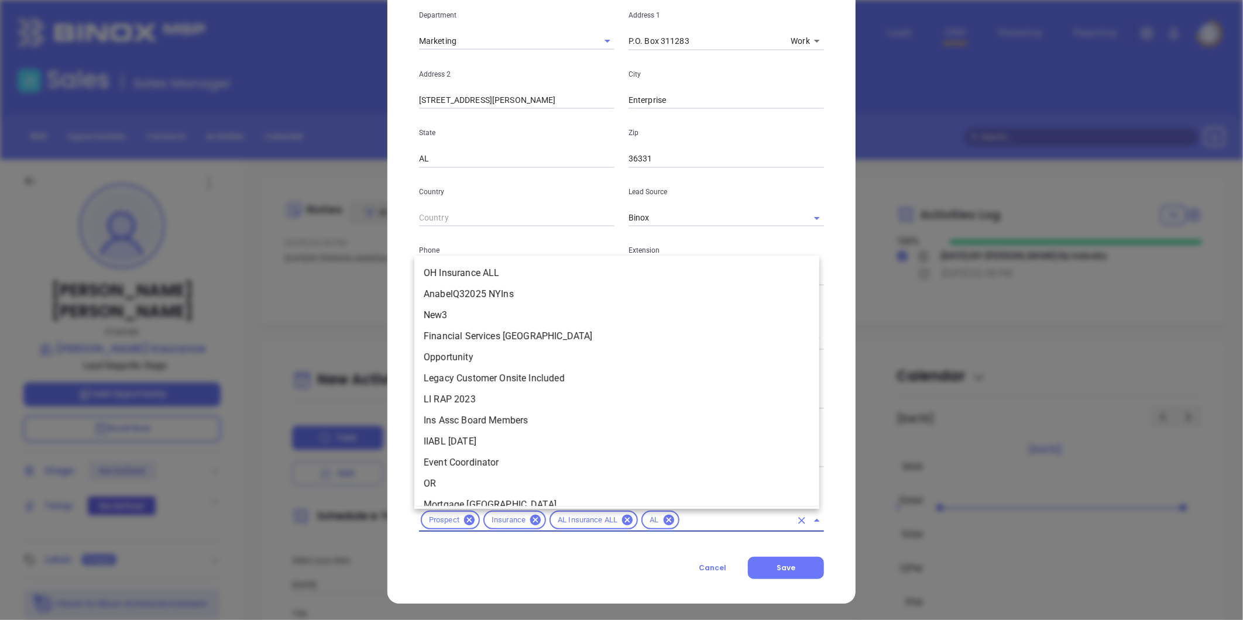
click at [710, 521] on input "text" at bounding box center [736, 520] width 110 height 15
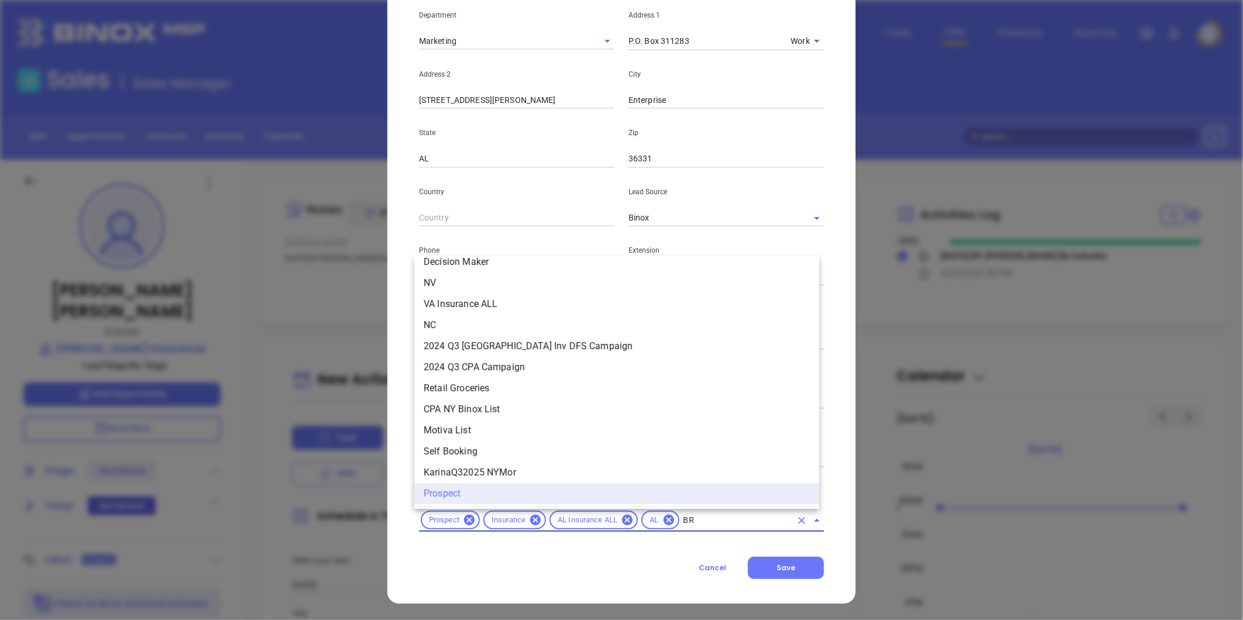
scroll to position [0, 0]
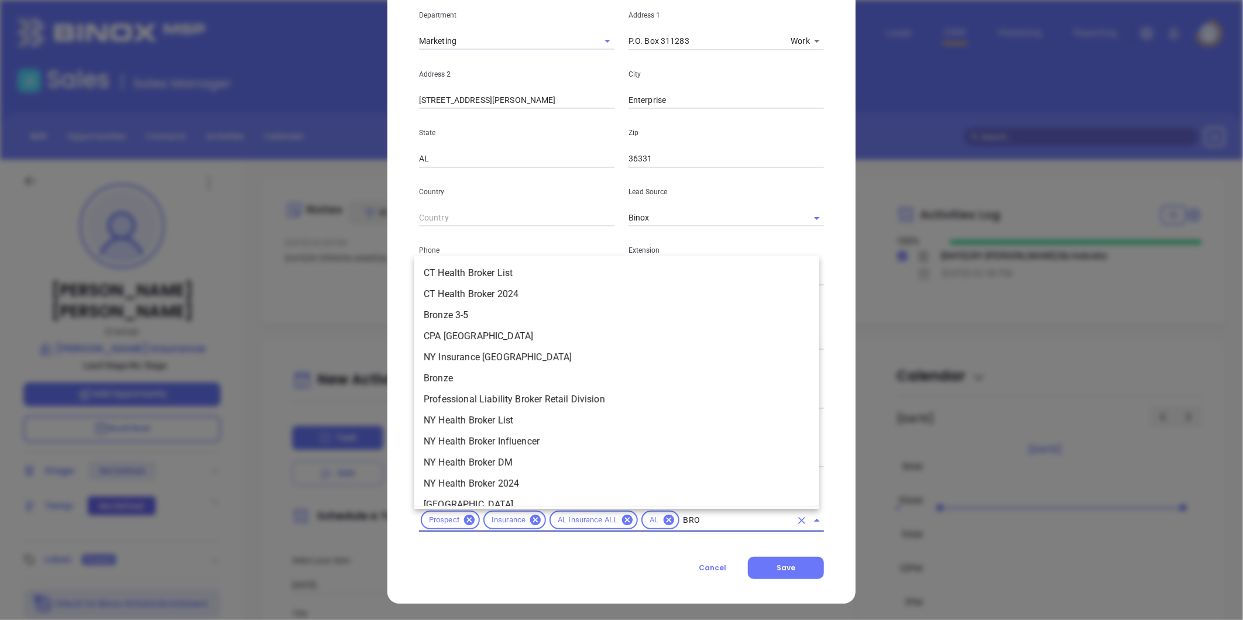
type input "BRON"
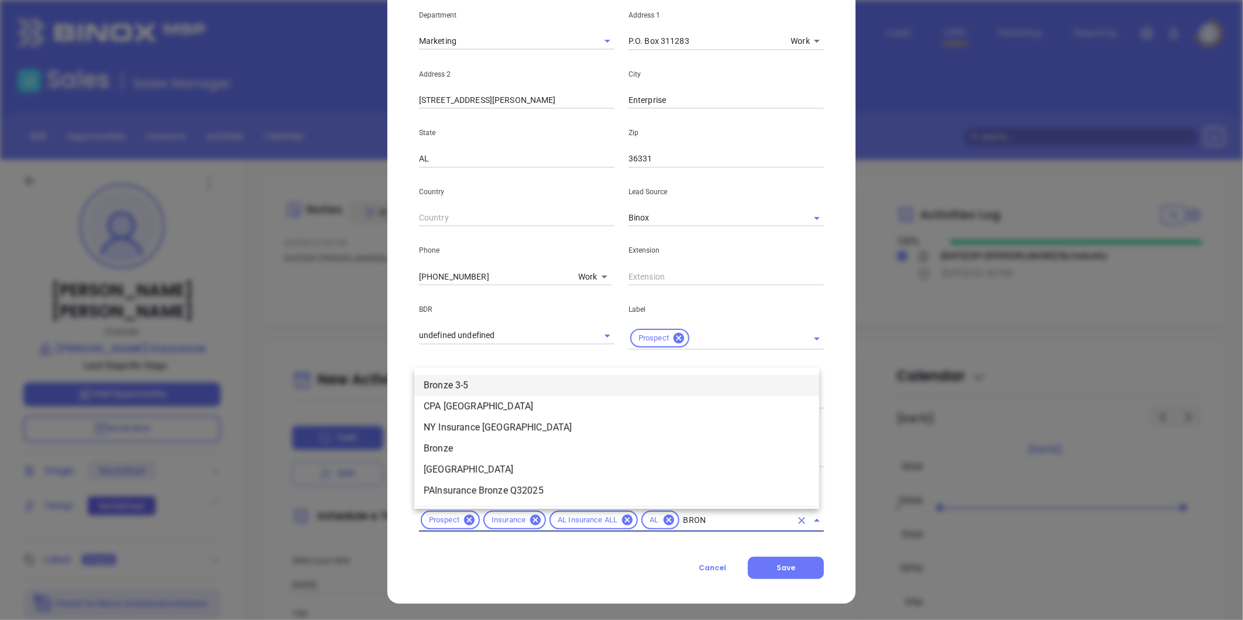
click at [470, 382] on li "Bronze 3-5" at bounding box center [616, 385] width 405 height 21
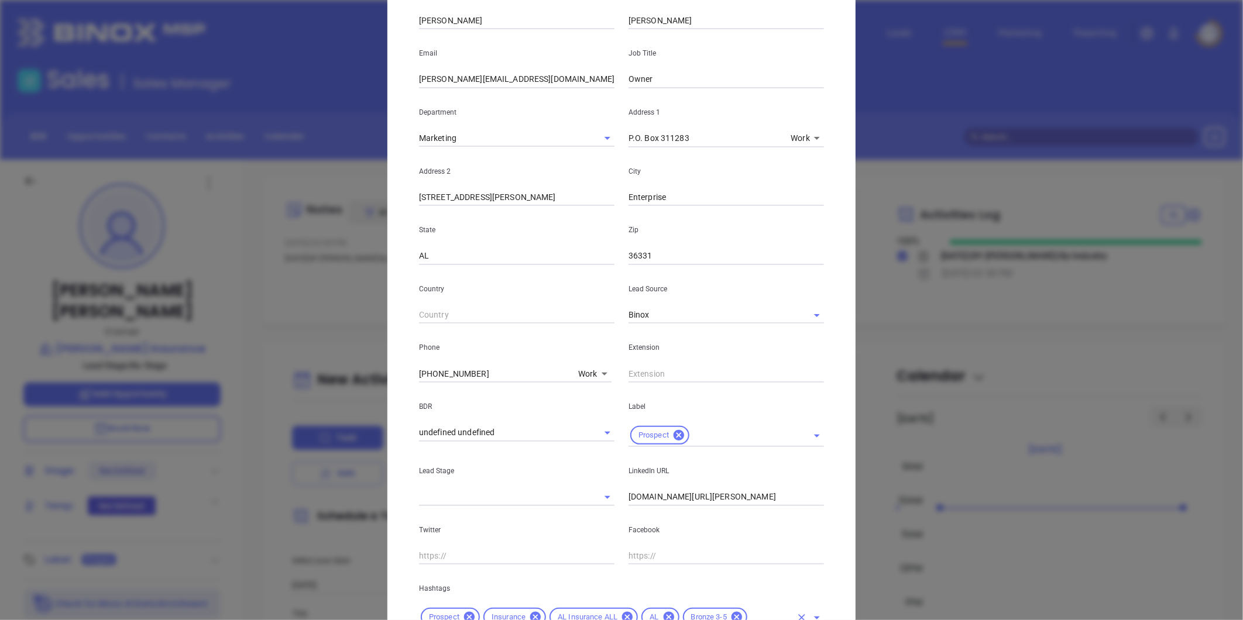
scroll to position [239, 0]
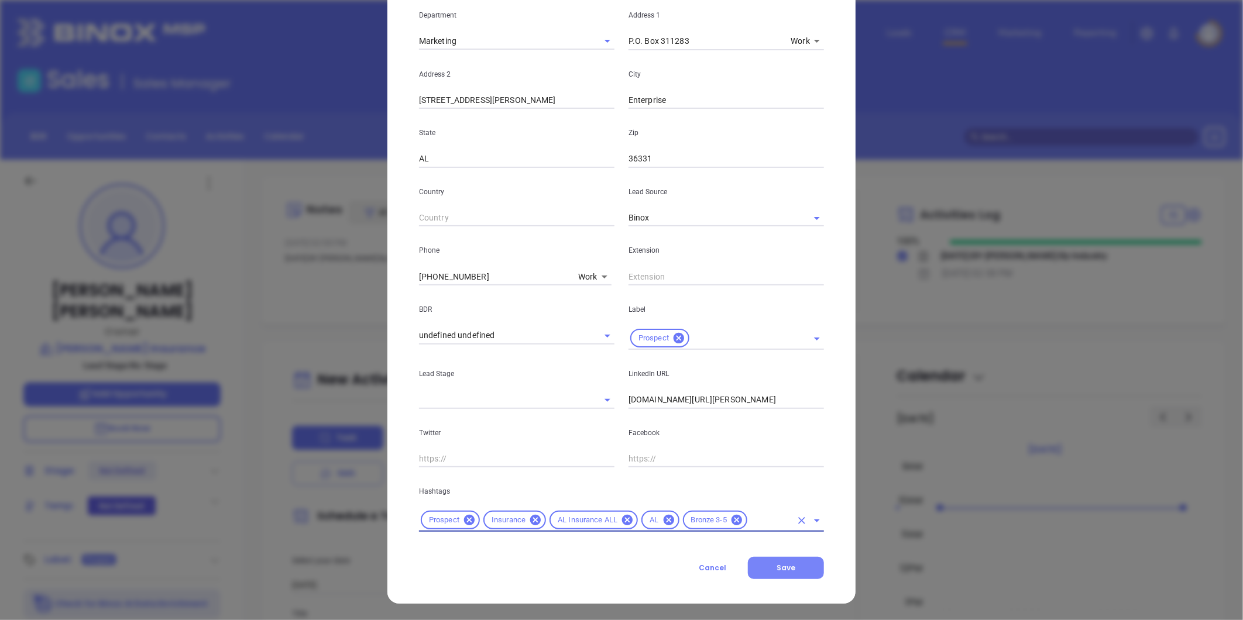
click at [776, 566] on span "Save" at bounding box center [785, 568] width 19 height 10
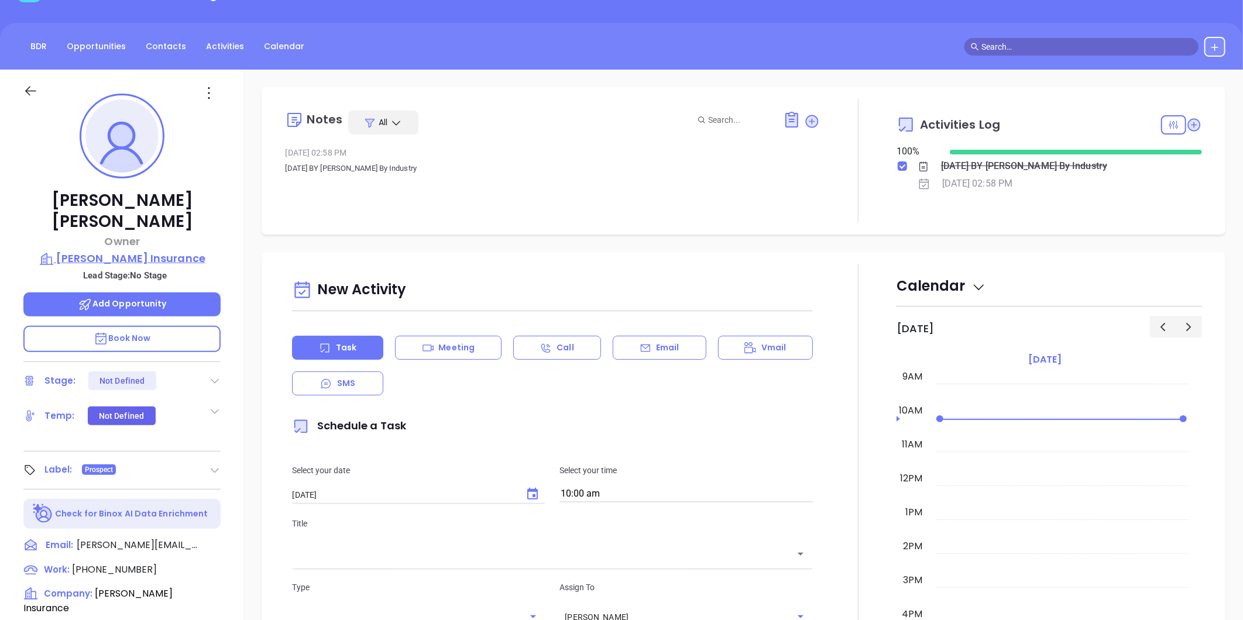
scroll to position [260, 0]
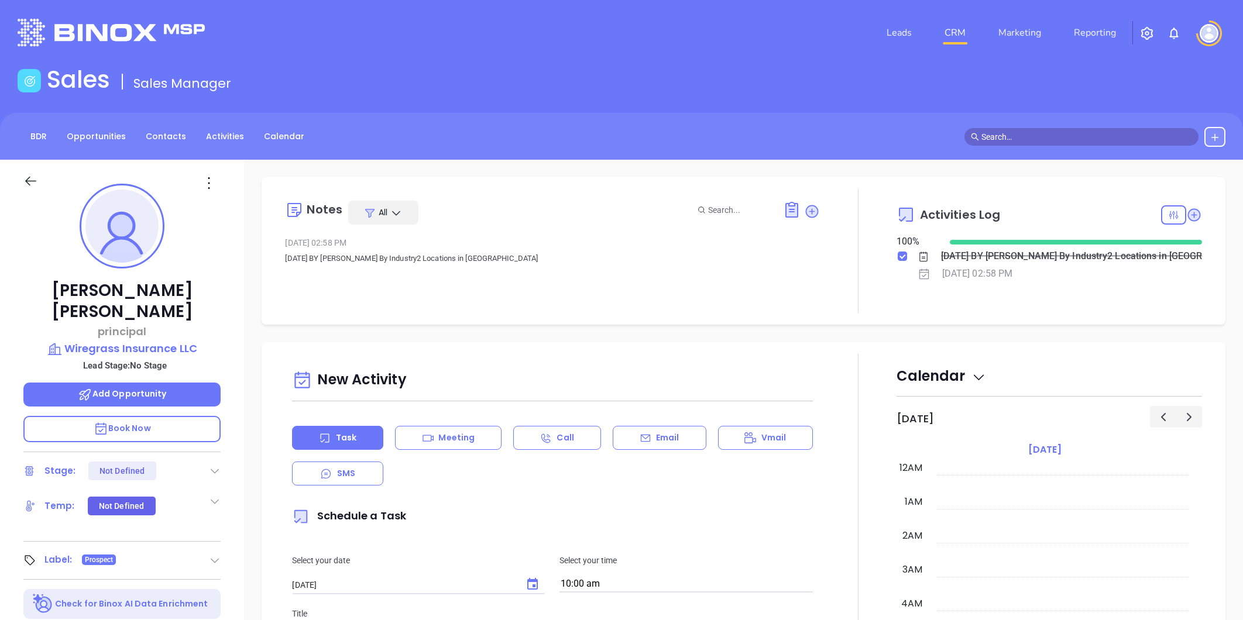
type input "[PERSON_NAME]"
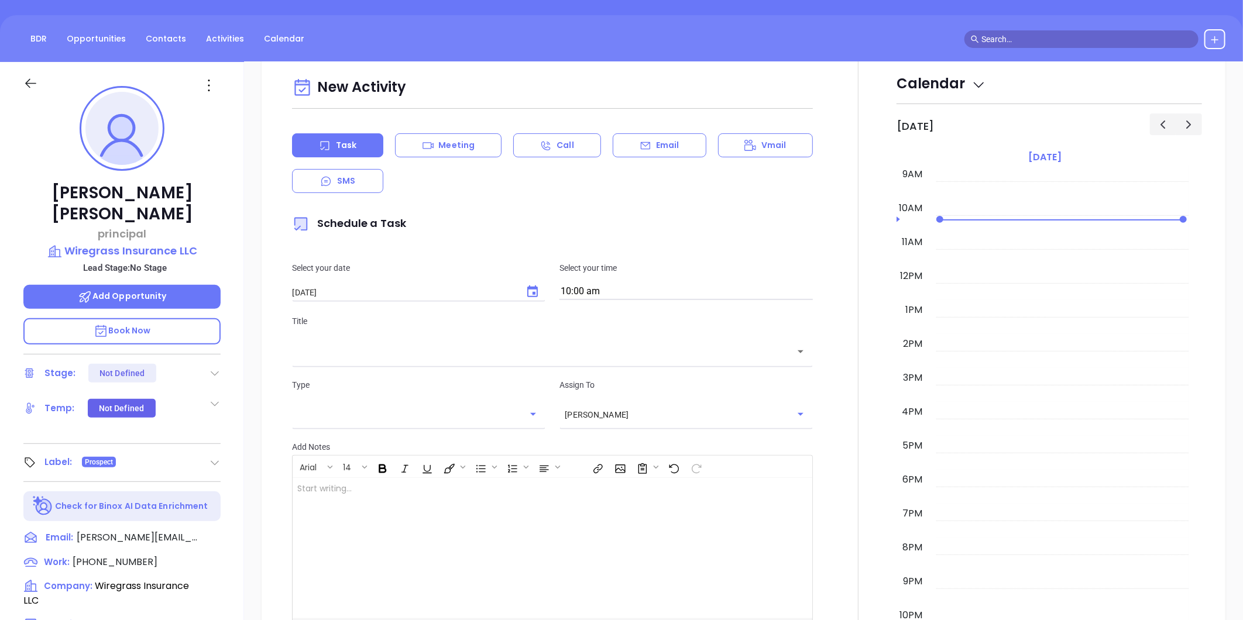
scroll to position [325, 0]
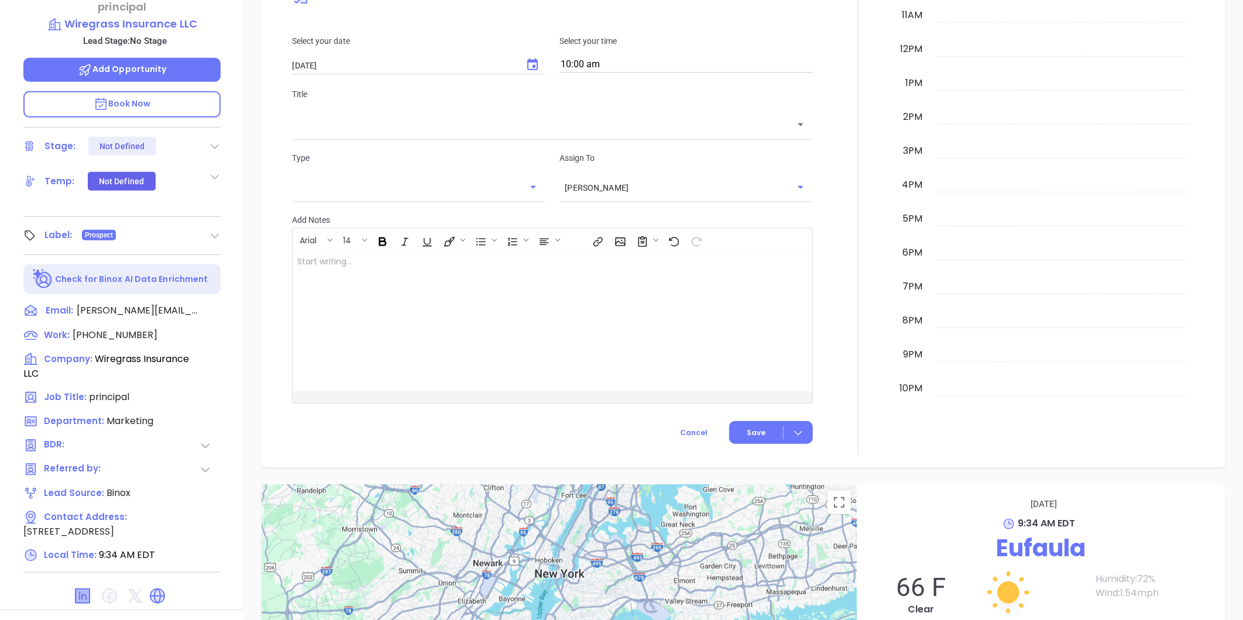
click at [78, 589] on icon at bounding box center [82, 596] width 14 height 14
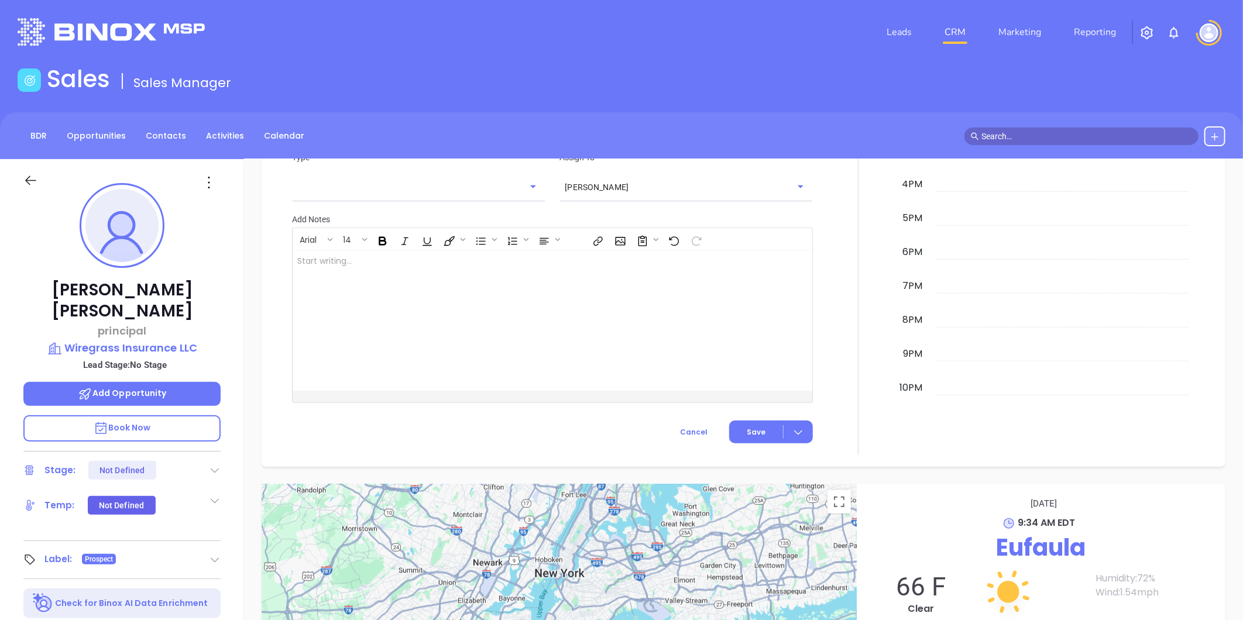
scroll to position [0, 0]
click at [208, 182] on icon at bounding box center [209, 183] width 19 height 19
click at [234, 297] on li "Edit" at bounding box center [266, 308] width 129 height 25
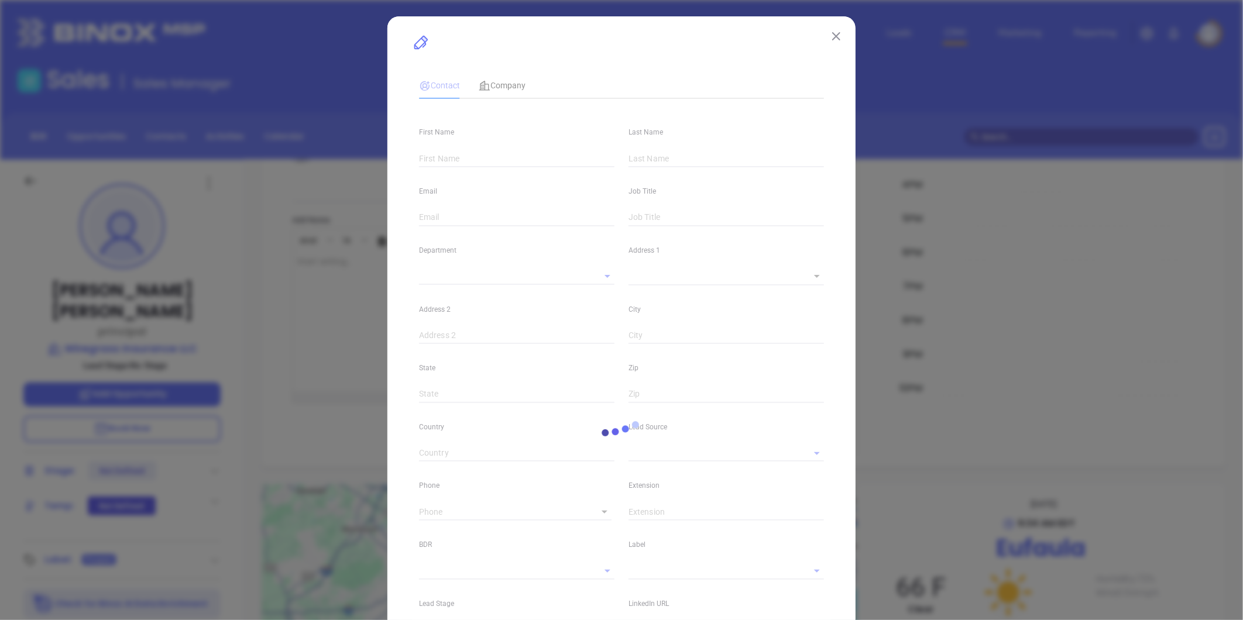
type input "[PERSON_NAME]"
type input "[PERSON_NAME][EMAIL_ADDRESS][DOMAIN_NAME]"
type input "principal"
type input "1"
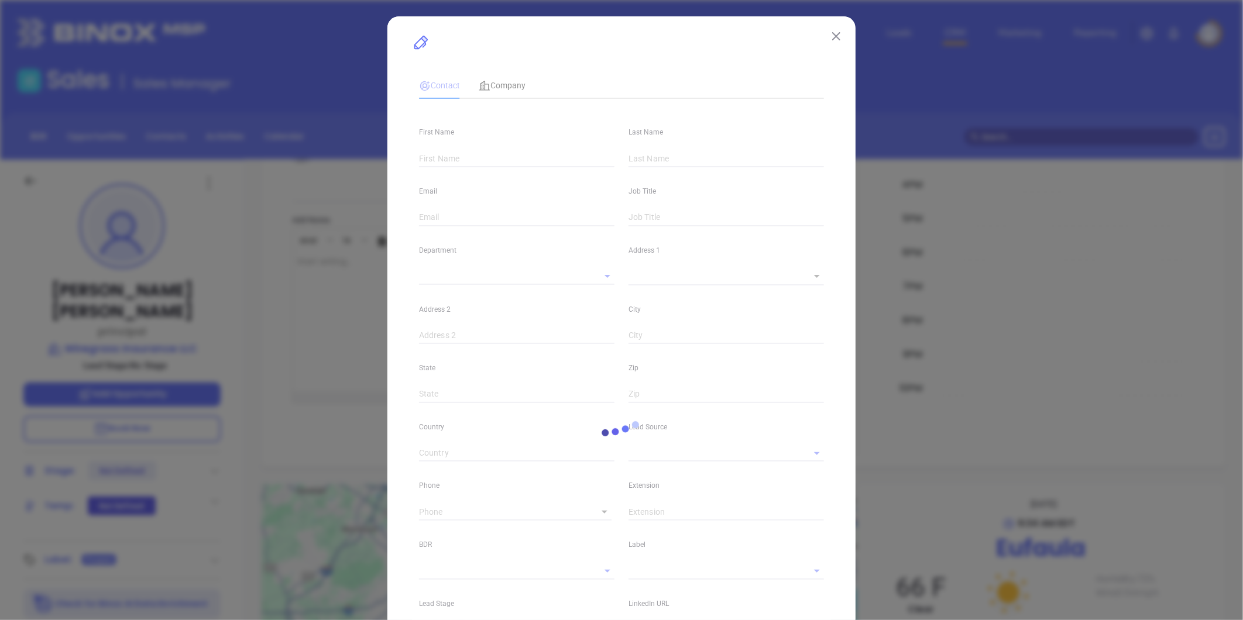
type input "[DOMAIN_NAME][URL][PERSON_NAME]"
type input "Marketing"
type input "Binox"
type input "undefined undefined"
type input "[PHONE_NUMBER]"
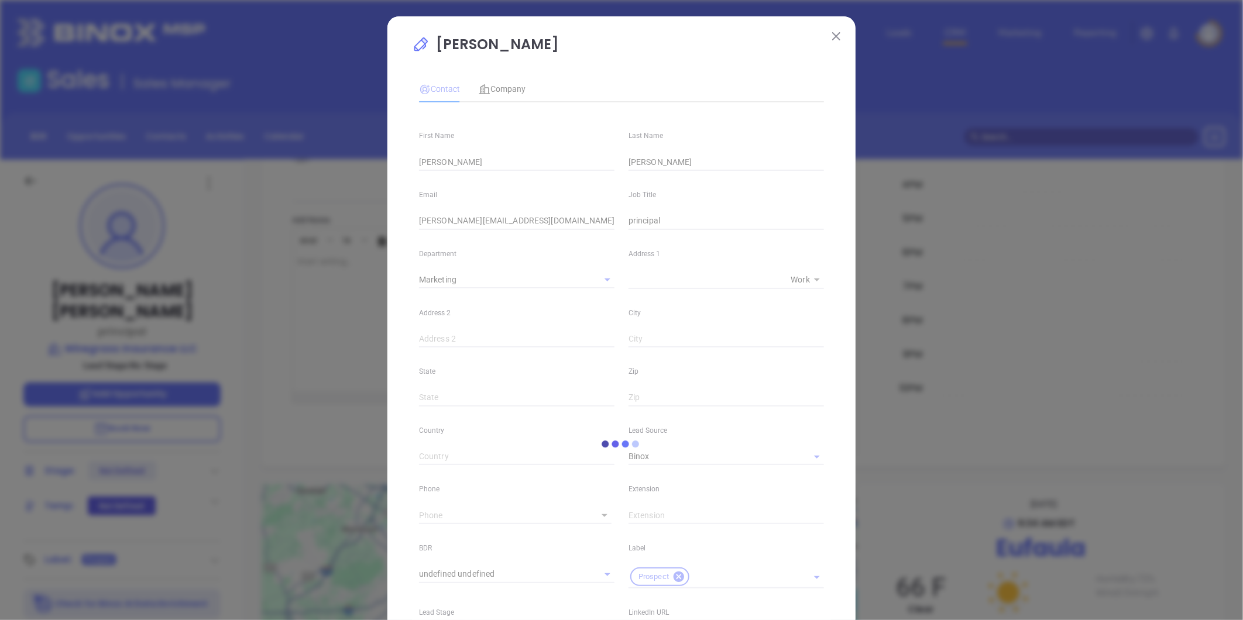
type input "1"
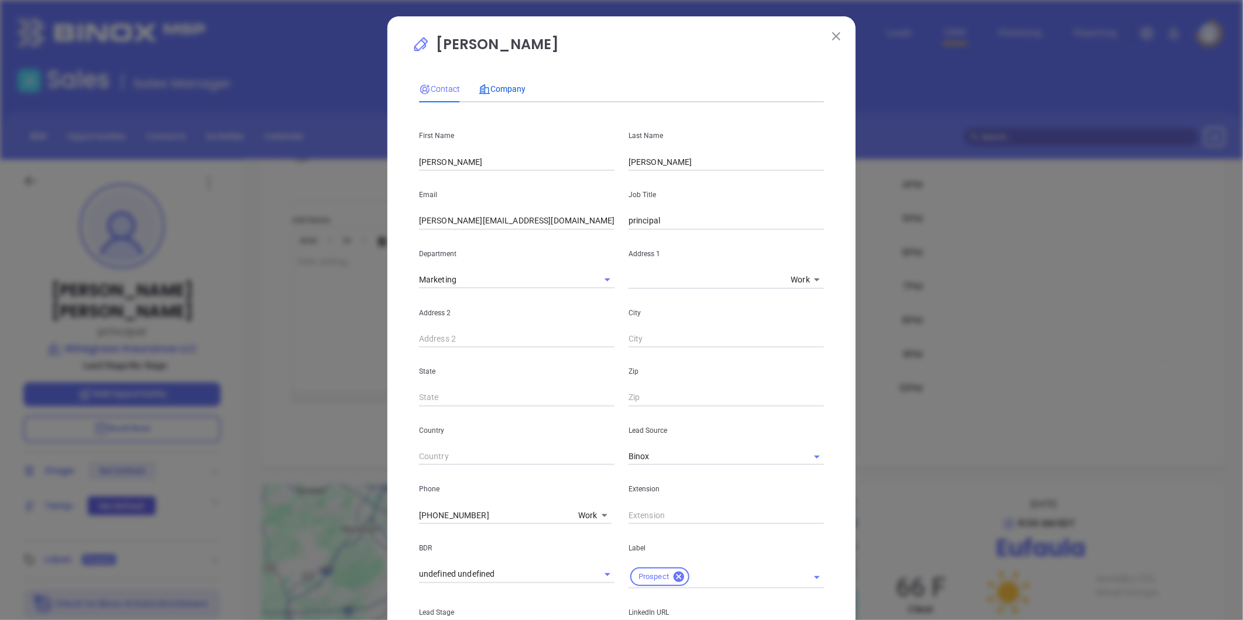
click at [505, 92] on span "Company" at bounding box center [502, 88] width 47 height 9
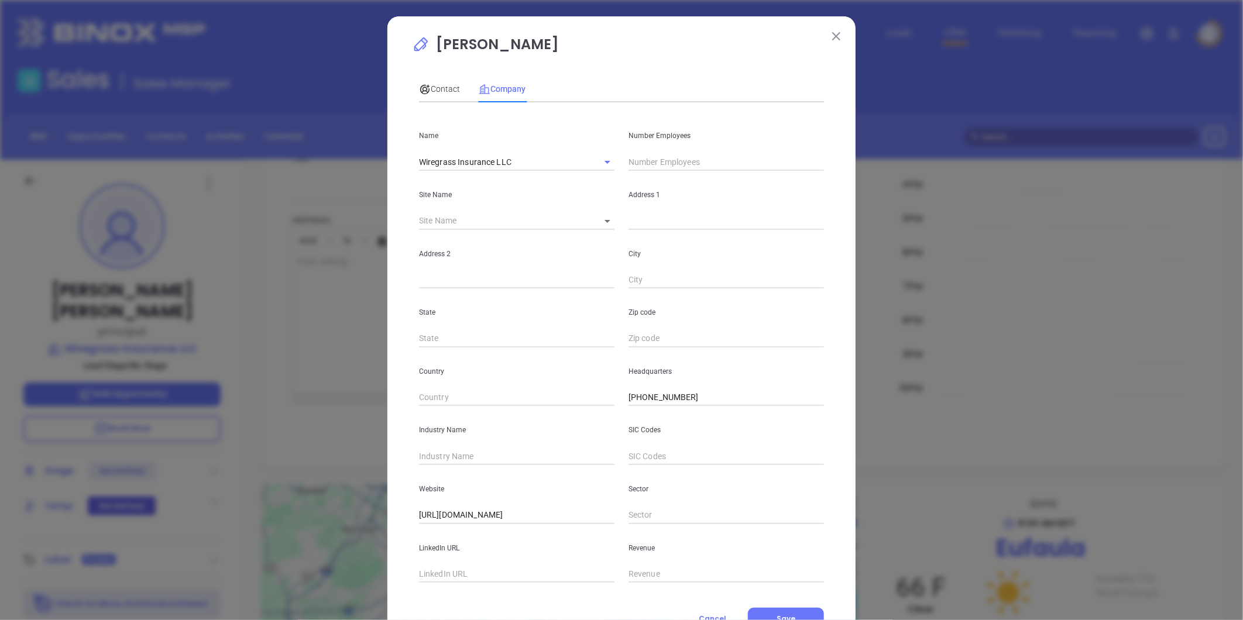
click at [639, 156] on input "text" at bounding box center [725, 162] width 195 height 18
type input "13"
click at [571, 270] on div "Address 2" at bounding box center [516, 259] width 209 height 59
click at [453, 456] on input "text" at bounding box center [516, 457] width 195 height 18
type input "Insurance"
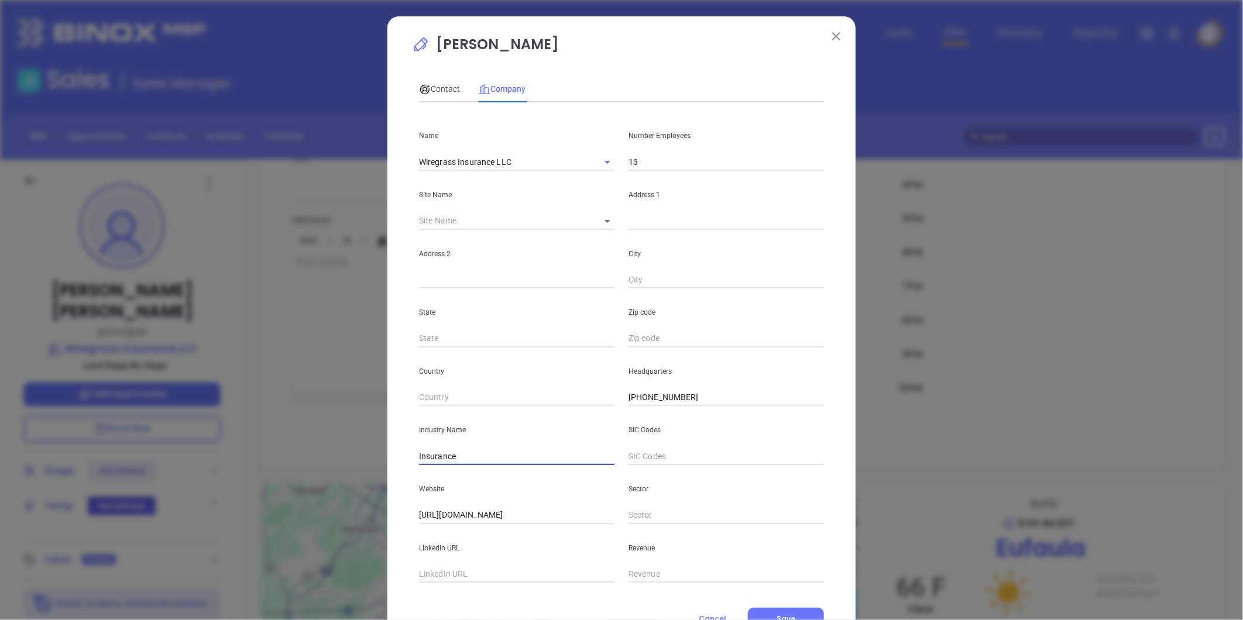
click at [462, 576] on input "text" at bounding box center [516, 575] width 195 height 18
click at [600, 219] on body "Leads CRM Marketing Reporting Financial Leads Leads Sales Sales Manager BDR Opp…" at bounding box center [621, 310] width 1243 height 620
click at [608, 224] on li "Eufaula" at bounding box center [611, 221] width 51 height 21
type input "Eufaula"
type input "120914"
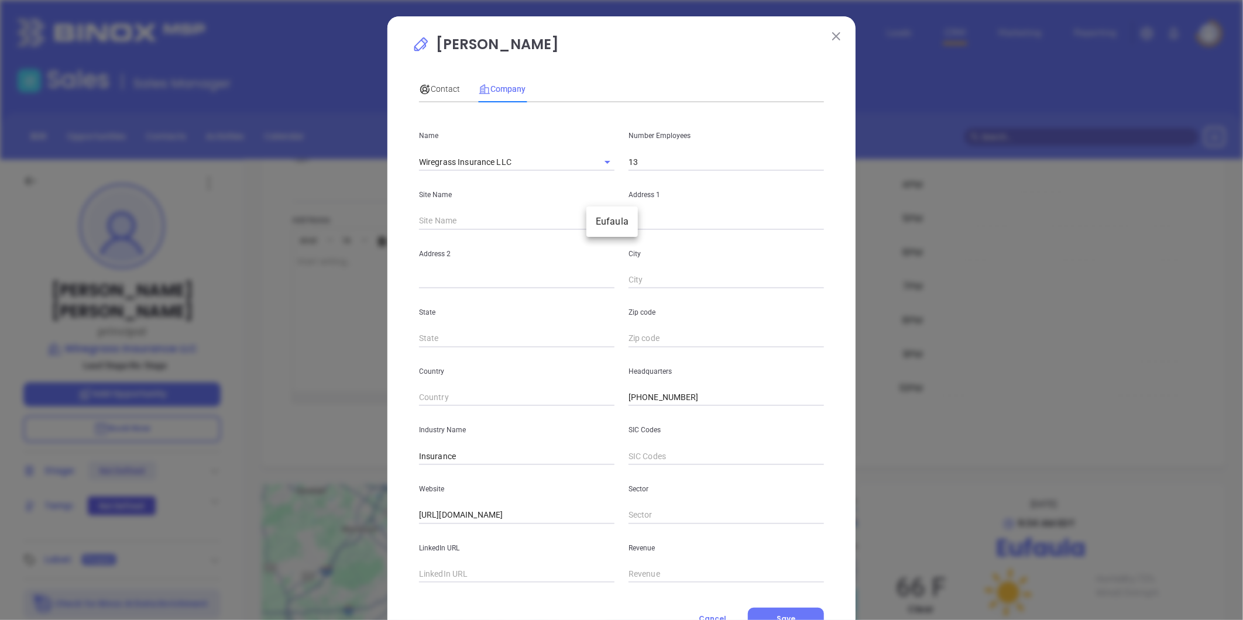
type input "[STREET_ADDRESS]"
type input "Eufaula"
type input "AL"
type input "36027"
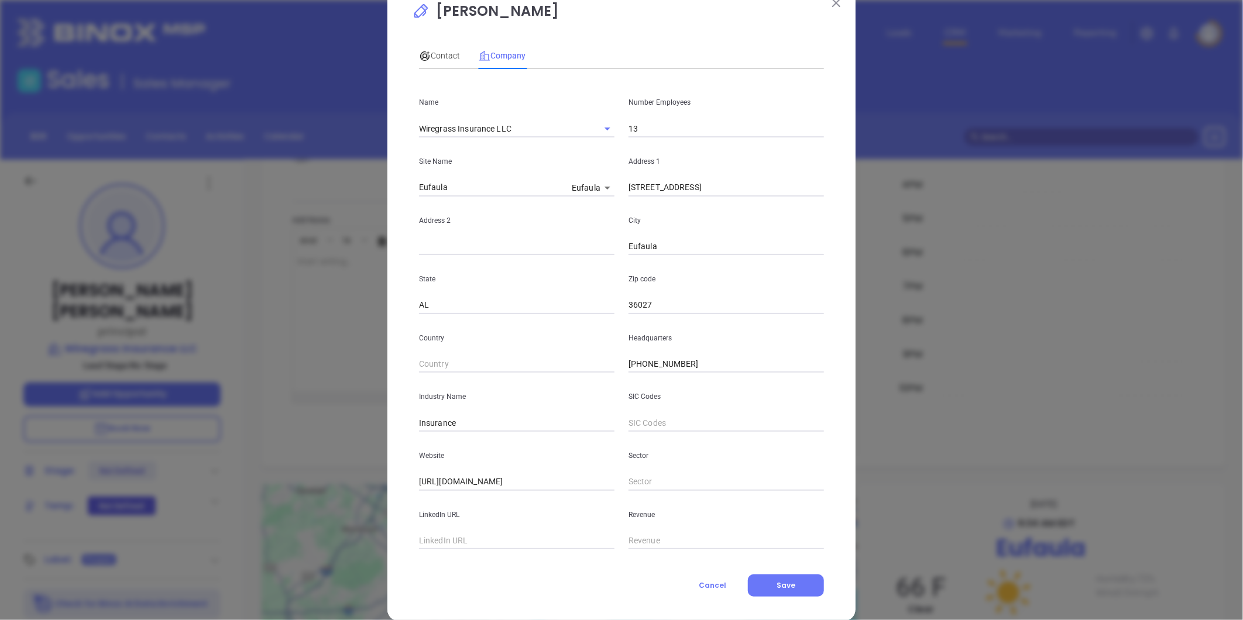
scroll to position [51, 0]
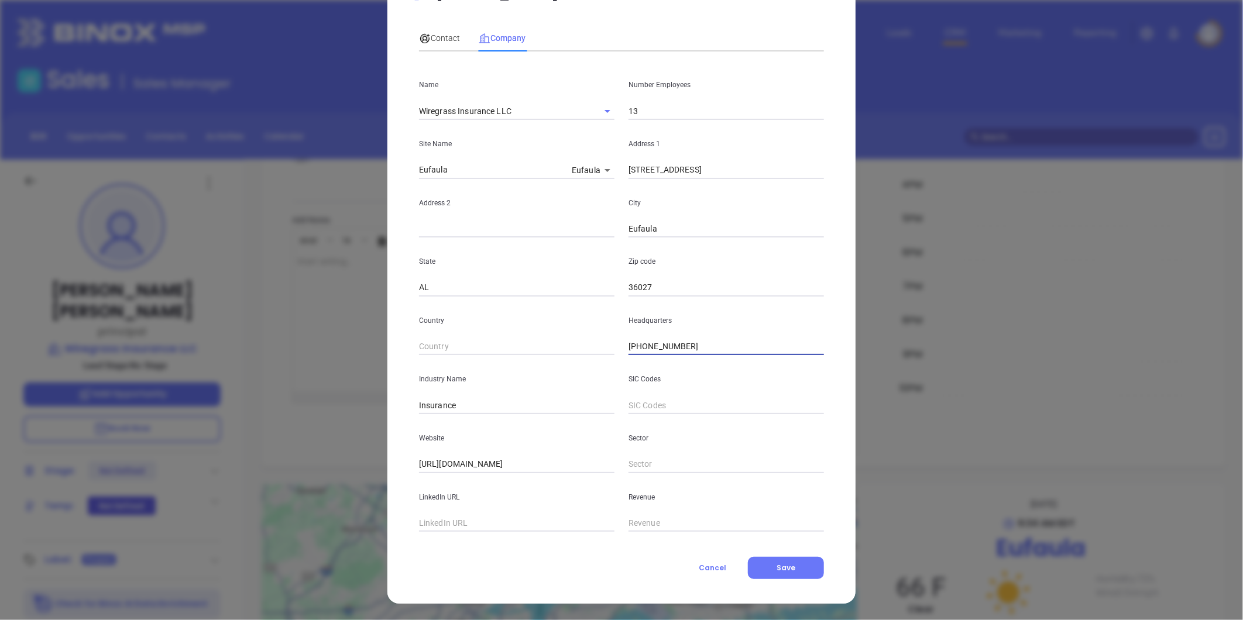
drag, startPoint x: 699, startPoint y: 347, endPoint x: 550, endPoint y: 361, distance: 149.8
click at [550, 361] on div "Name Wiregrass Insurance LLC Number Employees 13 Site Name [GEOGRAPHIC_DATA] Ad…" at bounding box center [621, 296] width 405 height 471
paste input "297"
type input "[PHONE_NUMBER]"
click at [435, 33] on span "Contact" at bounding box center [439, 37] width 41 height 9
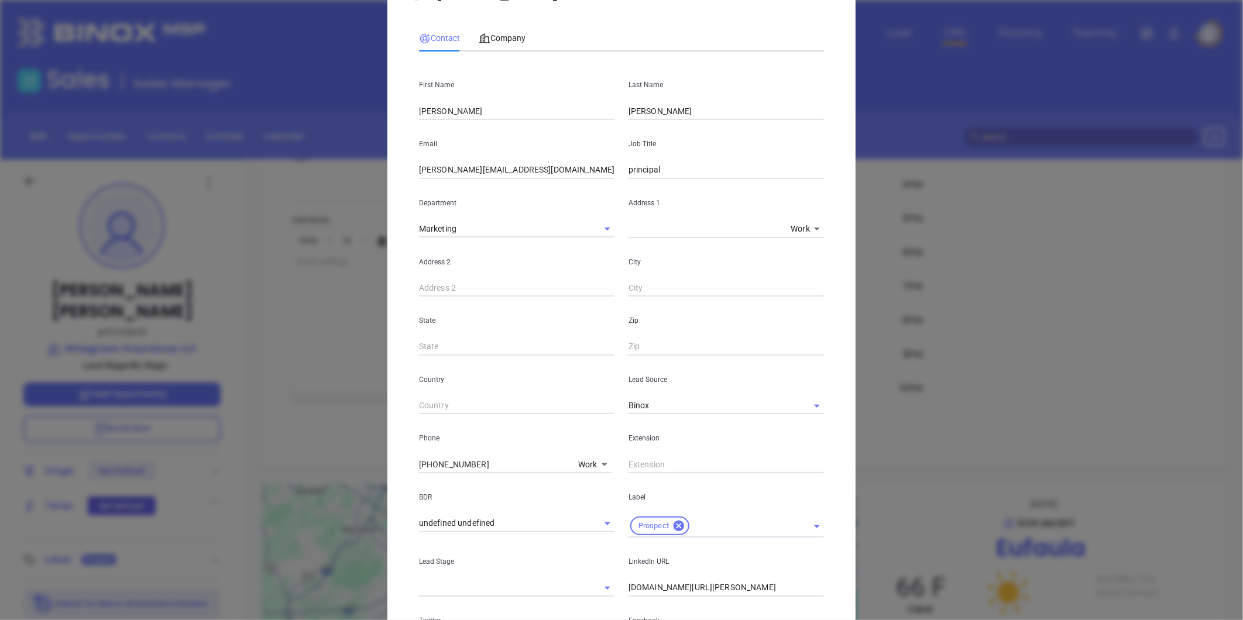
click at [277, 481] on div "[PERSON_NAME] Contact Company First Name [PERSON_NAME] Last Name [PERSON_NAME] …" at bounding box center [621, 310] width 1243 height 620
type input "( ) -"
click at [584, 461] on body "Leads CRM Marketing Reporting Financial Leads Leads Sales Sales Manager BDR Opp…" at bounding box center [621, 310] width 1243 height 620
click at [590, 553] on li "Site" at bounding box center [612, 553] width 79 height 21
type input "11"
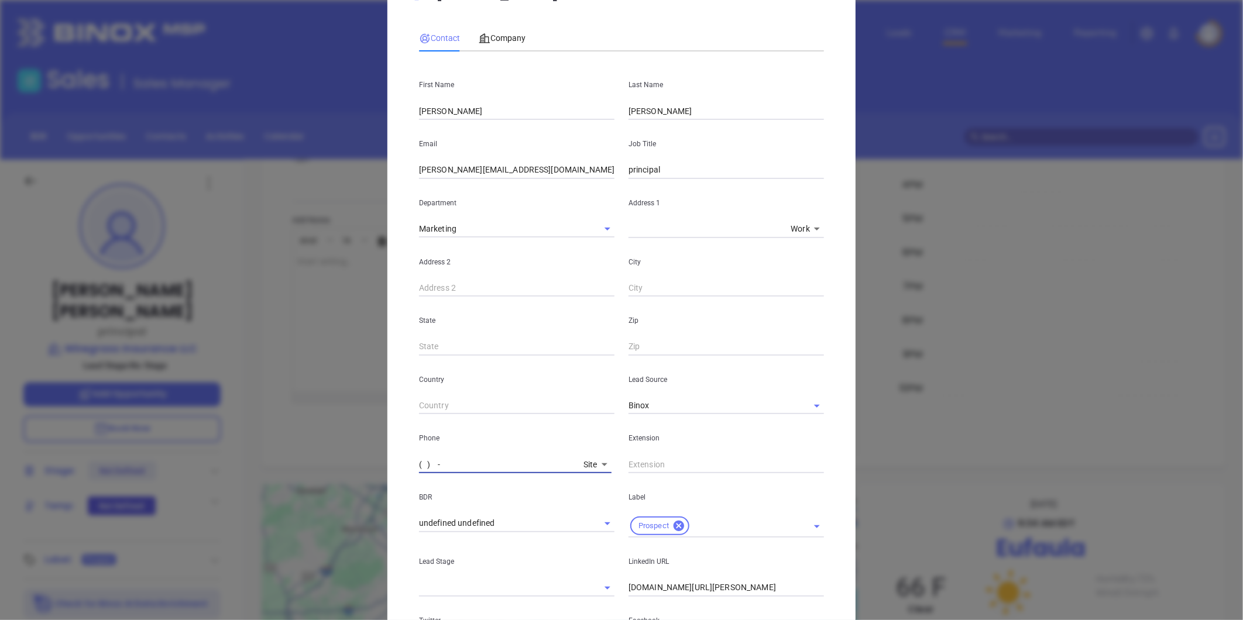
click at [452, 469] on input "( ) -" at bounding box center [499, 465] width 160 height 18
paste input "334) 232-4297"
type input "[PHONE_NUMBER]"
click at [539, 257] on p "Address 2" at bounding box center [516, 262] width 195 height 13
drag, startPoint x: 629, startPoint y: 171, endPoint x: 596, endPoint y: 176, distance: 33.7
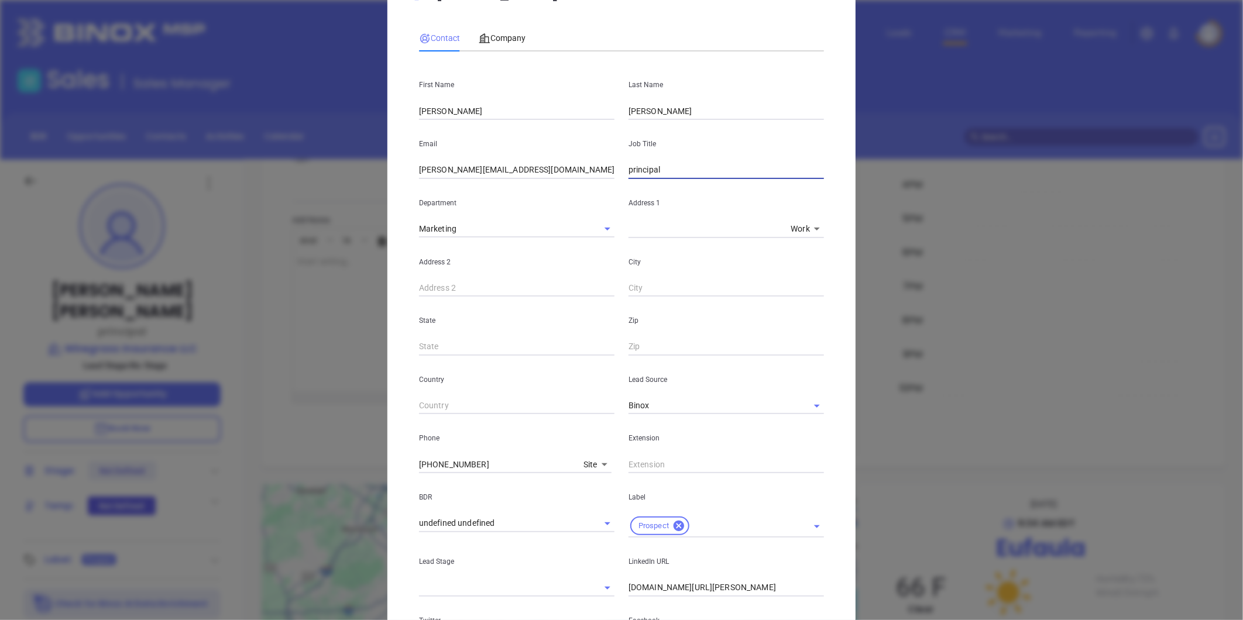
click at [596, 176] on div "Email [PERSON_NAME][EMAIL_ADDRESS][DOMAIN_NAME] Job Title principal" at bounding box center [621, 149] width 419 height 59
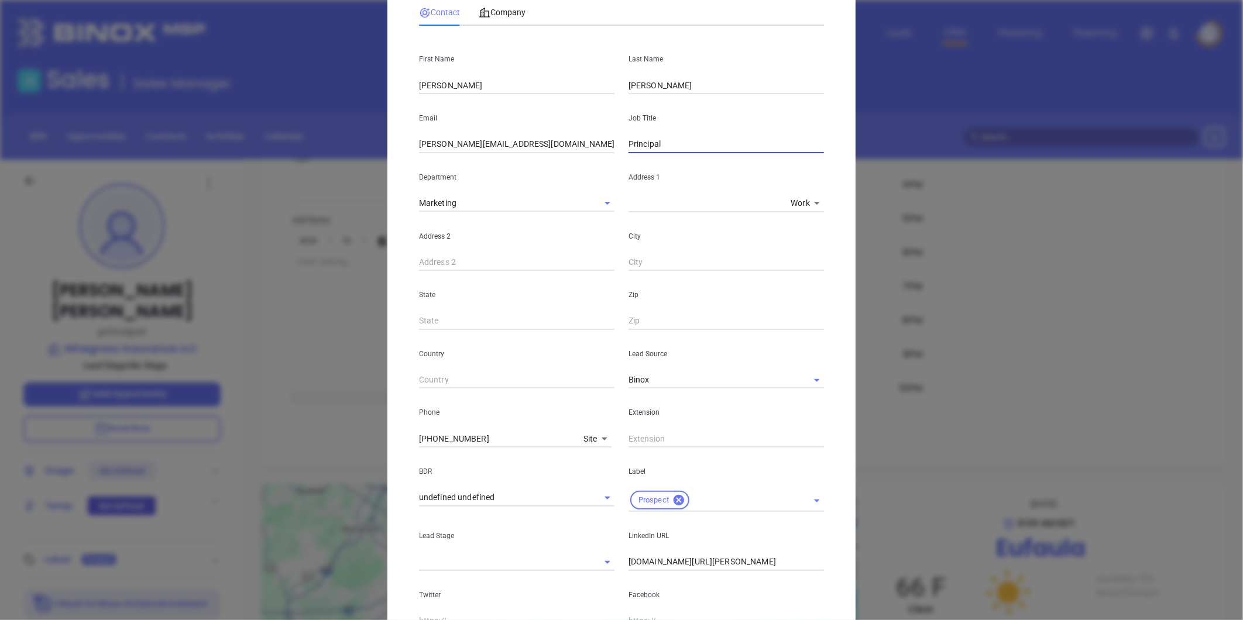
scroll to position [0, 0]
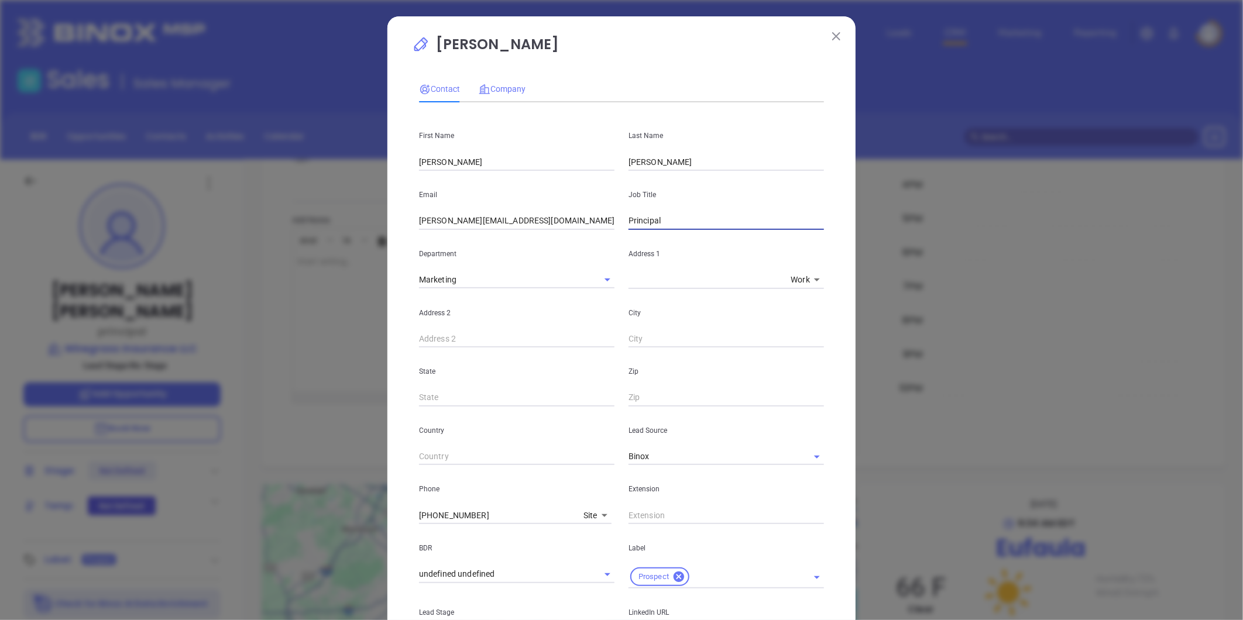
type input "Principal"
click at [495, 86] on span "Company" at bounding box center [502, 88] width 47 height 9
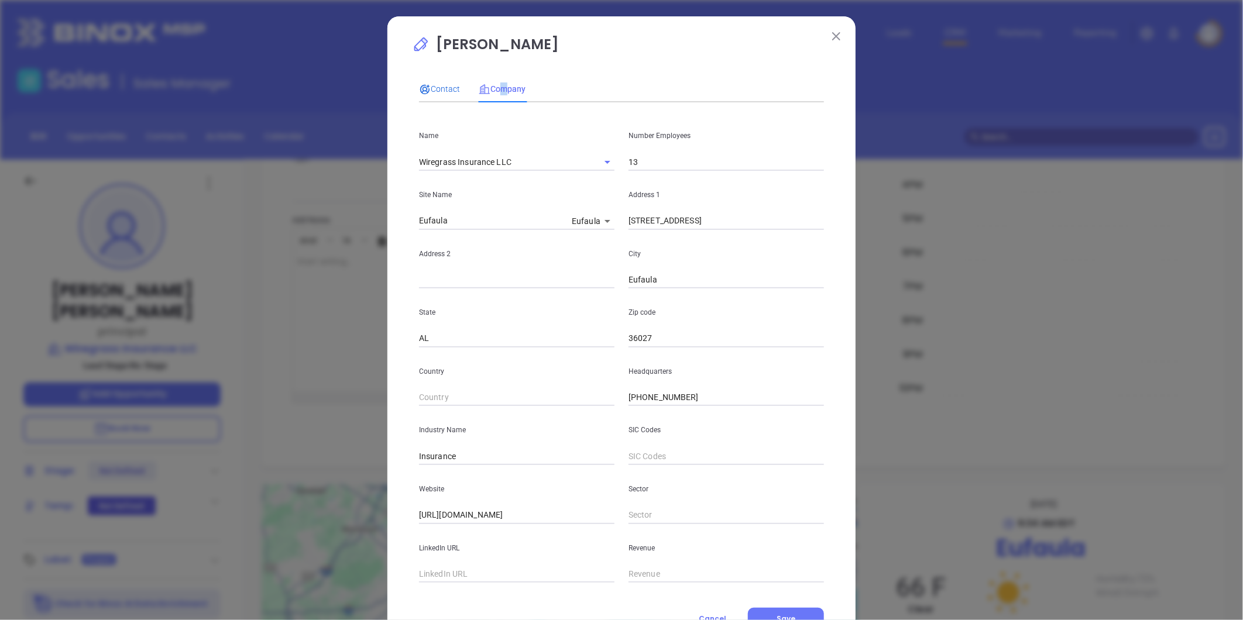
click at [445, 86] on span "Contact" at bounding box center [439, 88] width 41 height 9
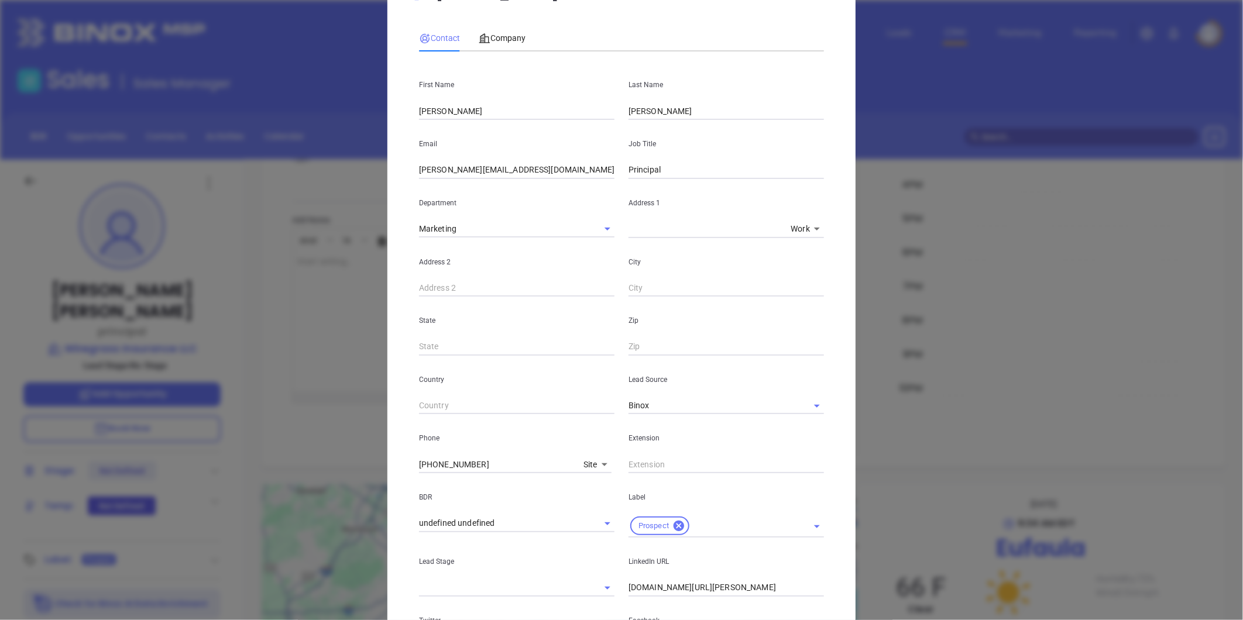
scroll to position [239, 0]
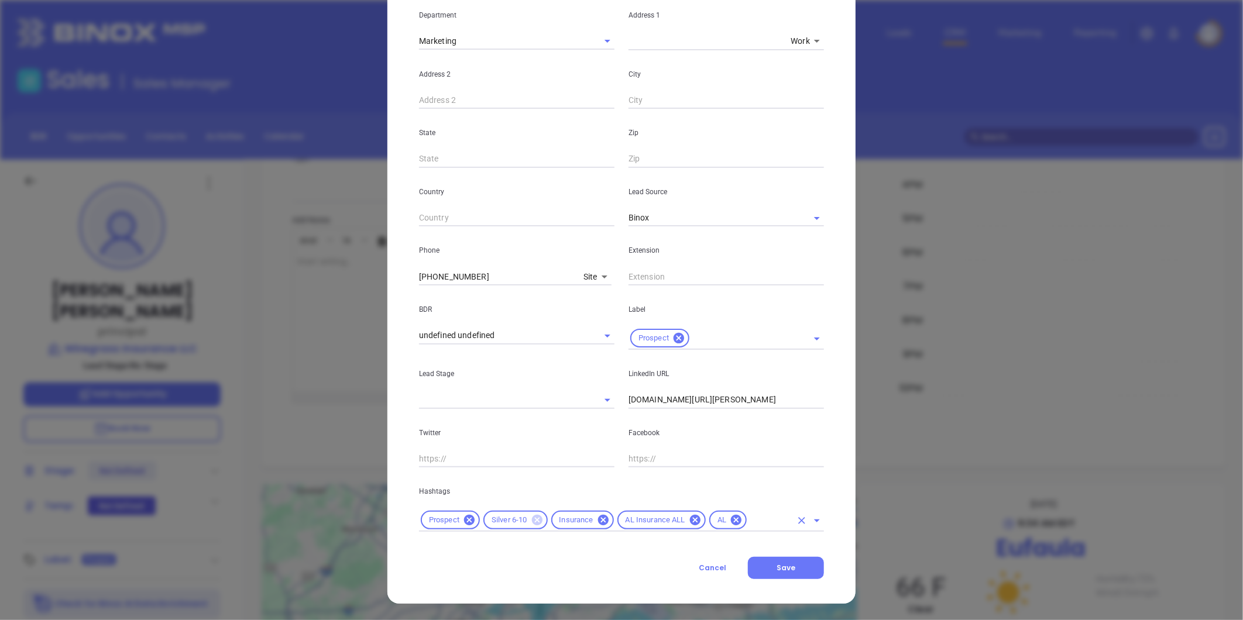
click at [535, 520] on icon at bounding box center [536, 520] width 11 height 11
click at [710, 513] on input "text" at bounding box center [736, 520] width 110 height 15
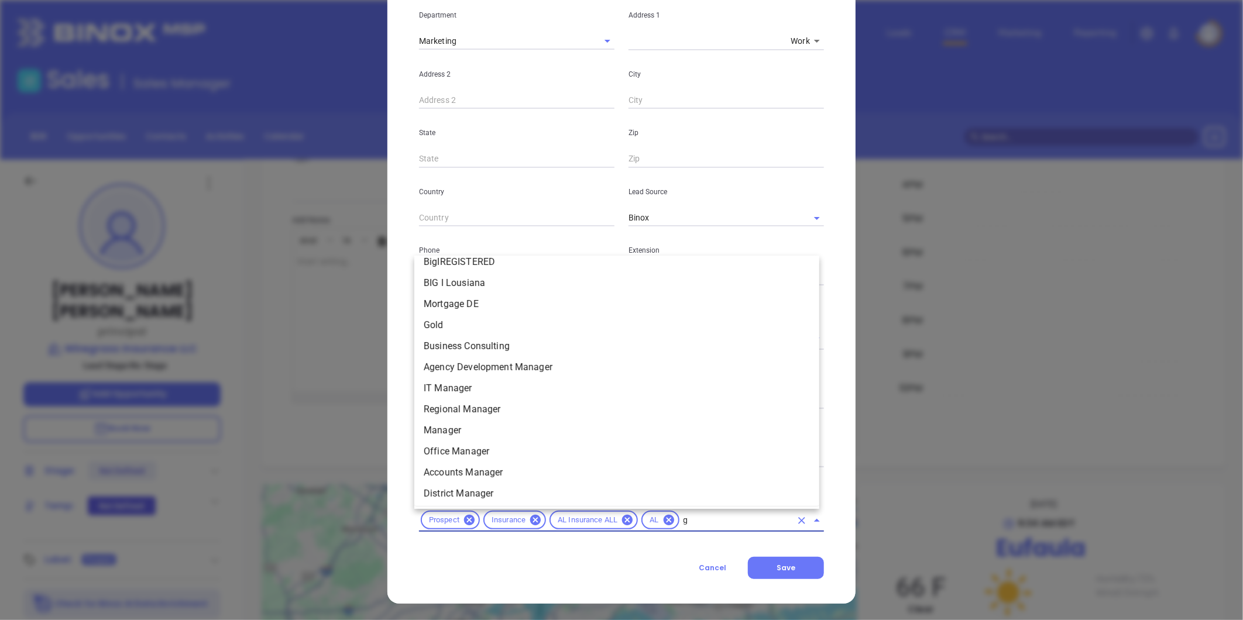
scroll to position [0, 0]
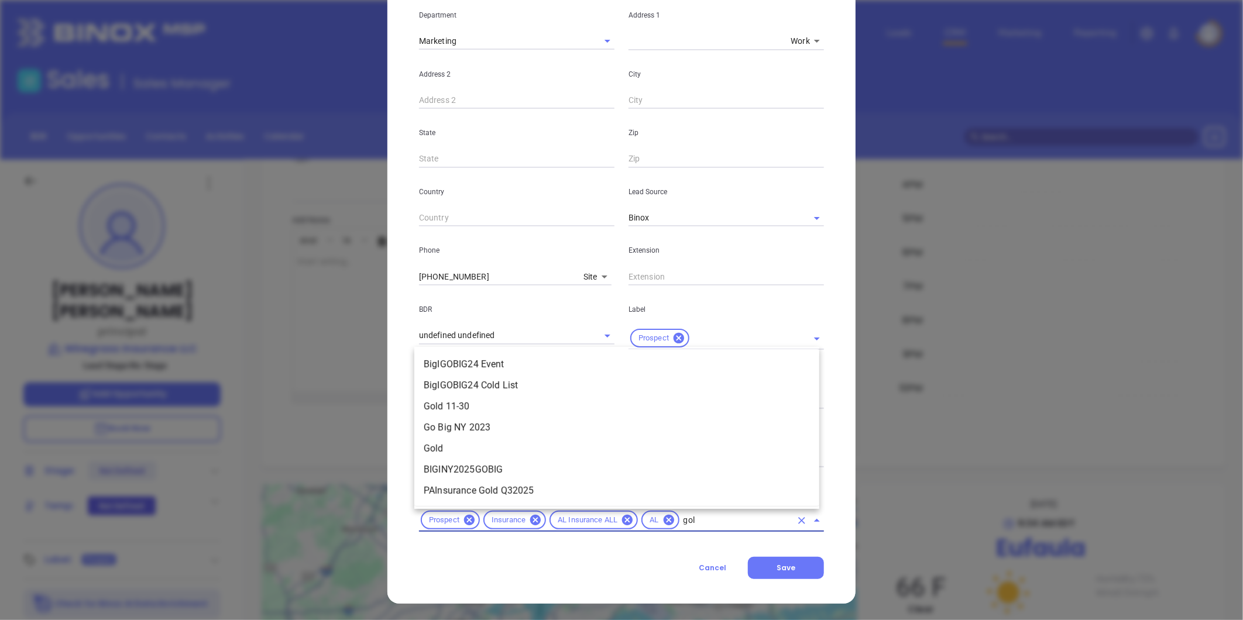
type input "gold"
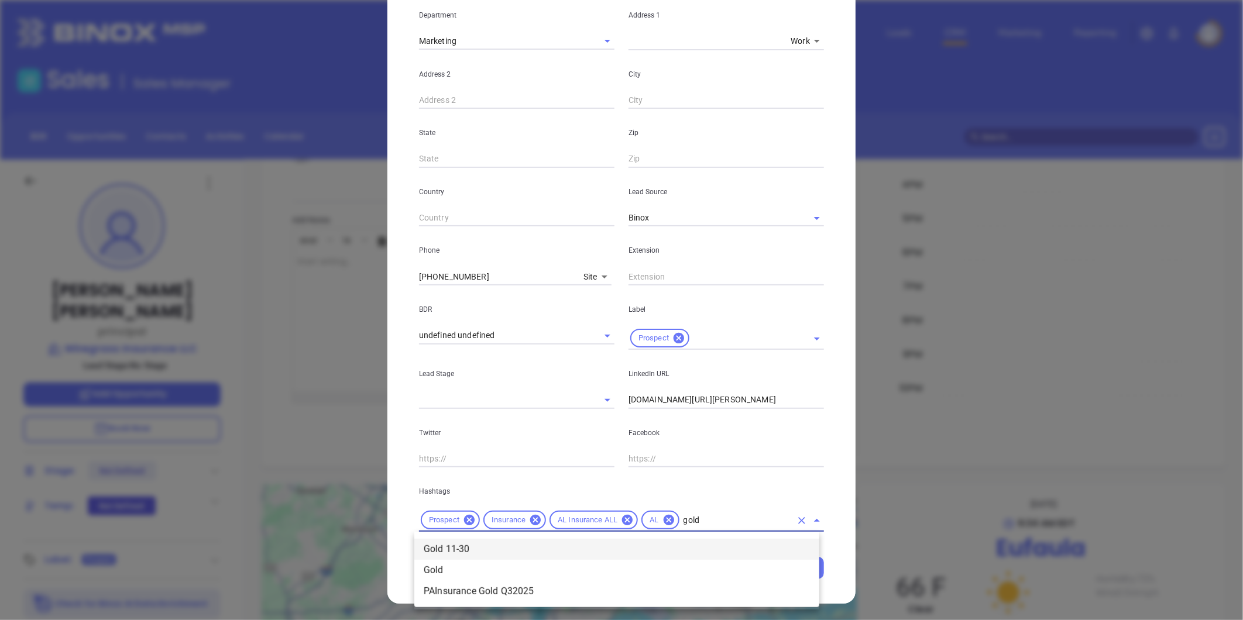
click at [482, 541] on li "Gold 11-30" at bounding box center [616, 549] width 405 height 21
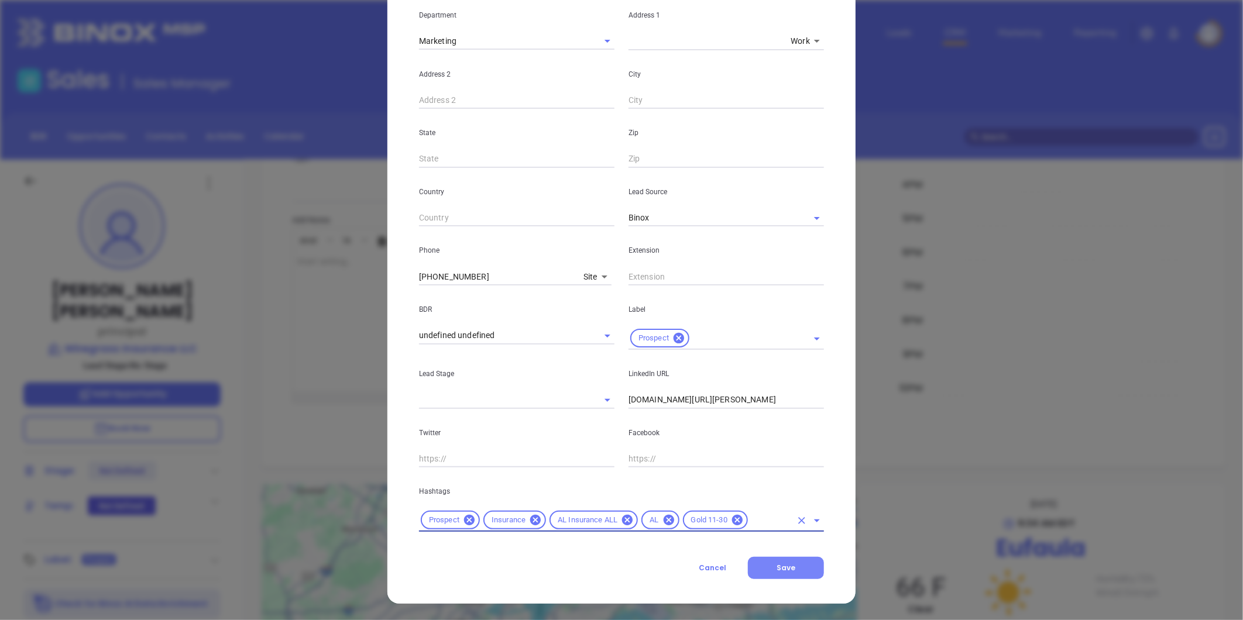
click at [768, 565] on button "Save" at bounding box center [786, 568] width 76 height 22
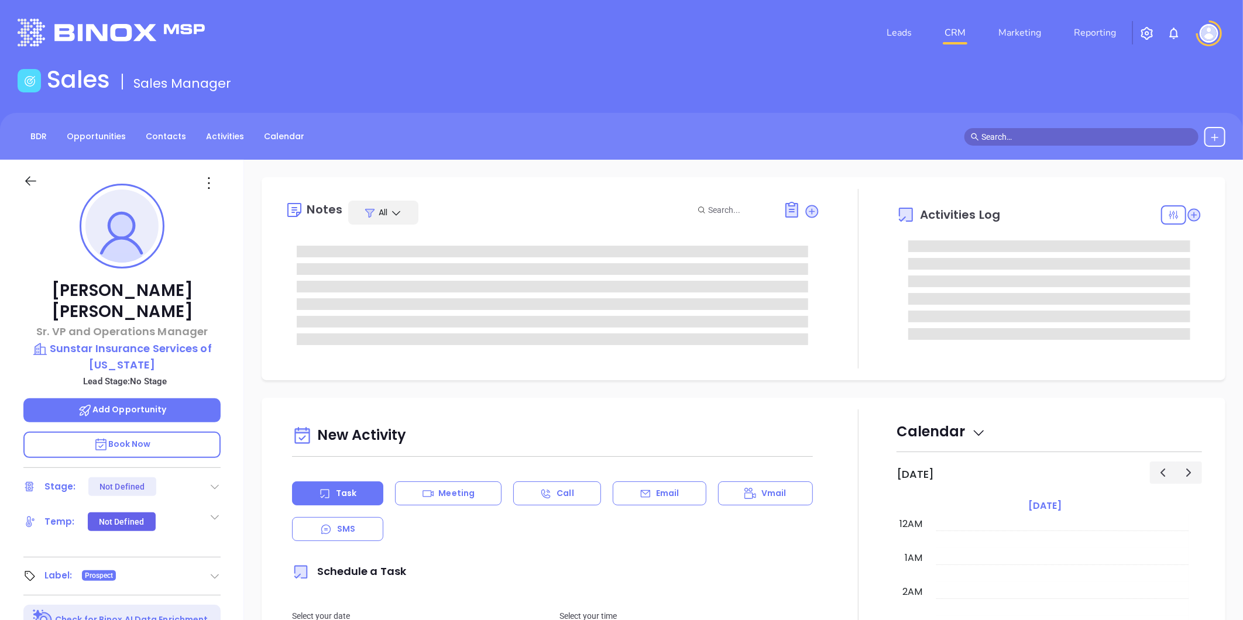
type input "[DATE]"
type input "Liz Cruz"
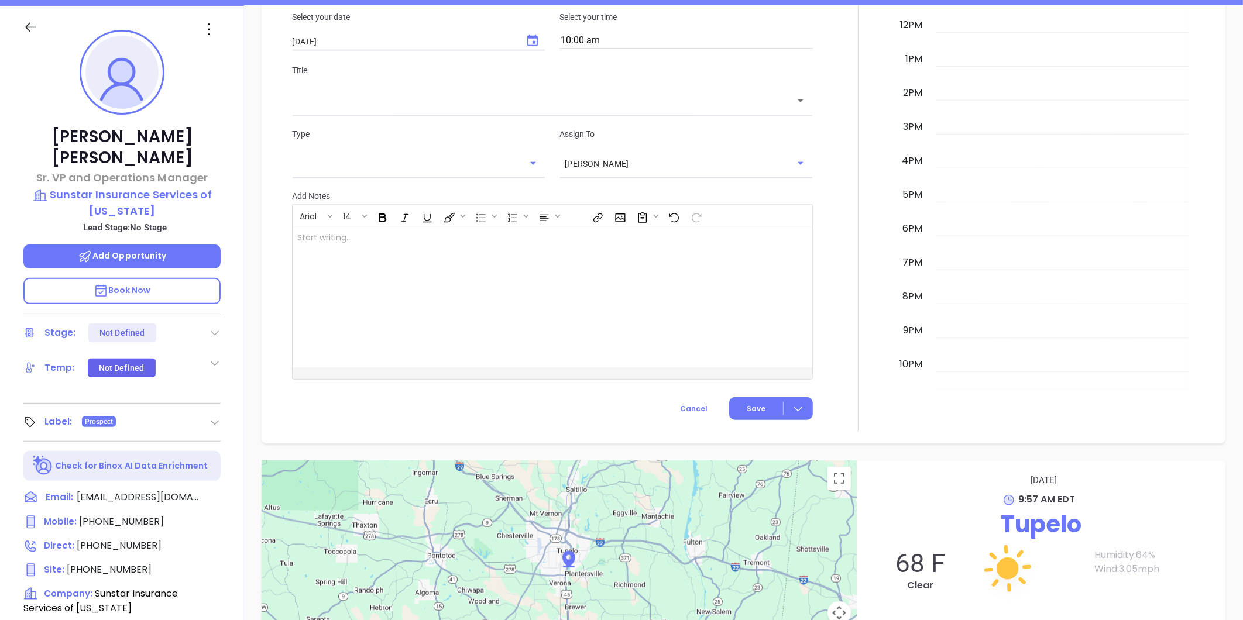
scroll to position [0, 0]
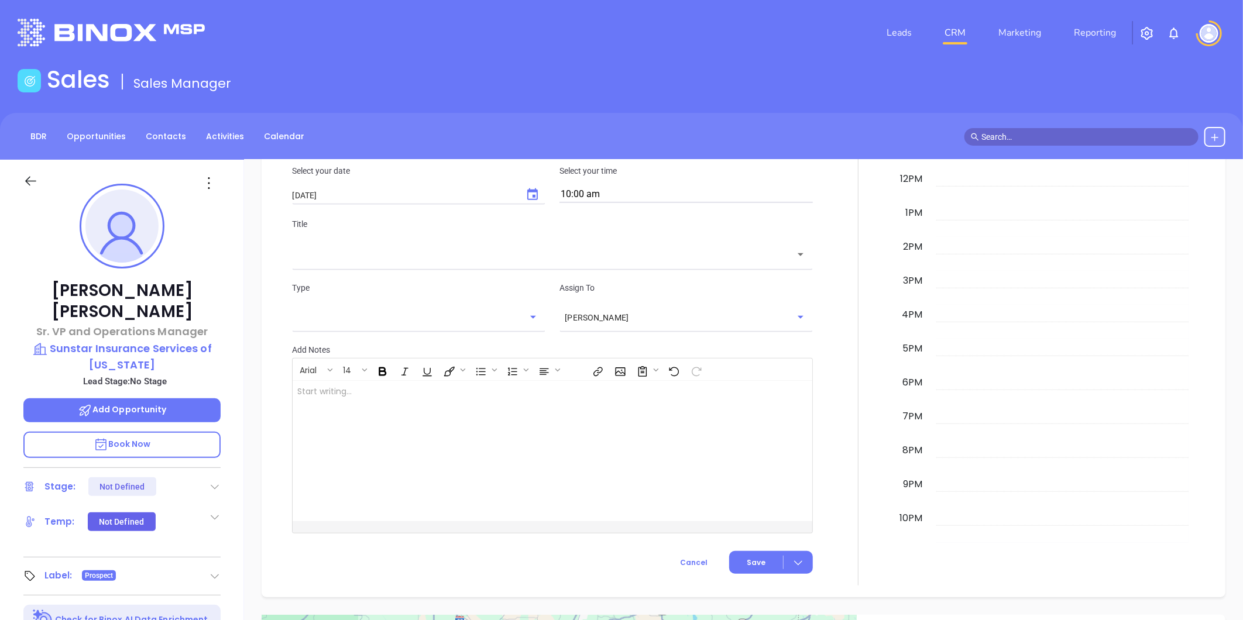
click at [670, 56] on header "Leads CRM Marketing Reporting Financial Leads Leads" at bounding box center [622, 33] width 1208 height 66
click at [385, 63] on header "Leads CRM Marketing Reporting Financial Leads Leads" at bounding box center [622, 33] width 1208 height 66
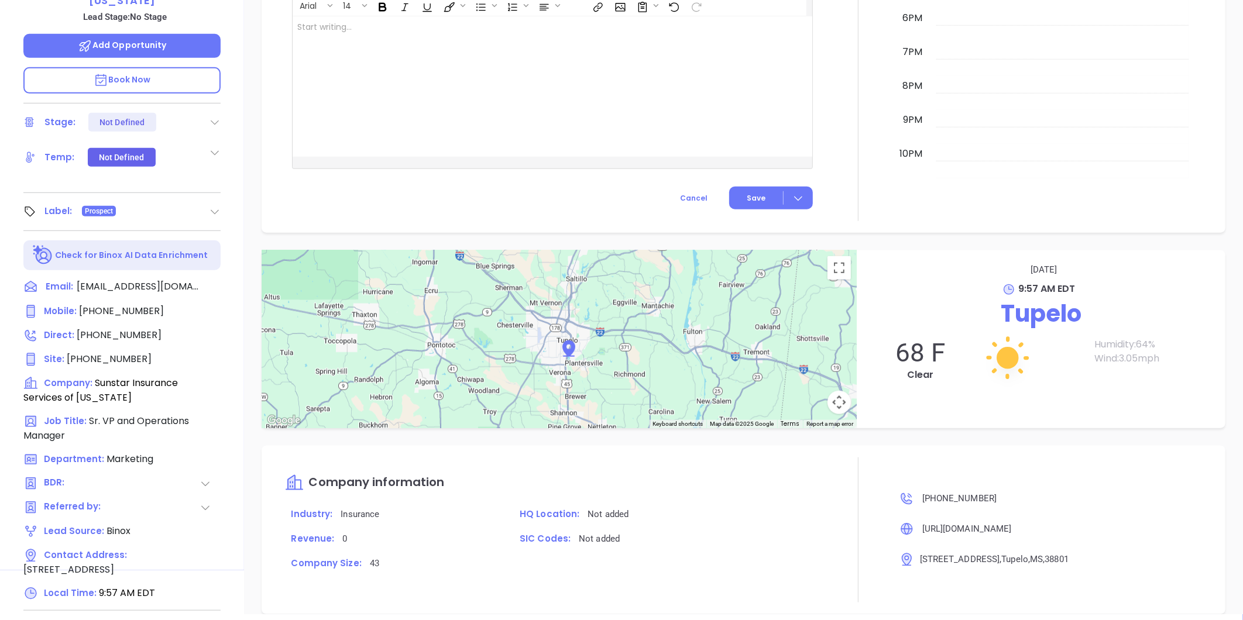
scroll to position [370, 0]
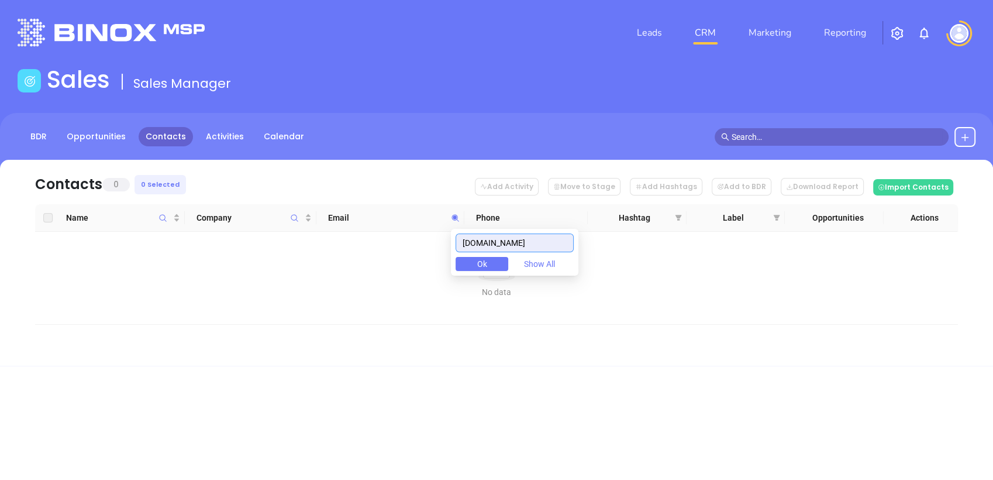
click at [520, 245] on input "[DOMAIN_NAME]" at bounding box center [515, 242] width 118 height 19
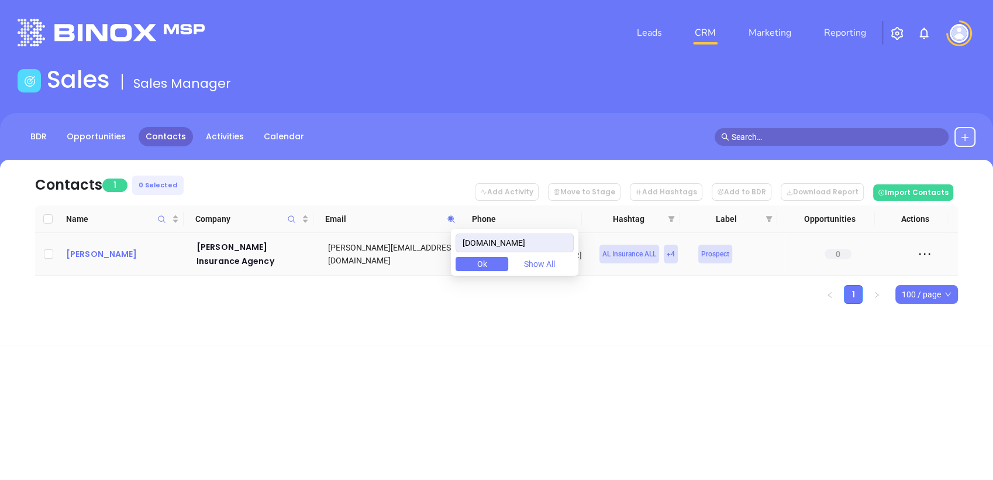
type input "[DOMAIN_NAME]"
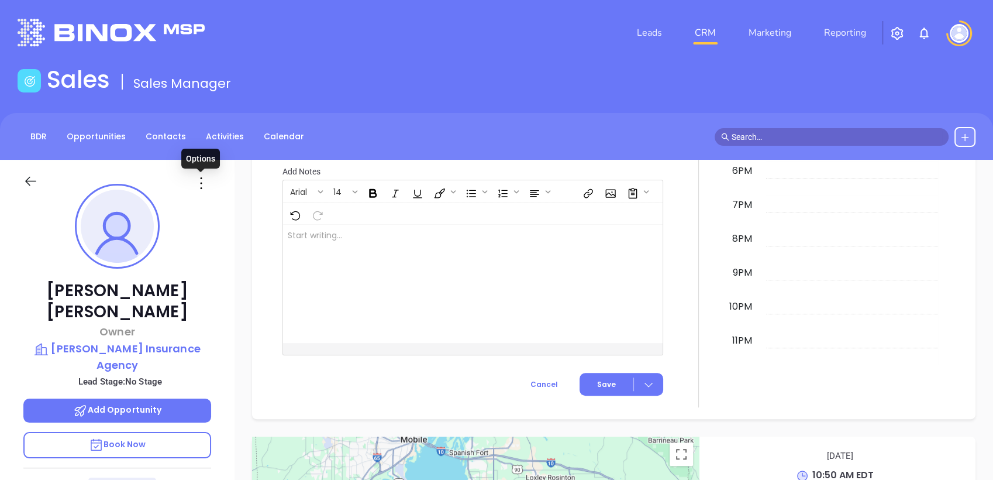
click at [200, 182] on icon at bounding box center [201, 183] width 19 height 19
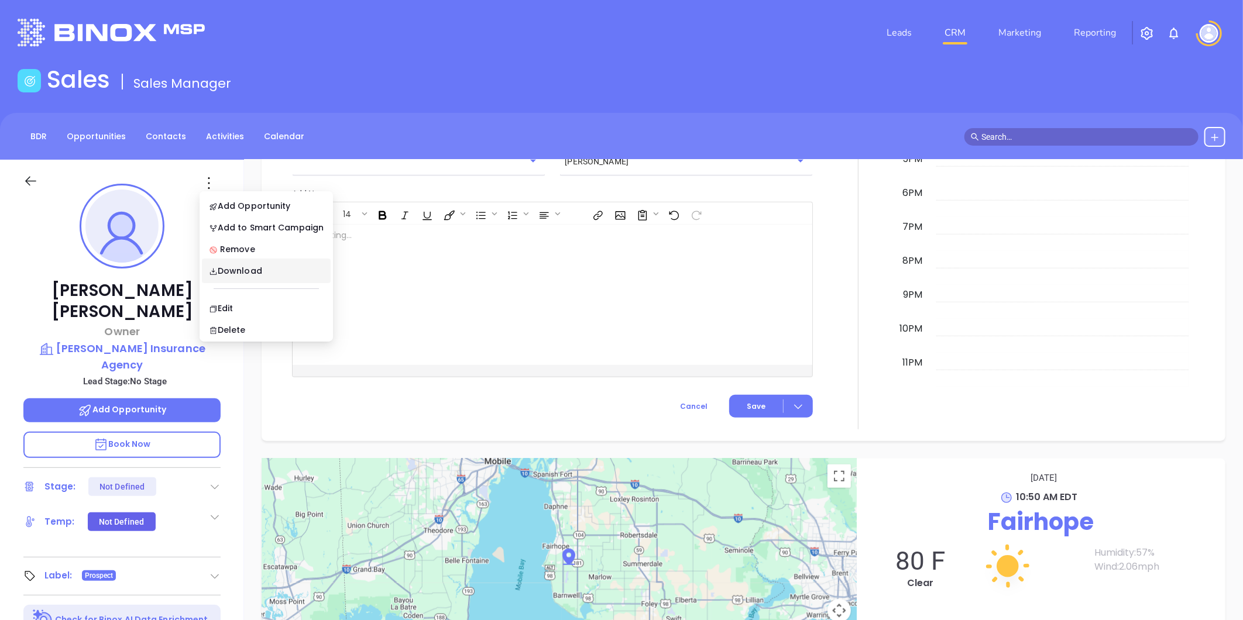
scroll to position [546, 0]
click at [154, 133] on link "Contacts" at bounding box center [166, 136] width 54 height 19
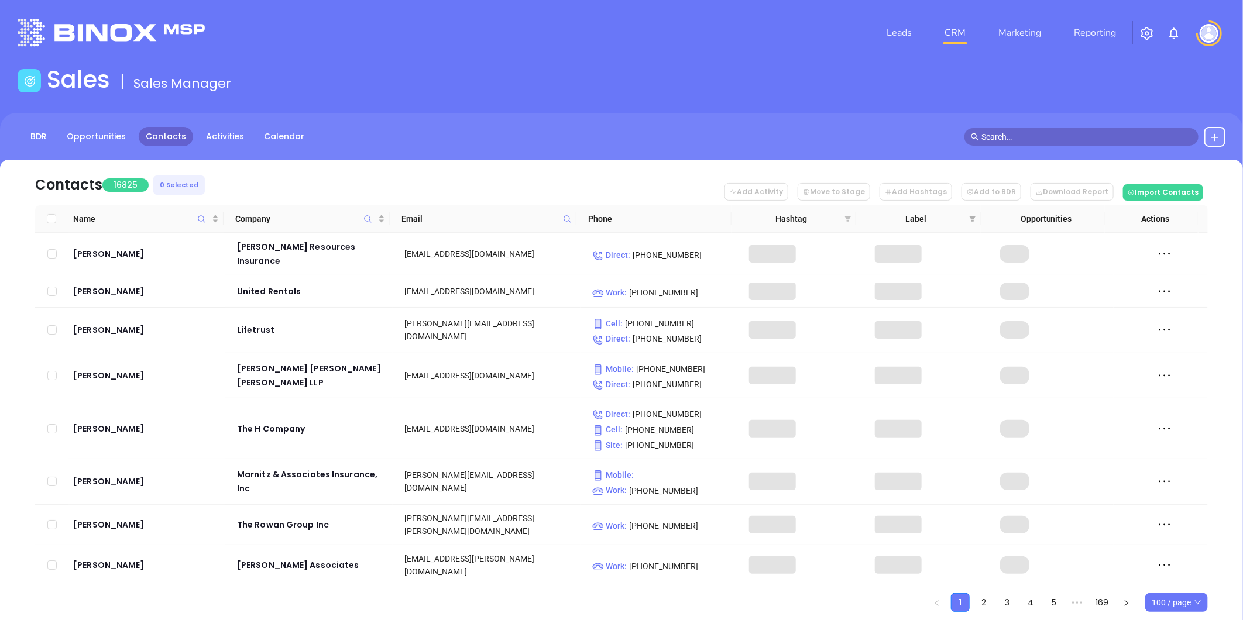
click at [847, 217] on icon "filter" at bounding box center [848, 219] width 6 height 6
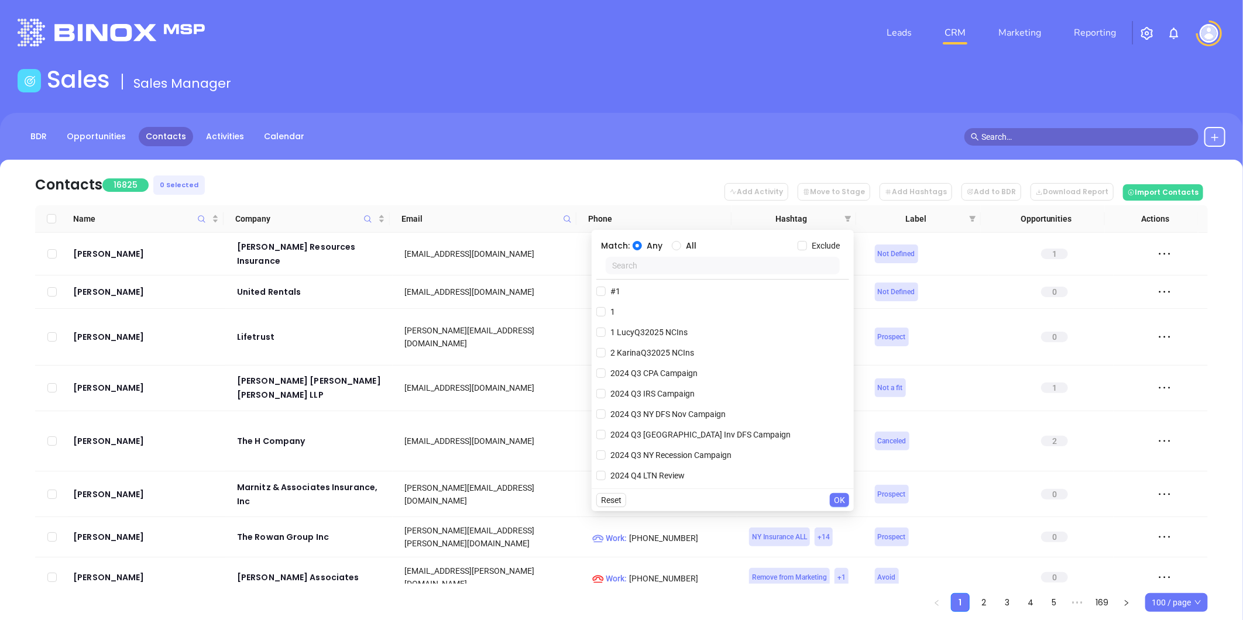
click at [640, 260] on input "text" at bounding box center [723, 266] width 234 height 18
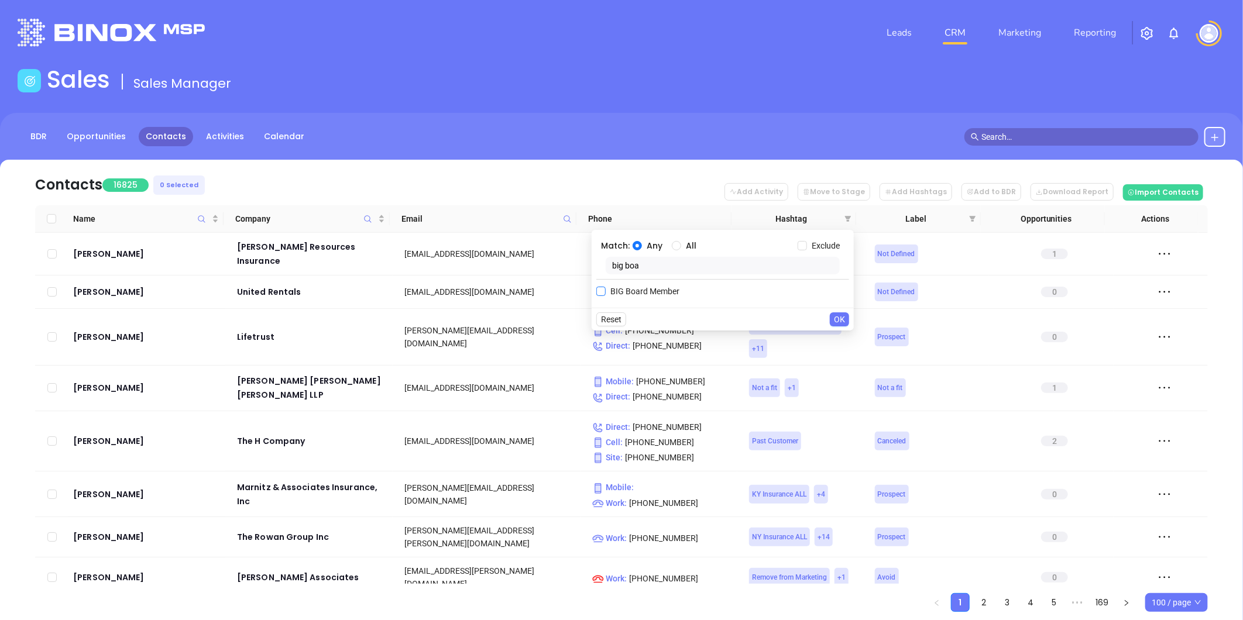
type input "big boa"
click at [648, 294] on span "BIG Board Member" at bounding box center [645, 291] width 78 height 13
click at [606, 294] on input "BIG Board Member" at bounding box center [600, 291] width 9 height 9
checkbox input "true"
click at [840, 340] on span "OK" at bounding box center [839, 342] width 11 height 13
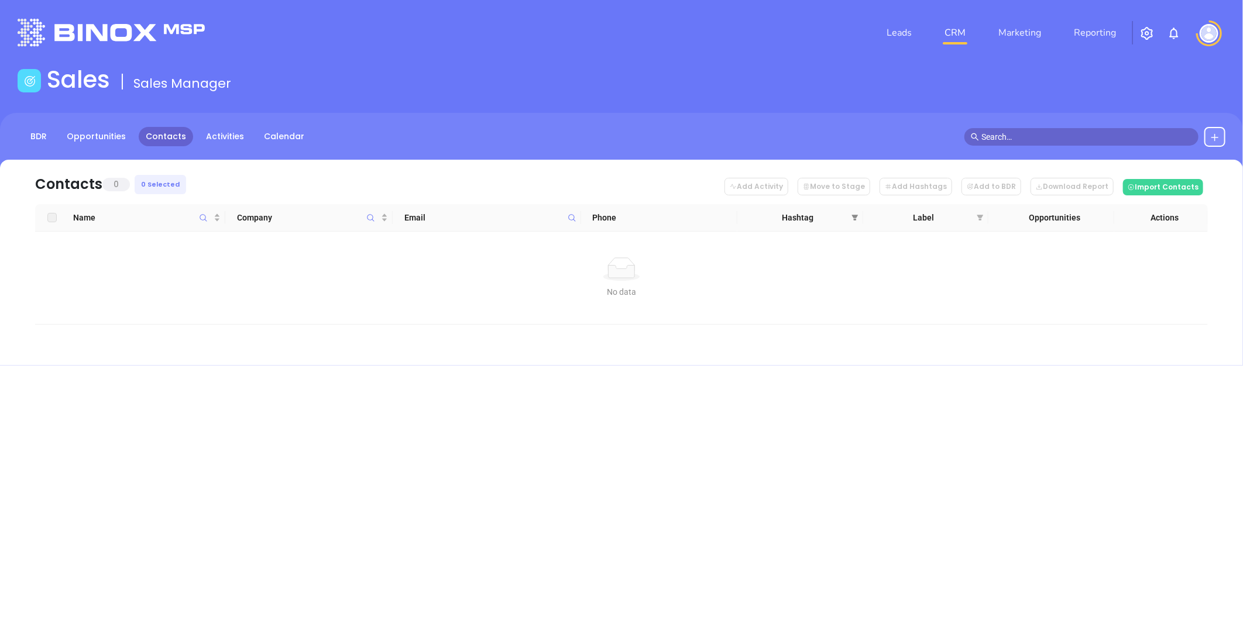
click at [859, 218] on span at bounding box center [855, 218] width 12 height 18
drag, startPoint x: 659, startPoint y: 266, endPoint x: 584, endPoint y: 276, distance: 76.1
click at [584, 276] on body "Leads CRM Marketing Reporting Financial Leads Leads Sales Sales Manager BDR Opp…" at bounding box center [621, 310] width 1243 height 620
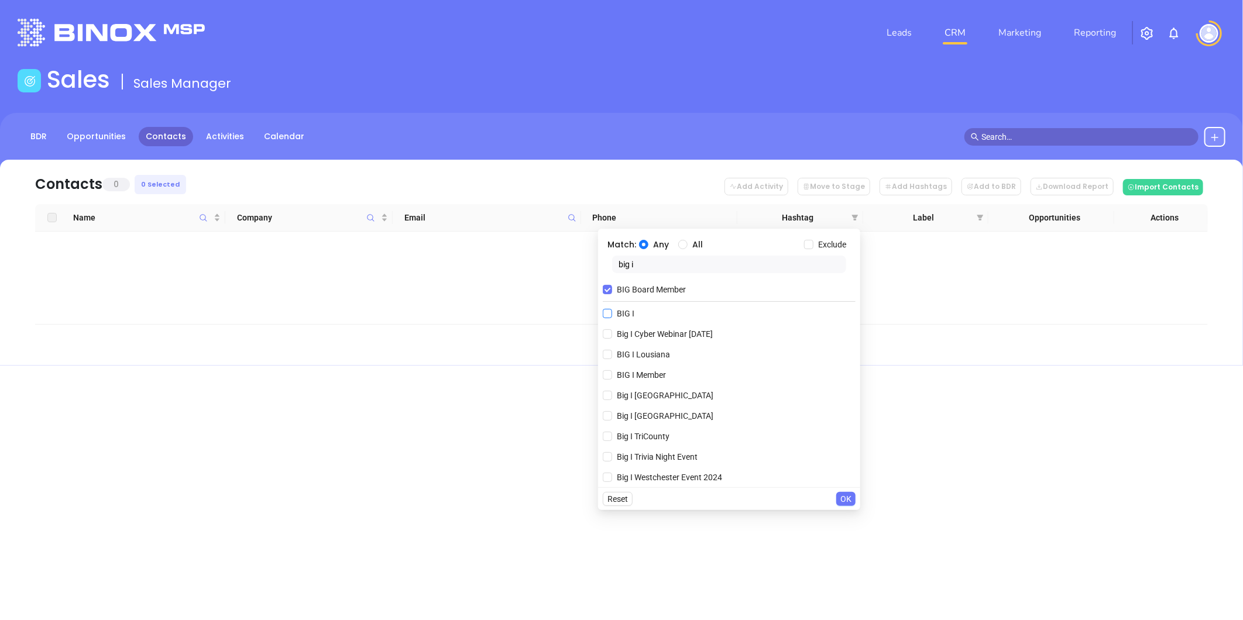
type input "big i"
click at [621, 316] on span "BIG I" at bounding box center [625, 313] width 27 height 13
click at [612, 316] on input "BIG I" at bounding box center [607, 313] width 9 height 9
checkbox input "true"
click at [608, 286] on input "BIG Board Member" at bounding box center [607, 289] width 9 height 9
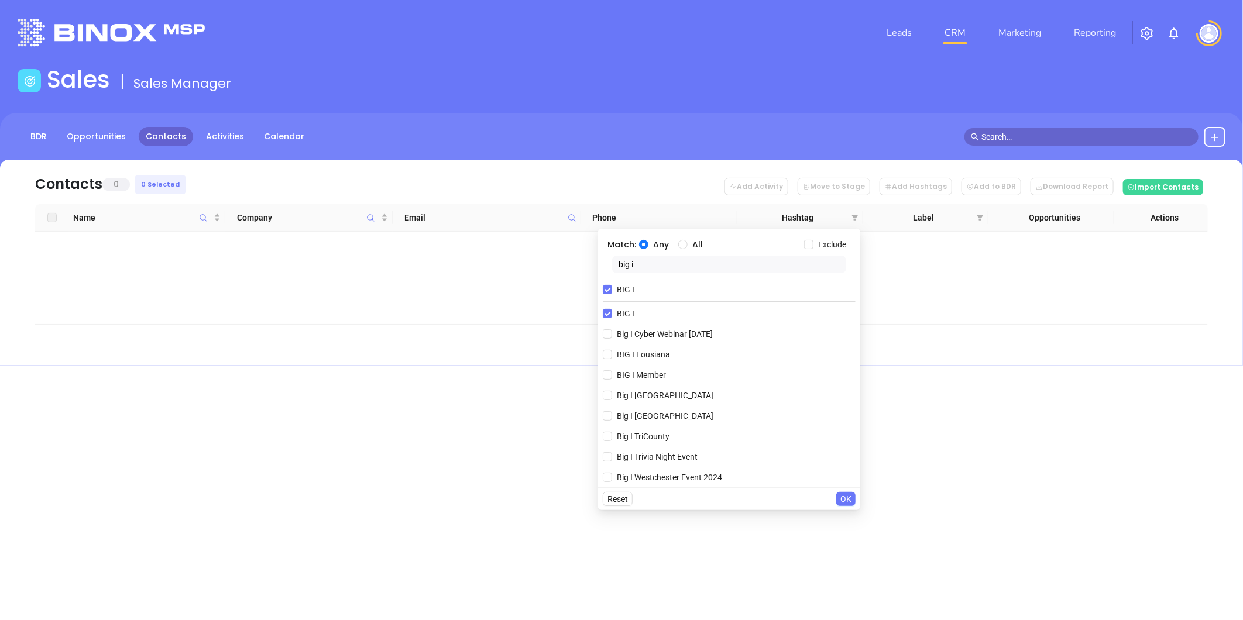
click at [842, 479] on span "OK" at bounding box center [845, 499] width 11 height 13
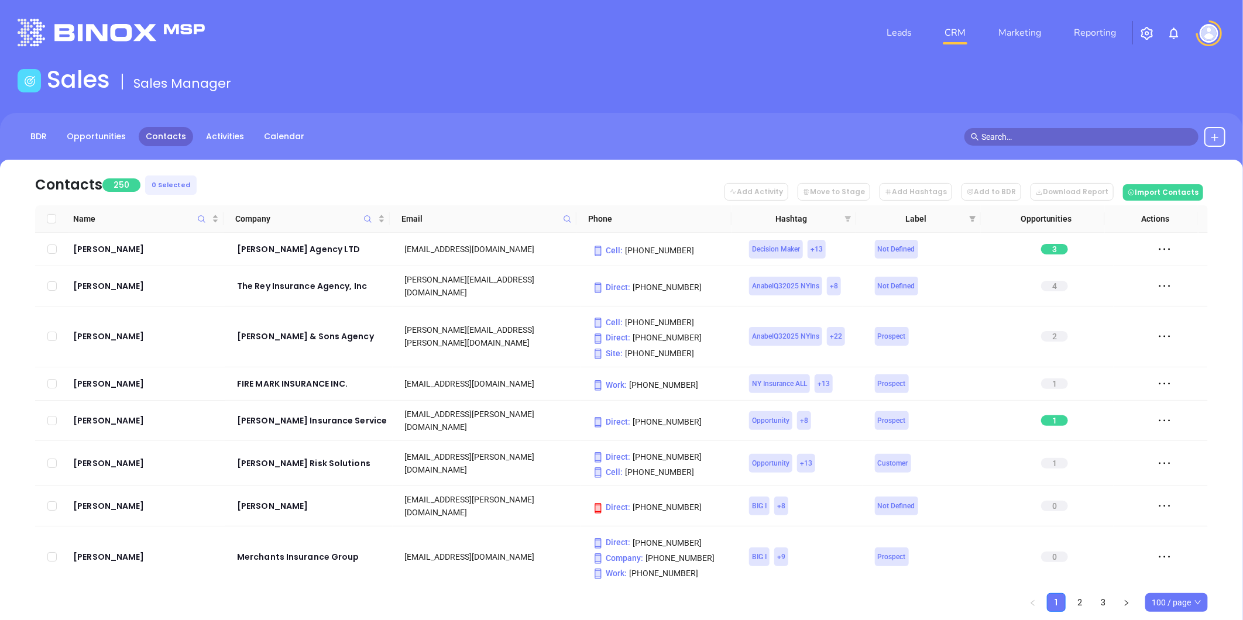
click at [846, 218] on icon "filter" at bounding box center [848, 219] width 6 height 6
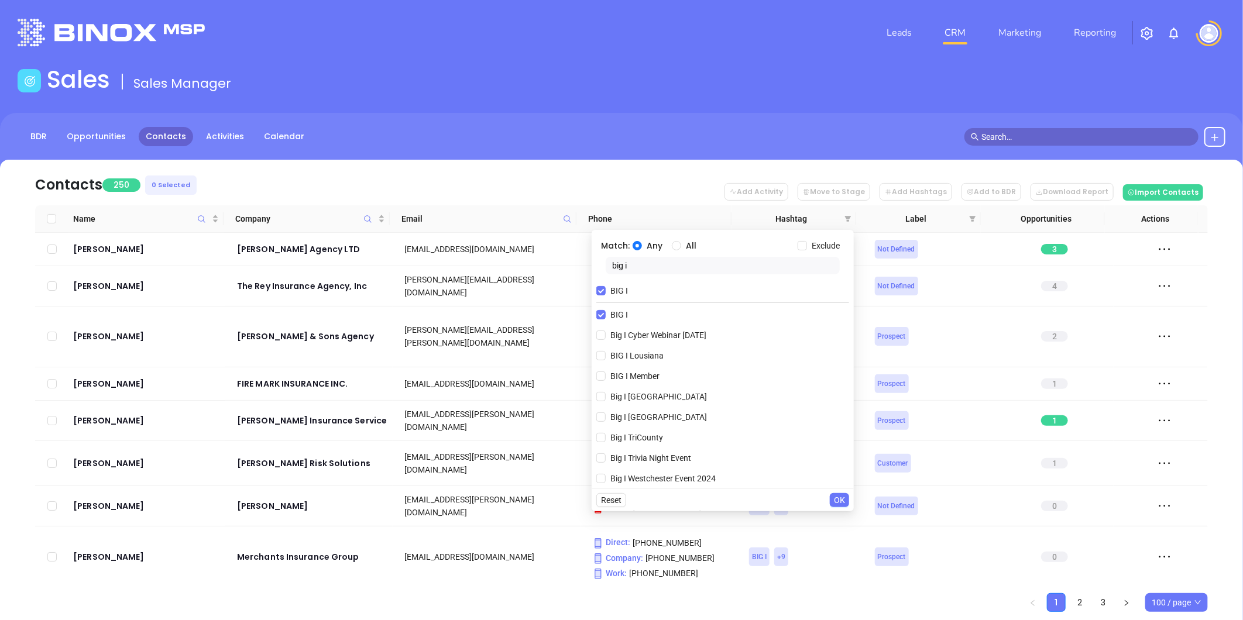
click at [624, 112] on main "Sales Sales Manager BDR Opportunities Contacts Activities Calendar Contacts 250…" at bounding box center [621, 359] width 1243 height 587
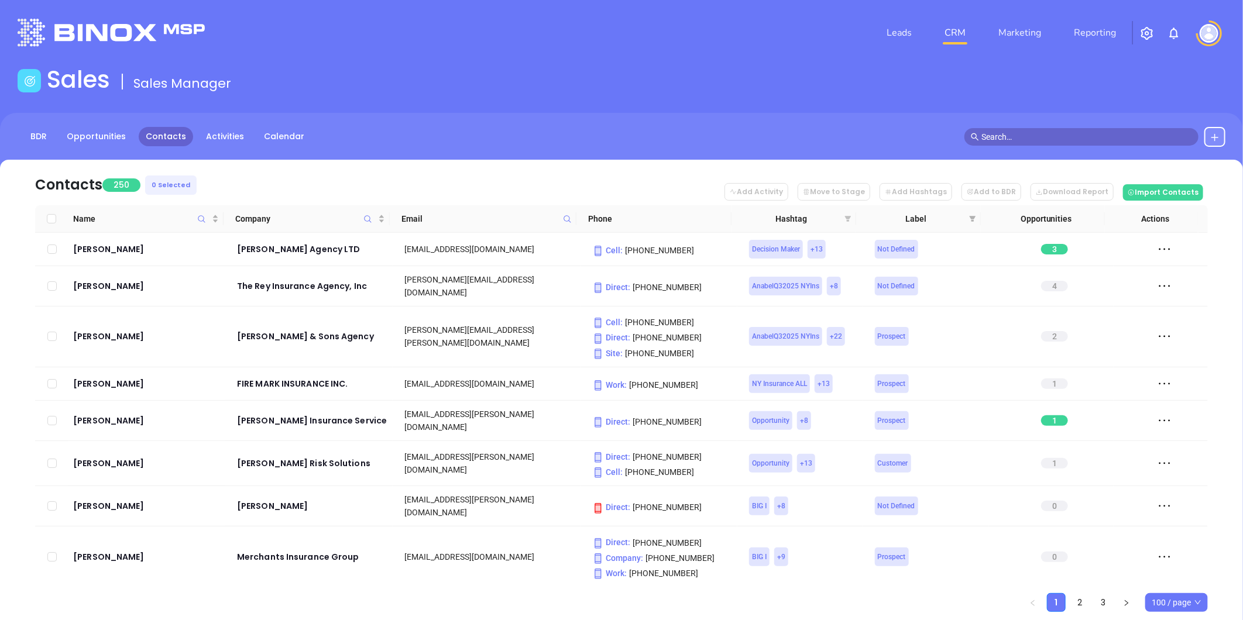
click at [849, 216] on icon "filter" at bounding box center [848, 219] width 6 height 6
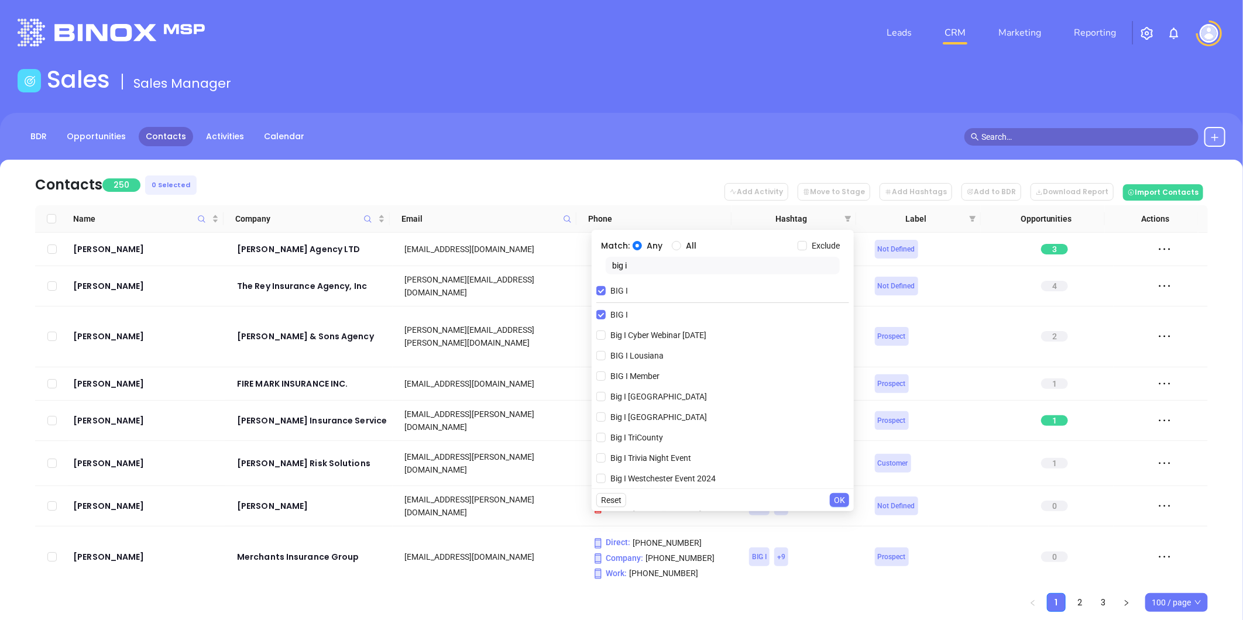
click at [639, 266] on input "big i" at bounding box center [723, 266] width 234 height 18
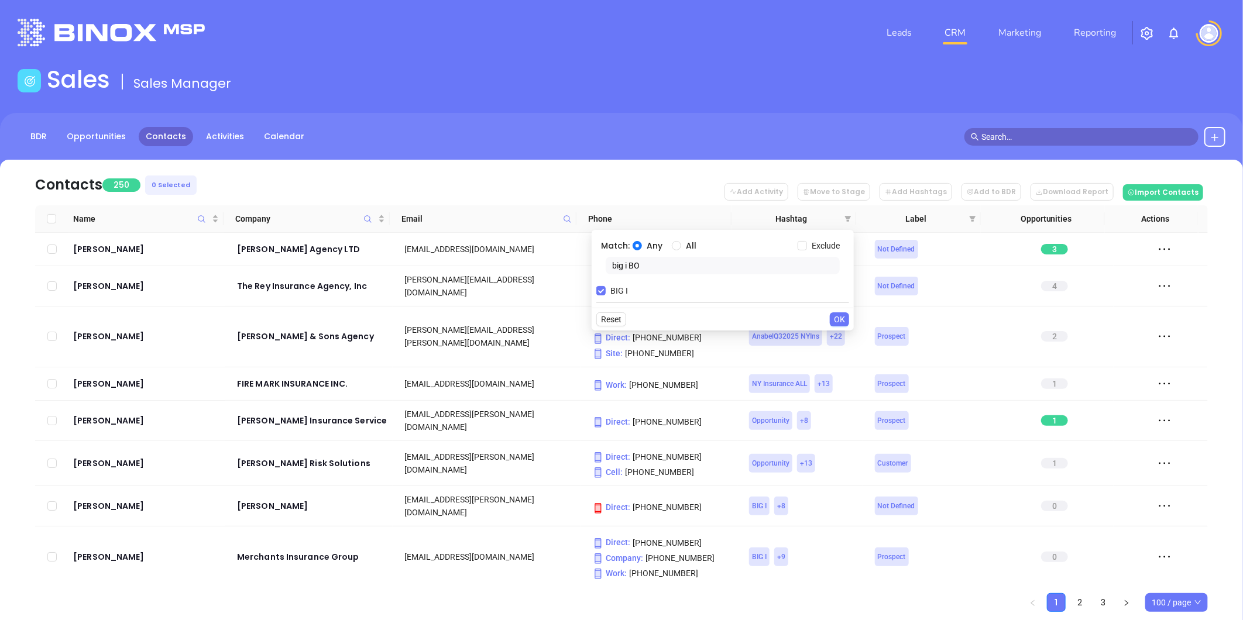
type input "big i BO"
click at [993, 479] on span "100 / page" at bounding box center [1176, 603] width 50 height 18
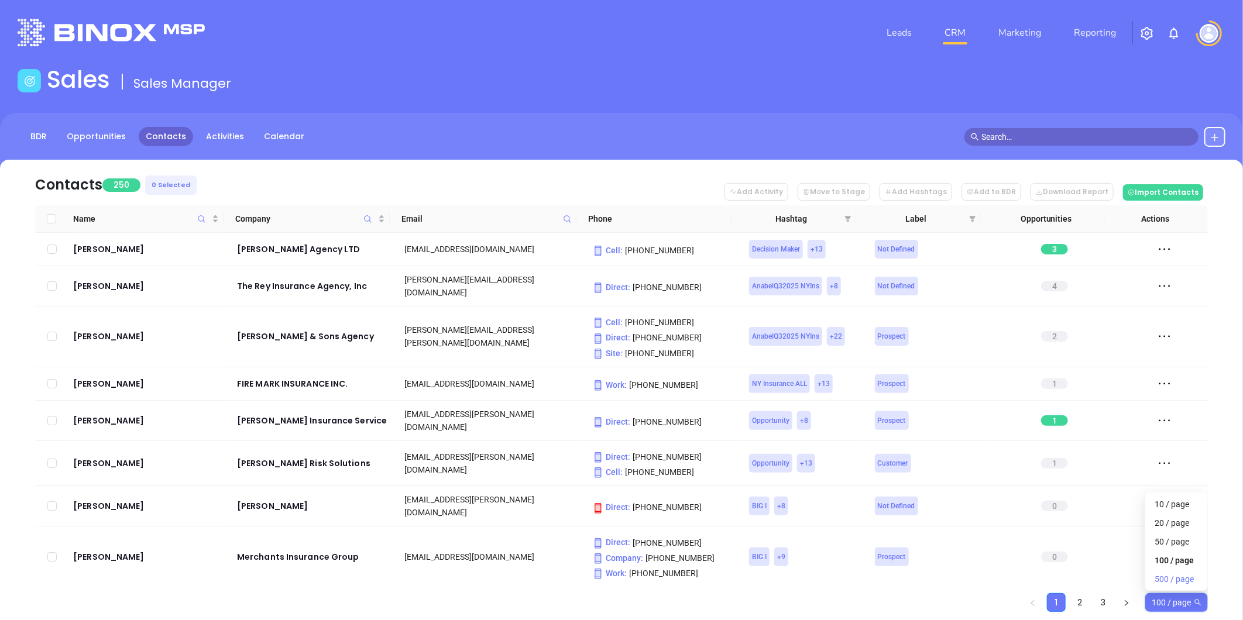
click at [993, 479] on div "500 / page" at bounding box center [1176, 579] width 44 height 13
click at [715, 95] on div "Sales Sales Manager" at bounding box center [622, 82] width 1222 height 33
click at [709, 104] on main "Sales Sales Manager BDR Opportunities Contacts Activities Calendar Contacts 250…" at bounding box center [621, 359] width 1243 height 587
click at [844, 218] on icon "filter" at bounding box center [847, 218] width 7 height 7
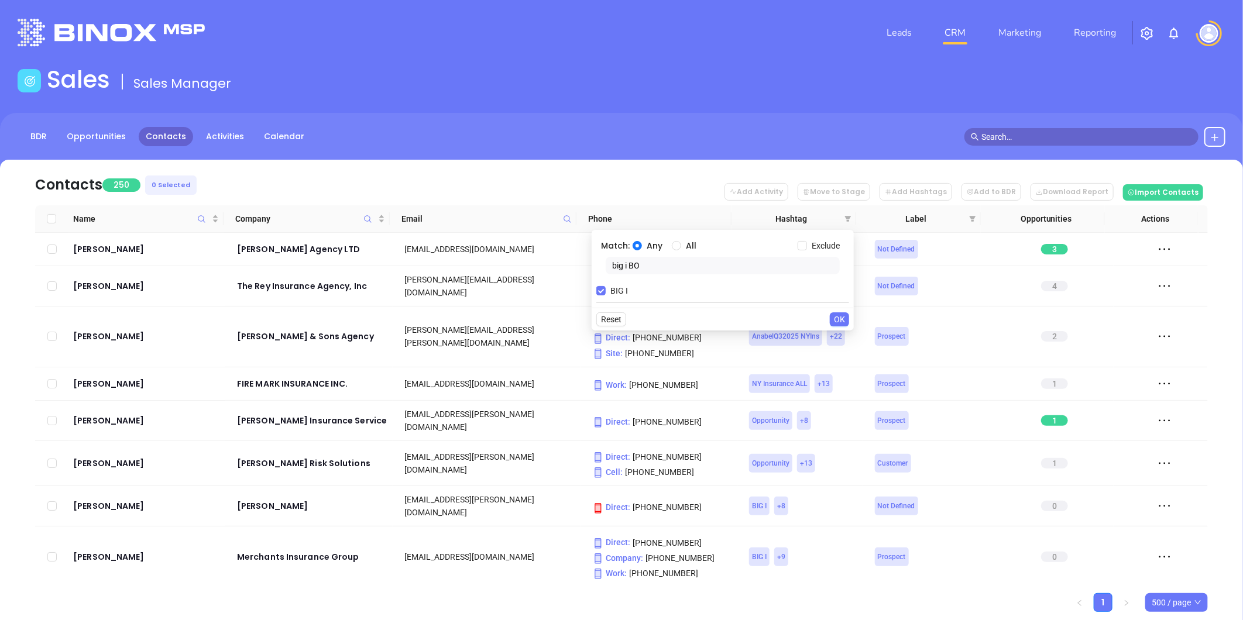
click at [662, 272] on input "big i BO" at bounding box center [723, 266] width 234 height 18
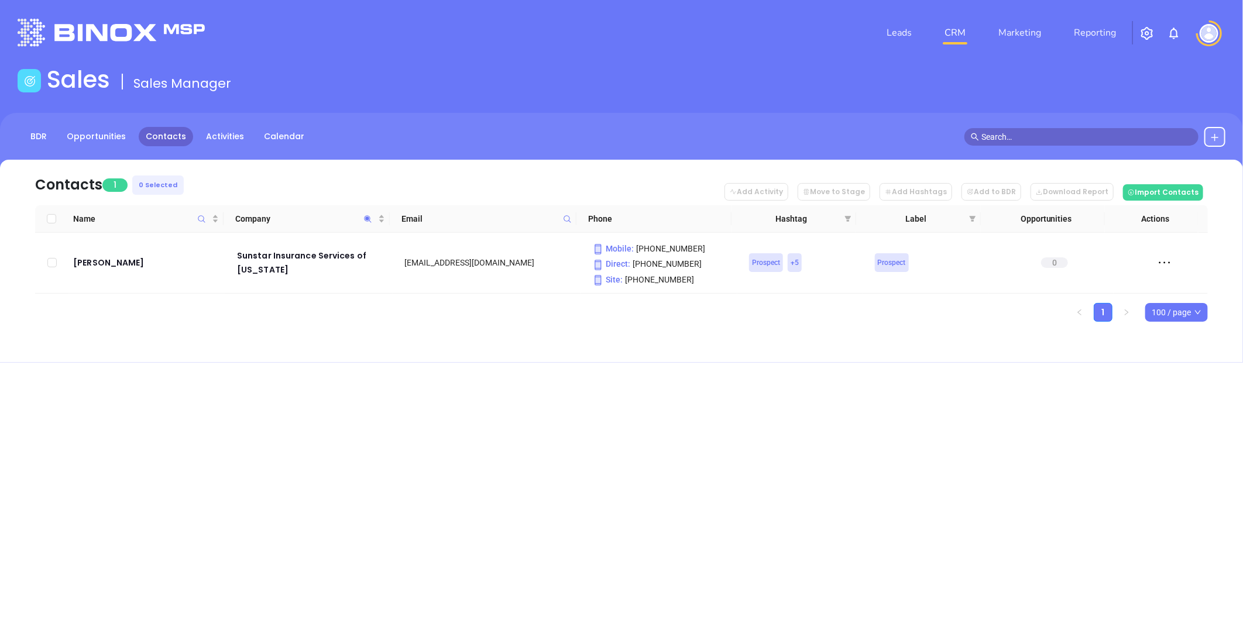
click at [1147, 30] on img "button" at bounding box center [1147, 33] width 14 height 14
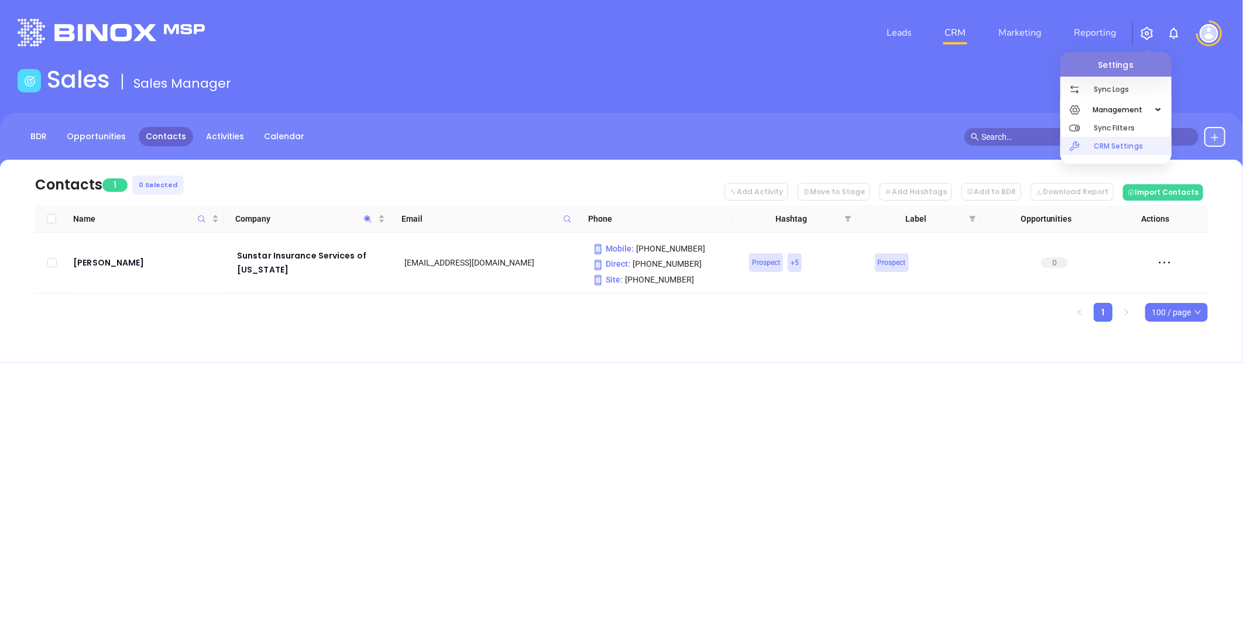
click at [1098, 145] on p "CRM Settings" at bounding box center [1132, 146] width 78 height 18
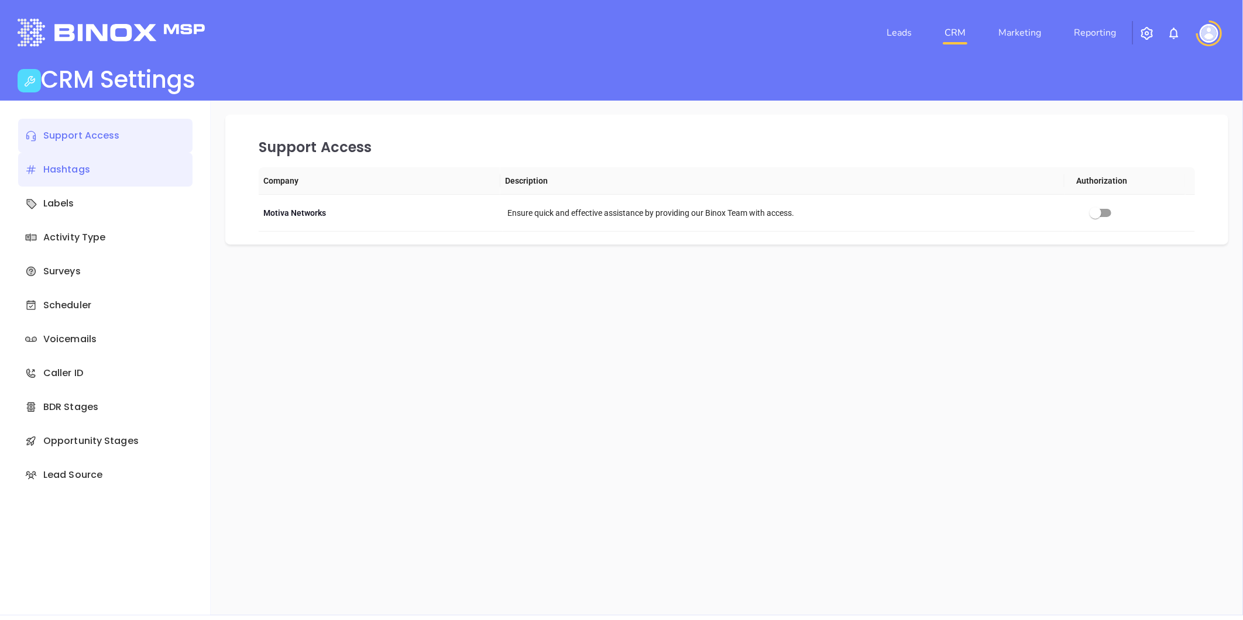
click at [68, 173] on div "Hashtags" at bounding box center [105, 170] width 174 height 34
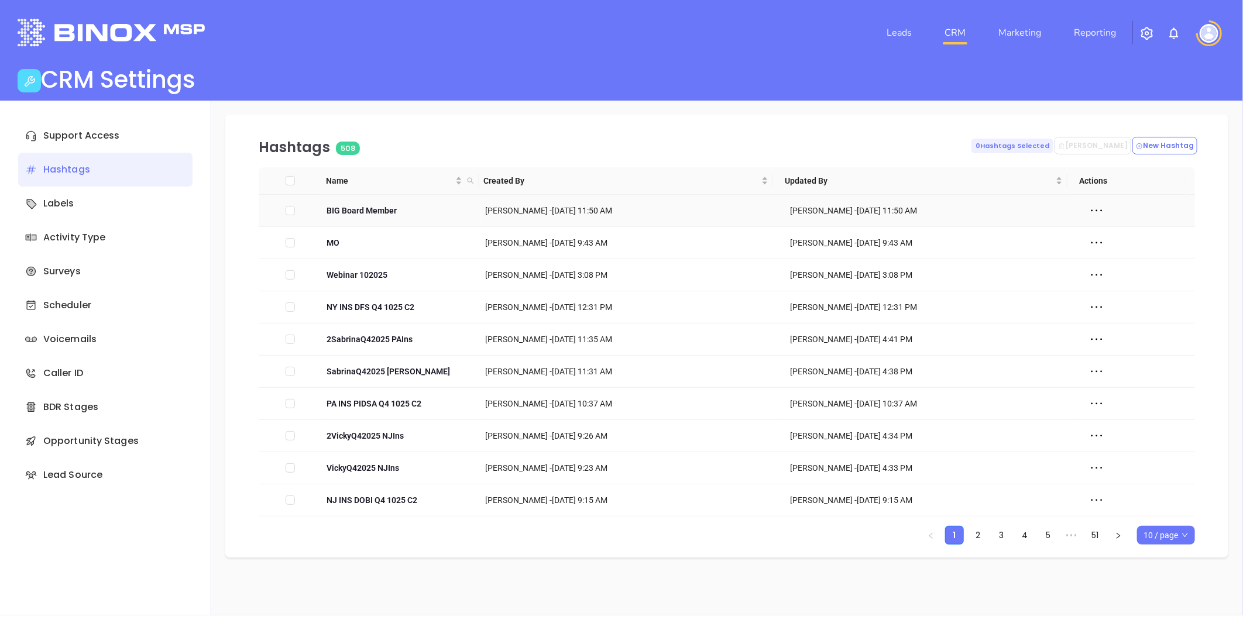
click at [1088, 208] on icon at bounding box center [1097, 211] width 18 height 18
click at [1108, 231] on div "Edit" at bounding box center [1141, 231] width 106 height 13
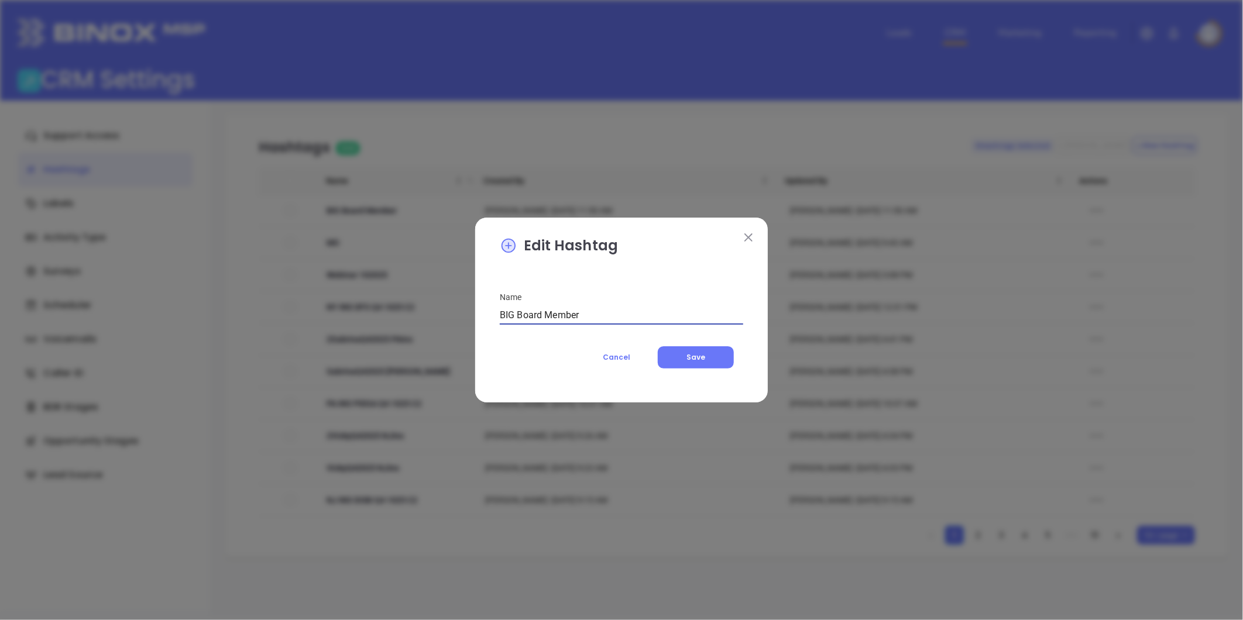
drag, startPoint x: 589, startPoint y: 318, endPoint x: 383, endPoint y: 350, distance: 209.0
click at [363, 342] on div "Edit Hashtag Name BIG Board Member Cancel Save" at bounding box center [621, 310] width 1243 height 620
paste input "ig I"
type input "Big I Board Member"
click at [710, 358] on button "Save" at bounding box center [696, 357] width 76 height 22
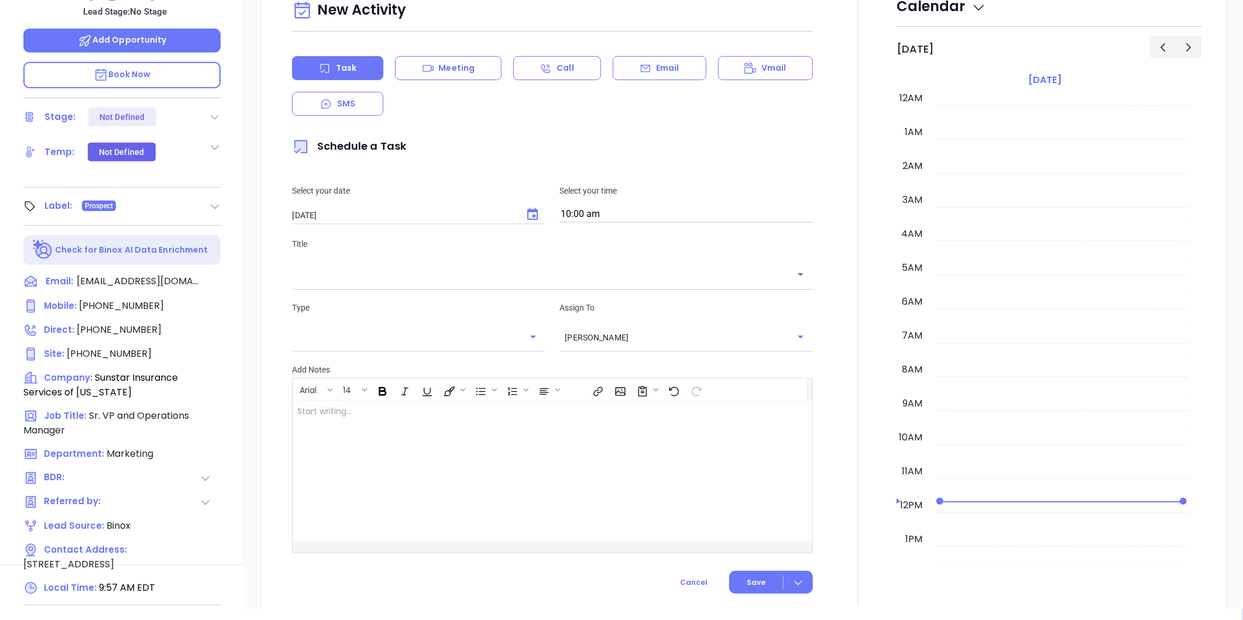
scroll to position [307, 0]
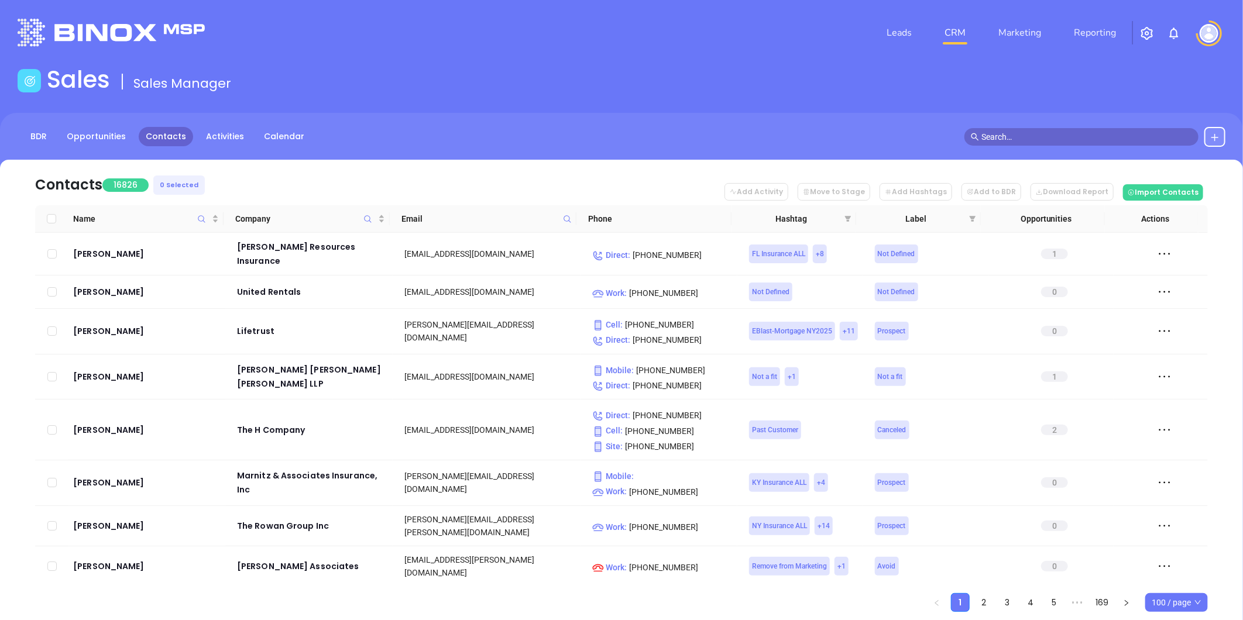
drag, startPoint x: 565, startPoint y: 218, endPoint x: 559, endPoint y: 226, distance: 10.0
click at [565, 218] on icon at bounding box center [567, 219] width 9 height 9
click at [506, 246] on input "text" at bounding box center [509, 244] width 118 height 19
paste input "Big I Board Member"
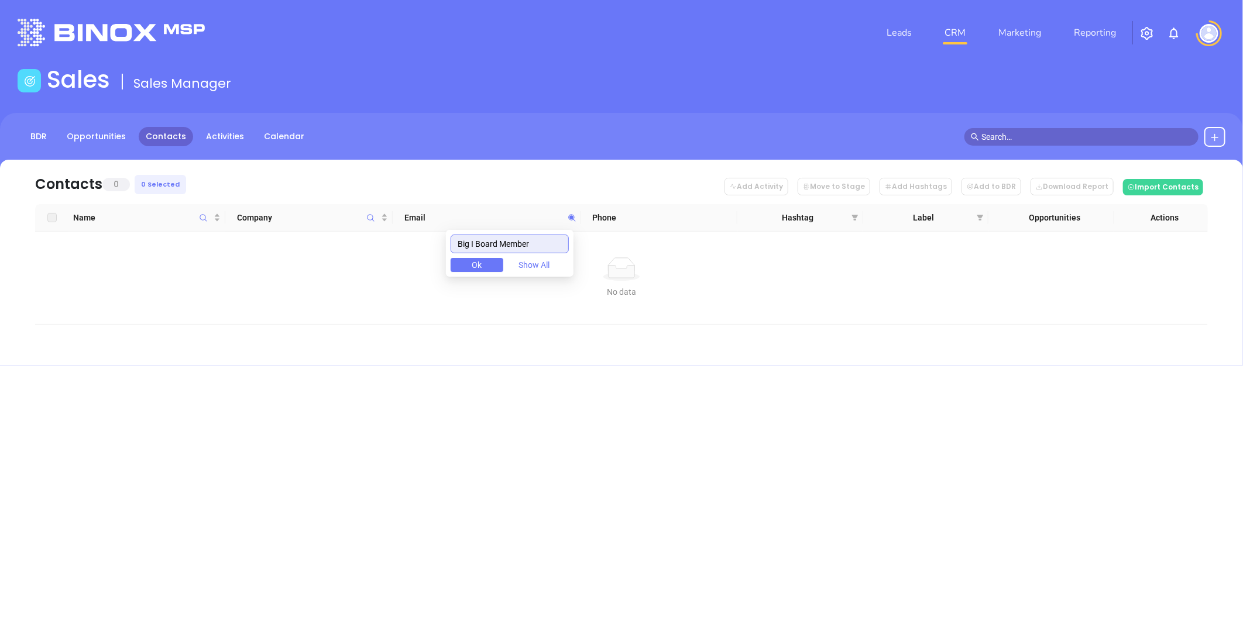
drag, startPoint x: 522, startPoint y: 246, endPoint x: 397, endPoint y: 271, distance: 127.8
click at [397, 271] on body "Leads CRM Marketing Reporting Financial Leads Leads Sales Sales Manager BDR Opp…" at bounding box center [621, 310] width 1243 height 620
paste input "[DOMAIN_NAME]"
click at [573, 214] on icon at bounding box center [572, 218] width 9 height 9
paste input "orgins"
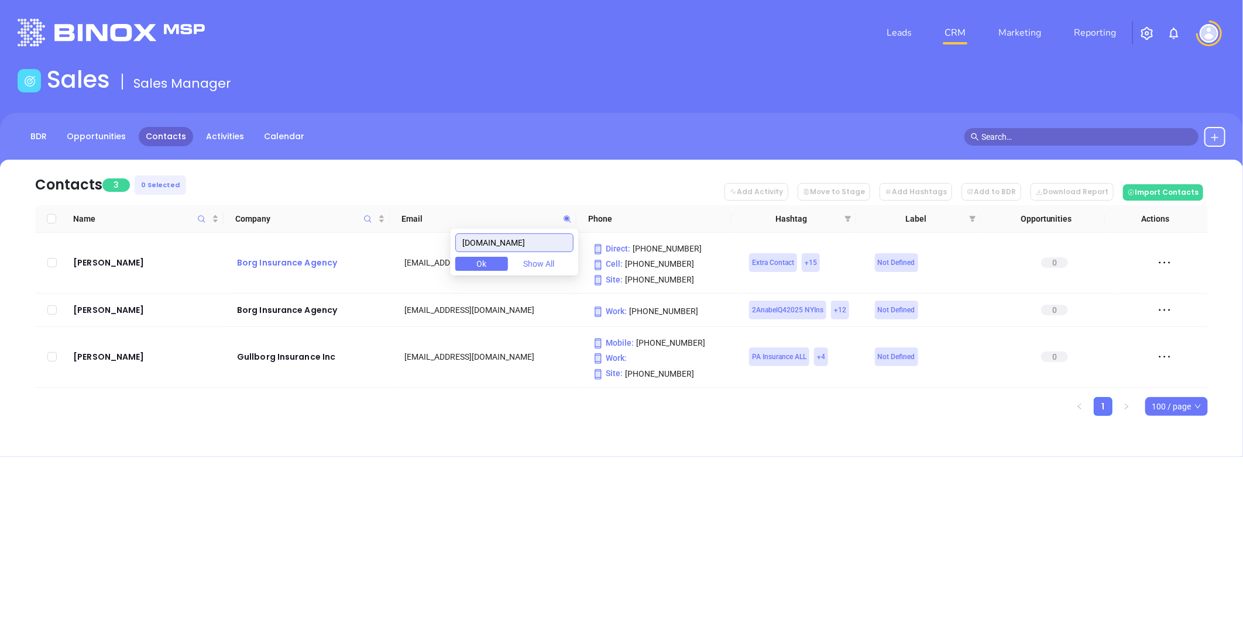
drag, startPoint x: 516, startPoint y: 243, endPoint x: 357, endPoint y: 268, distance: 161.0
click at [355, 268] on body "Leads CRM Marketing Reporting Financial Leads Leads Sales Sales Manager BDR Opp…" at bounding box center [621, 310] width 1243 height 620
click at [568, 215] on icon at bounding box center [567, 219] width 9 height 9
paste input "mikeprei"
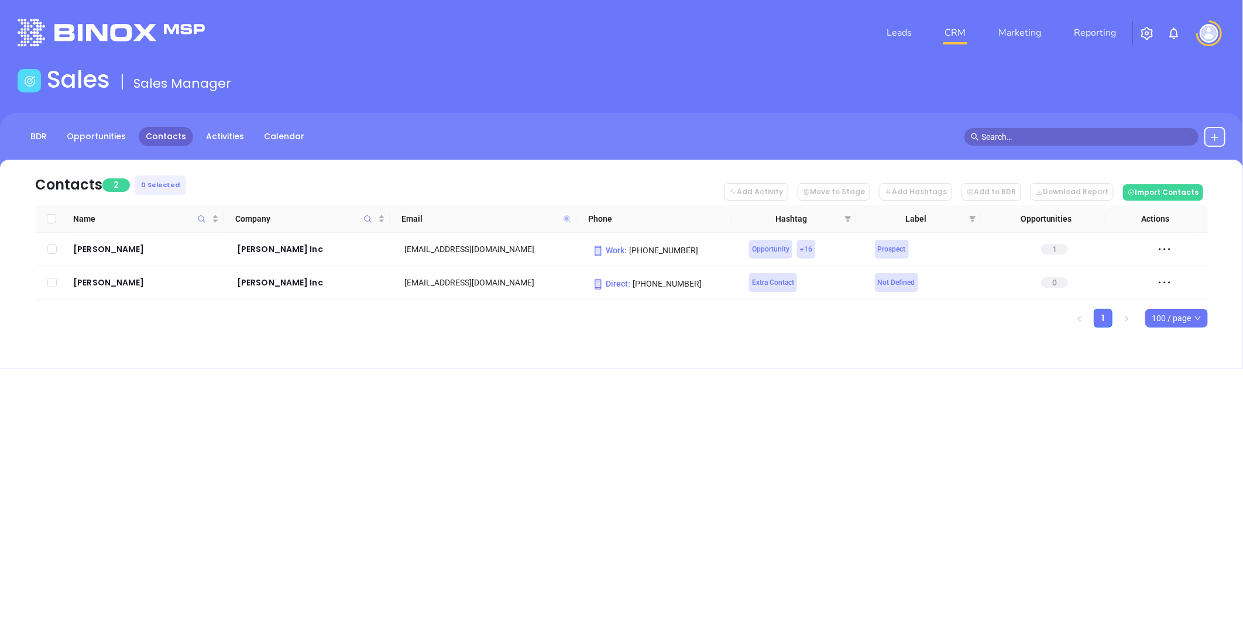
click at [566, 217] on icon at bounding box center [566, 218] width 7 height 7
paste input "acrisure"
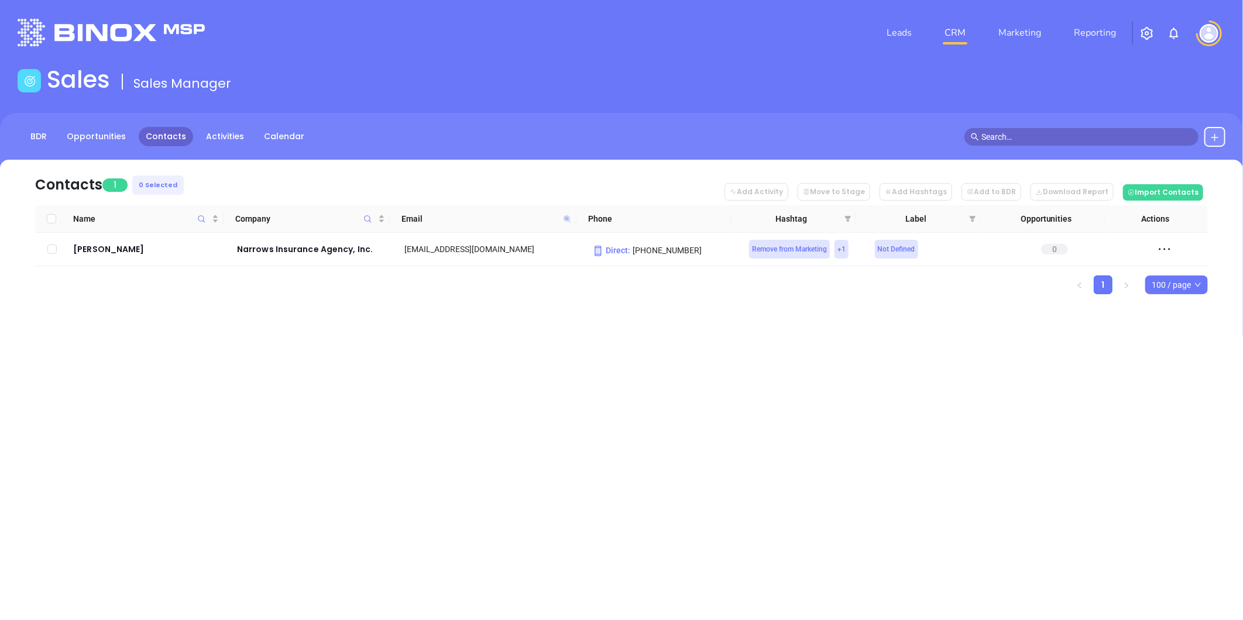
click at [568, 215] on icon at bounding box center [566, 218] width 7 height 7
paste input "mikepreis"
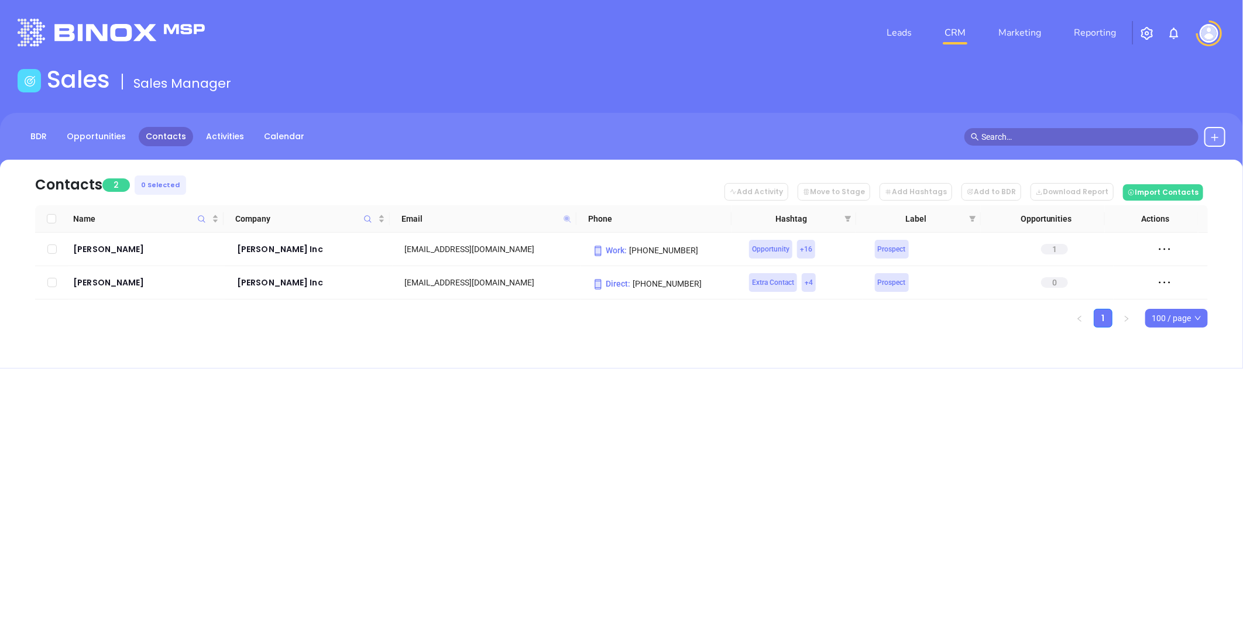
click at [568, 218] on icon at bounding box center [566, 218] width 7 height 7
paste input "borgin"
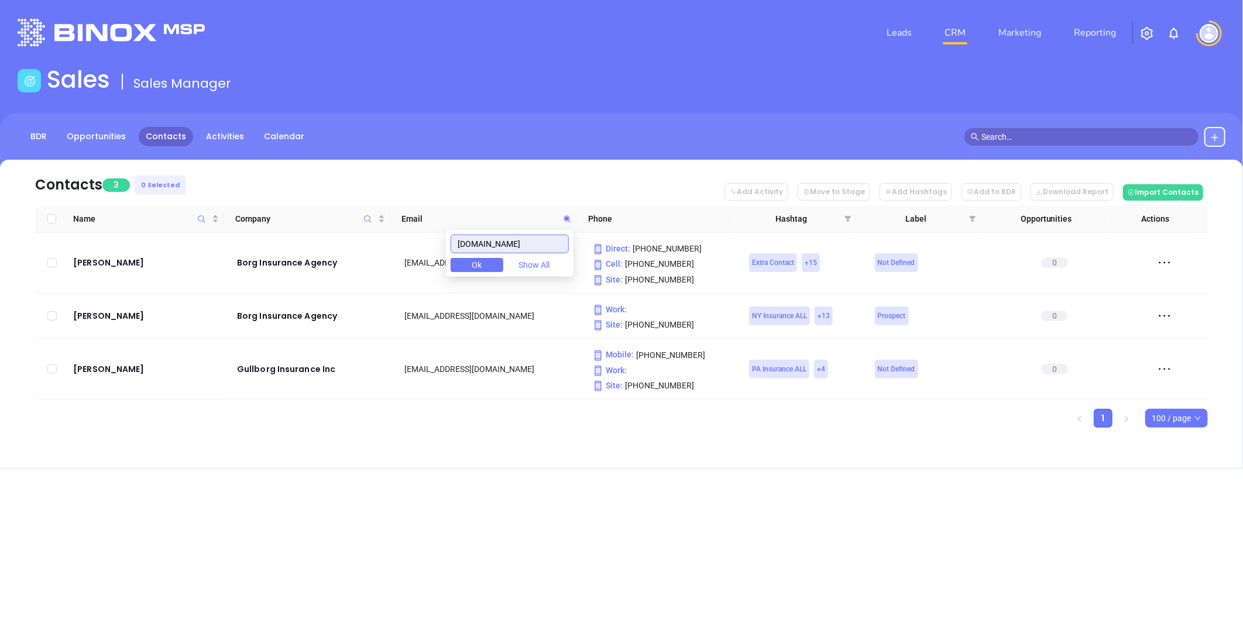
drag, startPoint x: 534, startPoint y: 243, endPoint x: 480, endPoint y: 260, distance: 57.0
click at [361, 270] on body "Leads CRM Marketing Reporting Financial Leads Leads Sales Sales Manager BDR Opp…" at bounding box center [621, 310] width 1243 height 620
paste input "get-insured"
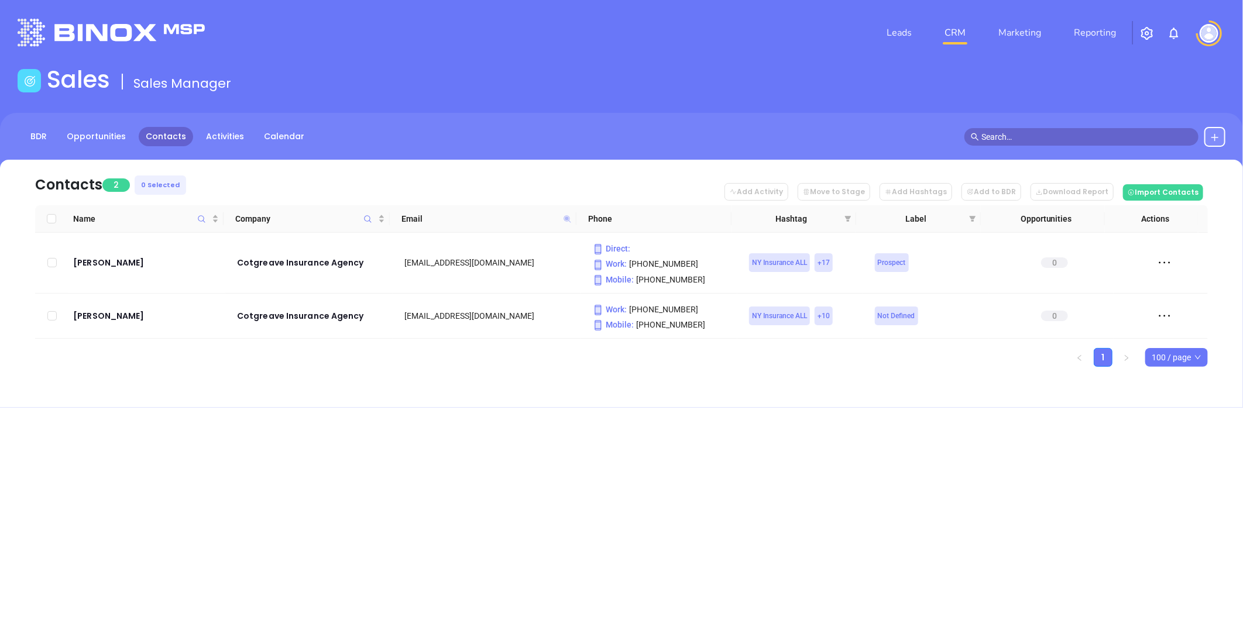
click at [568, 217] on icon at bounding box center [566, 218] width 7 height 7
paste input "smithbrothersusa"
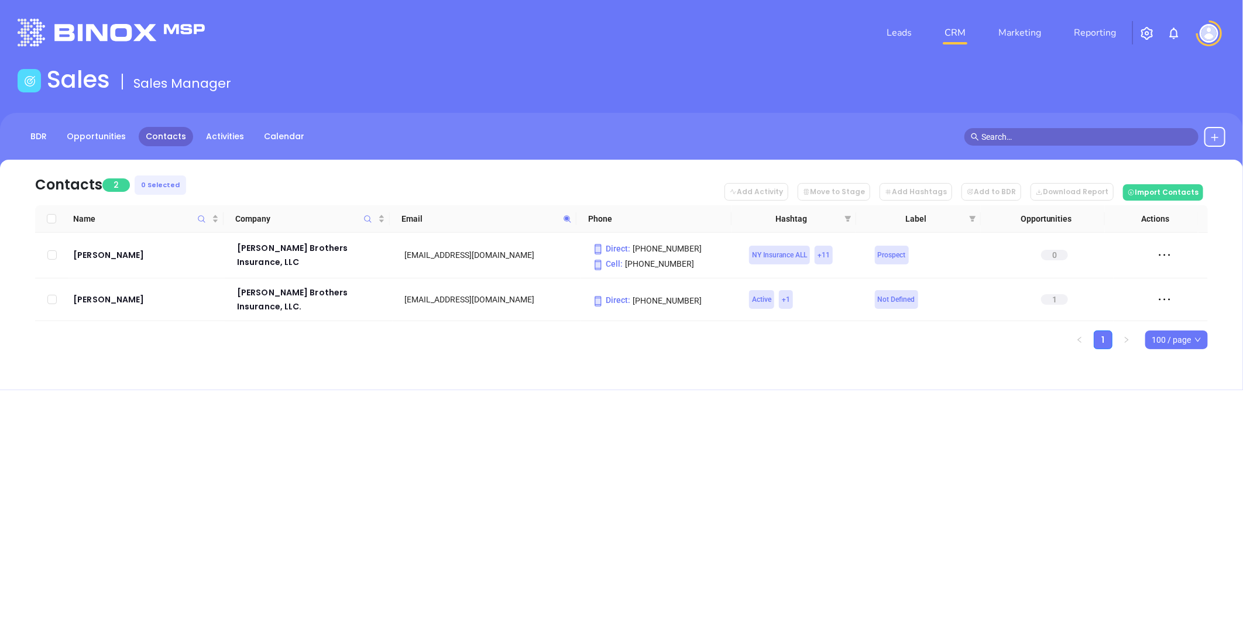
drag, startPoint x: 568, startPoint y: 217, endPoint x: 560, endPoint y: 221, distance: 8.6
click at [568, 217] on icon at bounding box center [566, 218] width 7 height 7
paste input "oundharborinsurance"
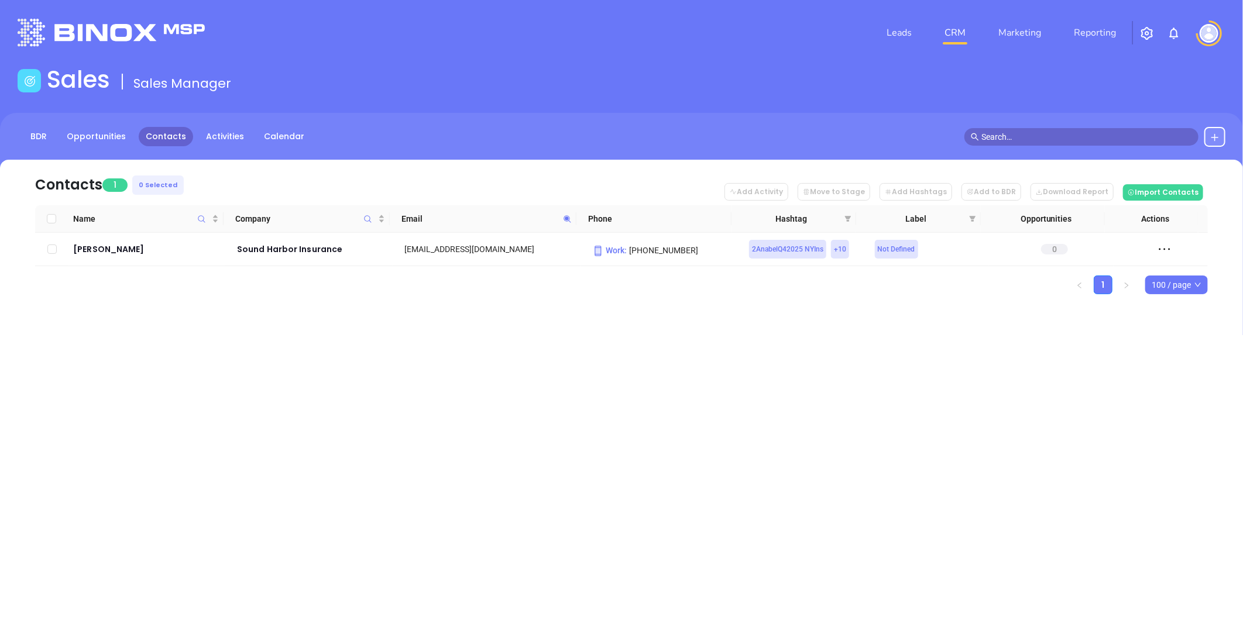
click at [565, 215] on icon at bounding box center [567, 219] width 9 height 9
paste input "marshallsterling"
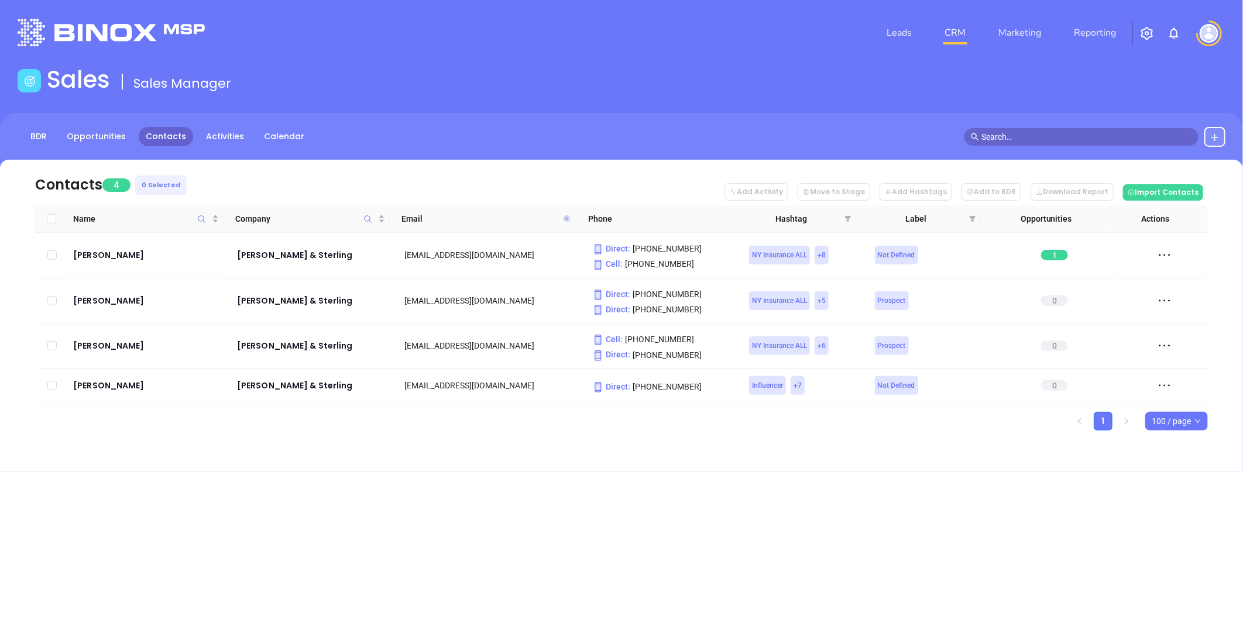
click at [568, 218] on icon at bounding box center [566, 218] width 7 height 7
paste input "emsinsurance"
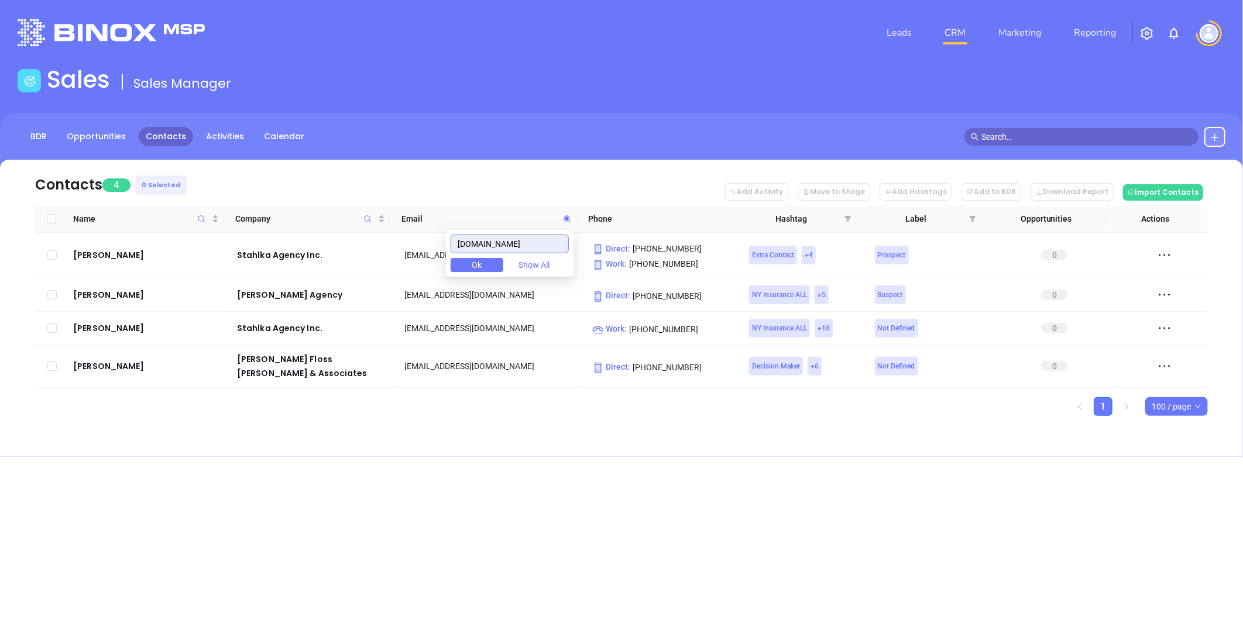
type input "[DOMAIN_NAME]"
click at [366, 505] on div "Leads CRM Marketing Reporting Financial Leads Leads Sales Sales Manager BDR Opp…" at bounding box center [621, 310] width 1243 height 620
click at [566, 219] on icon at bounding box center [566, 218] width 7 height 7
click at [535, 448] on div "Contacts 4 0 Selected Add Activity Move to Stage Add Hashtags Add to BDR Downlo…" at bounding box center [621, 308] width 1243 height 297
drag, startPoint x: 226, startPoint y: 255, endPoint x: 321, endPoint y: 262, distance: 94.5
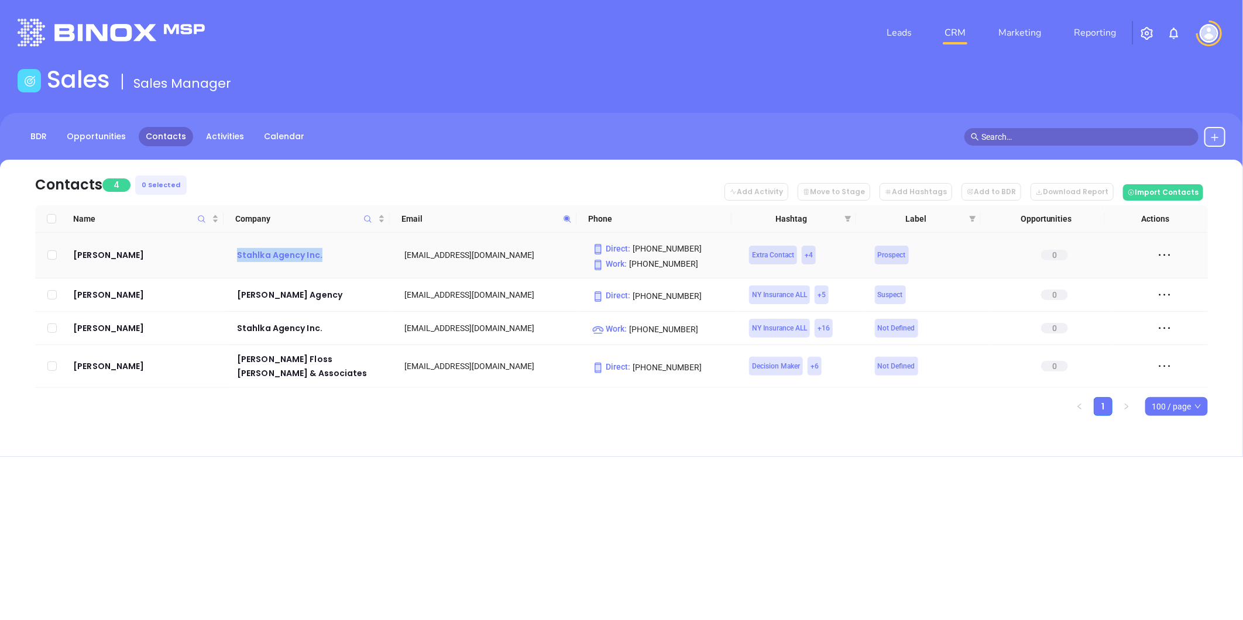
click at [321, 262] on td "Stahlka Agency Inc." at bounding box center [308, 256] width 167 height 46
copy div "Stahlka Agency Inc."
